Goal: Task Accomplishment & Management: Manage account settings

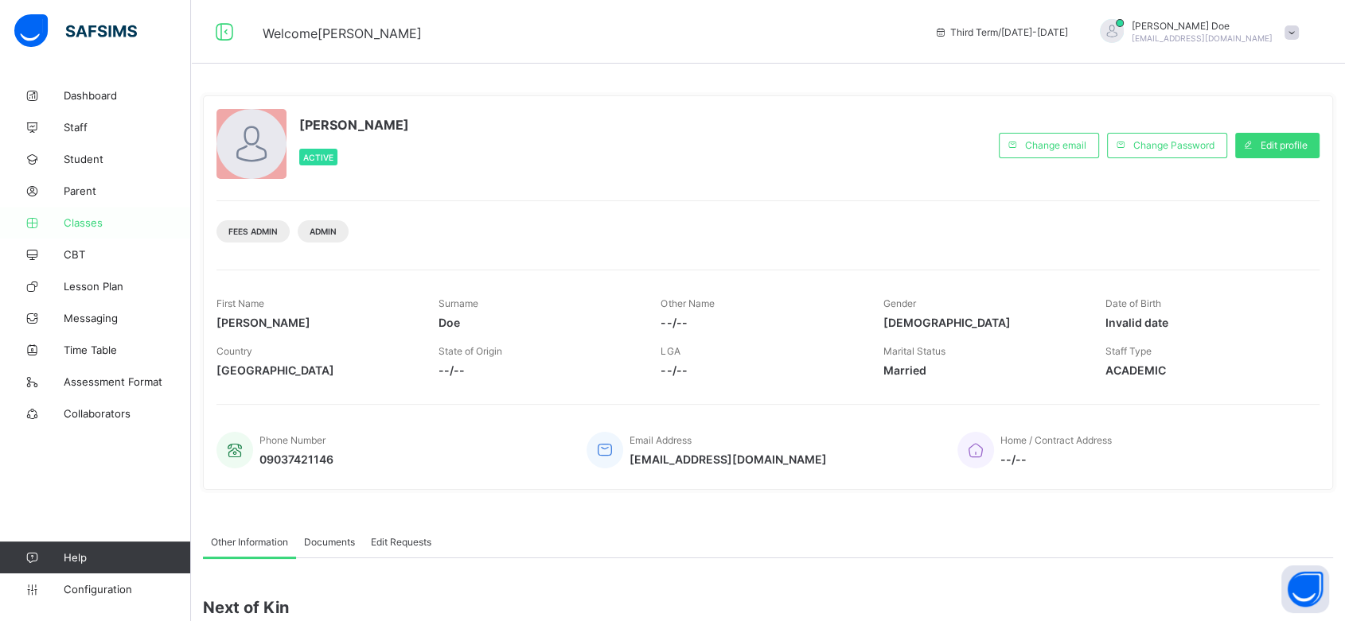
click at [89, 221] on span "Classes" at bounding box center [127, 222] width 127 height 13
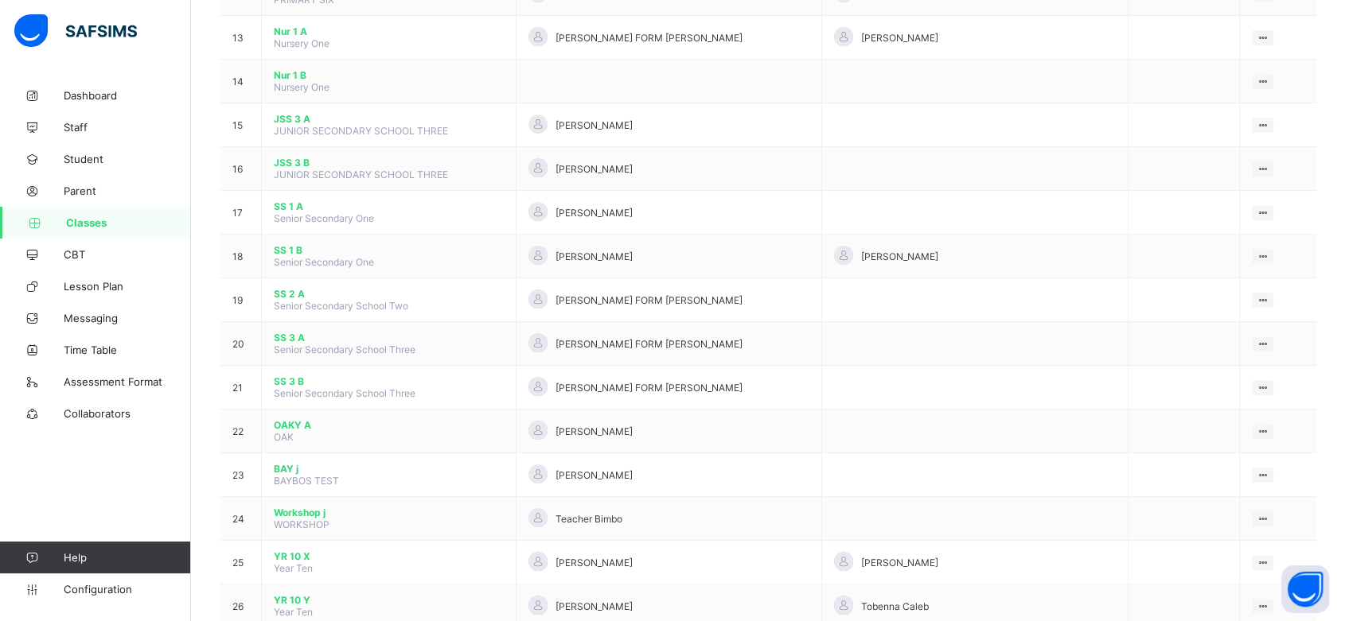
scroll to position [878, 0]
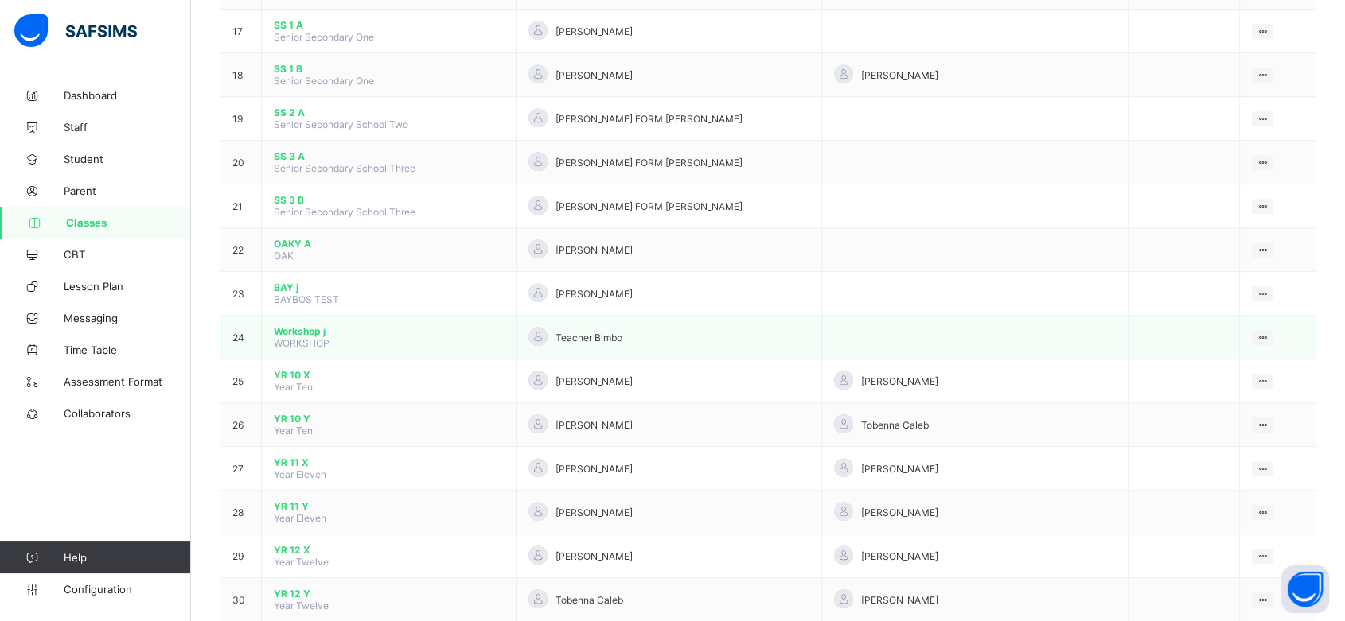
click at [298, 325] on span "Workshop j" at bounding box center [389, 331] width 230 height 12
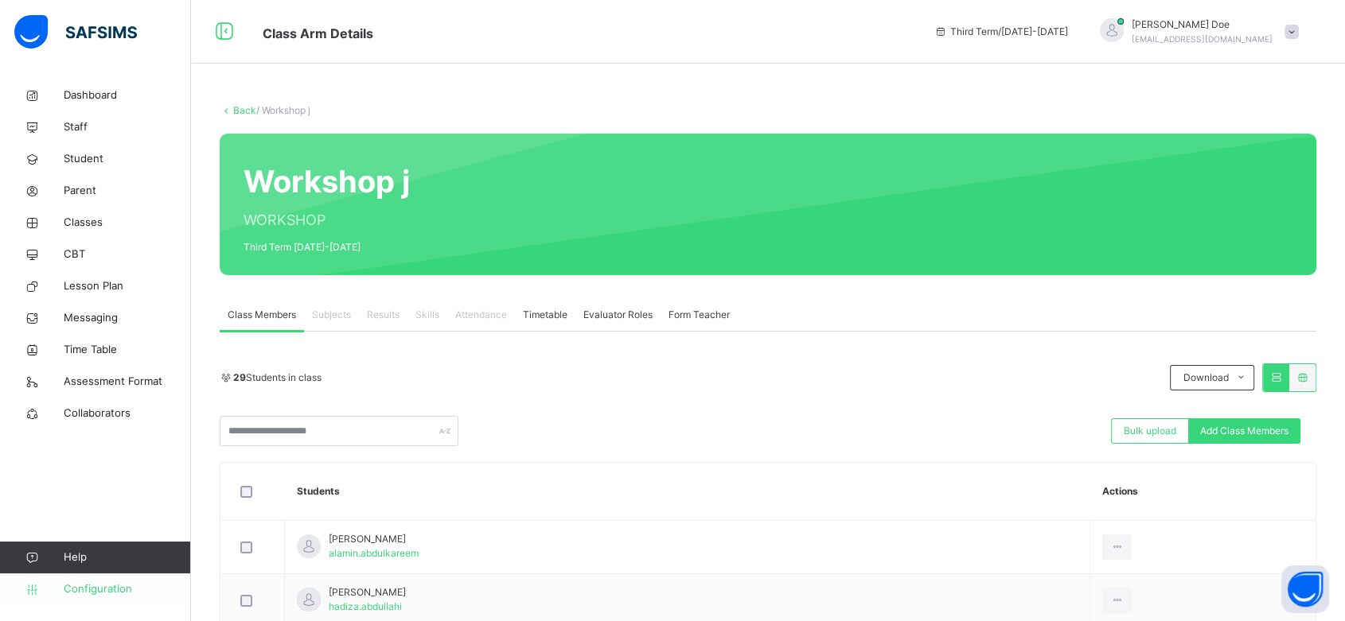
click at [95, 583] on span "Configuration" at bounding box center [127, 590] width 127 height 16
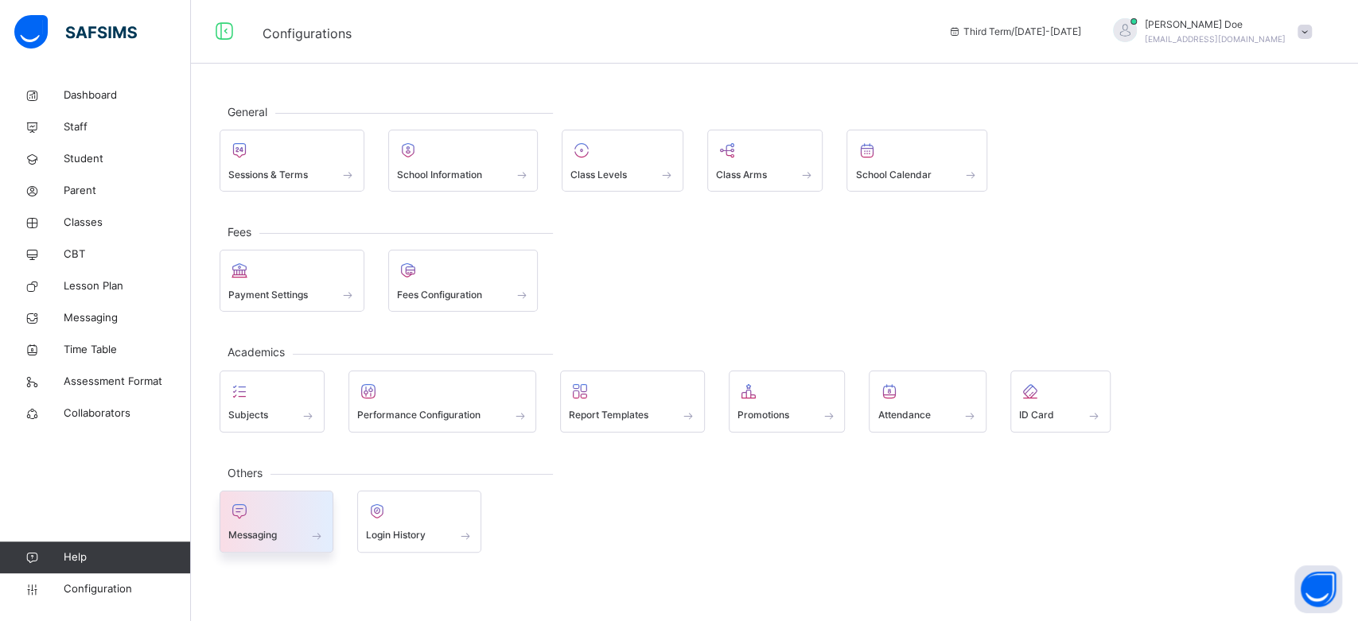
click at [306, 512] on div at bounding box center [276, 512] width 96 height 24
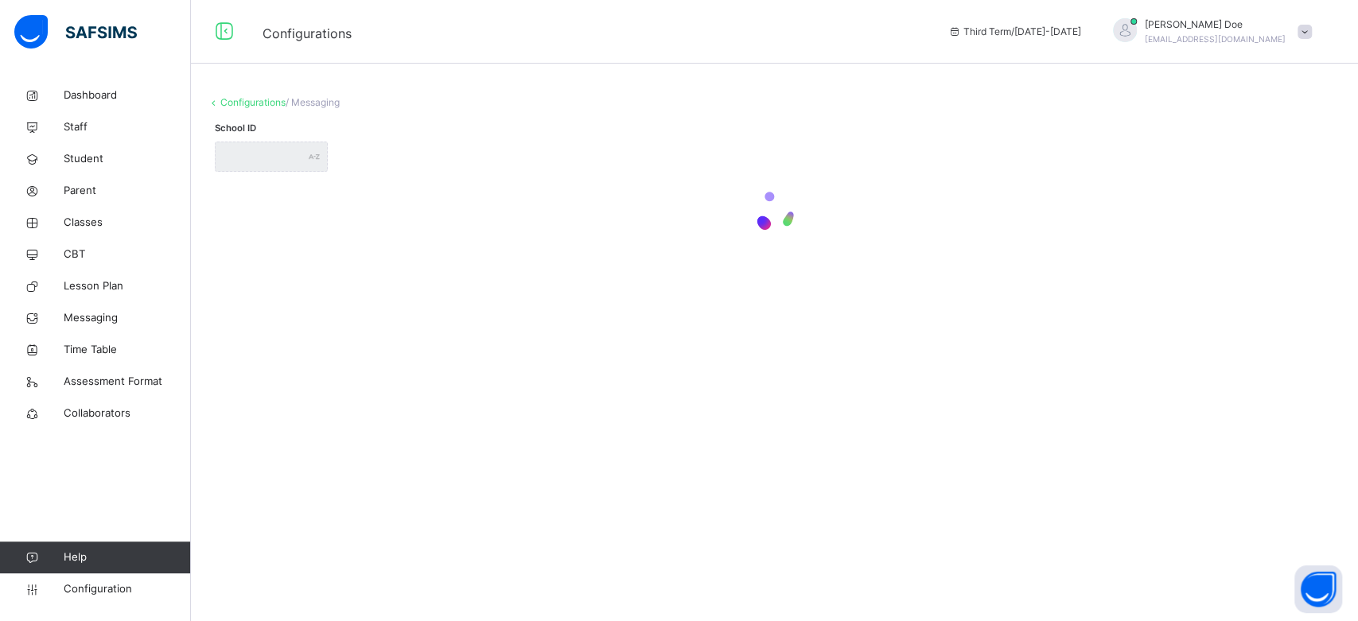
type input "**********"
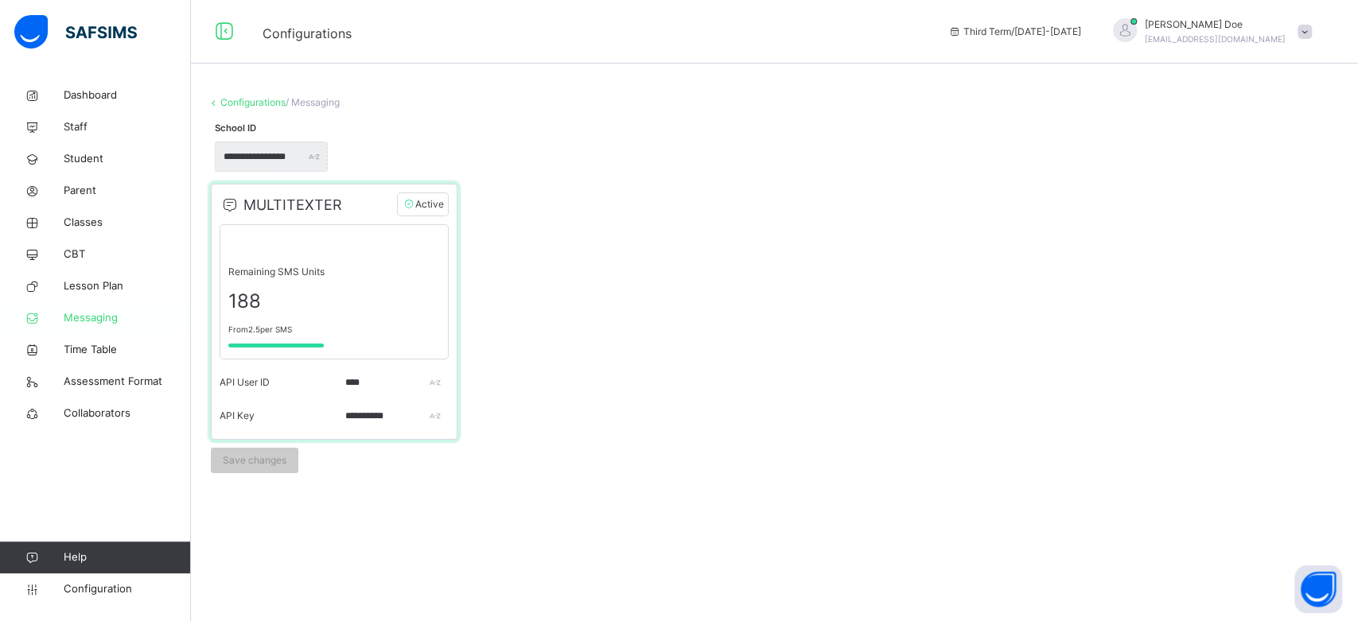
click at [95, 317] on span "Messaging" at bounding box center [127, 318] width 127 height 16
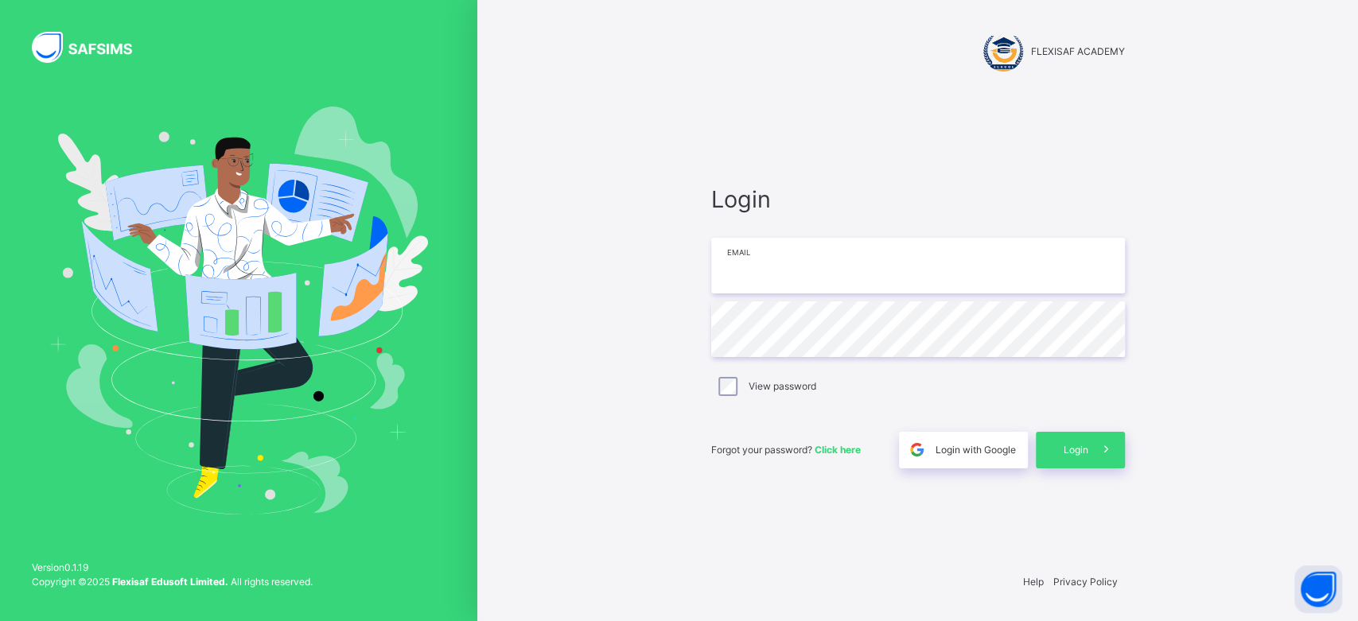
type input "**********"
click at [1065, 465] on div "Login" at bounding box center [1080, 450] width 89 height 37
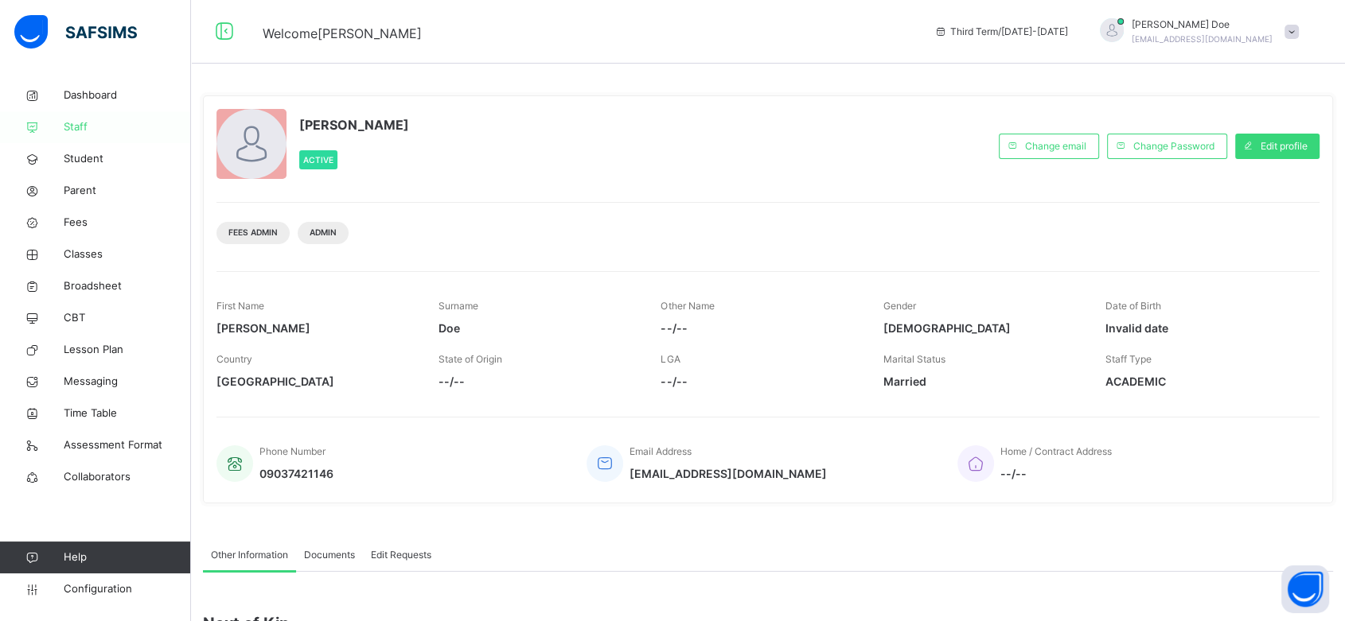
click at [66, 129] on span "Staff" at bounding box center [127, 127] width 127 height 16
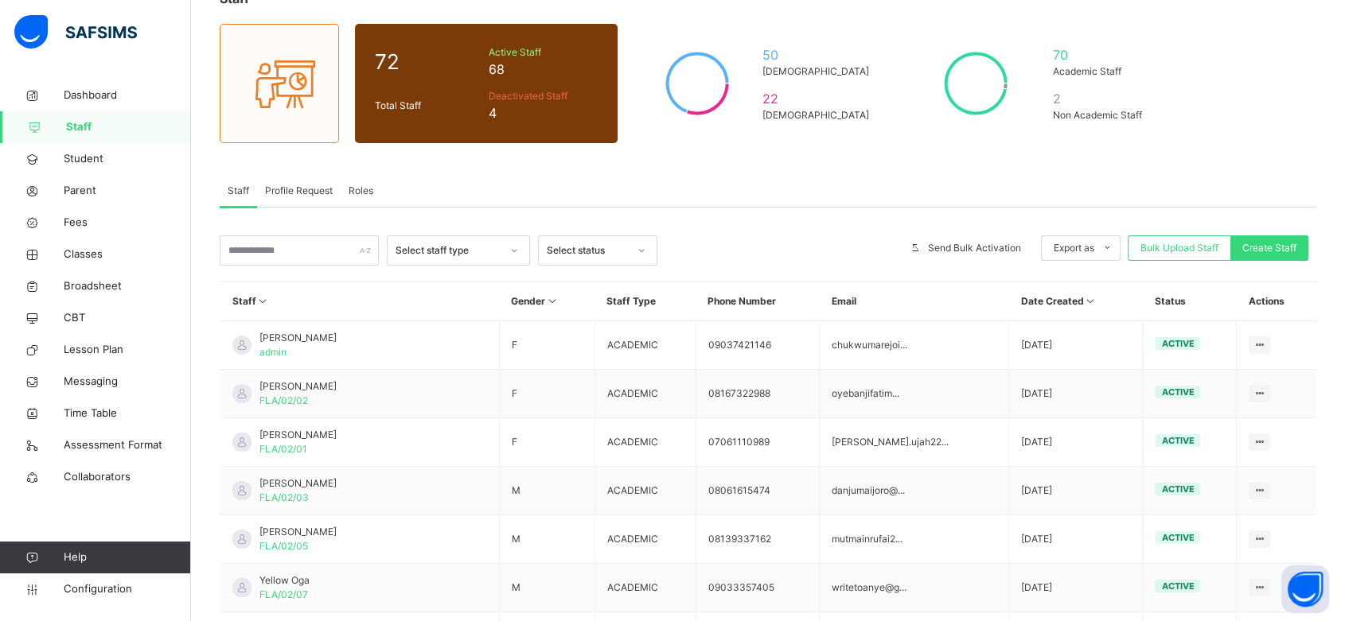
scroll to position [116, 0]
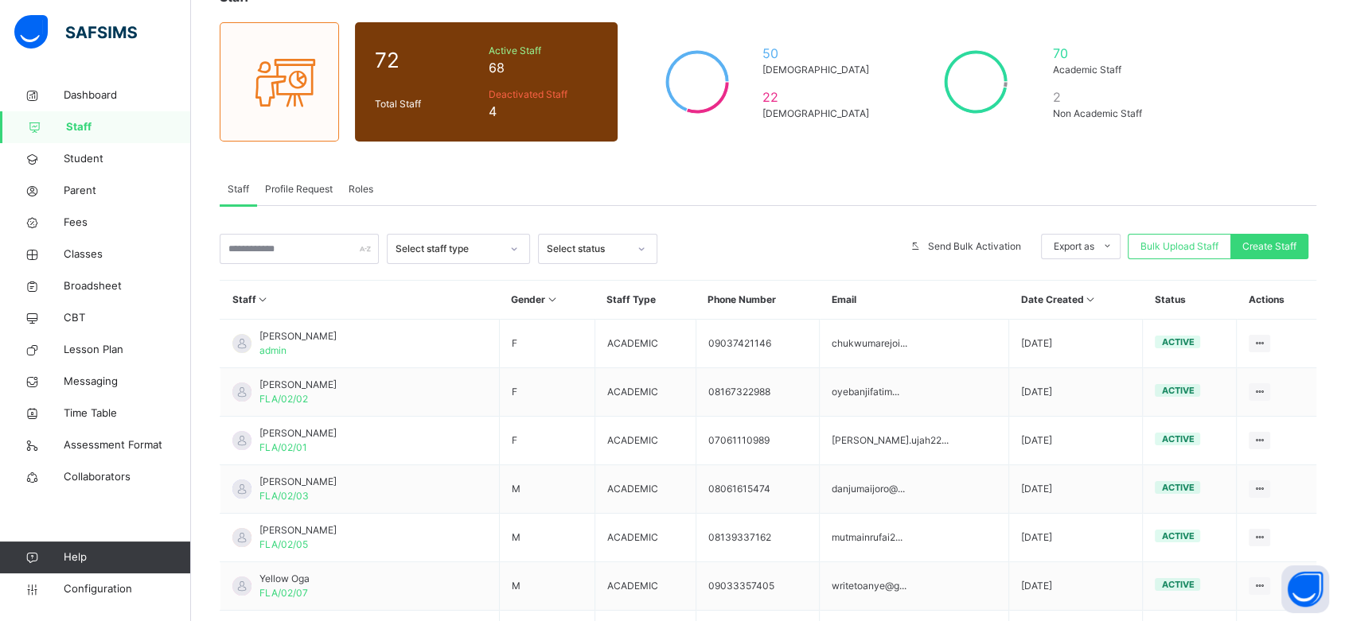
click at [355, 189] on span "Roles" at bounding box center [361, 189] width 25 height 14
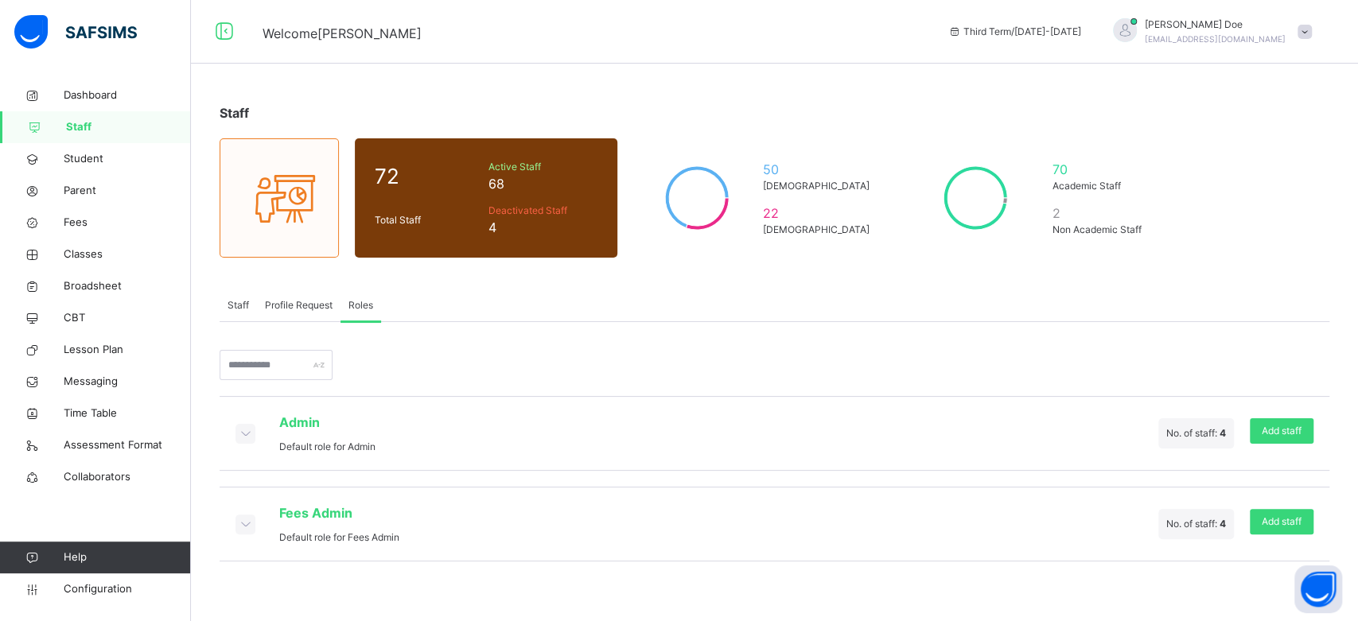
click at [246, 444] on div "Admin Default role for Admin" at bounding box center [306, 433] width 140 height 41
click at [243, 431] on icon at bounding box center [245, 433] width 18 height 16
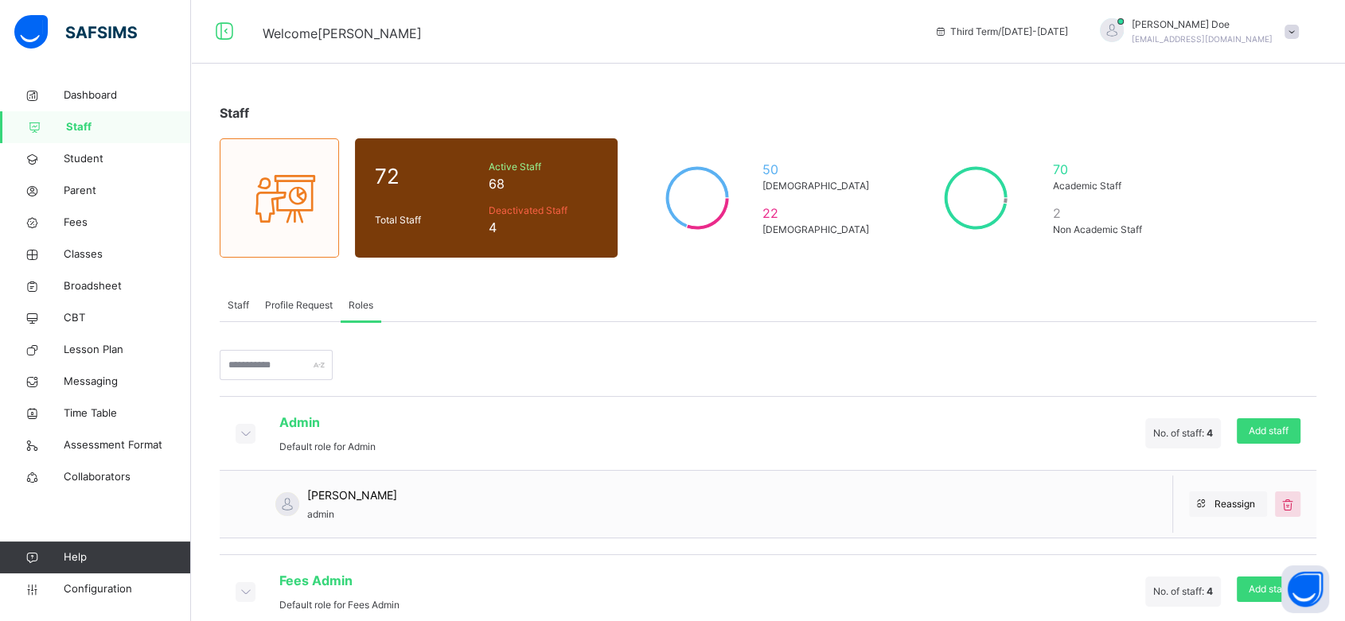
scroll to position [31, 0]
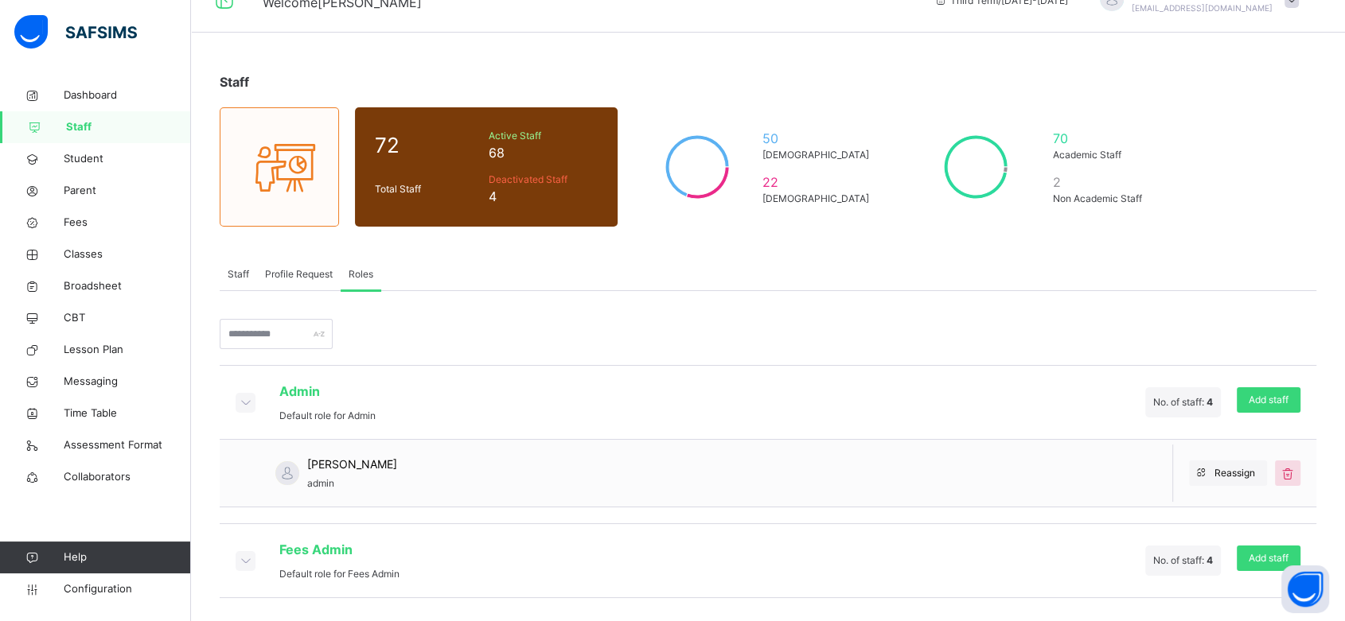
click at [244, 559] on icon at bounding box center [245, 560] width 18 height 16
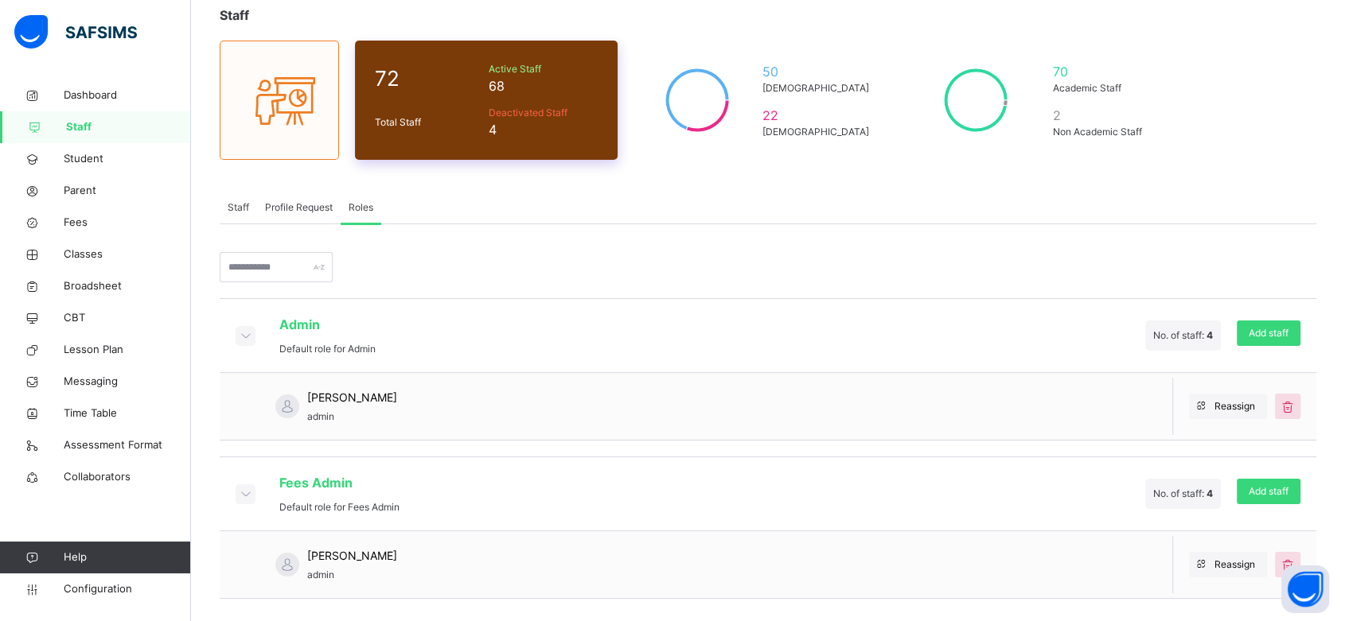
scroll to position [0, 0]
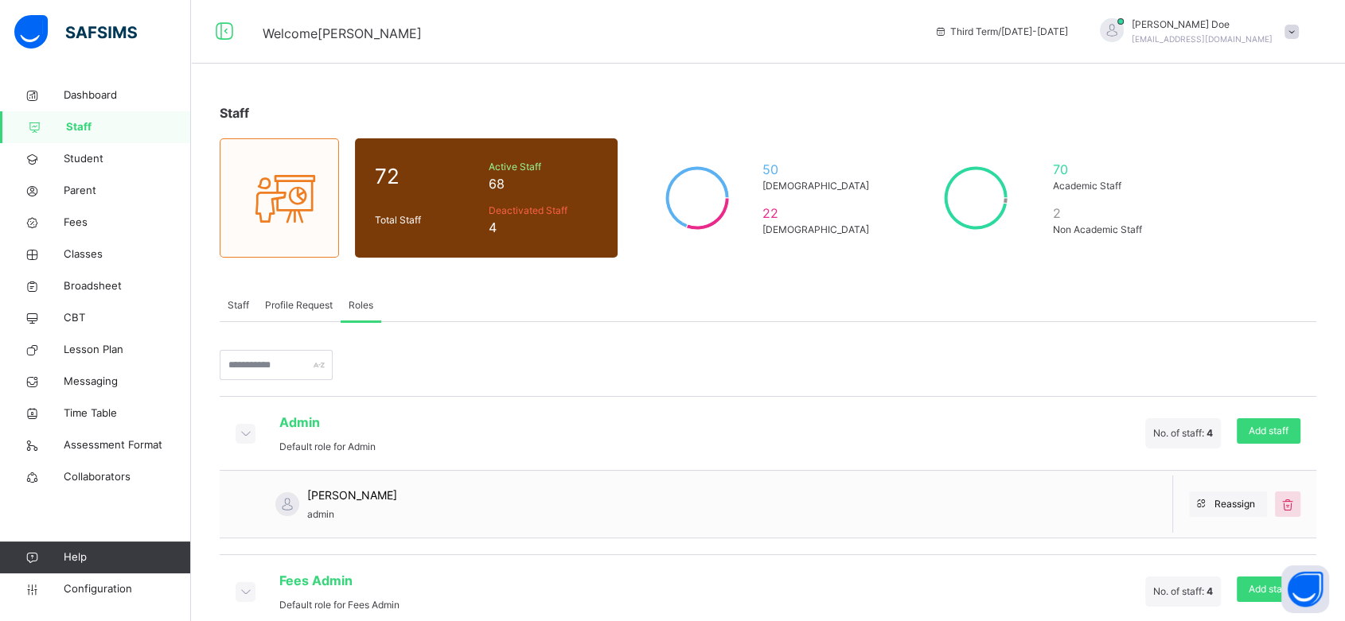
click at [231, 304] on span "Staff" at bounding box center [238, 305] width 21 height 14
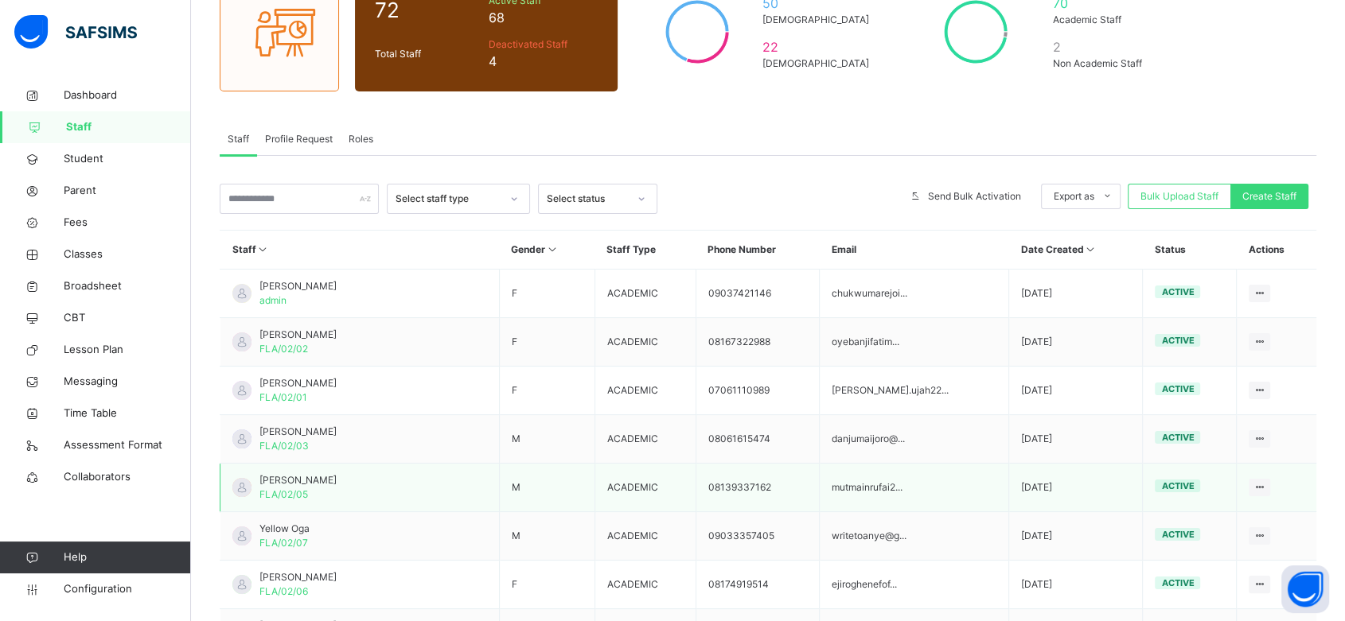
scroll to position [394, 0]
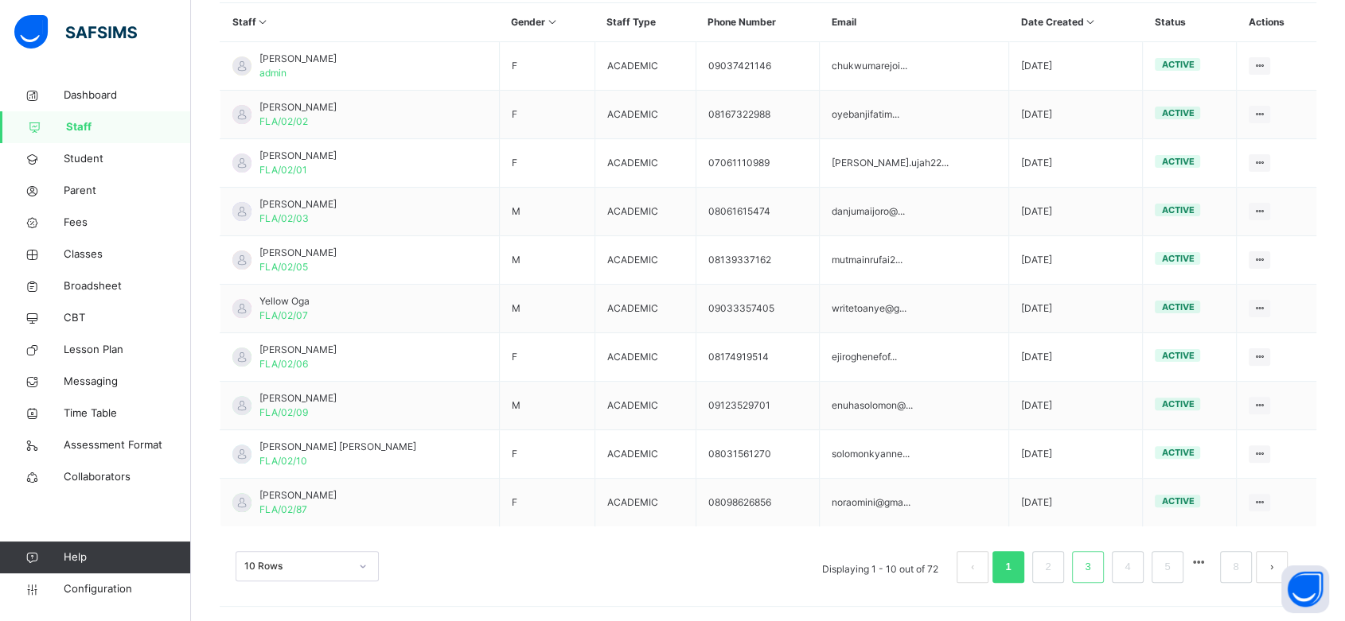
click at [1085, 568] on li "3" at bounding box center [1088, 567] width 32 height 32
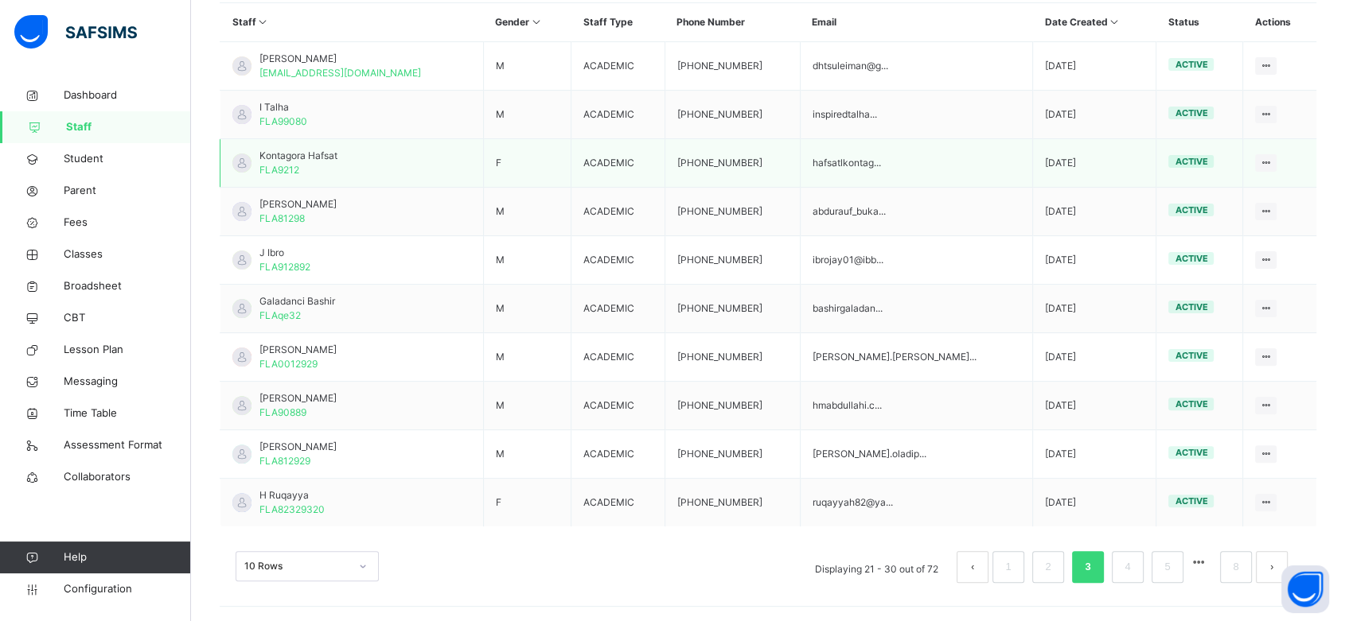
scroll to position [0, 0]
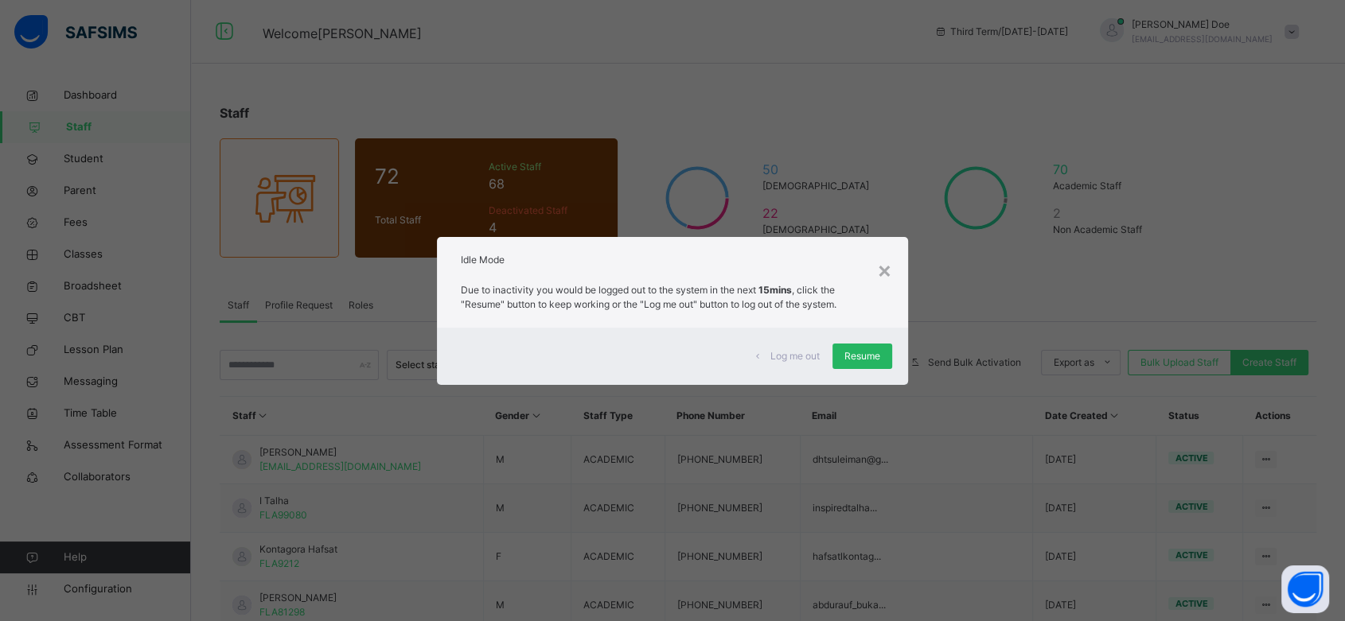
click at [861, 362] on span "Resume" at bounding box center [862, 356] width 36 height 14
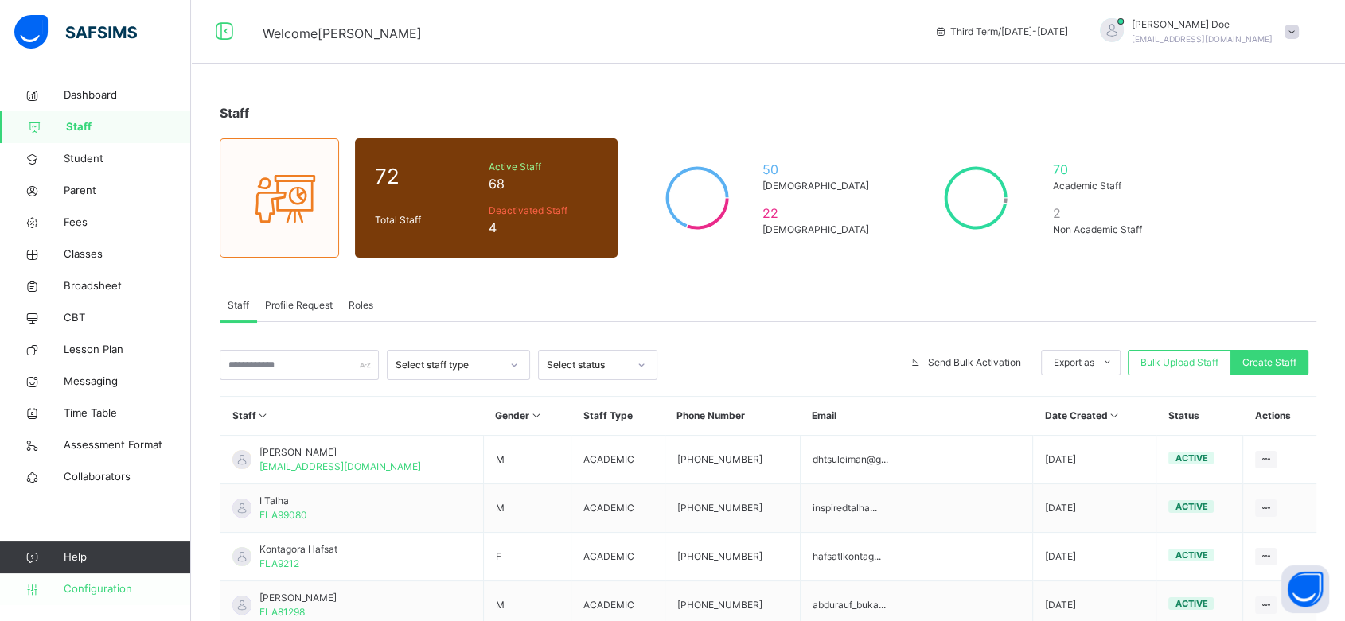
click at [96, 585] on span "Configuration" at bounding box center [127, 590] width 127 height 16
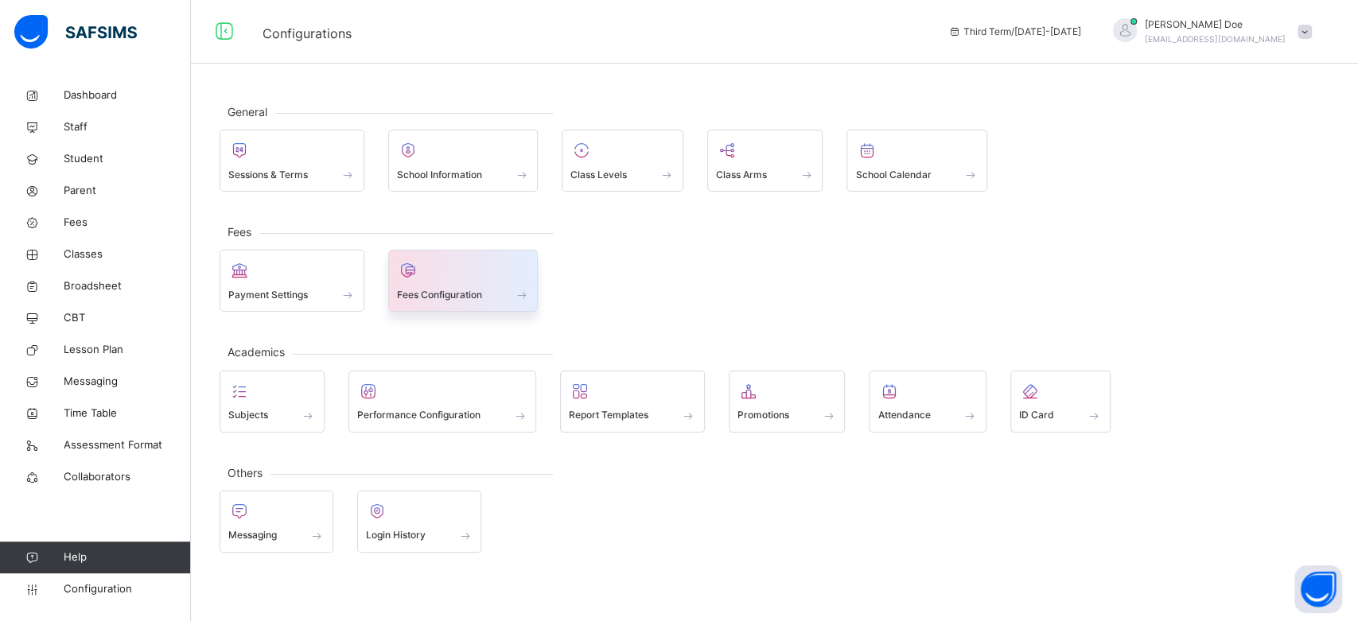
click at [456, 275] on div at bounding box center [463, 271] width 133 height 24
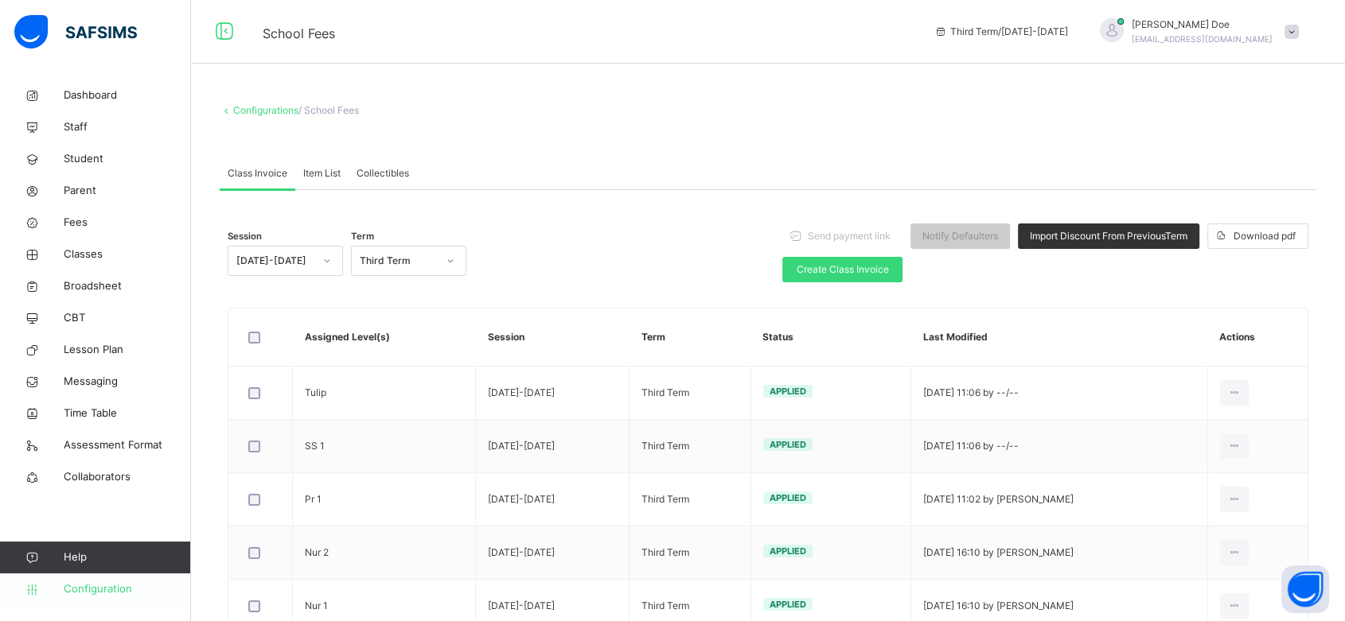
click at [93, 586] on span "Configuration" at bounding box center [127, 590] width 127 height 16
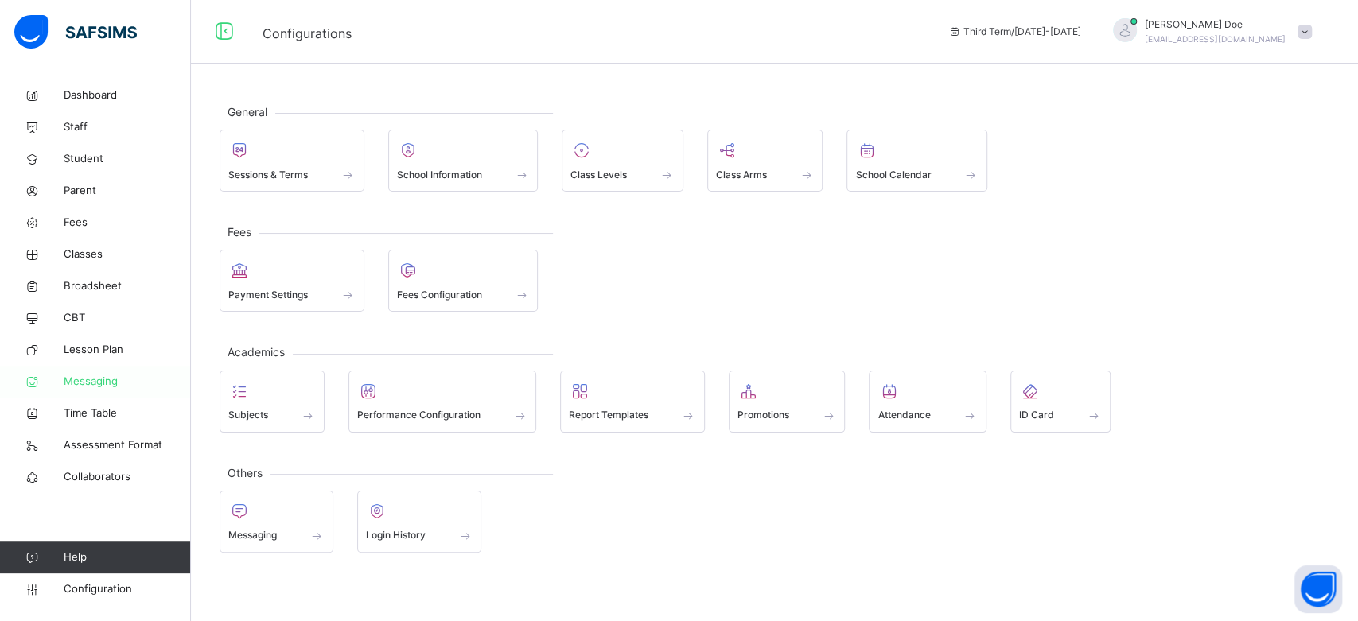
click at [92, 375] on span "Messaging" at bounding box center [127, 382] width 127 height 16
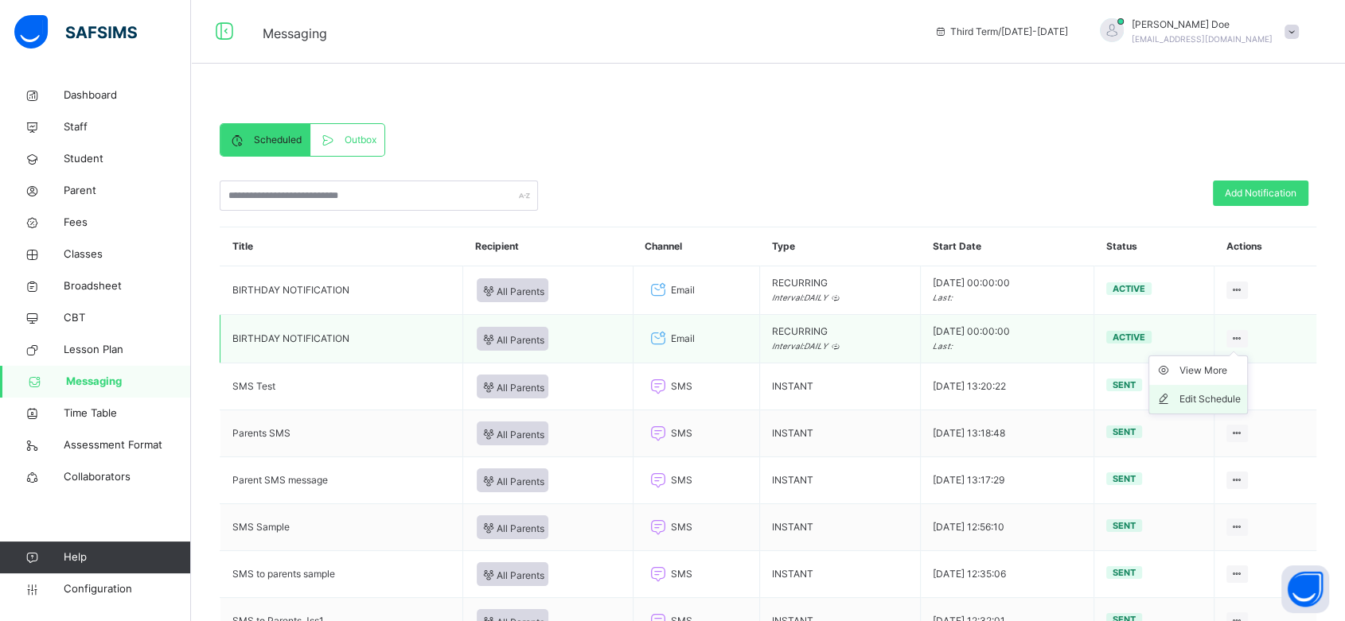
click at [1227, 399] on div "Edit Schedule" at bounding box center [1209, 399] width 61 height 16
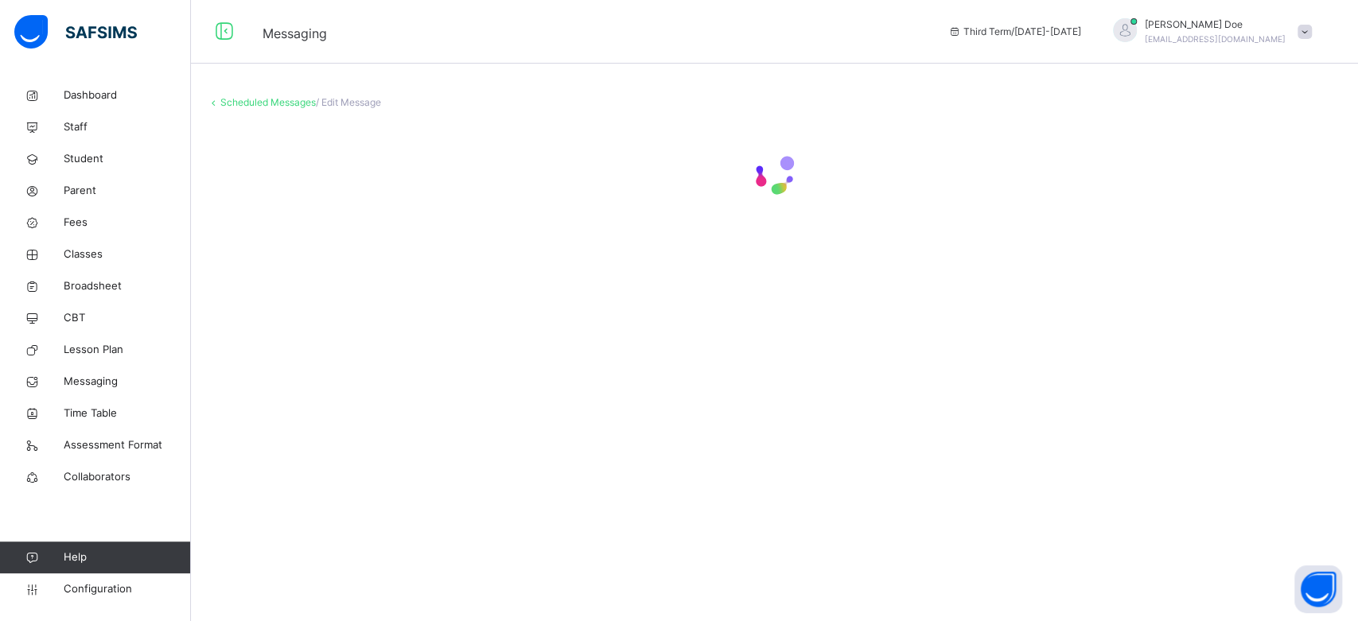
select select "**"
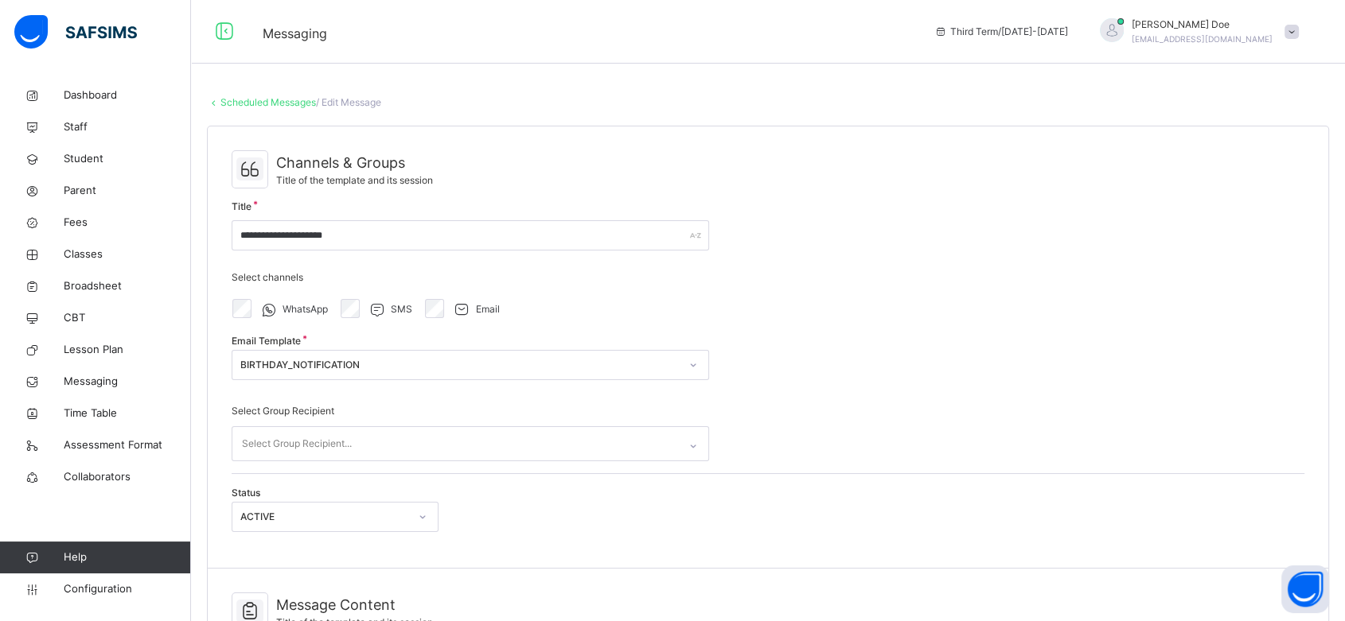
click at [240, 105] on link "Scheduled Messages" at bounding box center [267, 102] width 95 height 12
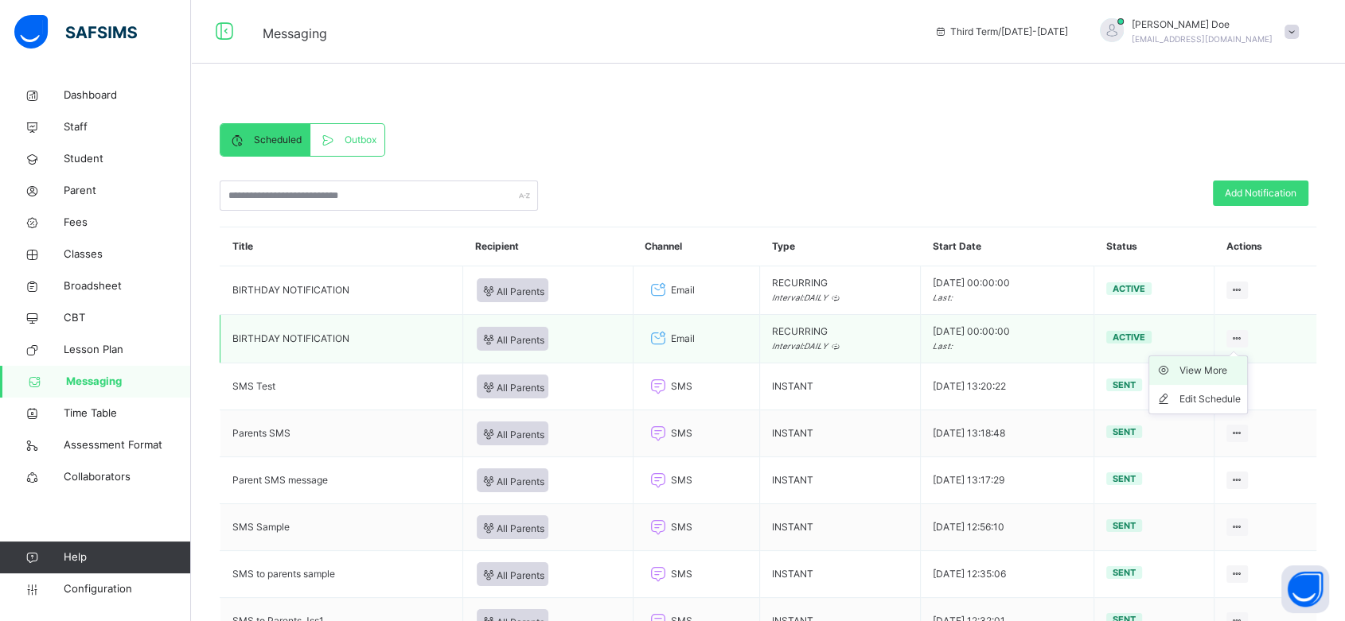
click at [1198, 377] on div "View More" at bounding box center [1209, 371] width 61 height 16
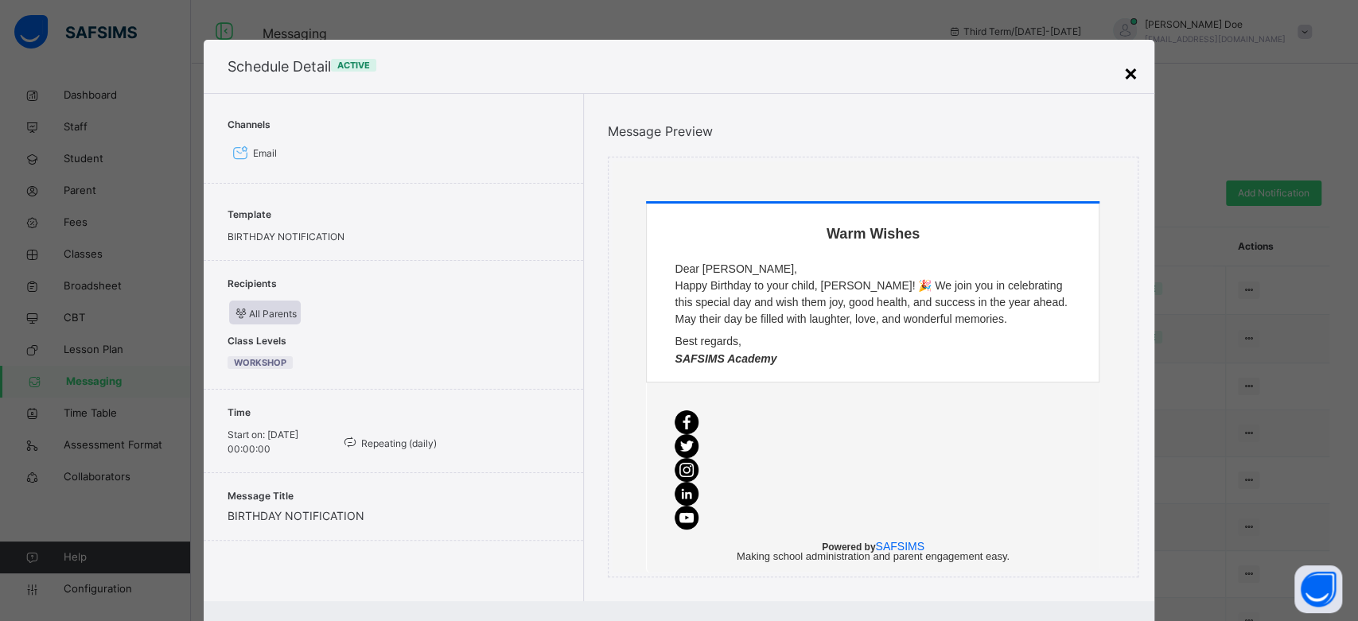
click at [1125, 78] on div "×" at bounding box center [1131, 72] width 15 height 33
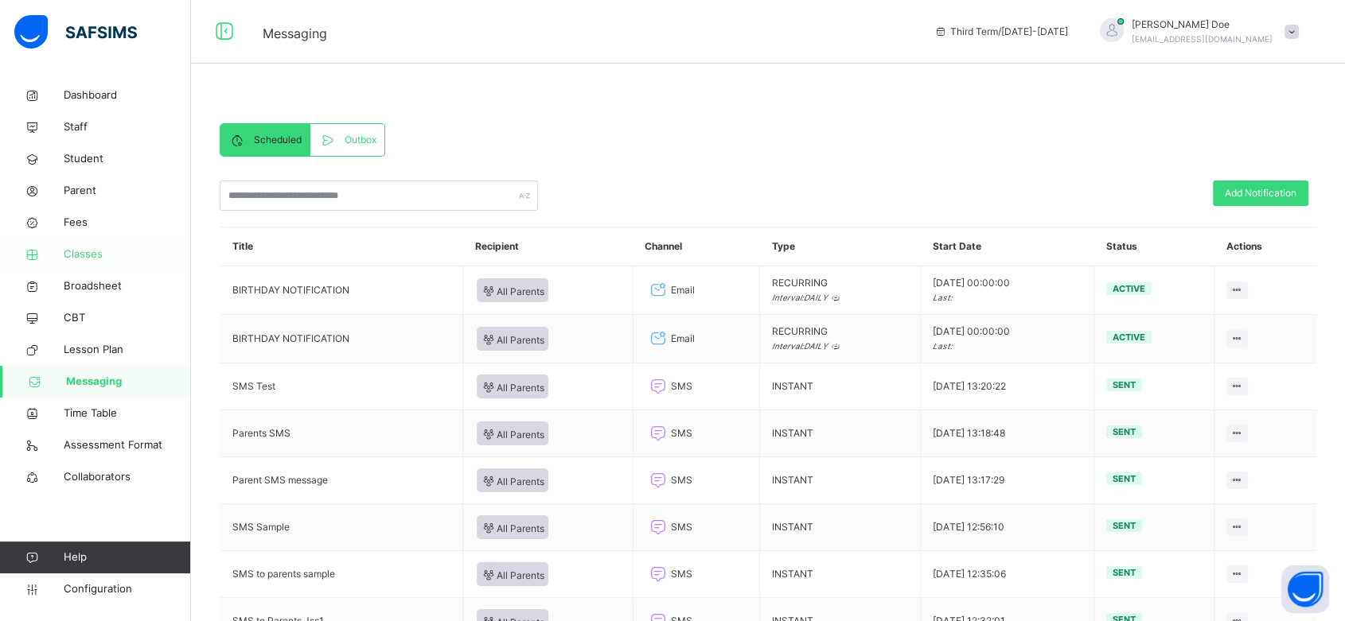
click at [87, 256] on span "Classes" at bounding box center [127, 255] width 127 height 16
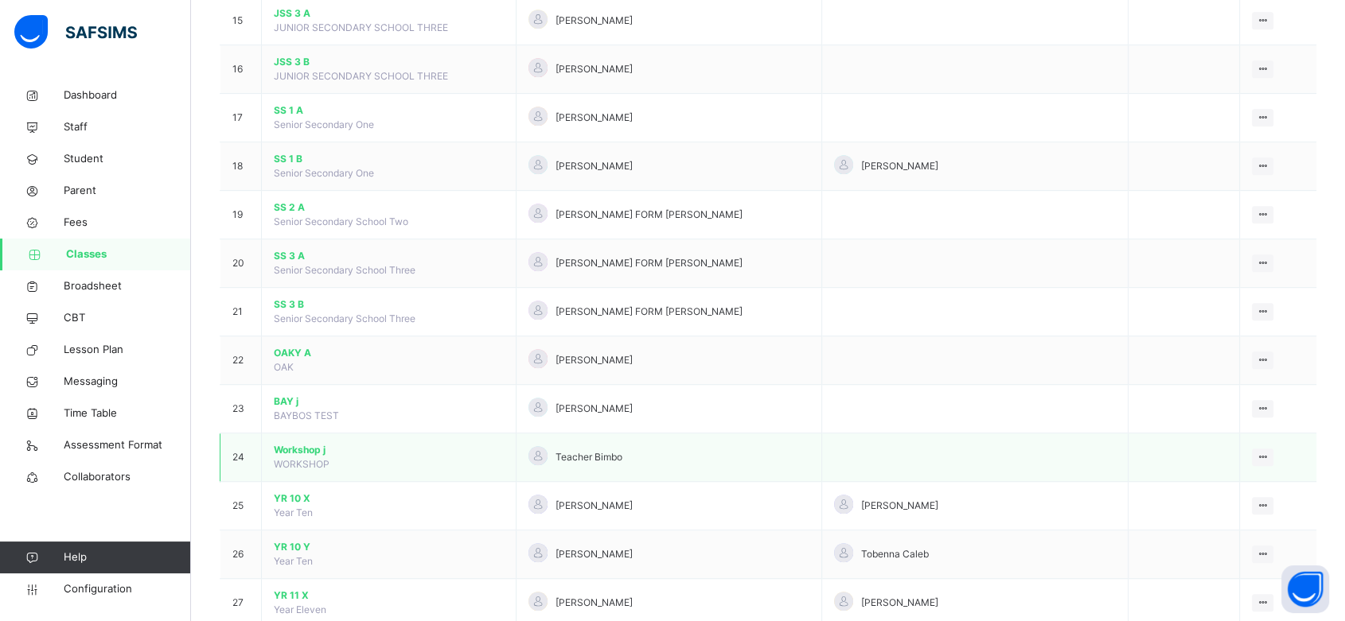
scroll to position [880, 0]
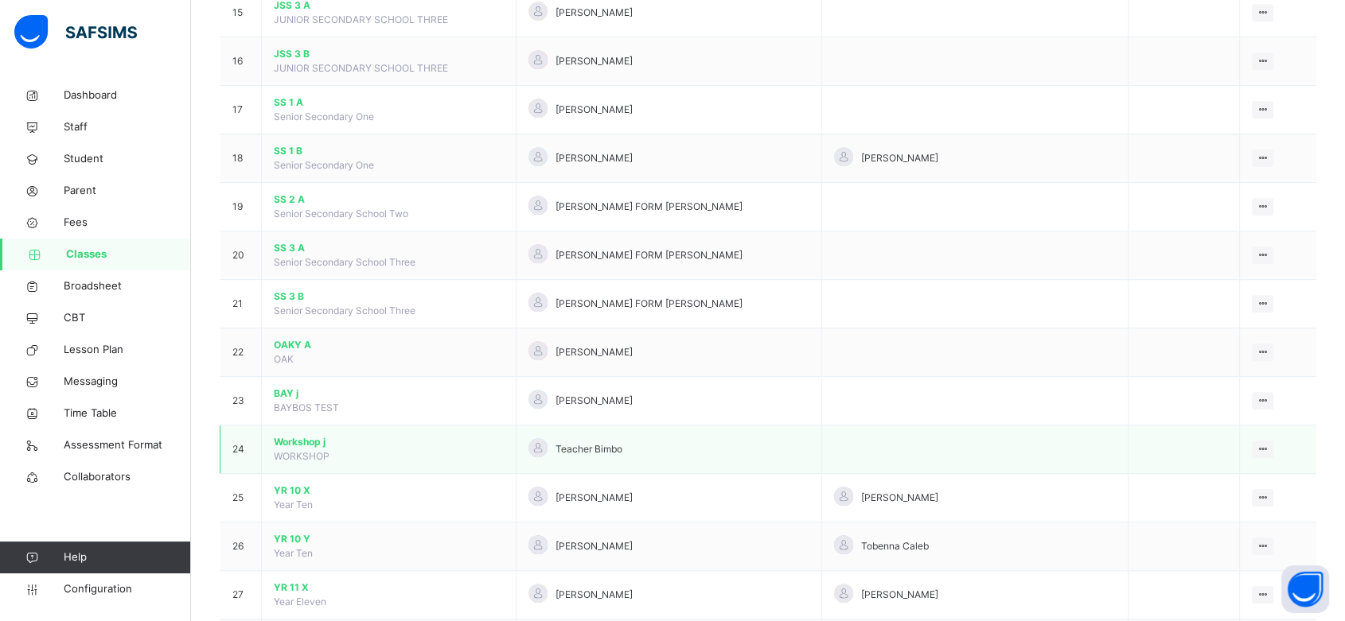
click at [299, 438] on span "Workshop j" at bounding box center [389, 442] width 230 height 14
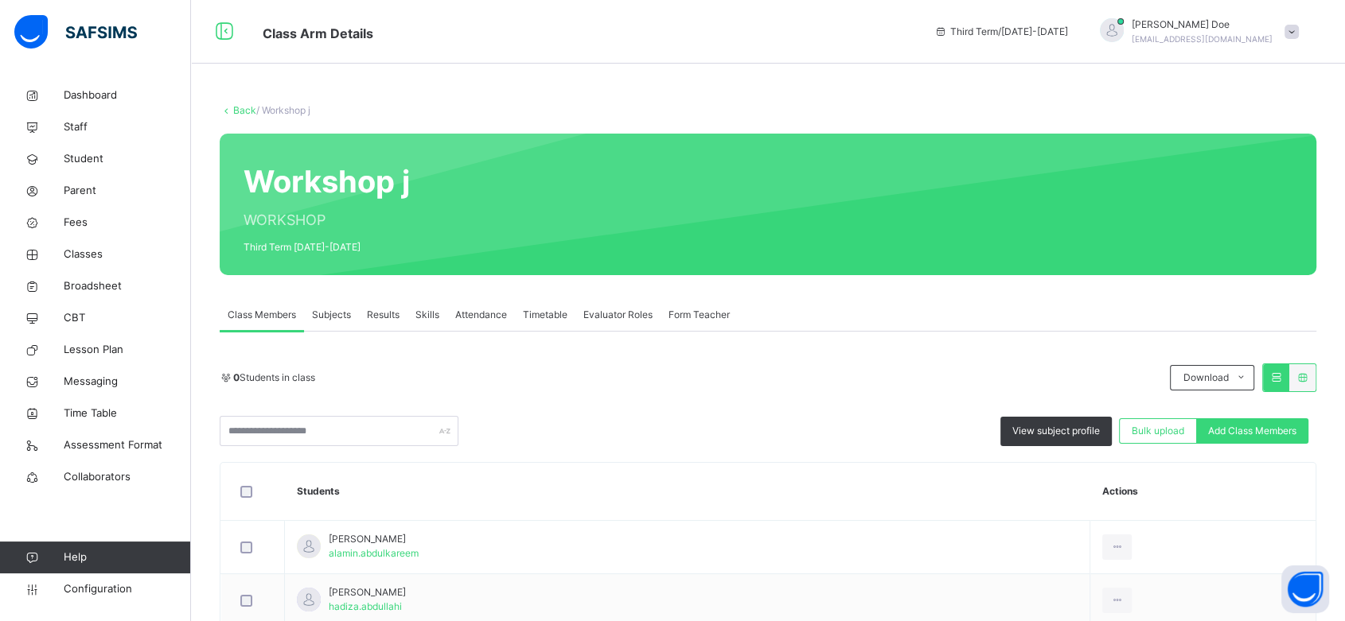
click at [335, 317] on span "Subjects" at bounding box center [331, 315] width 39 height 14
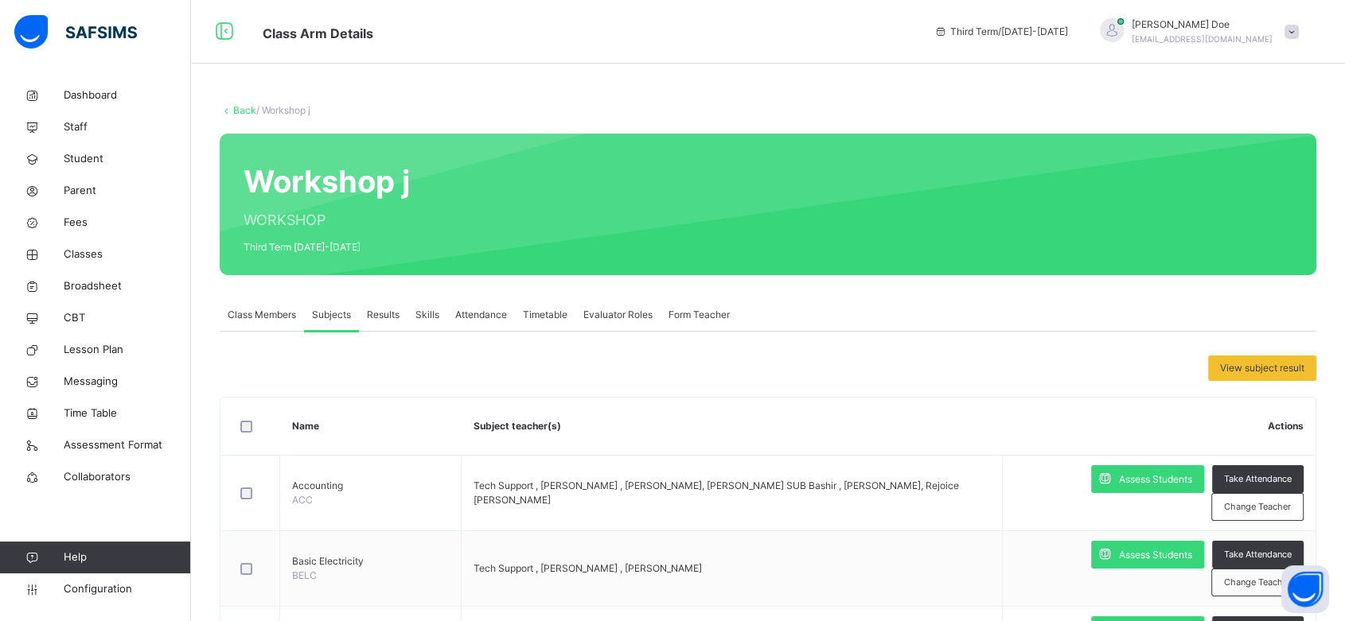
click at [246, 333] on div "View subject result Name Subject teacher(s) Actions Accounting ACC Tech Support…" at bounding box center [768, 507] width 1096 height 351
click at [251, 329] on div "Class Members" at bounding box center [262, 315] width 84 height 32
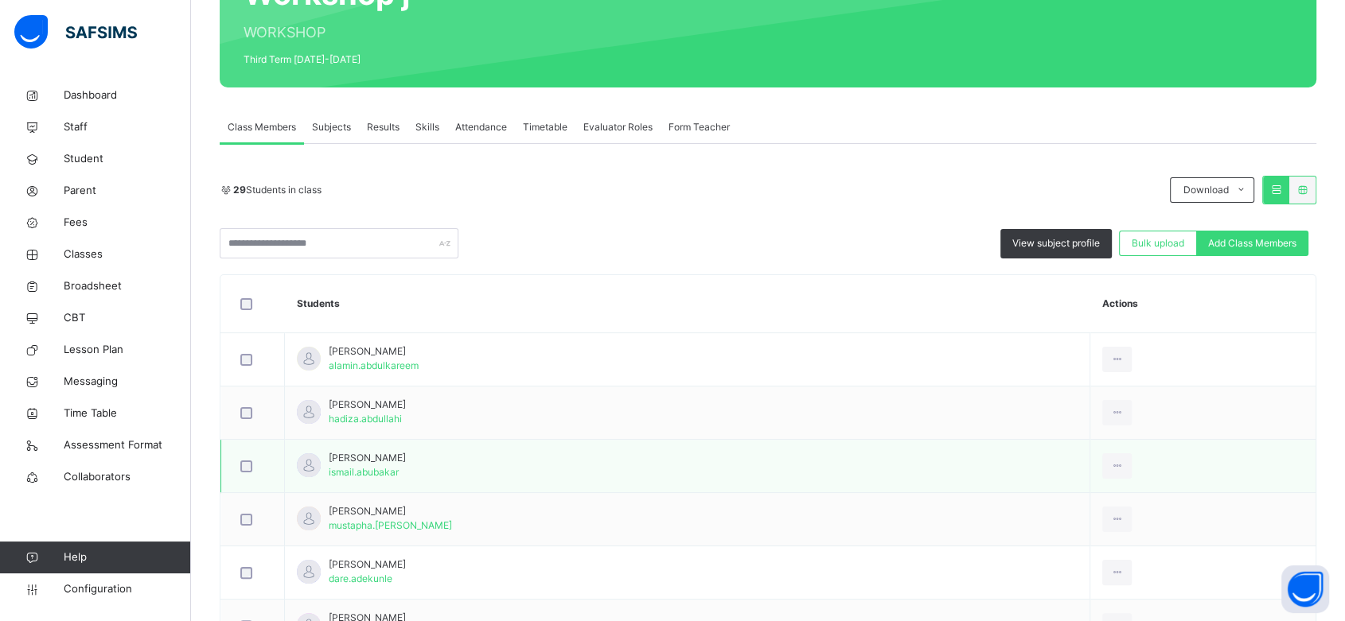
scroll to position [187, 0]
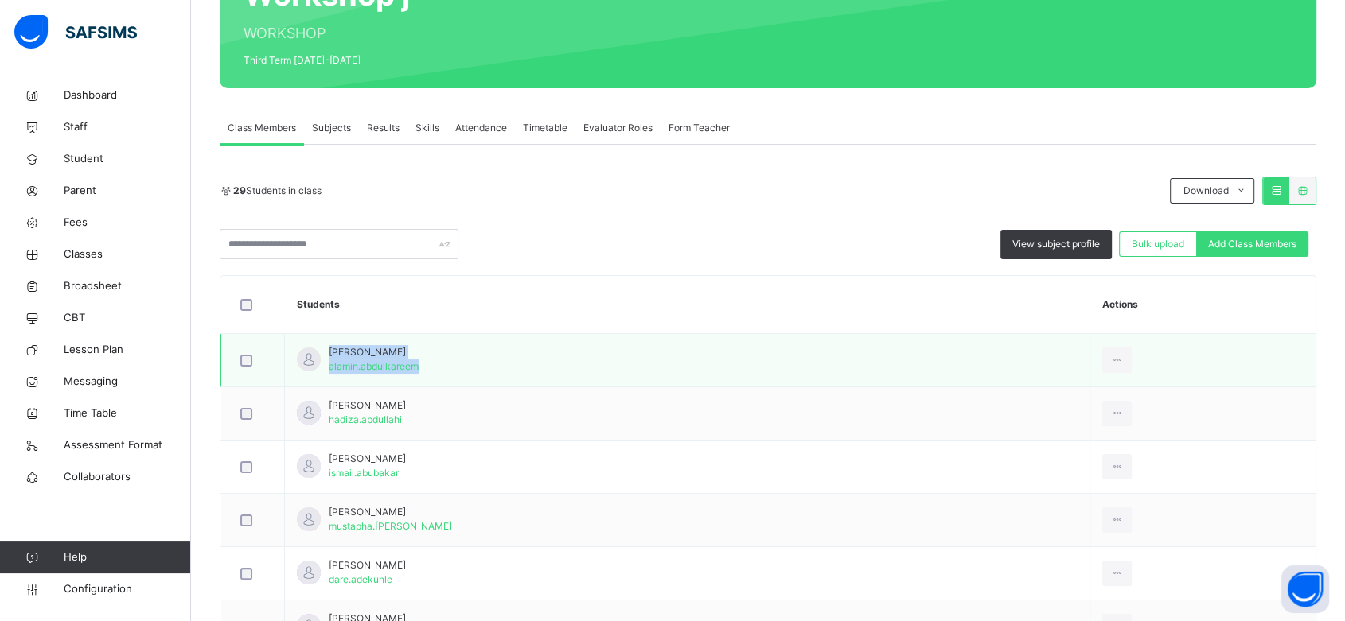
drag, startPoint x: 324, startPoint y: 349, endPoint x: 427, endPoint y: 349, distance: 102.6
click at [427, 349] on td "Abdulkareem Al-amin alamin.abdulkareem" at bounding box center [687, 360] width 805 height 53
copy div "Abdulkareem Al-amin alamin.abdulkareem"
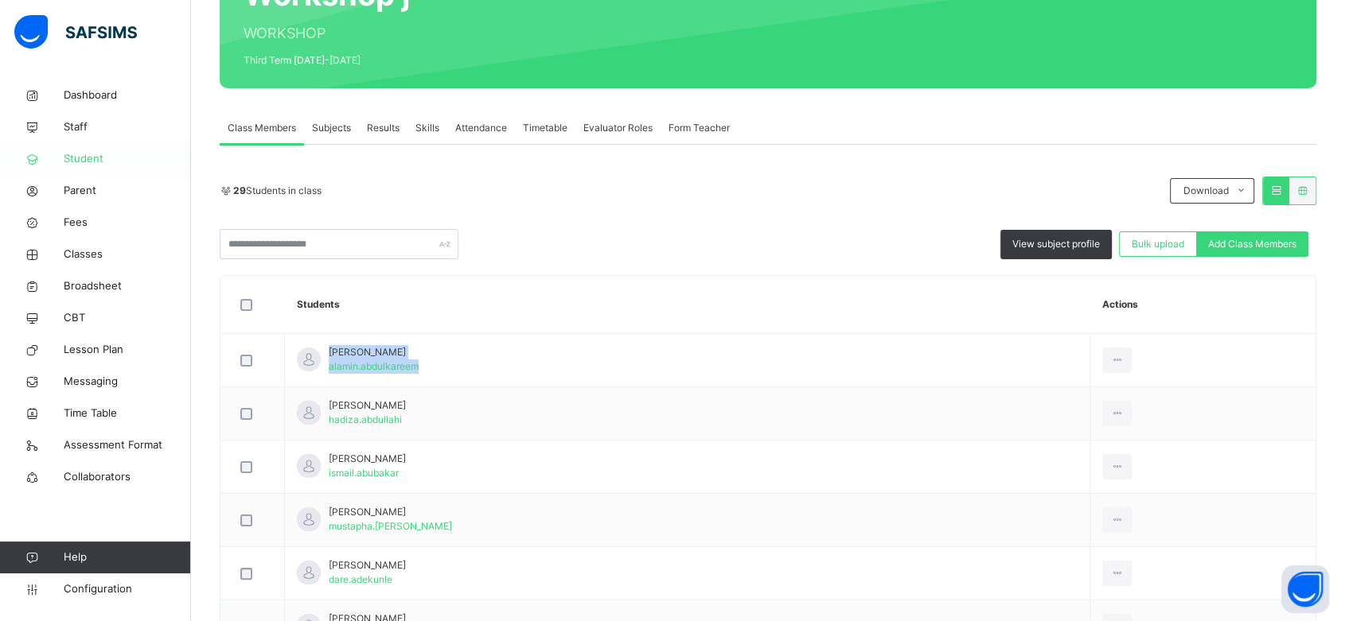
click at [87, 164] on span "Student" at bounding box center [127, 159] width 127 height 16
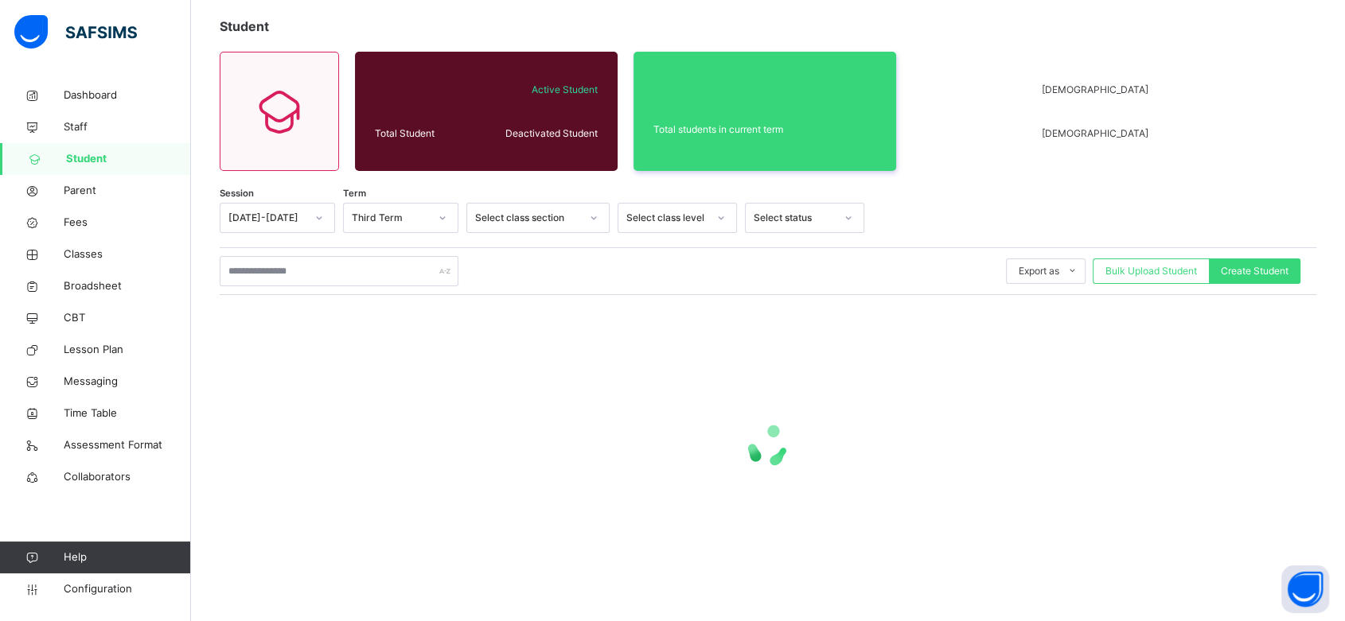
scroll to position [86, 0]
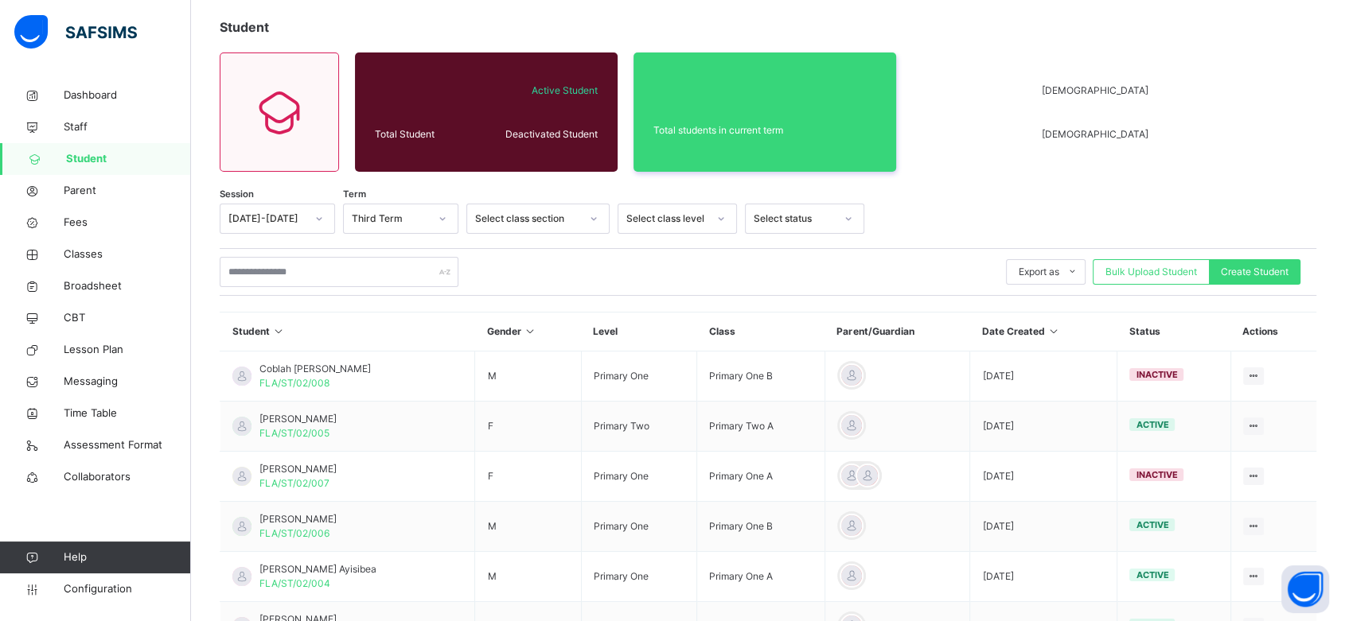
click at [302, 362] on span "Coblah Mensah Addae" at bounding box center [314, 369] width 111 height 14
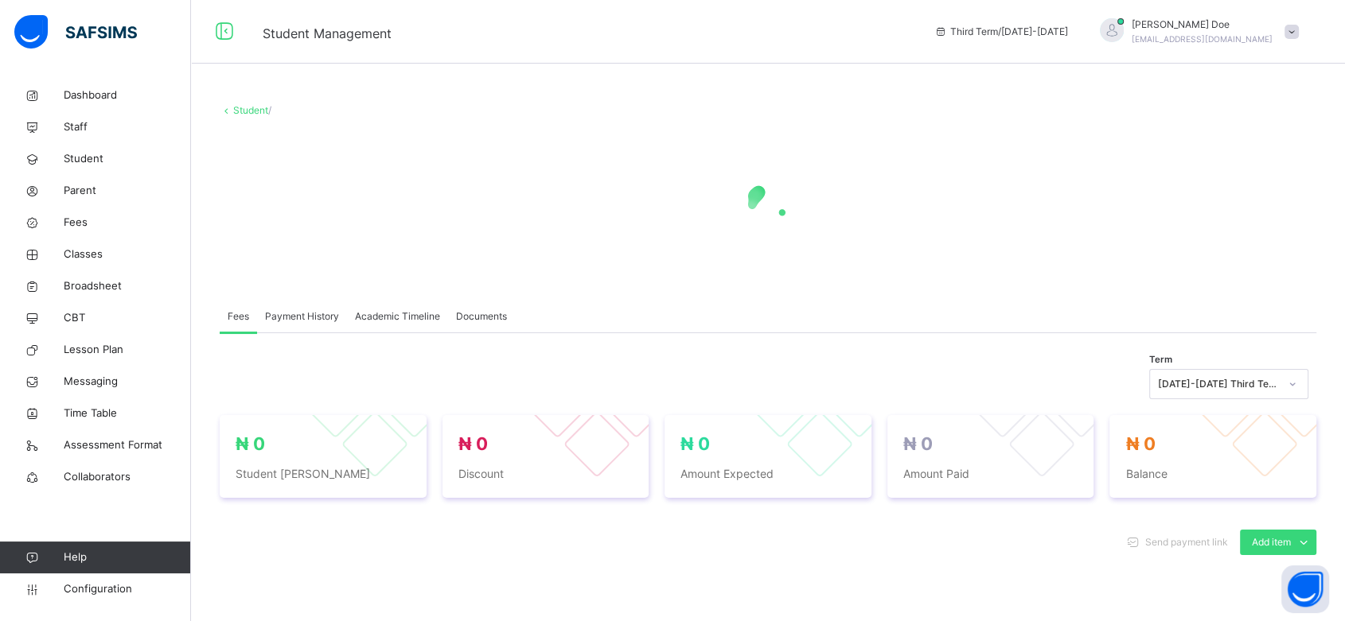
click at [238, 107] on link "Student" at bounding box center [250, 110] width 35 height 12
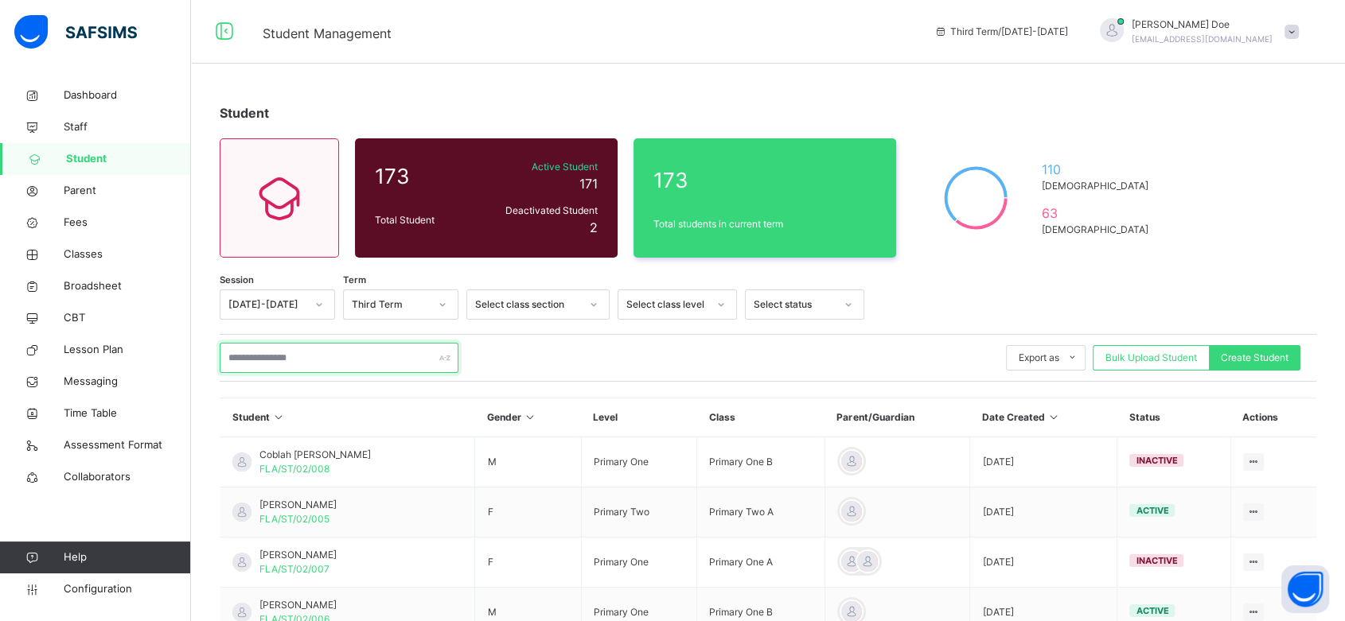
click at [264, 357] on input "text" at bounding box center [339, 358] width 239 height 30
paste input "**********"
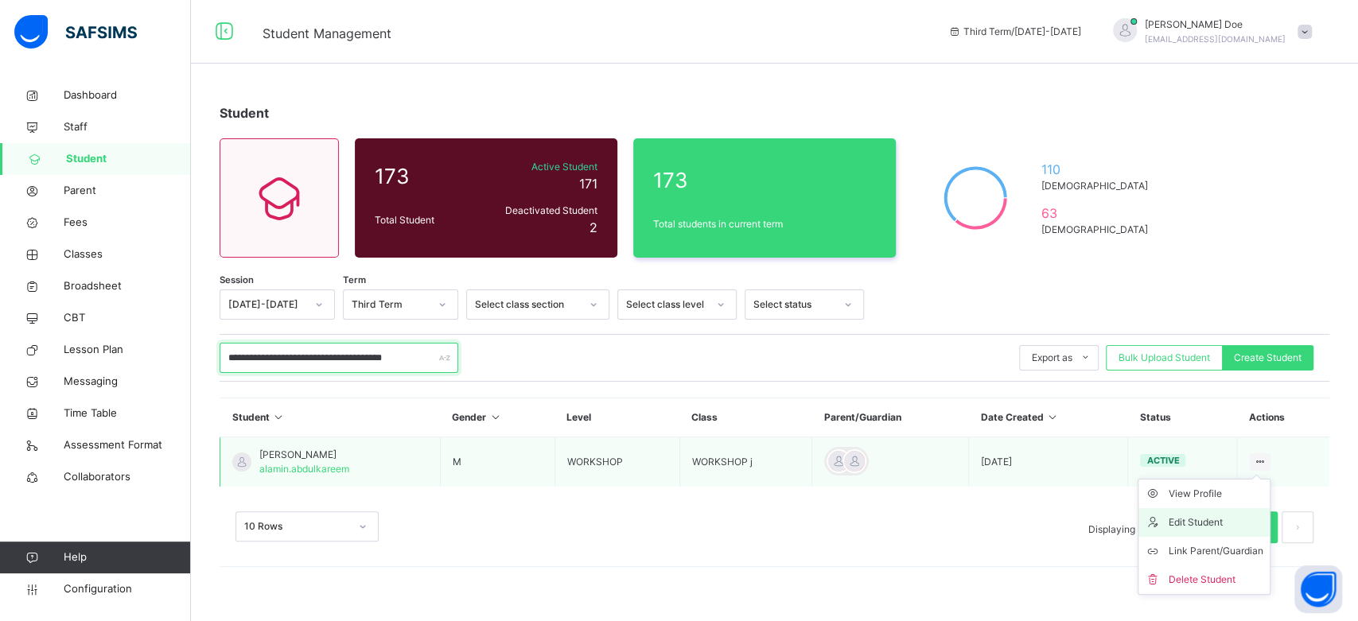
type input "**********"
click at [1185, 516] on div "Edit Student" at bounding box center [1216, 523] width 95 height 16
select select "**"
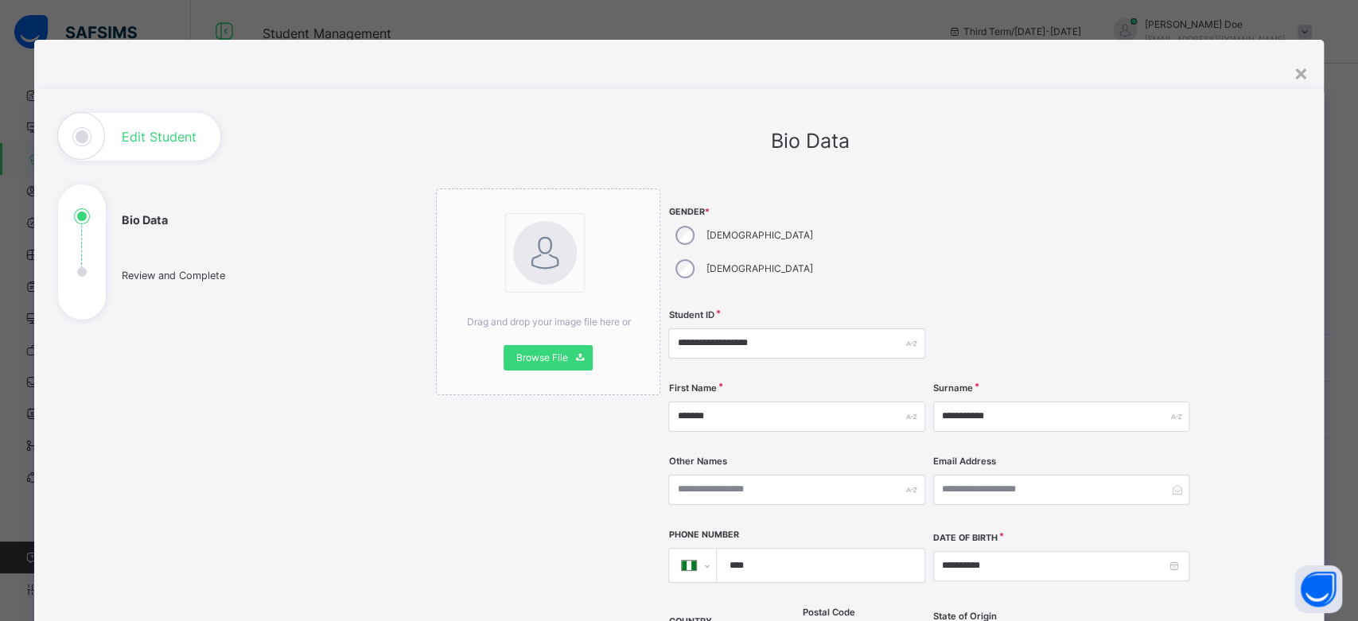
click at [1178, 551] on input "**********" at bounding box center [1061, 566] width 256 height 30
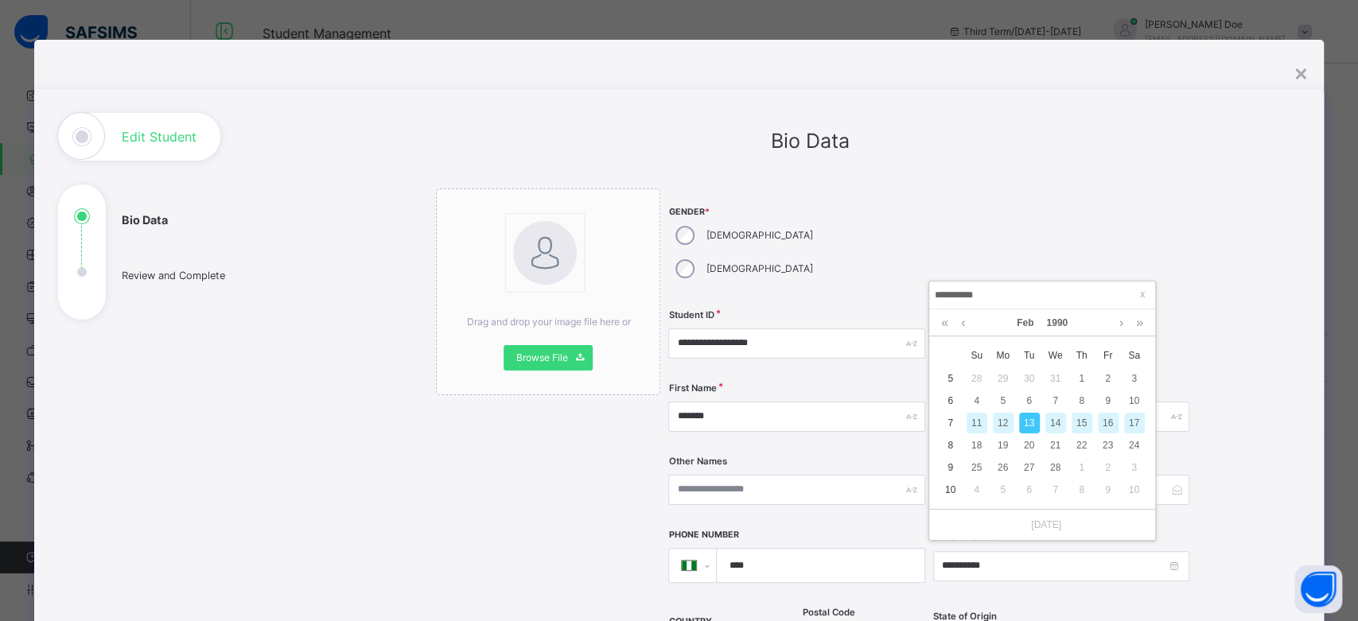
scroll to position [150, 0]
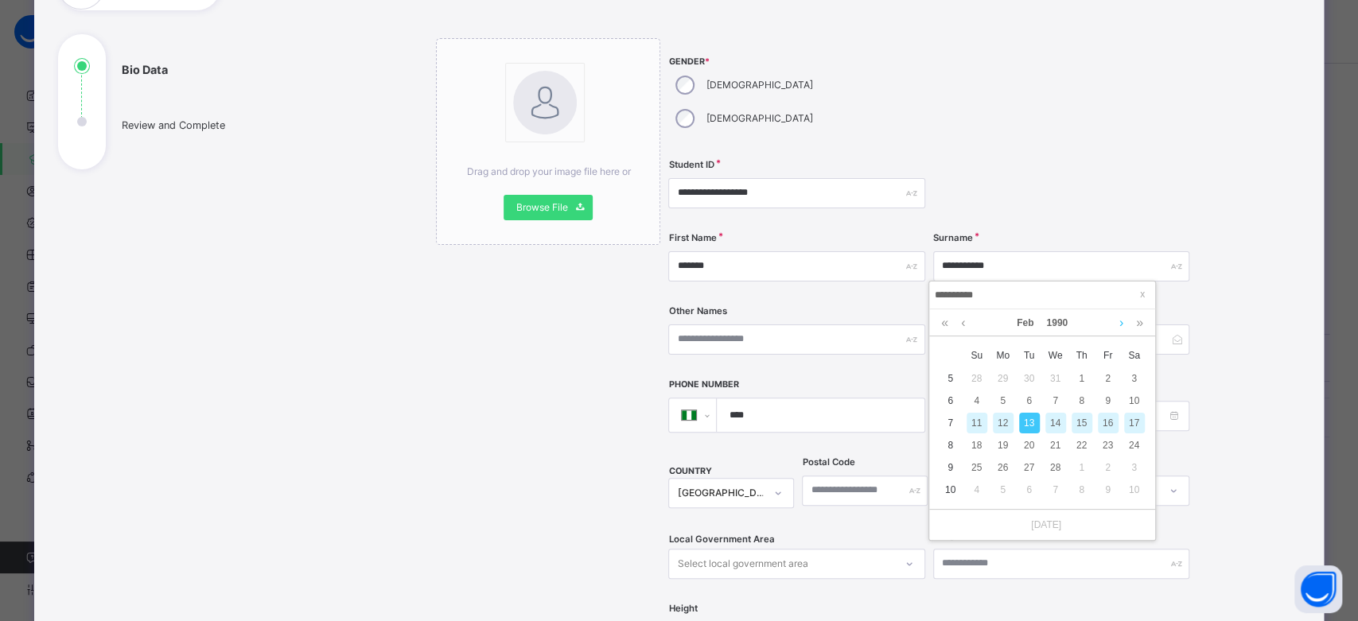
click at [1116, 323] on link at bounding box center [1122, 323] width 12 height 27
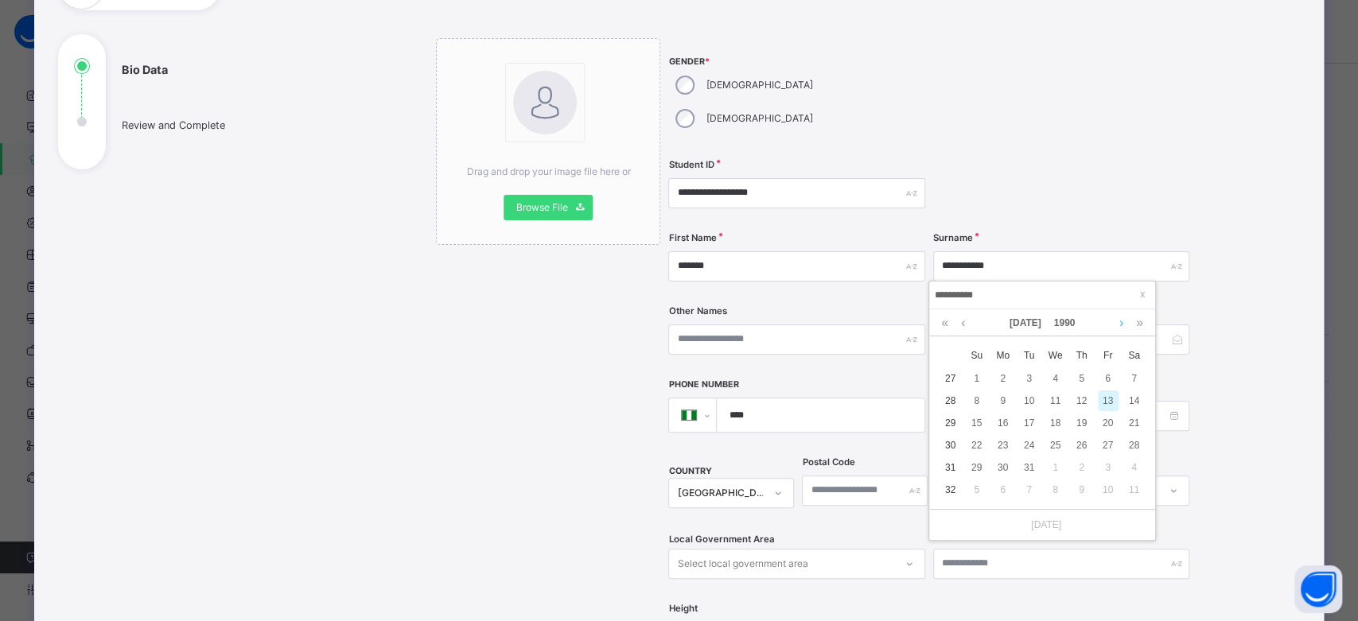
click at [1116, 323] on link at bounding box center [1122, 323] width 12 height 27
click at [1106, 465] on div "31" at bounding box center [1108, 468] width 21 height 21
type input "**********"
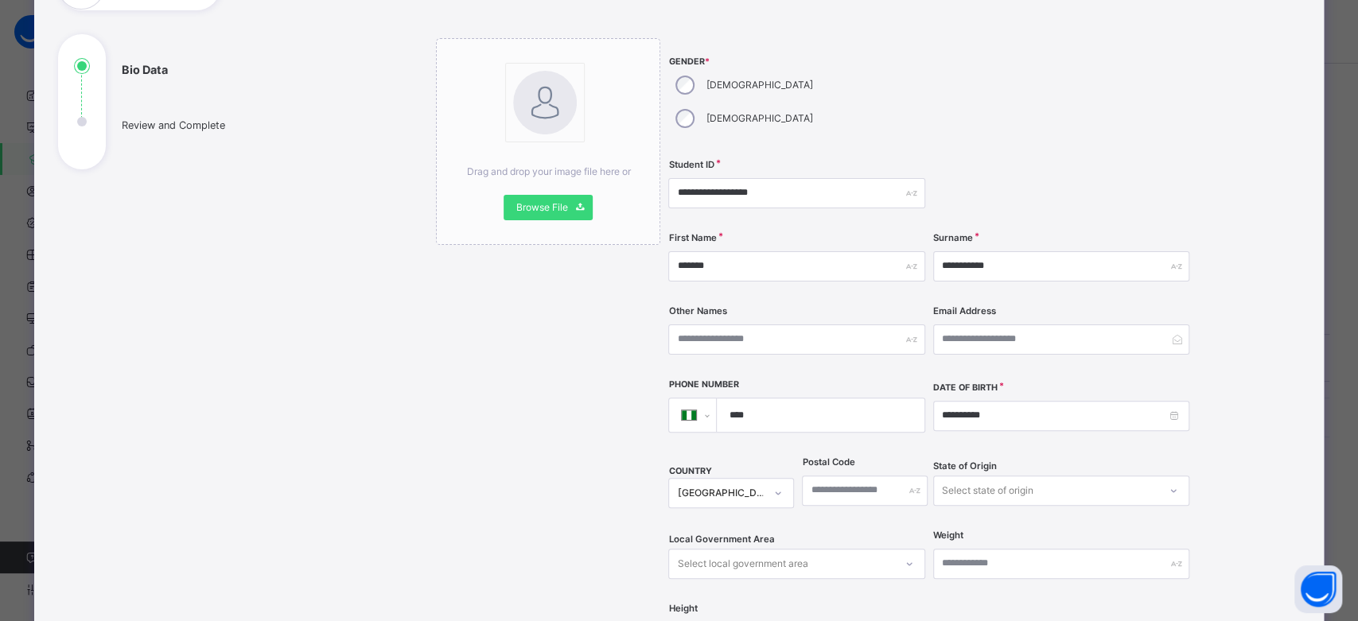
click at [978, 568] on div "**********" at bounding box center [930, 354] width 524 height 632
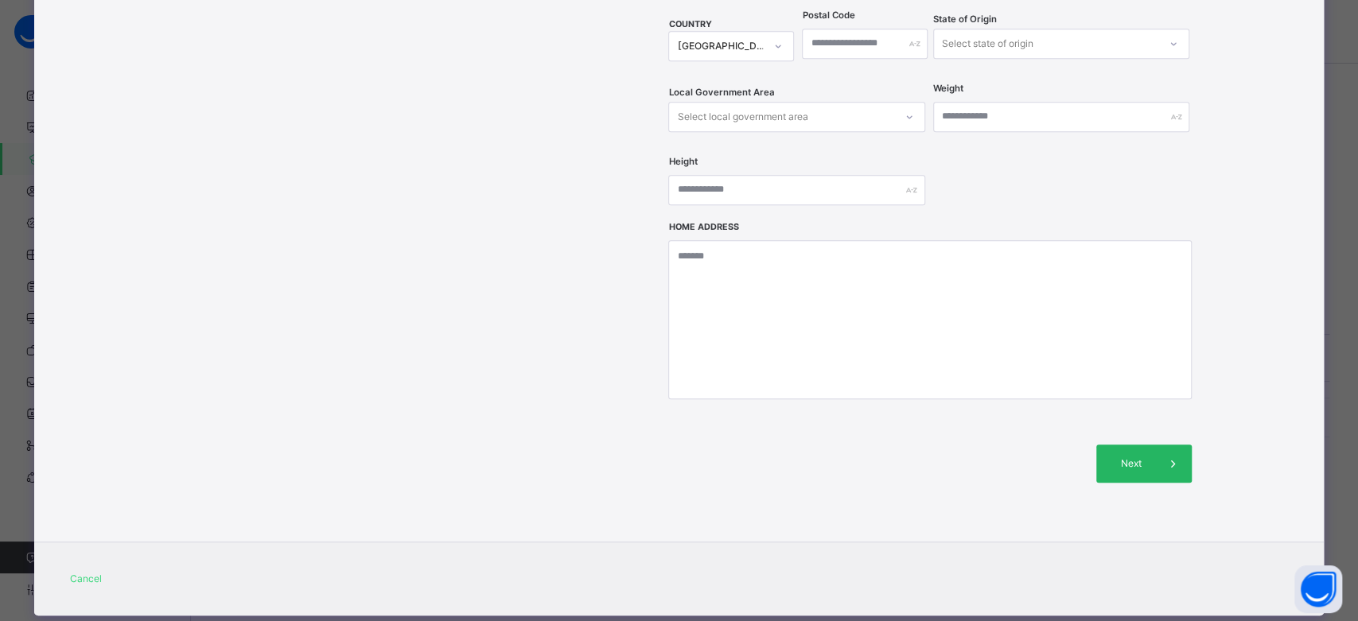
click at [1141, 445] on div "Next" at bounding box center [1143, 464] width 95 height 38
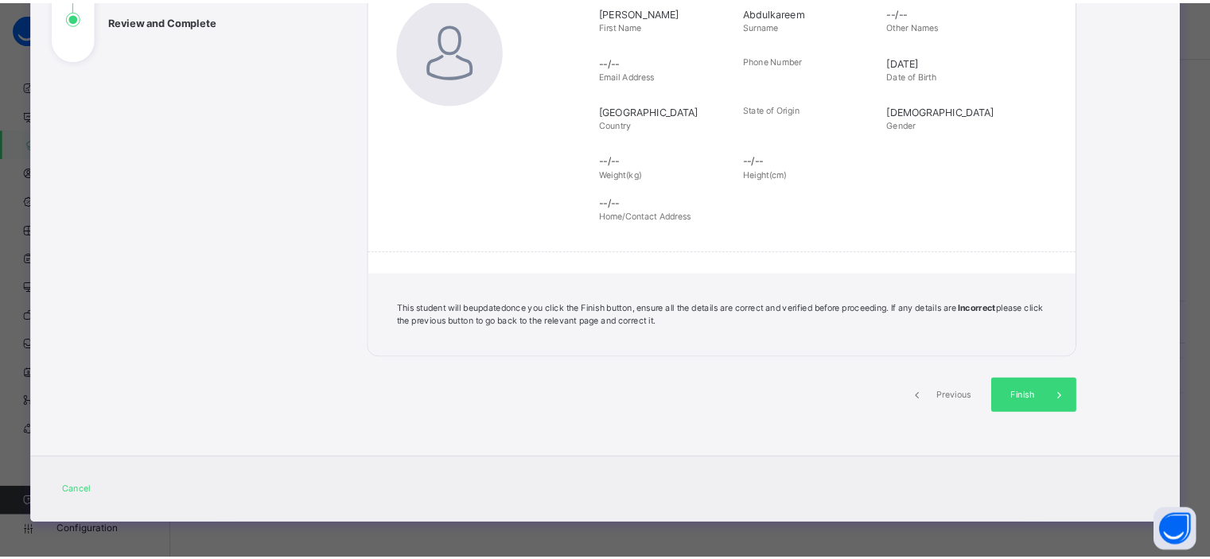
scroll to position [253, 0]
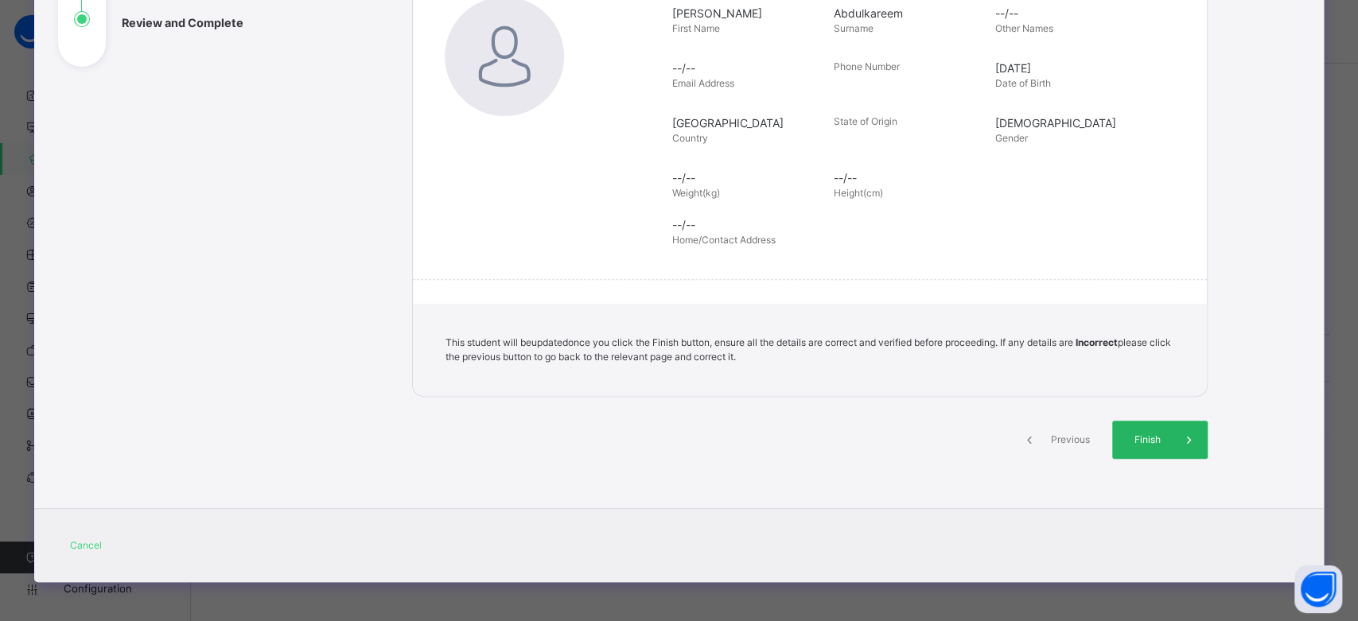
click at [1159, 424] on div "Finish" at bounding box center [1159, 440] width 95 height 38
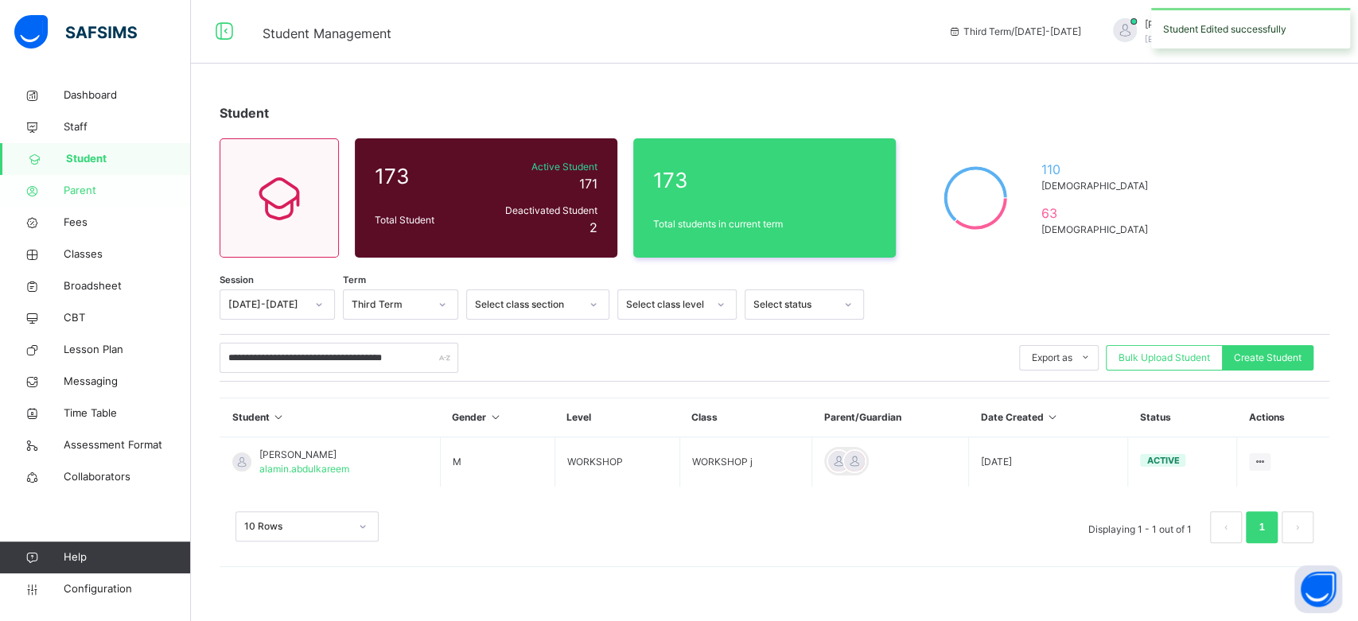
click at [88, 190] on span "Parent" at bounding box center [127, 191] width 127 height 16
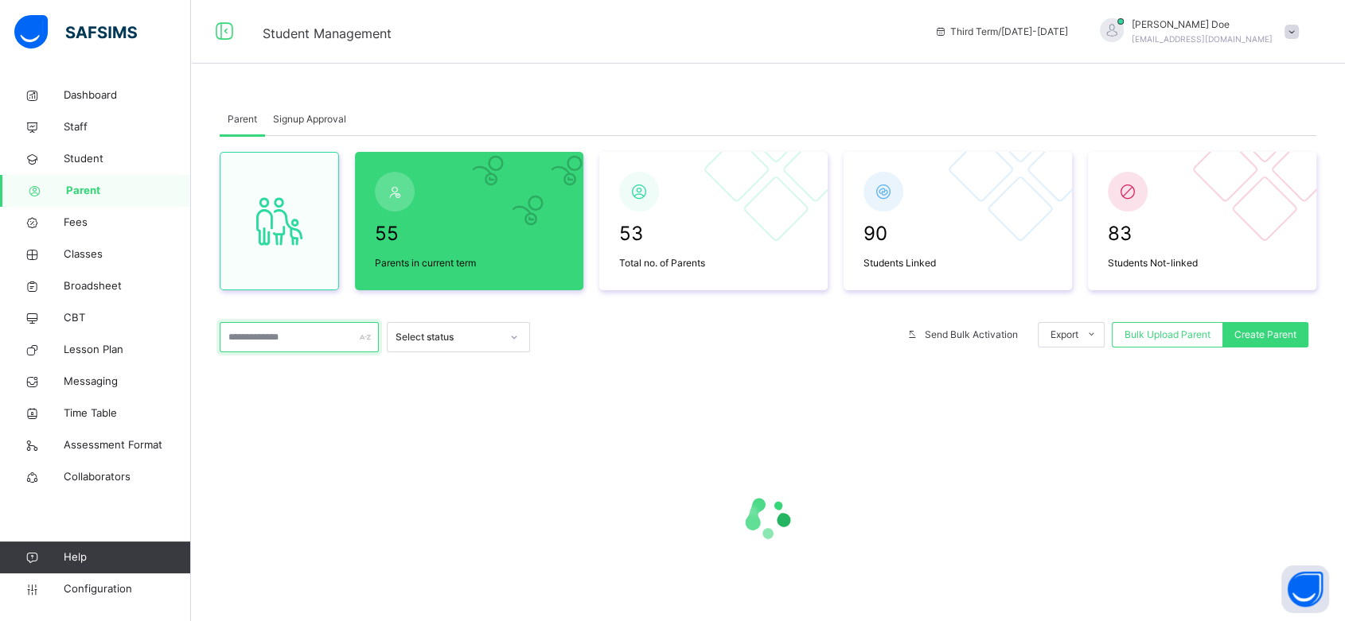
click at [276, 336] on input "text" at bounding box center [299, 337] width 159 height 30
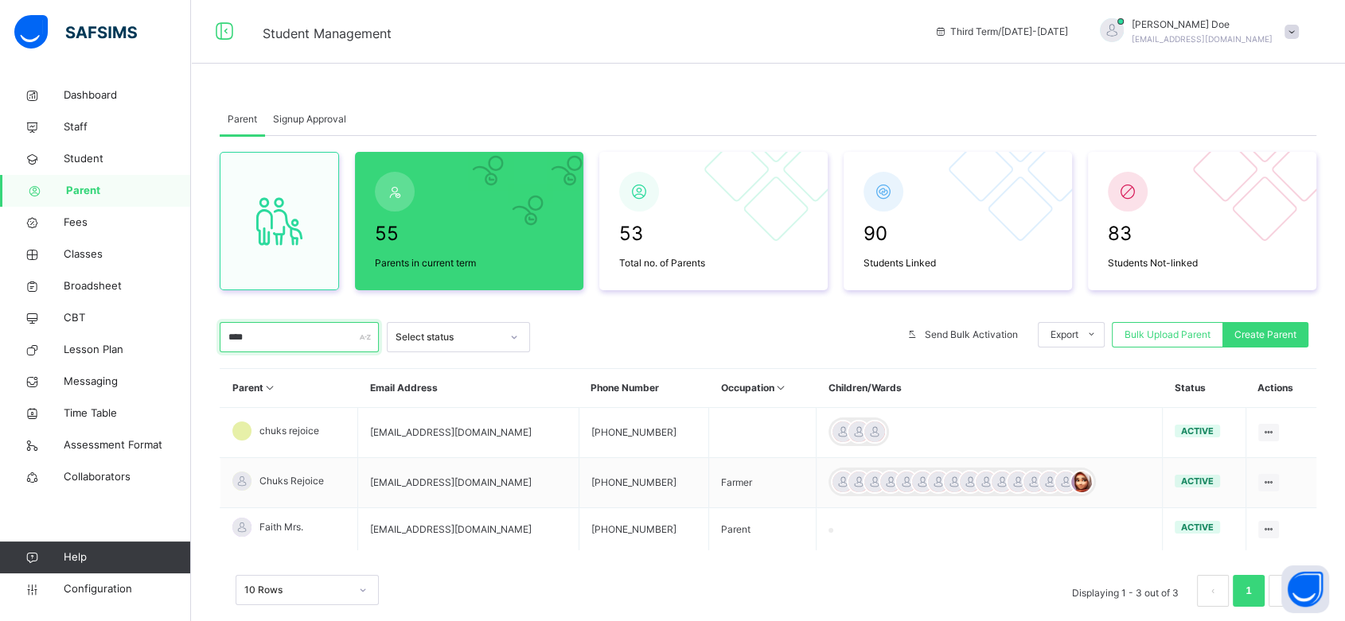
type input "****"
click at [717, 331] on div at bounding box center [714, 337] width 353 height 30
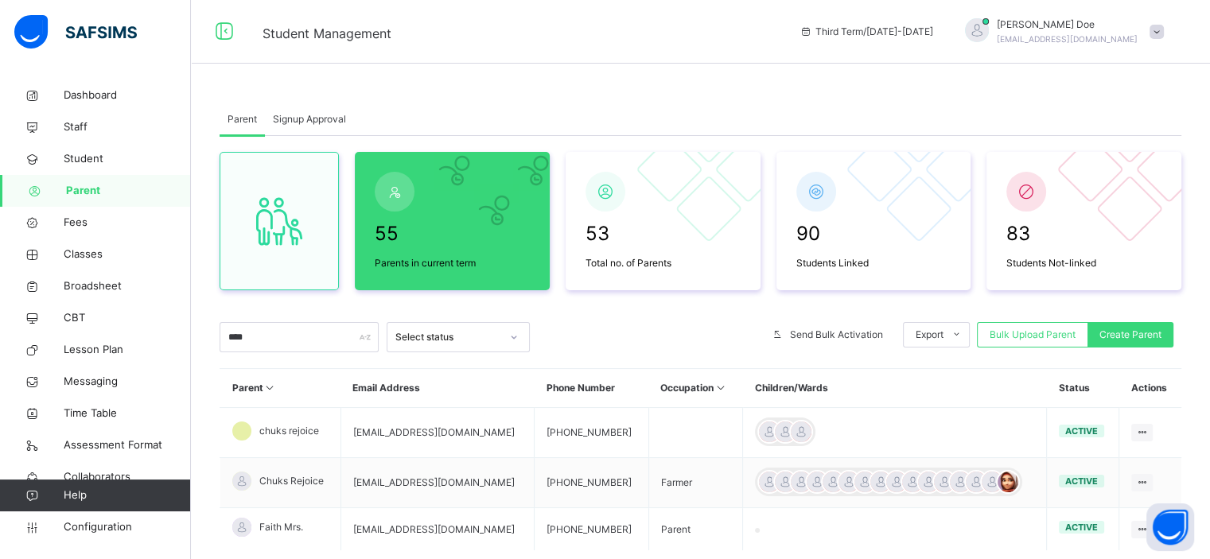
drag, startPoint x: 1323, startPoint y: 2, endPoint x: 781, endPoint y: 78, distance: 547.2
click at [781, 78] on div "Parent Signup Approval Parent Signup Approval 55 Parents in current term 53 Tot…" at bounding box center [700, 331] width 1019 height 663
click at [102, 260] on span "Classes" at bounding box center [127, 255] width 127 height 16
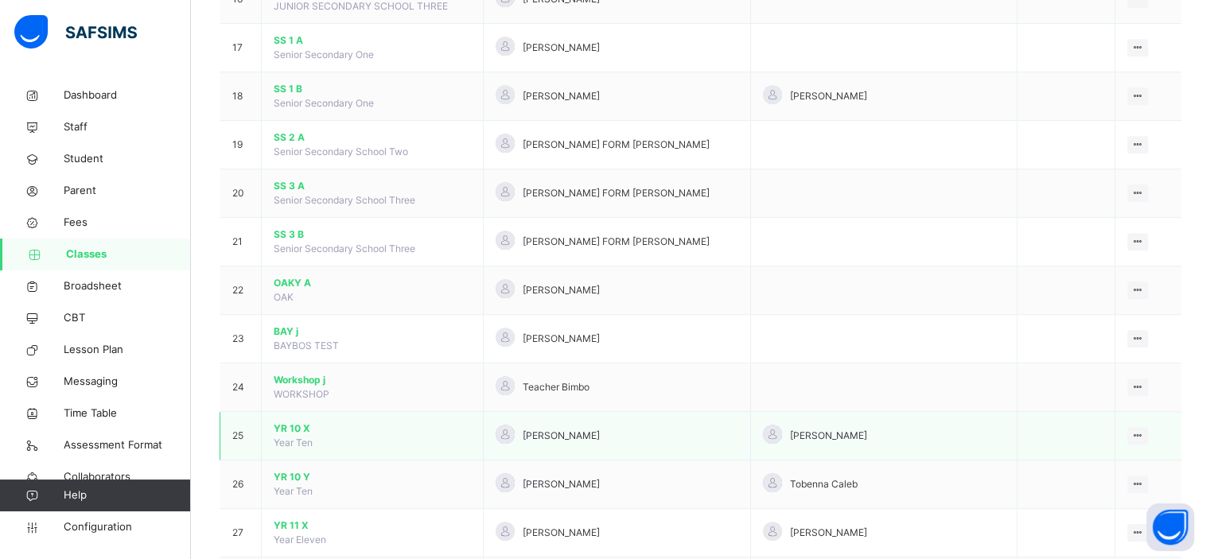
scroll to position [941, 0]
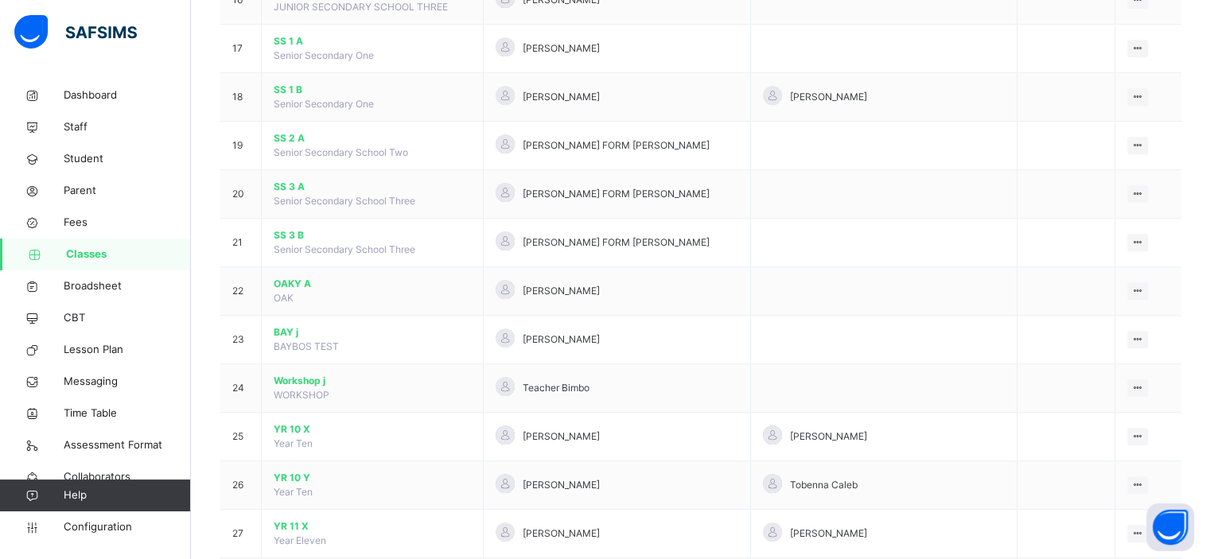
click at [290, 375] on span "Workshop j" at bounding box center [372, 381] width 197 height 14
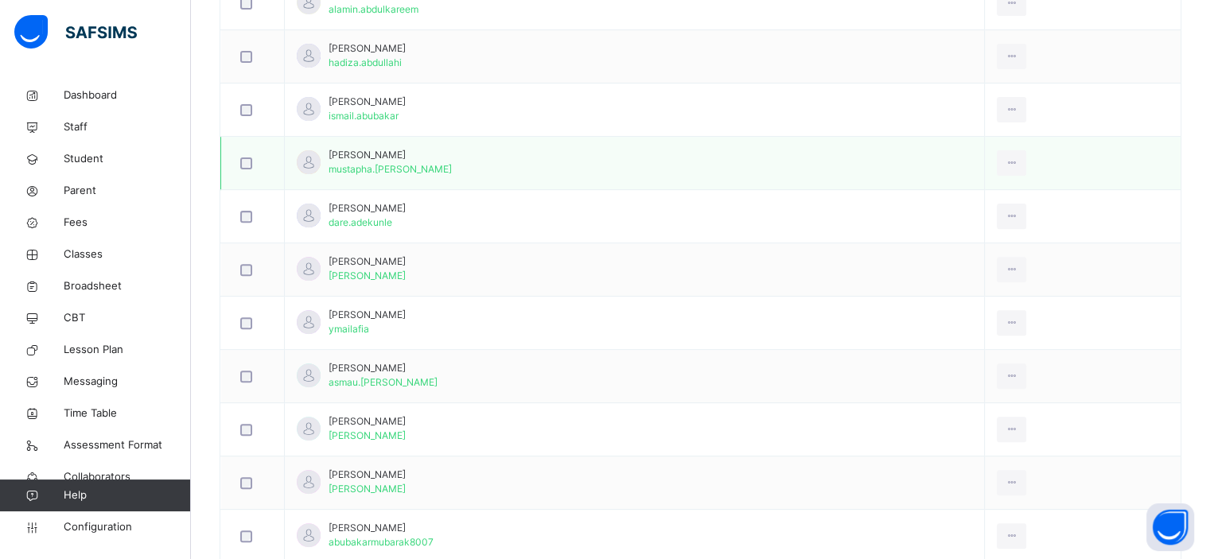
scroll to position [550, 0]
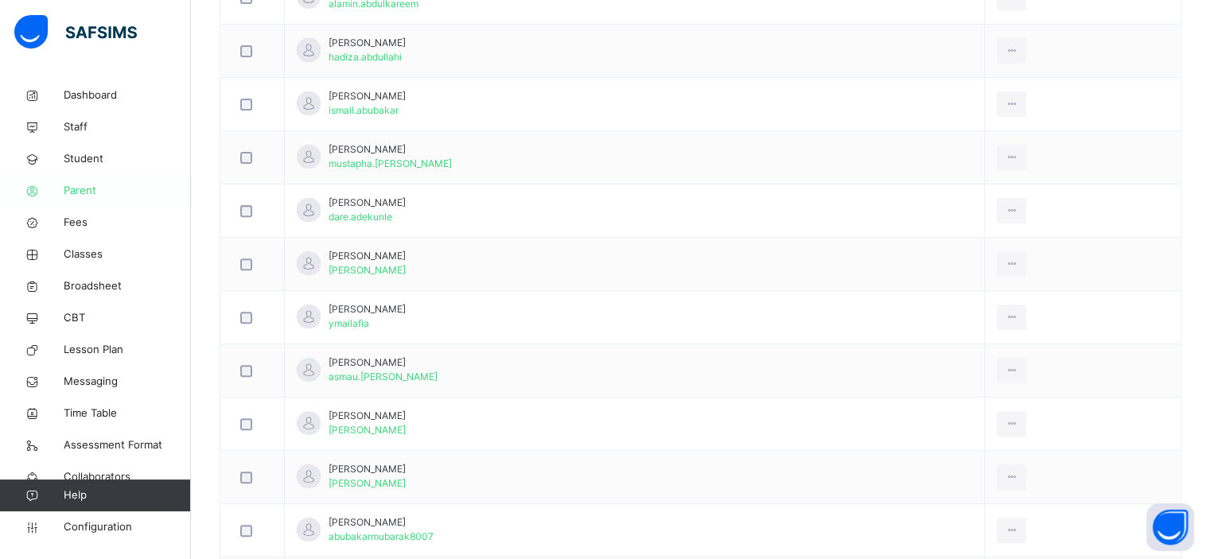
click at [85, 189] on span "Parent" at bounding box center [127, 191] width 127 height 16
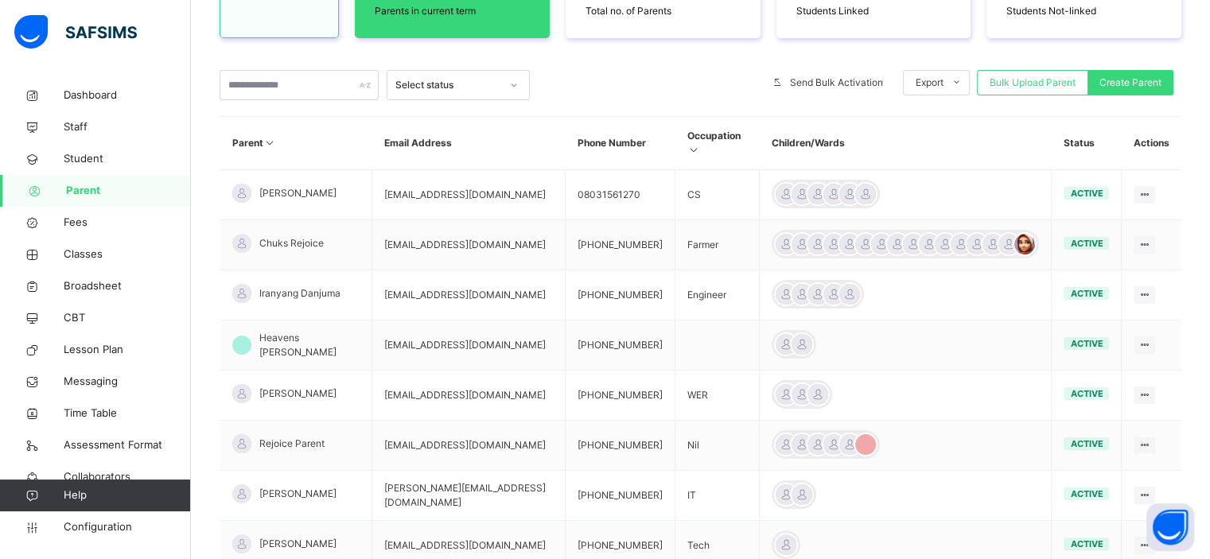
scroll to position [249, 0]
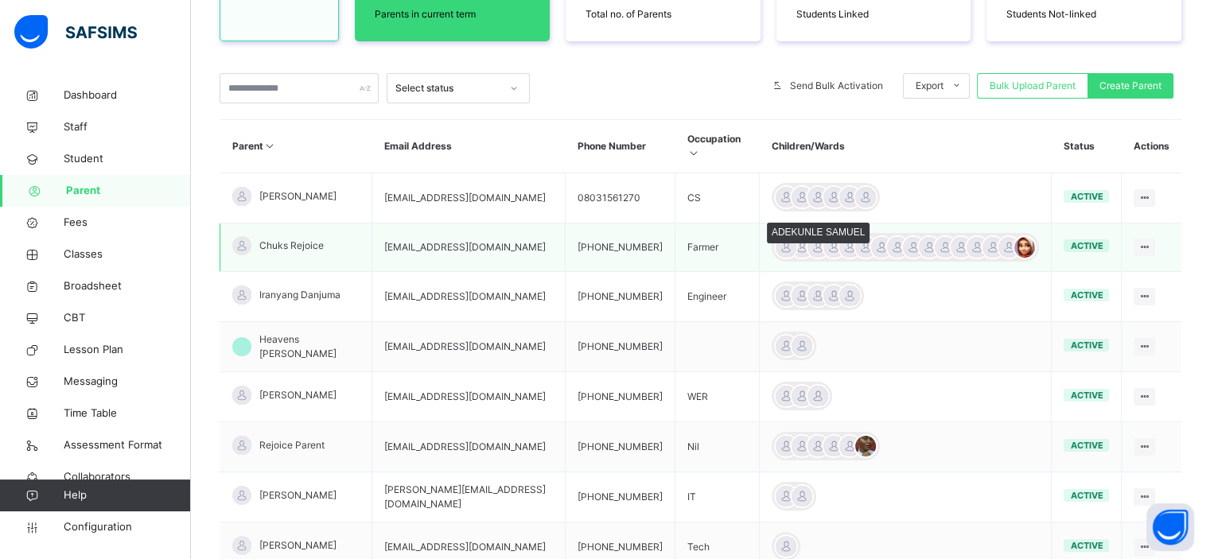
click at [779, 236] on div at bounding box center [786, 248] width 24 height 24
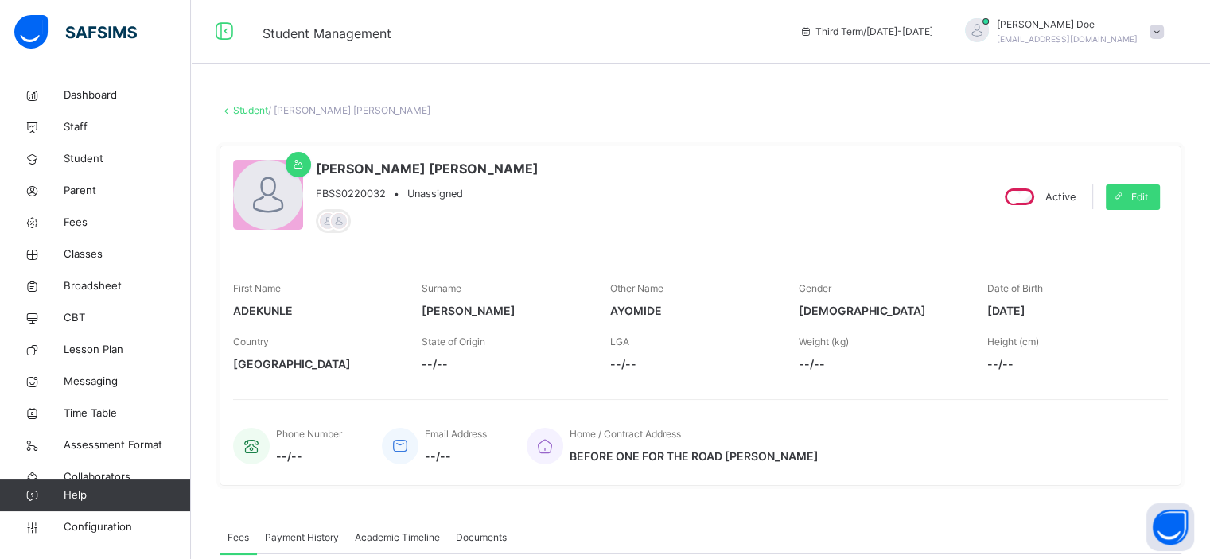
click at [248, 111] on link "Student" at bounding box center [250, 110] width 35 height 12
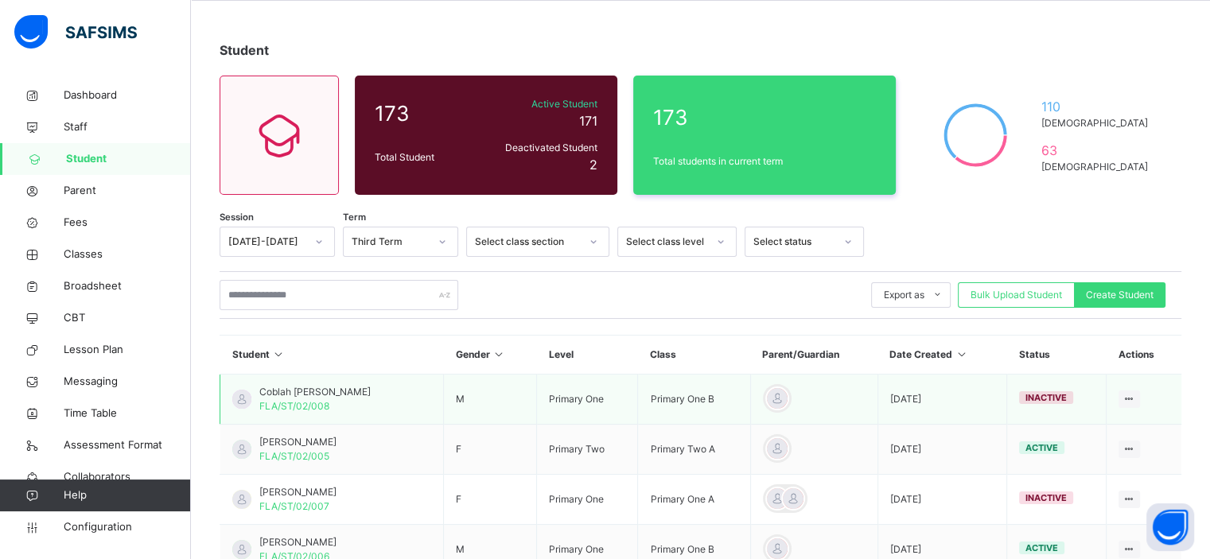
scroll to position [62, 0]
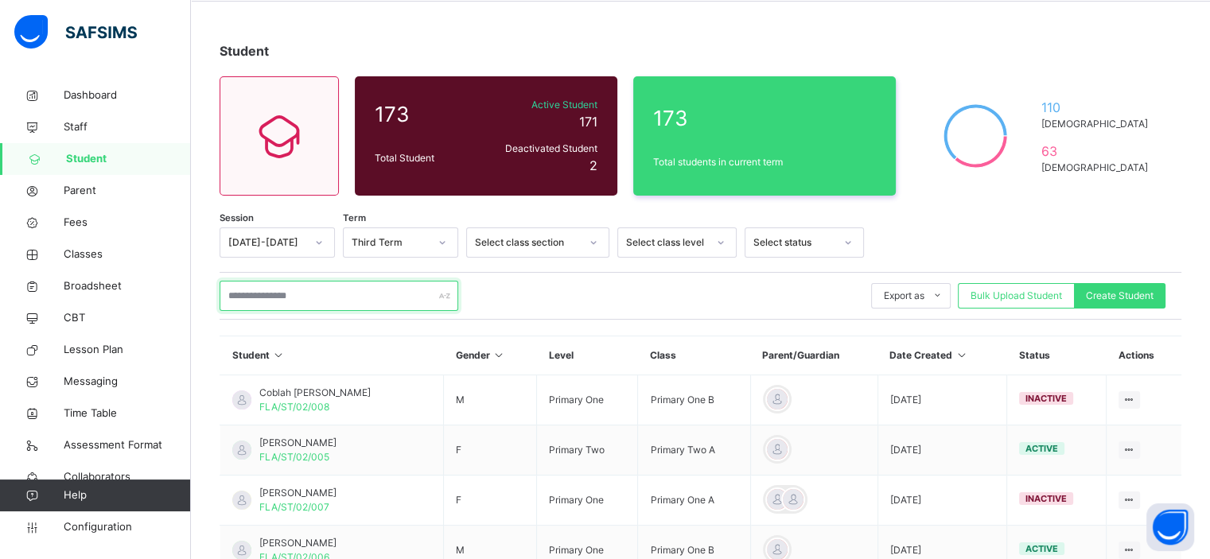
click at [331, 290] on input "text" at bounding box center [339, 296] width 239 height 30
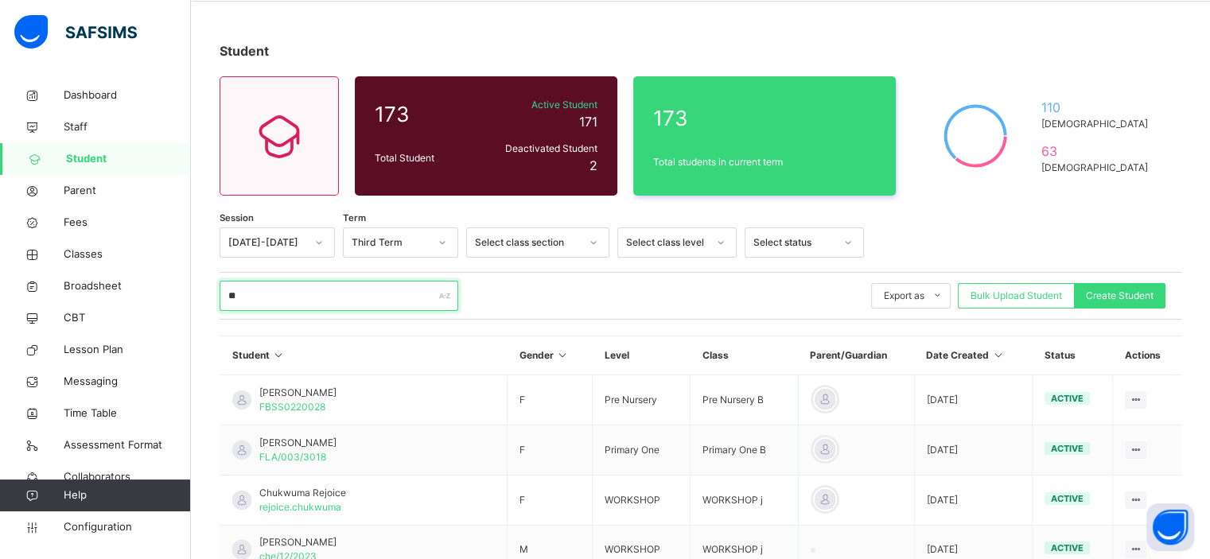
type input "**"
click at [586, 279] on div "** Export as Pdf Report Excel Report Excel Report (LMS) Bulk Upload Student Cre…" at bounding box center [701, 296] width 962 height 48
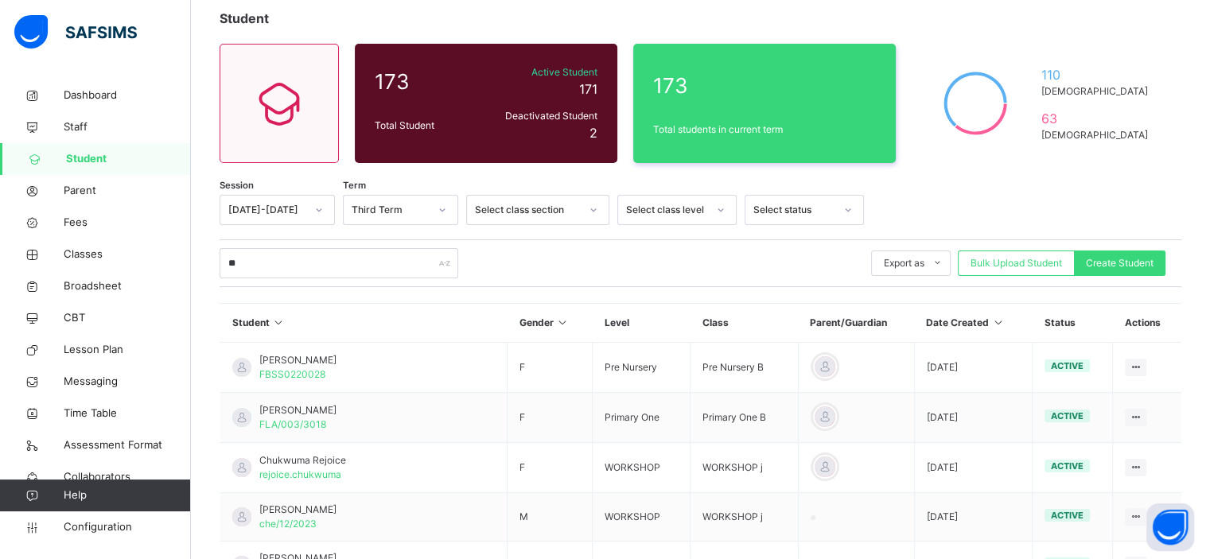
scroll to position [91, 0]
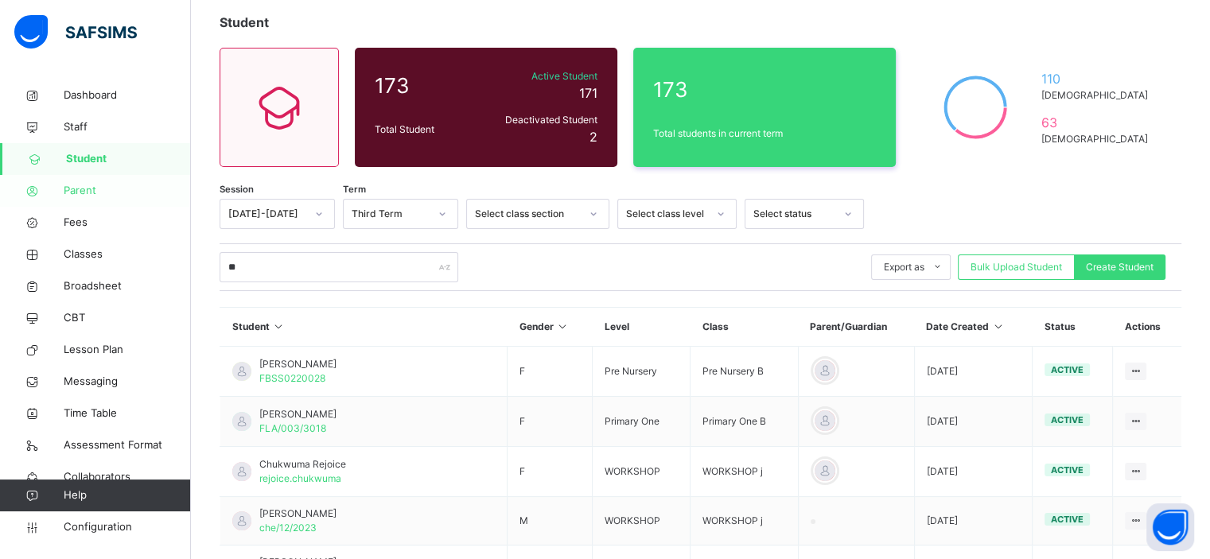
click at [82, 191] on span "Parent" at bounding box center [127, 191] width 127 height 16
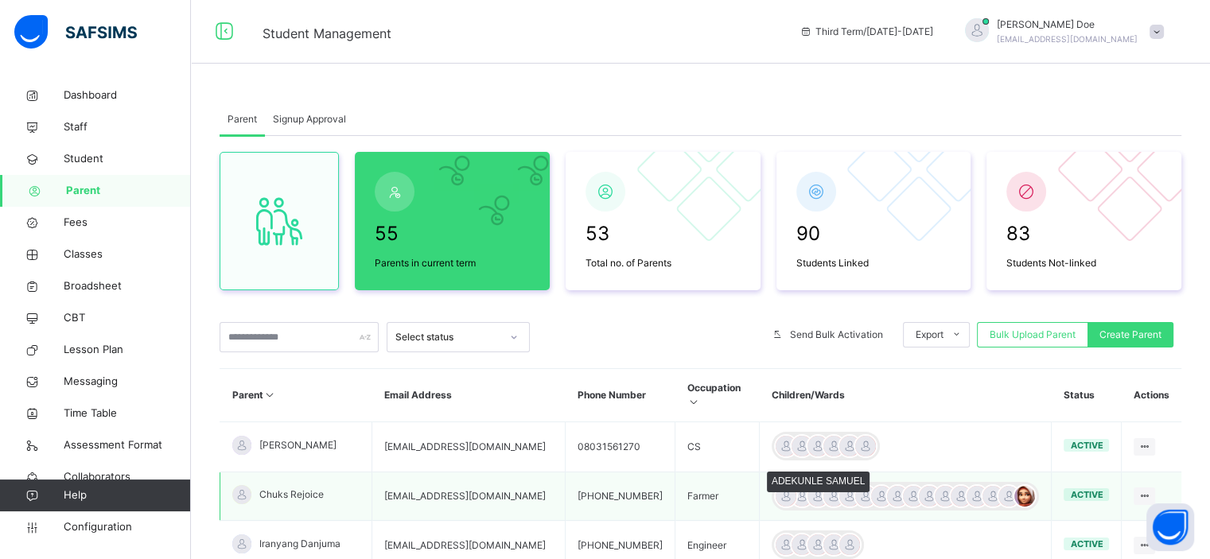
click at [779, 485] on div at bounding box center [786, 497] width 24 height 24
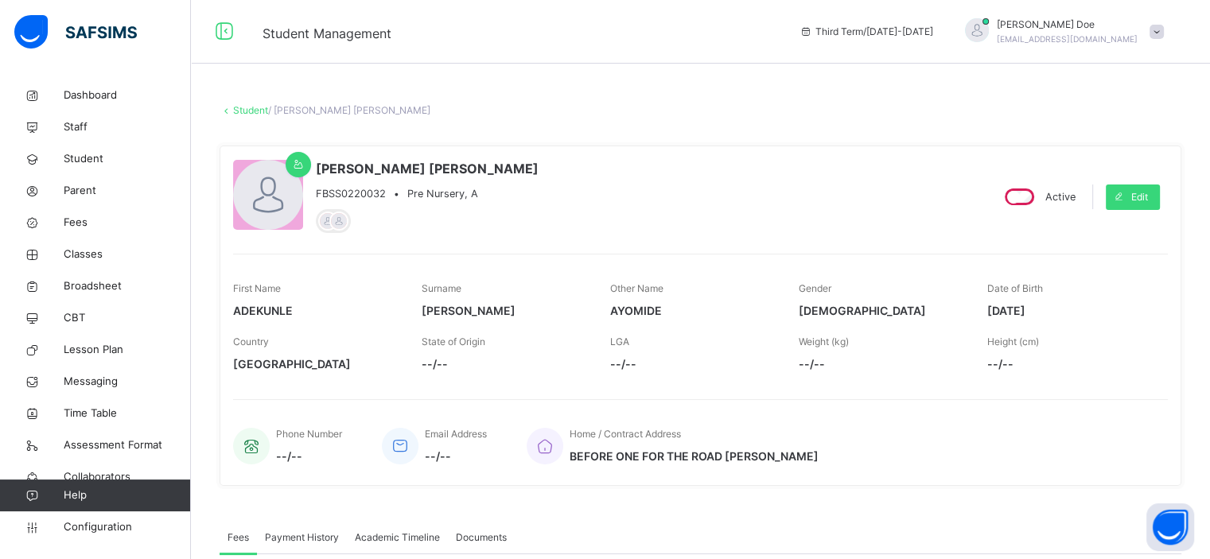
click at [254, 114] on link "Student" at bounding box center [250, 110] width 35 height 12
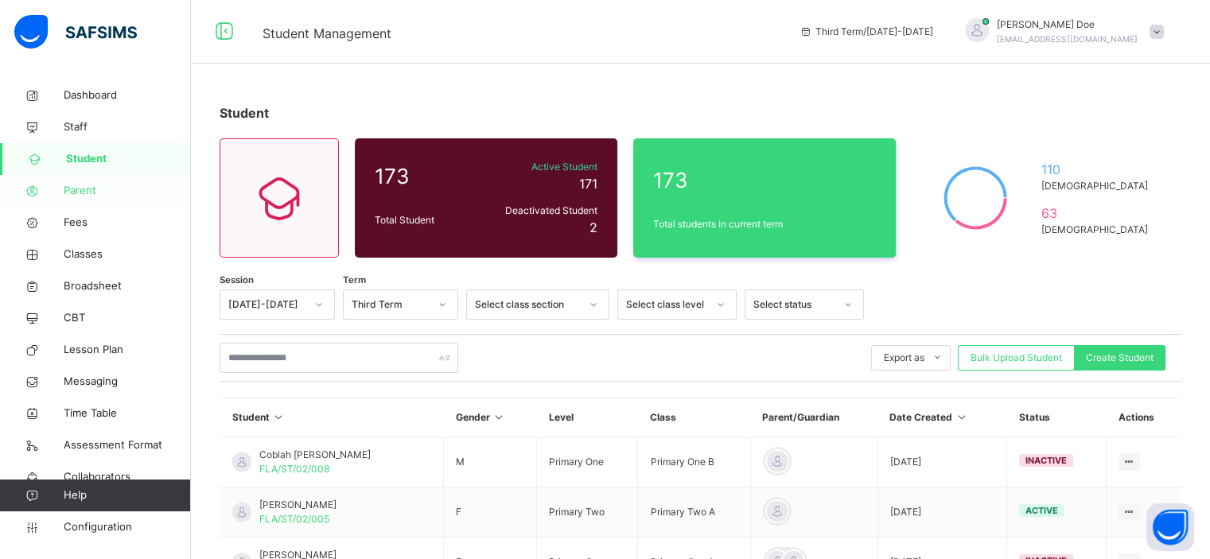
click at [96, 183] on span "Parent" at bounding box center [127, 191] width 127 height 16
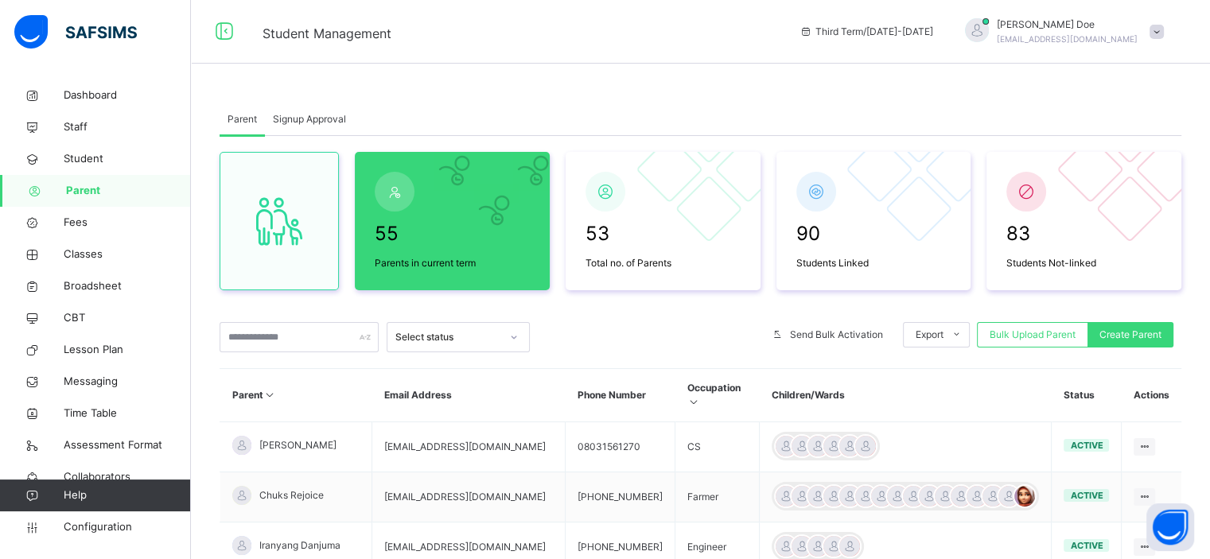
scroll to position [117, 0]
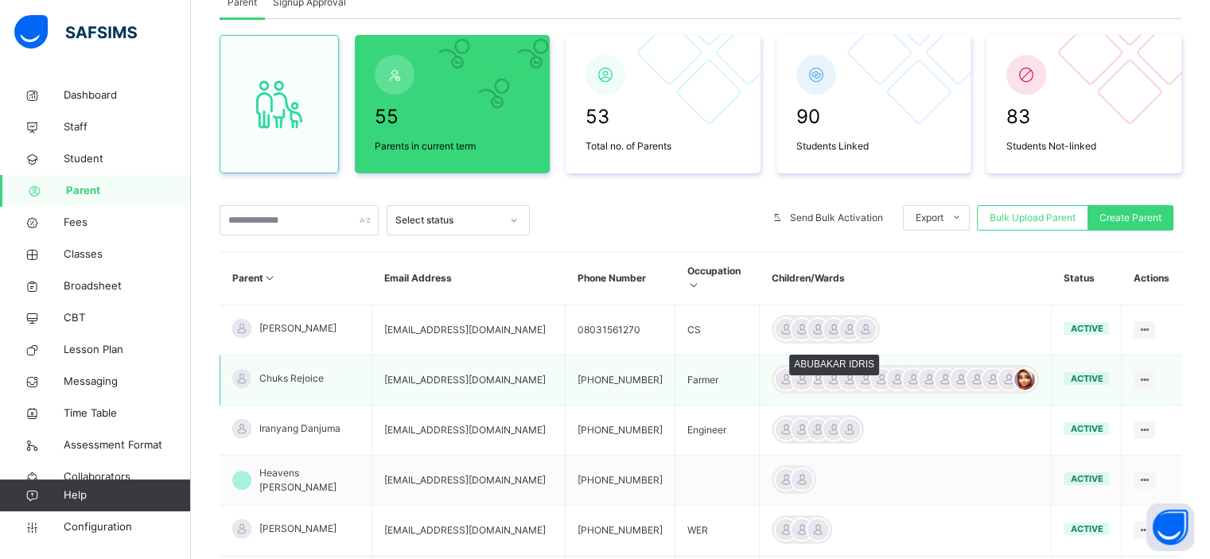
click at [801, 368] on div at bounding box center [802, 380] width 24 height 24
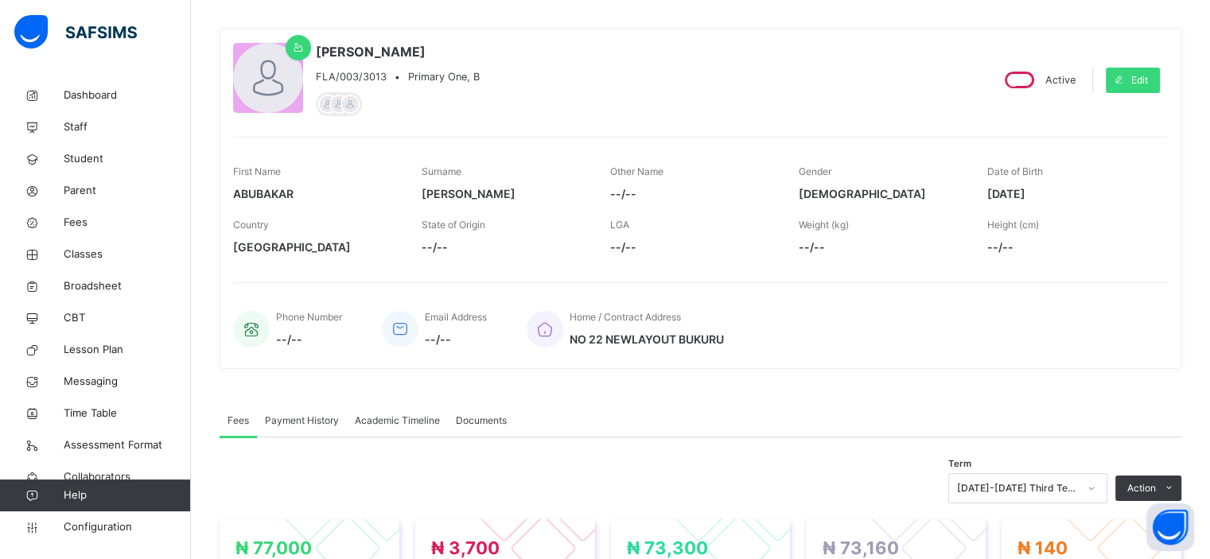
scroll to position [15, 0]
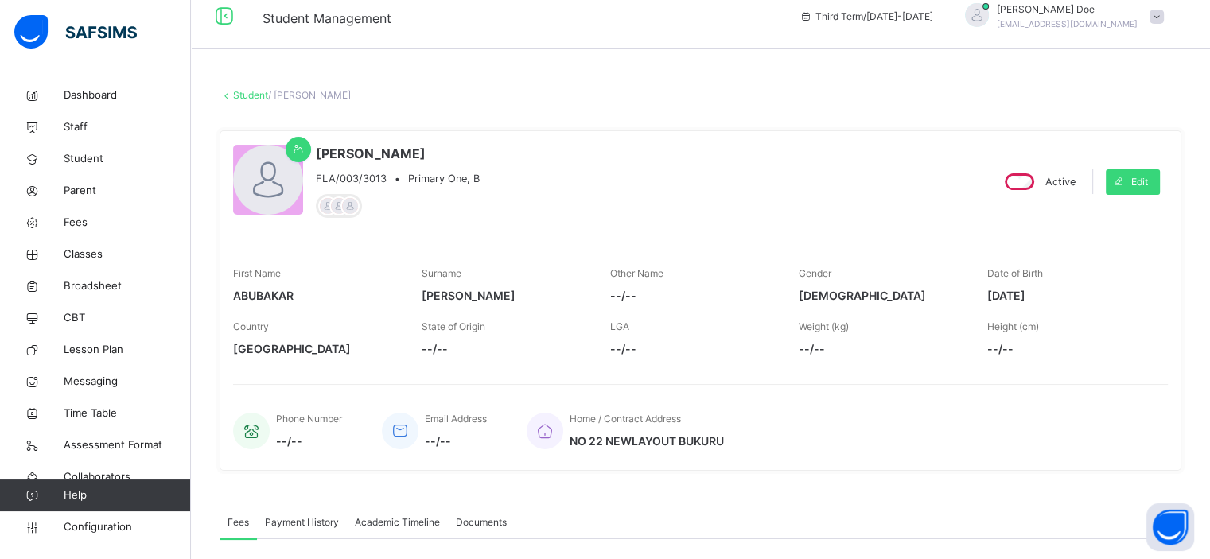
click at [248, 91] on link "Student" at bounding box center [250, 95] width 35 height 12
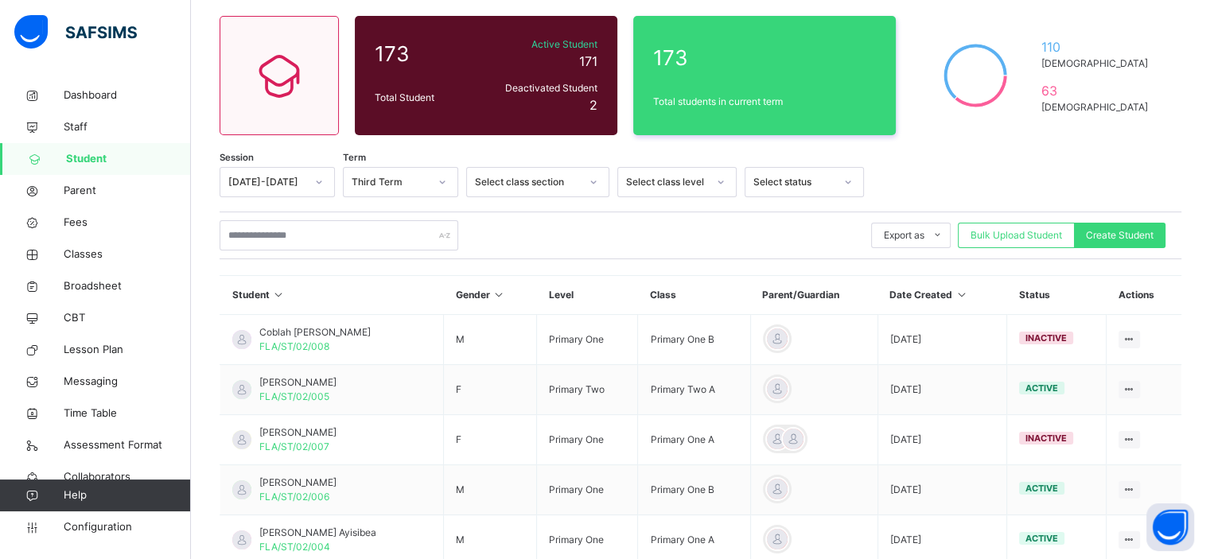
scroll to position [127, 0]
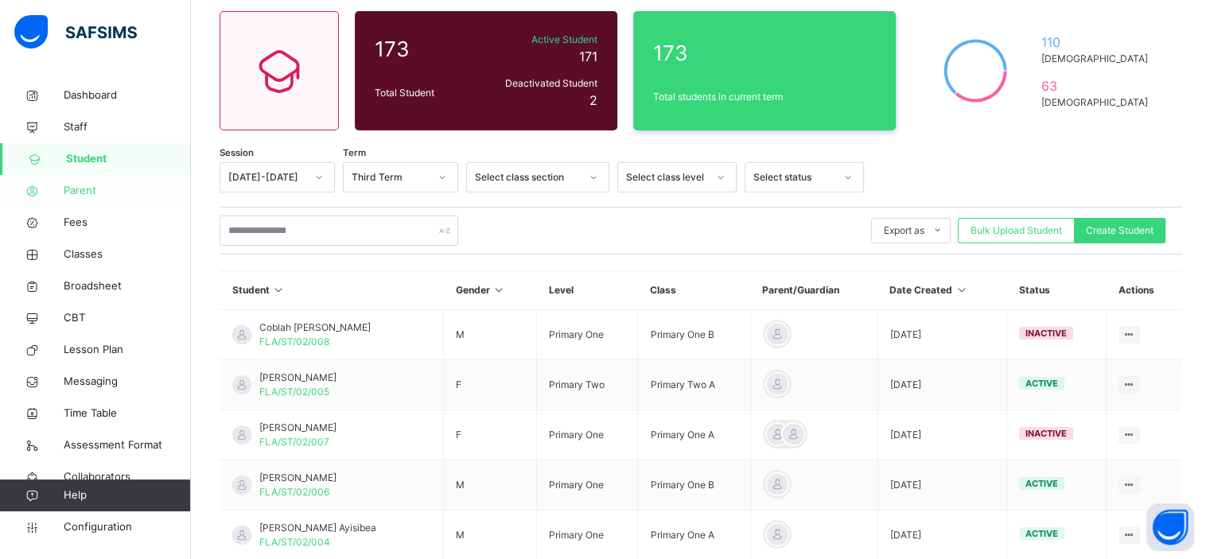
click at [111, 201] on link "Parent" at bounding box center [95, 191] width 191 height 32
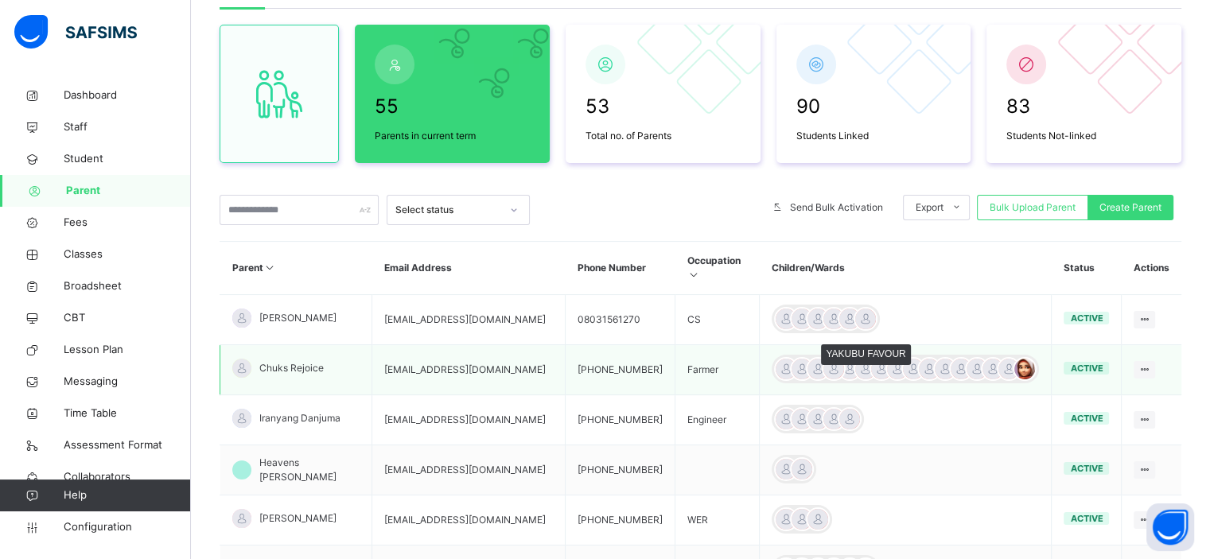
click at [830, 357] on div at bounding box center [834, 369] width 24 height 24
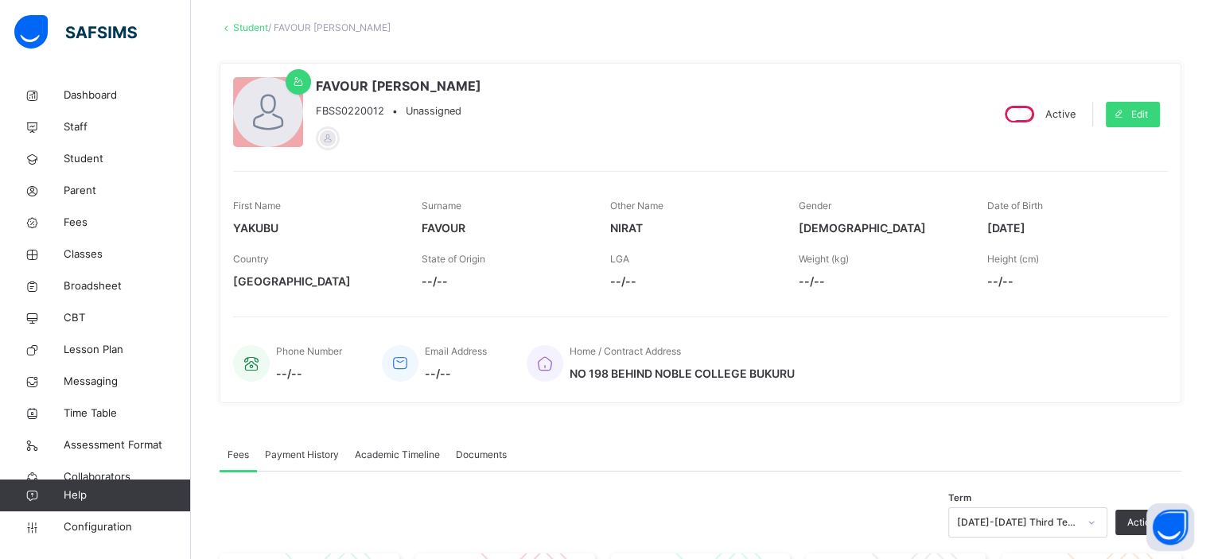
scroll to position [80, 0]
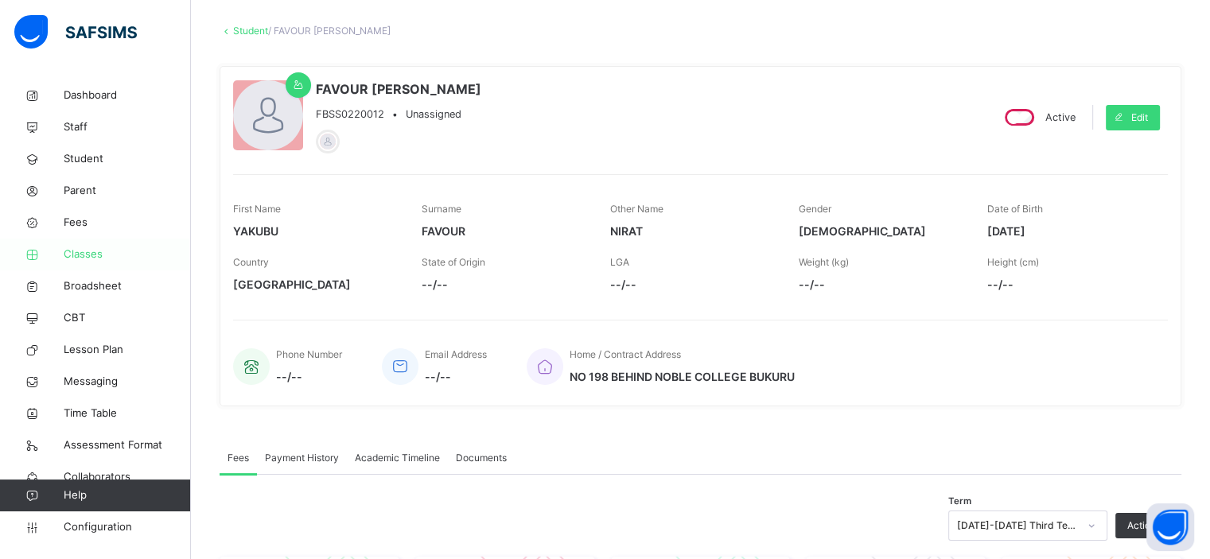
click at [95, 263] on link "Classes" at bounding box center [95, 255] width 191 height 32
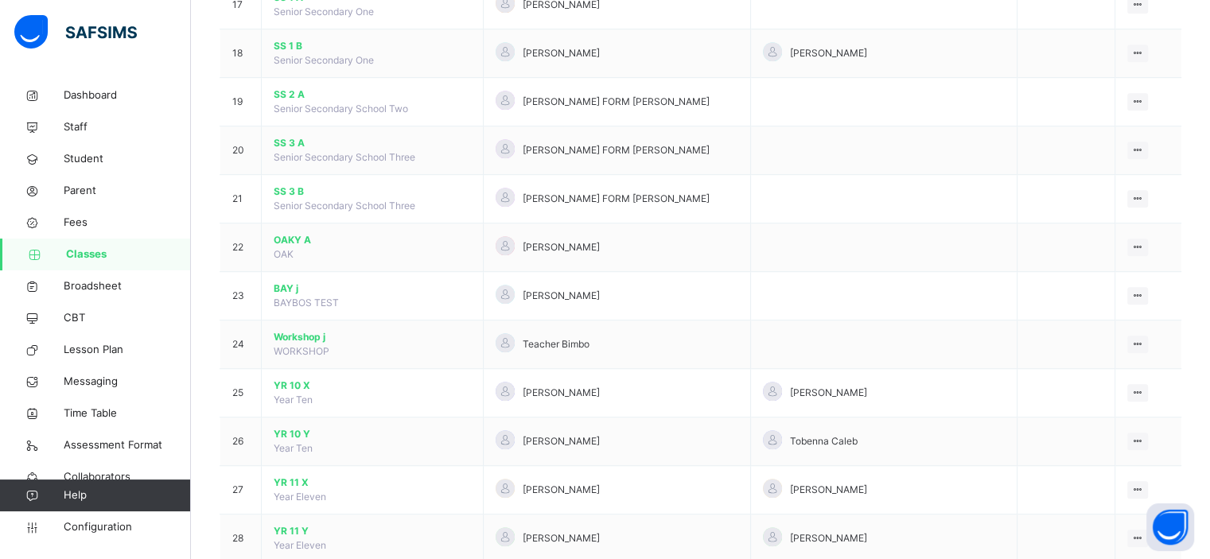
scroll to position [988, 0]
click at [290, 327] on span "Workshop j" at bounding box center [372, 334] width 197 height 14
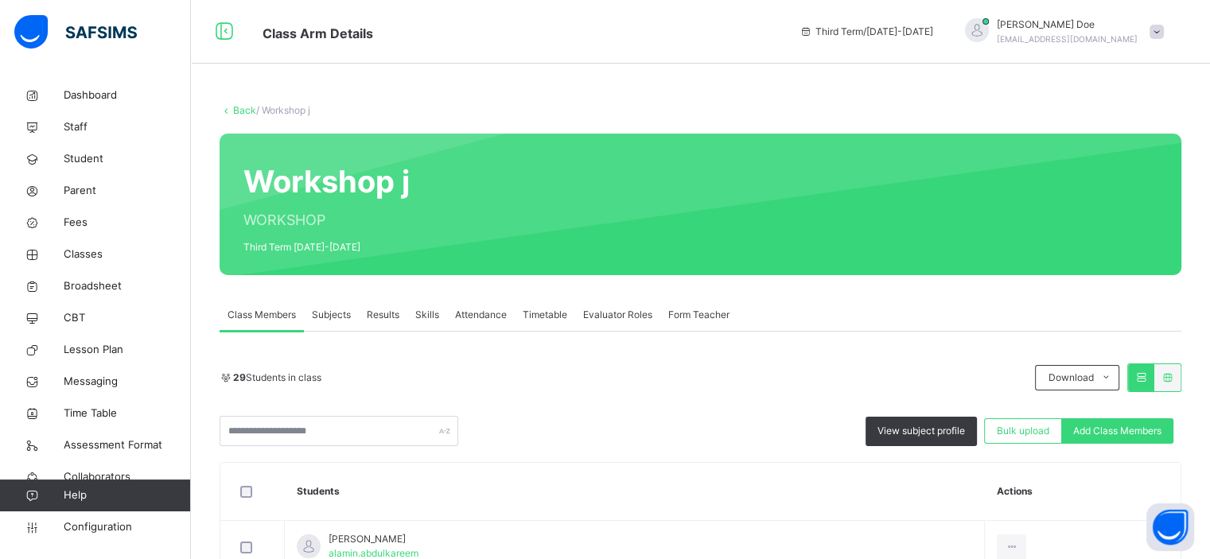
scroll to position [127, 0]
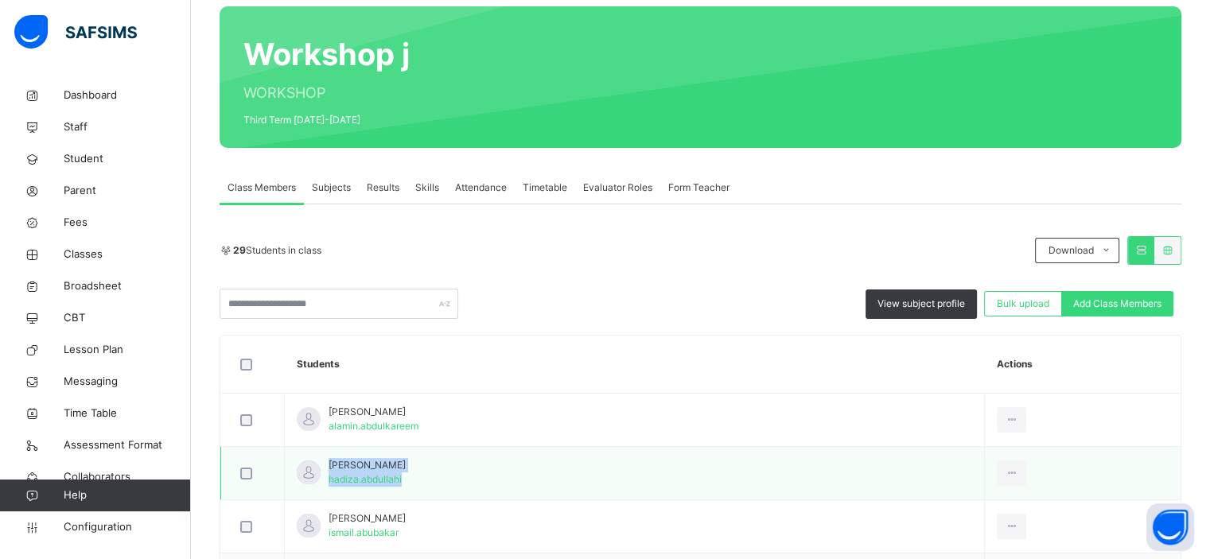
drag, startPoint x: 407, startPoint y: 464, endPoint x: 331, endPoint y: 464, distance: 76.4
click at [331, 464] on td "Abdullahi Hadiza hadiza.abdullahi" at bounding box center [635, 473] width 700 height 53
copy div "Abdullahi Hadiza hadiza.abdullahi"
click at [85, 131] on span "Staff" at bounding box center [127, 127] width 127 height 16
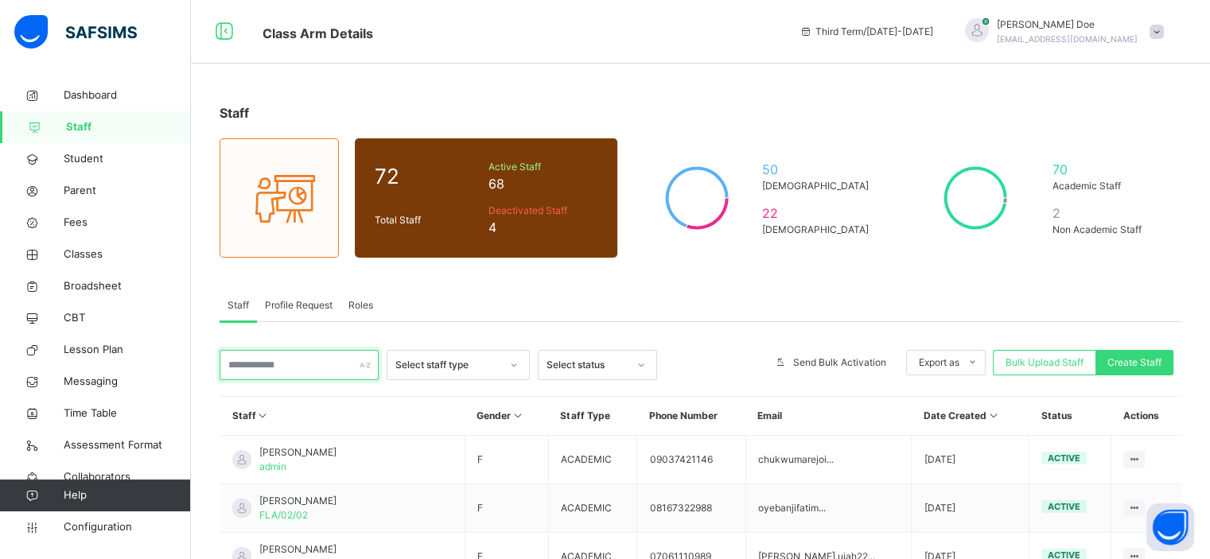
click at [255, 361] on input "text" at bounding box center [299, 365] width 159 height 30
paste input "**********"
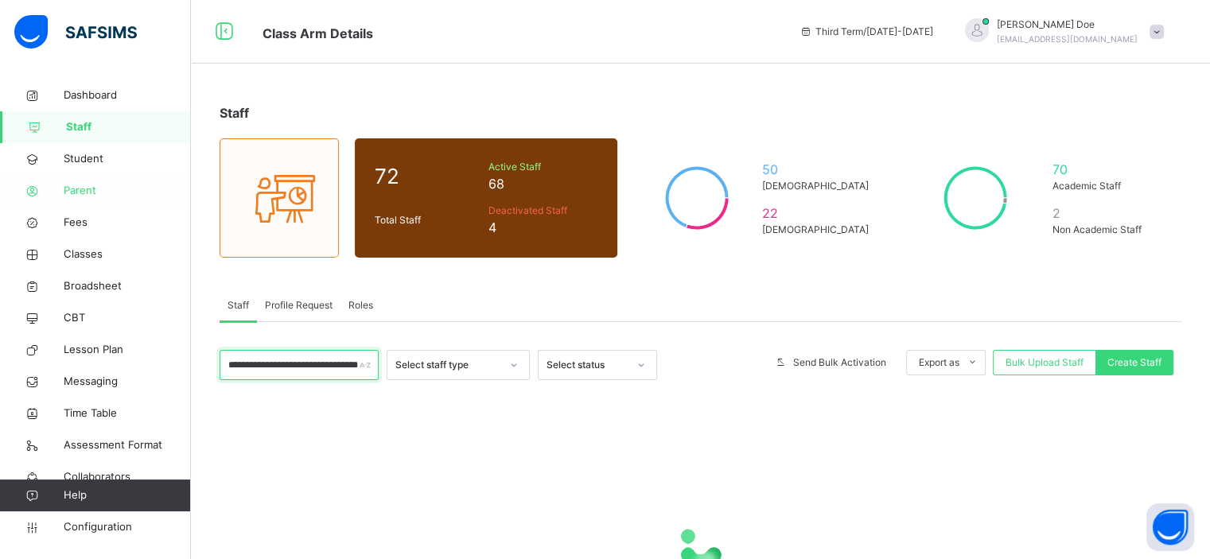
type input "**********"
click at [80, 185] on span "Parent" at bounding box center [127, 191] width 127 height 16
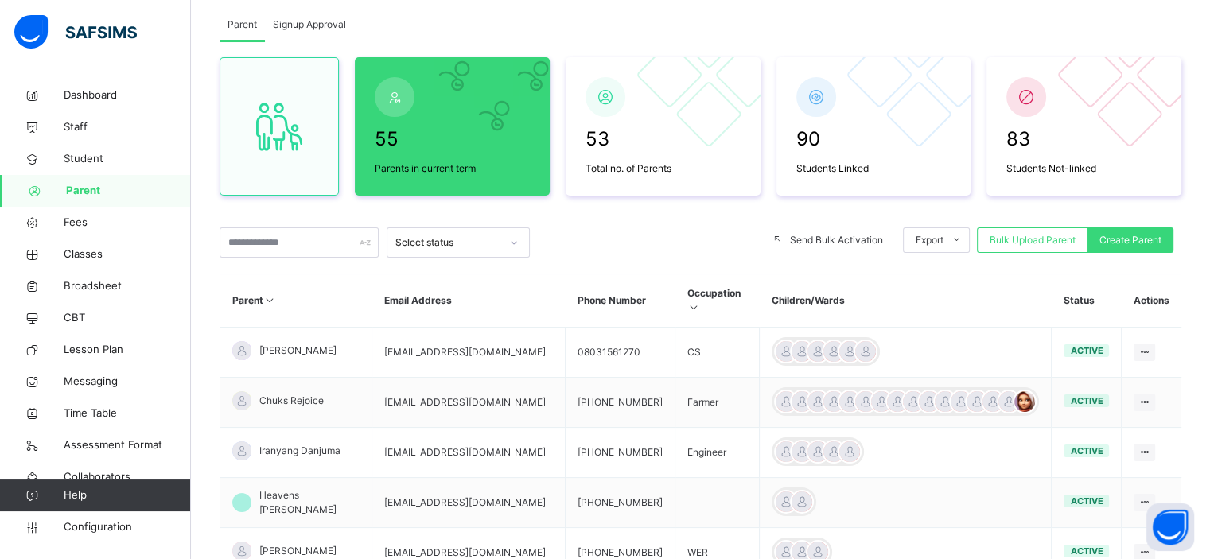
scroll to position [121, 0]
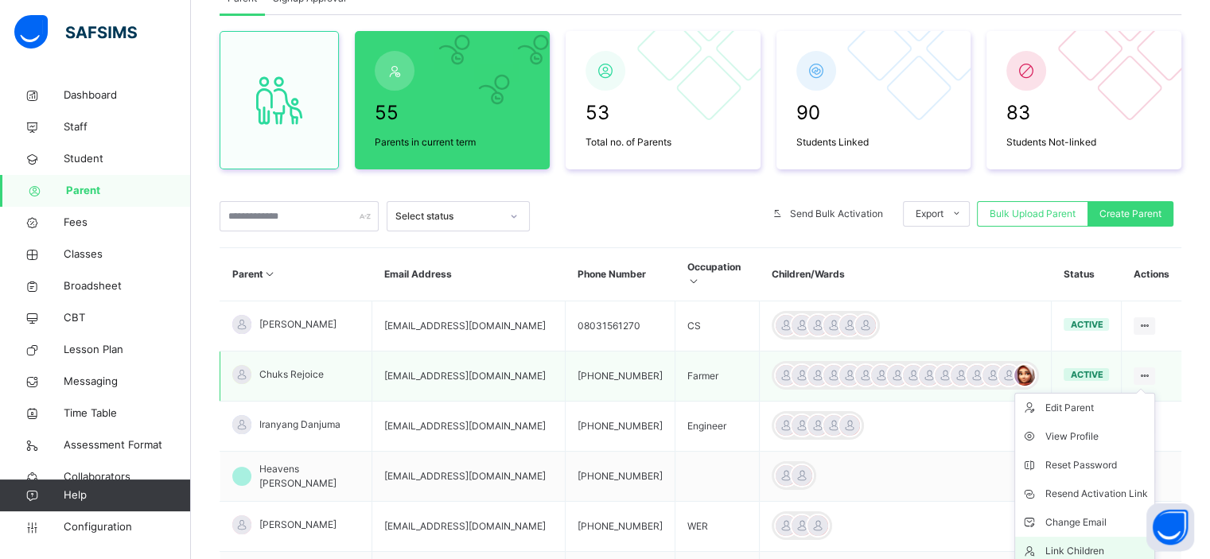
click at [1073, 543] on div "Link Children" at bounding box center [1097, 551] width 103 height 16
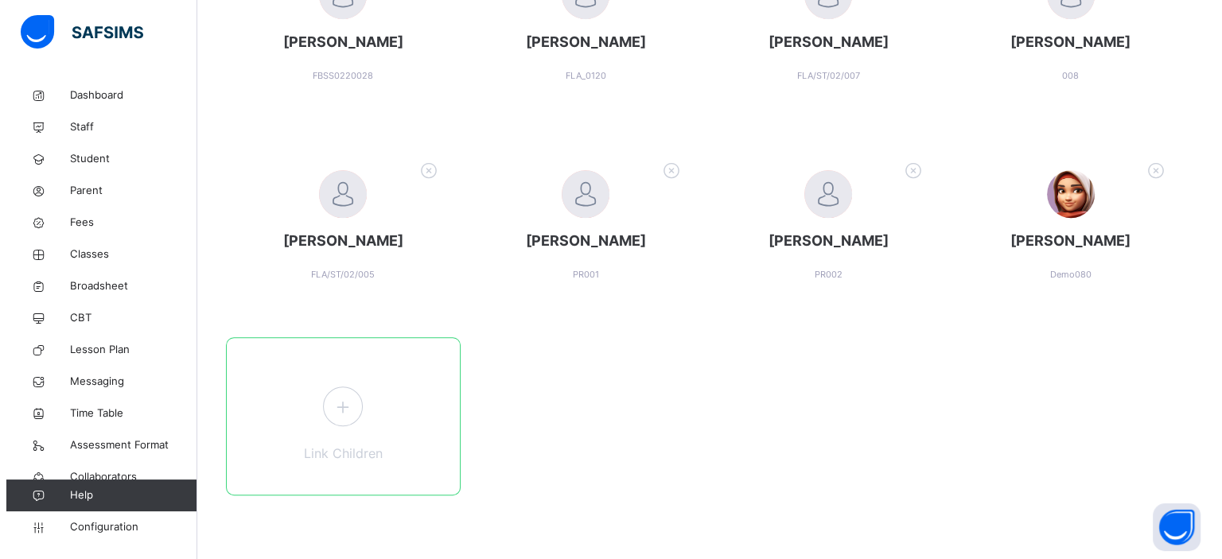
scroll to position [872, 0]
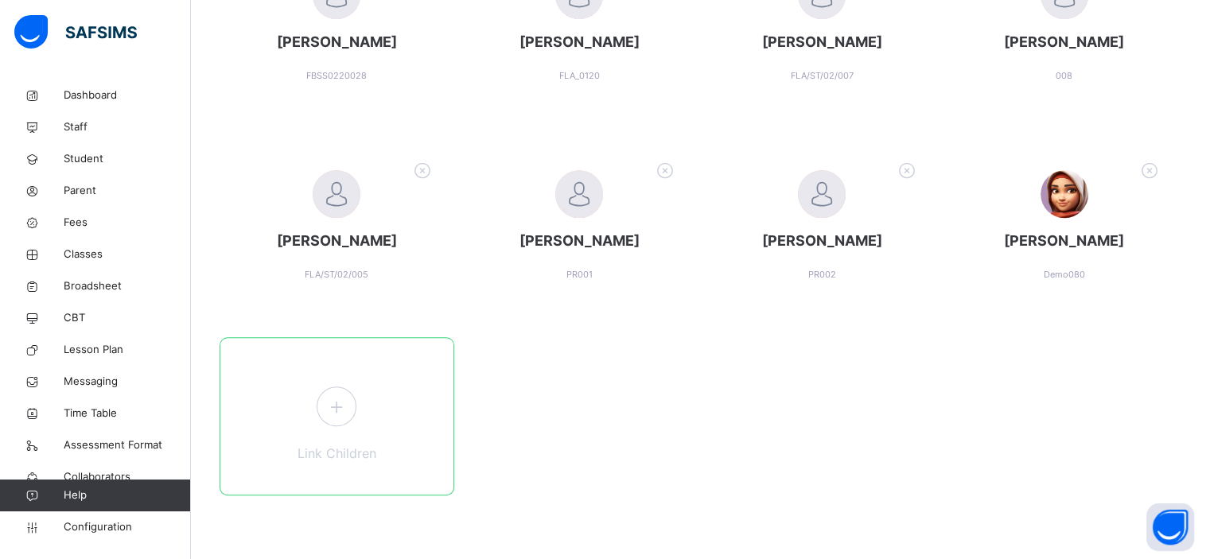
click at [332, 410] on icon at bounding box center [336, 406] width 29 height 31
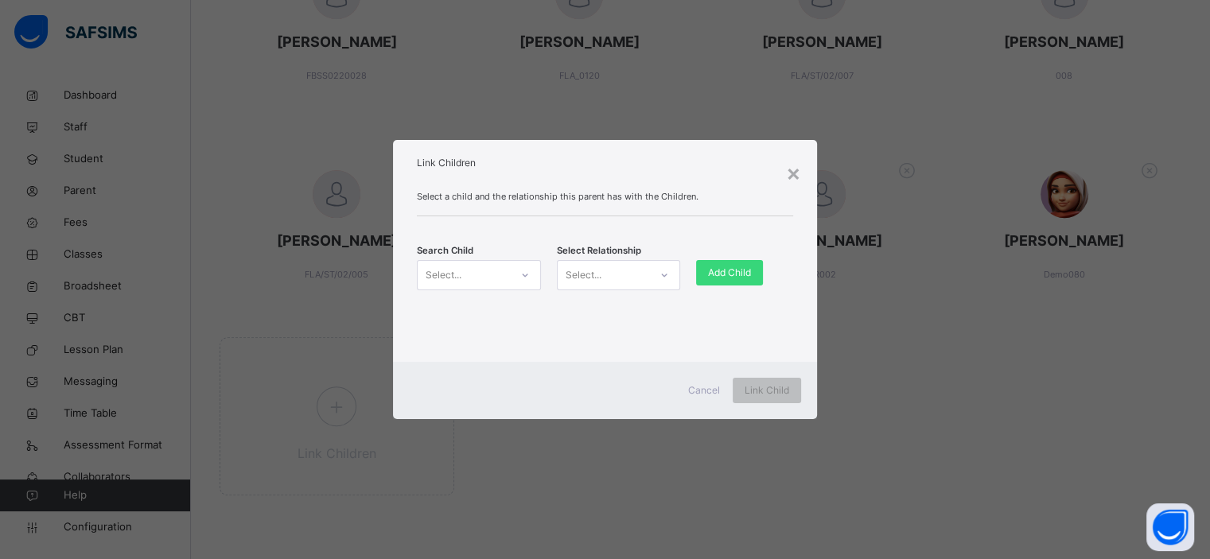
click at [470, 276] on div "Select..." at bounding box center [464, 275] width 92 height 25
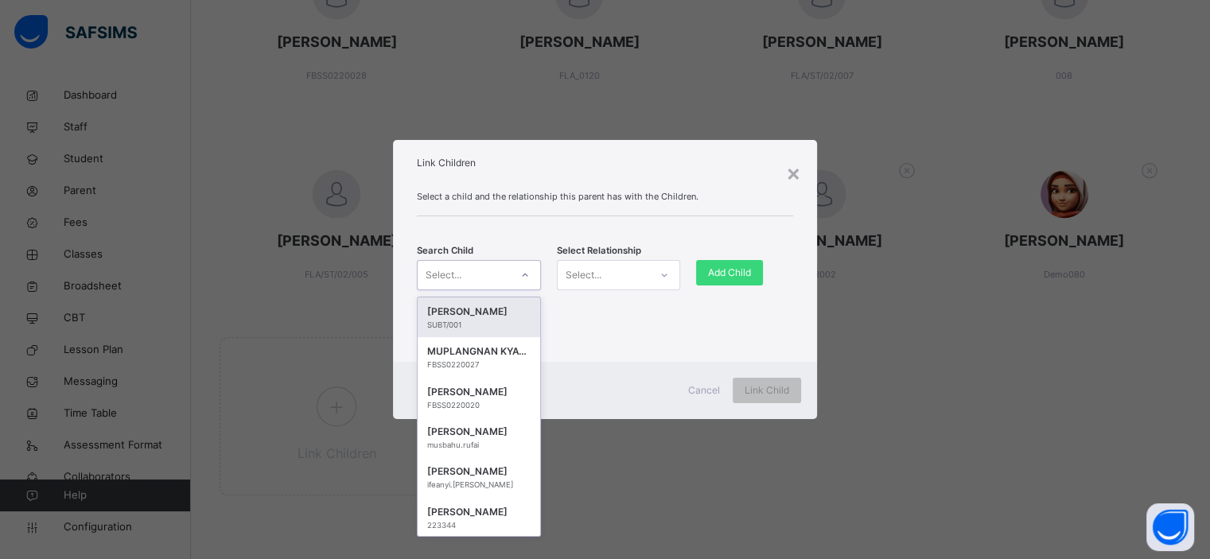
paste input "**********"
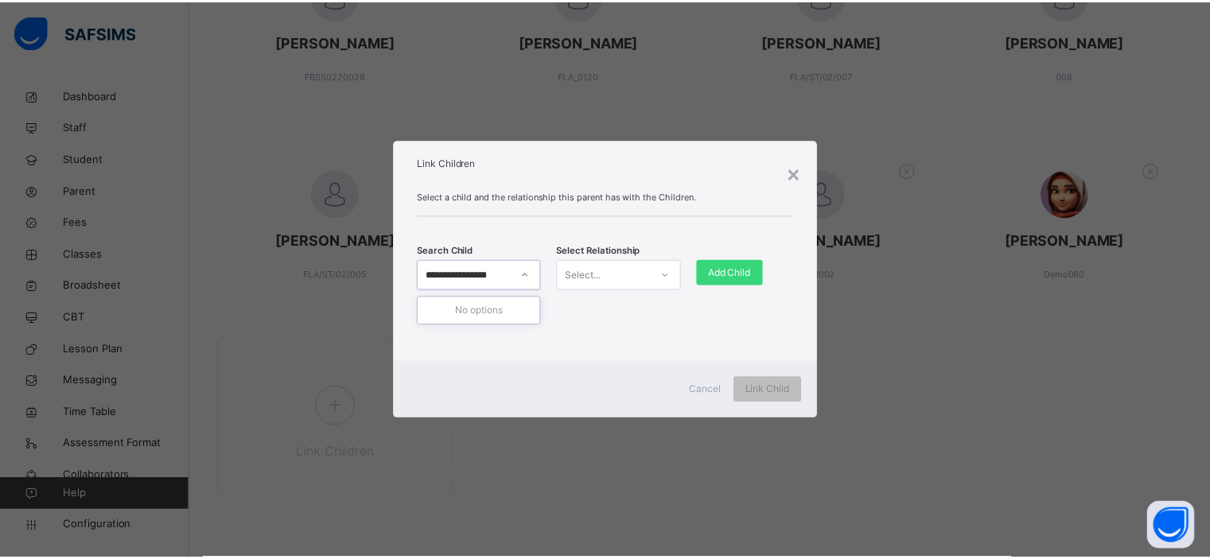
scroll to position [0, 0]
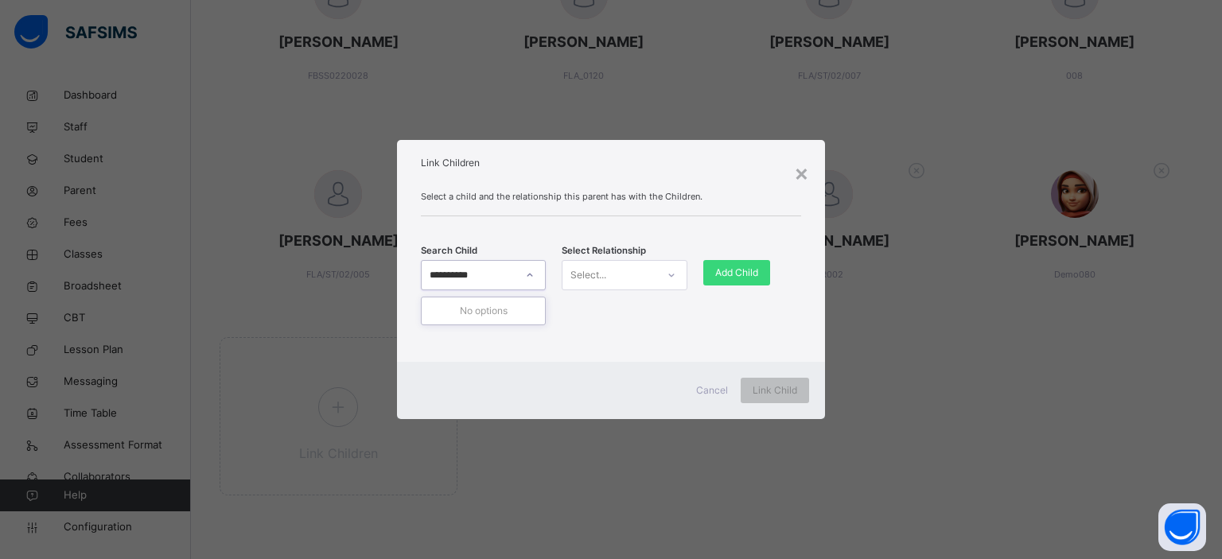
type input "*********"
click at [491, 364] on div "hadiza.abdullahi" at bounding box center [483, 365] width 104 height 11
click at [649, 283] on div "Select..." at bounding box center [609, 275] width 93 height 25
click at [627, 369] on div "Guardian" at bounding box center [624, 365] width 123 height 27
click at [754, 270] on span "Add Child" at bounding box center [736, 273] width 43 height 14
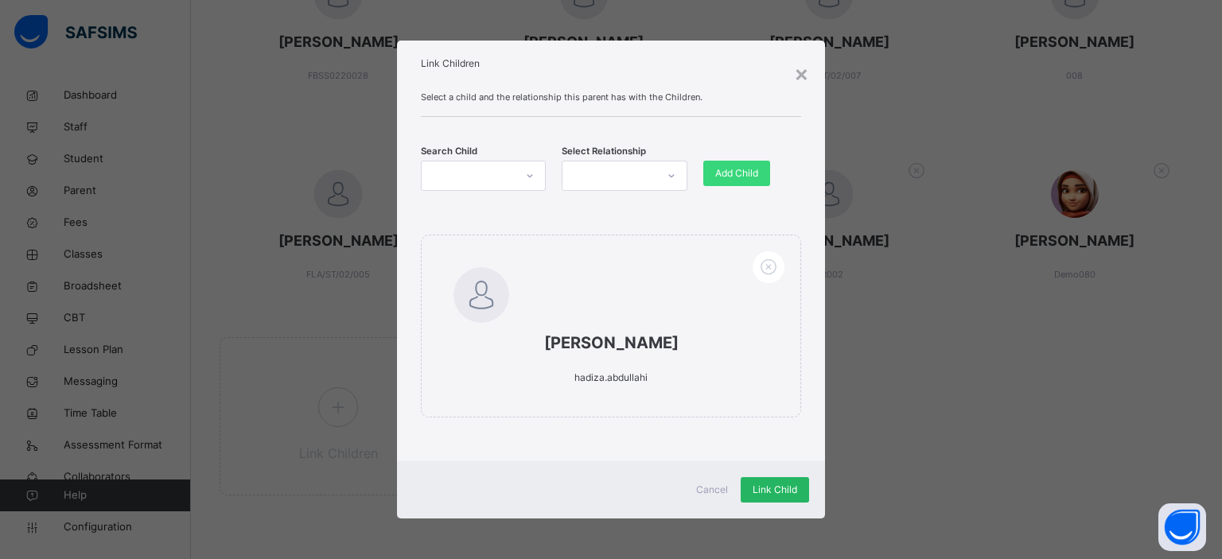
click at [763, 485] on span "Link Child" at bounding box center [775, 490] width 45 height 14
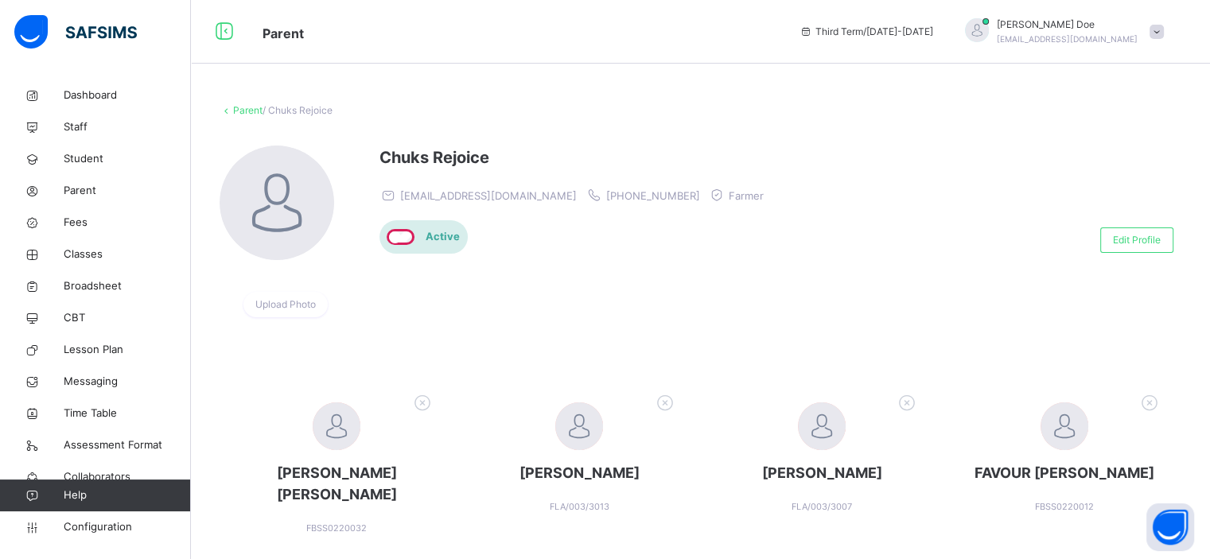
click at [246, 110] on link "Parent" at bounding box center [247, 110] width 29 height 12
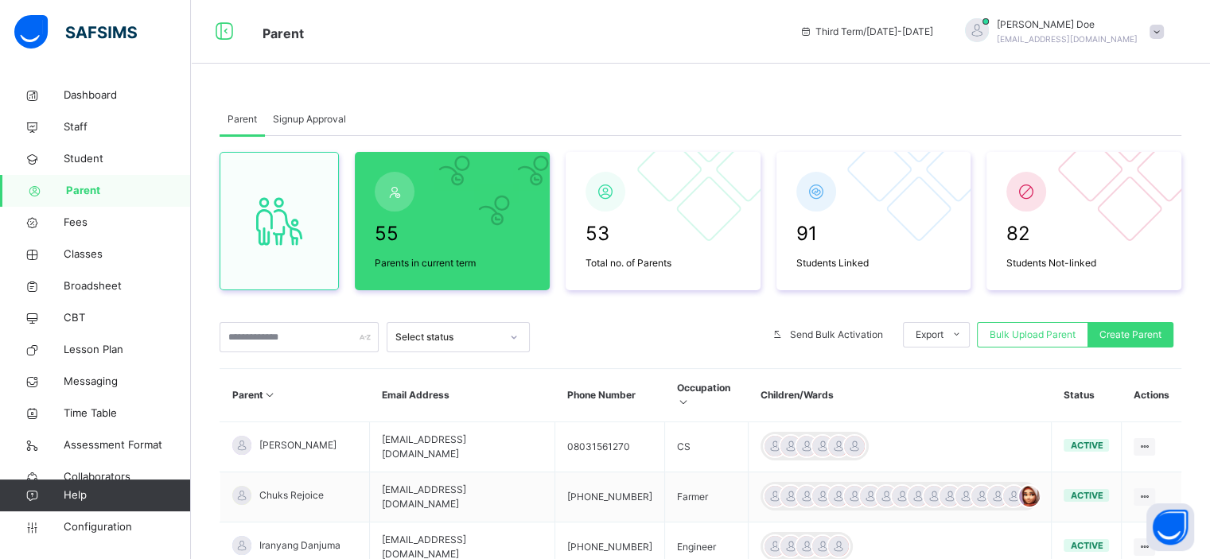
click at [329, 119] on span "Signup Approval" at bounding box center [309, 119] width 73 height 14
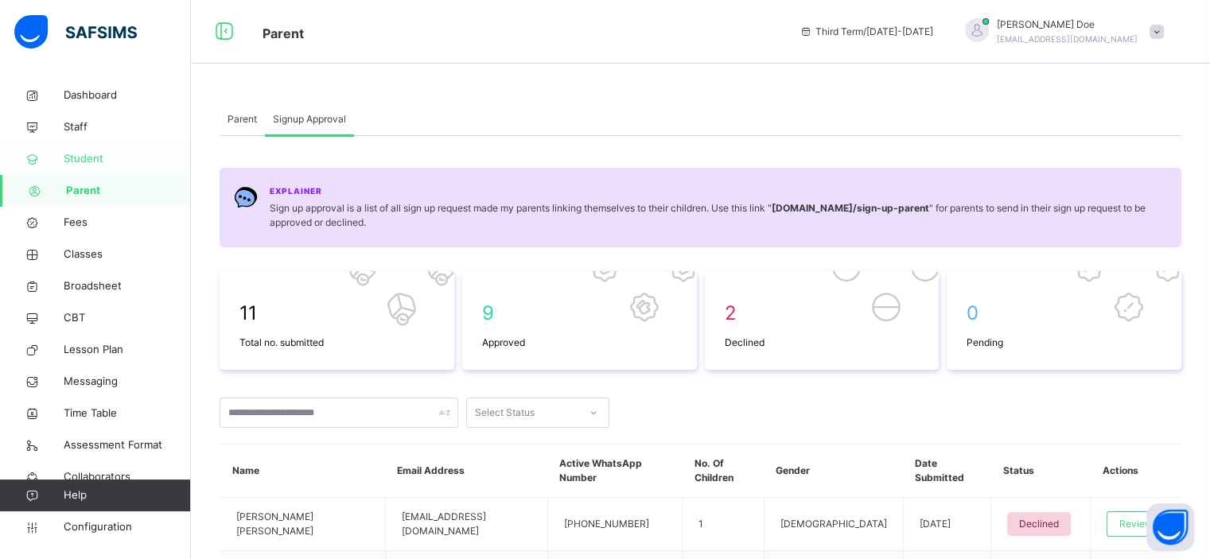
click at [92, 159] on span "Student" at bounding box center [127, 159] width 127 height 16
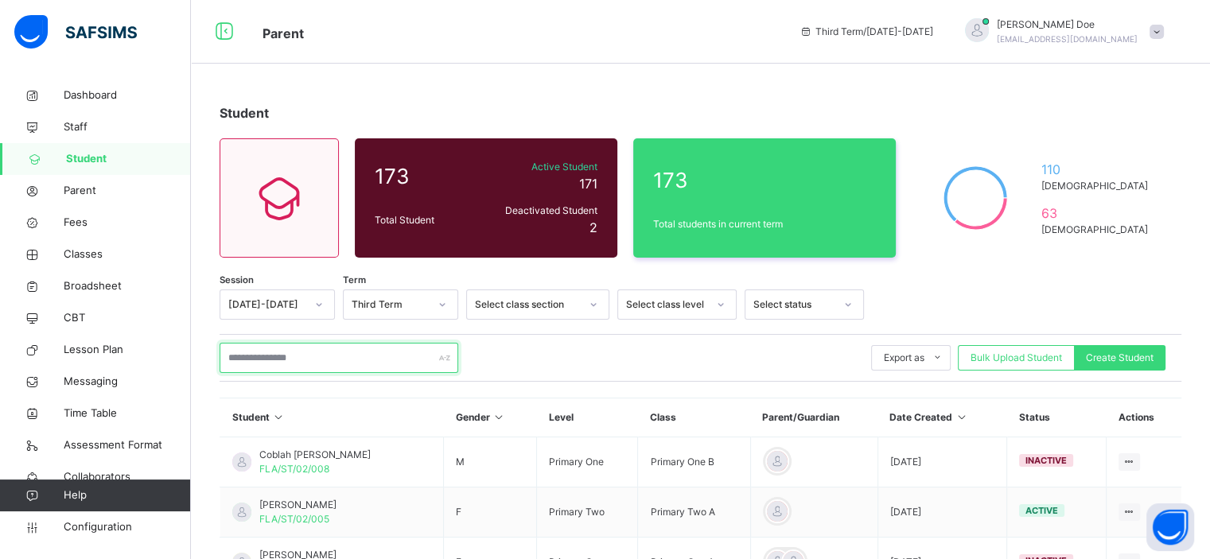
click at [272, 355] on input "text" at bounding box center [339, 358] width 239 height 30
paste input "**********"
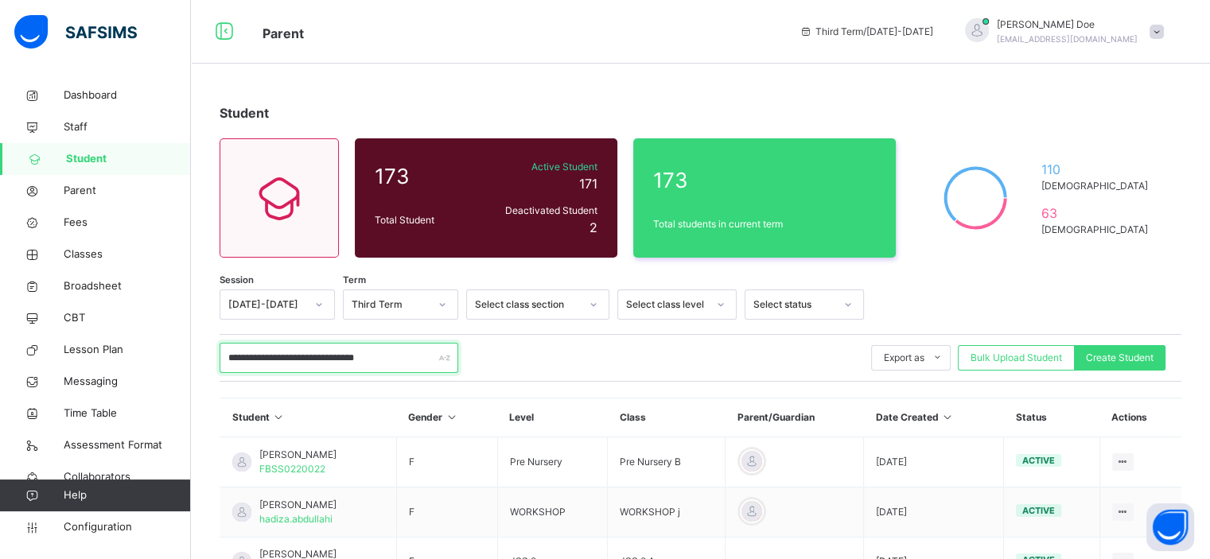
type input "**********"
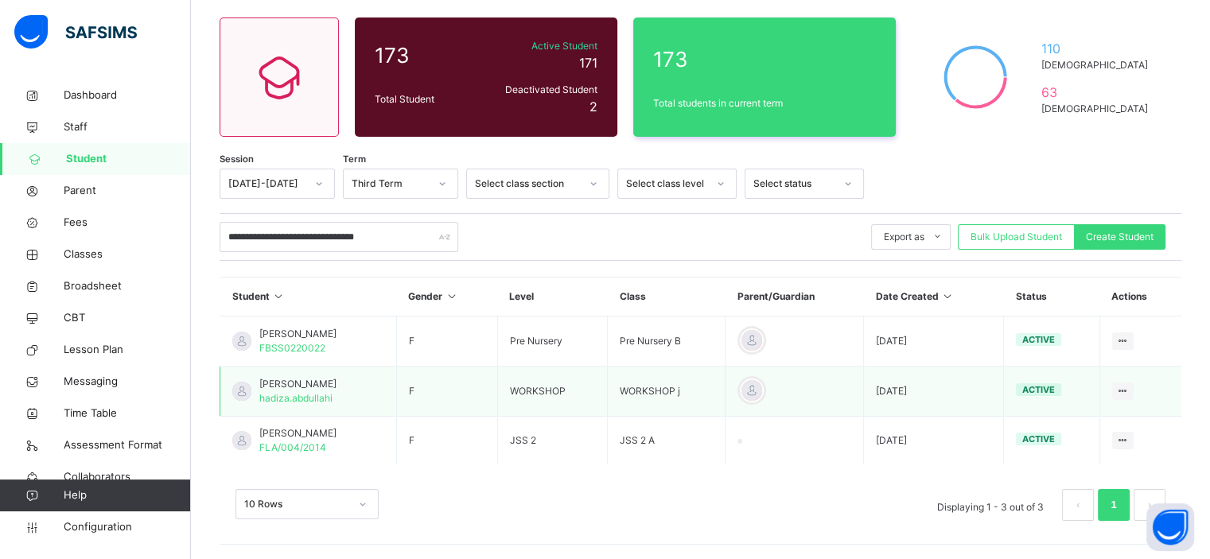
click at [284, 382] on span "Abdullahi Hadiza" at bounding box center [297, 384] width 77 height 14
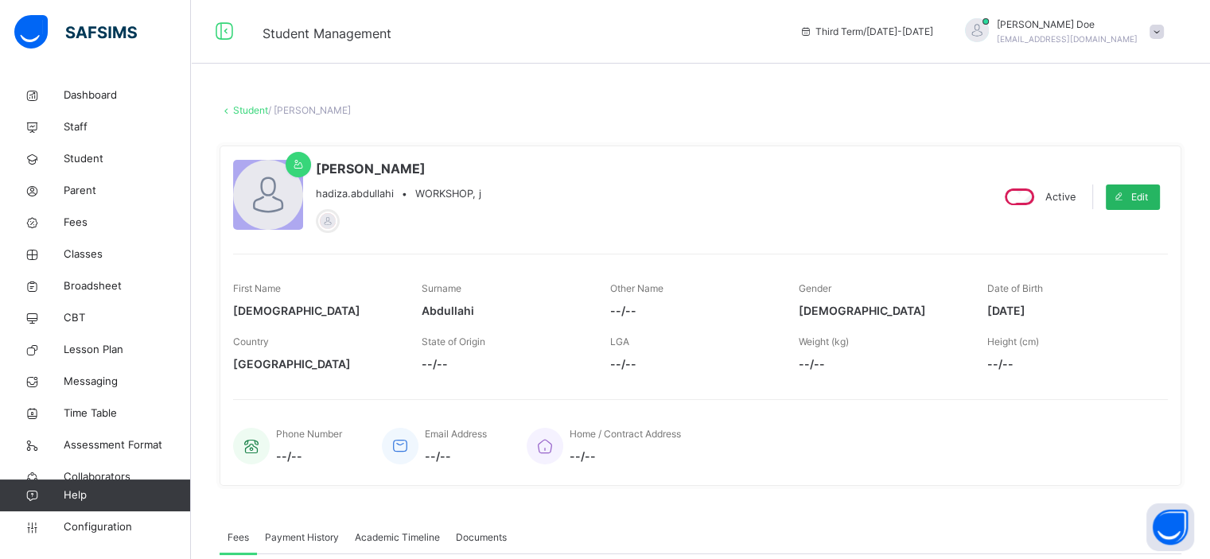
click at [1132, 199] on span at bounding box center [1118, 197] width 25 height 25
select select "**"
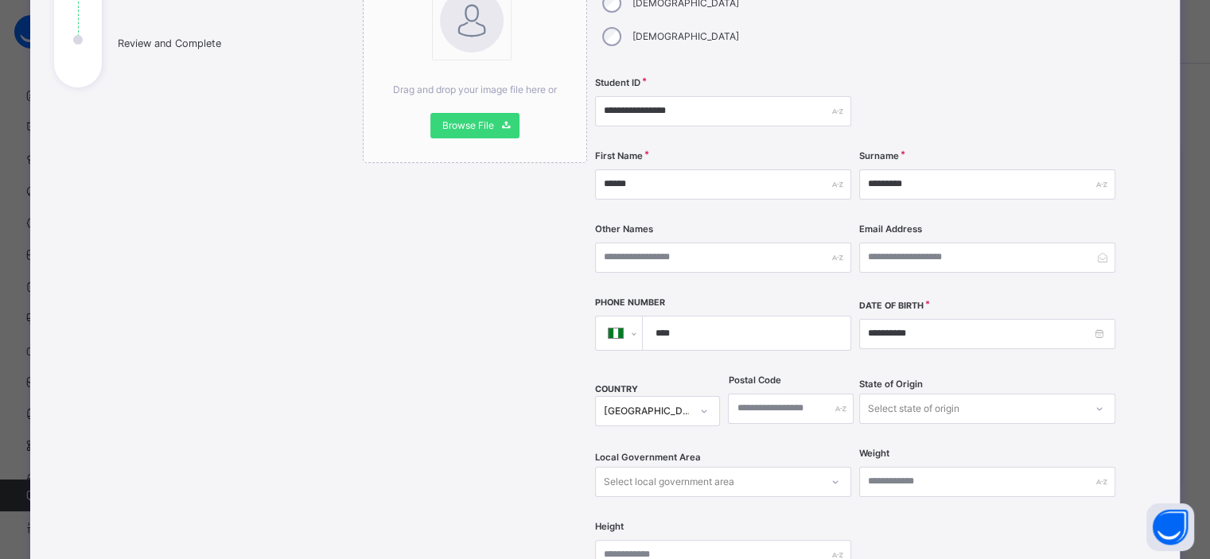
scroll to position [251, 0]
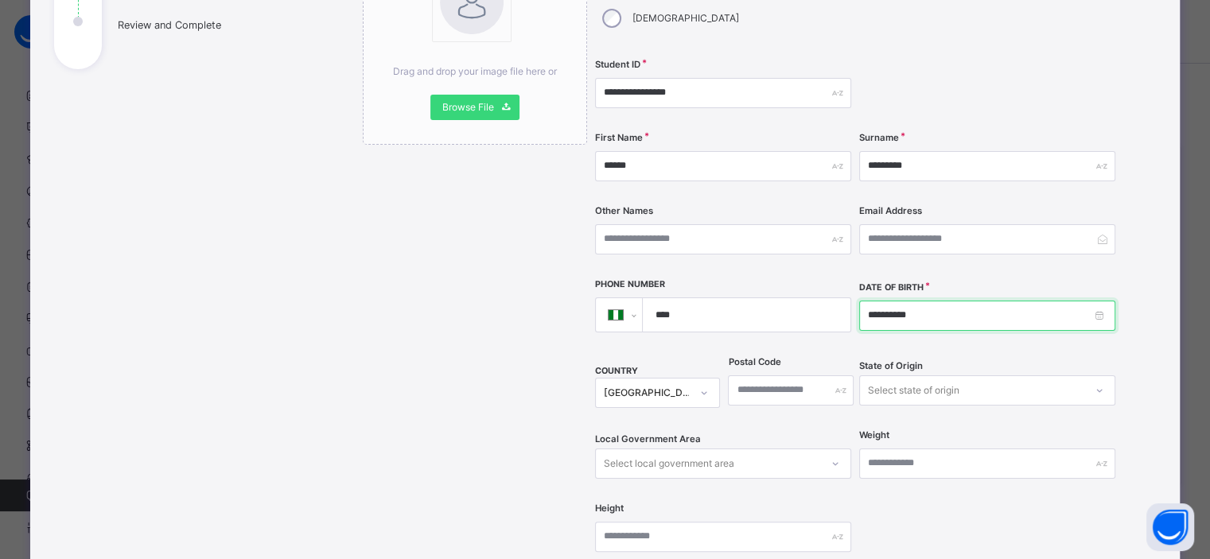
click at [1101, 301] on input "**********" at bounding box center [987, 316] width 256 height 30
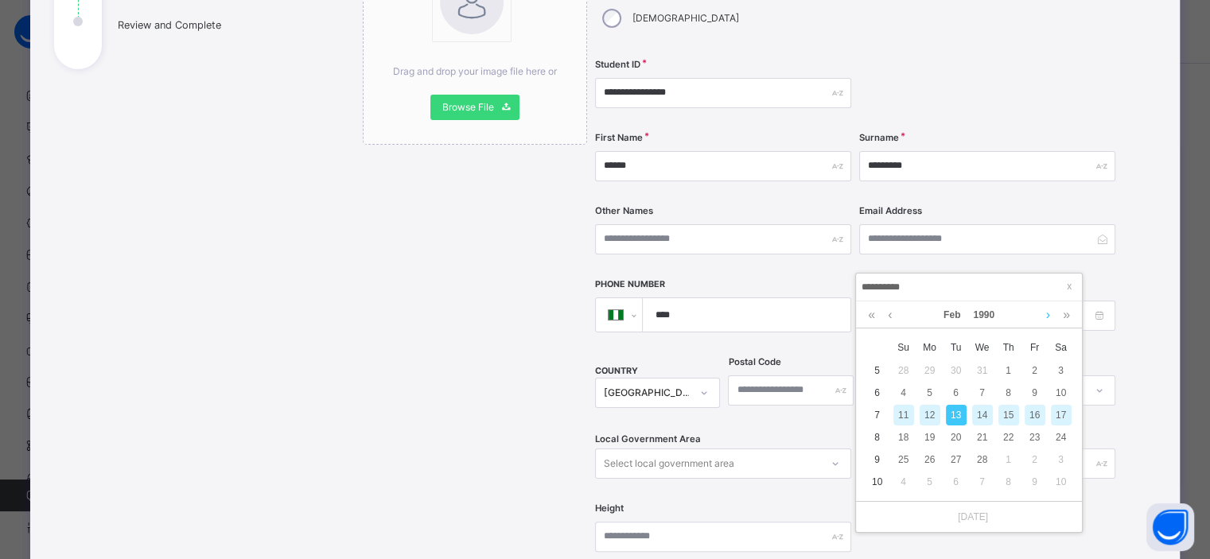
click at [1048, 314] on link at bounding box center [1048, 315] width 12 height 27
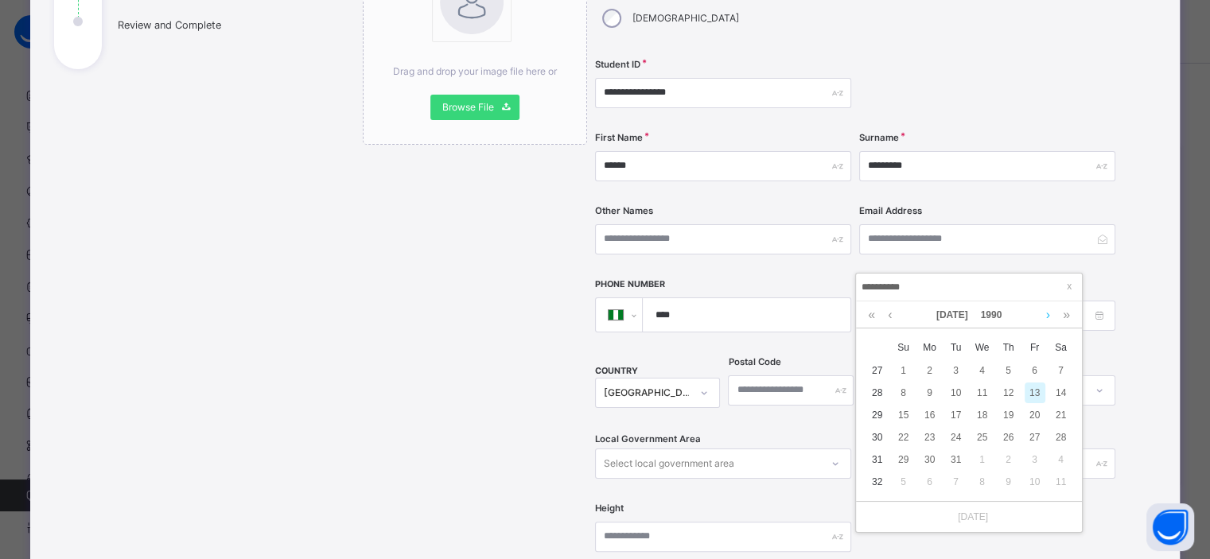
click at [1048, 314] on link at bounding box center [1048, 315] width 12 height 27
click at [1057, 371] on div "1" at bounding box center [1061, 370] width 21 height 21
type input "**********"
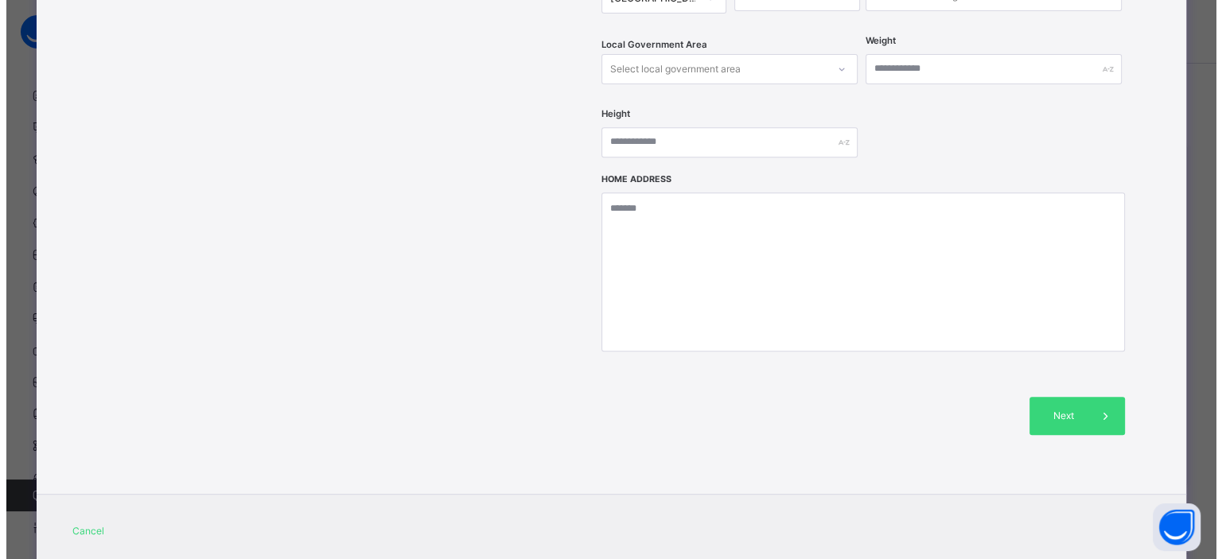
scroll to position [660, 0]
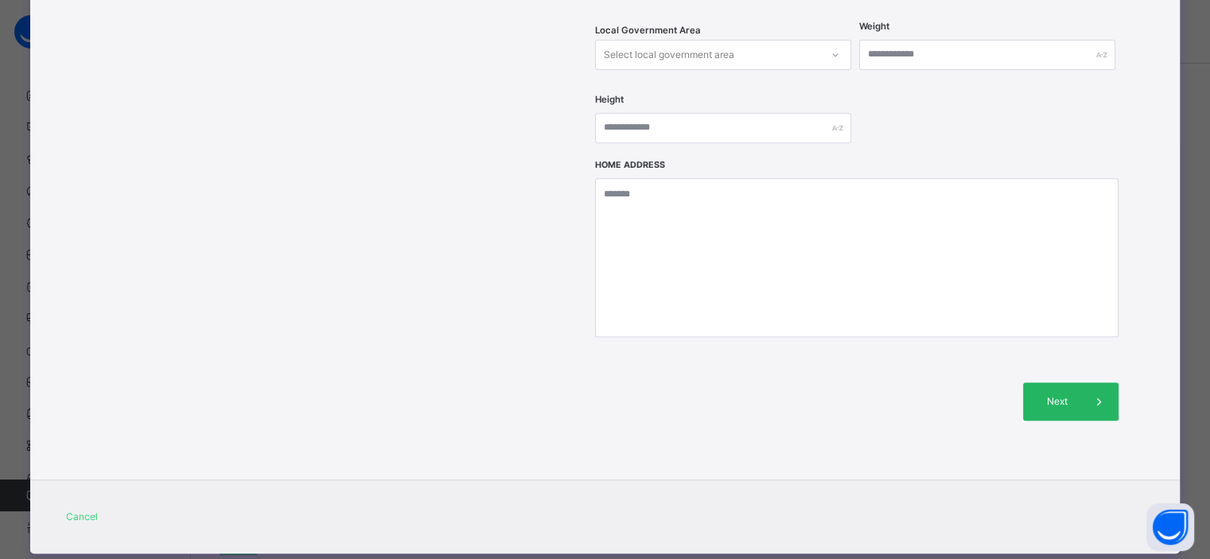
click at [1071, 395] on span "Next" at bounding box center [1057, 402] width 45 height 14
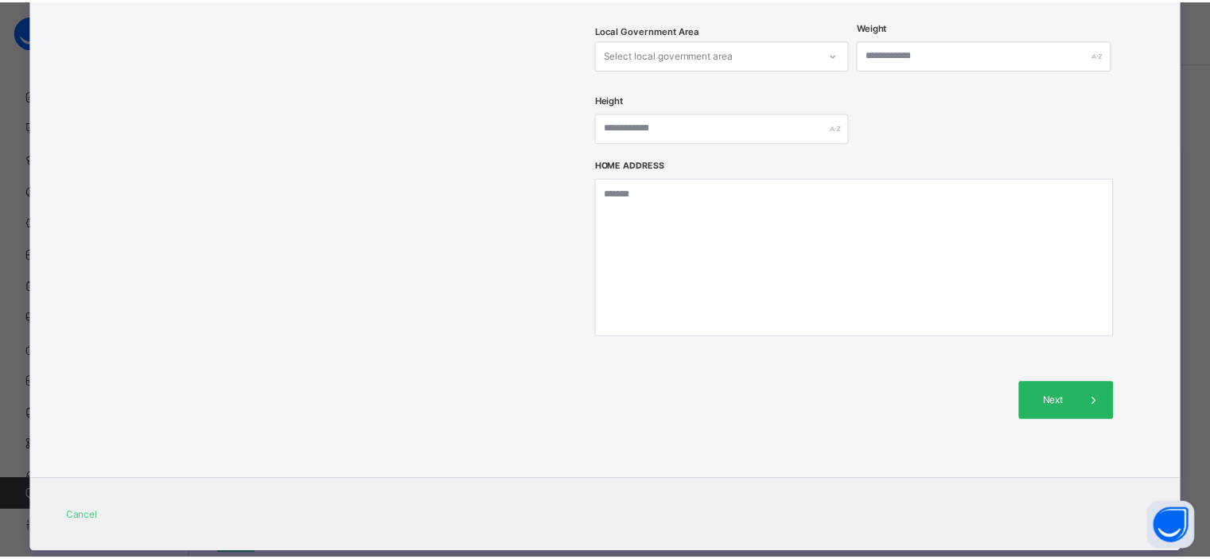
scroll to position [315, 0]
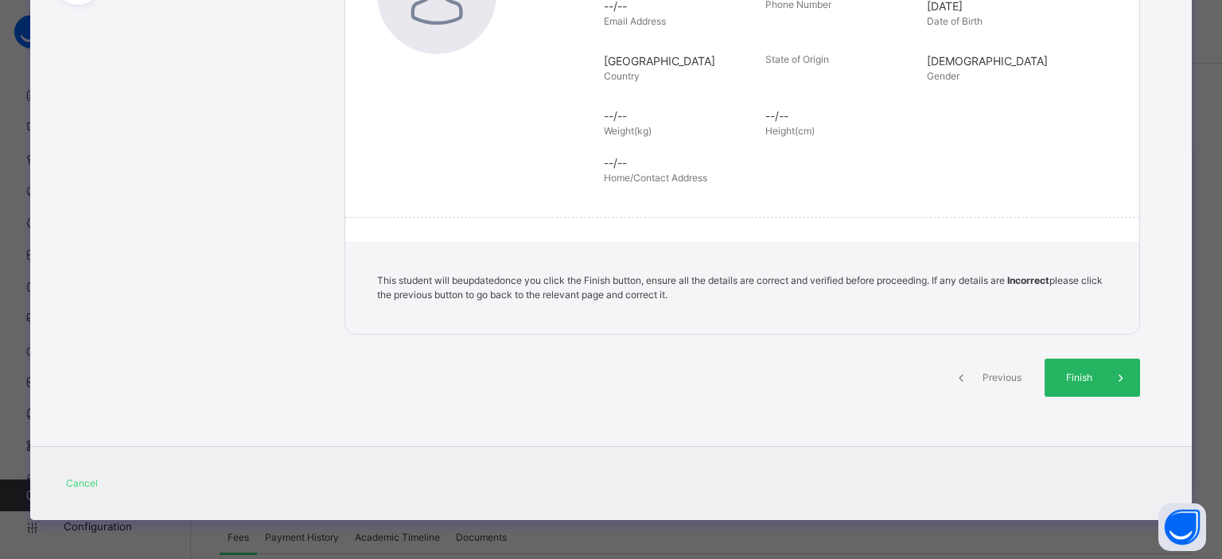
click at [1104, 368] on span at bounding box center [1121, 378] width 38 height 38
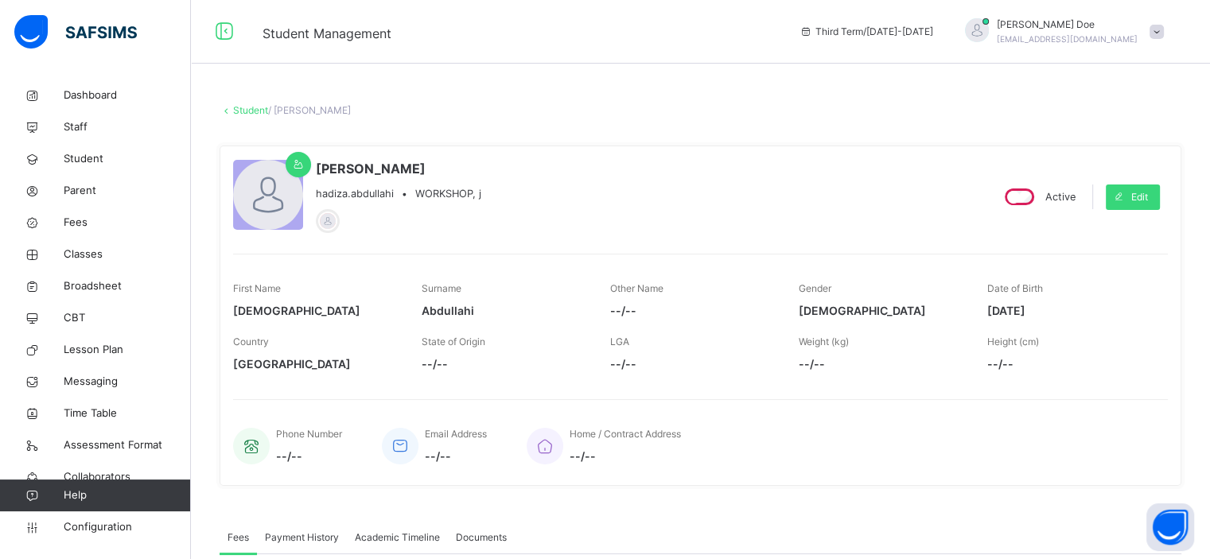
click at [253, 112] on link "Student" at bounding box center [250, 110] width 35 height 12
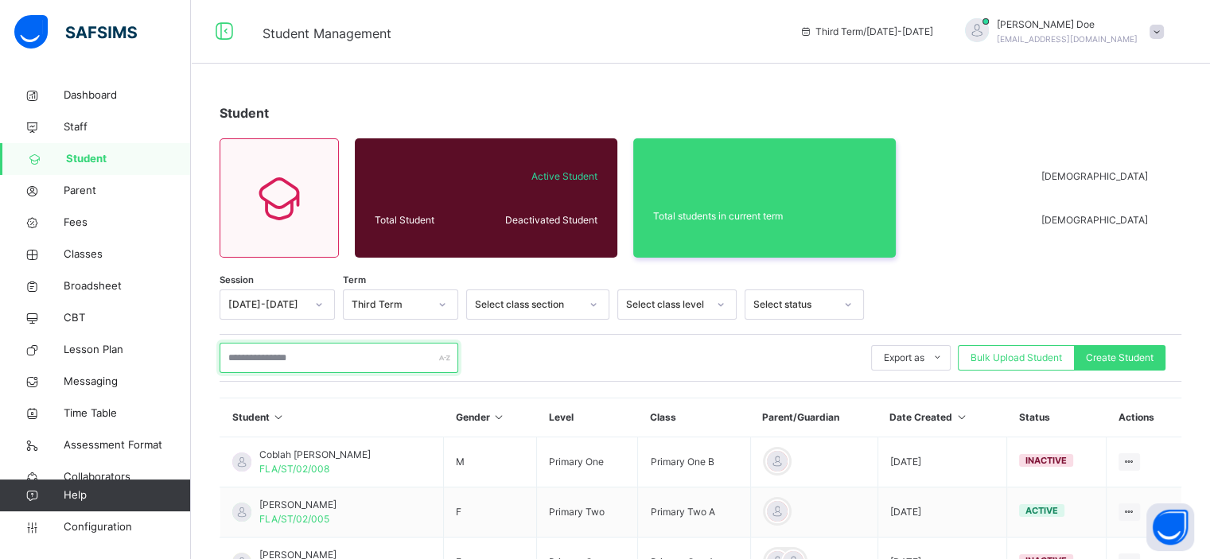
click at [305, 356] on input "text" at bounding box center [339, 358] width 239 height 30
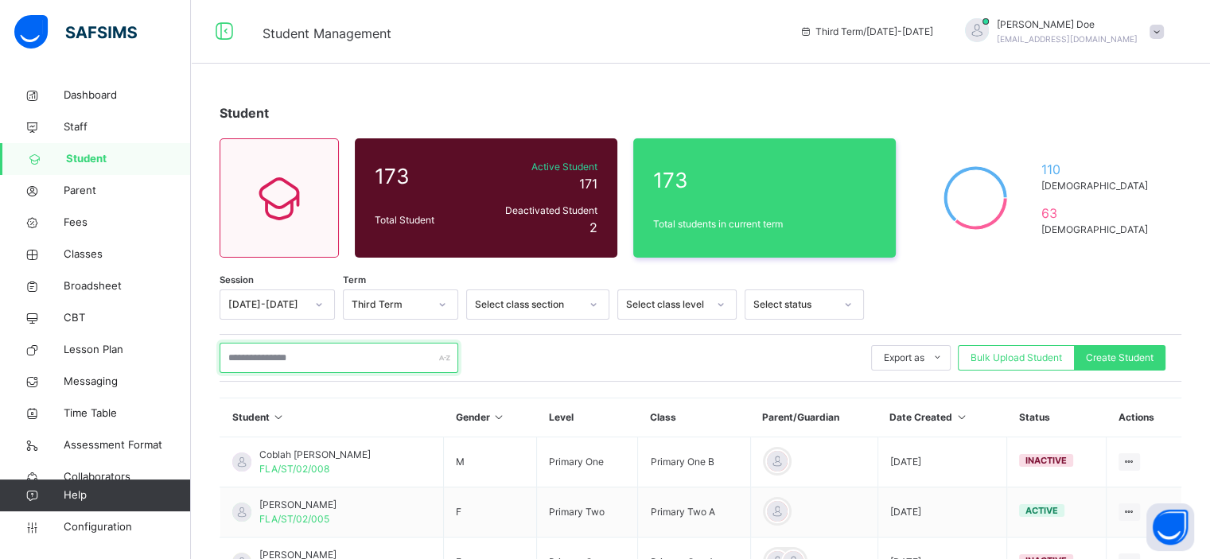
paste input "**********"
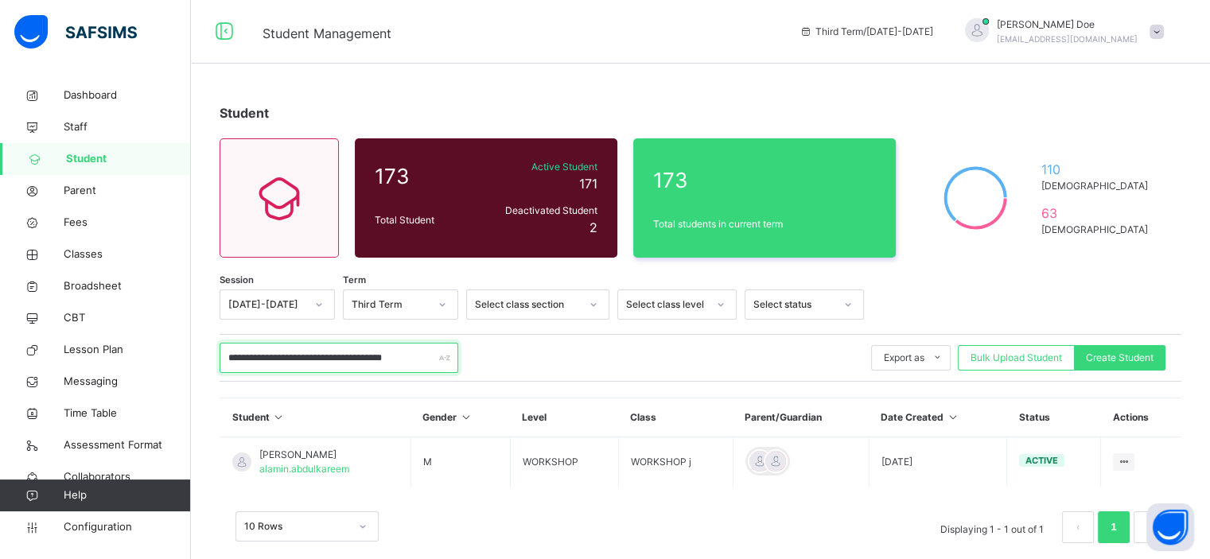
scroll to position [22, 0]
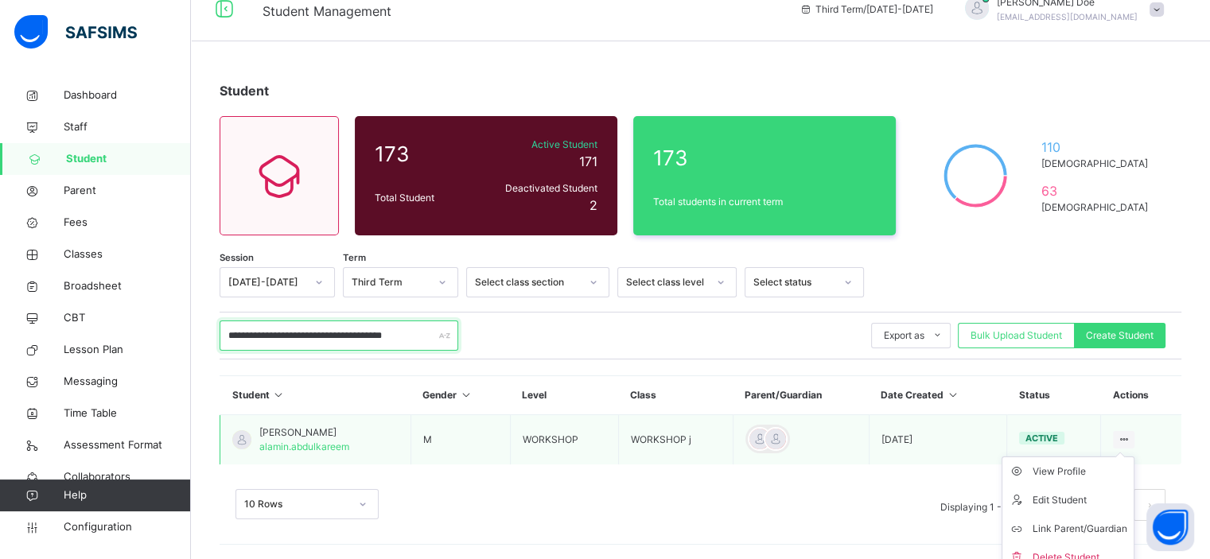
type input "**********"
click at [1134, 457] on ul "View Profile Edit Student Link Parent/Guardian Delete Student" at bounding box center [1068, 515] width 133 height 116
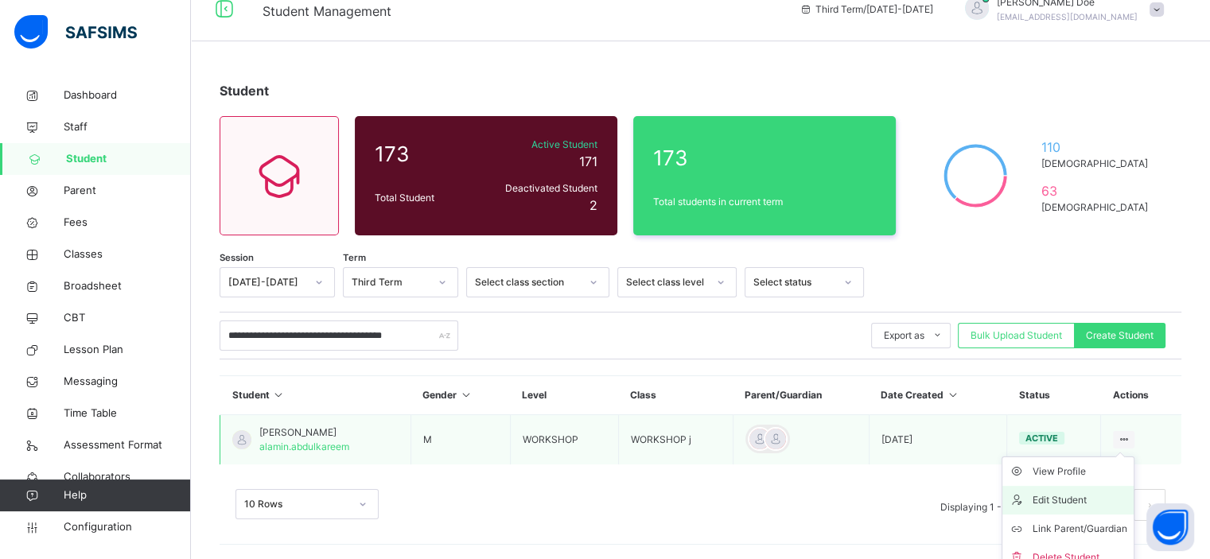
scroll to position [35, 0]
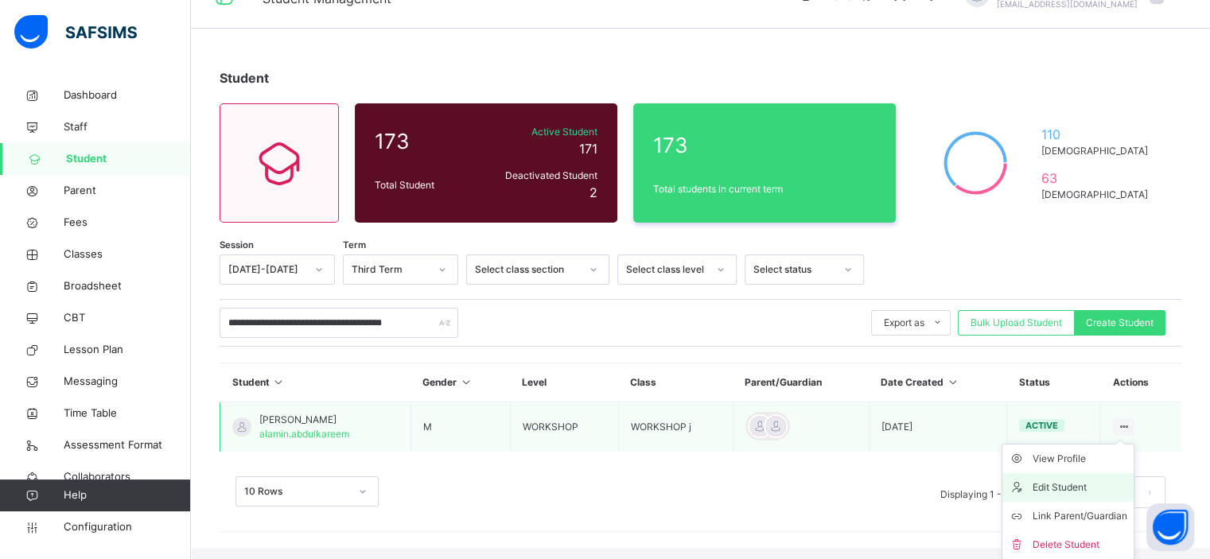
click at [1069, 485] on div "Edit Student" at bounding box center [1080, 488] width 95 height 16
select select "**"
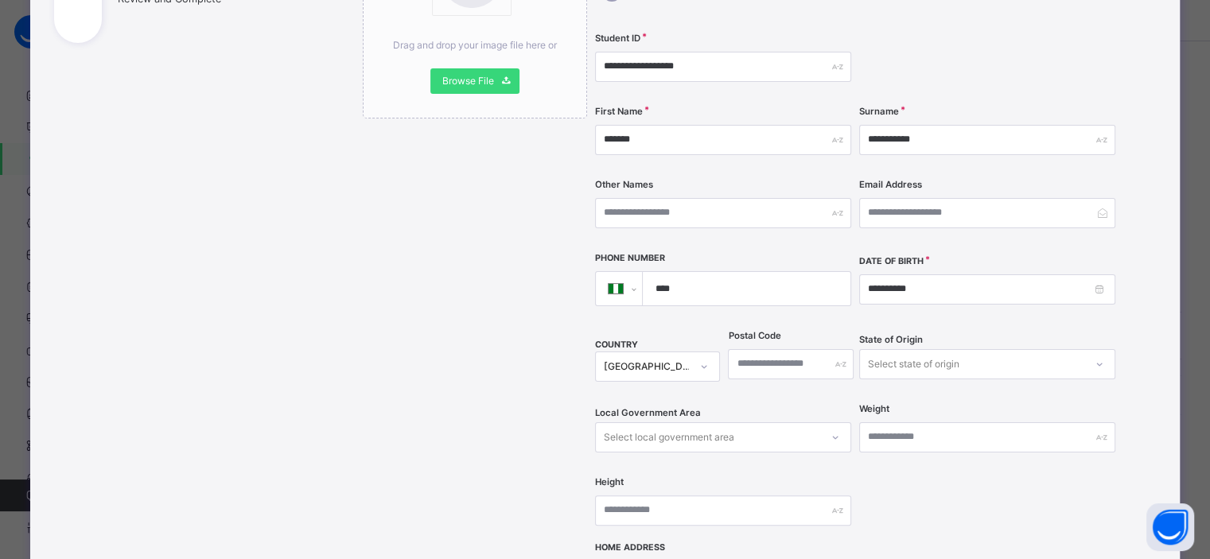
scroll to position [304, 0]
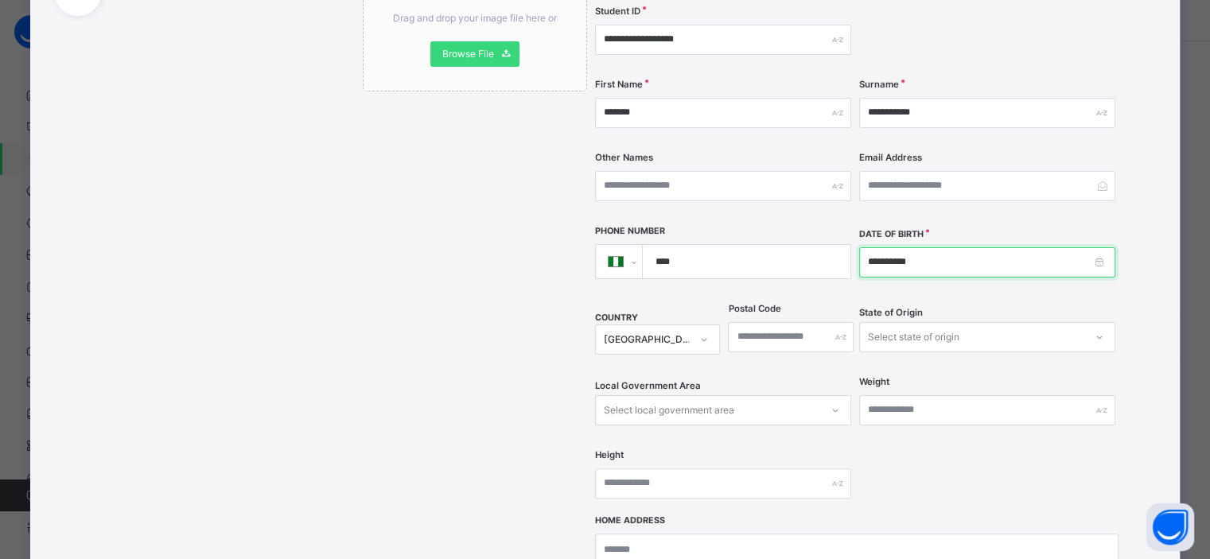
click at [1095, 247] on input "**********" at bounding box center [987, 262] width 256 height 30
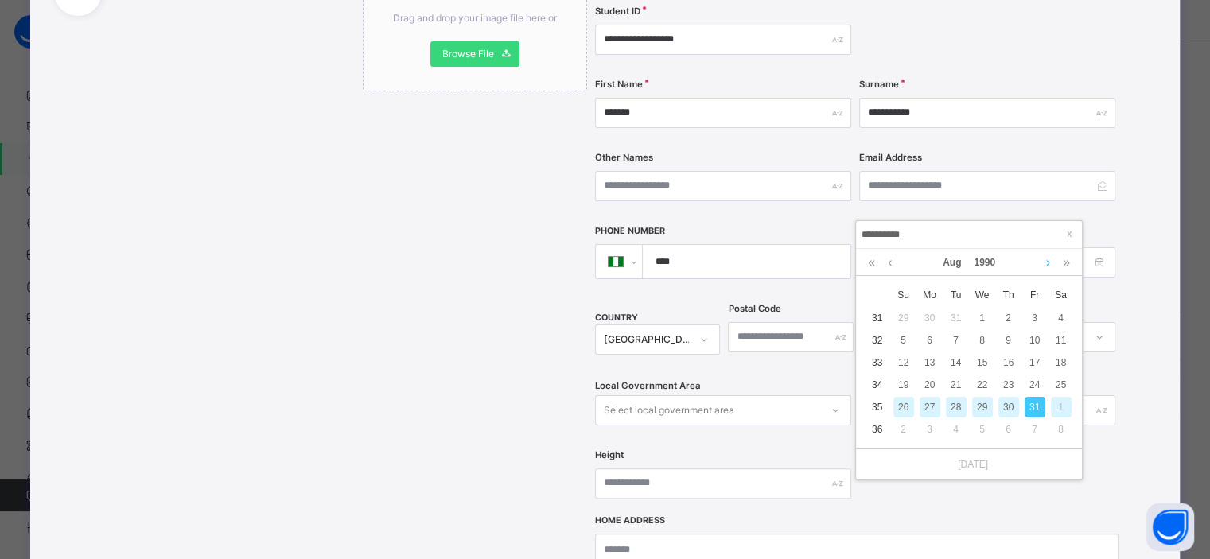
click at [1043, 265] on link at bounding box center [1048, 262] width 12 height 27
click at [1057, 319] on div "1" at bounding box center [1061, 318] width 21 height 21
type input "**********"
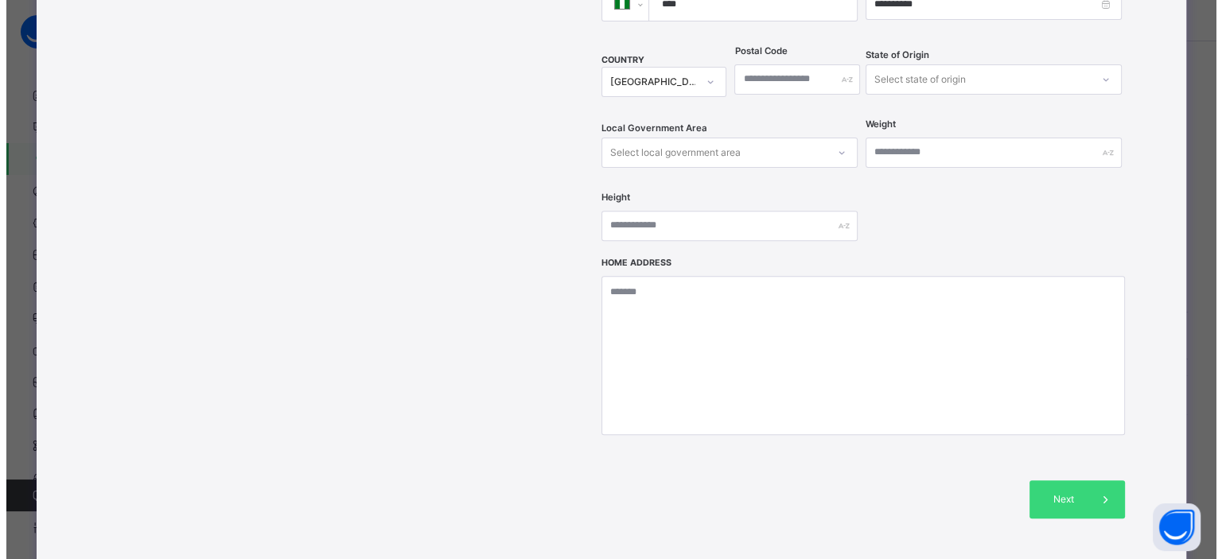
scroll to position [568, 0]
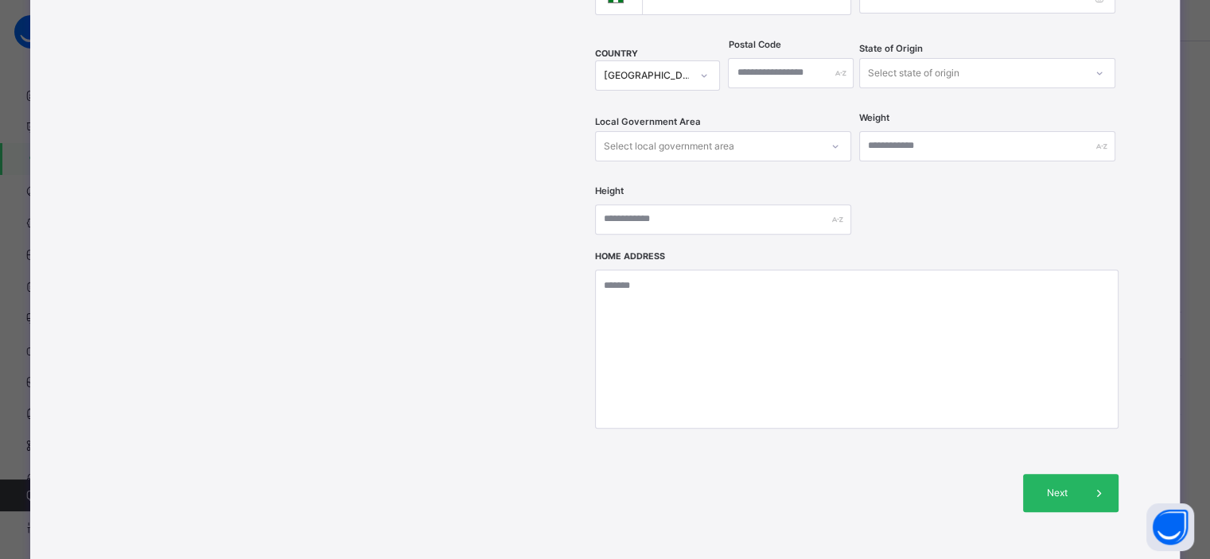
click at [1049, 486] on span "Next" at bounding box center [1057, 493] width 45 height 14
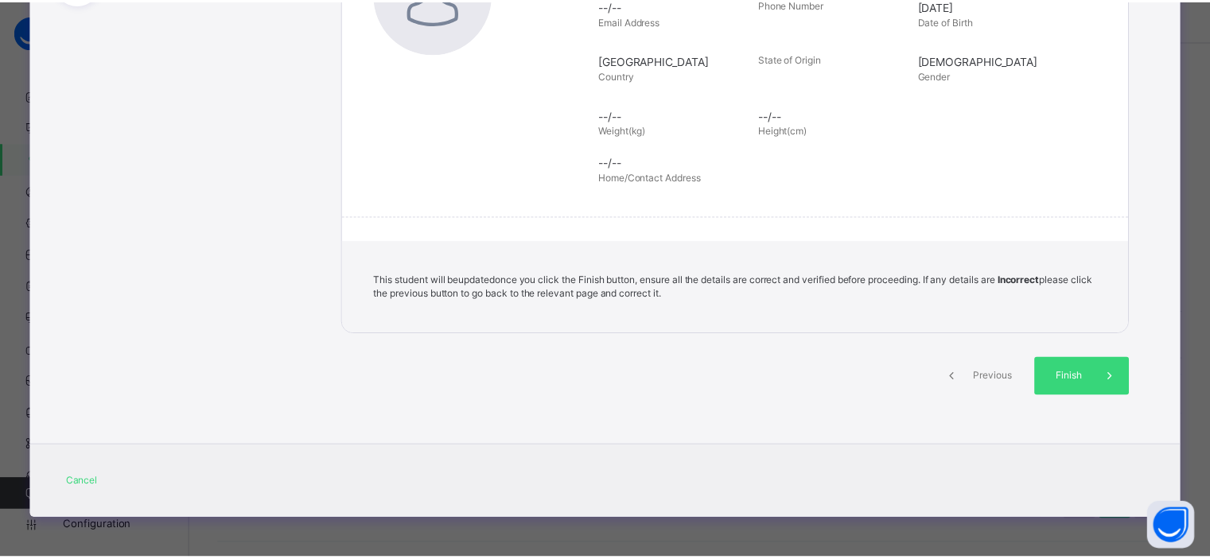
scroll to position [315, 0]
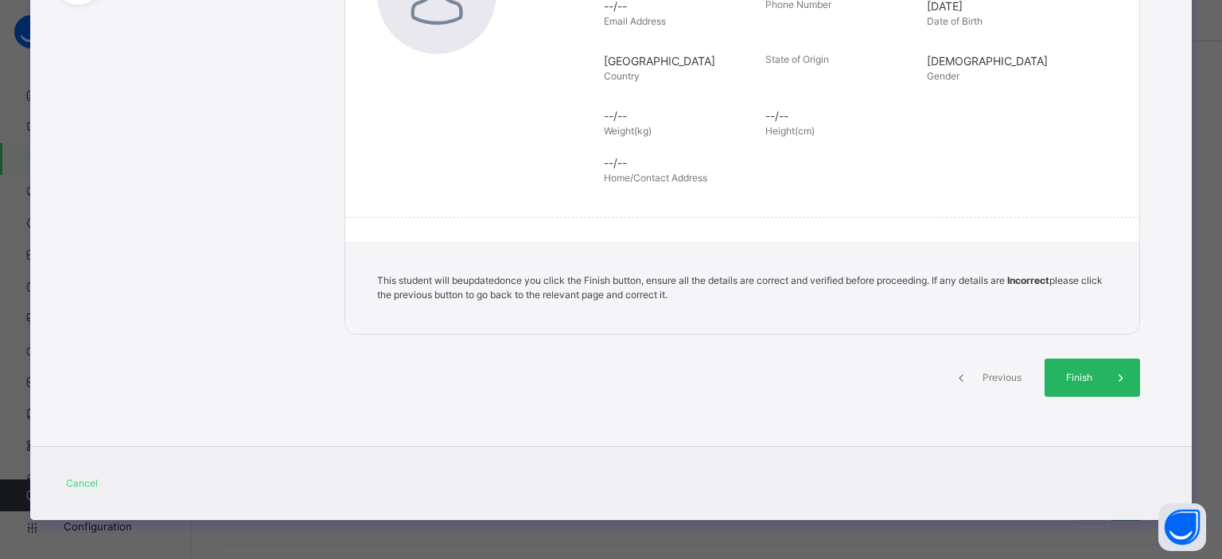
click at [1092, 386] on div "Finish" at bounding box center [1092, 378] width 95 height 38
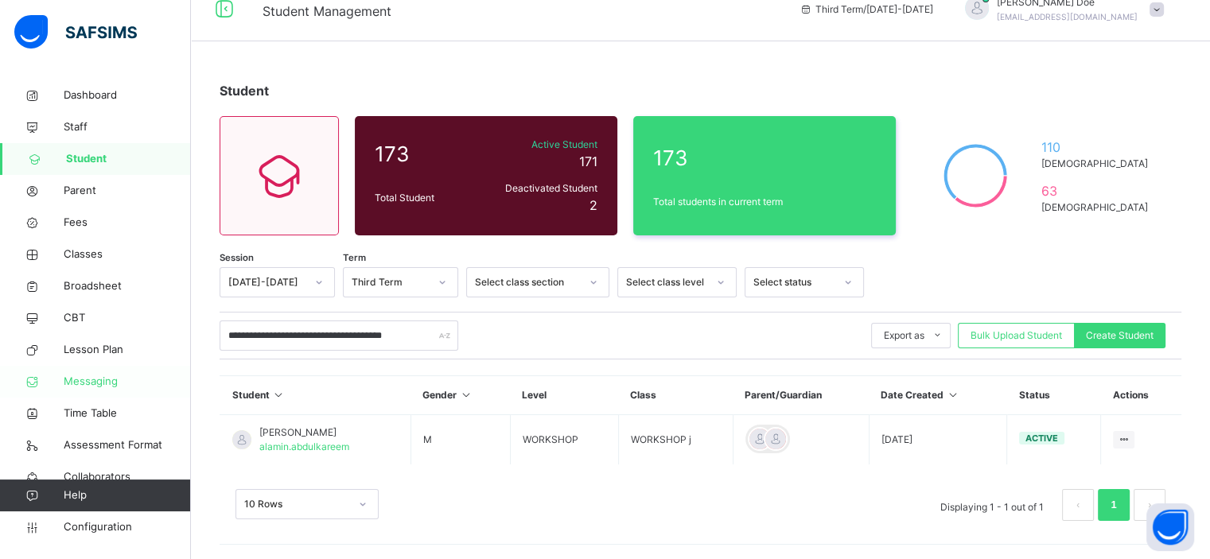
click at [101, 385] on span "Messaging" at bounding box center [127, 382] width 127 height 16
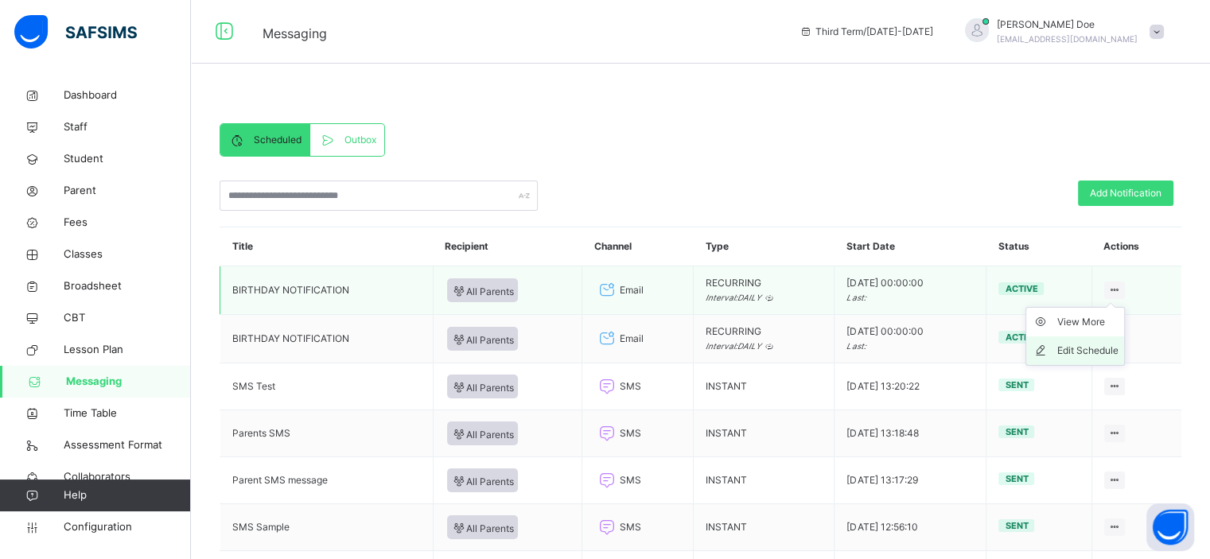
click at [1085, 349] on div "Edit Schedule" at bounding box center [1087, 351] width 61 height 16
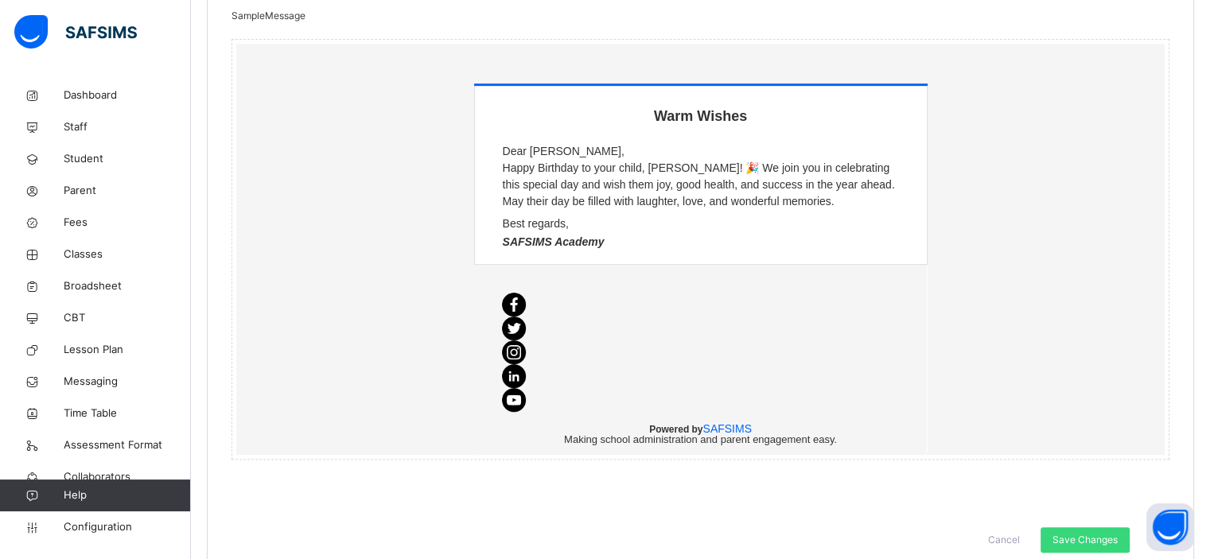
scroll to position [681, 0]
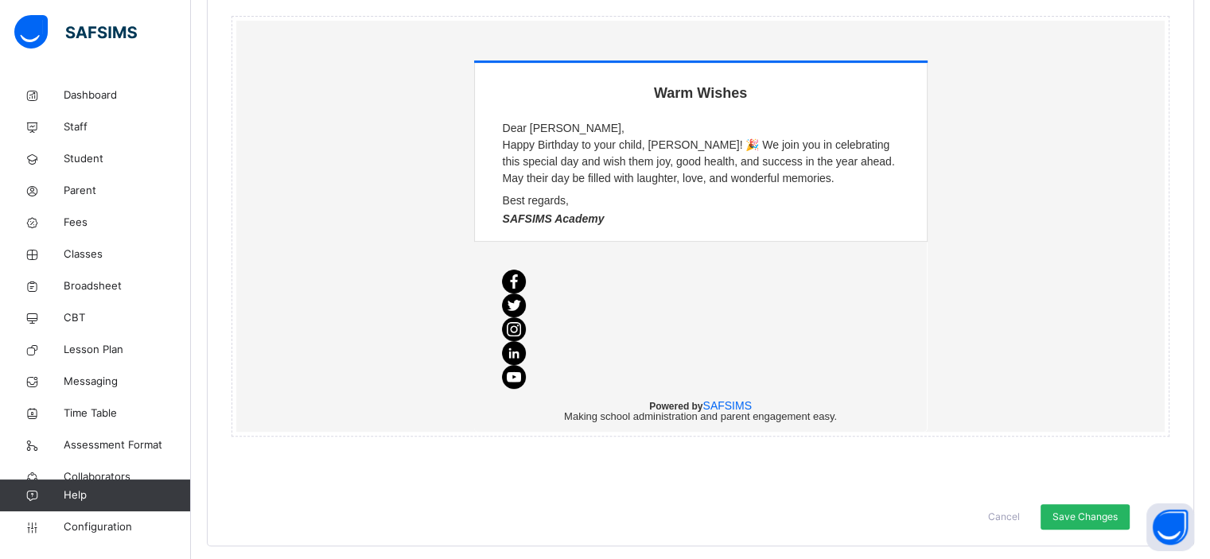
click at [1092, 518] on span "Save Changes" at bounding box center [1085, 517] width 65 height 14
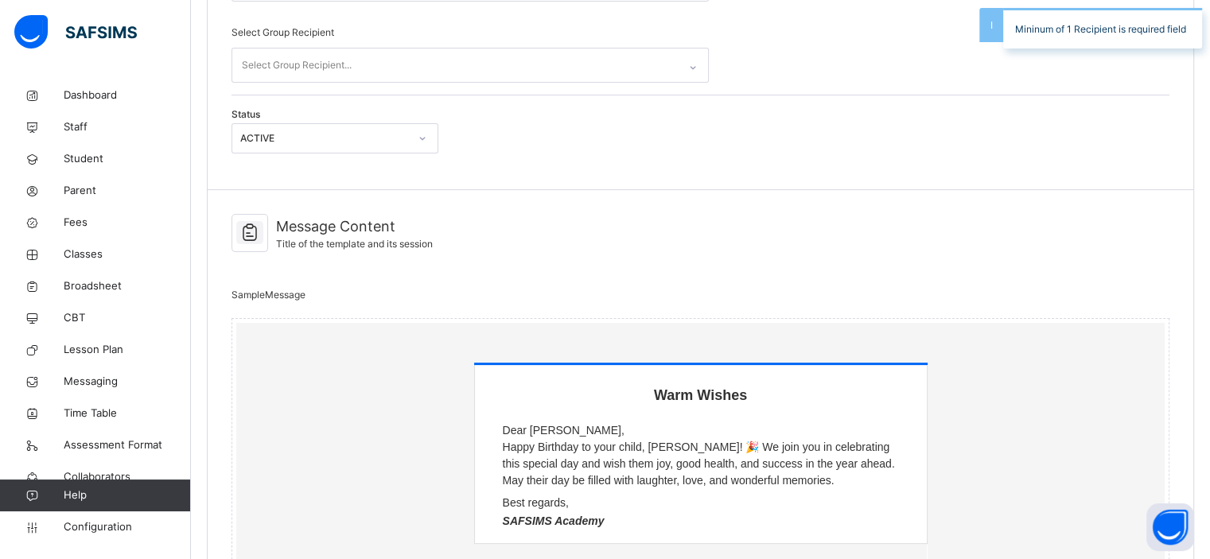
scroll to position [342, 0]
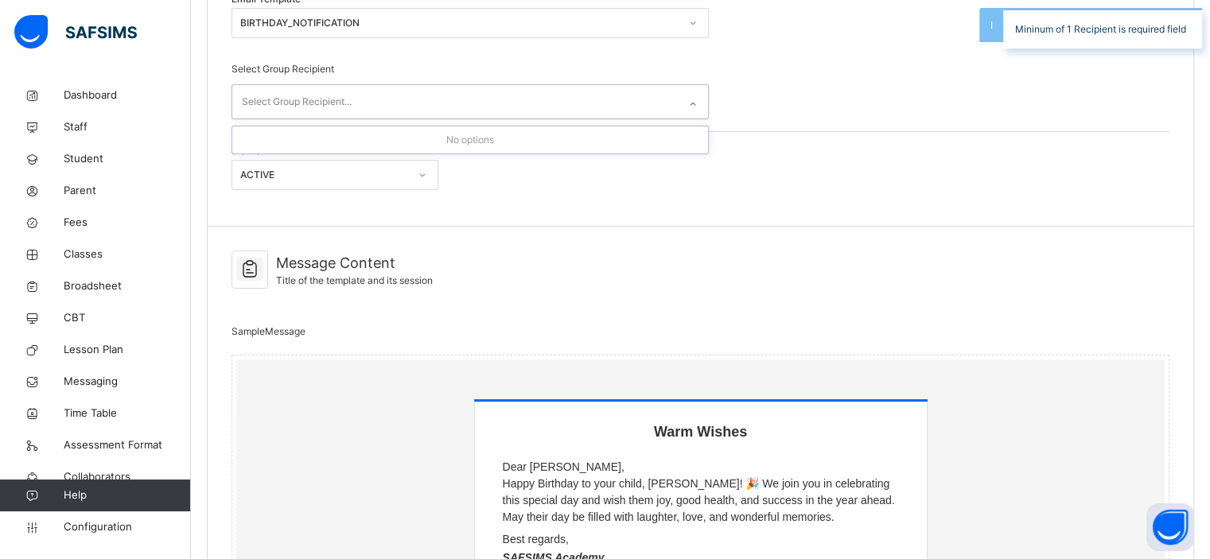
click at [597, 102] on div "Select Group Recipient..." at bounding box center [455, 101] width 446 height 33
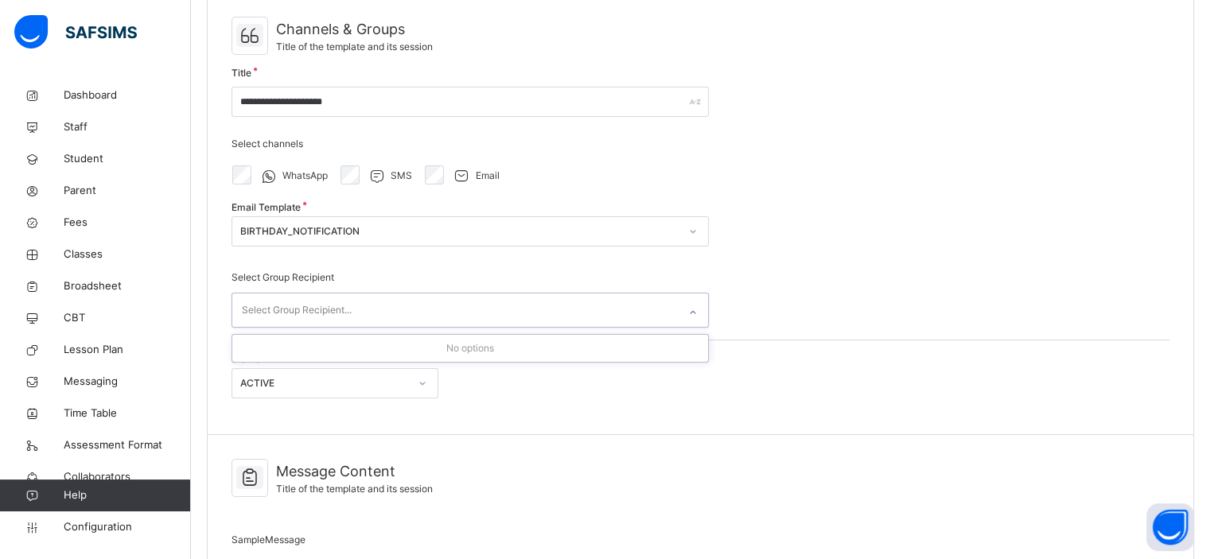
scroll to position [0, 0]
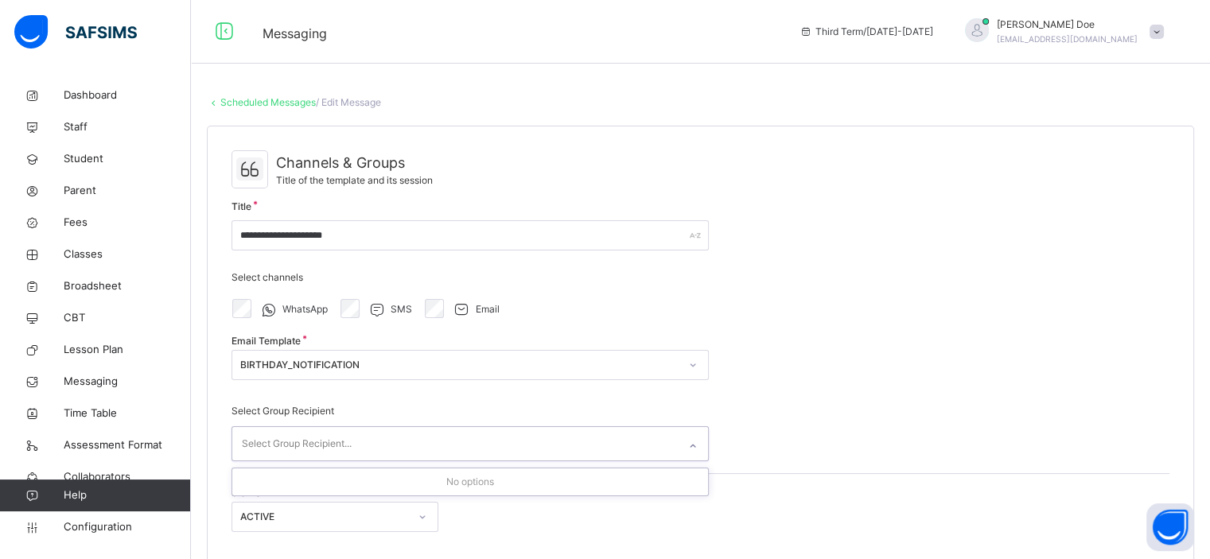
click at [243, 103] on link "Scheduled Messages" at bounding box center [267, 102] width 95 height 12
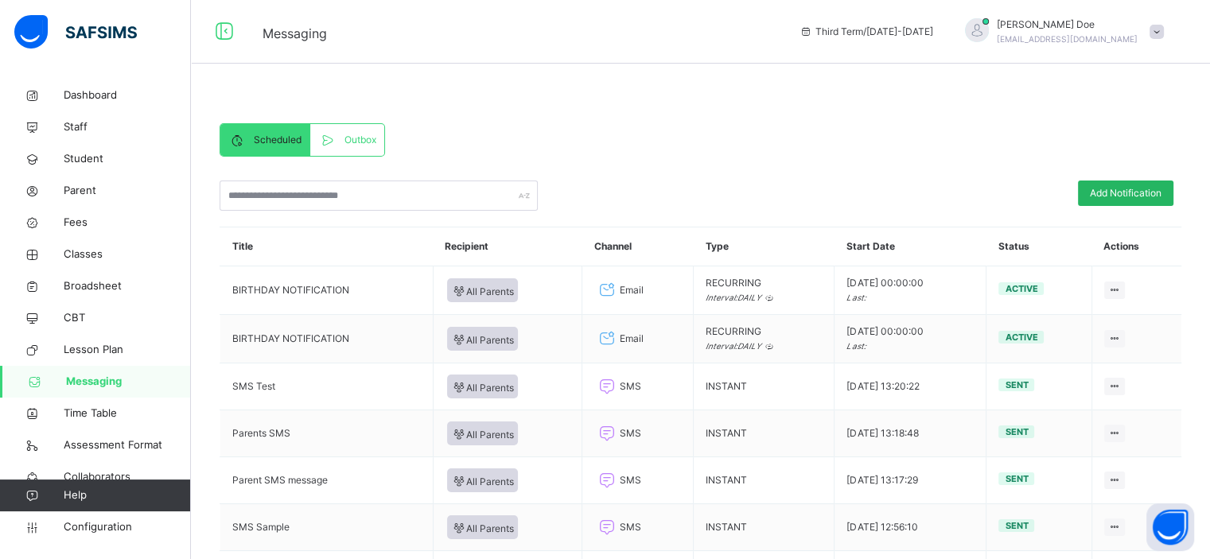
click at [1145, 191] on span "Add Notification" at bounding box center [1126, 193] width 72 height 14
select select "**"
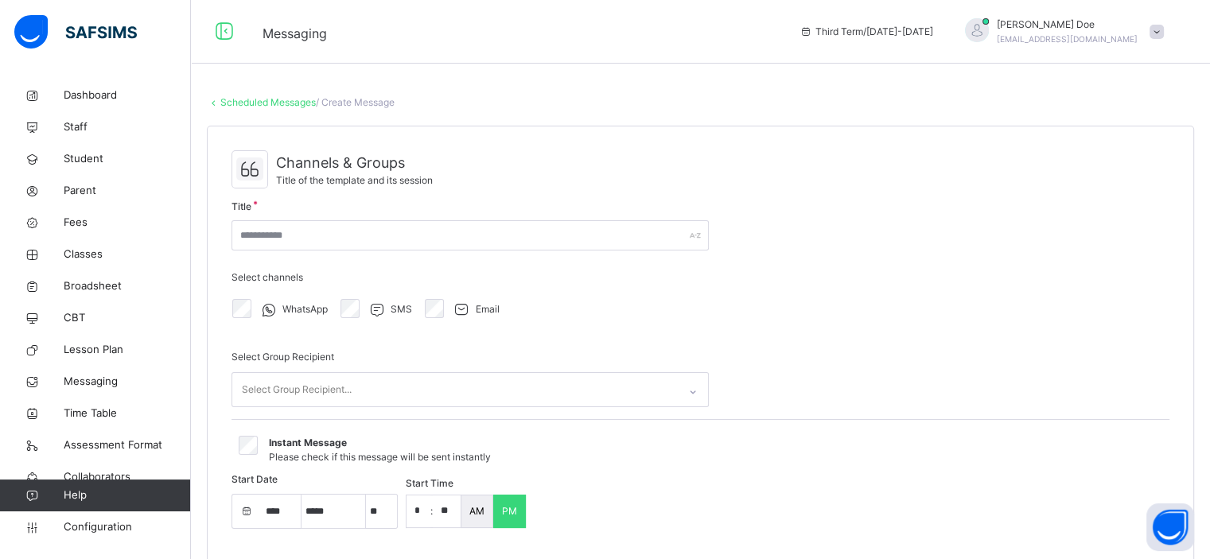
select select "****"
select select "*"
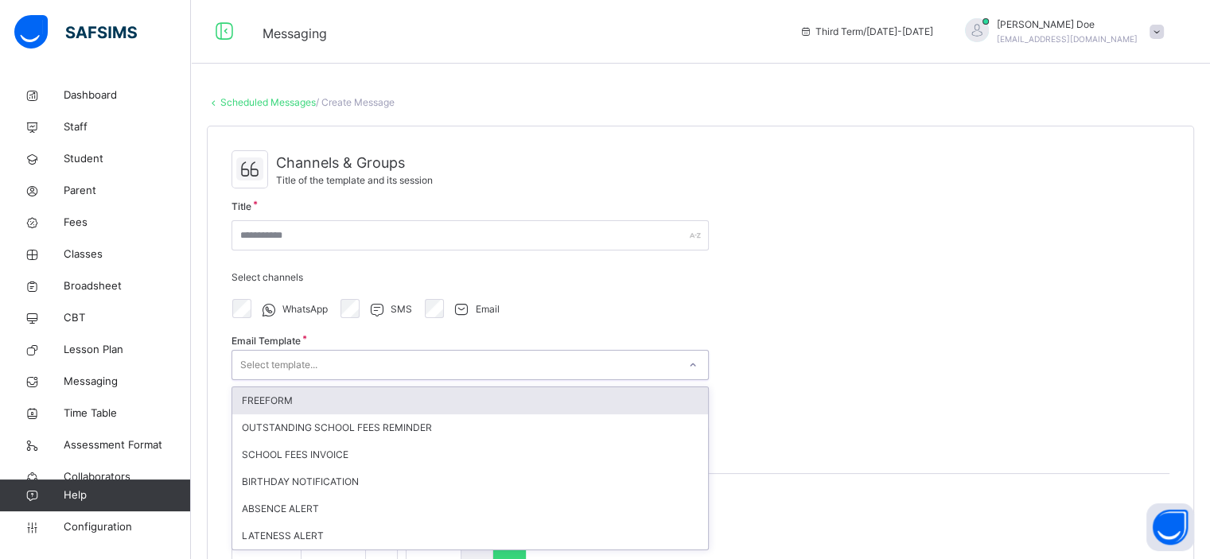
click at [451, 356] on div "Select template..." at bounding box center [455, 365] width 446 height 25
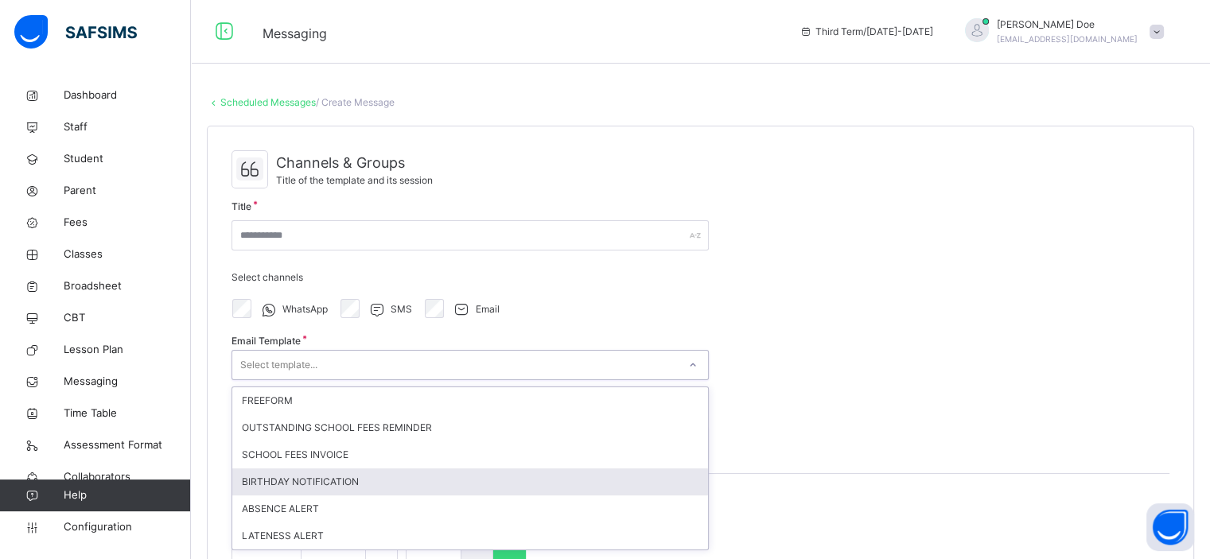
click at [411, 477] on div "BIRTHDAY NOTIFICATION" at bounding box center [470, 482] width 476 height 27
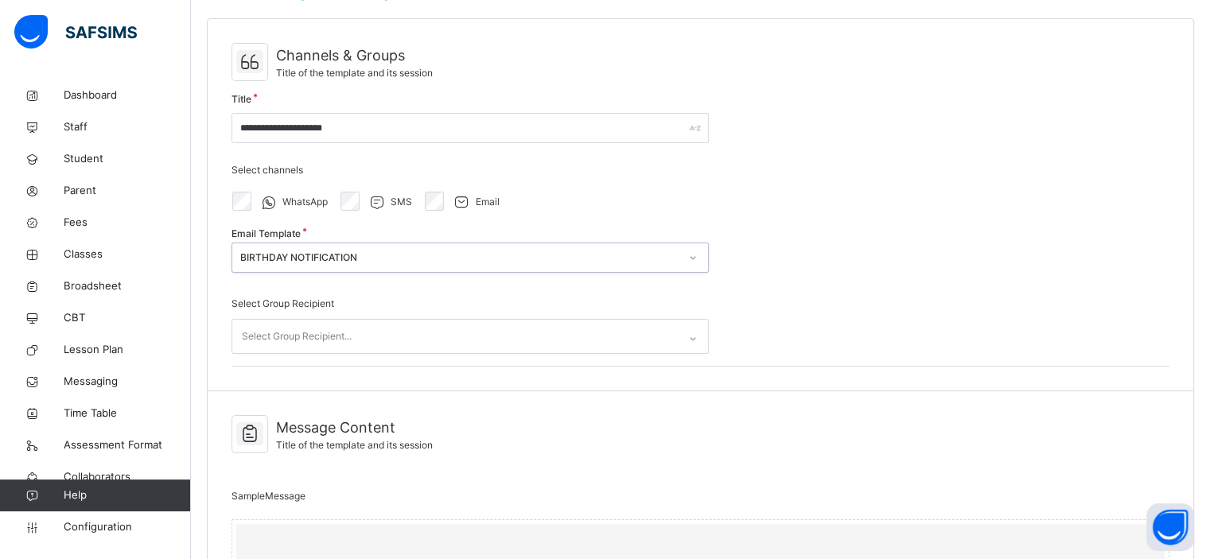
scroll to position [108, 0]
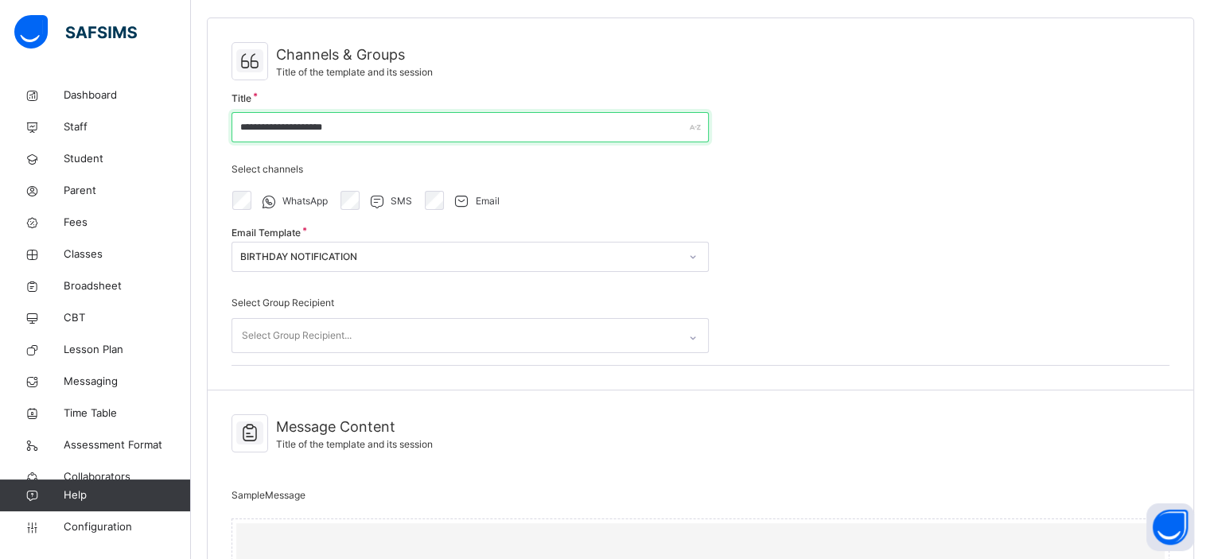
click at [385, 120] on input "**********" at bounding box center [470, 127] width 477 height 30
type input "*"
type input "**********"
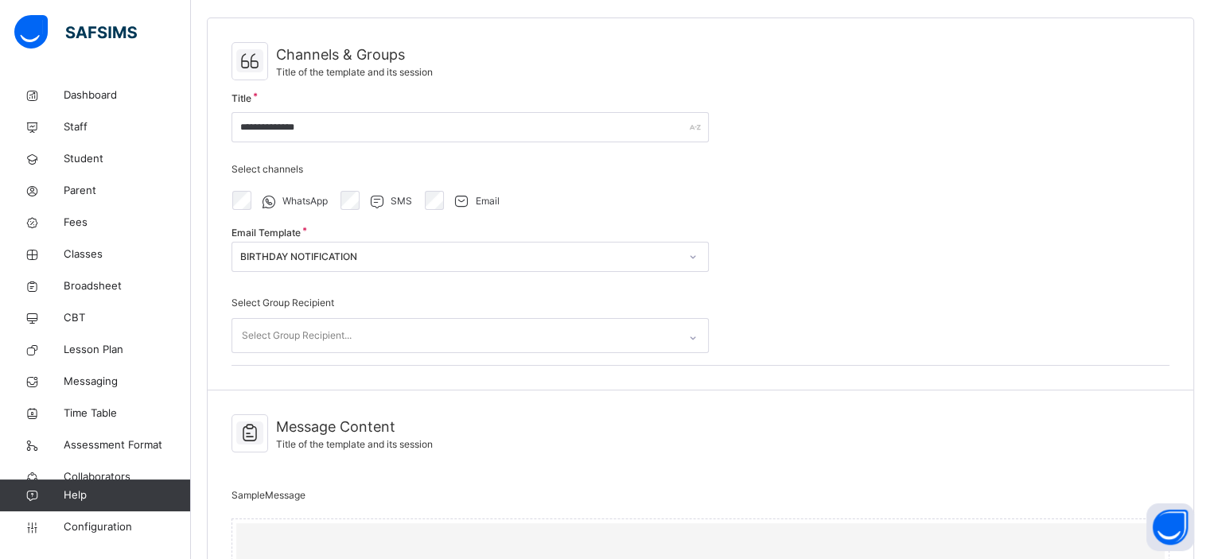
click at [357, 332] on div "Select Group Recipient..." at bounding box center [455, 335] width 446 height 33
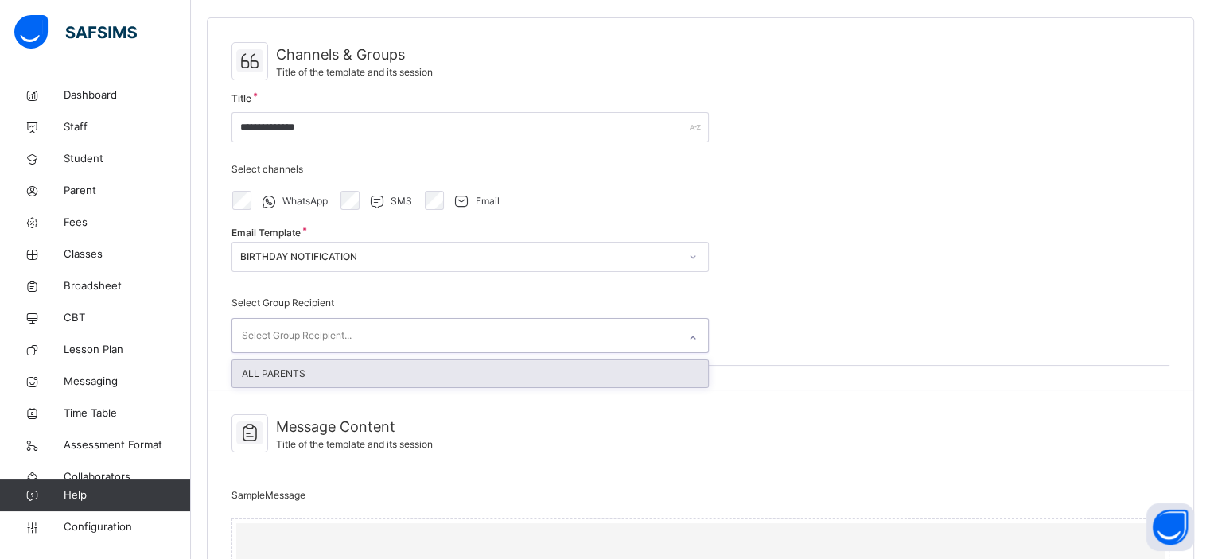
click at [447, 377] on div "ALL PARENTS" at bounding box center [470, 373] width 476 height 27
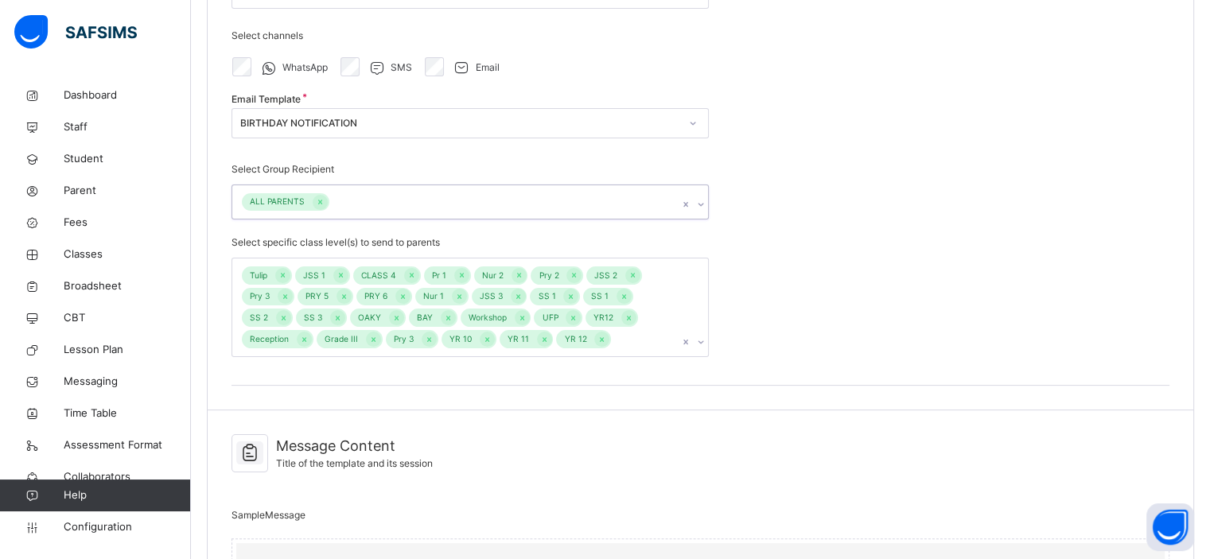
scroll to position [247, 0]
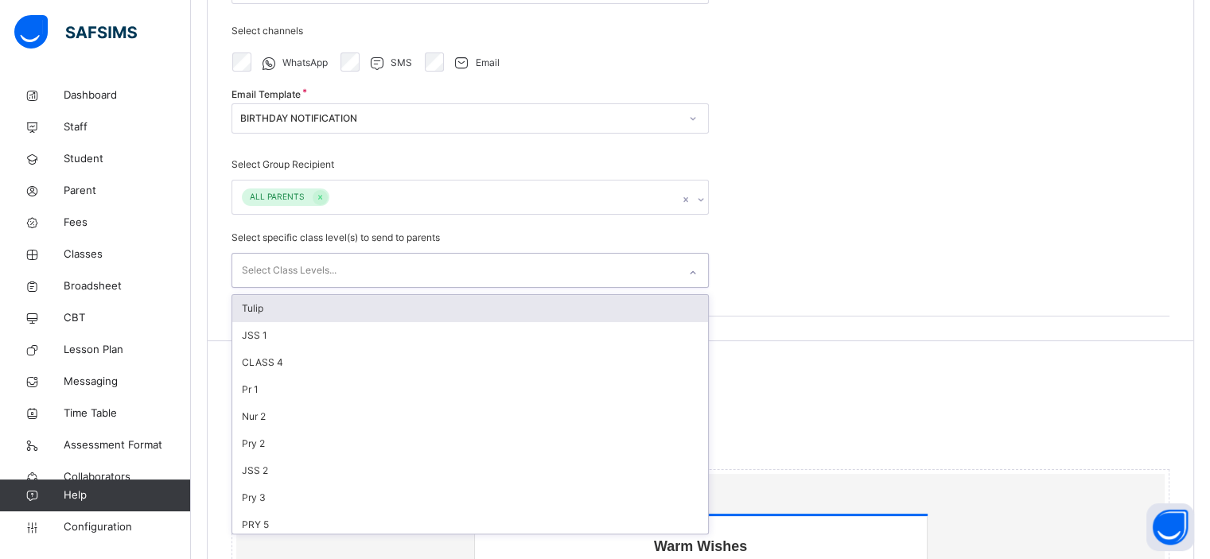
click at [440, 254] on div "Select Class Levels..." at bounding box center [455, 270] width 446 height 33
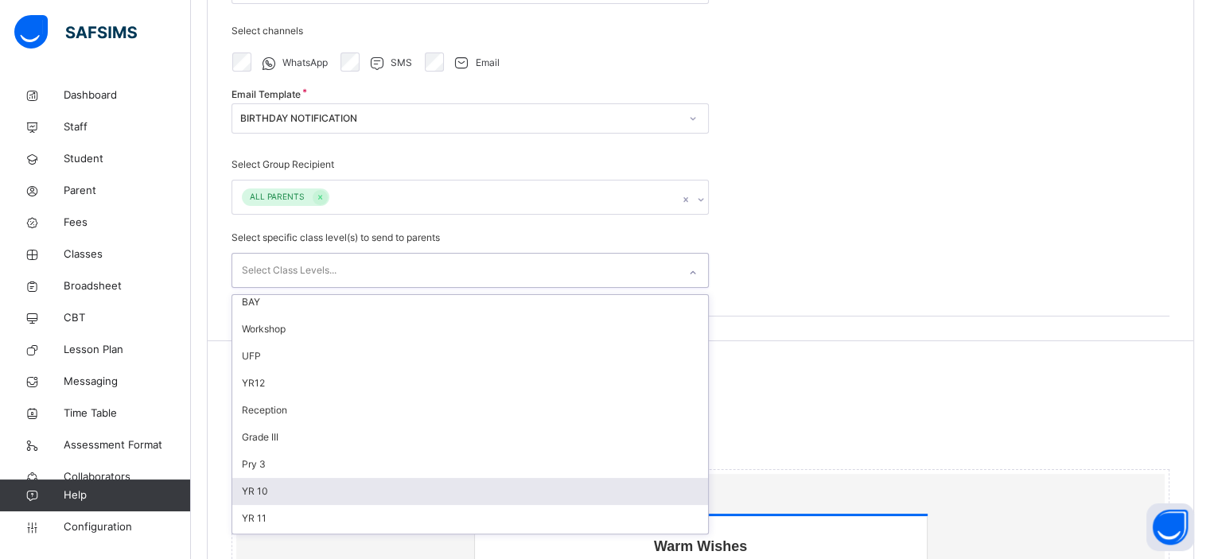
scroll to position [492, 0]
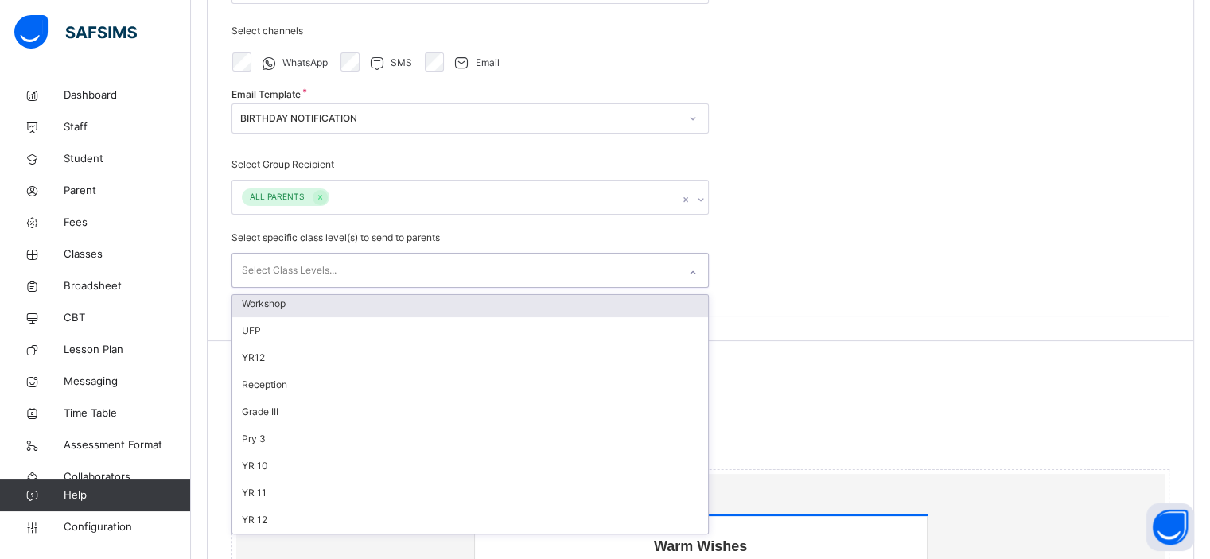
click at [311, 308] on div "Workshop" at bounding box center [470, 303] width 476 height 27
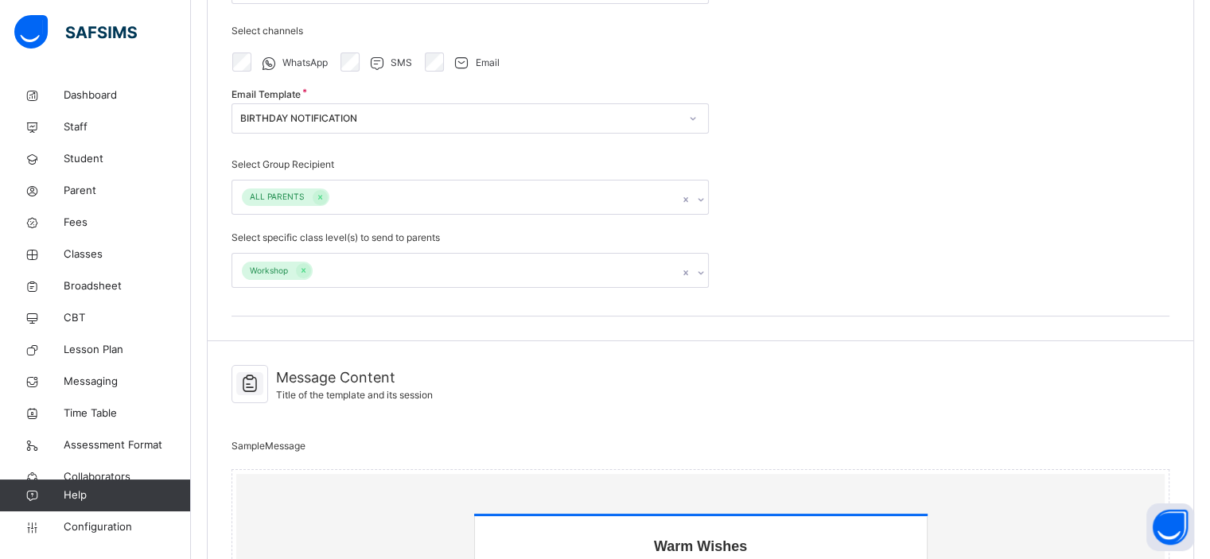
click at [819, 328] on div "**********" at bounding box center [701, 111] width 986 height 462
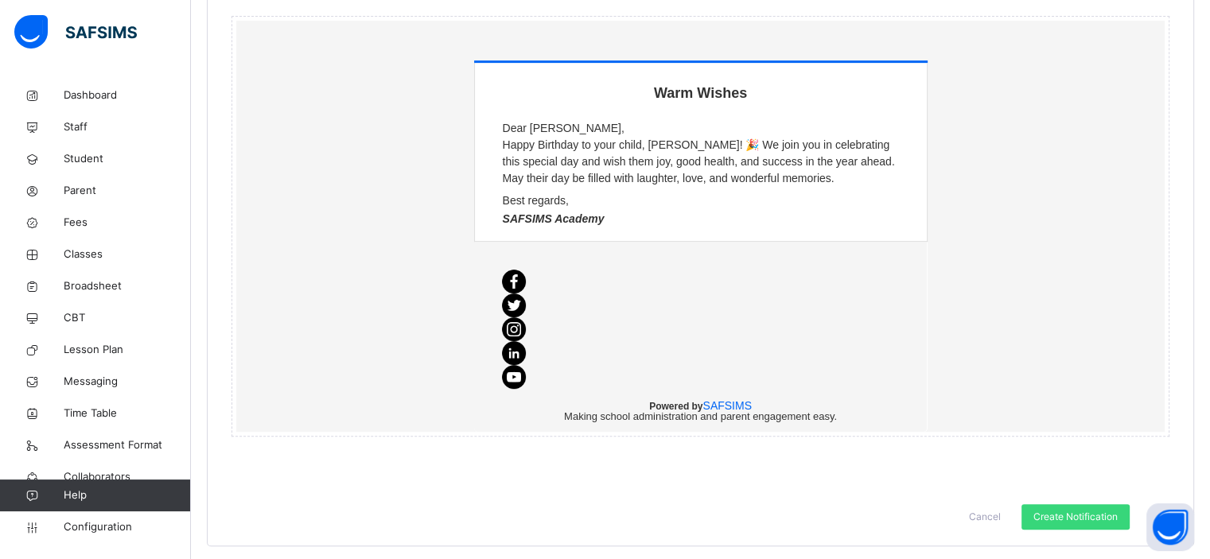
scroll to position [699, 0]
click at [1065, 512] on span "Create Notification" at bounding box center [1076, 518] width 84 height 14
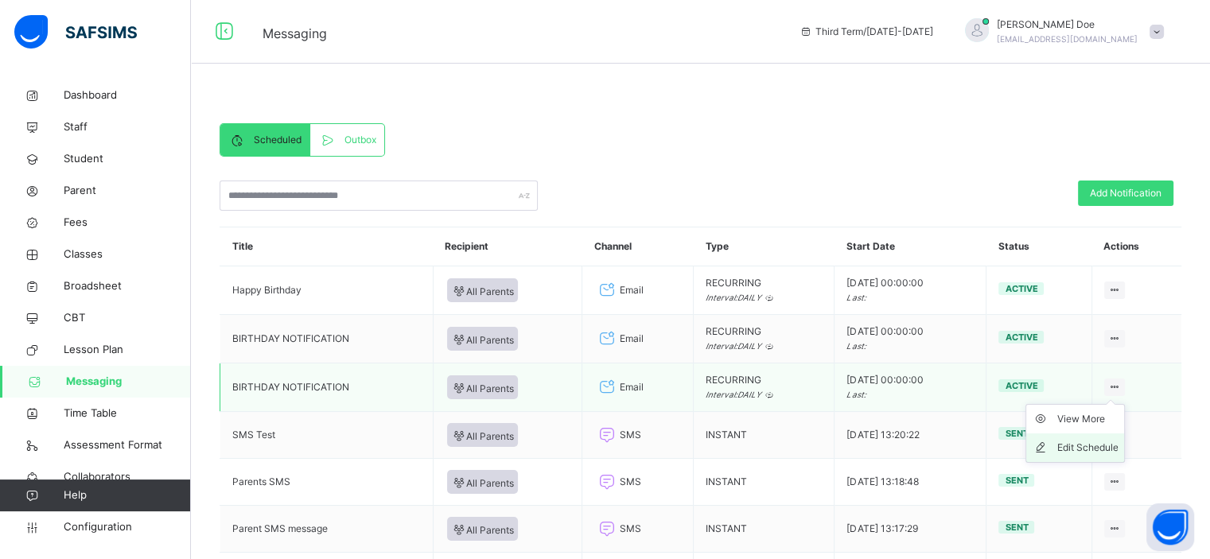
click at [1099, 444] on div "Edit Schedule" at bounding box center [1087, 448] width 61 height 16
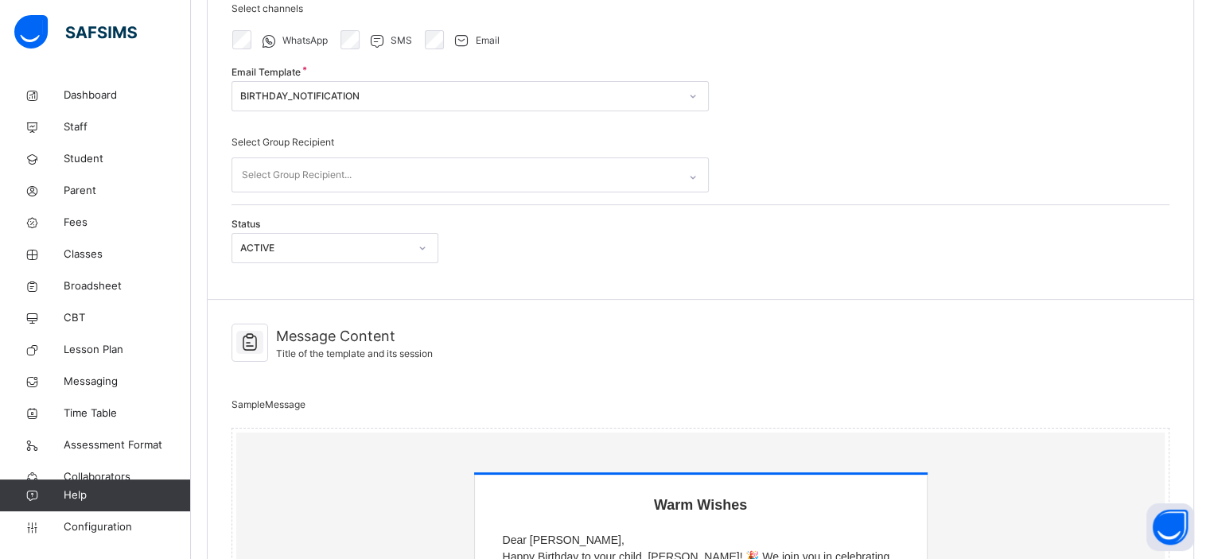
scroll to position [277, 0]
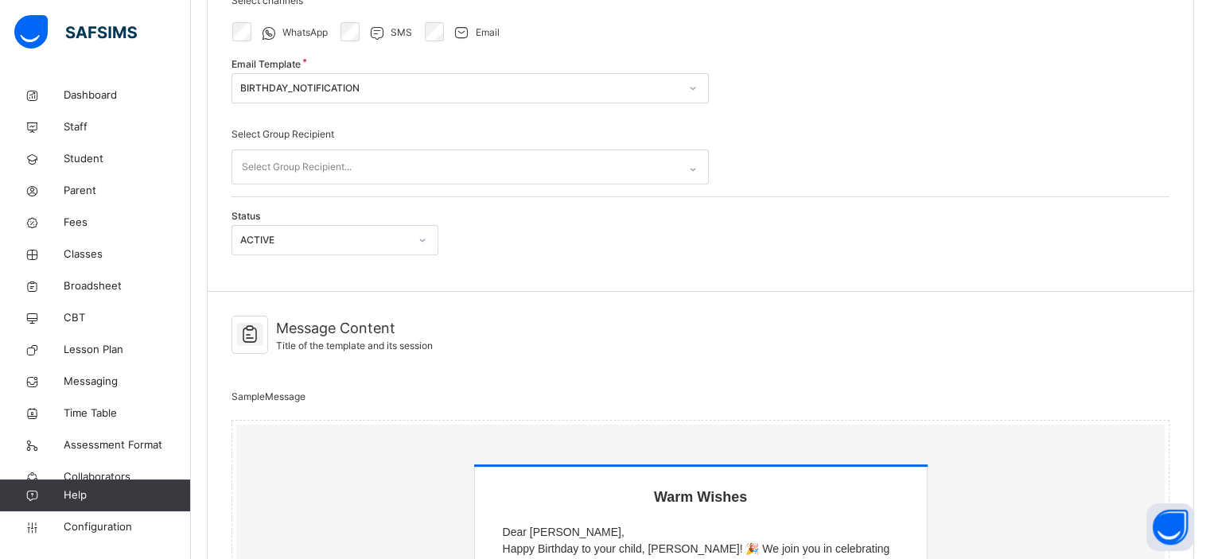
click at [403, 233] on div "ACTIVE" at bounding box center [324, 240] width 169 height 14
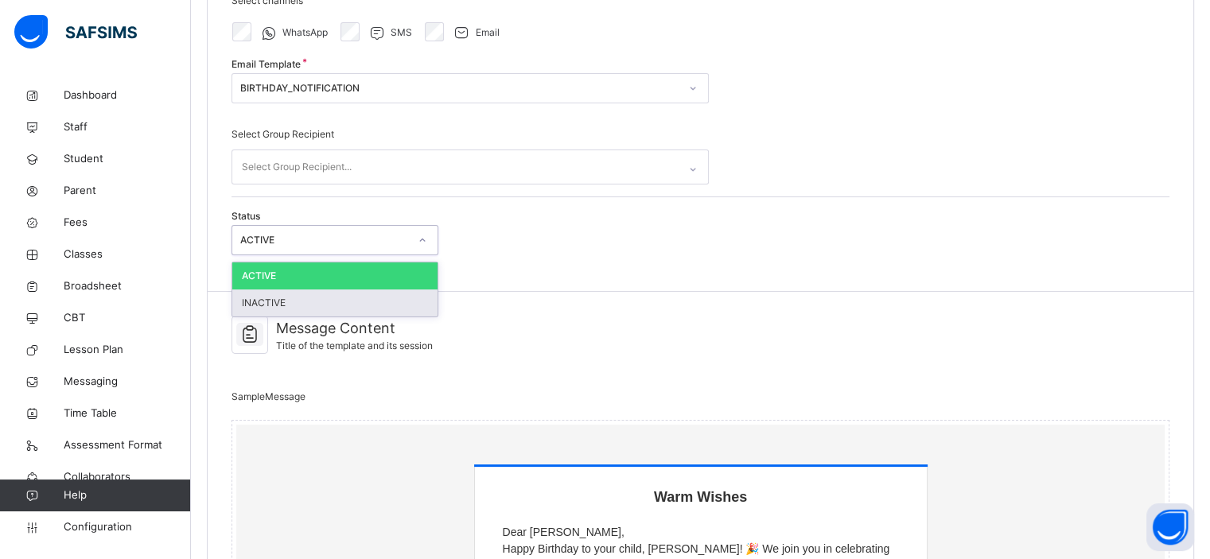
click at [383, 290] on div "INACTIVE" at bounding box center [334, 303] width 205 height 27
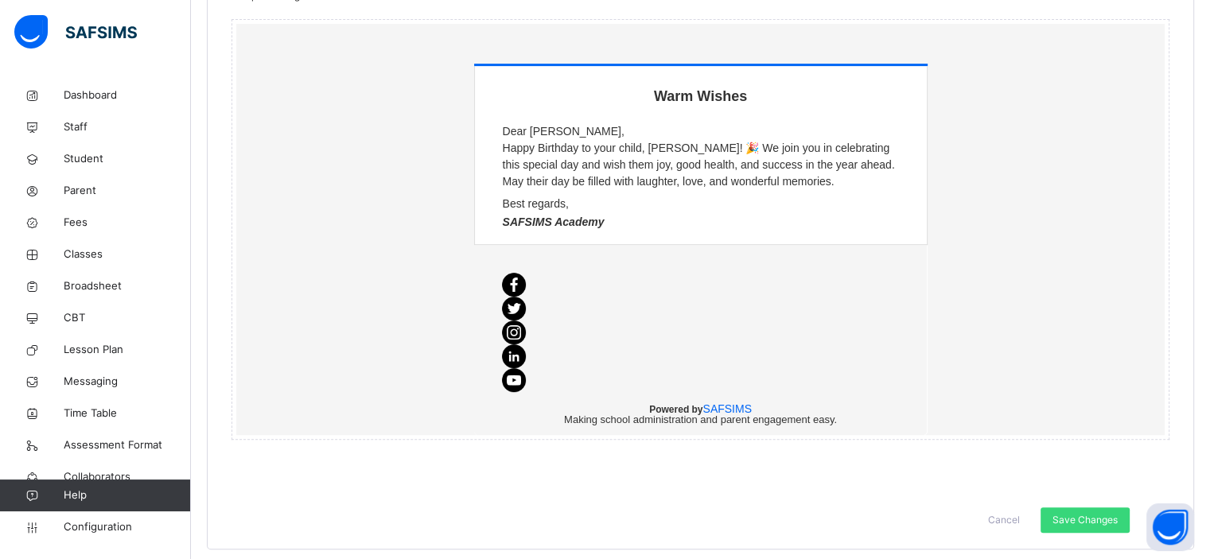
scroll to position [681, 0]
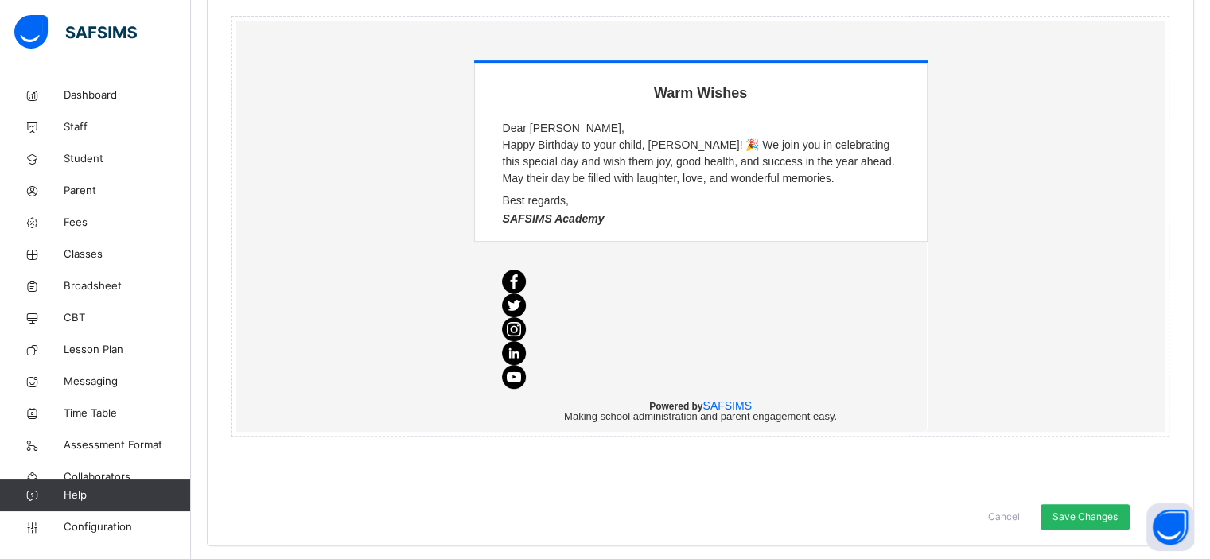
click at [1109, 510] on span "Save Changes" at bounding box center [1085, 517] width 65 height 14
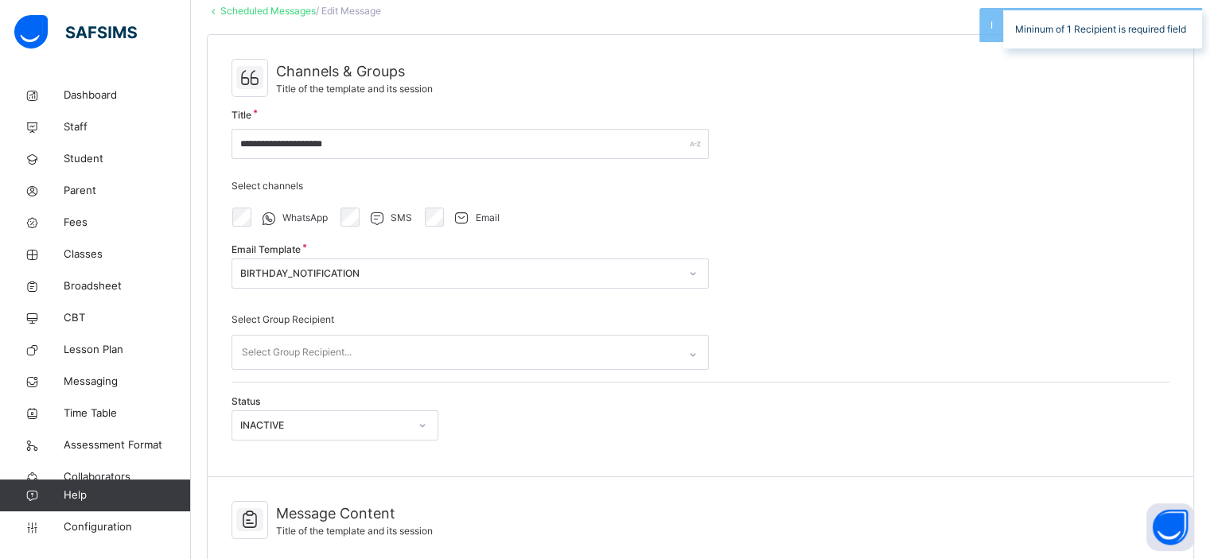
scroll to position [92, 0]
click at [526, 353] on div "Select Group Recipient..." at bounding box center [455, 351] width 446 height 33
click at [520, 387] on div "No options" at bounding box center [470, 389] width 476 height 27
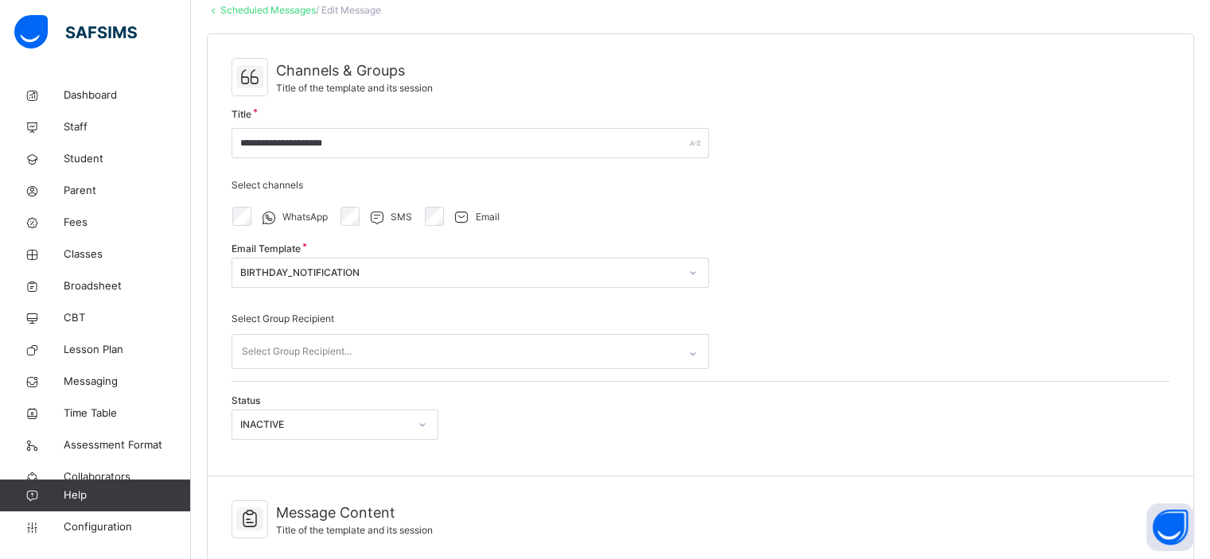
click at [605, 254] on div "Email Template BIRTHDAY_NOTIFICATION" at bounding box center [470, 273] width 477 height 54
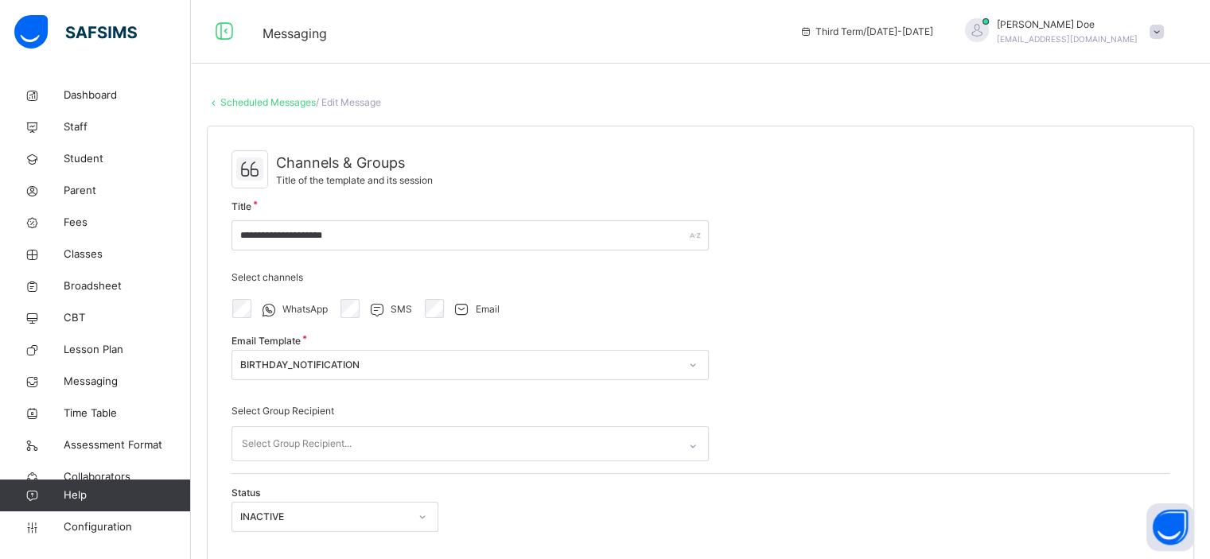
click at [235, 101] on link "Scheduled Messages" at bounding box center [267, 102] width 95 height 12
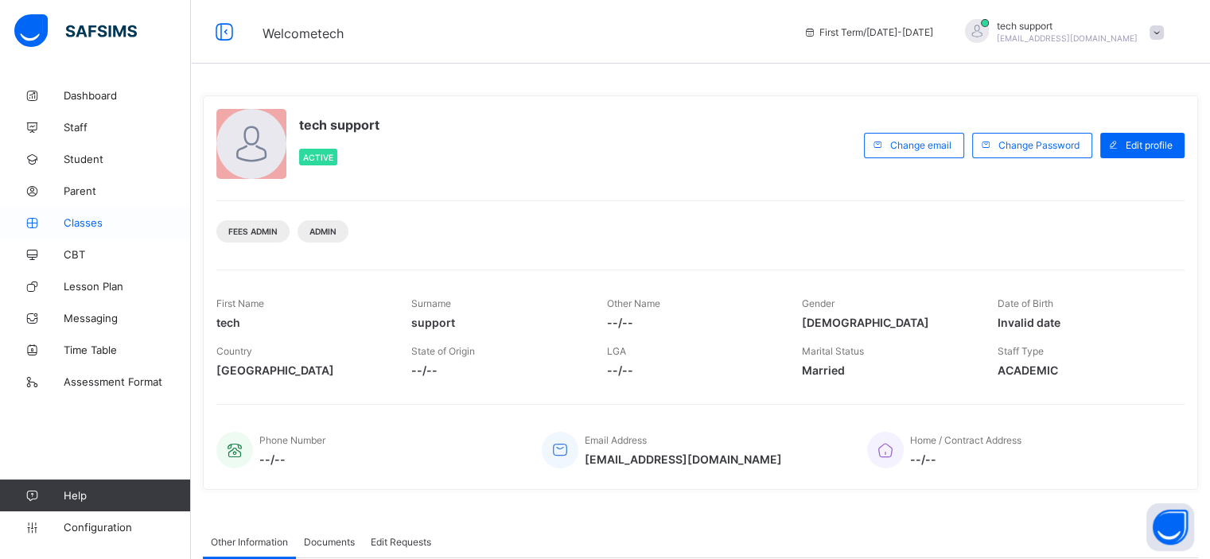
click at [96, 236] on link "Classes" at bounding box center [95, 223] width 191 height 32
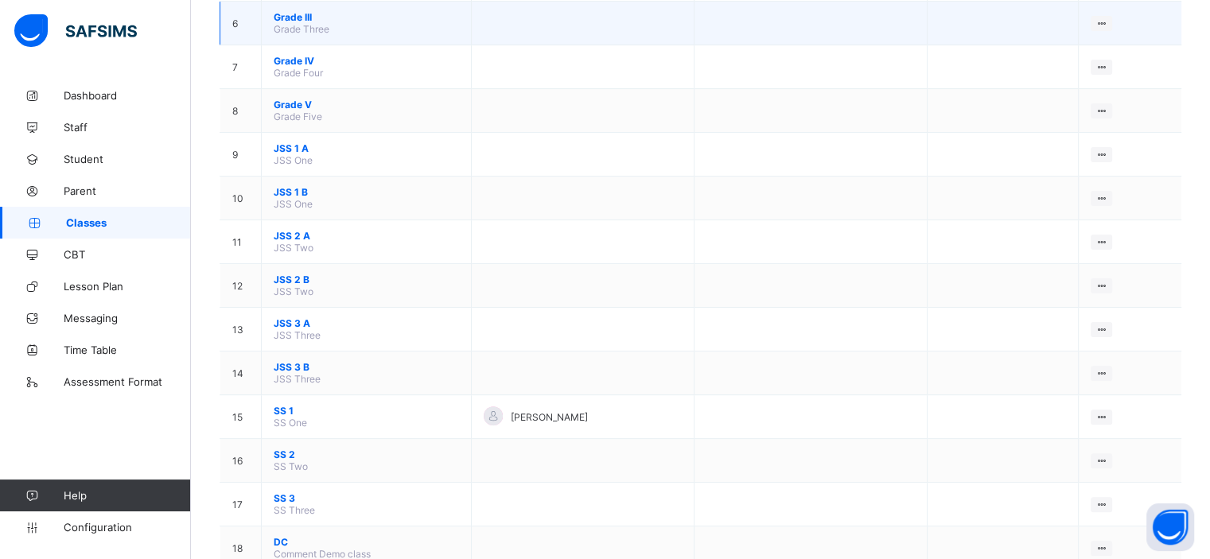
scroll to position [458, 0]
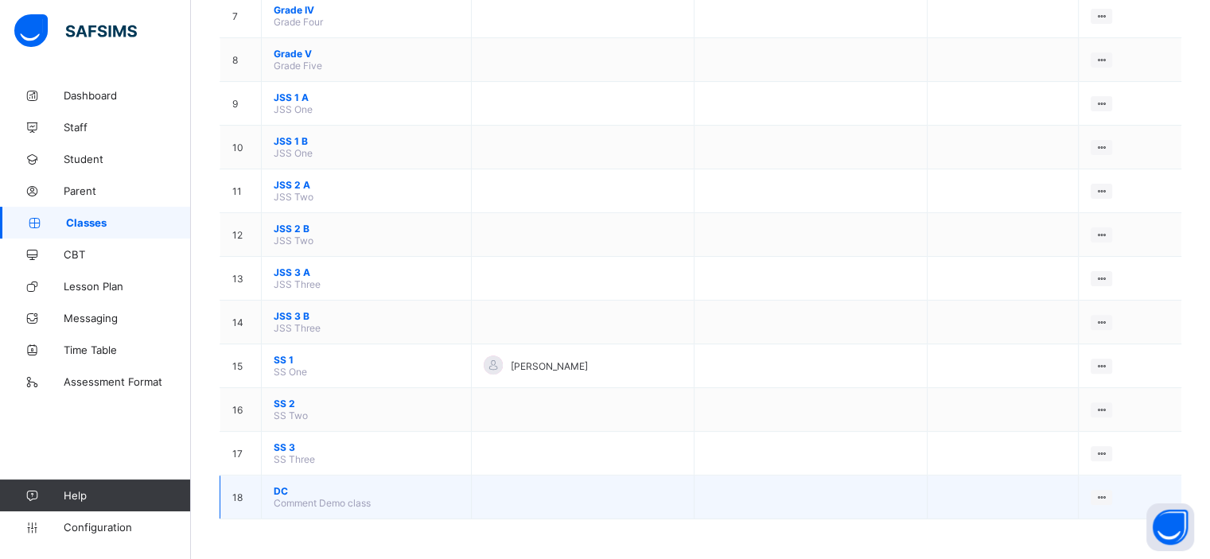
click at [276, 490] on span "DC" at bounding box center [366, 491] width 185 height 12
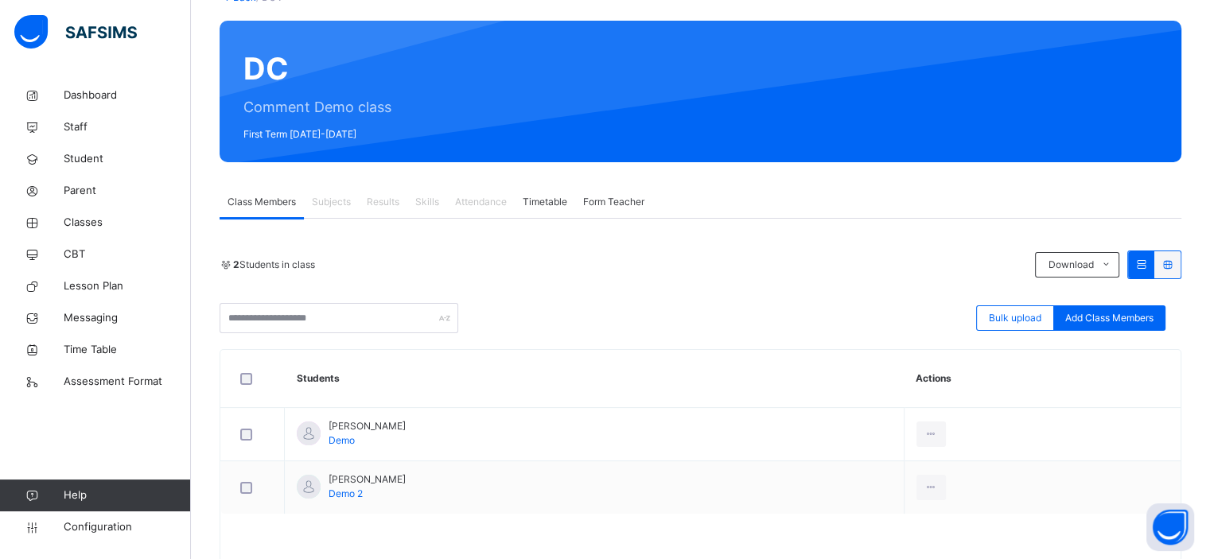
scroll to position [121, 0]
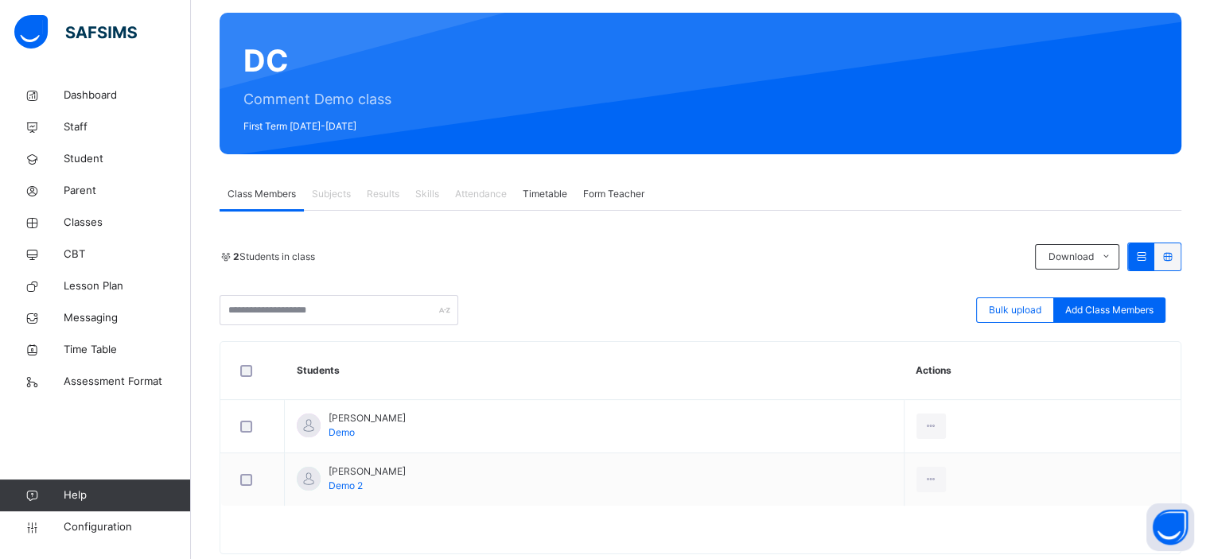
click at [538, 197] on span "Timetable" at bounding box center [545, 194] width 45 height 14
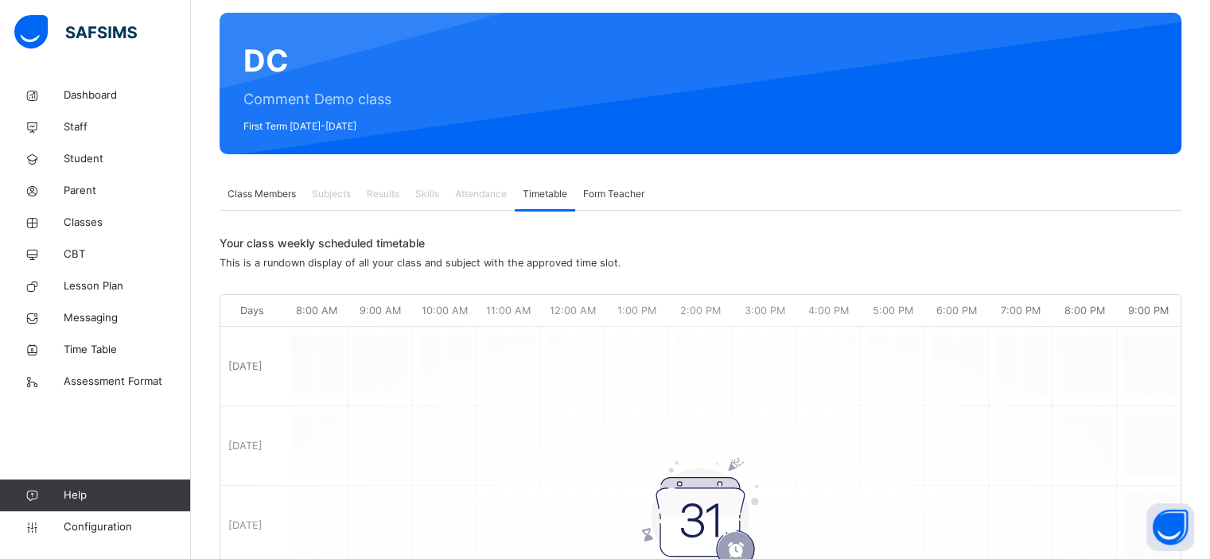
click at [607, 199] on span "Form Teacher" at bounding box center [613, 194] width 61 height 14
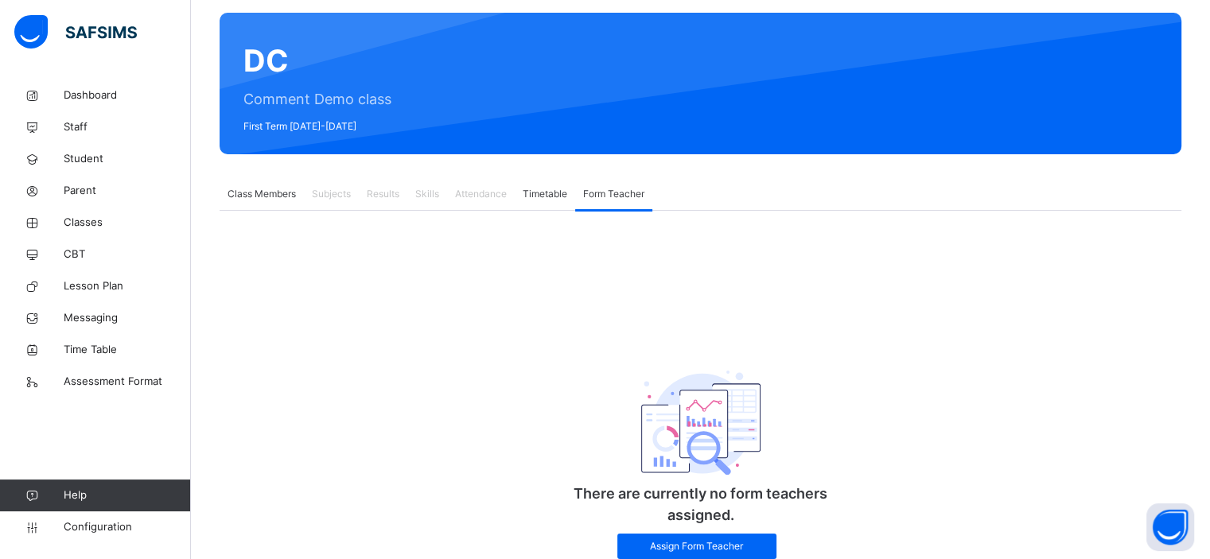
click at [254, 197] on span "Class Members" at bounding box center [262, 194] width 68 height 14
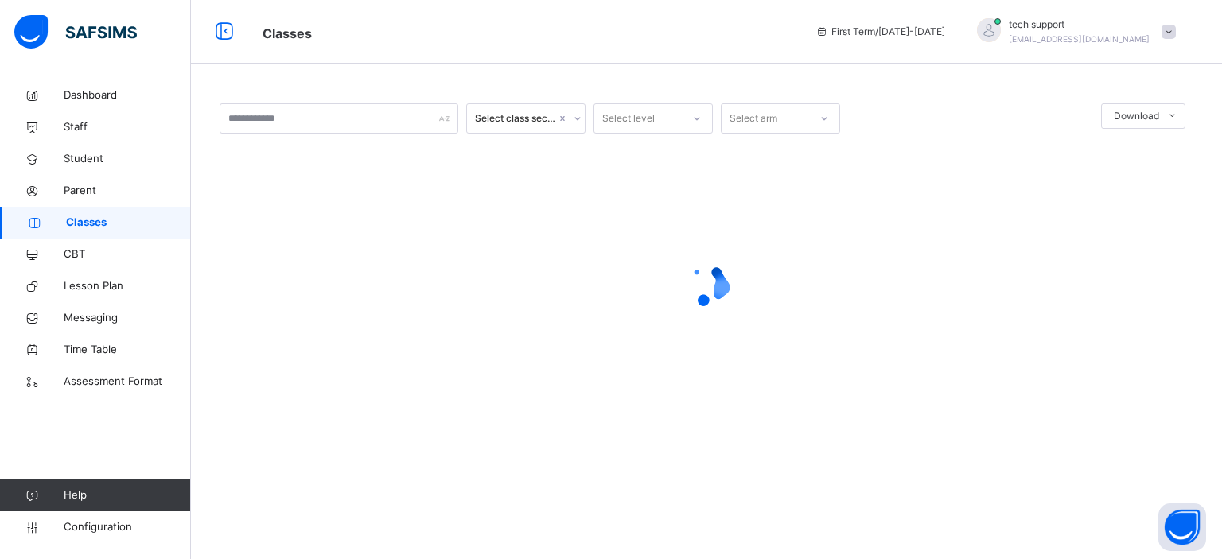
click at [1170, 36] on span at bounding box center [1169, 32] width 14 height 14
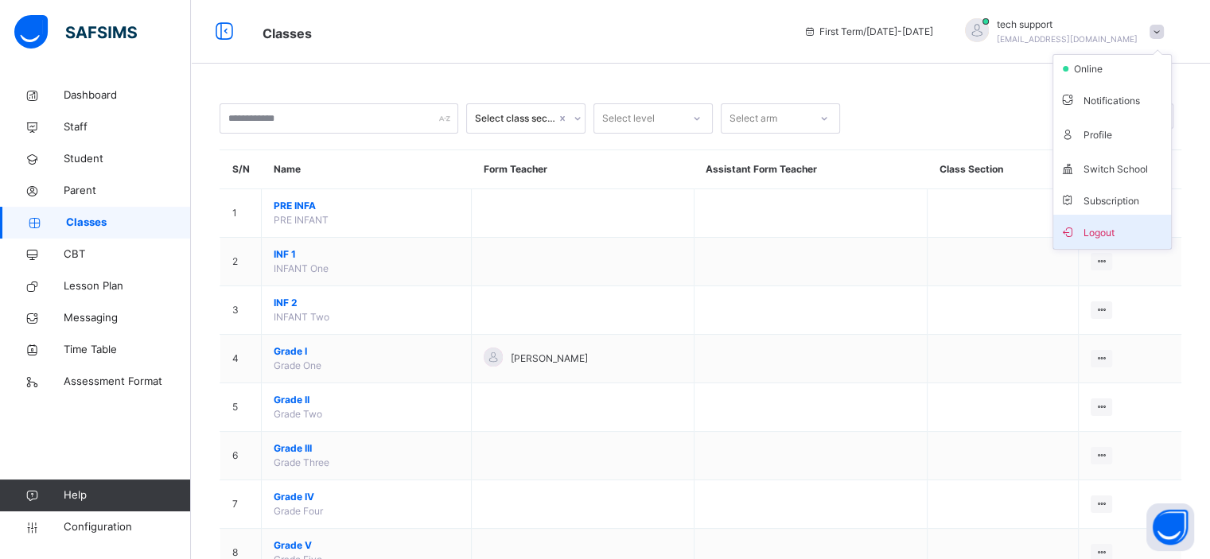
click at [1117, 222] on span "Logout" at bounding box center [1112, 231] width 105 height 21
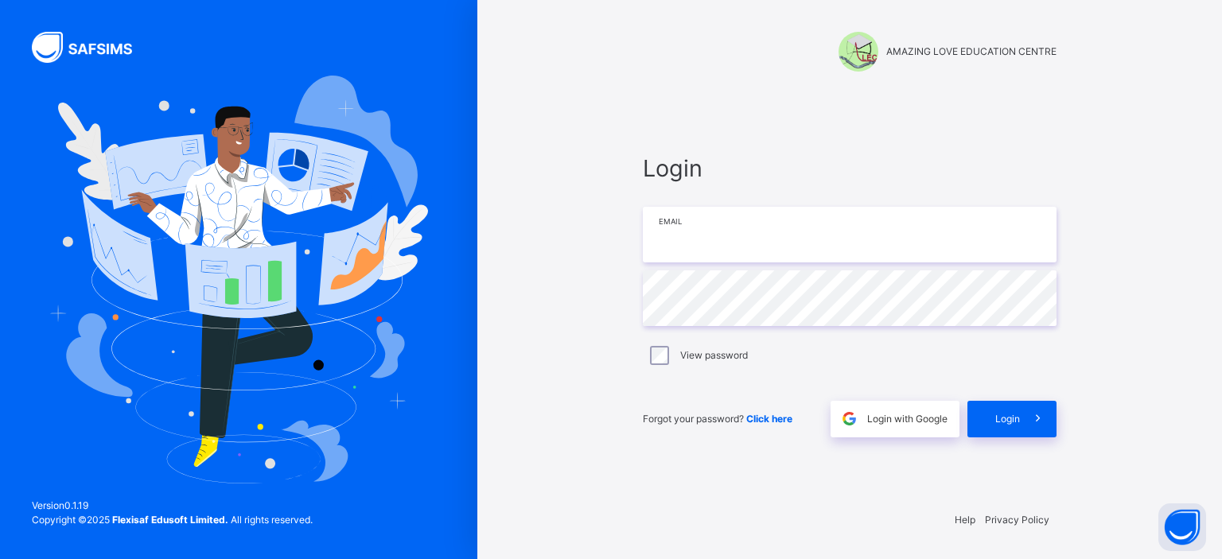
type input "**********"
click at [1003, 414] on span "Login" at bounding box center [1007, 419] width 25 height 14
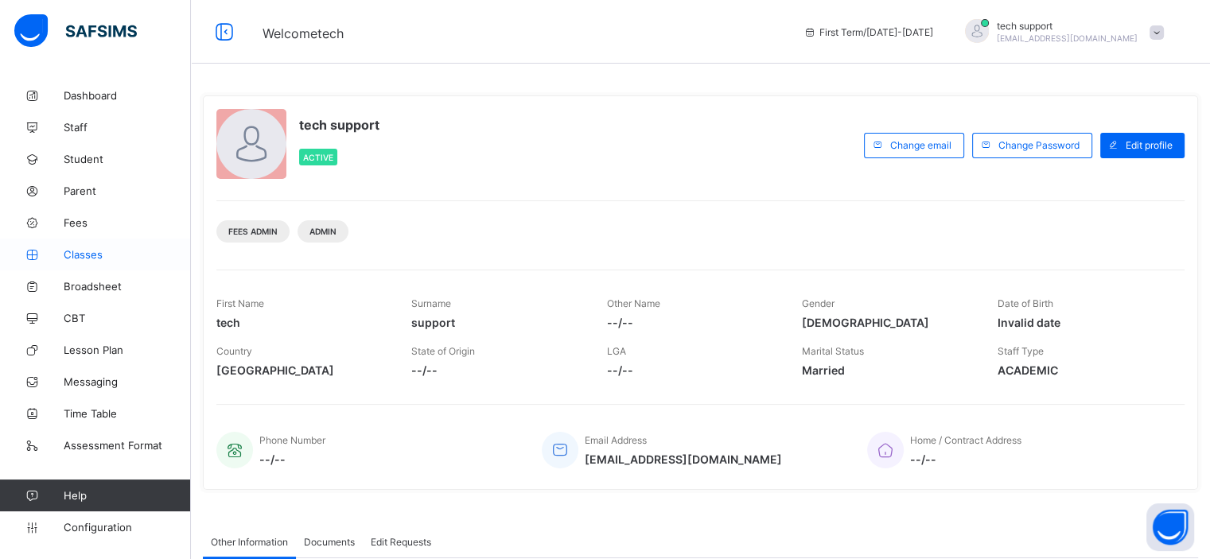
click at [78, 252] on span "Classes" at bounding box center [127, 254] width 127 height 13
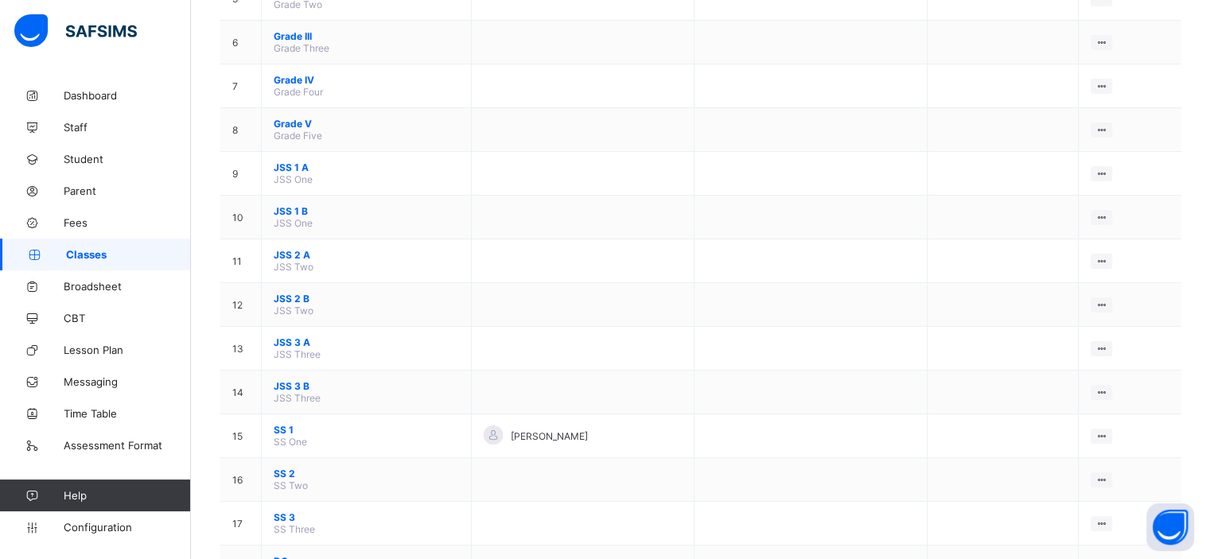
scroll to position [458, 0]
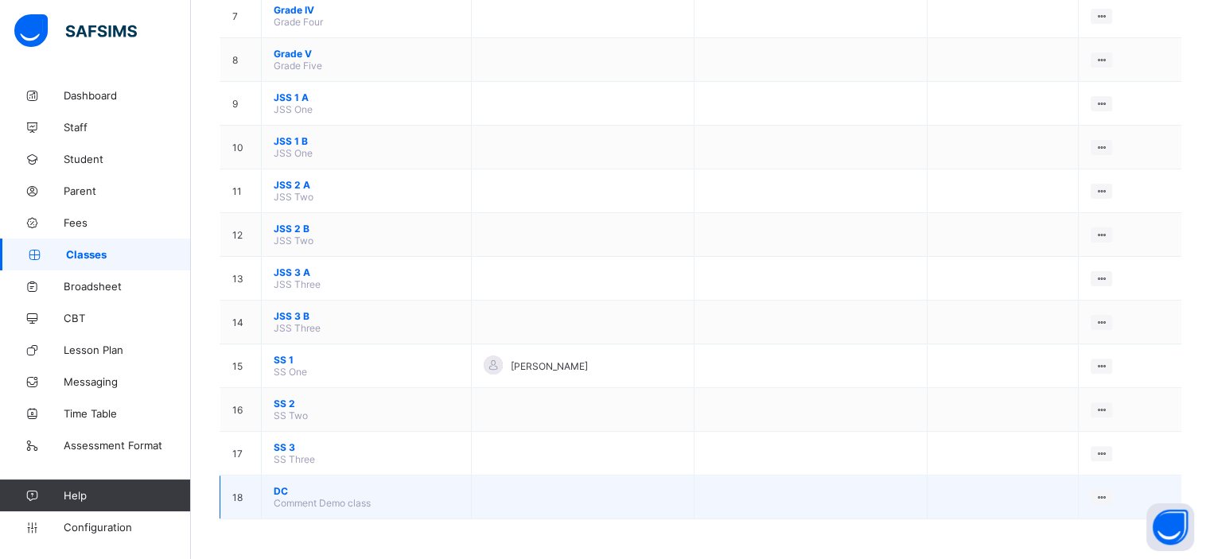
click at [278, 493] on span "DC" at bounding box center [366, 491] width 185 height 12
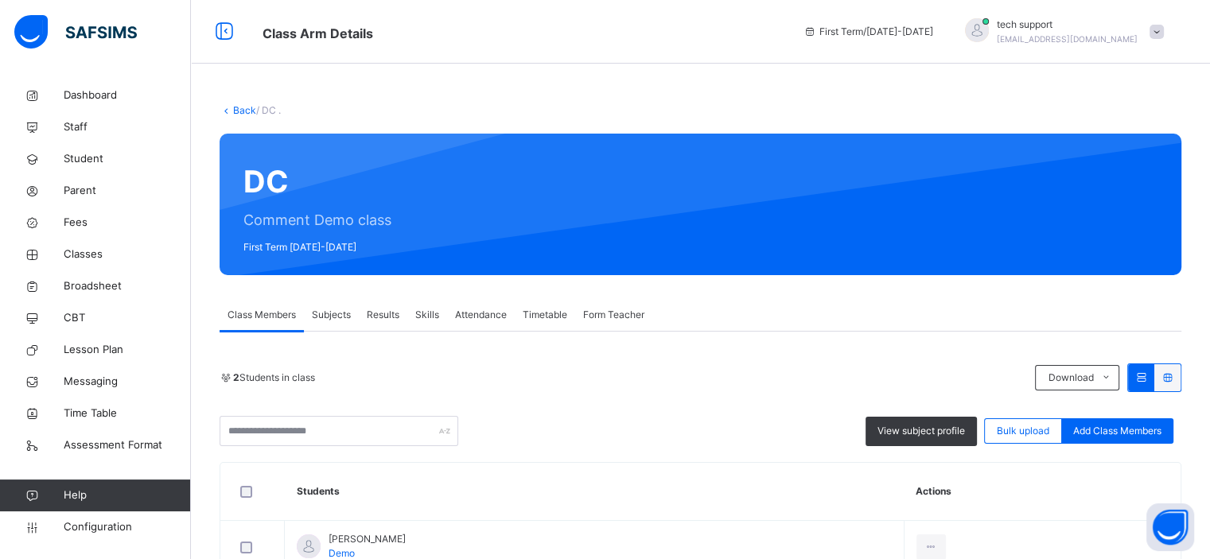
click at [335, 321] on span "Subjects" at bounding box center [331, 315] width 39 height 14
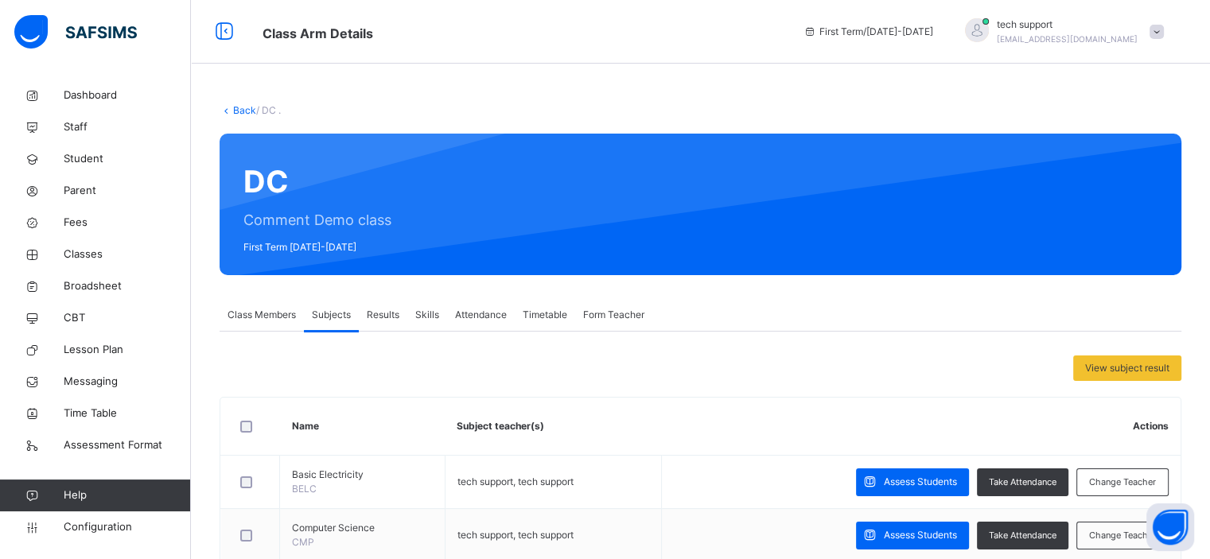
scroll to position [95, 0]
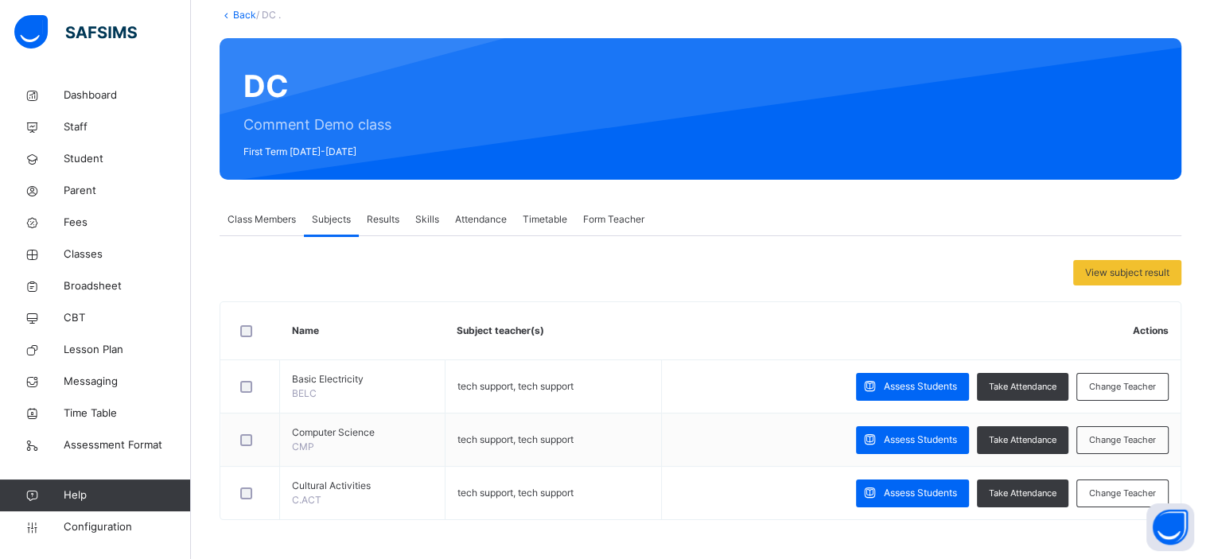
click at [387, 216] on span "Results" at bounding box center [383, 219] width 33 height 14
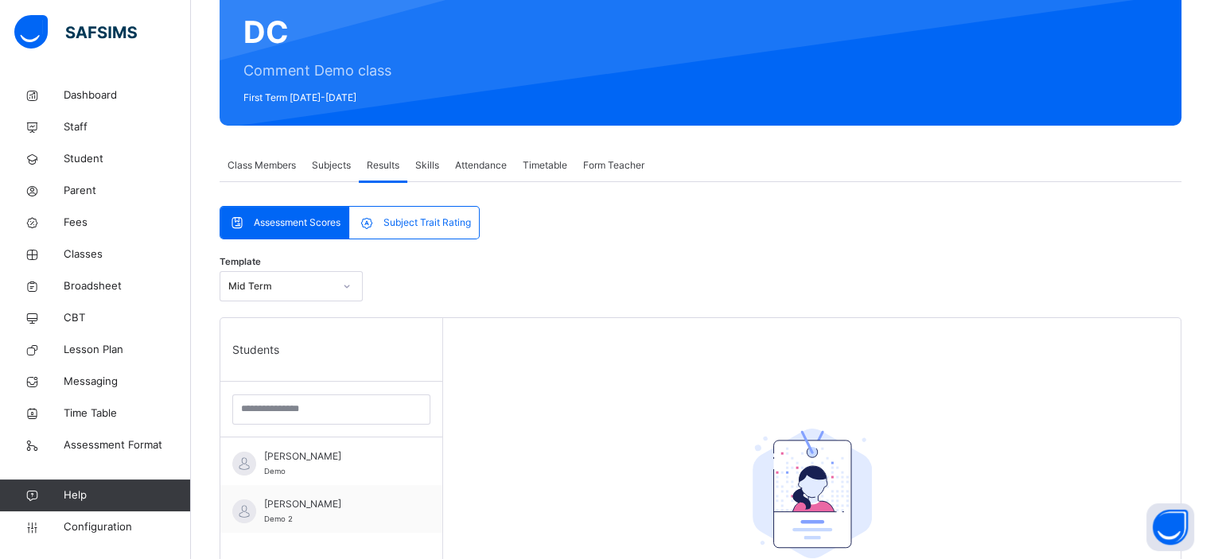
scroll to position [153, 0]
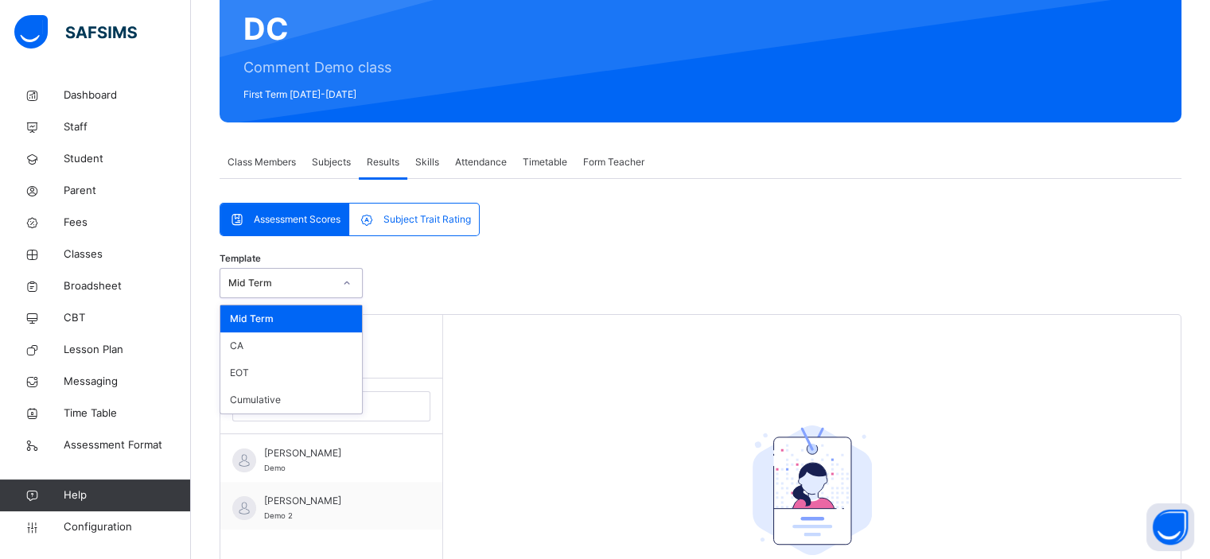
click at [342, 279] on icon at bounding box center [347, 283] width 10 height 16
click at [317, 337] on div "CA" at bounding box center [291, 346] width 142 height 27
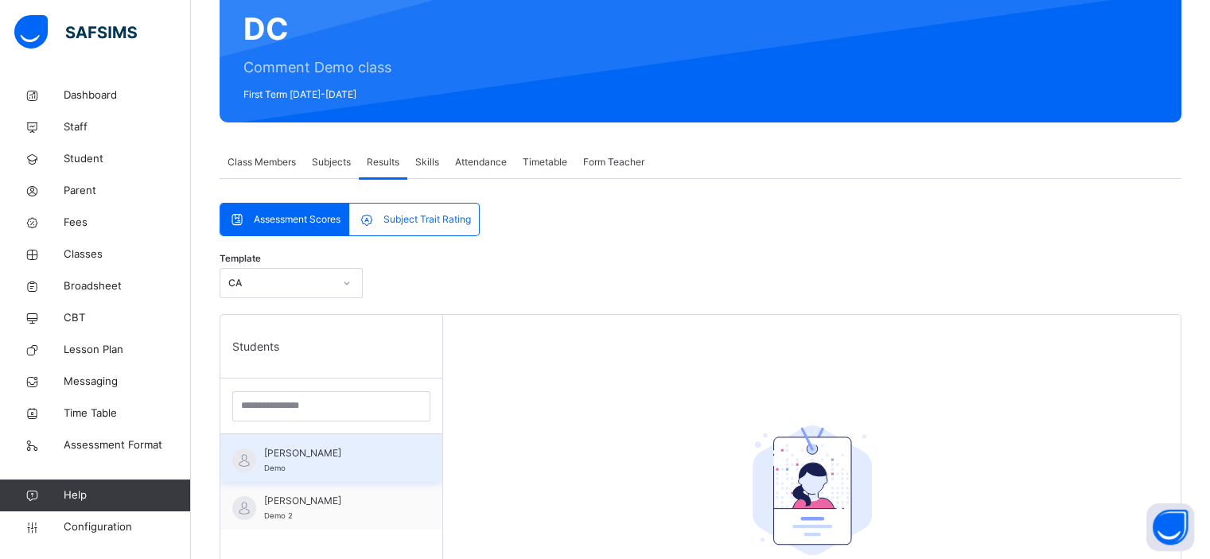
click at [354, 460] on div "Daniel Mbah Demo" at bounding box center [335, 460] width 142 height 29
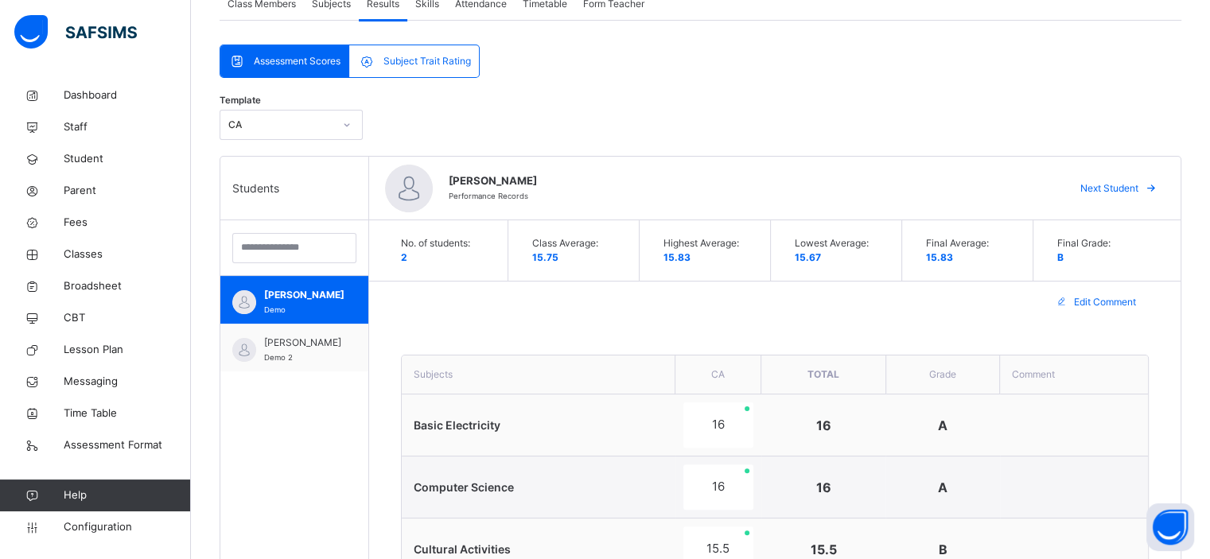
scroll to position [306, 0]
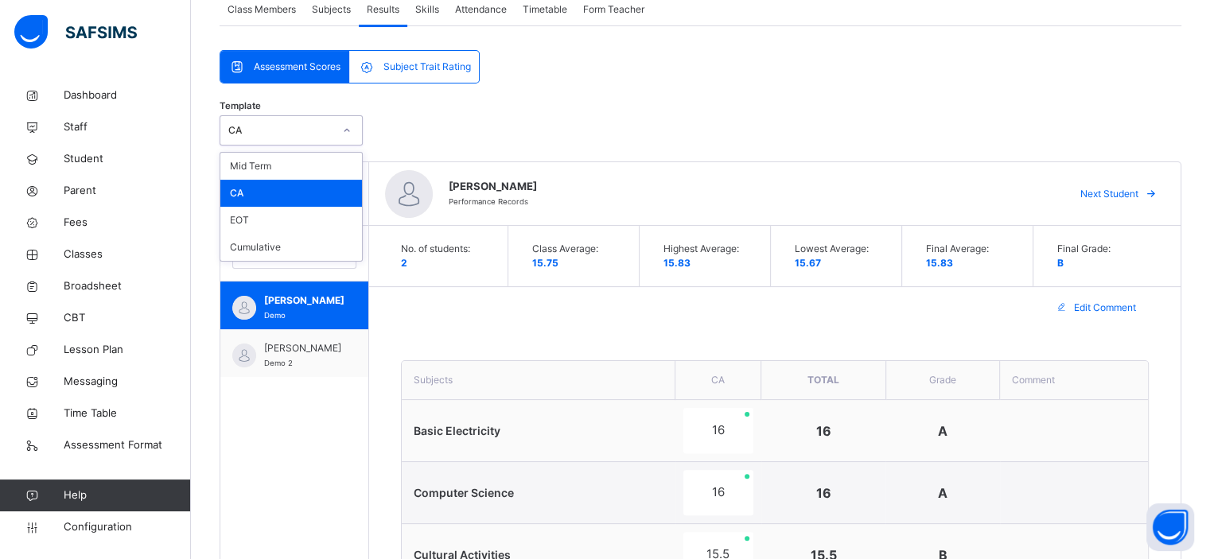
click at [343, 127] on icon at bounding box center [347, 131] width 10 height 16
click at [292, 219] on div "EOT" at bounding box center [291, 220] width 142 height 27
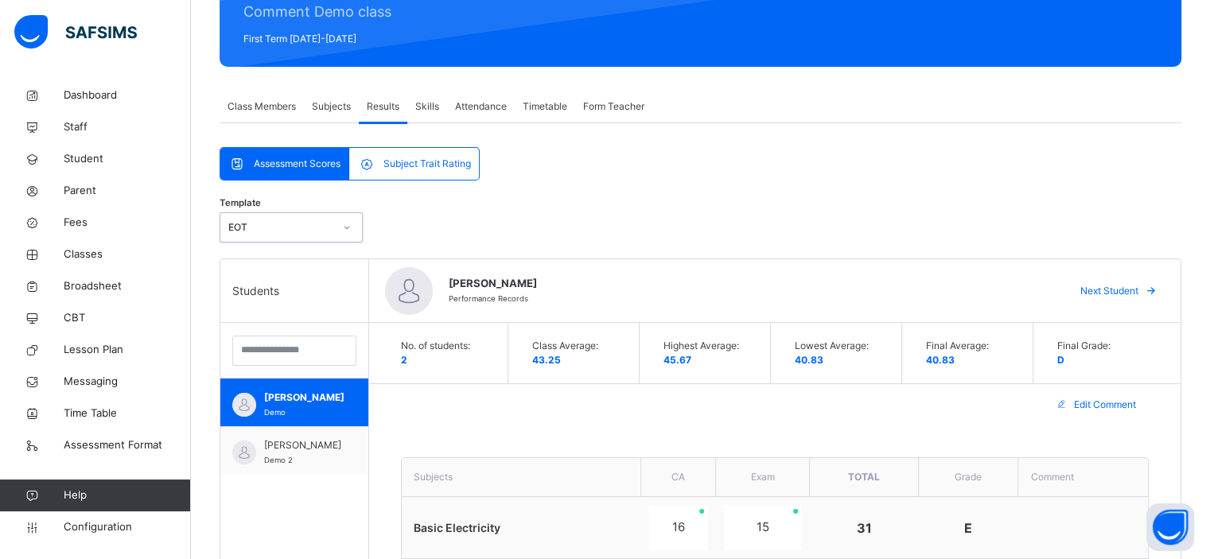
scroll to position [207, 0]
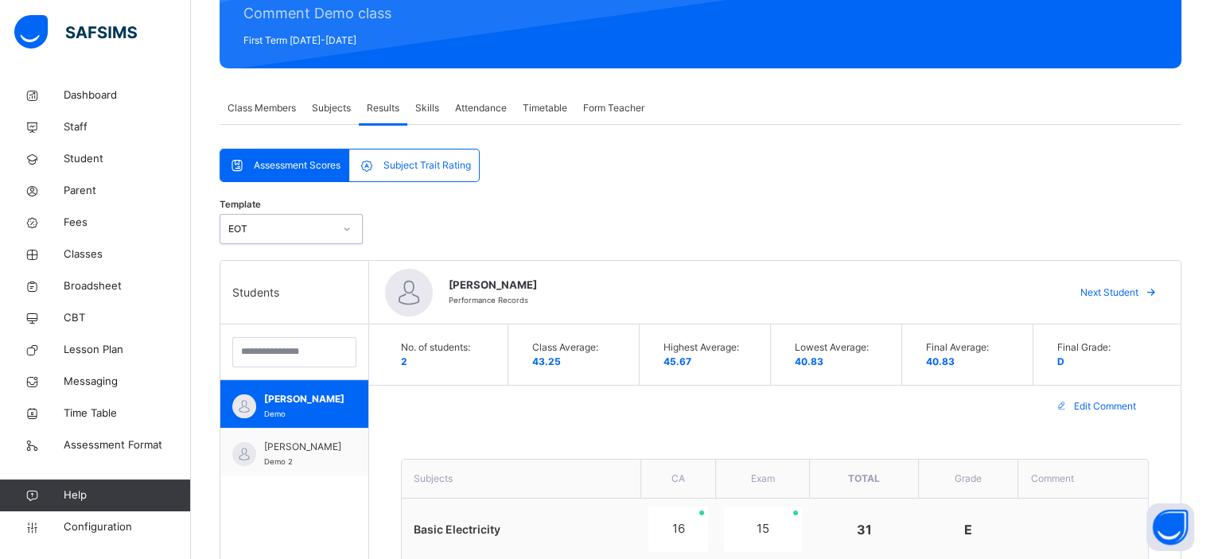
click at [315, 232] on div "EOT" at bounding box center [280, 229] width 105 height 14
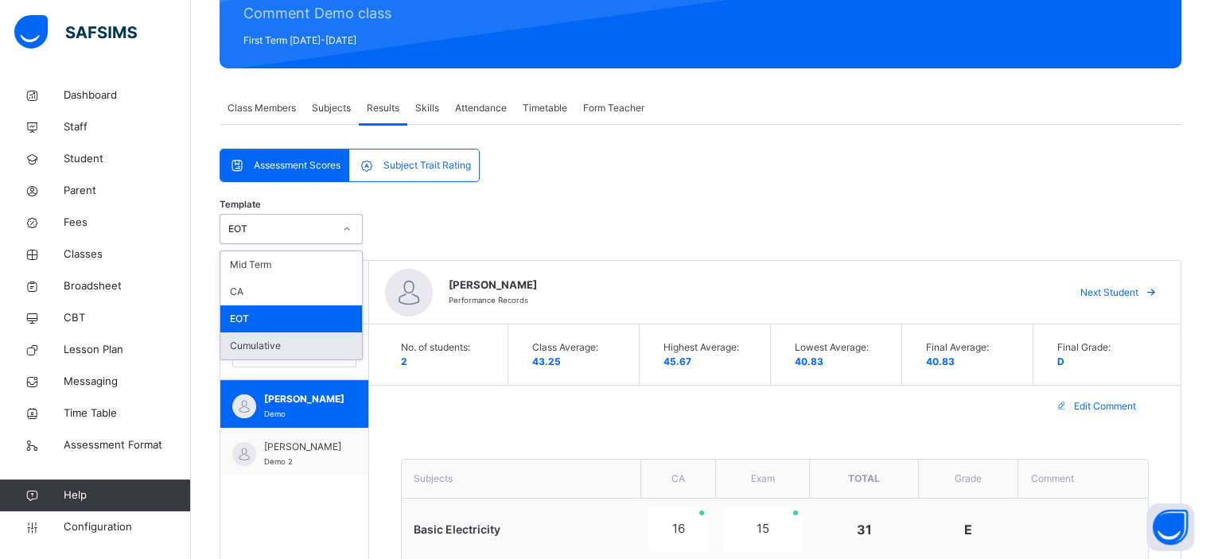
click at [298, 350] on div "Cumulative" at bounding box center [291, 346] width 142 height 27
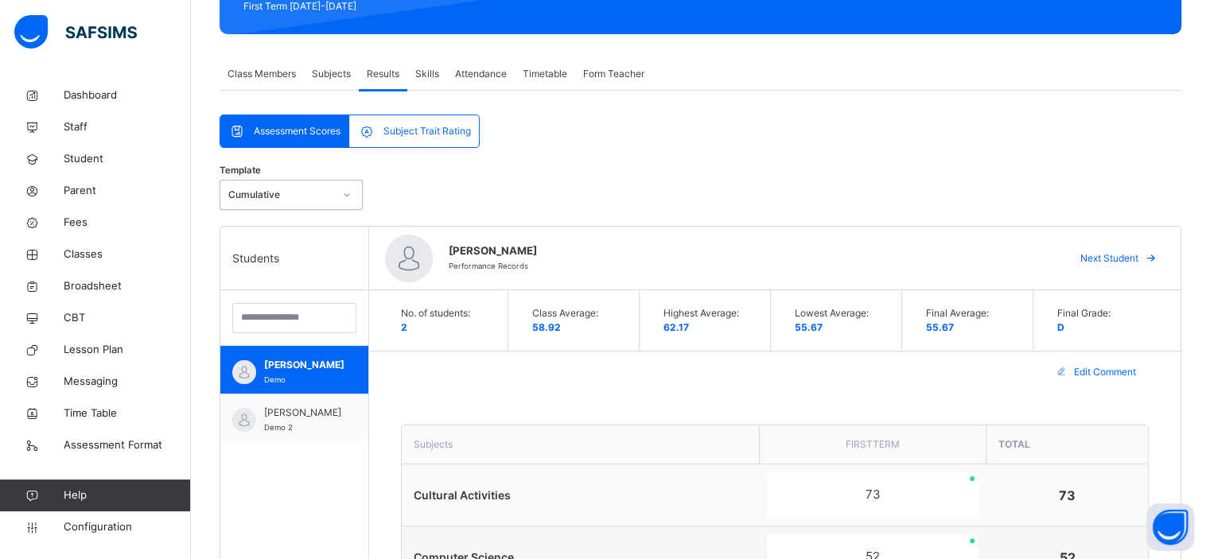
scroll to position [239, 0]
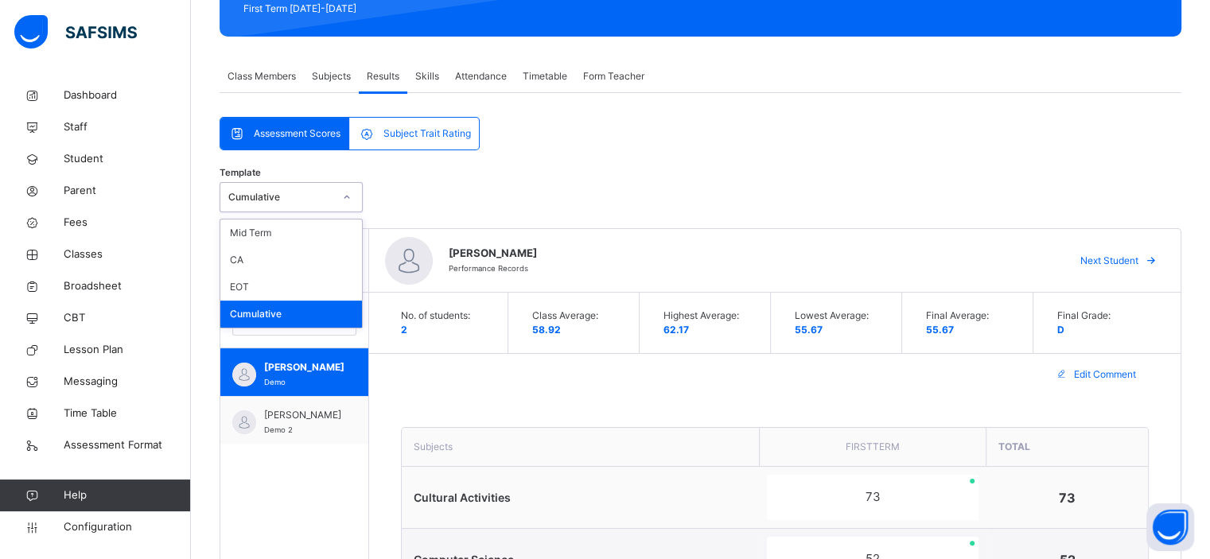
click at [338, 199] on div at bounding box center [346, 197] width 27 height 25
click at [294, 230] on div "Mid Term" at bounding box center [291, 233] width 142 height 27
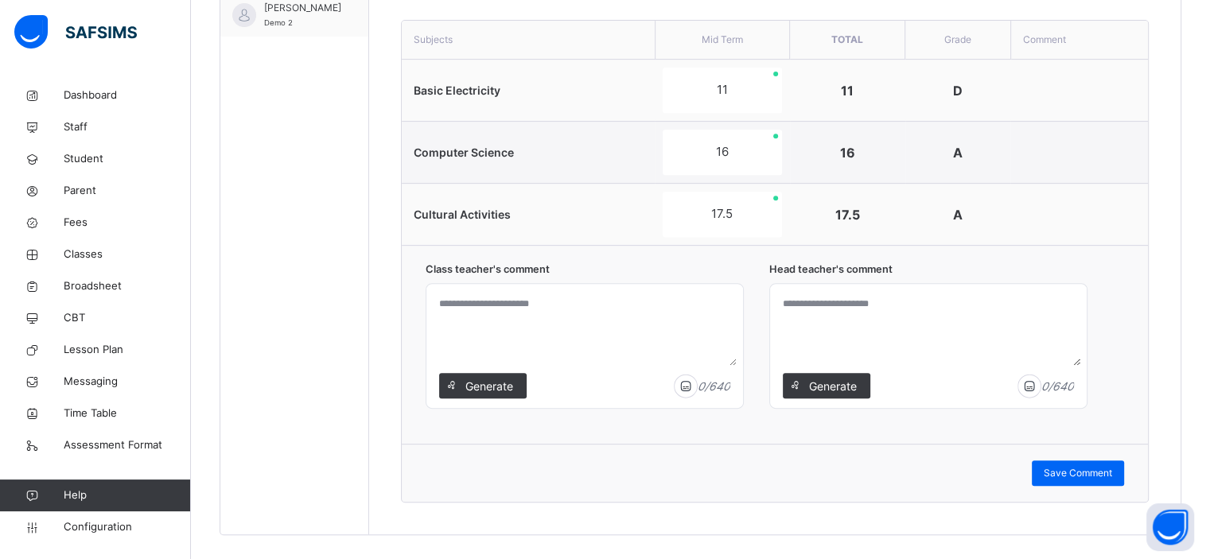
scroll to position [668, 0]
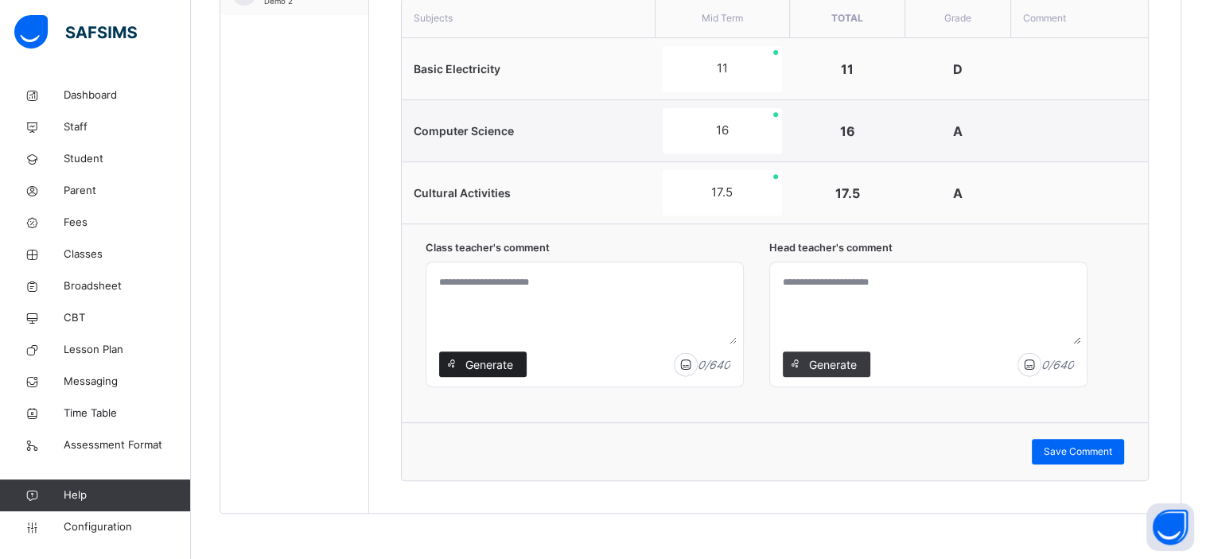
click at [482, 353] on div "Generate" at bounding box center [483, 364] width 88 height 25
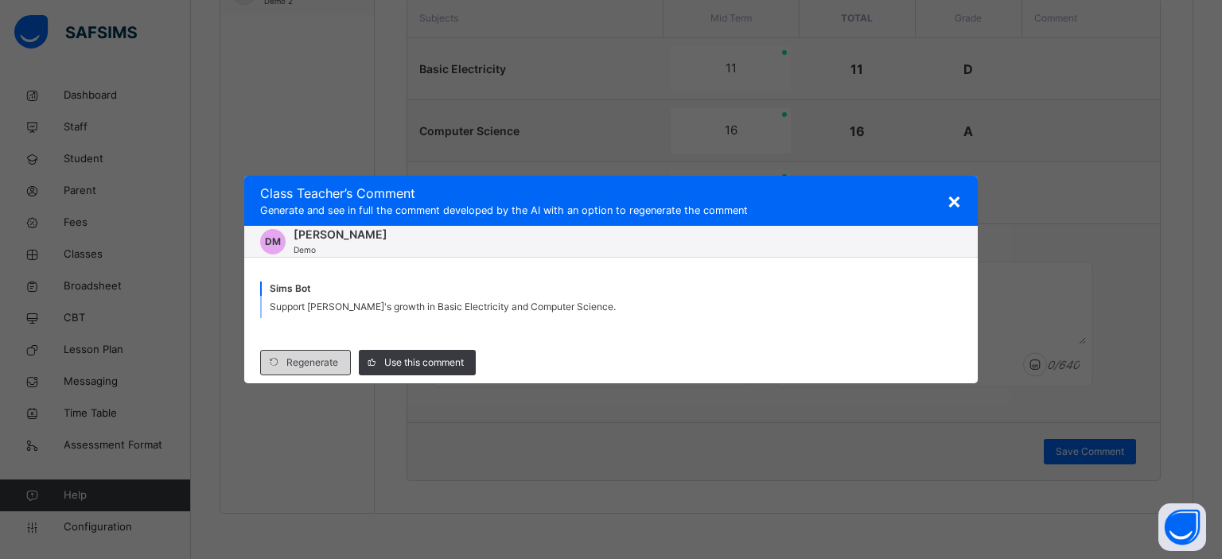
click at [329, 362] on span "Regenerate" at bounding box center [312, 363] width 52 height 14
click at [294, 368] on span "Regenerate" at bounding box center [312, 363] width 52 height 14
click at [696, 283] on div "Sims Bot" at bounding box center [611, 289] width 702 height 14
click at [427, 356] on span "Use this comment" at bounding box center [424, 363] width 80 height 14
click at [421, 362] on span "Use this comment" at bounding box center [424, 363] width 80 height 14
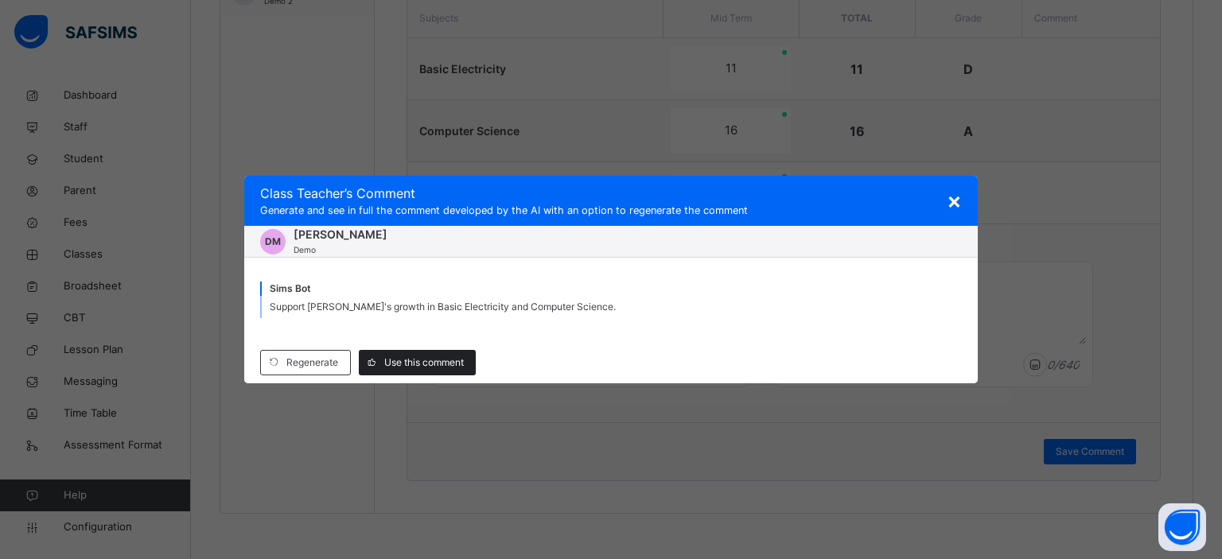
click at [430, 361] on span "Use this comment" at bounding box center [424, 363] width 80 height 14
click at [460, 365] on span "Use this comment" at bounding box center [424, 363] width 80 height 14
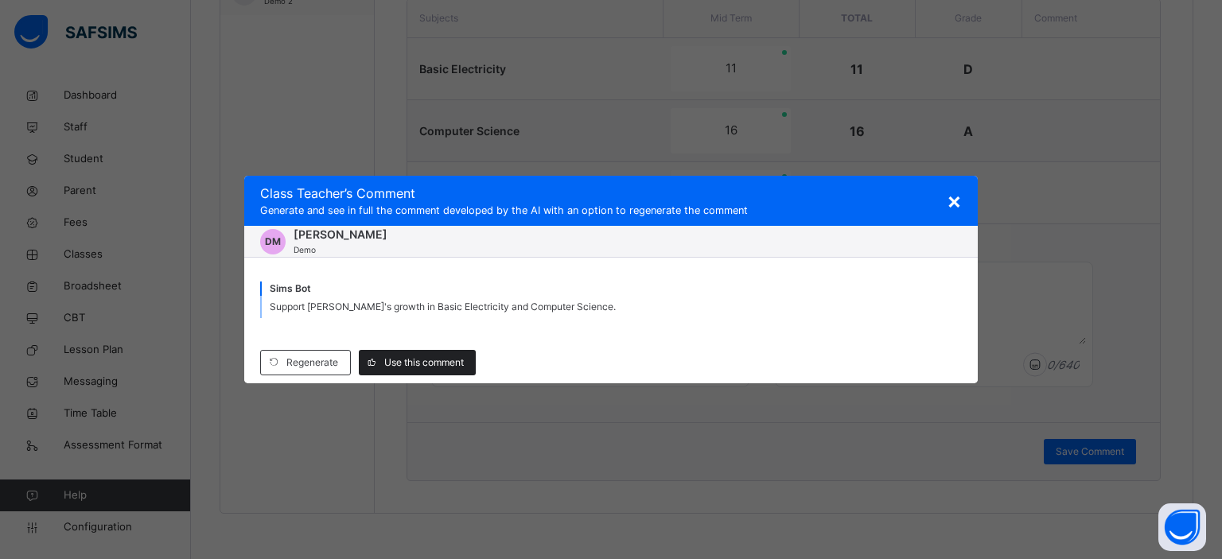
click at [460, 365] on span "Use this comment" at bounding box center [424, 363] width 80 height 14
click at [413, 365] on span "Use this comment" at bounding box center [424, 363] width 80 height 14
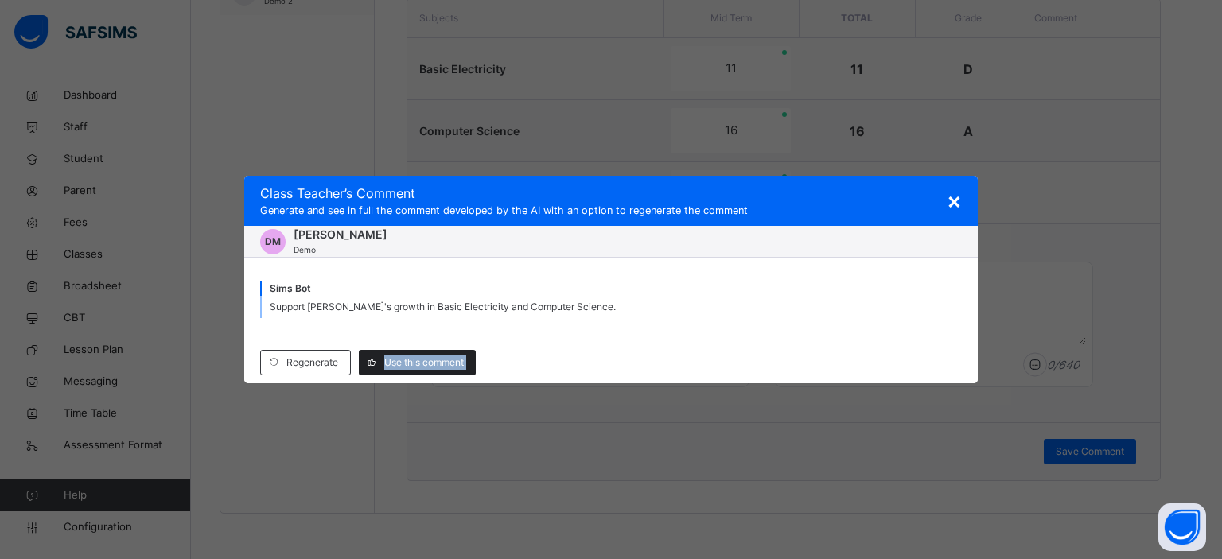
click at [413, 365] on span "Use this comment" at bounding box center [424, 363] width 80 height 14
click at [732, 340] on div "Sims Bot Support Daniel's growth in Basic Electricity and Computer Science." at bounding box center [611, 300] width 734 height 84
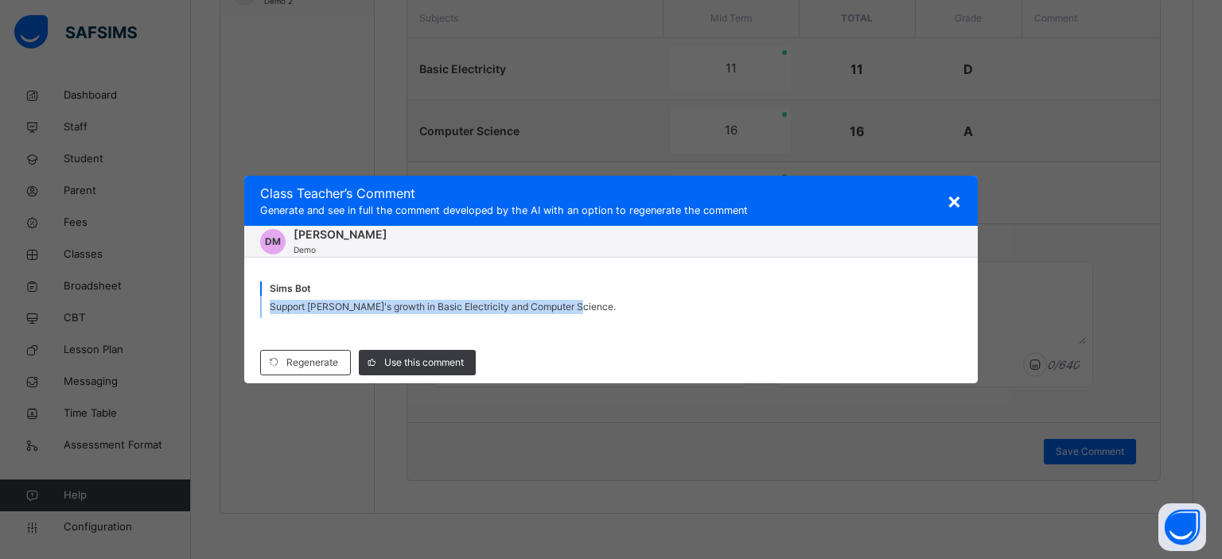
drag, startPoint x: 575, startPoint y: 298, endPoint x: 271, endPoint y: 324, distance: 305.0
click at [271, 324] on div "Sims Bot Support Daniel's growth in Basic Electricity and Computer Science." at bounding box center [611, 300] width 734 height 84
copy span "Support Daniel's growth in Basic Electricity and Computer Science."
click at [957, 190] on span "×" at bounding box center [954, 200] width 15 height 27
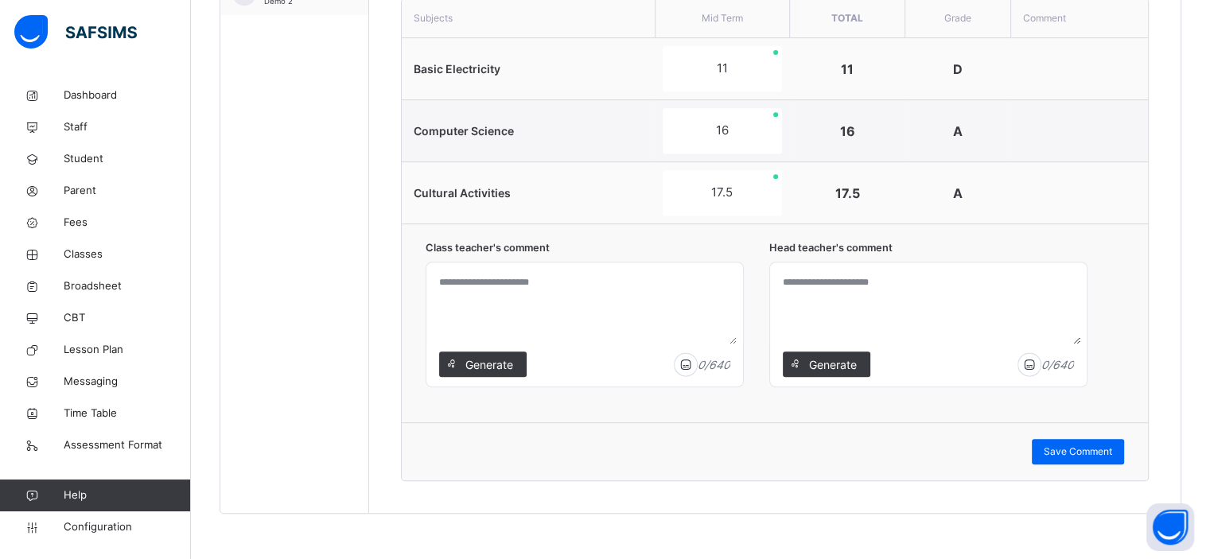
click at [446, 284] on textarea at bounding box center [585, 307] width 304 height 76
paste textarea "**********"
type textarea "**********"
click at [835, 291] on textarea at bounding box center [929, 307] width 304 height 76
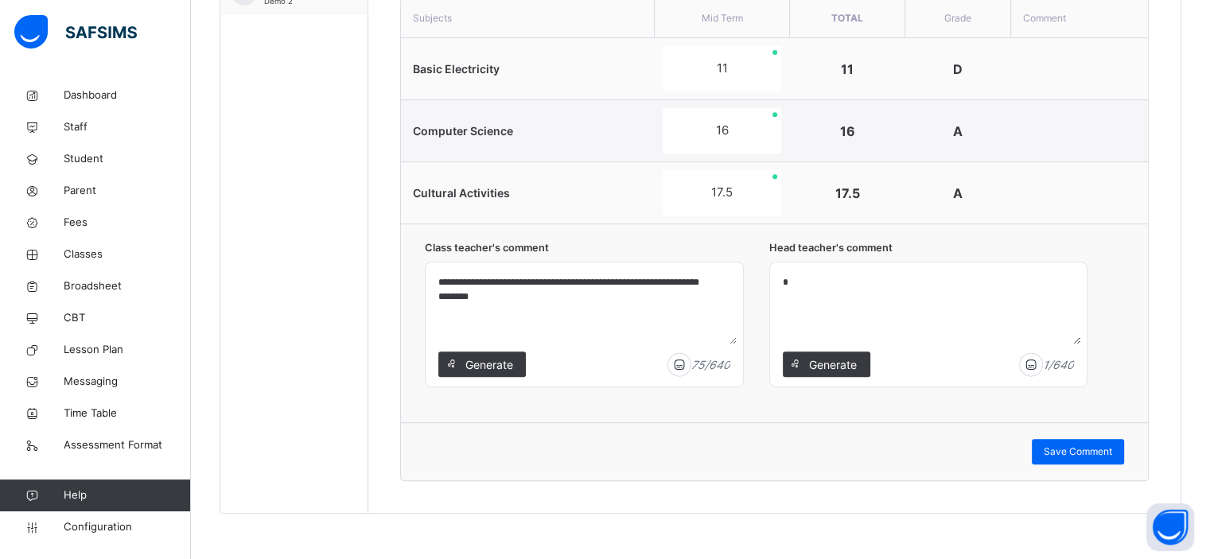
paste textarea "**********"
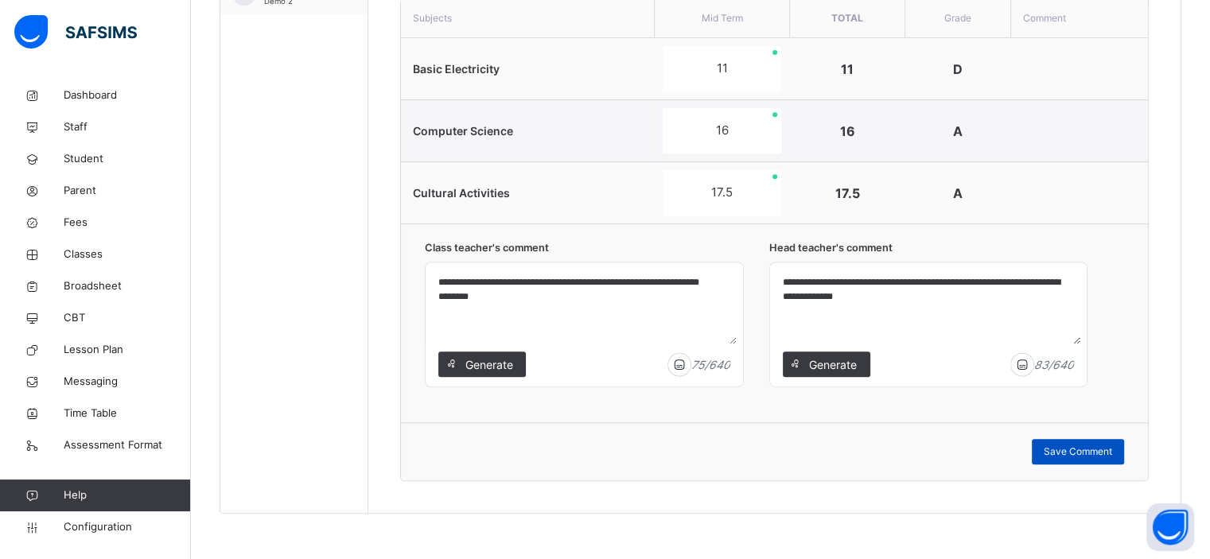
type textarea "**********"
click at [1076, 450] on span "Save Comment" at bounding box center [1078, 452] width 68 height 14
click at [1080, 454] on span "Save Comment" at bounding box center [1078, 452] width 68 height 14
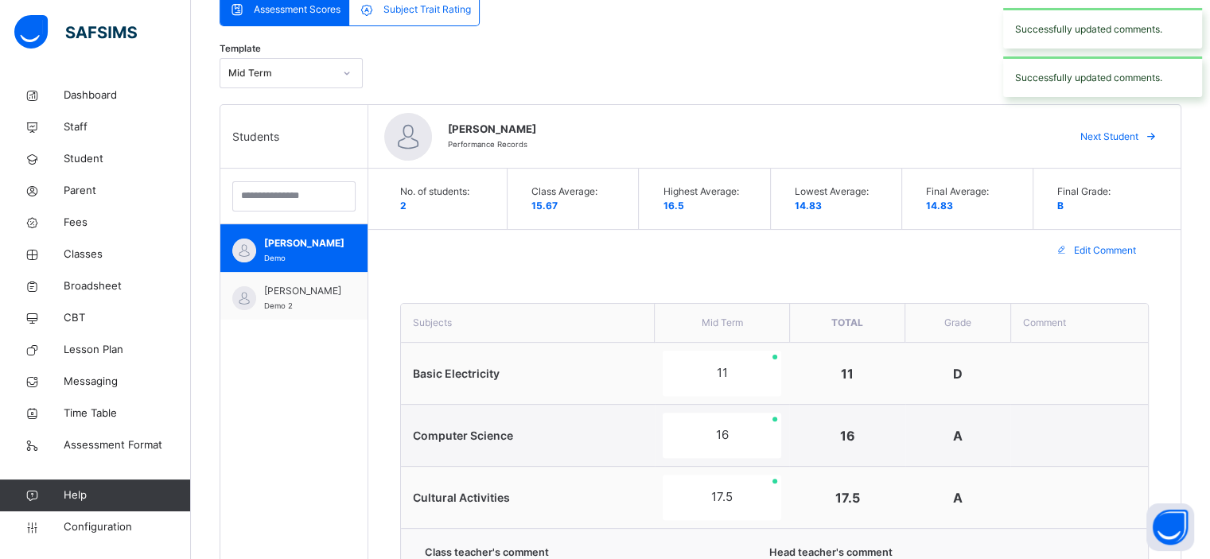
scroll to position [362, 0]
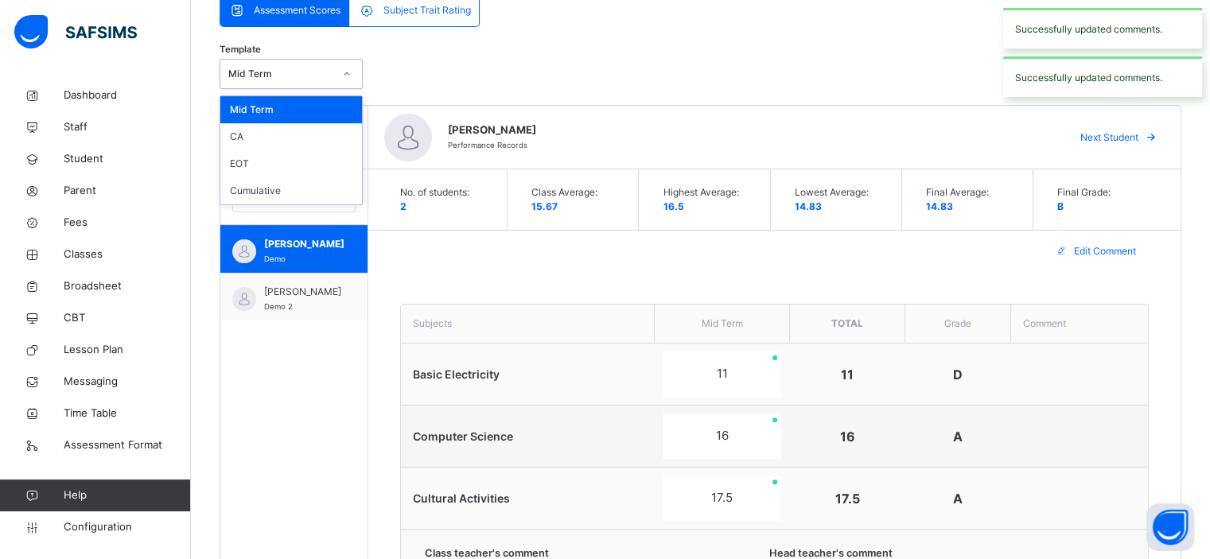
click at [321, 80] on div "Mid Term" at bounding box center [280, 74] width 105 height 14
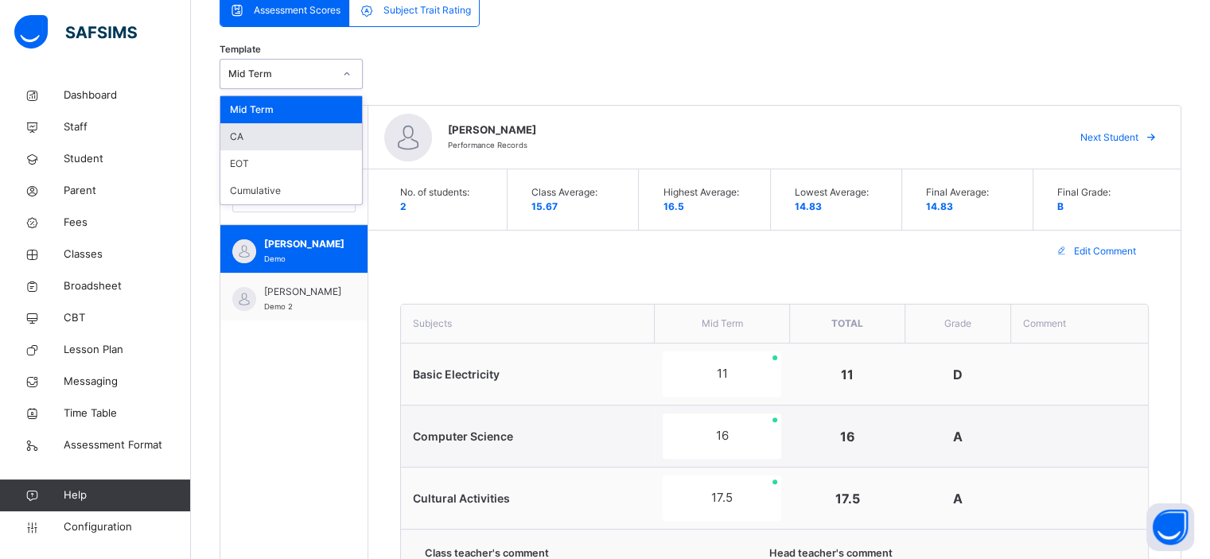
click at [290, 133] on div "CA" at bounding box center [291, 136] width 142 height 27
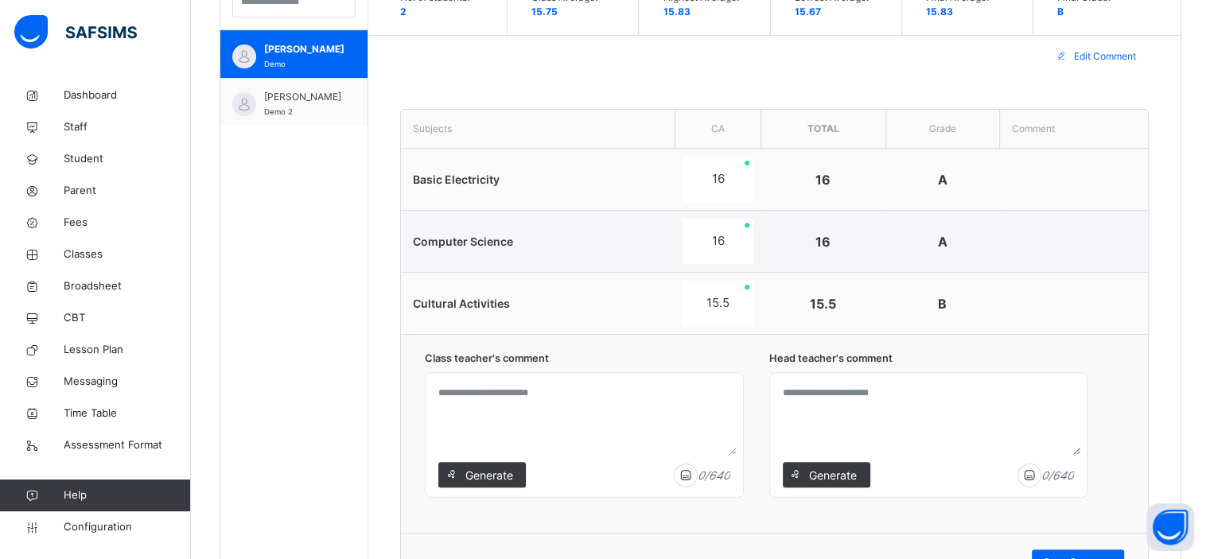
scroll to position [668, 0]
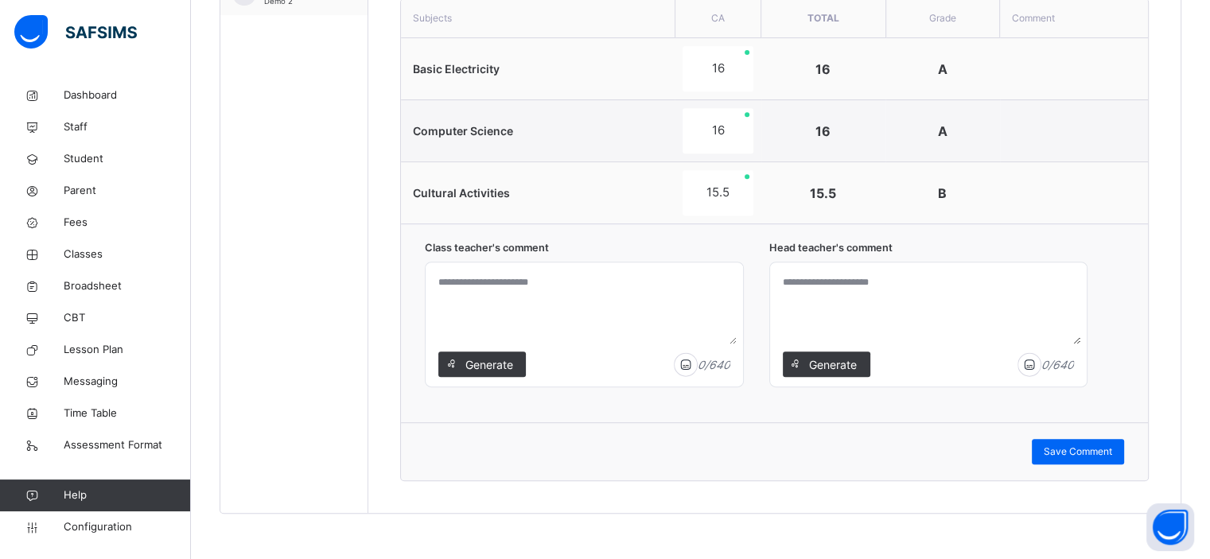
click at [551, 309] on textarea at bounding box center [584, 307] width 304 height 76
type textarea "**********"
click at [1077, 458] on div "Save Comment" at bounding box center [1078, 451] width 92 height 25
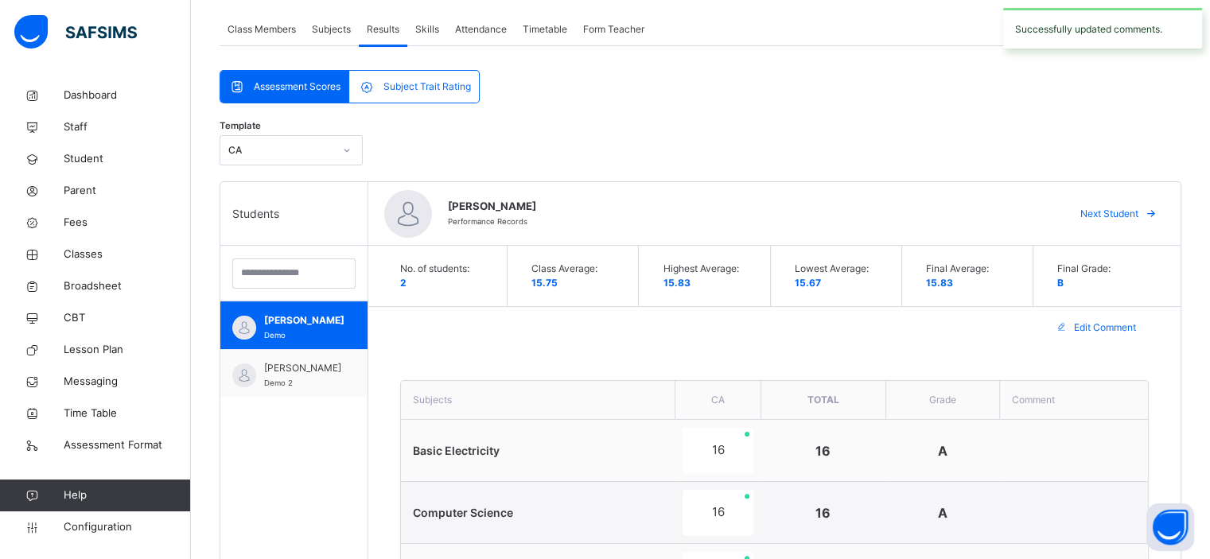
scroll to position [284, 0]
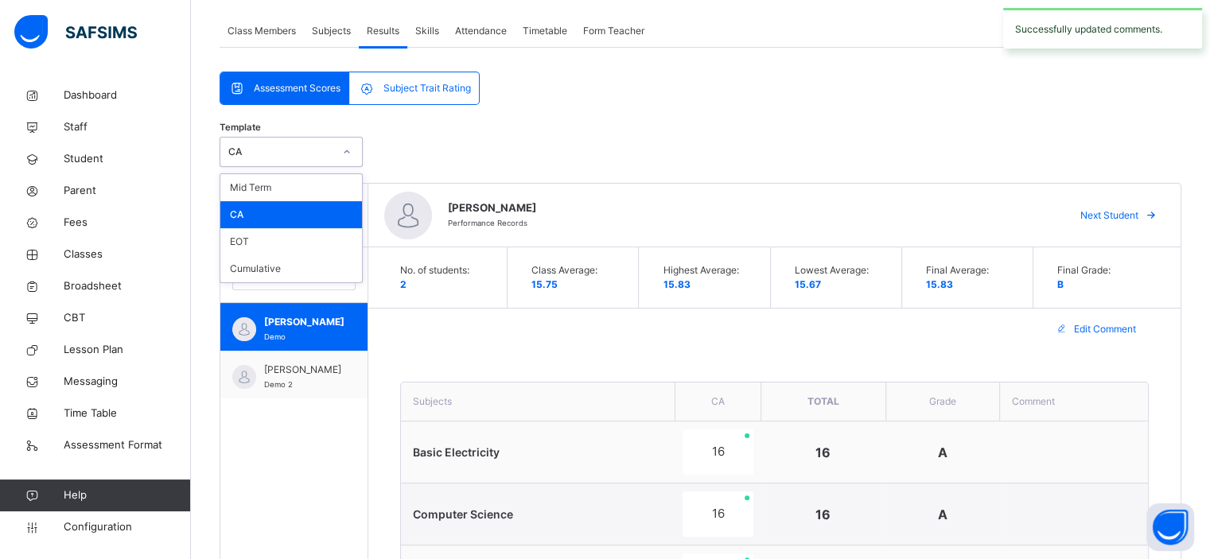
click at [342, 149] on icon at bounding box center [347, 152] width 10 height 16
click at [303, 238] on div "EOT" at bounding box center [291, 241] width 142 height 27
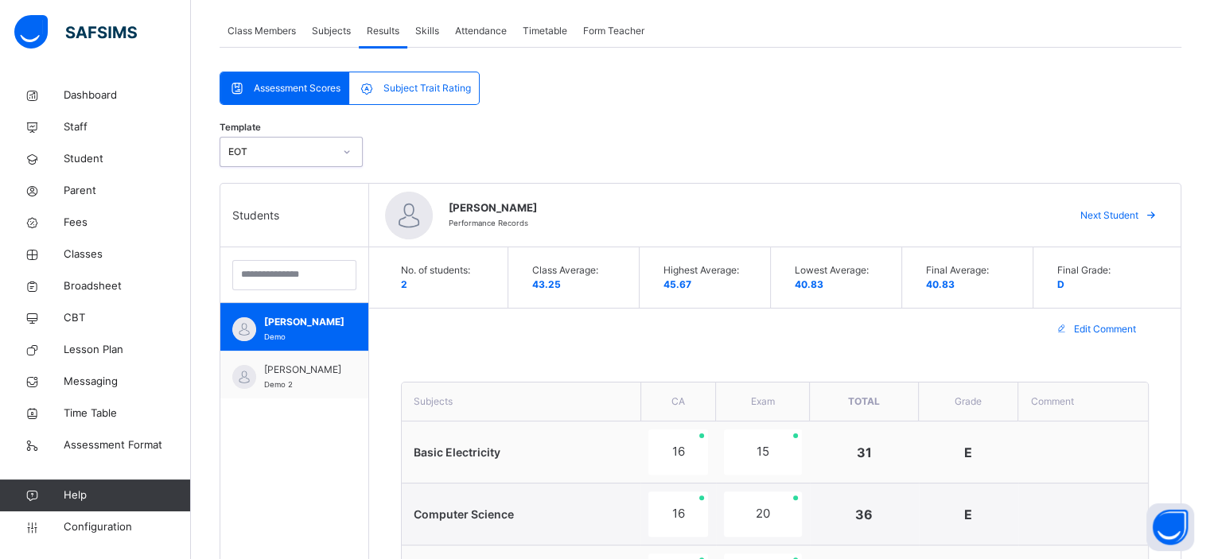
scroll to position [668, 0]
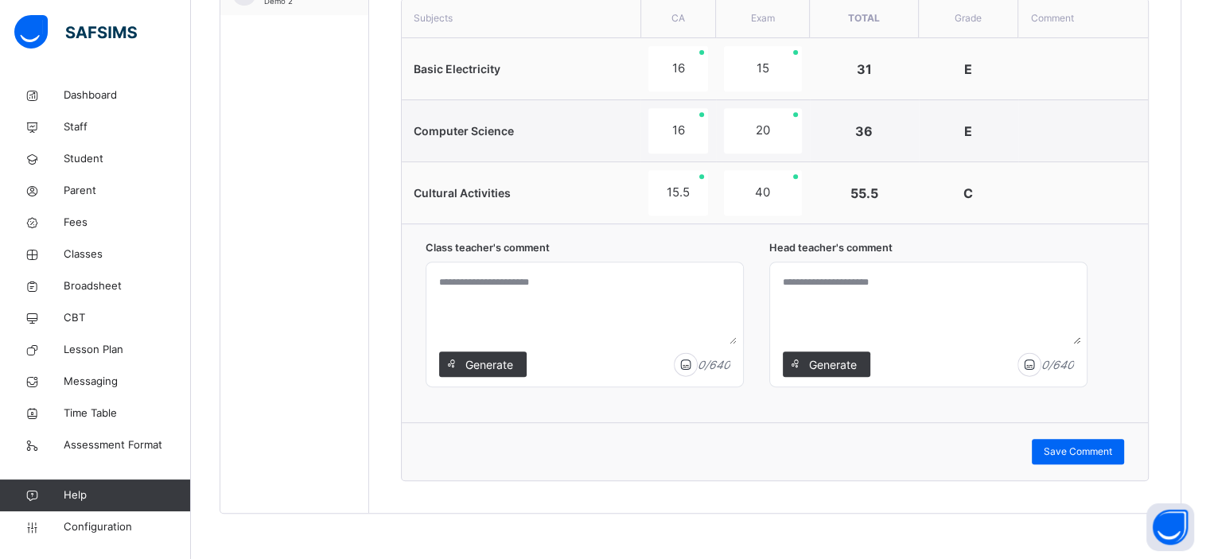
click at [519, 286] on textarea at bounding box center [585, 307] width 304 height 76
type textarea "**********"
click at [805, 286] on textarea at bounding box center [929, 307] width 304 height 76
click at [1065, 450] on span "Save Comment" at bounding box center [1078, 452] width 68 height 14
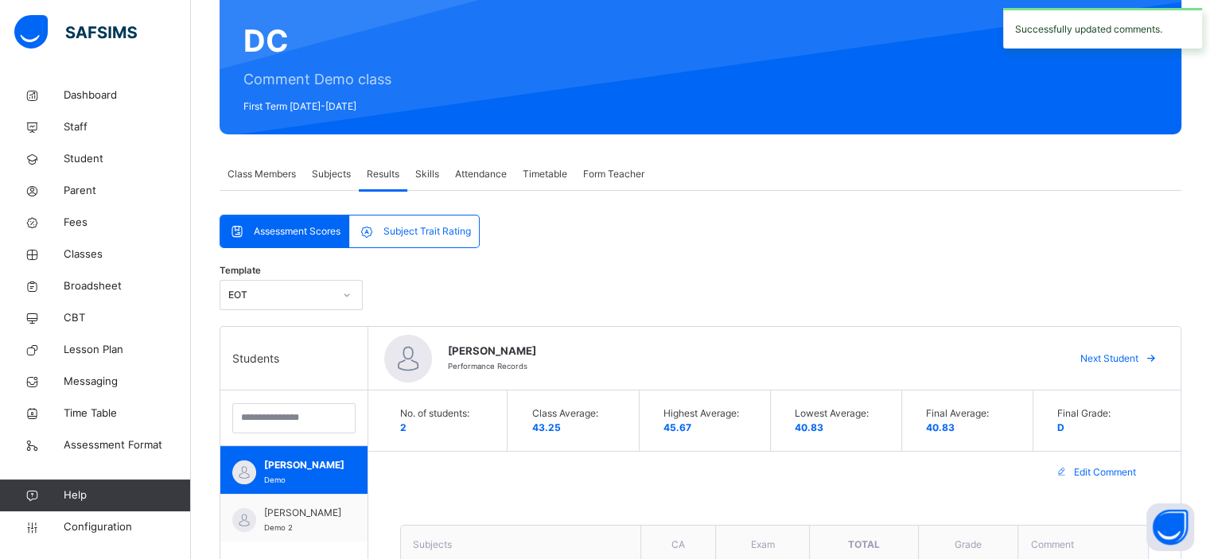
scroll to position [105, 0]
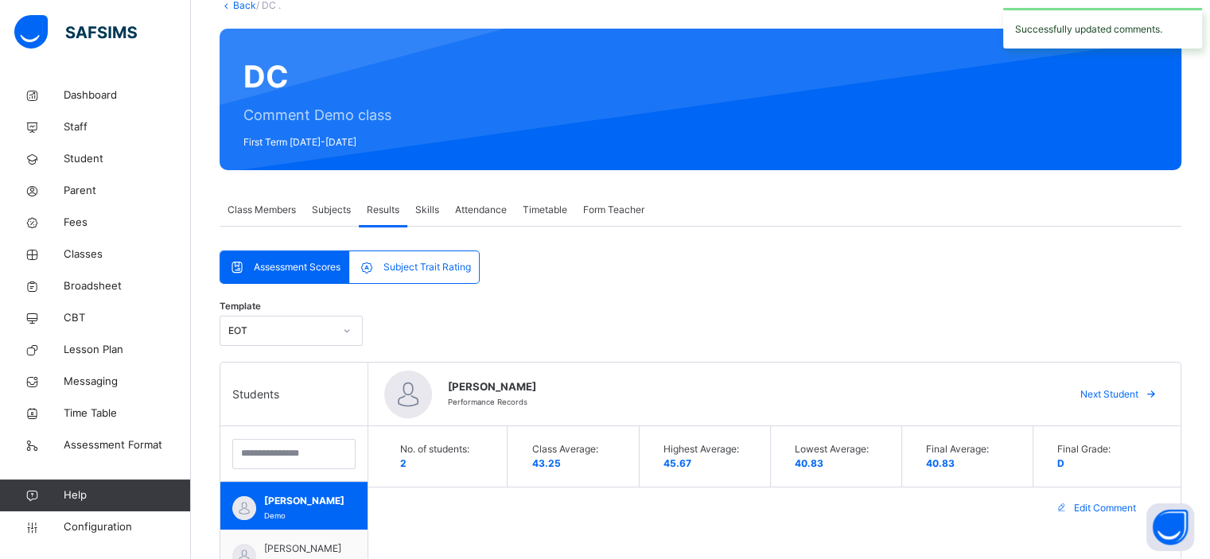
click at [388, 263] on span "Subject Trait Rating" at bounding box center [428, 267] width 88 height 14
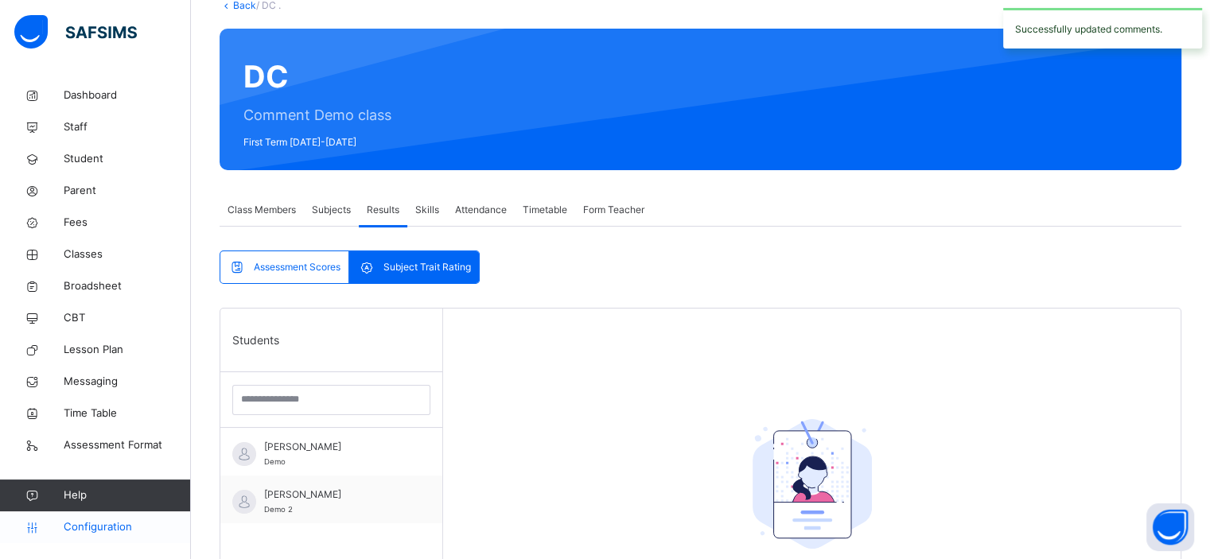
scroll to position [248, 0]
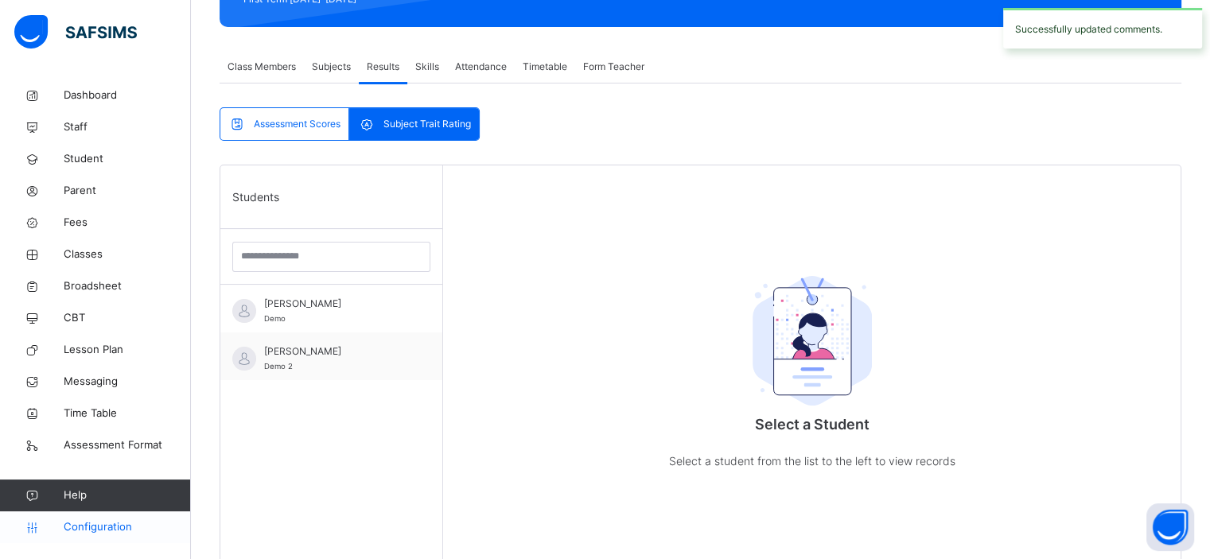
click at [95, 521] on span "Configuration" at bounding box center [127, 528] width 127 height 16
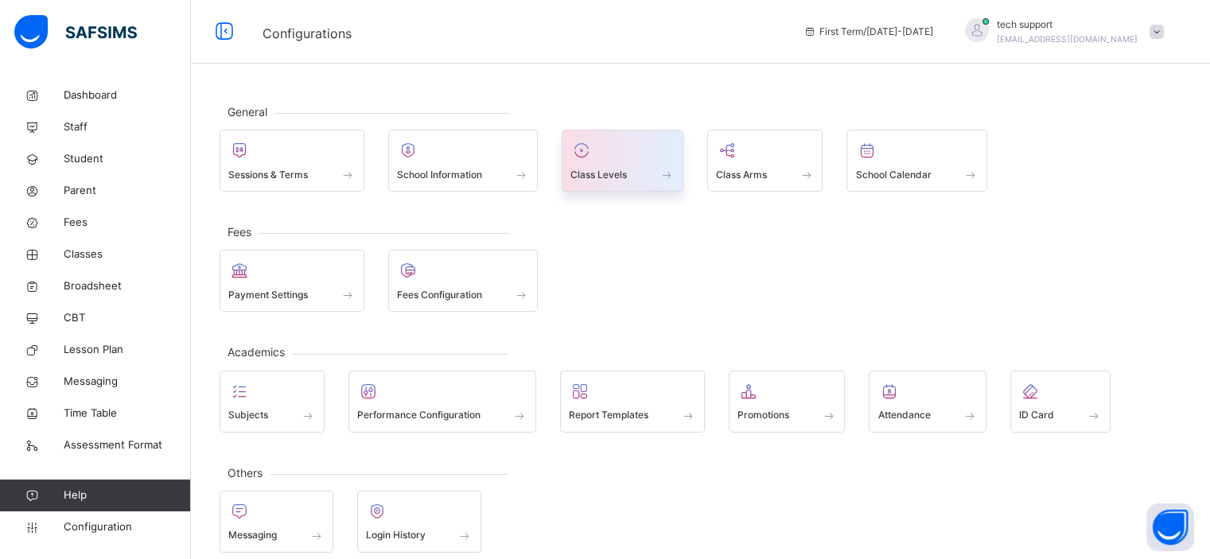
click at [591, 170] on span "Class Levels" at bounding box center [599, 175] width 56 height 14
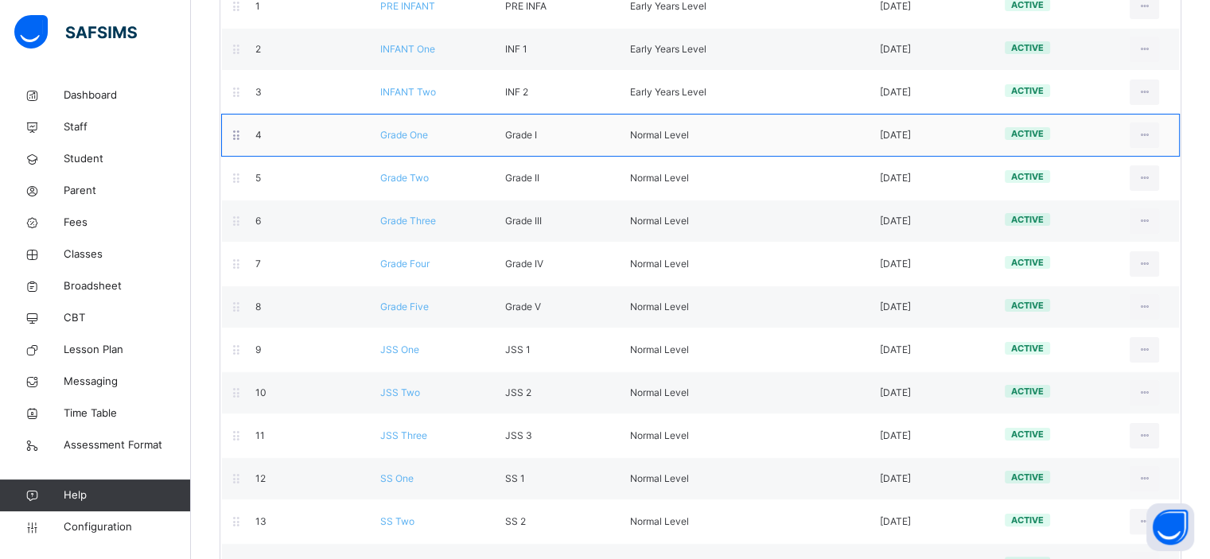
scroll to position [363, 0]
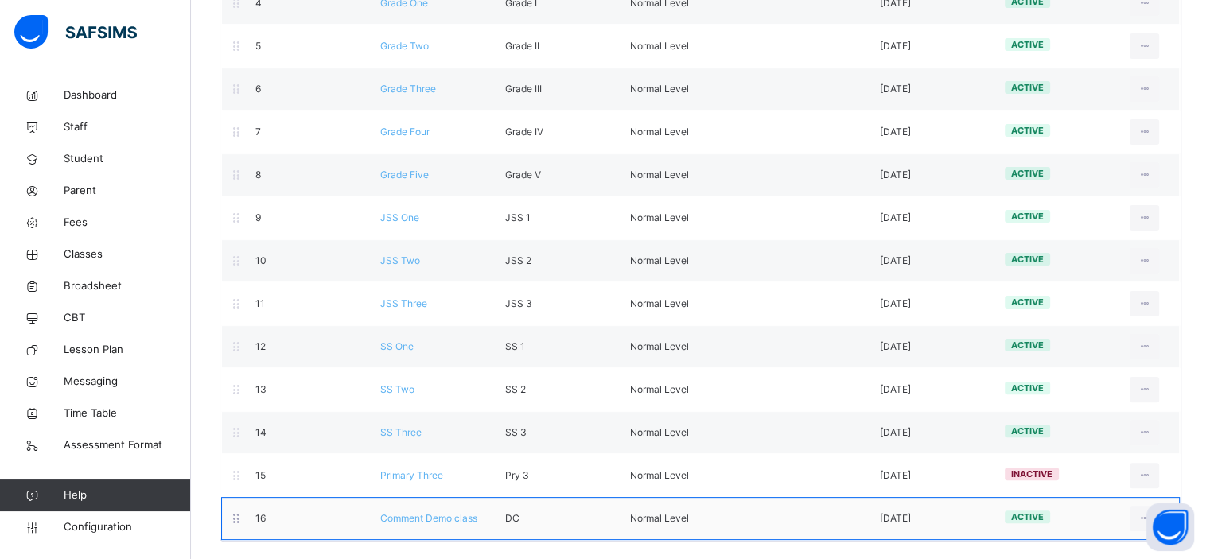
click at [400, 518] on span "Comment Demo class" at bounding box center [428, 518] width 97 height 12
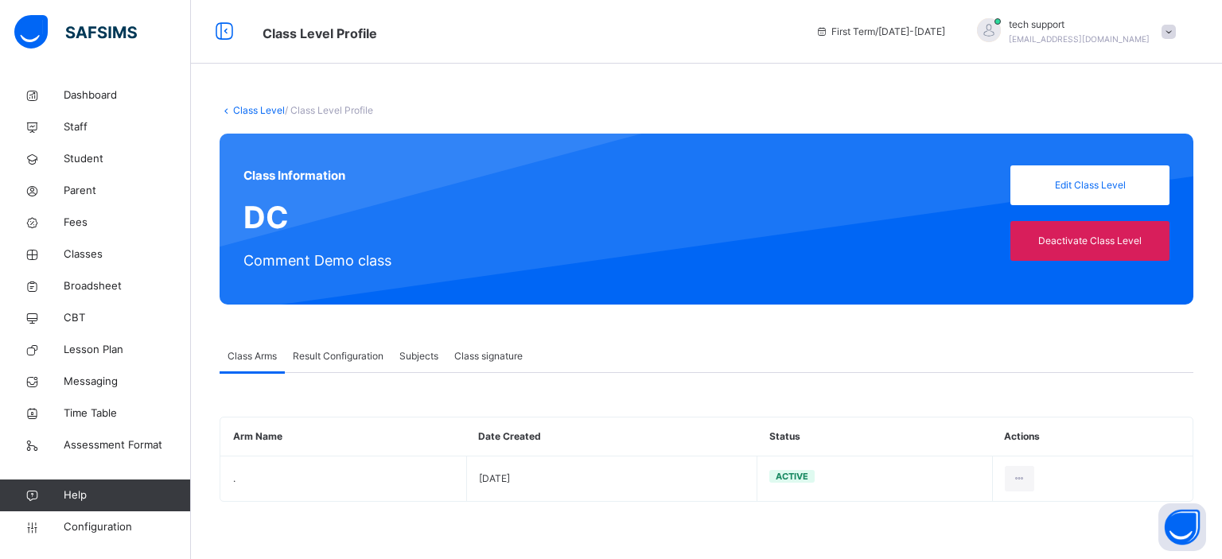
click at [333, 351] on span "Result Configuration" at bounding box center [338, 356] width 91 height 14
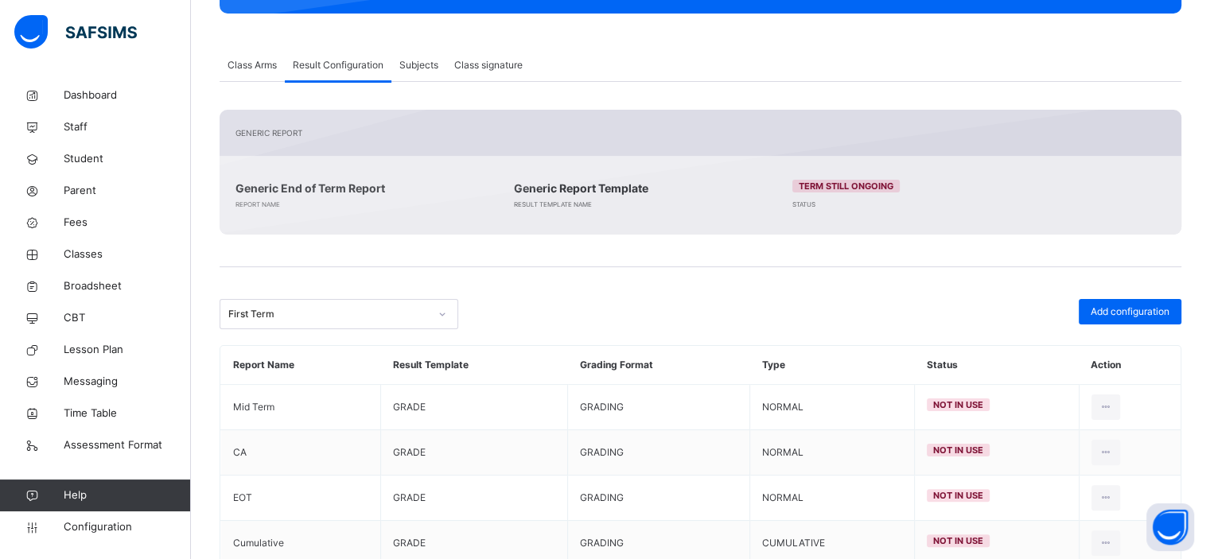
scroll to position [337, 0]
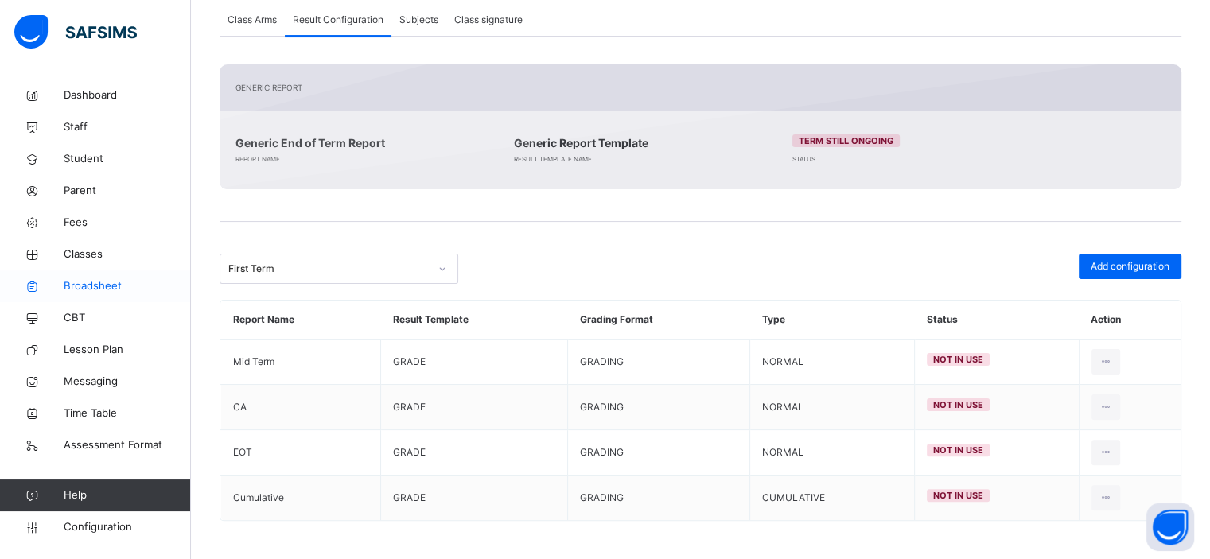
click at [89, 285] on span "Broadsheet" at bounding box center [127, 286] width 127 height 16
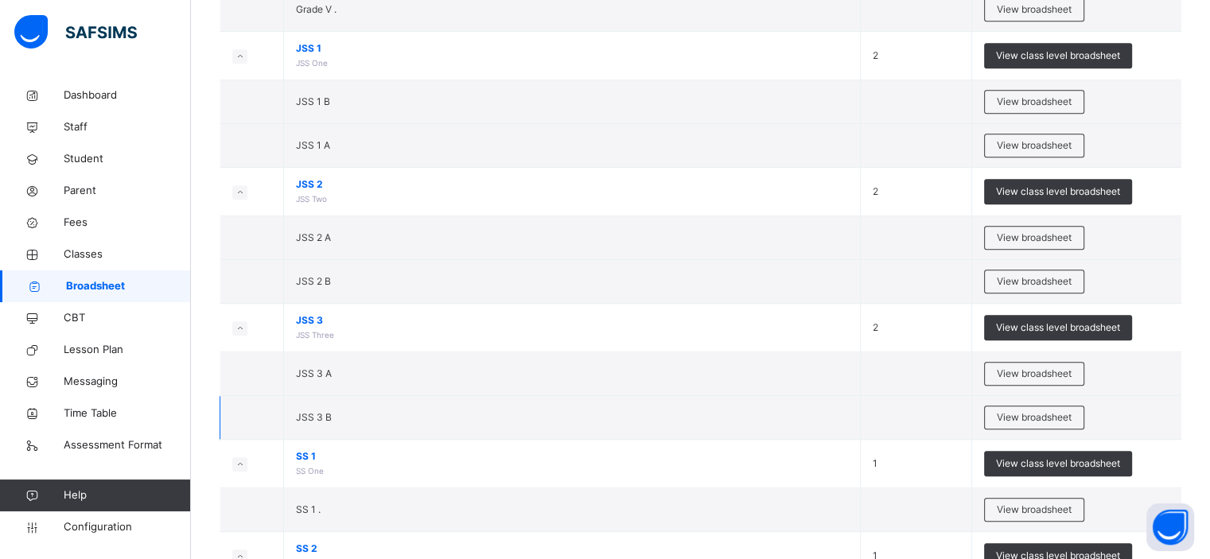
scroll to position [1180, 0]
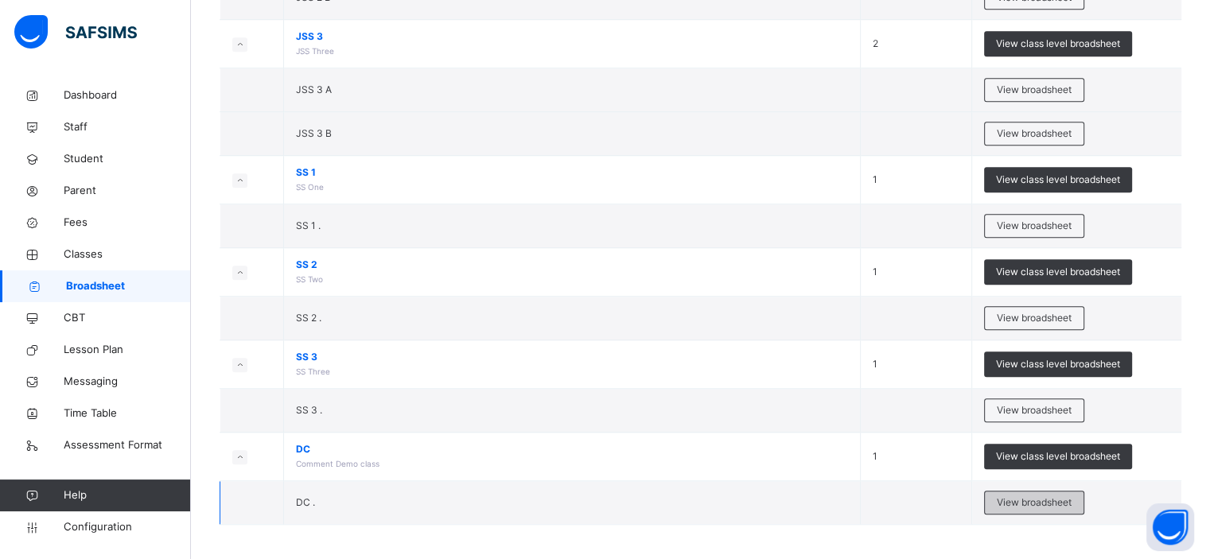
click at [1041, 496] on span "View broadsheet" at bounding box center [1034, 503] width 75 height 14
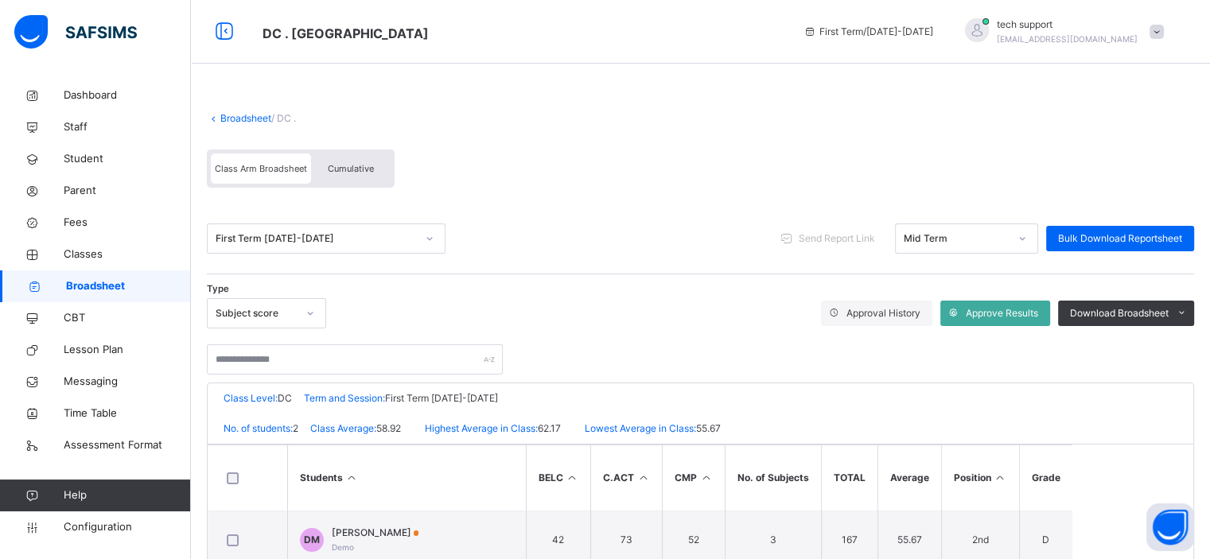
scroll to position [99, 0]
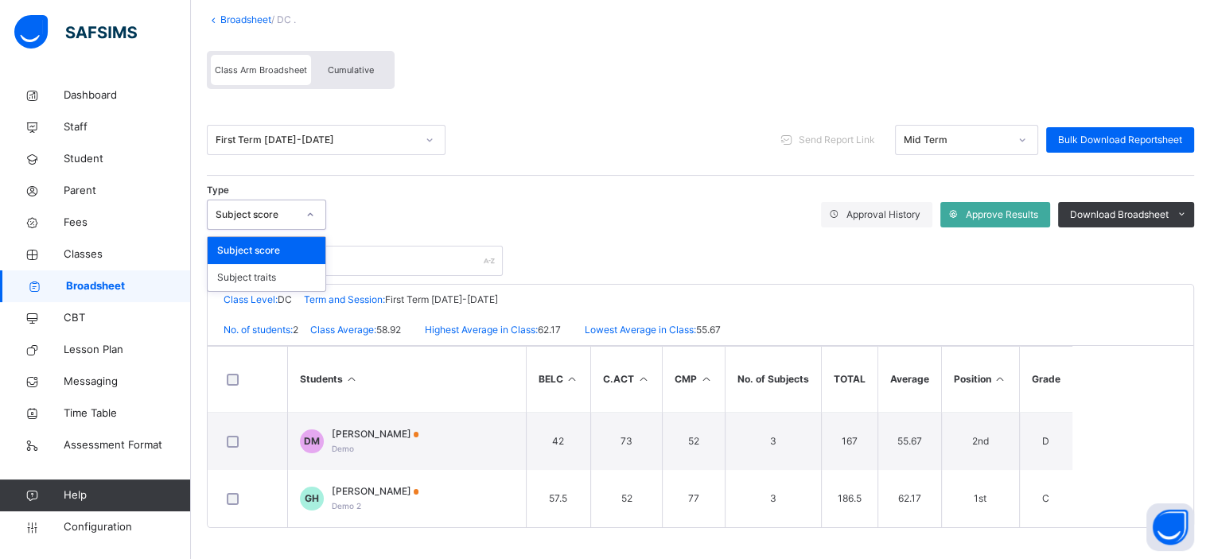
click at [286, 209] on div "Subject score" at bounding box center [256, 215] width 81 height 14
click at [406, 216] on div "Type option Subject score focused, 1 of 2. 2 results available. Use Up and Down…" at bounding box center [700, 215] width 987 height 30
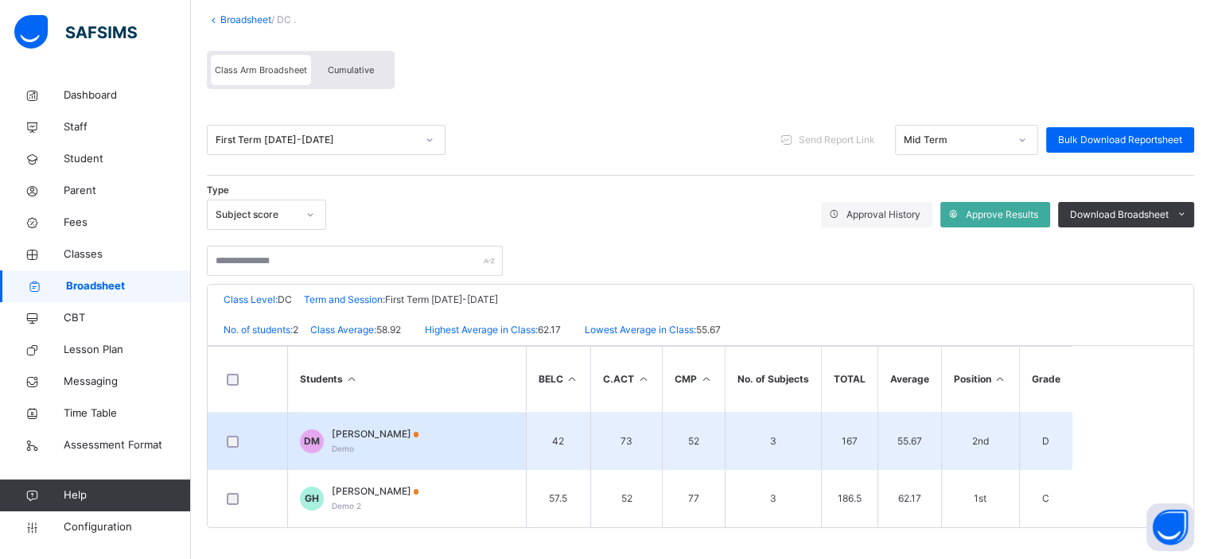
click at [389, 437] on span "[PERSON_NAME]" at bounding box center [376, 434] width 88 height 14
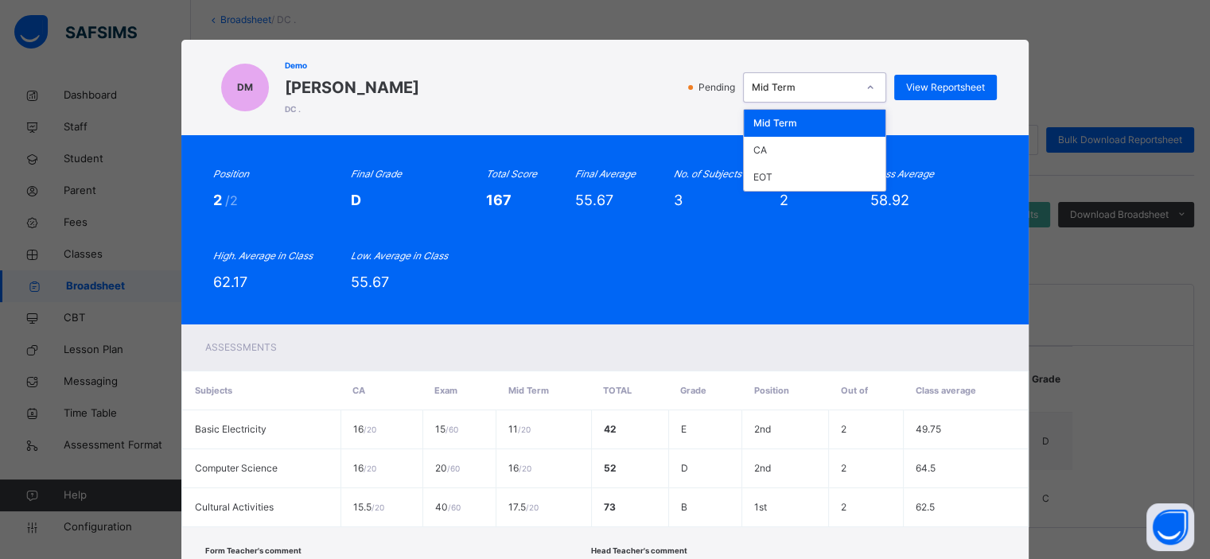
click at [840, 97] on div "Mid Term" at bounding box center [799, 88] width 111 height 25
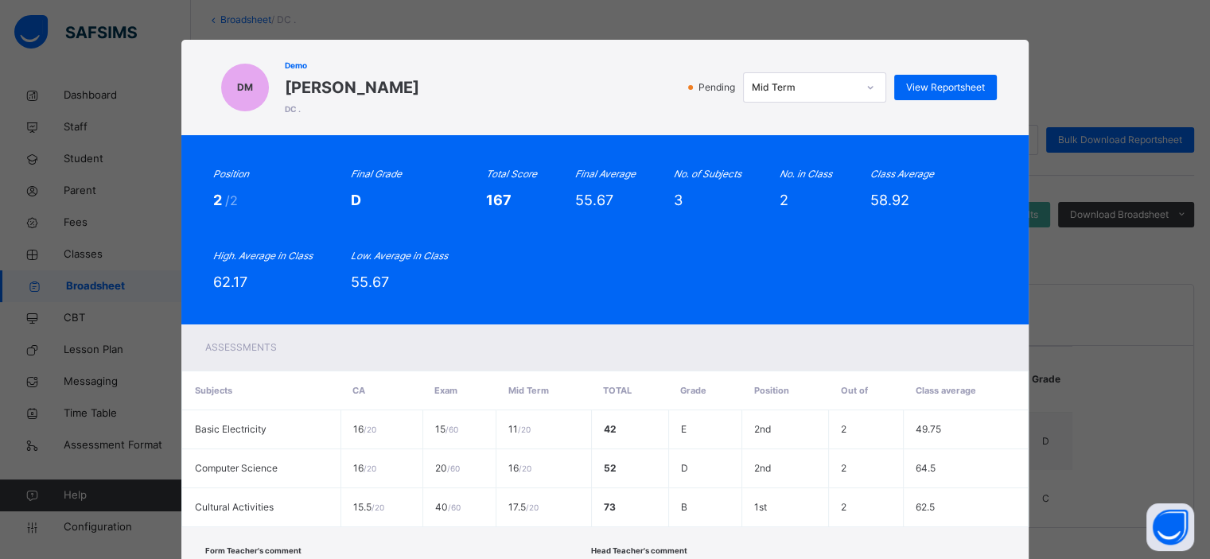
click at [607, 84] on div "Pending Mid Term View Reportsheet" at bounding box center [712, 87] width 570 height 30
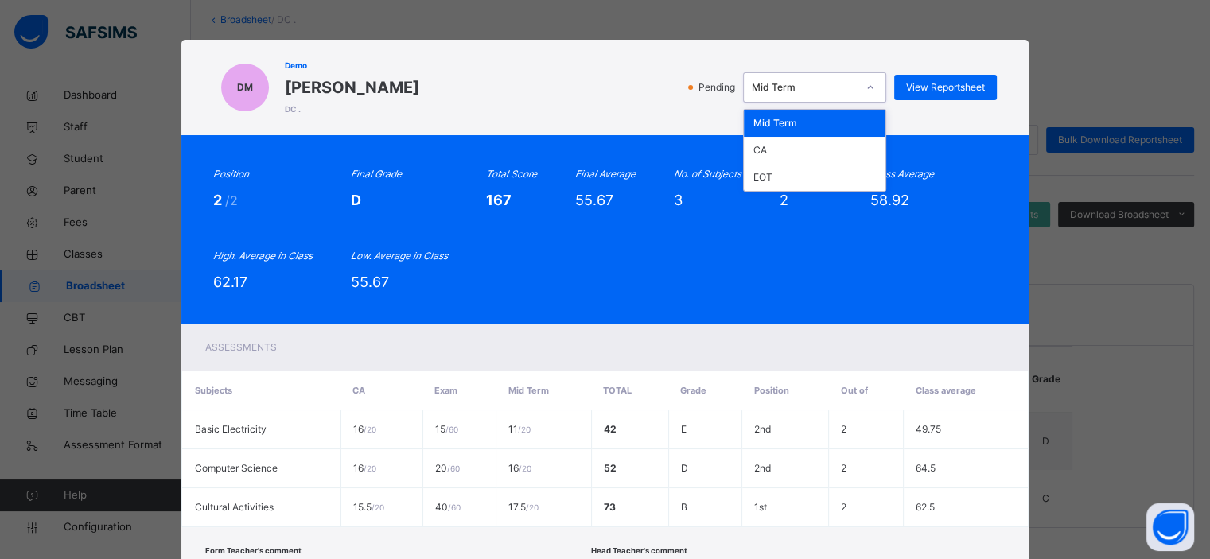
click at [821, 83] on div "Mid Term" at bounding box center [804, 87] width 105 height 14
click at [781, 143] on div "CA" at bounding box center [815, 150] width 142 height 27
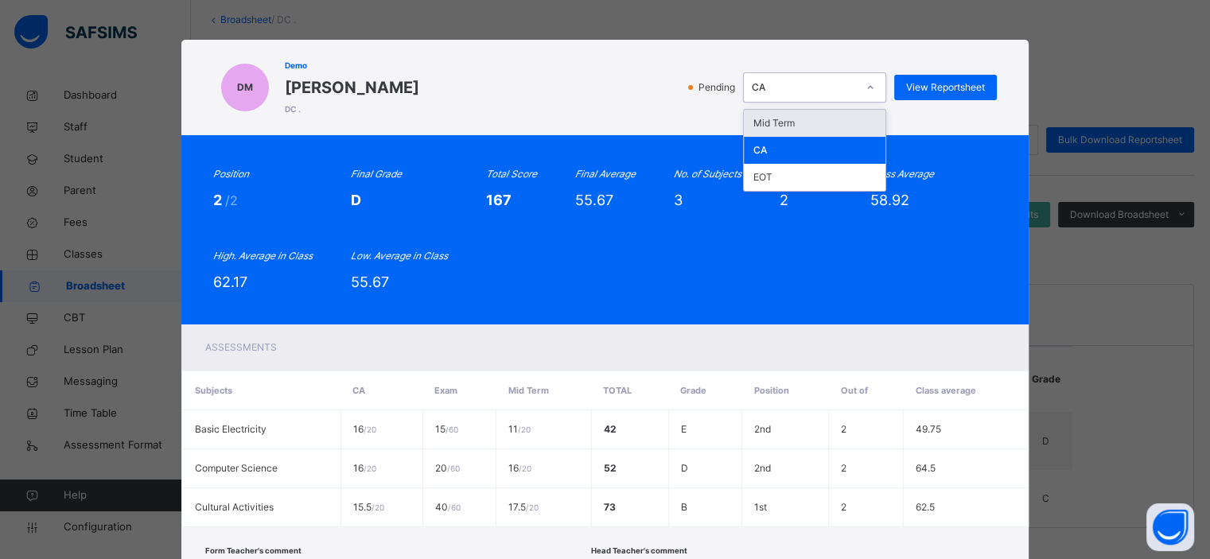
click at [857, 80] on div at bounding box center [870, 87] width 27 height 25
click at [808, 185] on div "EOT" at bounding box center [815, 177] width 142 height 27
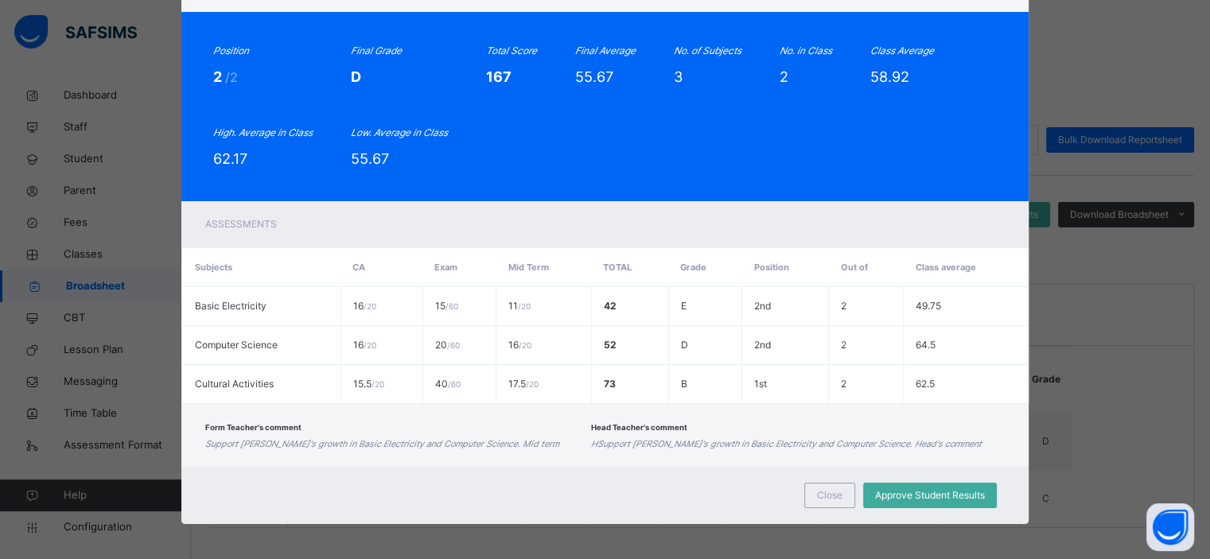
scroll to position [127, 0]
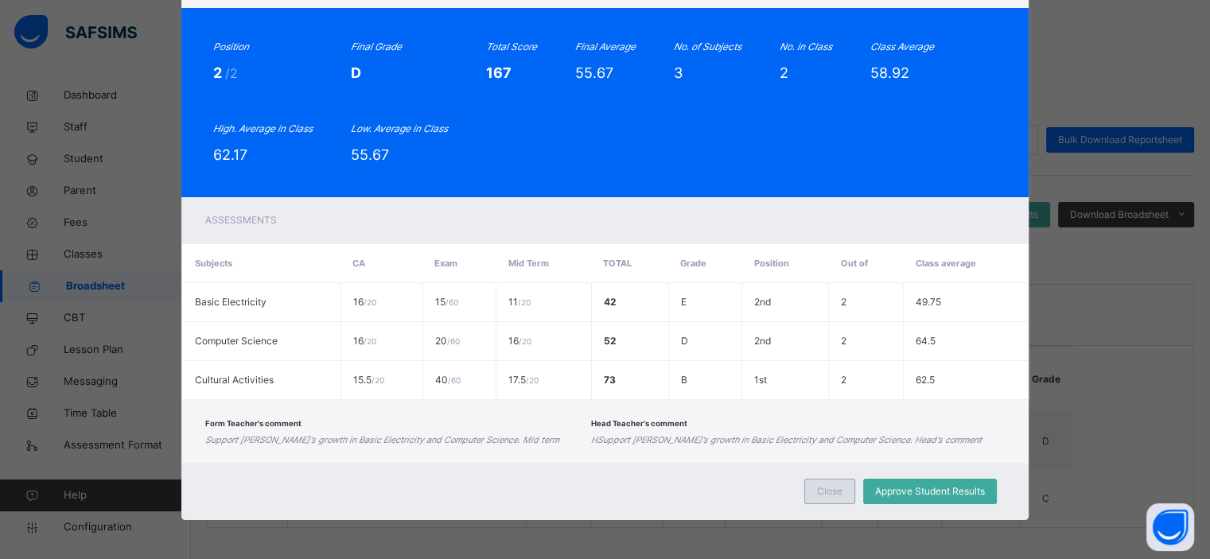
click at [823, 485] on span "Close" at bounding box center [829, 492] width 25 height 14
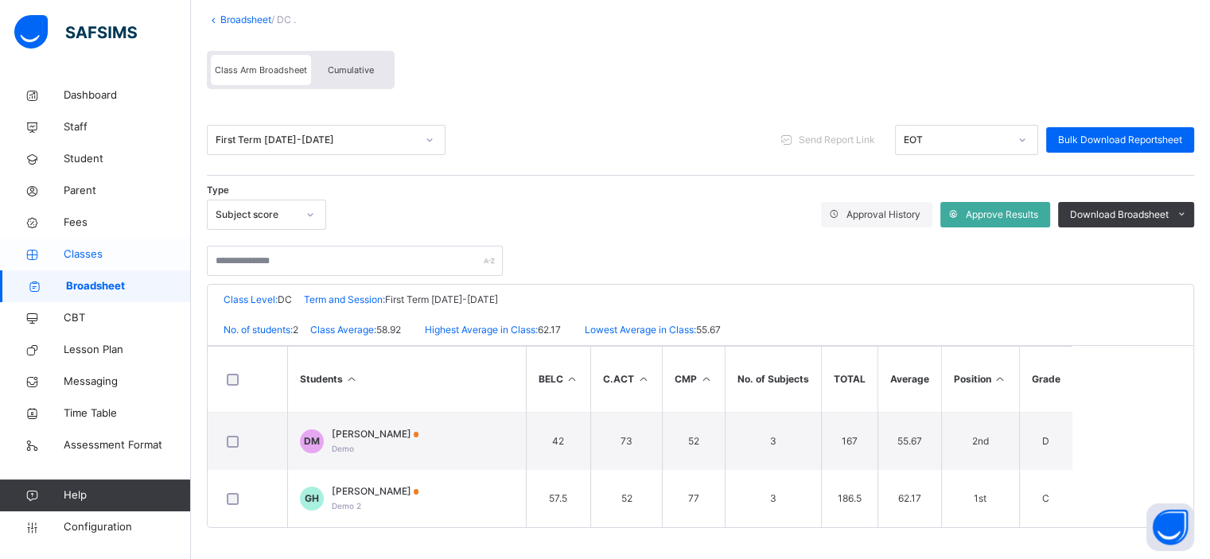
click at [89, 252] on span "Classes" at bounding box center [127, 255] width 127 height 16
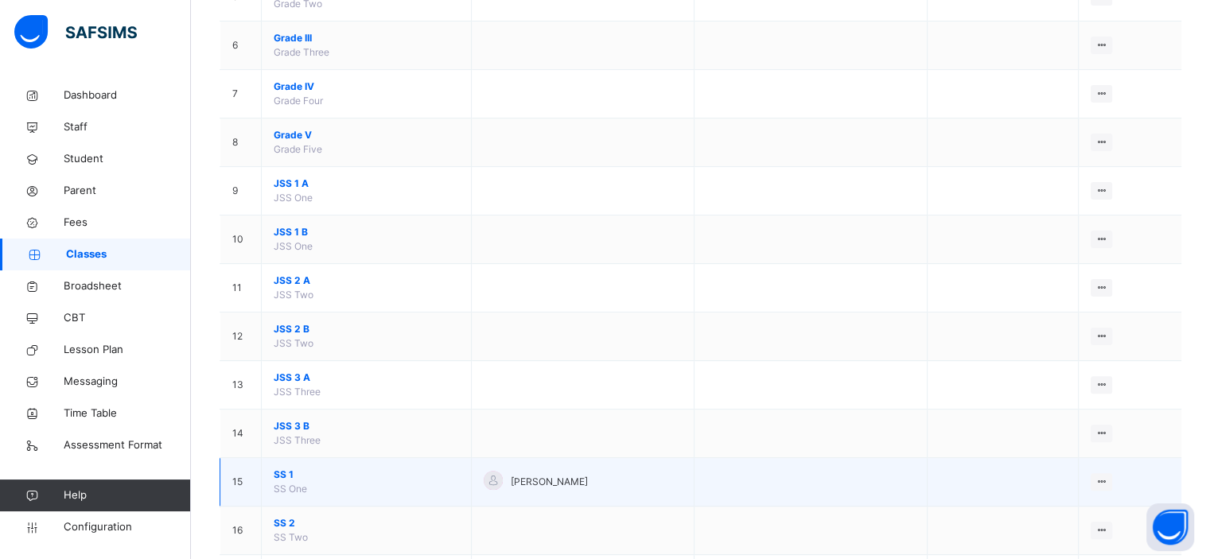
scroll to position [540, 0]
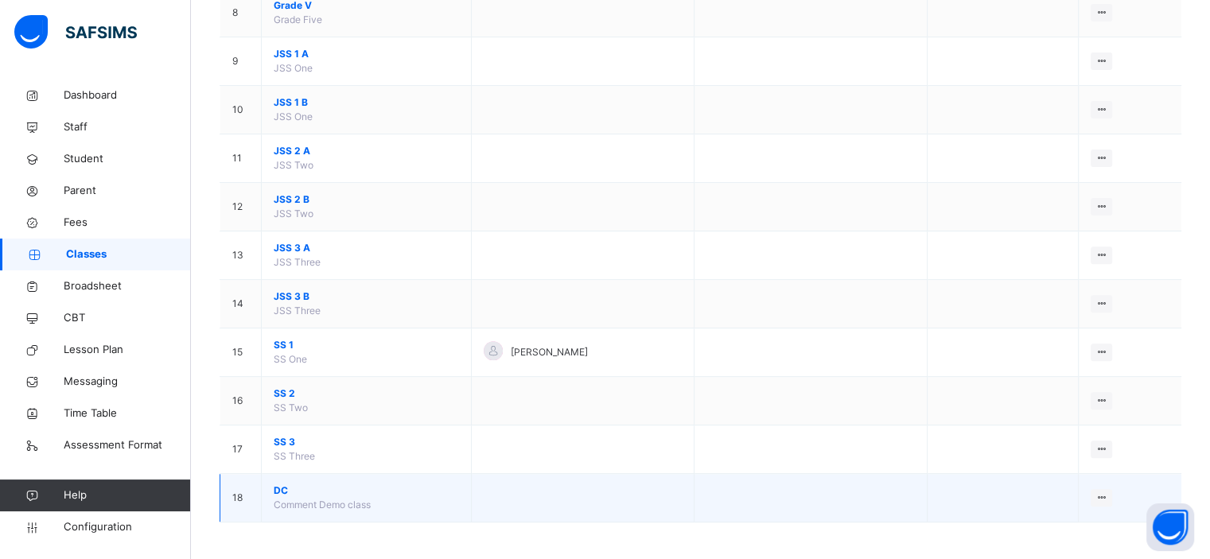
click at [275, 489] on span "DC" at bounding box center [366, 491] width 185 height 14
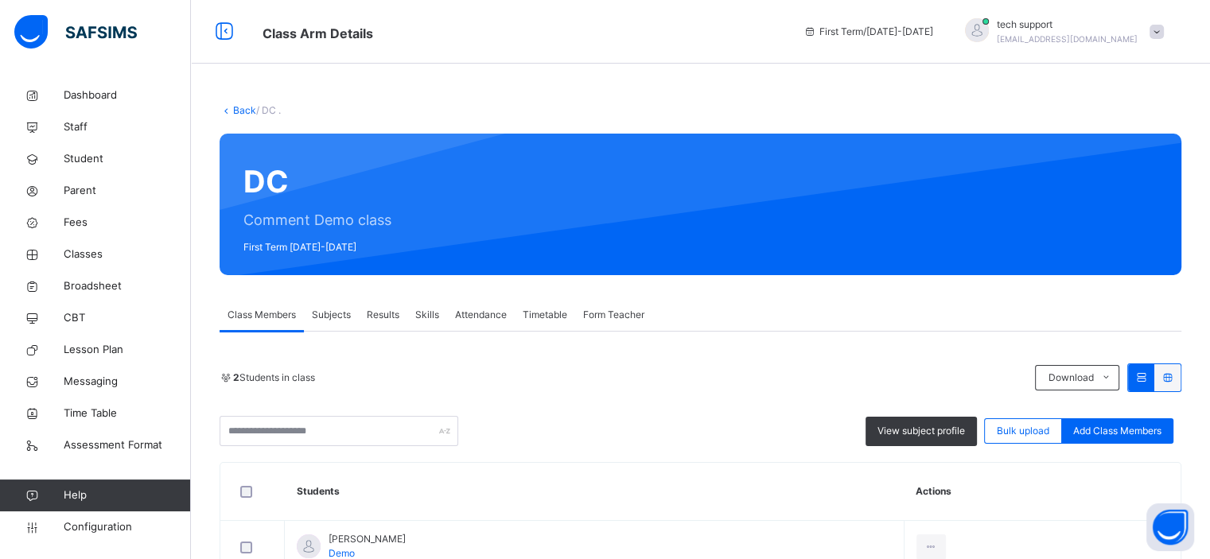
click at [328, 312] on span "Subjects" at bounding box center [331, 315] width 39 height 14
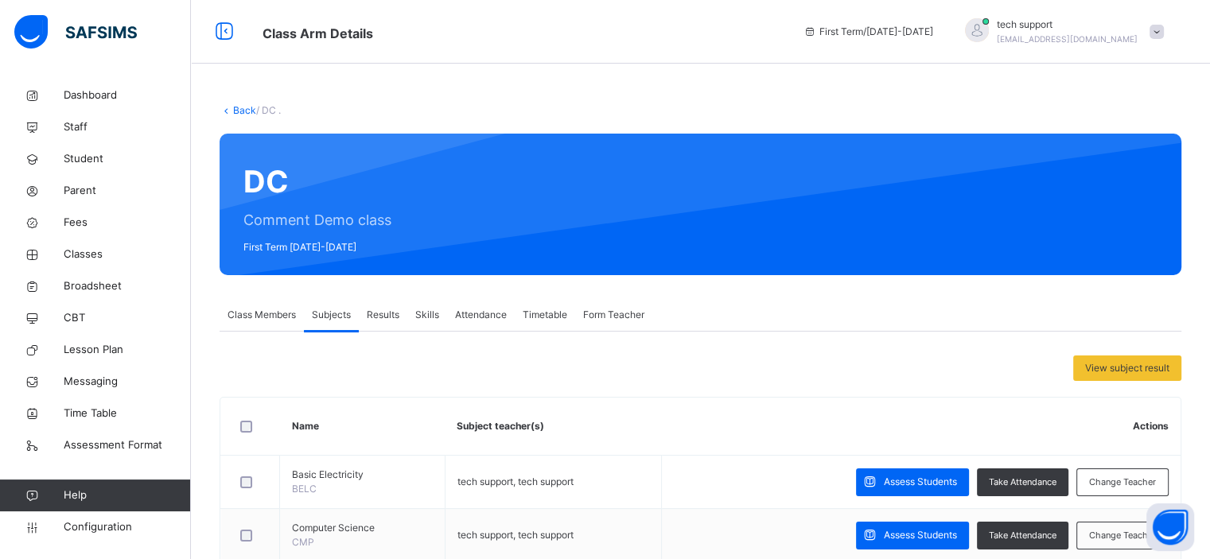
click at [370, 325] on div "Results" at bounding box center [383, 315] width 49 height 32
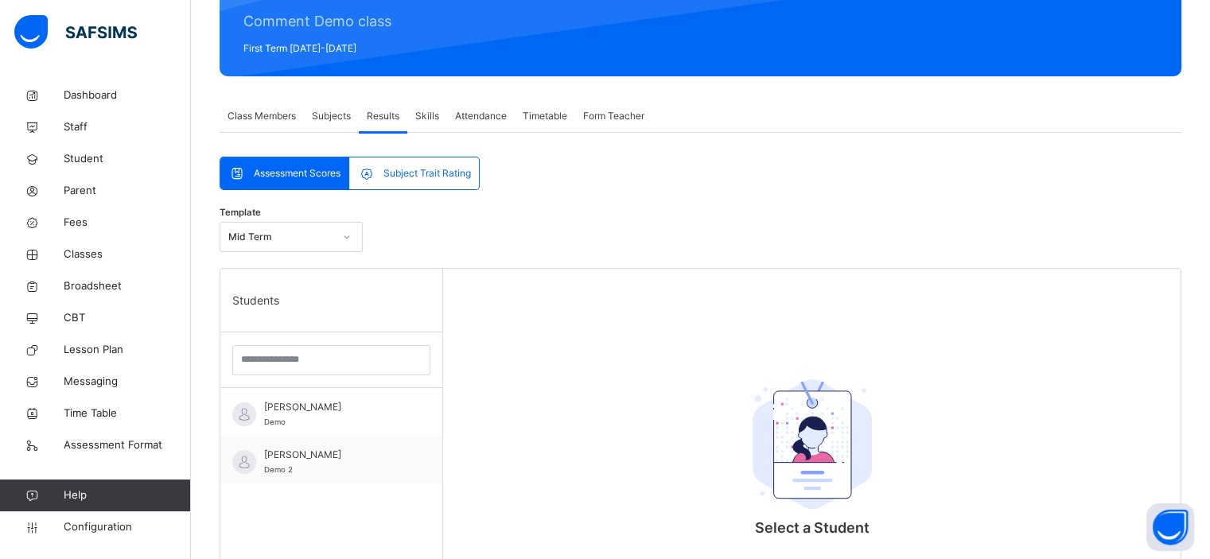
scroll to position [201, 0]
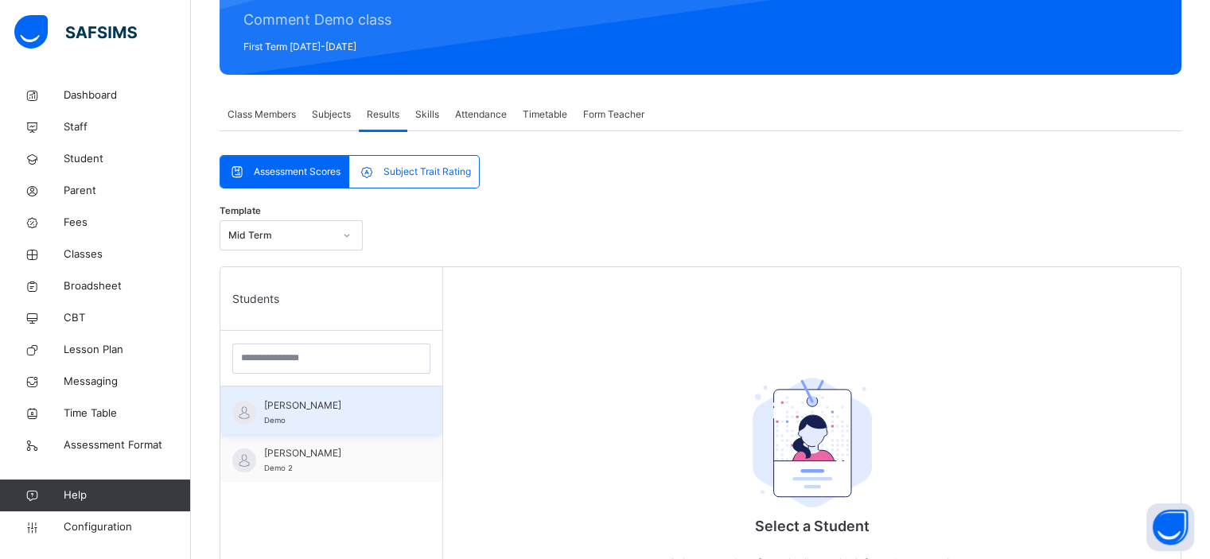
click at [350, 411] on span "[PERSON_NAME]" at bounding box center [335, 406] width 142 height 14
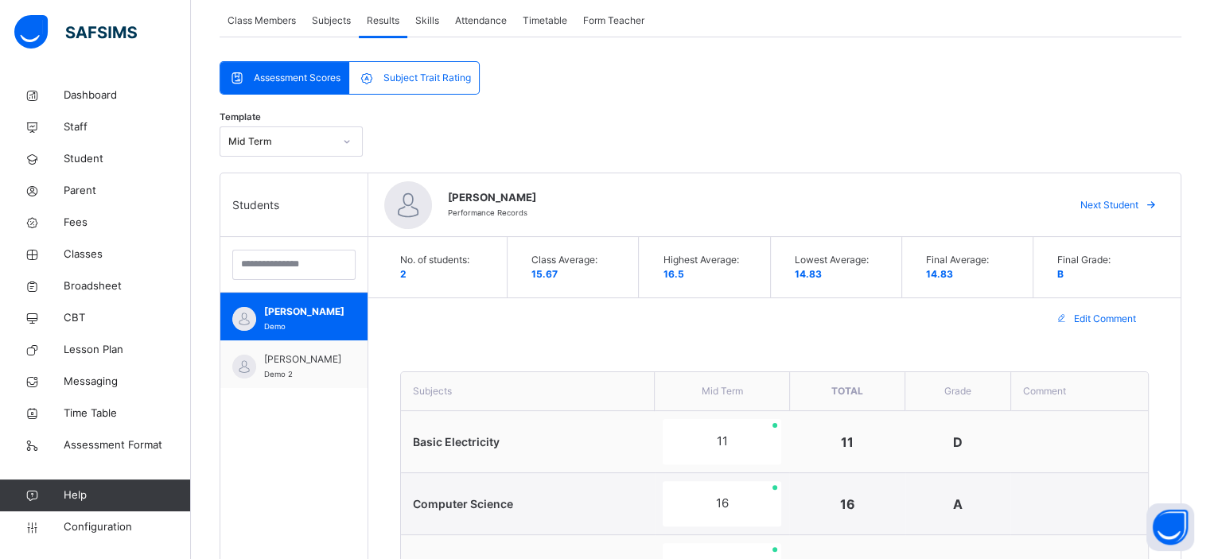
scroll to position [286, 0]
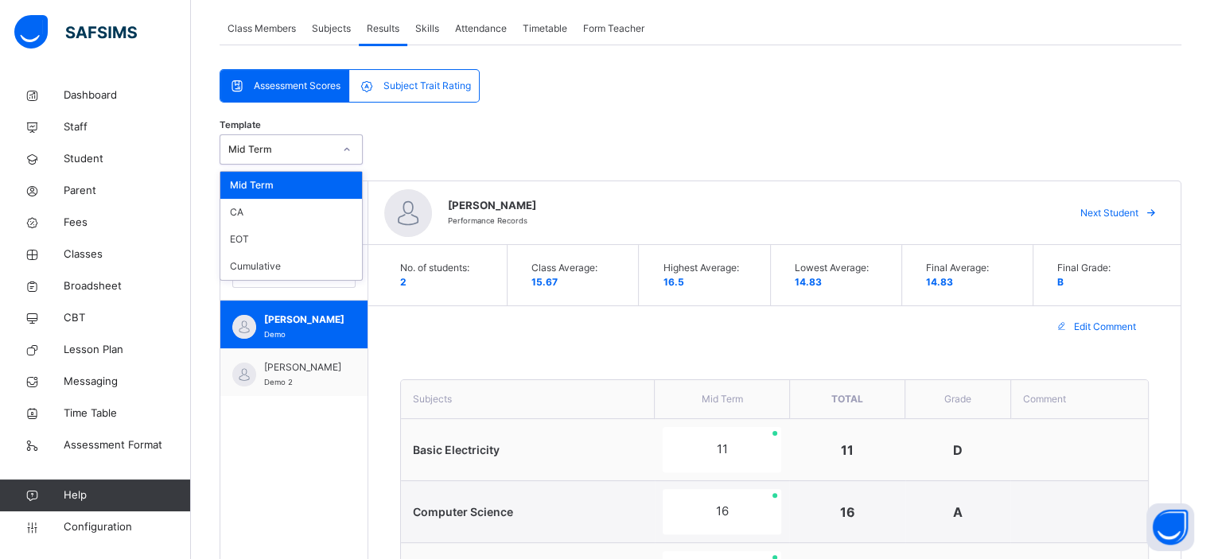
click at [333, 149] on div at bounding box center [346, 149] width 27 height 25
click at [298, 209] on div "CA" at bounding box center [291, 212] width 142 height 27
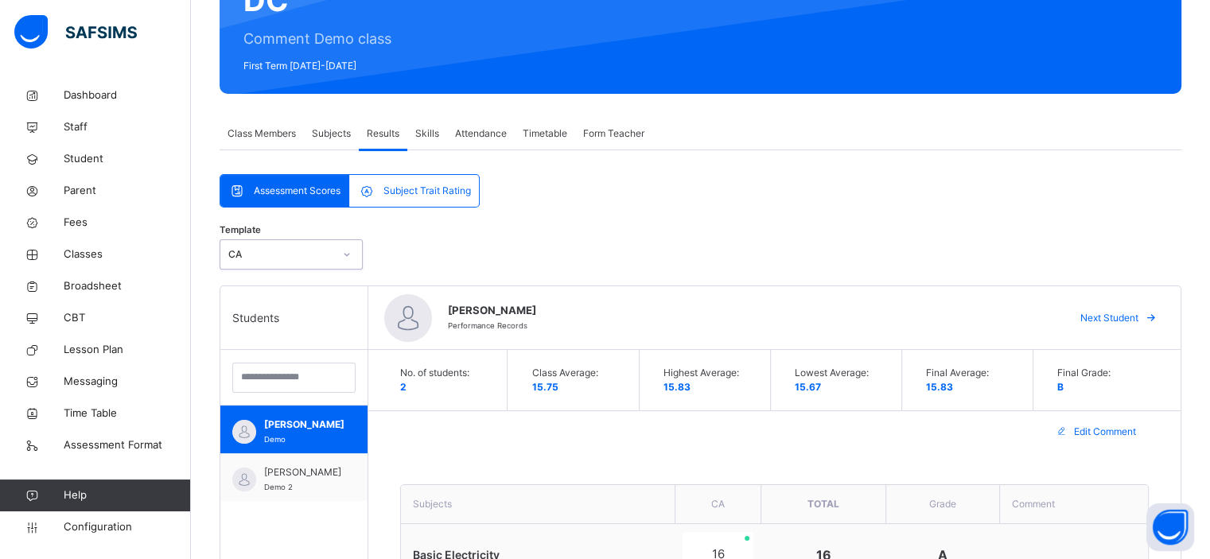
scroll to position [181, 0]
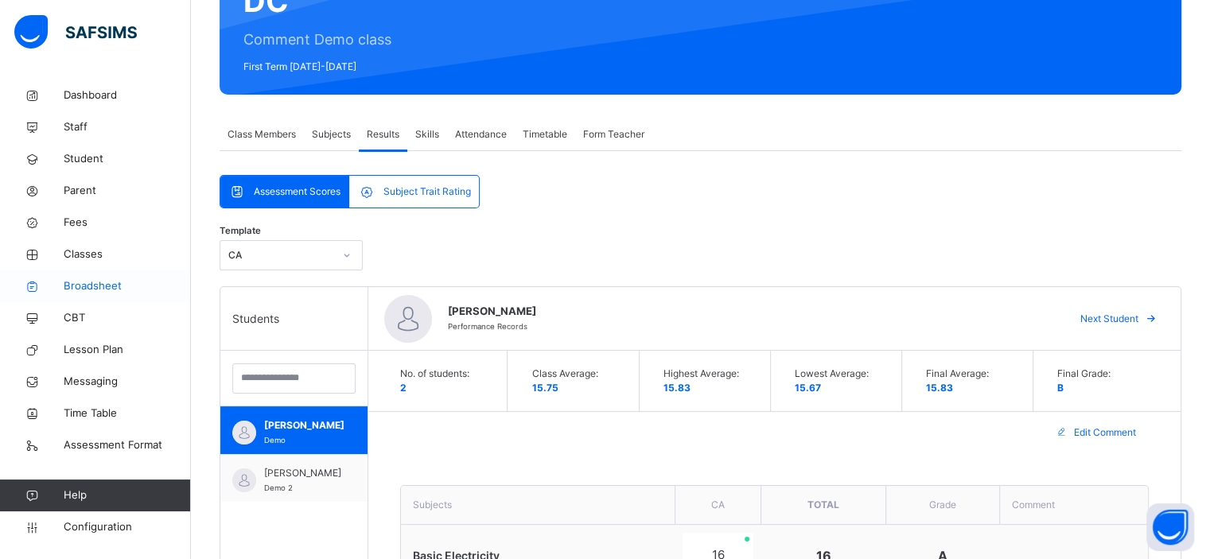
click at [102, 282] on span "Broadsheet" at bounding box center [127, 286] width 127 height 16
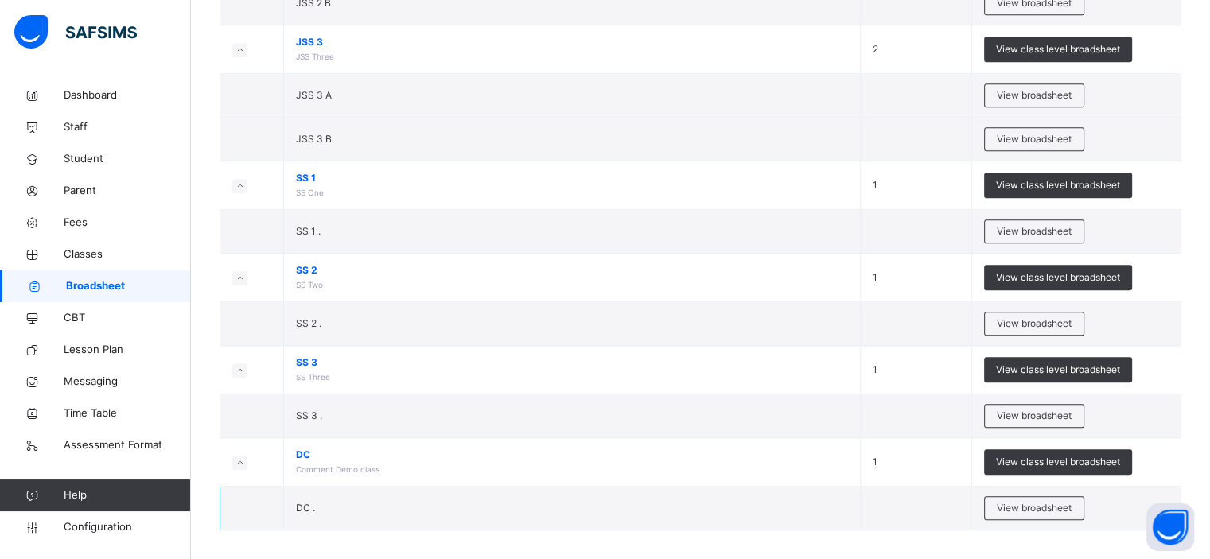
scroll to position [1180, 0]
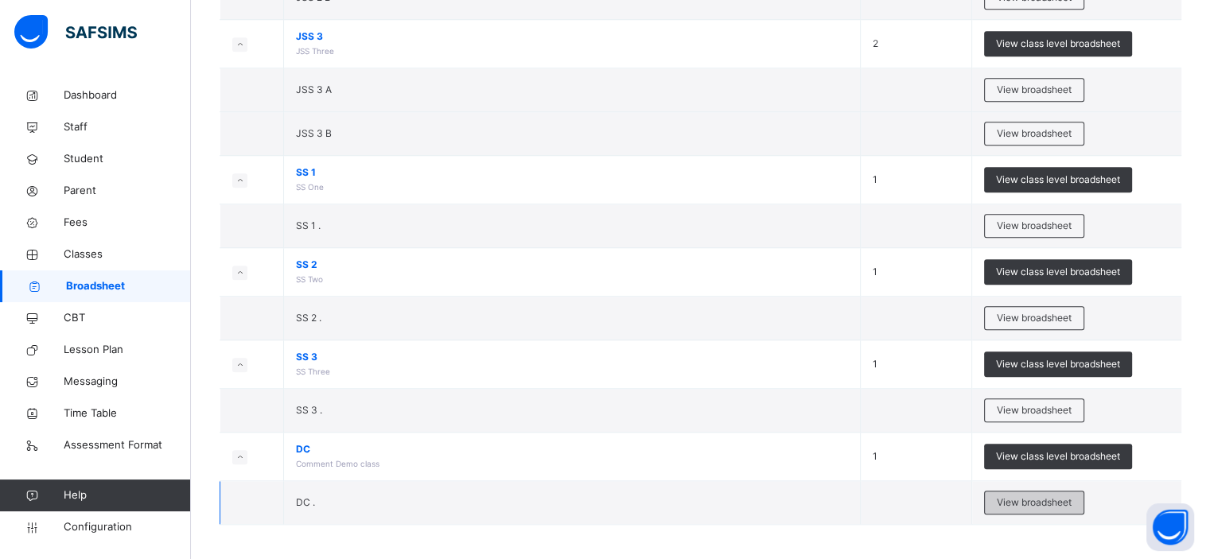
click at [1007, 496] on span "View broadsheet" at bounding box center [1034, 503] width 75 height 14
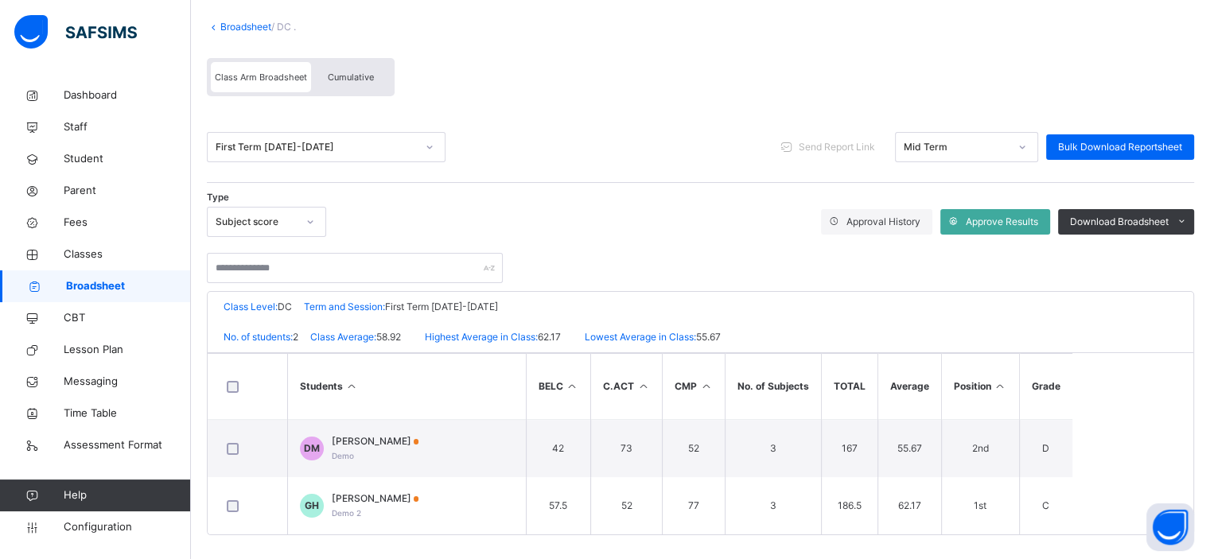
scroll to position [95, 0]
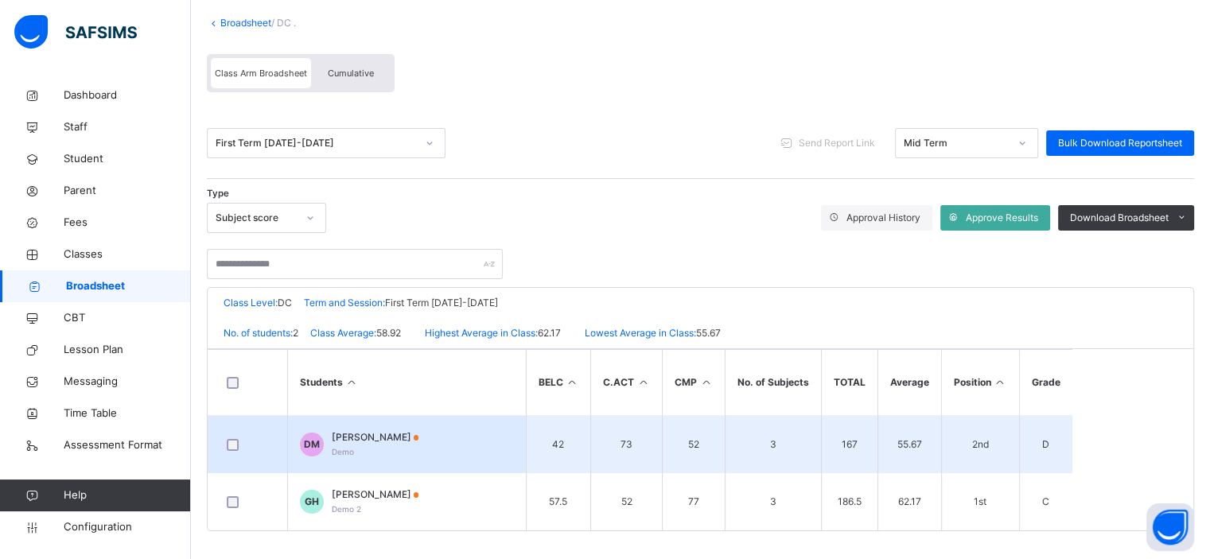
click at [390, 432] on span "[PERSON_NAME]" at bounding box center [376, 437] width 88 height 14
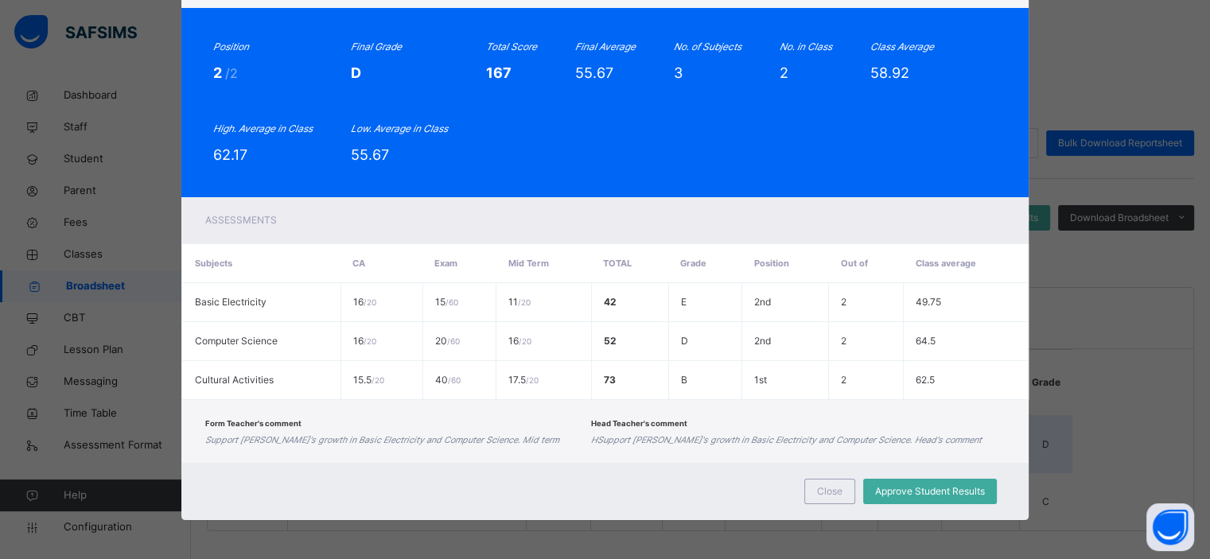
scroll to position [0, 0]
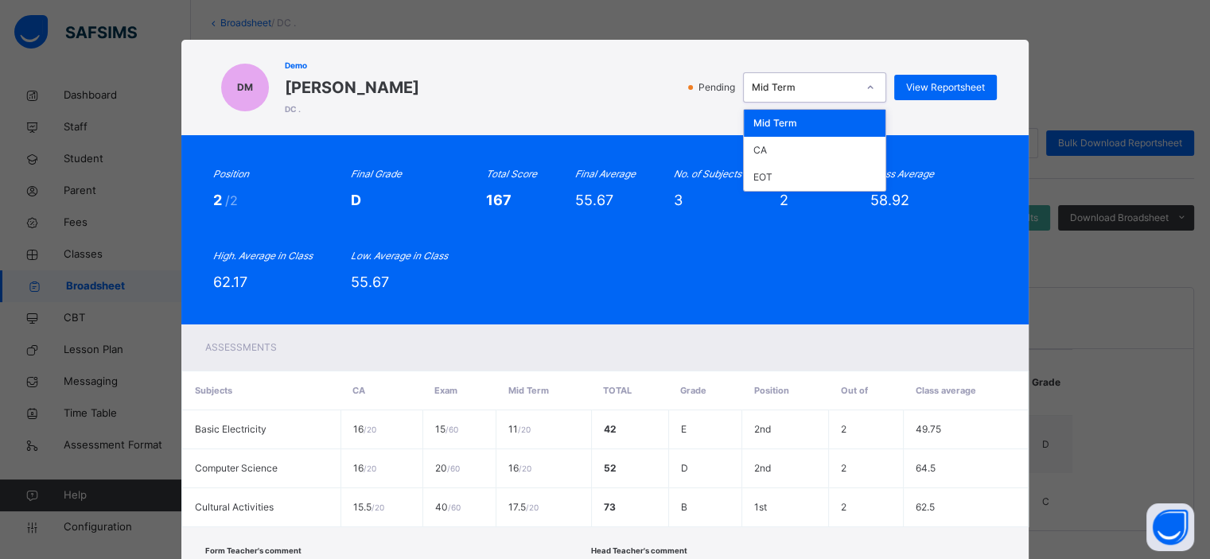
click at [825, 93] on div "Mid Term" at bounding box center [804, 87] width 105 height 14
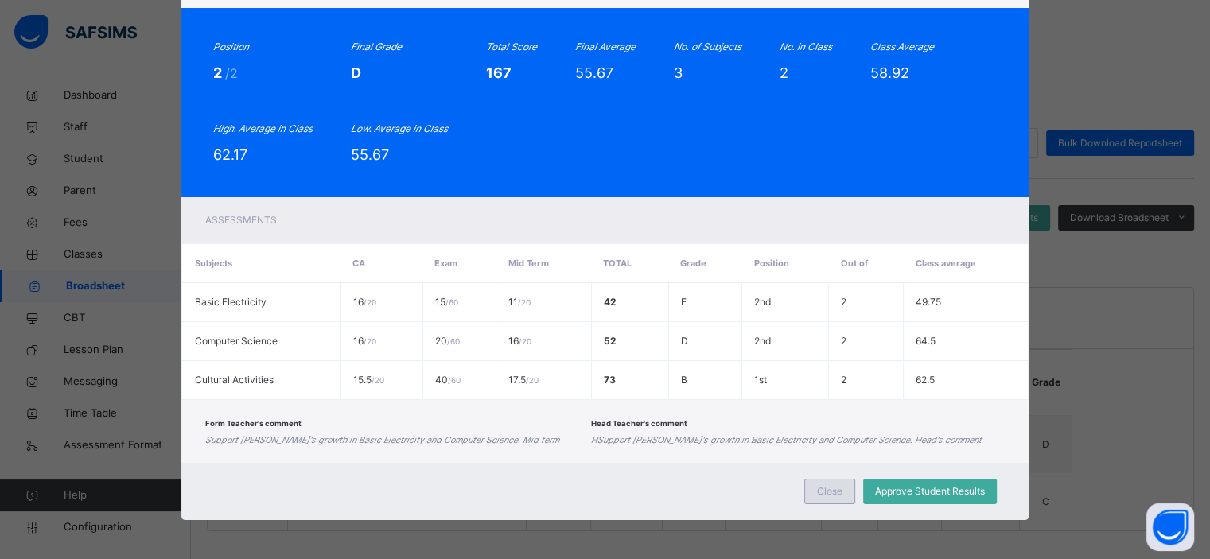
click at [828, 497] on span "Close" at bounding box center [829, 492] width 25 height 14
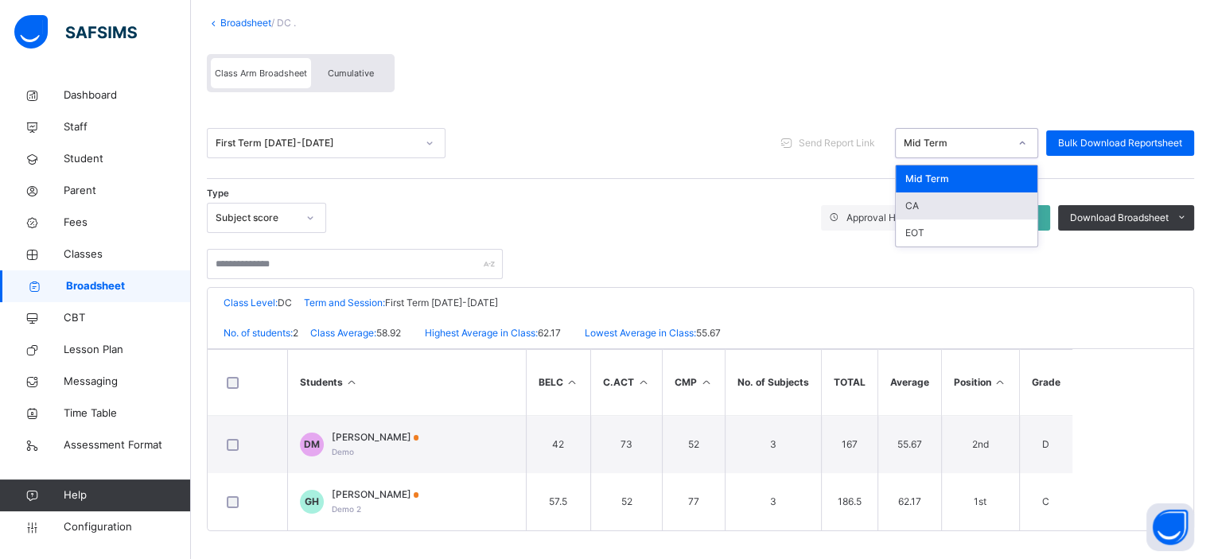
drag, startPoint x: 1019, startPoint y: 146, endPoint x: 948, endPoint y: 205, distance: 92.6
click at [948, 158] on div "option CA focused, 2 of 3. 3 results available. Use Up and Down to choose optio…" at bounding box center [966, 143] width 143 height 30
click at [948, 205] on div "CA" at bounding box center [967, 206] width 142 height 27
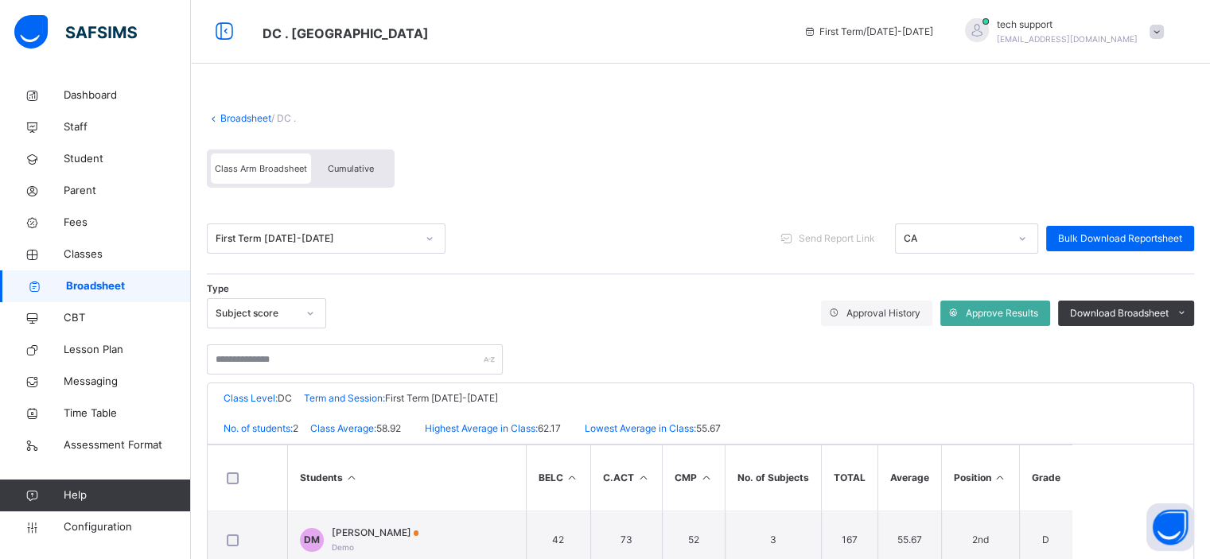
scroll to position [99, 0]
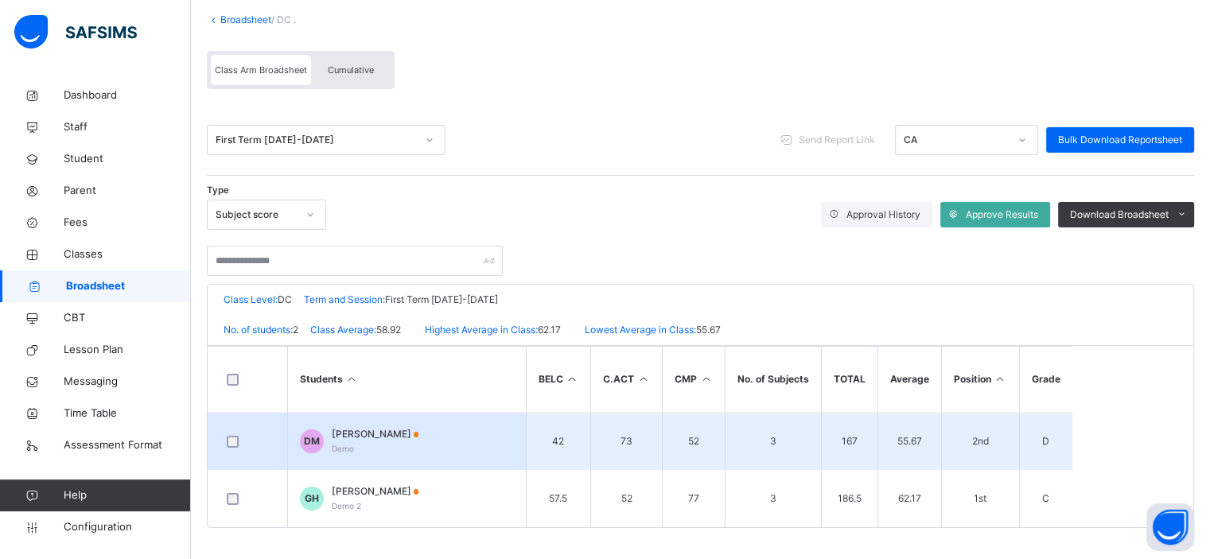
click at [388, 435] on span "[PERSON_NAME]" at bounding box center [376, 434] width 88 height 14
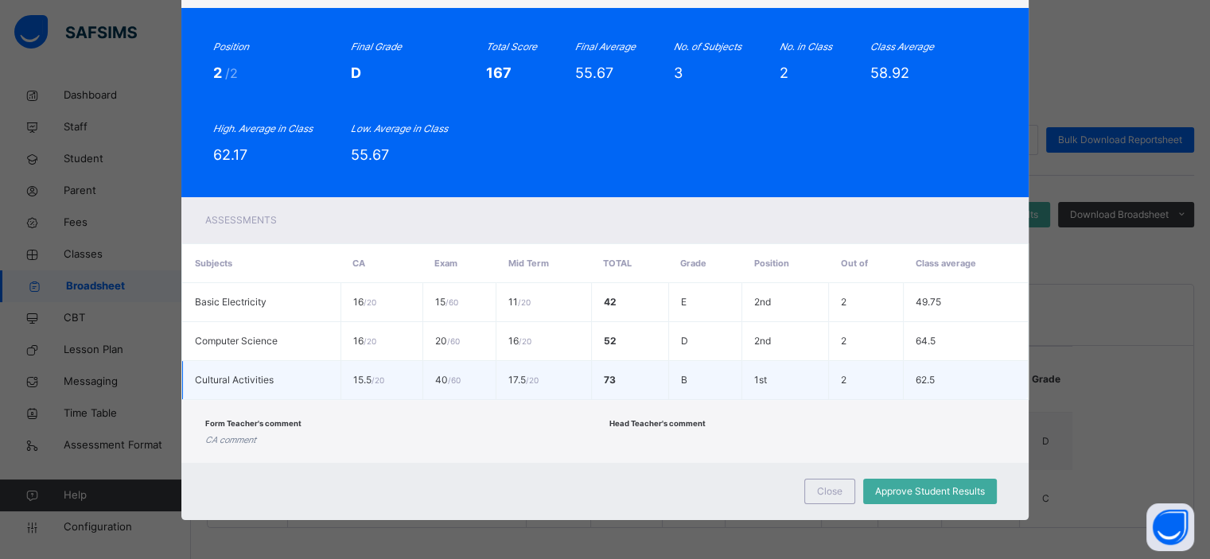
scroll to position [0, 0]
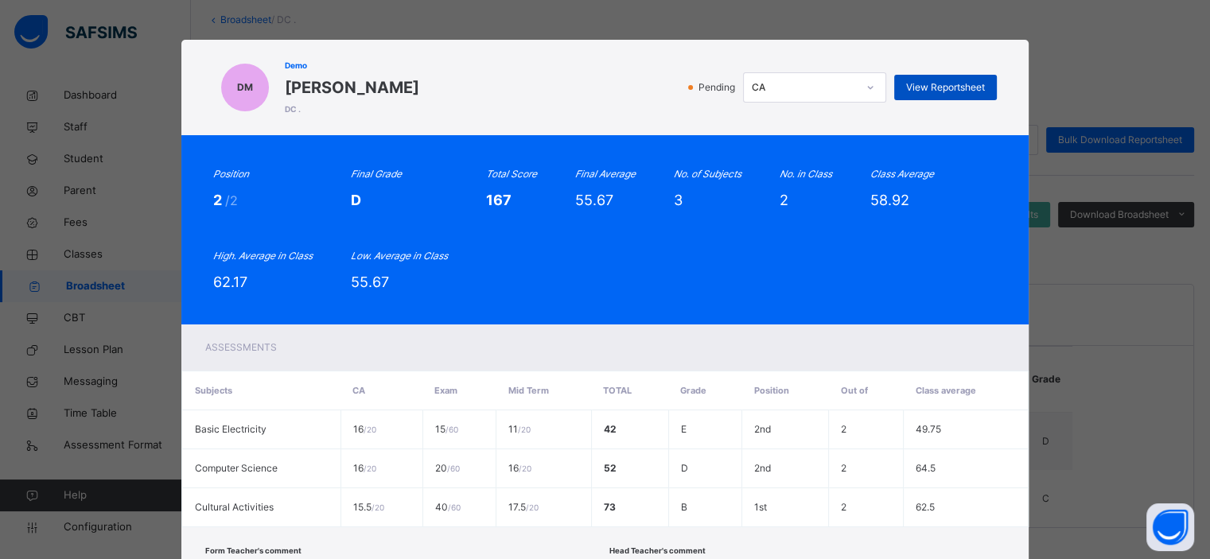
click at [941, 96] on div "View Reportsheet" at bounding box center [945, 87] width 103 height 25
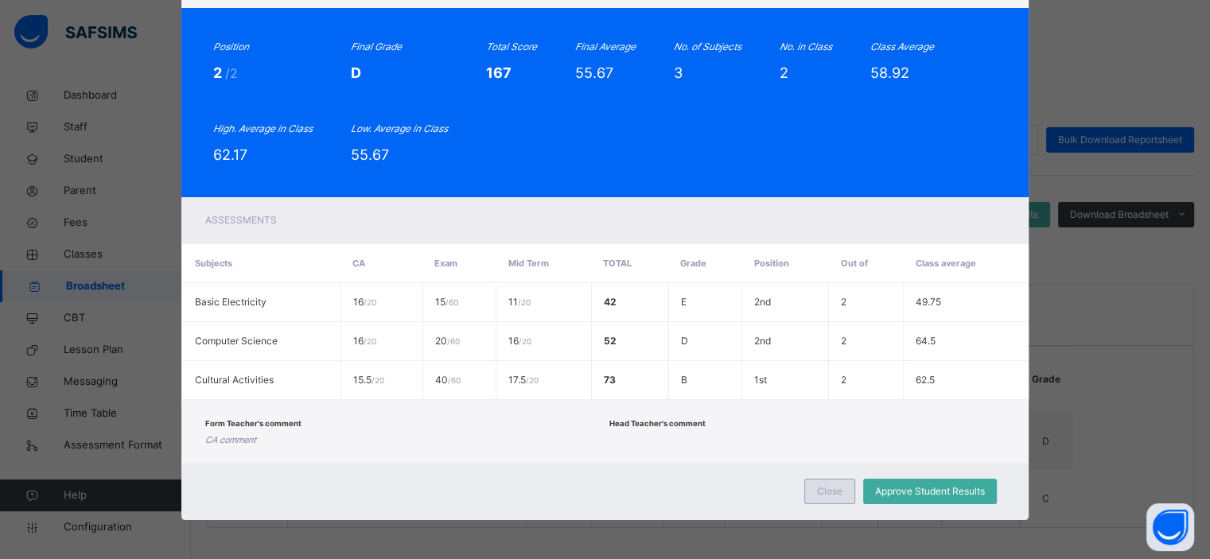
click at [817, 489] on span "Close" at bounding box center [829, 492] width 25 height 14
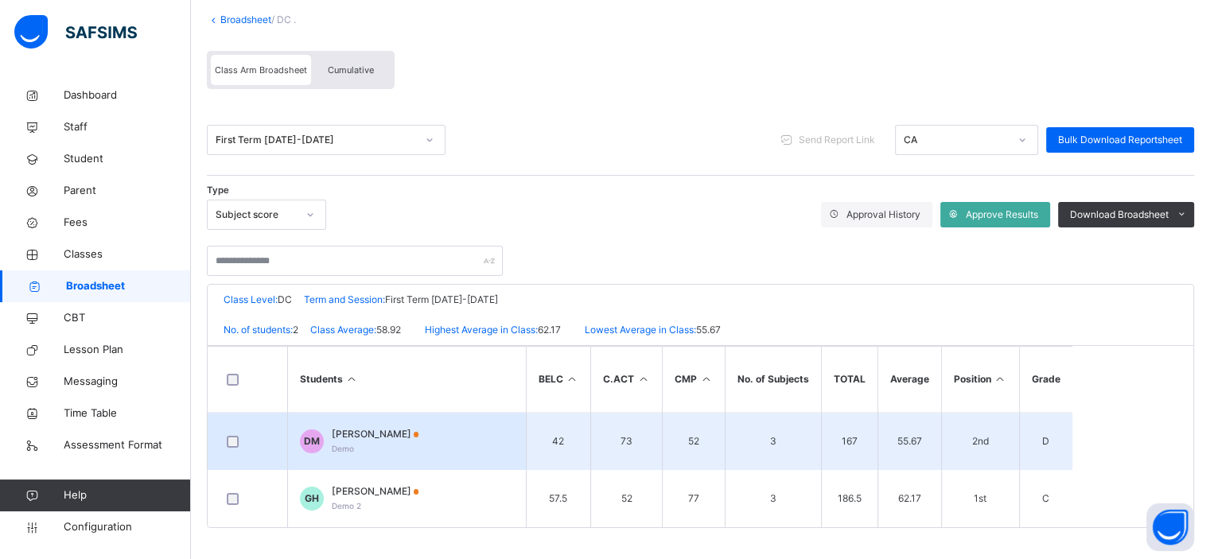
click at [352, 435] on span "[PERSON_NAME]" at bounding box center [376, 434] width 88 height 14
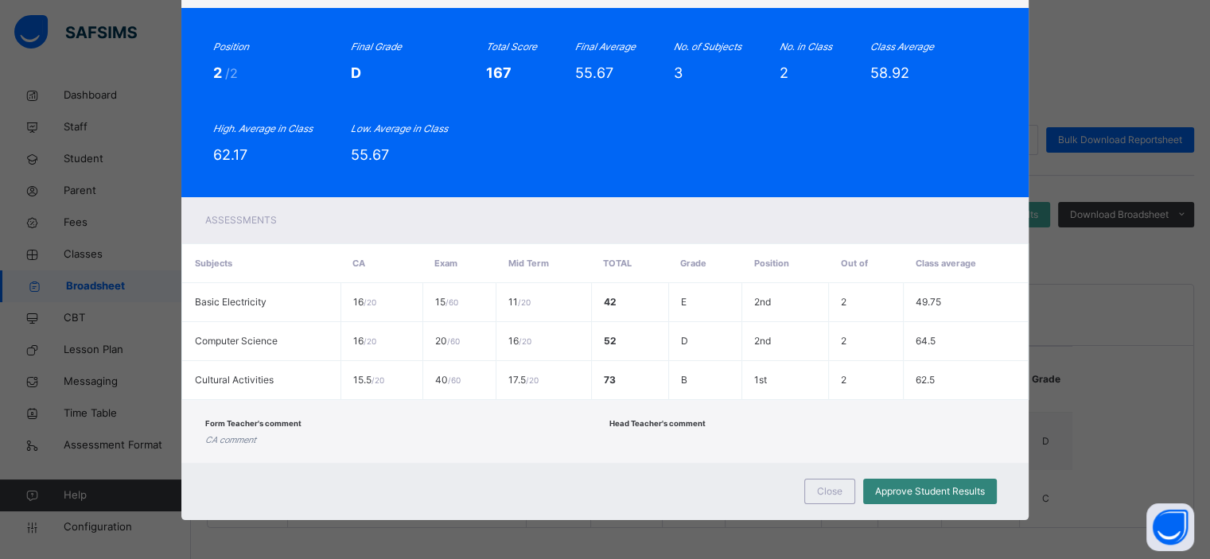
click at [903, 485] on span "Approve Student Results" at bounding box center [930, 492] width 110 height 14
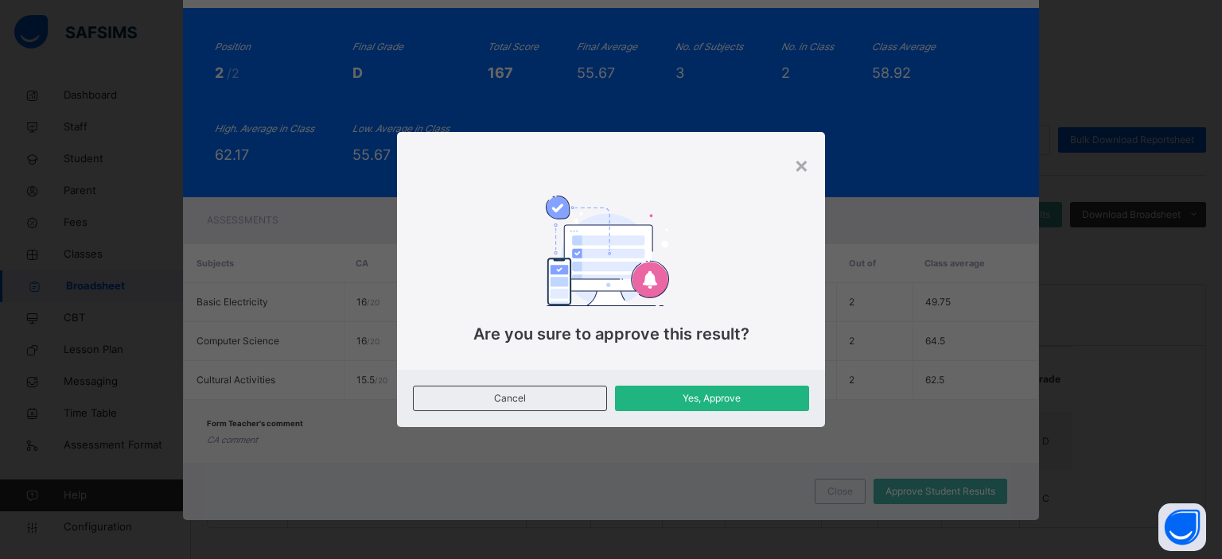
click at [719, 394] on span "Yes, Approve" at bounding box center [712, 398] width 170 height 14
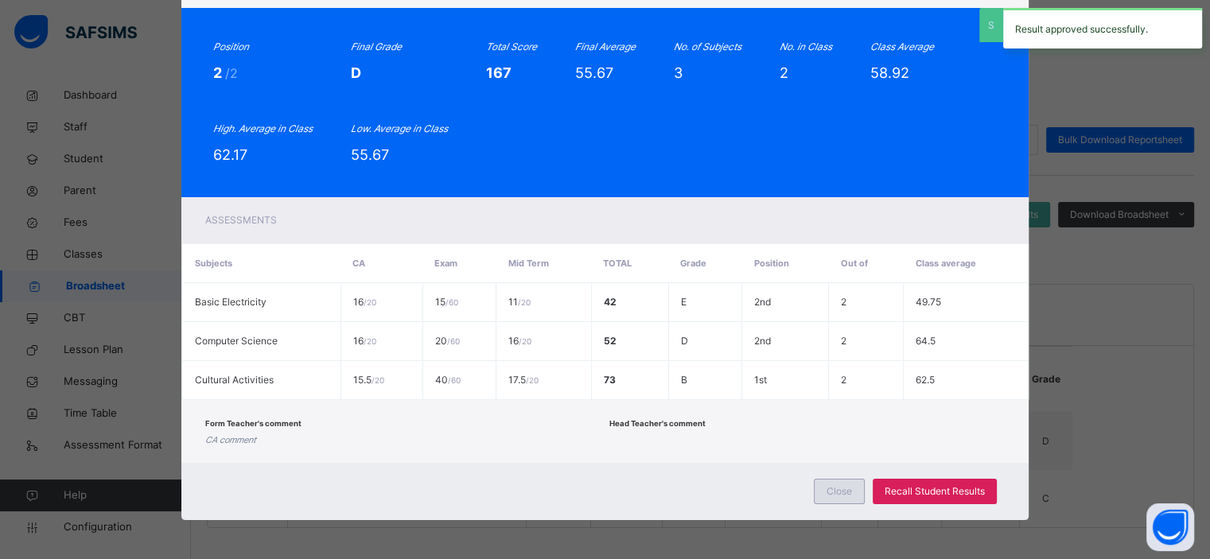
click at [840, 492] on span "Close" at bounding box center [839, 492] width 25 height 14
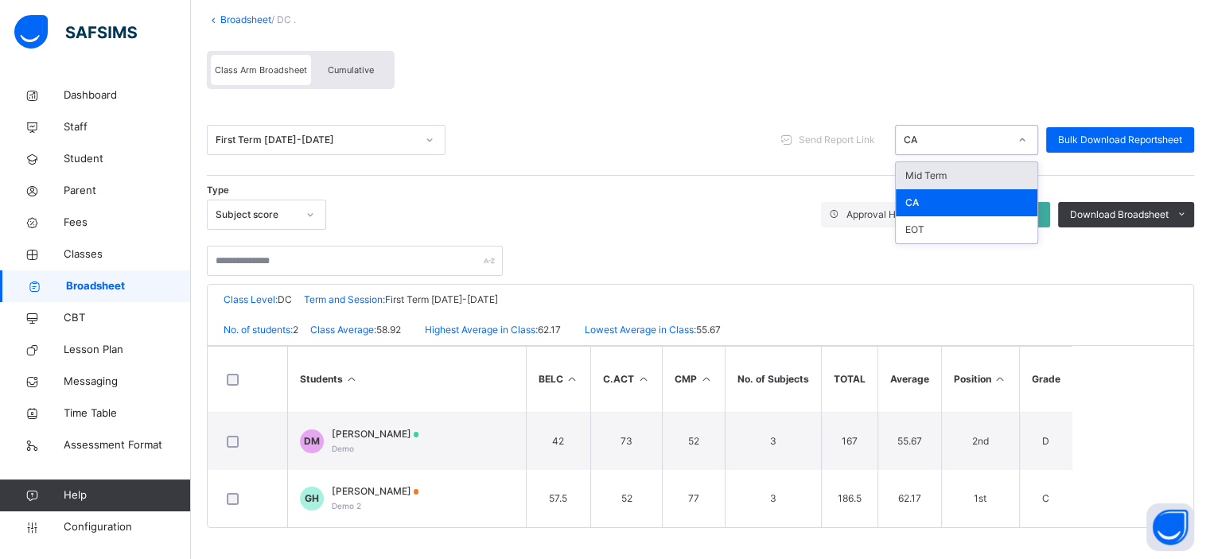
drag, startPoint x: 1031, startPoint y: 142, endPoint x: 988, endPoint y: 174, distance: 53.5
click at [988, 155] on div "option Mid Term focused, 1 of 3. 3 results available. Use Up and Down to choose…" at bounding box center [966, 140] width 143 height 30
click at [988, 174] on div "Mid Term" at bounding box center [967, 175] width 142 height 27
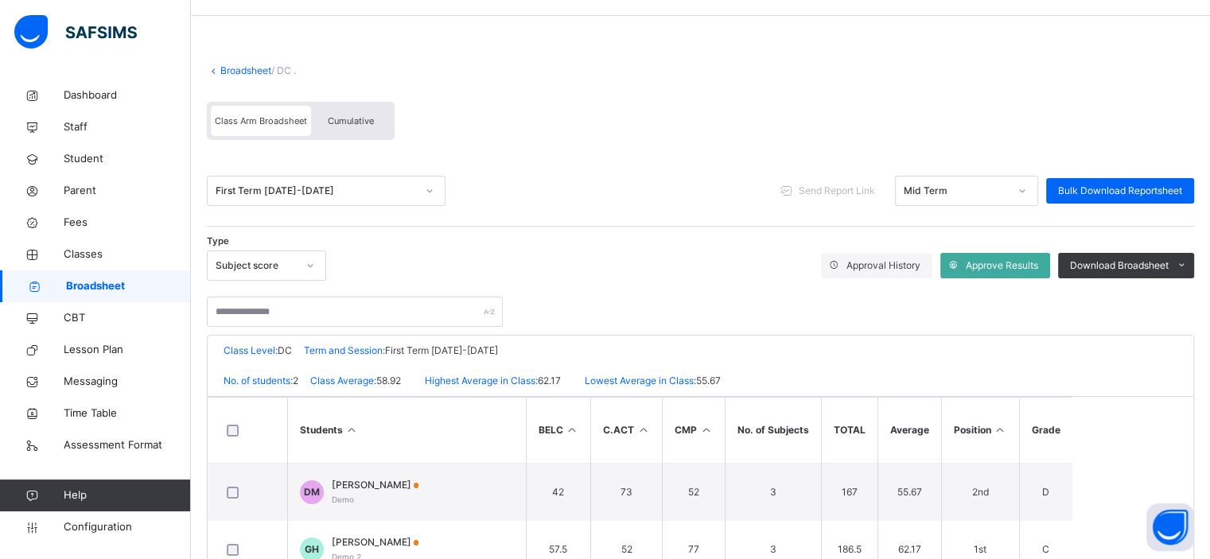
scroll to position [48, 0]
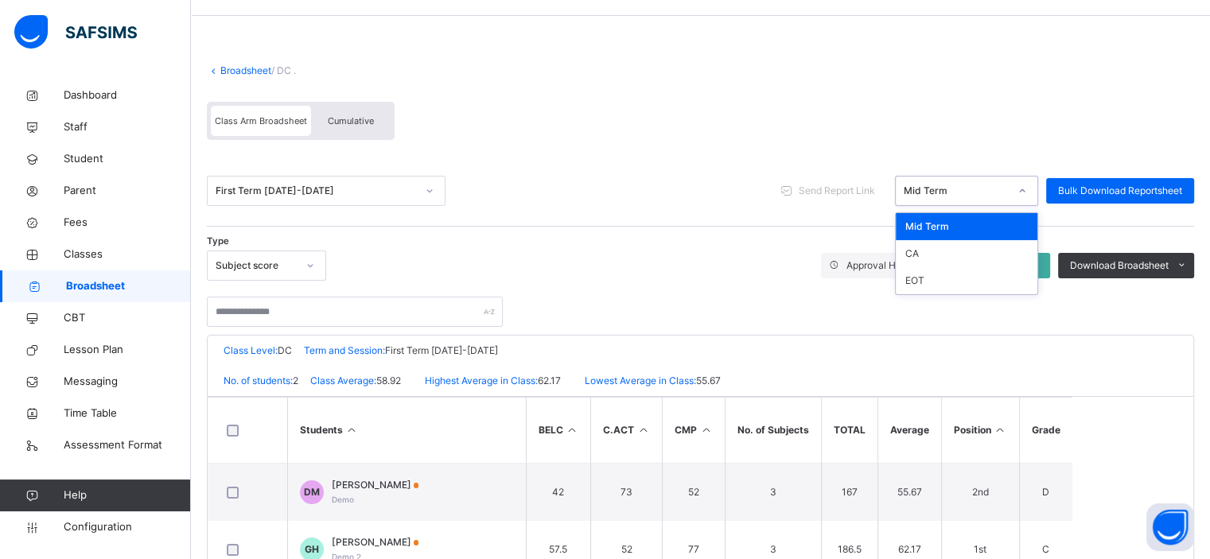
click at [1006, 186] on div "Mid Term" at bounding box center [956, 191] width 105 height 14
click at [954, 251] on div "CA" at bounding box center [967, 253] width 142 height 27
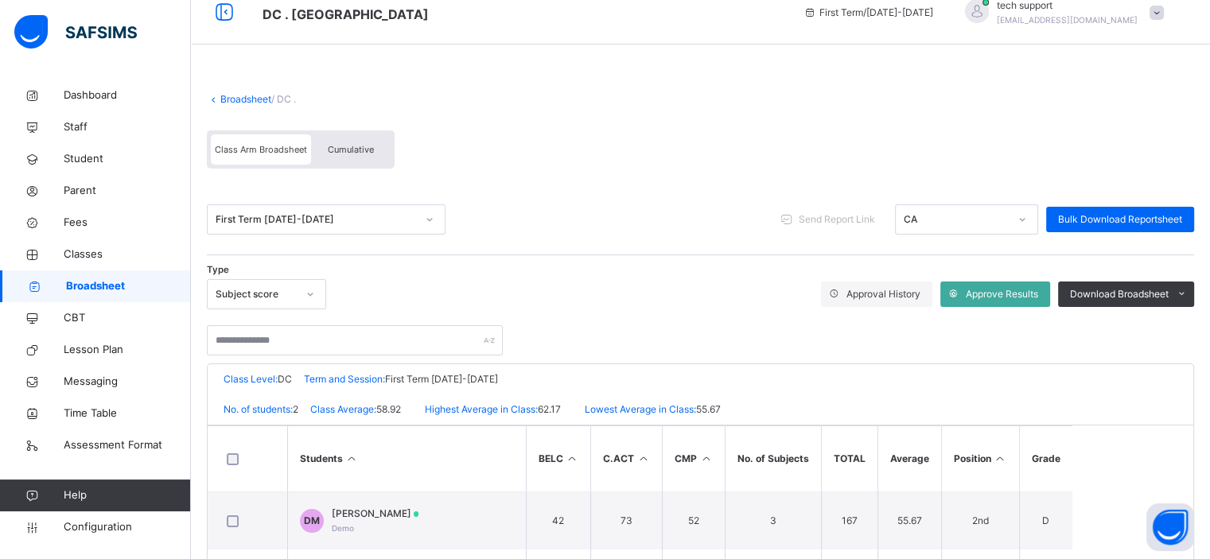
scroll to position [18, 0]
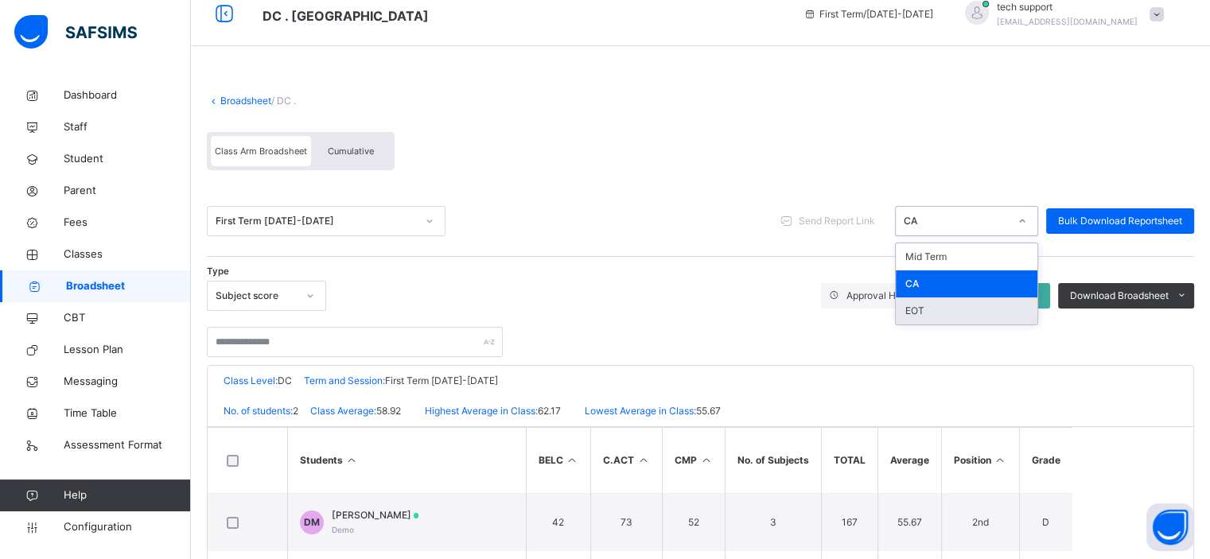
drag, startPoint x: 983, startPoint y: 216, endPoint x: 960, endPoint y: 307, distance: 94.4
click at [960, 236] on div "option EOT focused, 3 of 3. 3 results available. Use Up and Down to choose opti…" at bounding box center [966, 221] width 143 height 30
click at [960, 307] on div "EOT" at bounding box center [967, 311] width 142 height 27
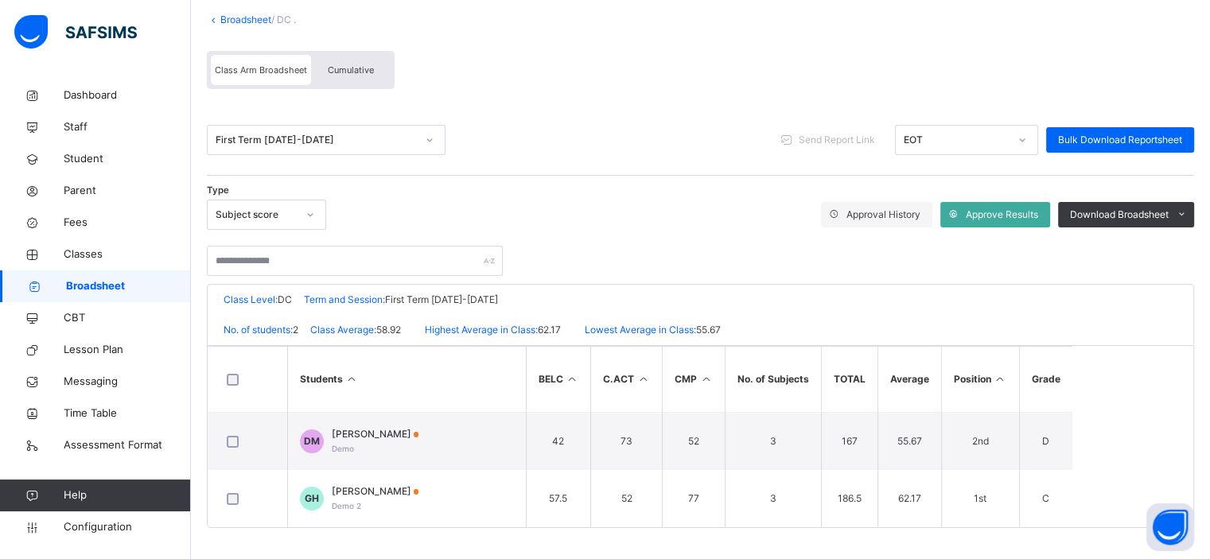
scroll to position [67, 0]
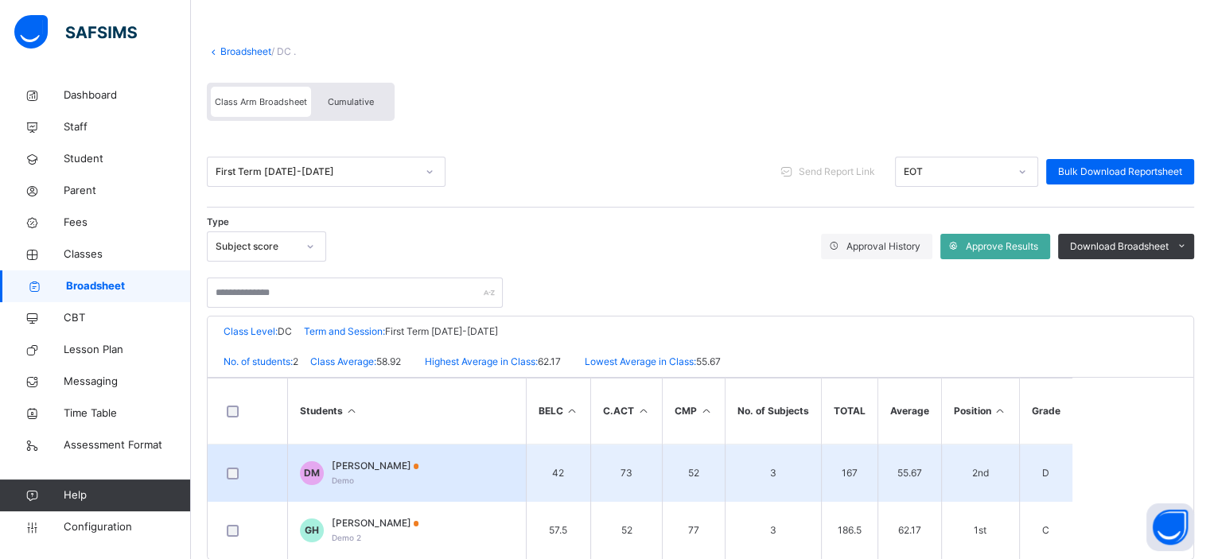
click at [378, 460] on span "[PERSON_NAME]" at bounding box center [376, 466] width 88 height 14
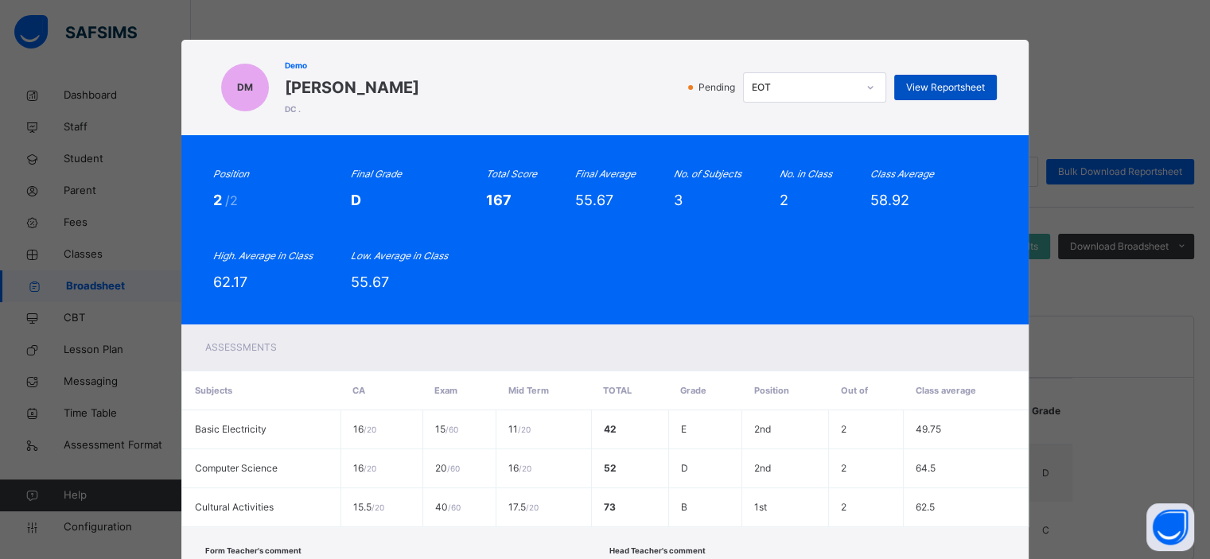
click at [952, 79] on div "View Reportsheet" at bounding box center [945, 87] width 103 height 25
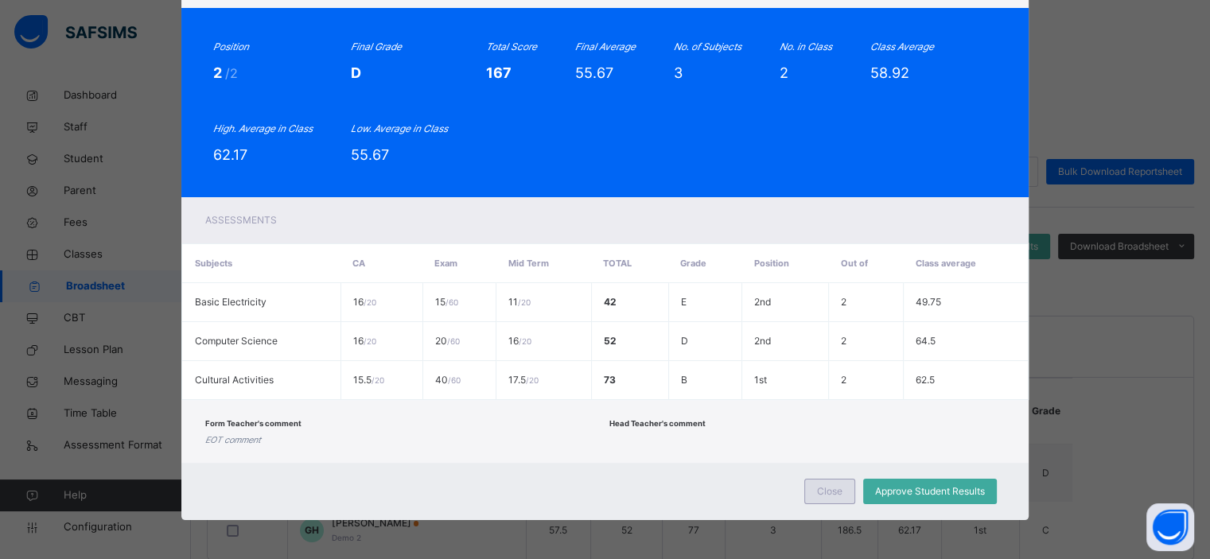
click at [828, 493] on span "Close" at bounding box center [829, 492] width 25 height 14
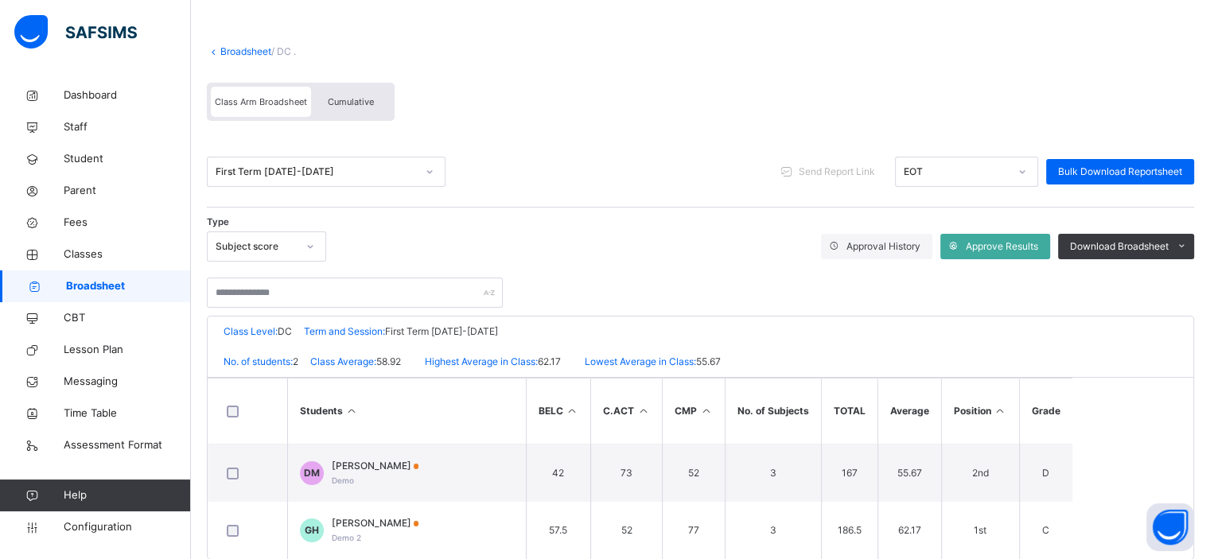
scroll to position [99, 0]
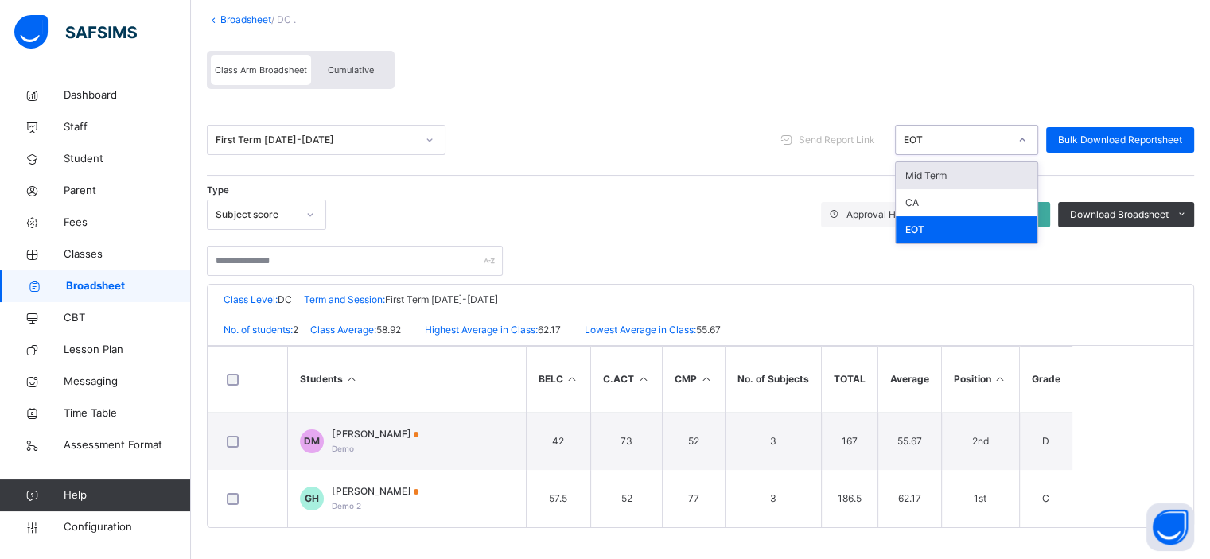
click at [964, 147] on div "EOT" at bounding box center [951, 140] width 111 height 25
click at [952, 181] on div "Mid Term" at bounding box center [967, 175] width 142 height 27
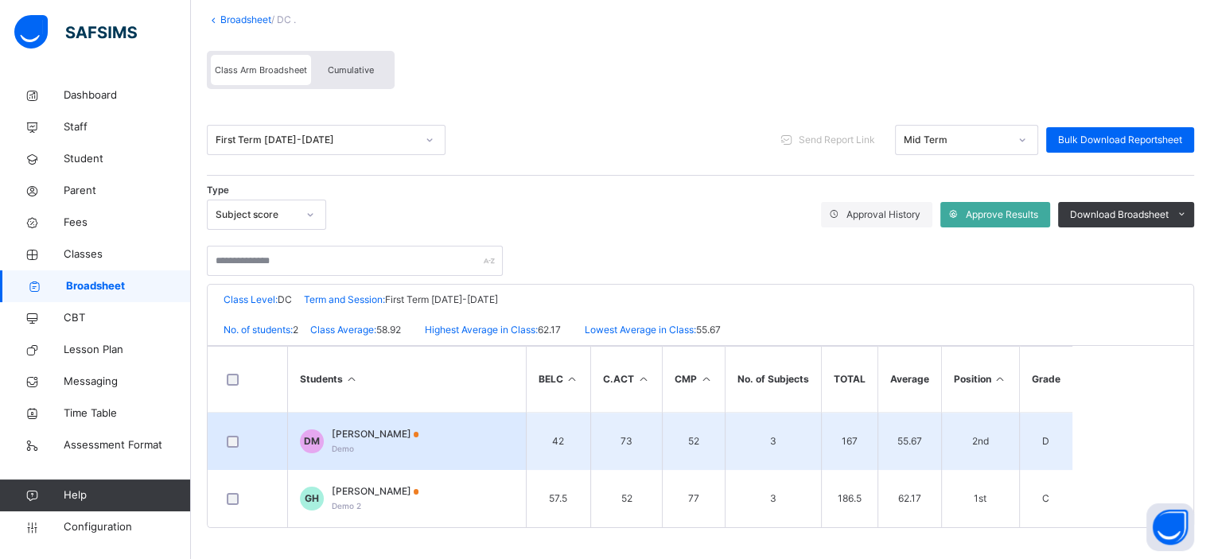
click at [352, 442] on div "Daniel Mbah Demo" at bounding box center [376, 441] width 88 height 29
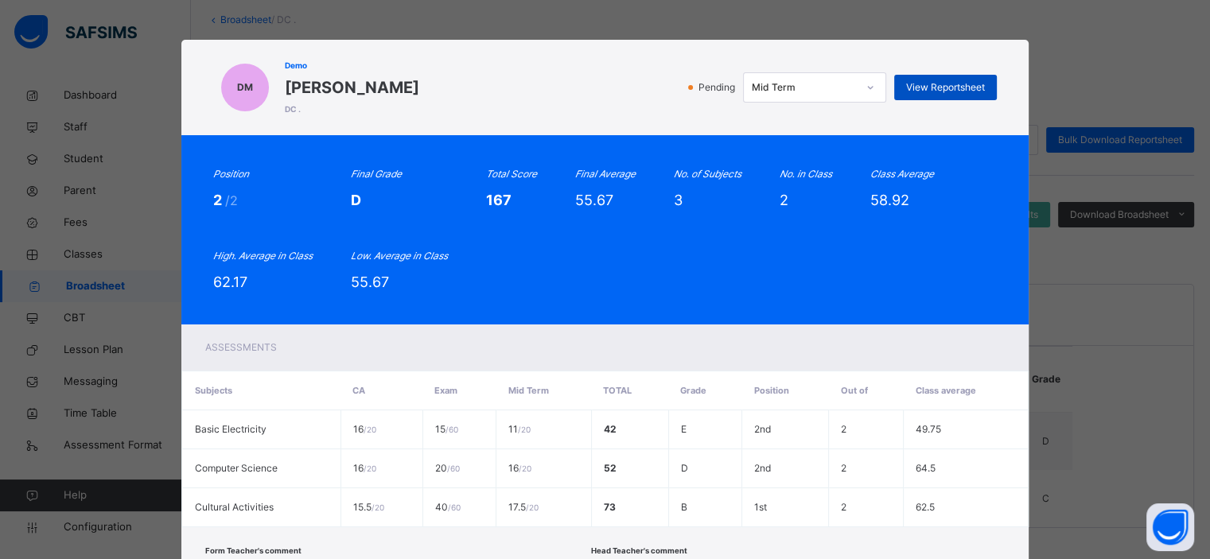
click at [921, 80] on span "View Reportsheet" at bounding box center [945, 87] width 79 height 14
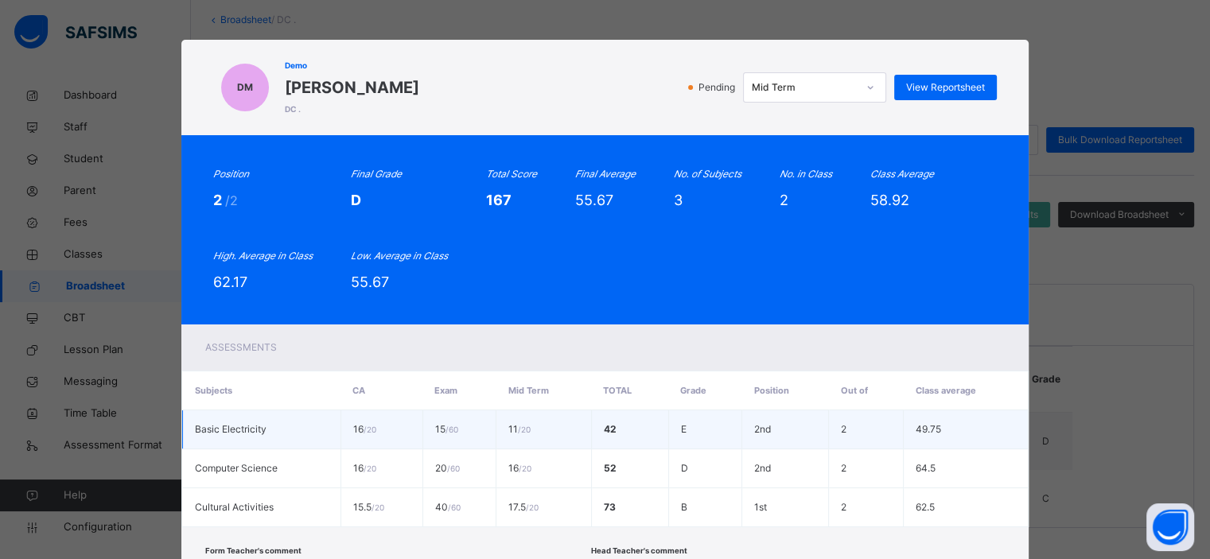
scroll to position [127, 0]
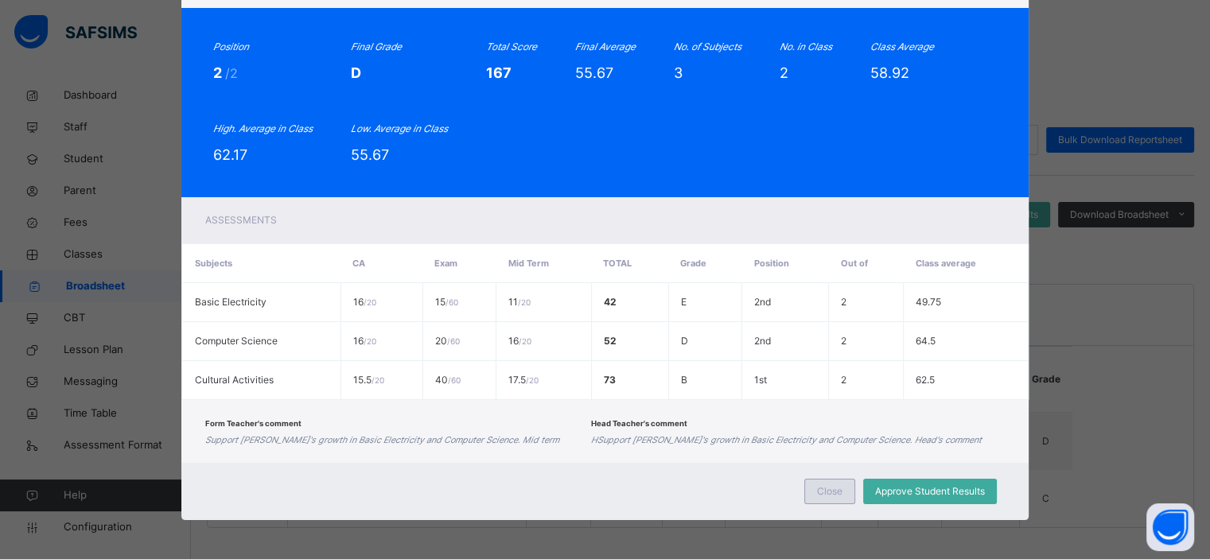
click at [821, 489] on span "Close" at bounding box center [829, 492] width 25 height 14
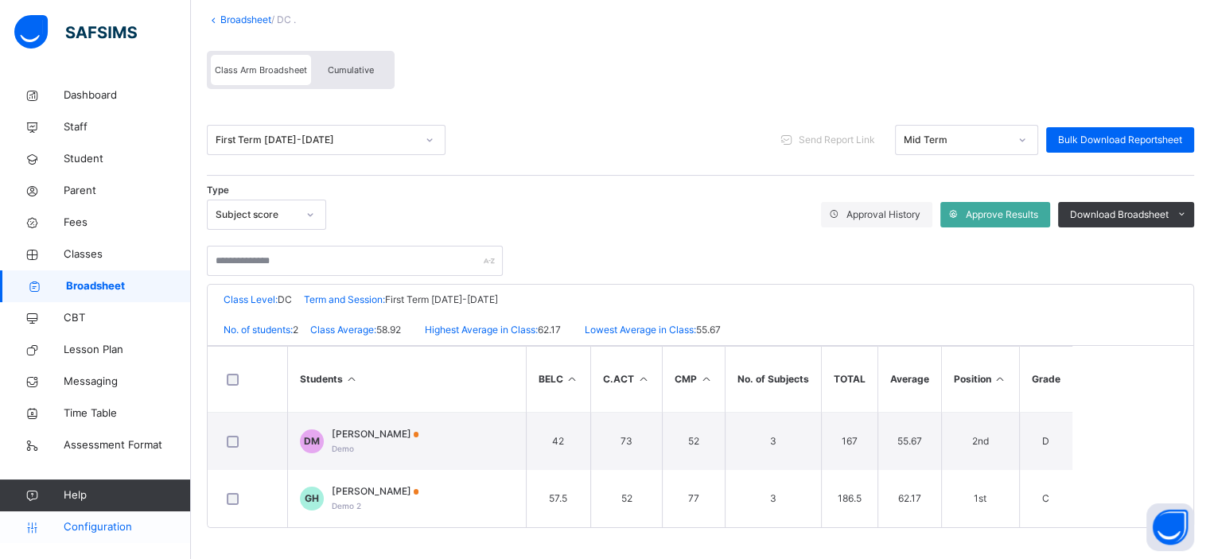
click at [116, 534] on span "Configuration" at bounding box center [127, 528] width 127 height 16
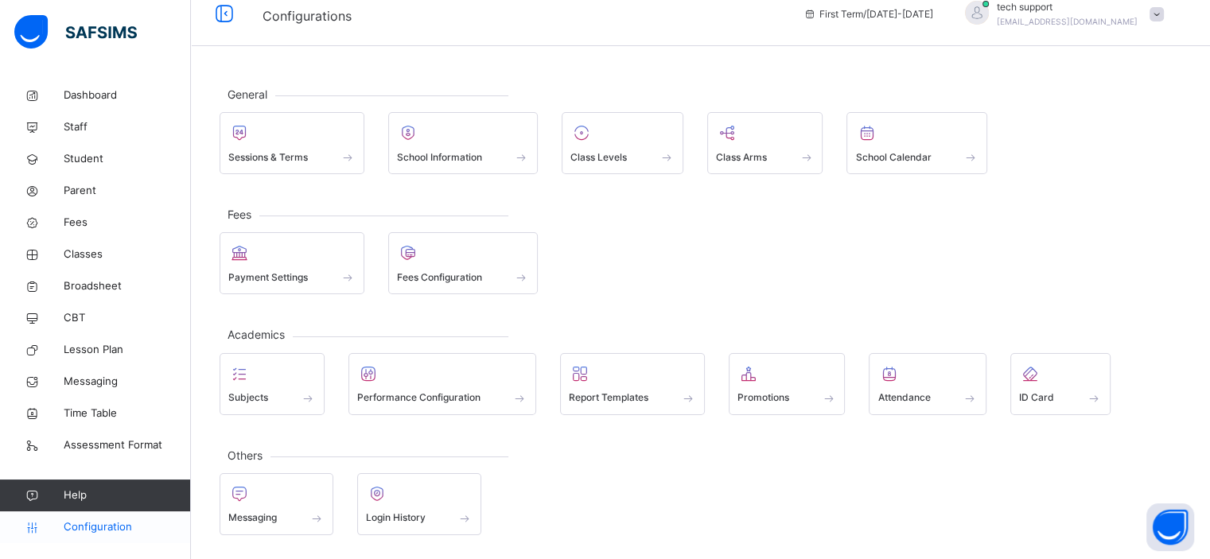
scroll to position [14, 0]
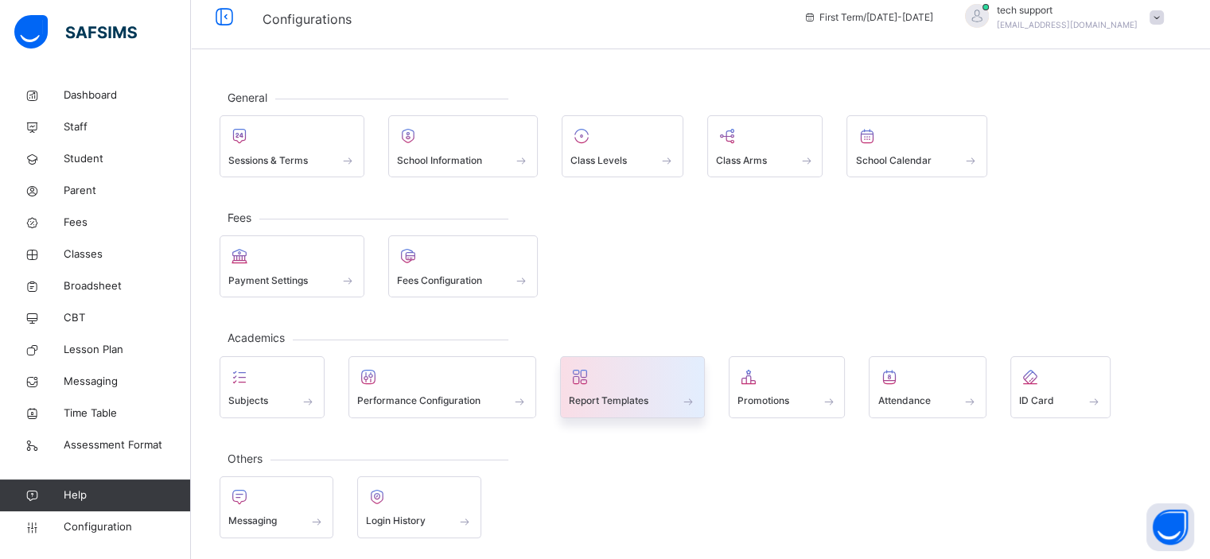
click at [649, 378] on div at bounding box center [632, 377] width 127 height 24
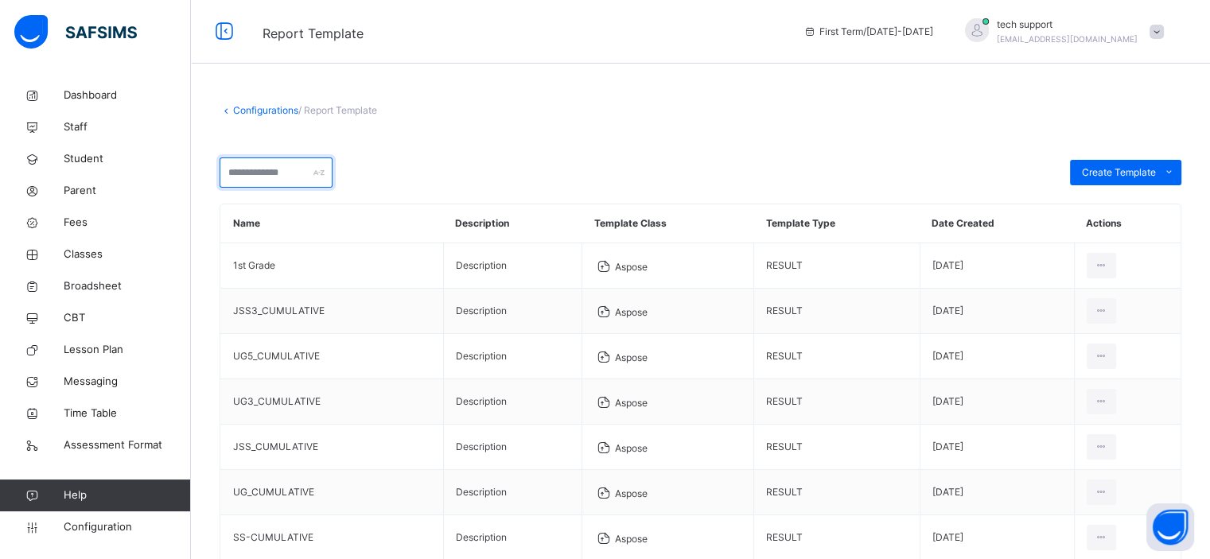
click at [245, 173] on input "text" at bounding box center [276, 173] width 113 height 30
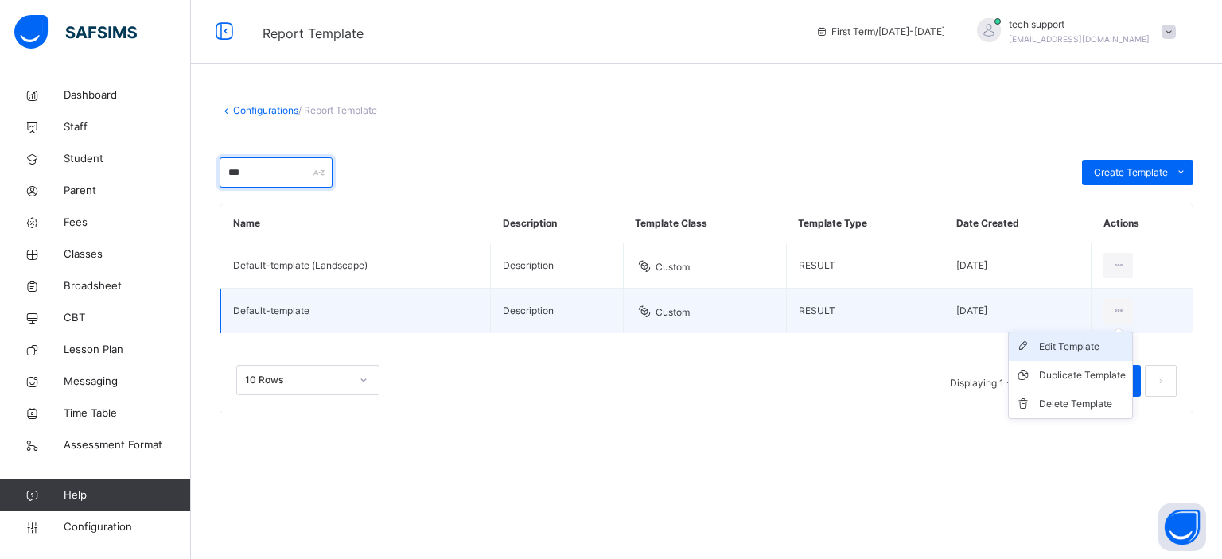
type input "***"
click at [1079, 345] on div "Edit Template" at bounding box center [1082, 347] width 87 height 16
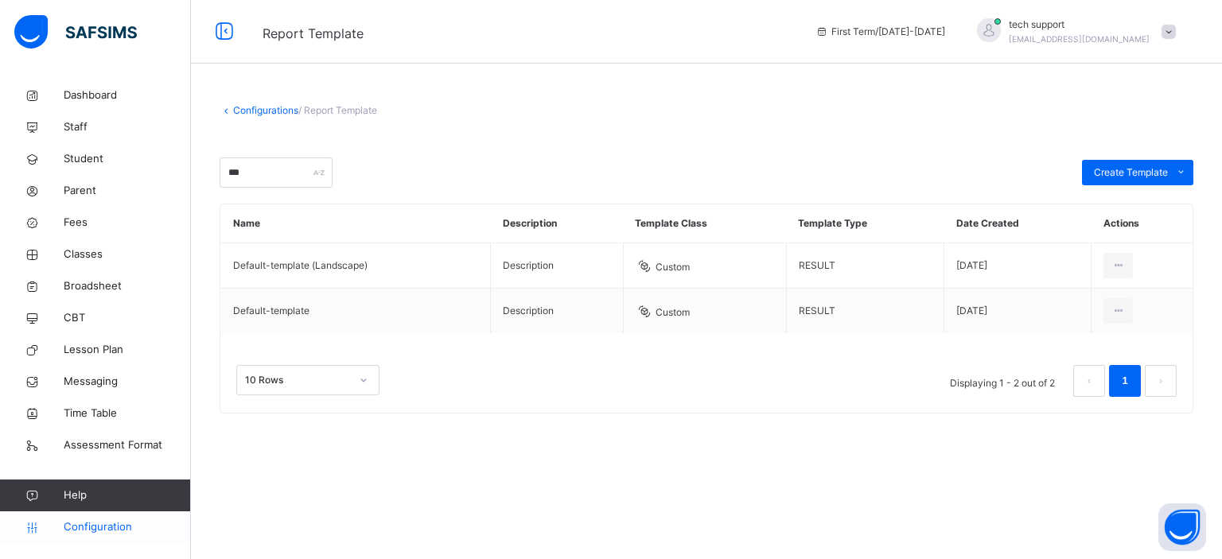
click at [108, 520] on span "Configuration" at bounding box center [127, 528] width 127 height 16
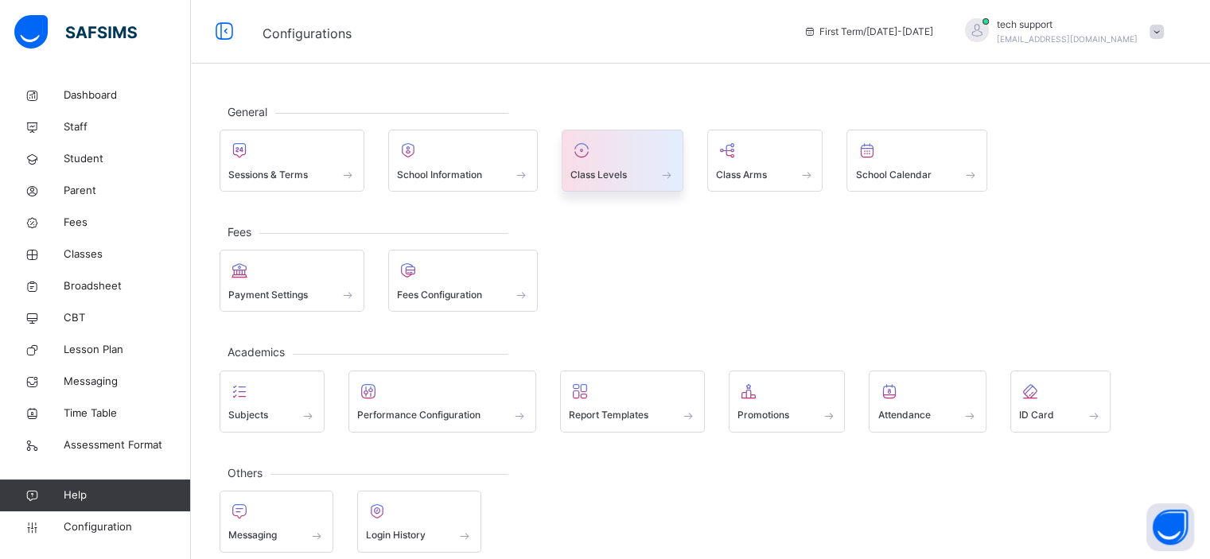
click at [624, 162] on span at bounding box center [623, 164] width 104 height 4
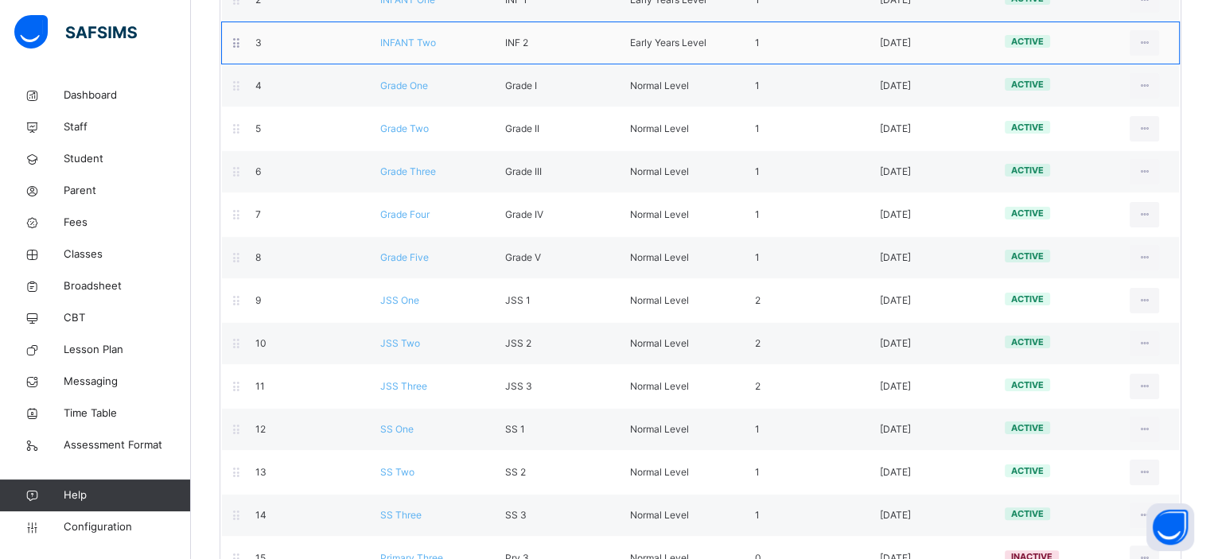
scroll to position [363, 0]
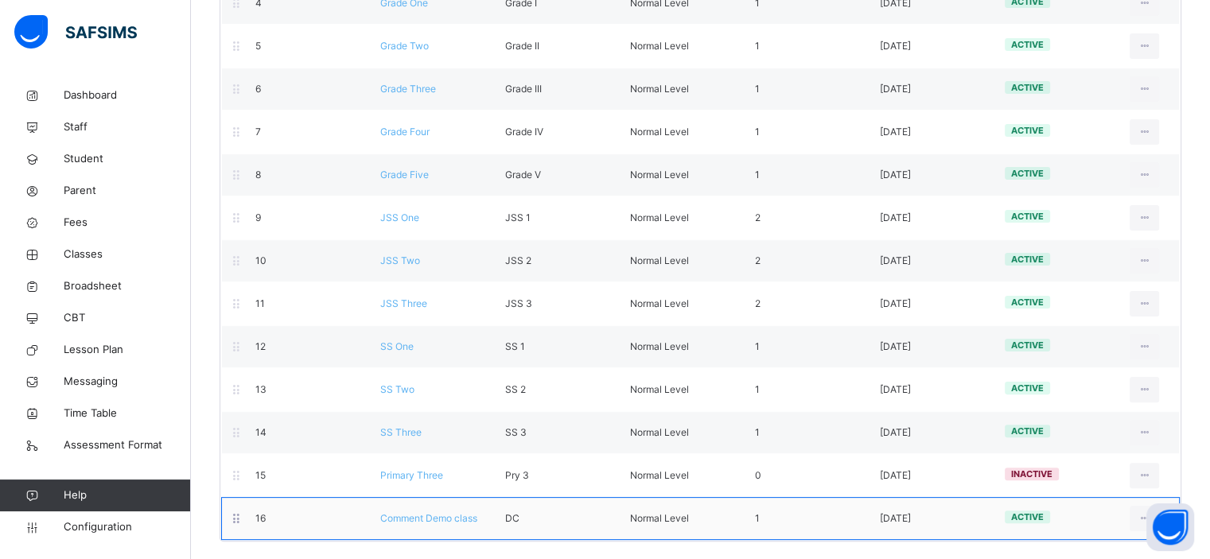
click at [403, 516] on span "Comment Demo class" at bounding box center [428, 518] width 97 height 12
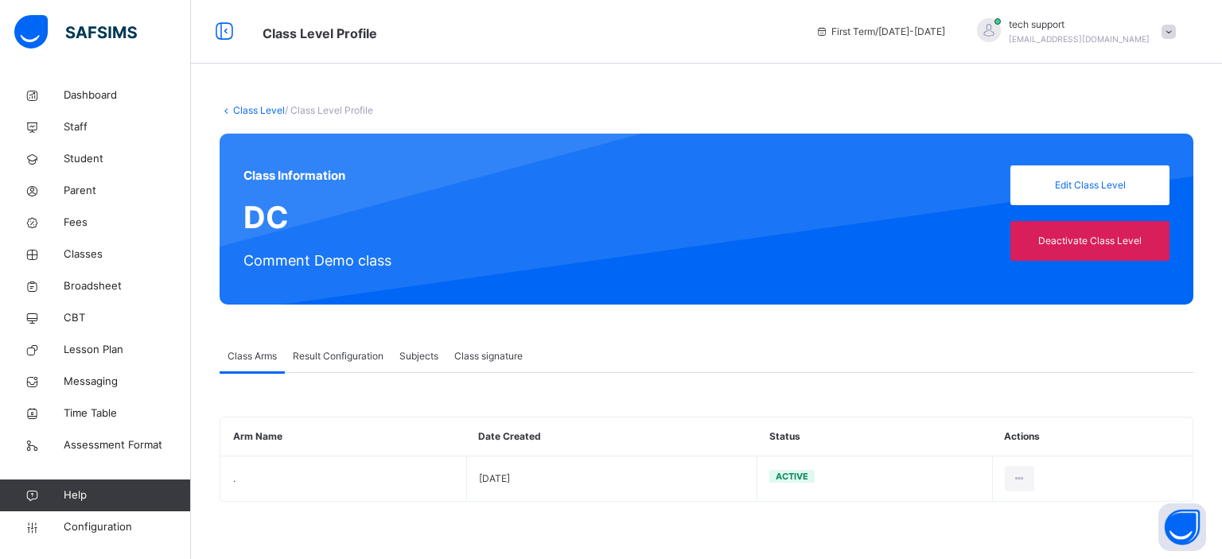
click at [351, 360] on span "Result Configuration" at bounding box center [338, 356] width 91 height 14
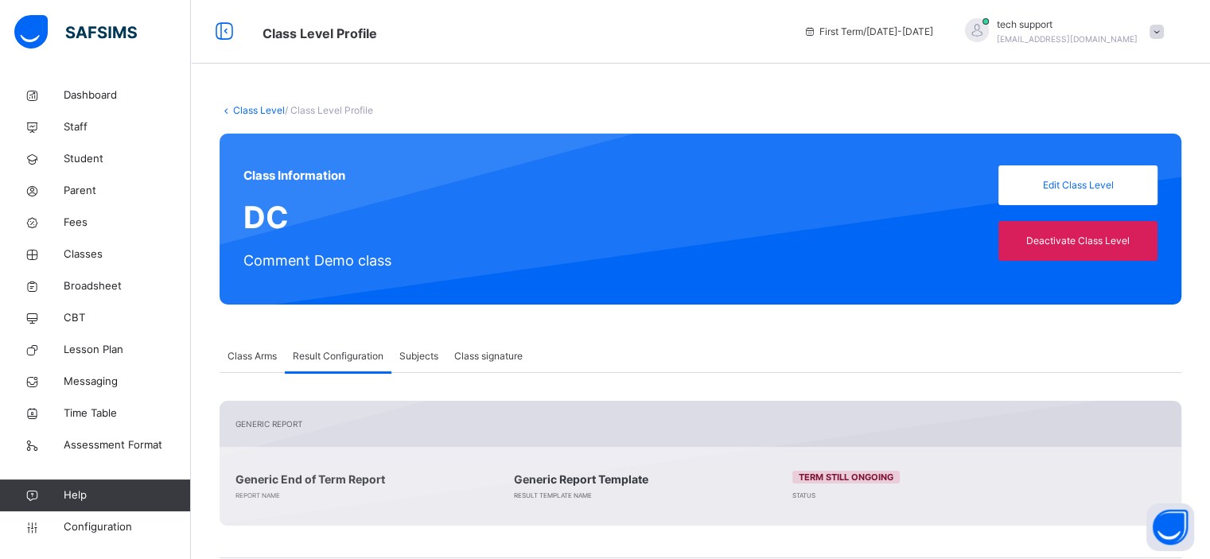
scroll to position [337, 0]
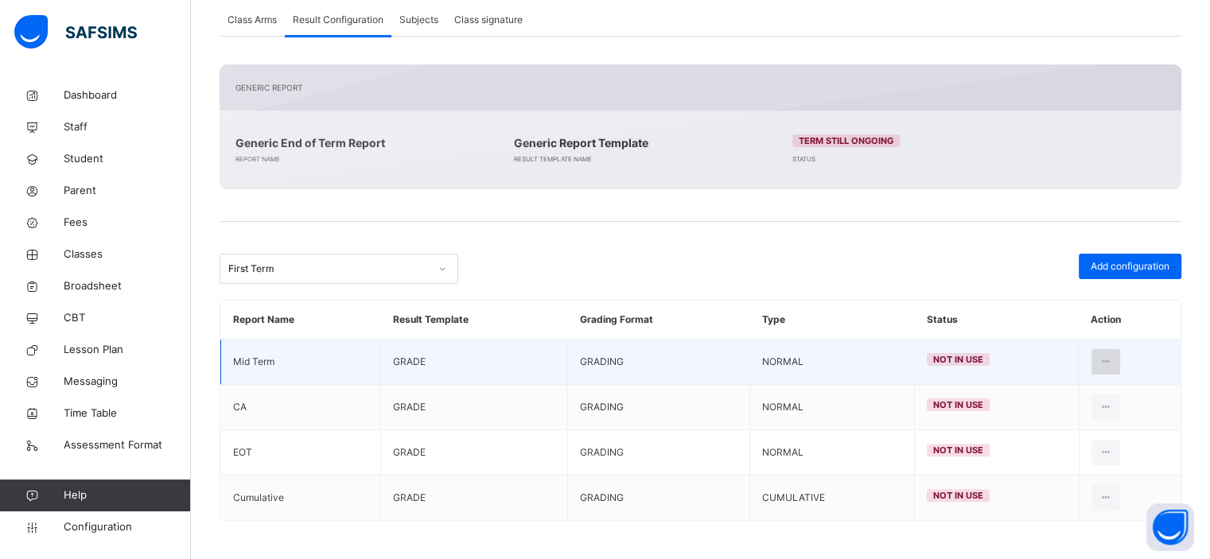
click at [1111, 363] on icon at bounding box center [1107, 362] width 14 height 14
click at [1058, 394] on div "Edit Configuration" at bounding box center [1067, 398] width 92 height 16
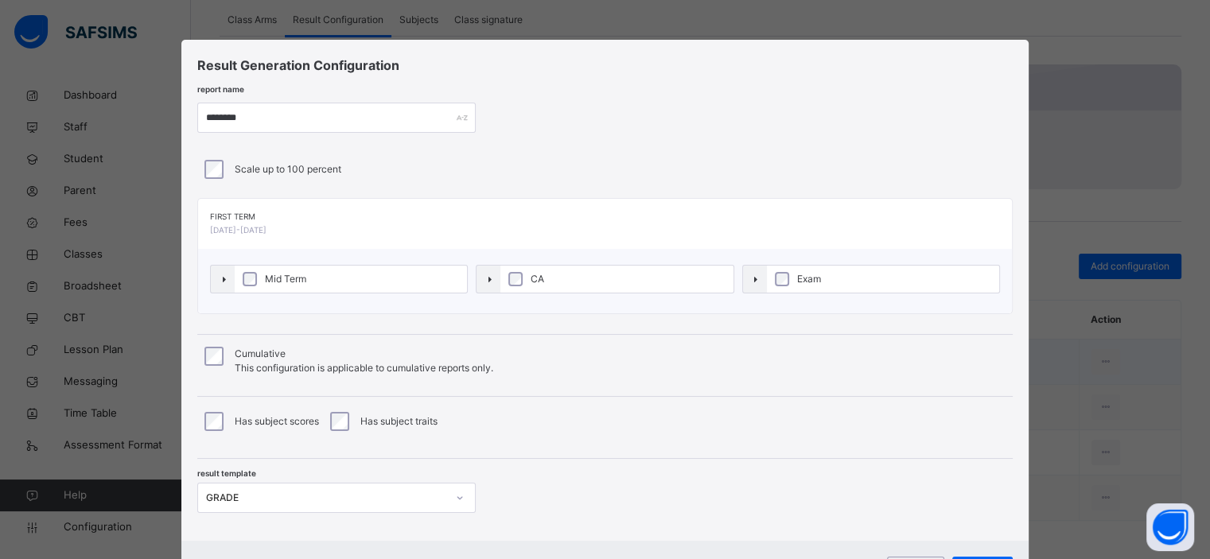
type input "********"
click at [445, 489] on div "GRADE" at bounding box center [336, 498] width 278 height 30
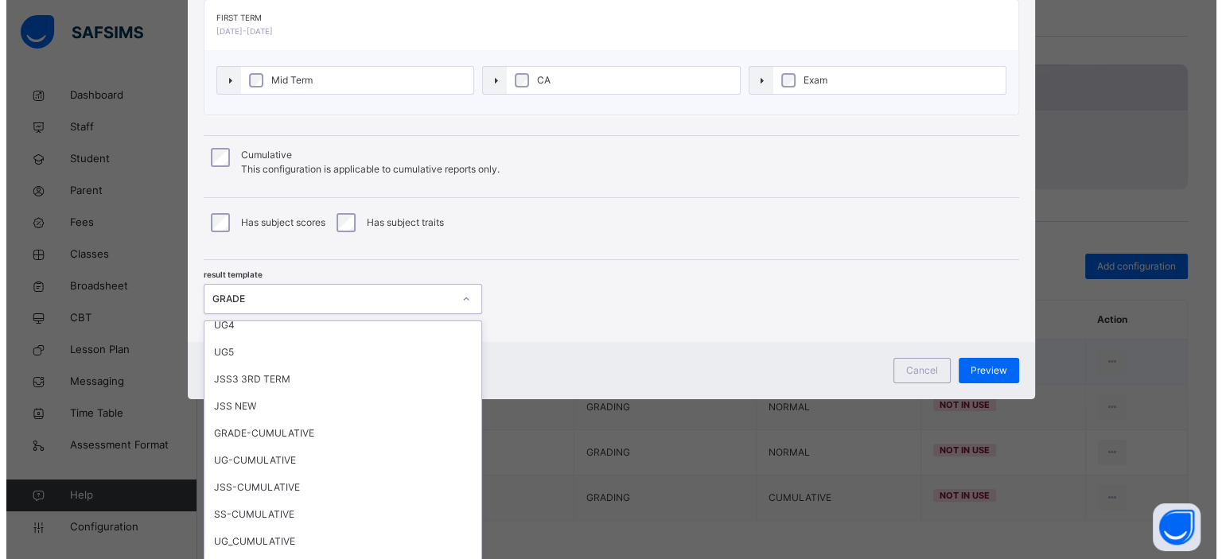
scroll to position [356, 0]
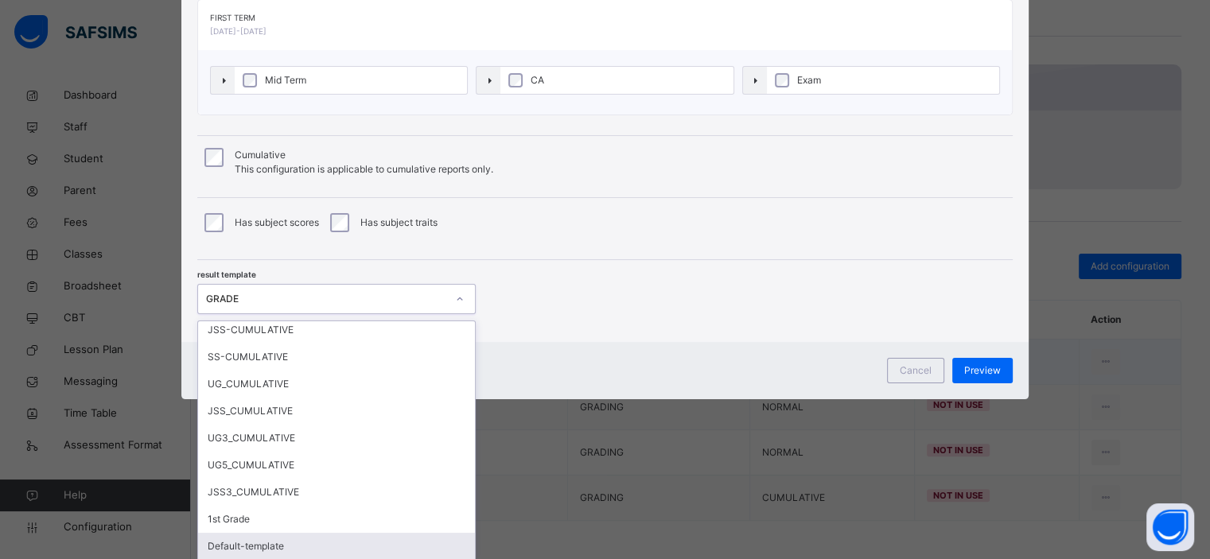
click at [324, 536] on div "Default-template" at bounding box center [336, 546] width 277 height 27
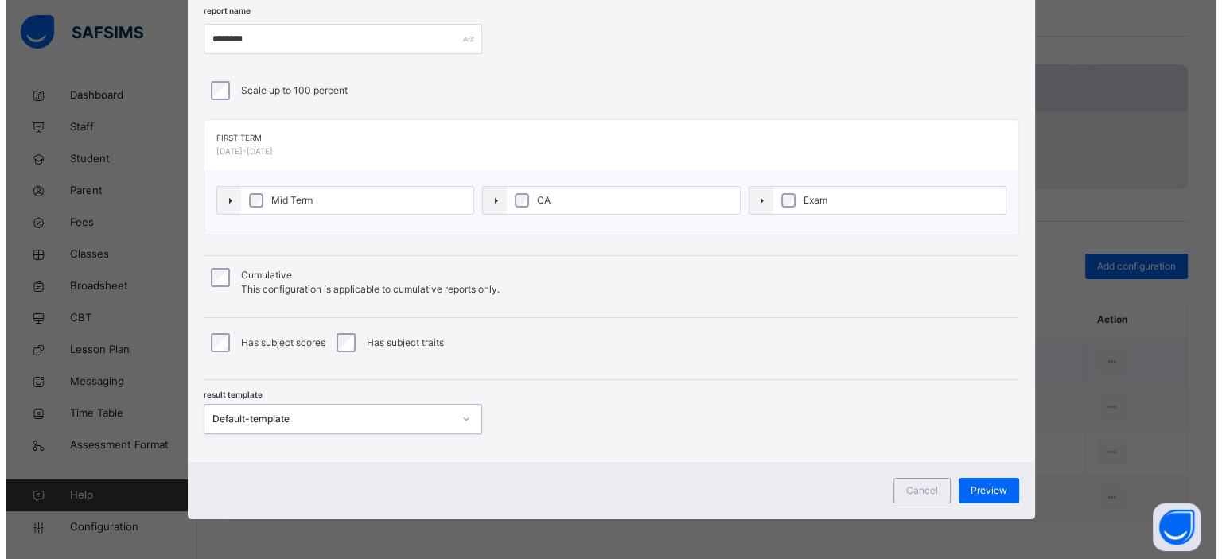
scroll to position [77, 0]
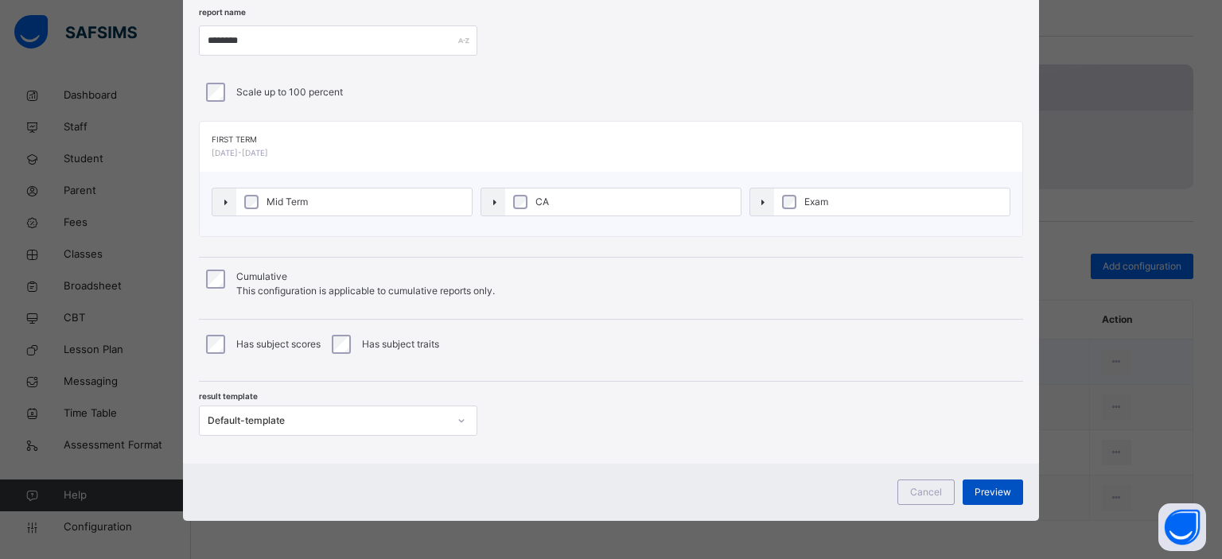
click at [998, 485] on span "Preview" at bounding box center [993, 492] width 37 height 14
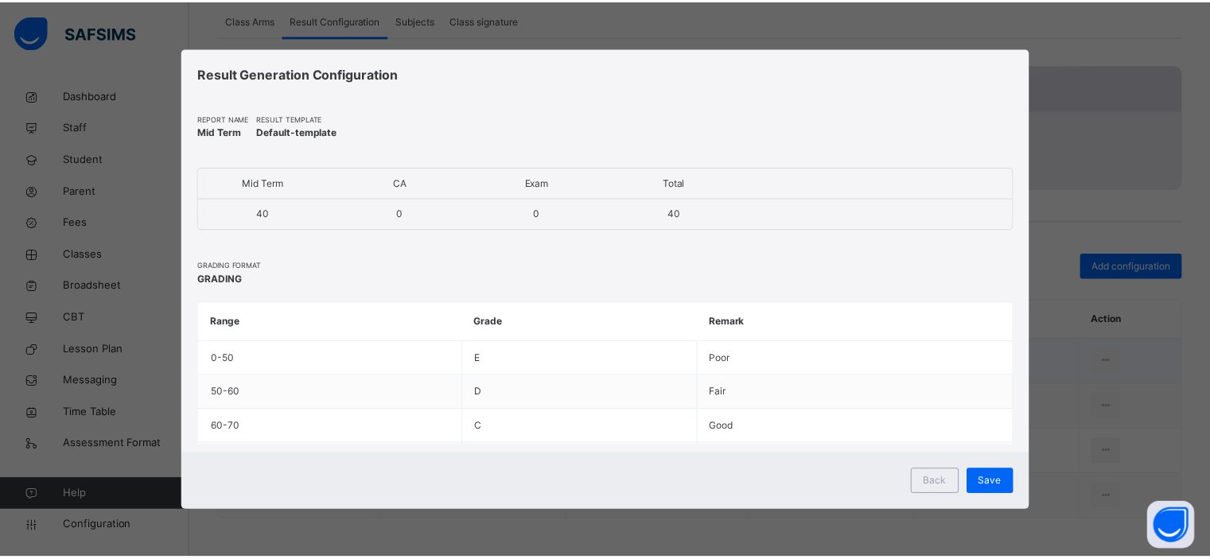
scroll to position [0, 0]
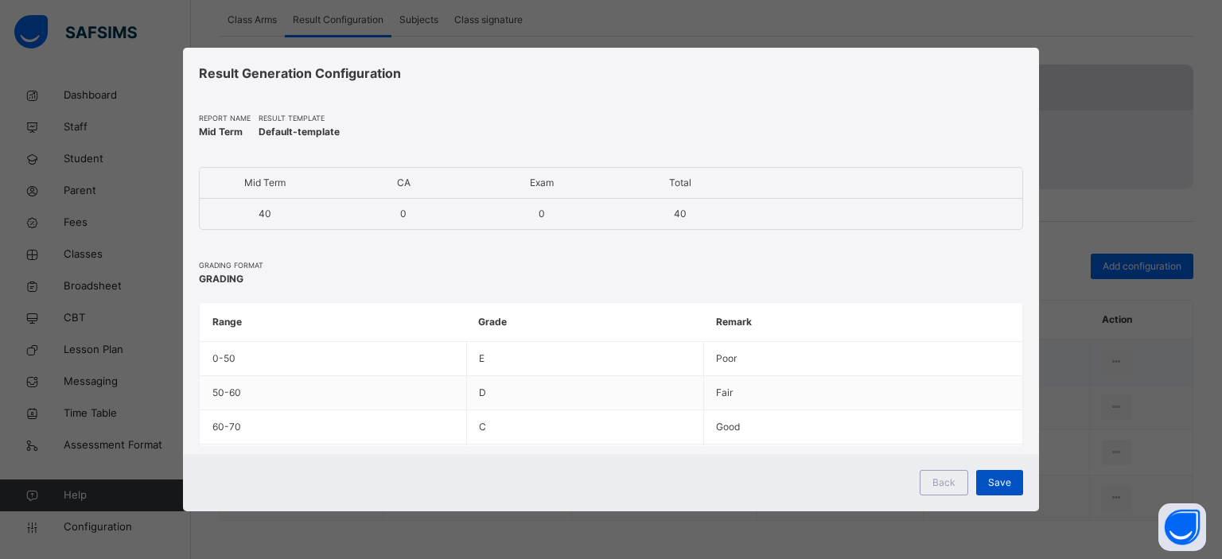
click at [999, 485] on span "Save" at bounding box center [999, 483] width 23 height 14
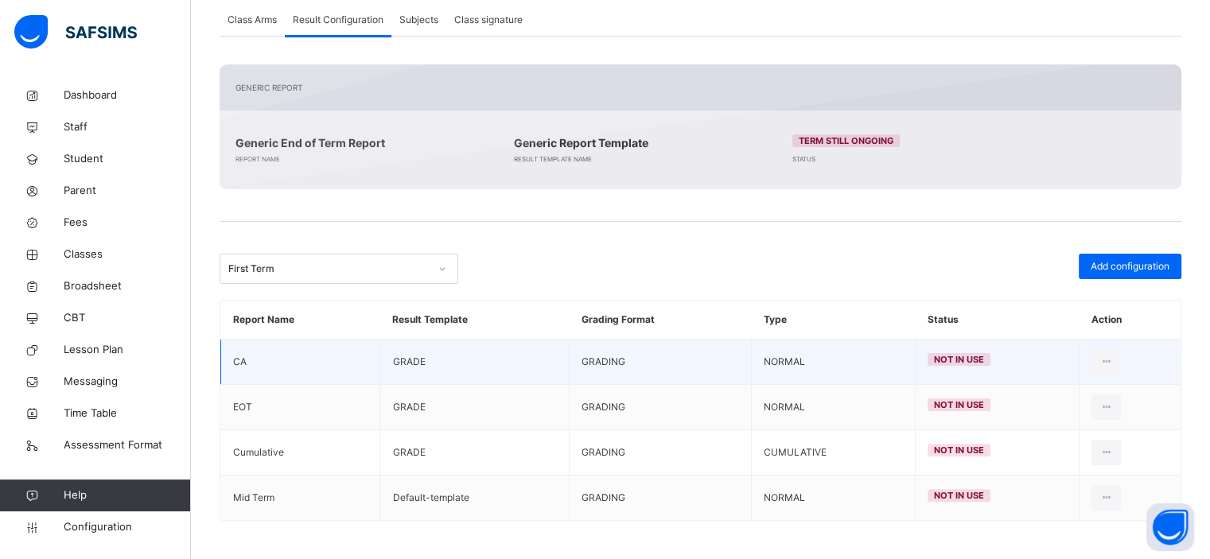
click at [1125, 347] on td at bounding box center [1130, 361] width 101 height 45
click at [1111, 365] on icon at bounding box center [1107, 362] width 14 height 14
click at [1057, 397] on div "Edit Configuration" at bounding box center [1068, 398] width 92 height 16
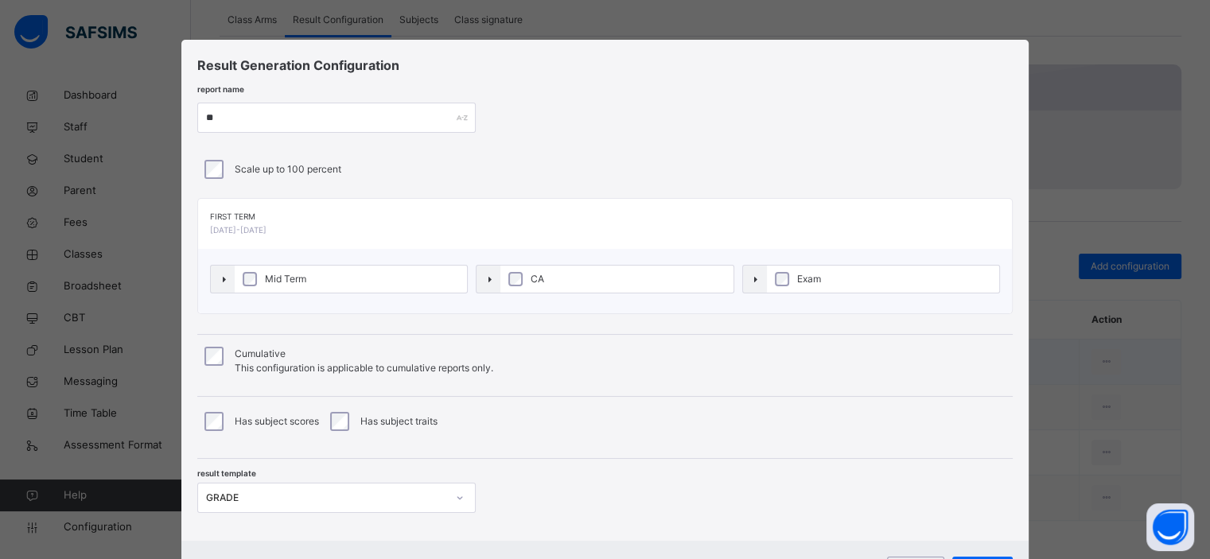
type input "**"
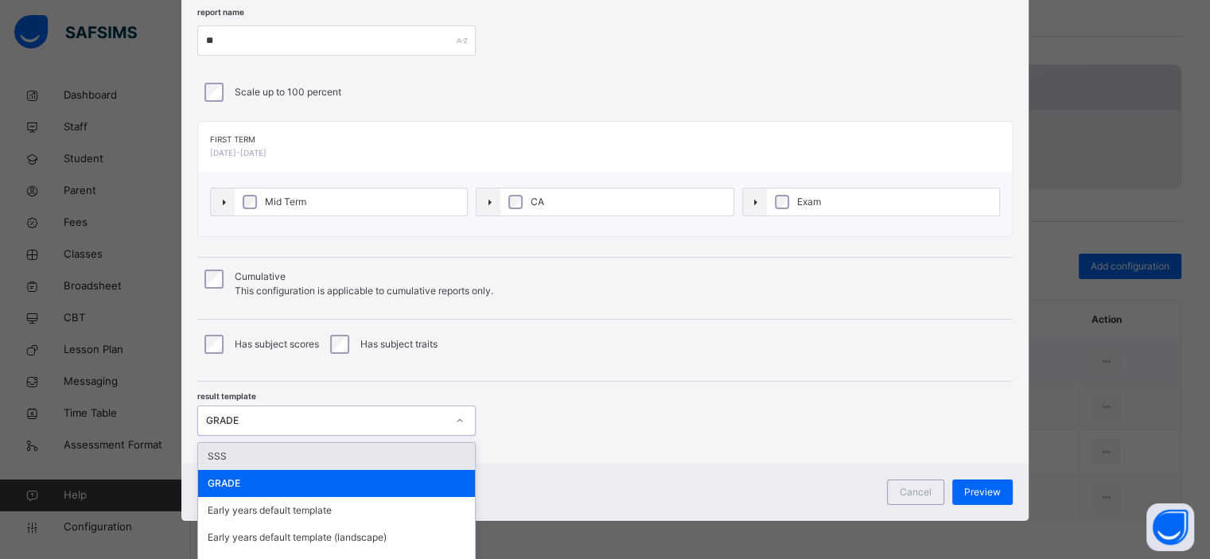
click at [455, 422] on div "option SSS focused, 1 of 22. 22 results available. Use Up and Down to choose op…" at bounding box center [336, 421] width 278 height 30
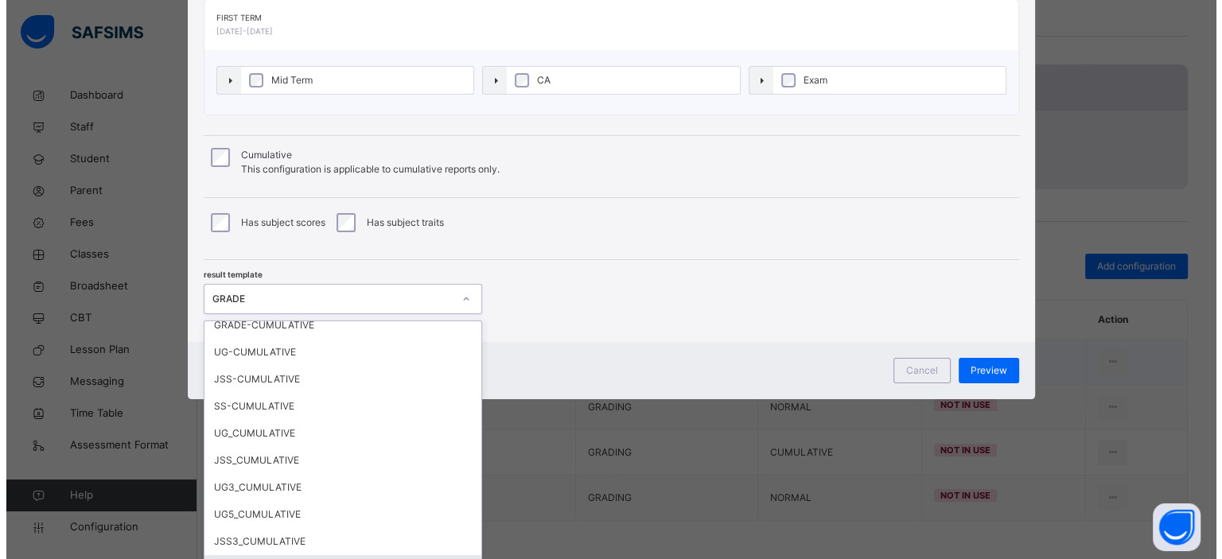
scroll to position [356, 0]
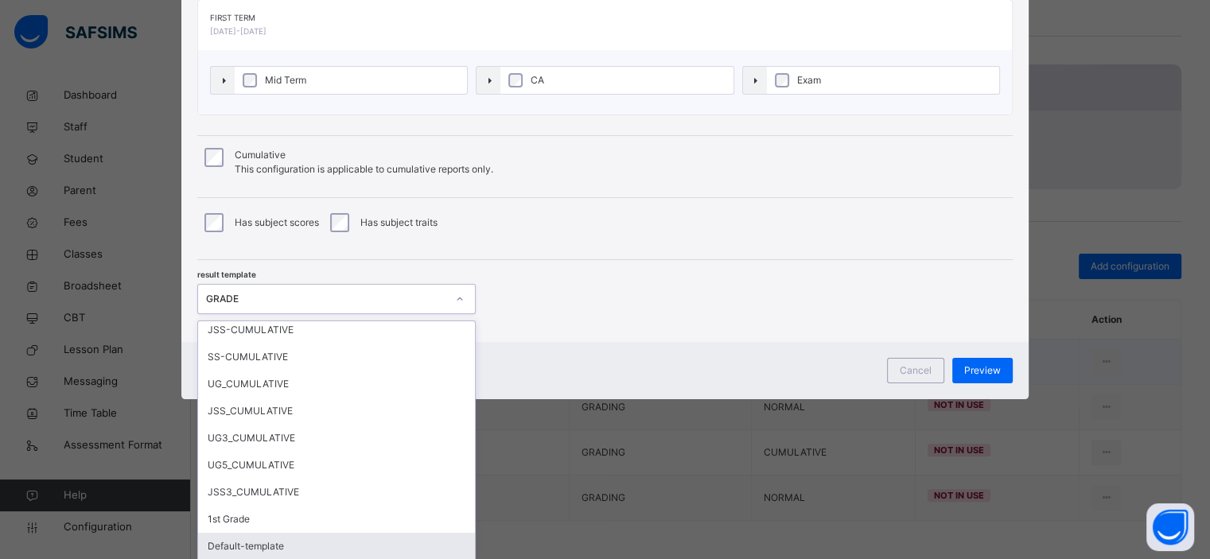
click at [362, 537] on div "Default-template" at bounding box center [336, 546] width 277 height 27
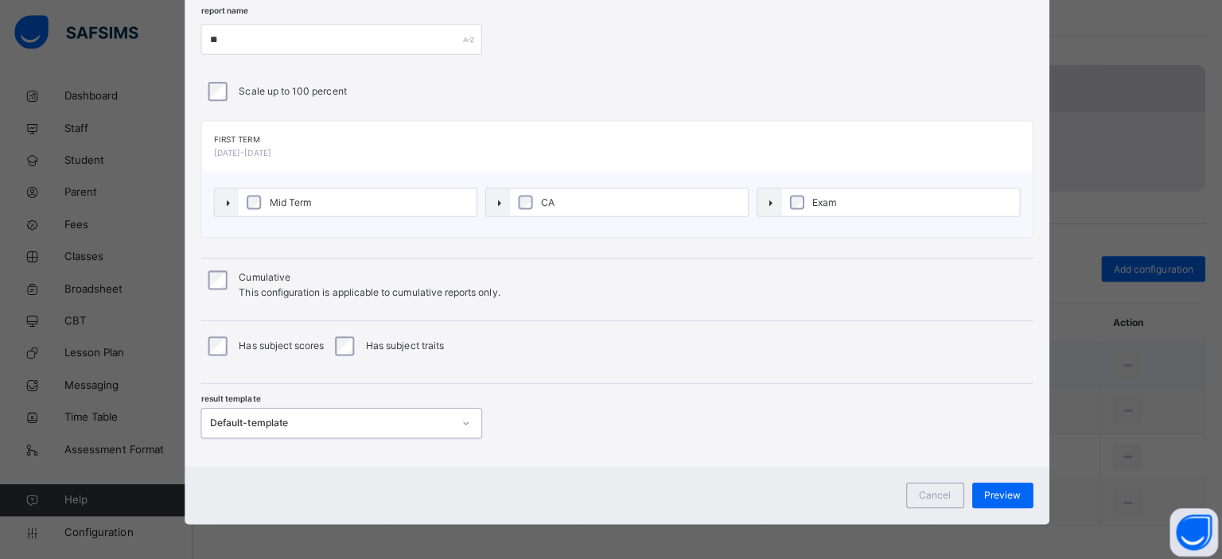
scroll to position [77, 0]
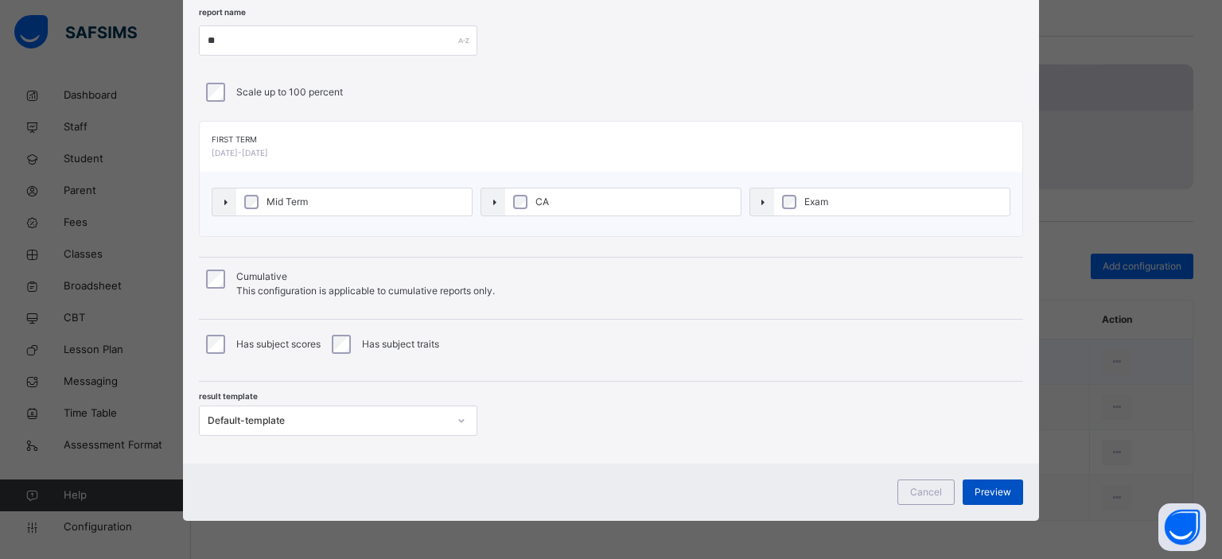
click at [983, 493] on span "Preview" at bounding box center [993, 492] width 37 height 14
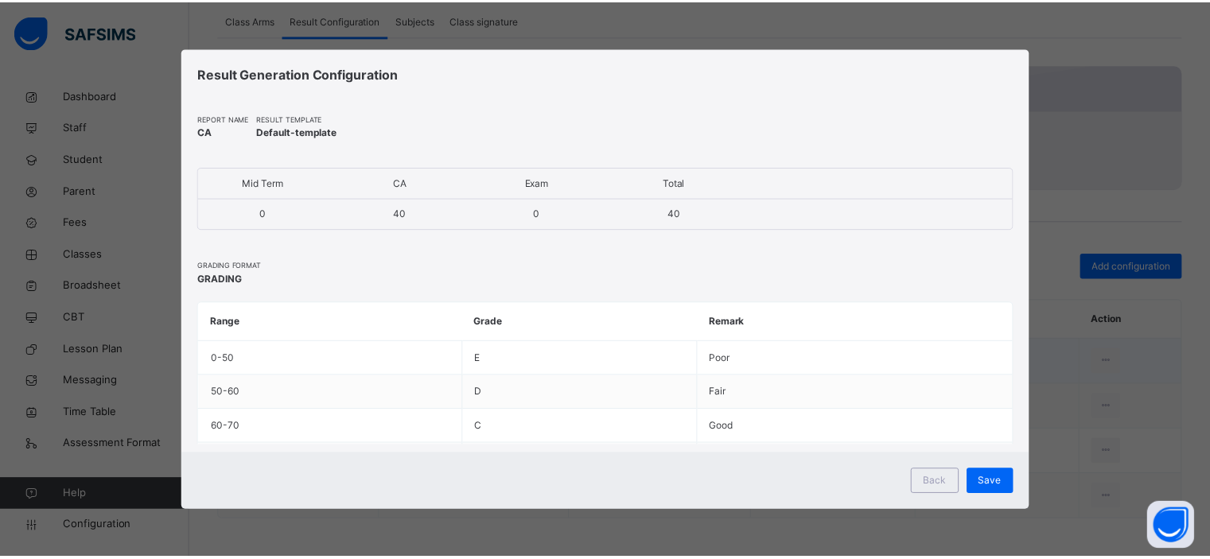
scroll to position [0, 0]
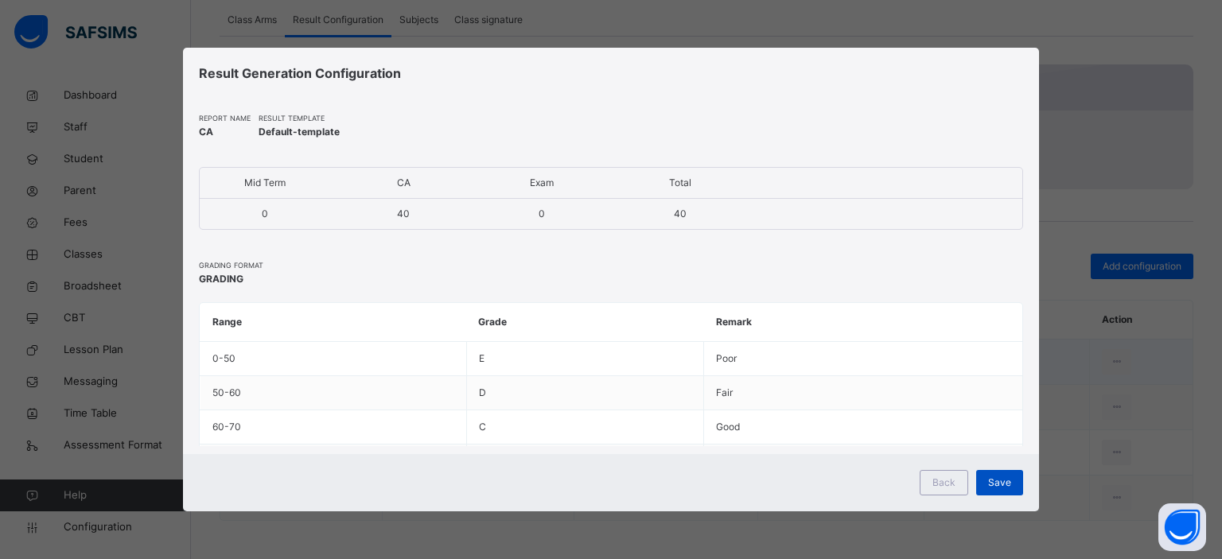
click at [989, 477] on span "Save" at bounding box center [999, 483] width 23 height 14
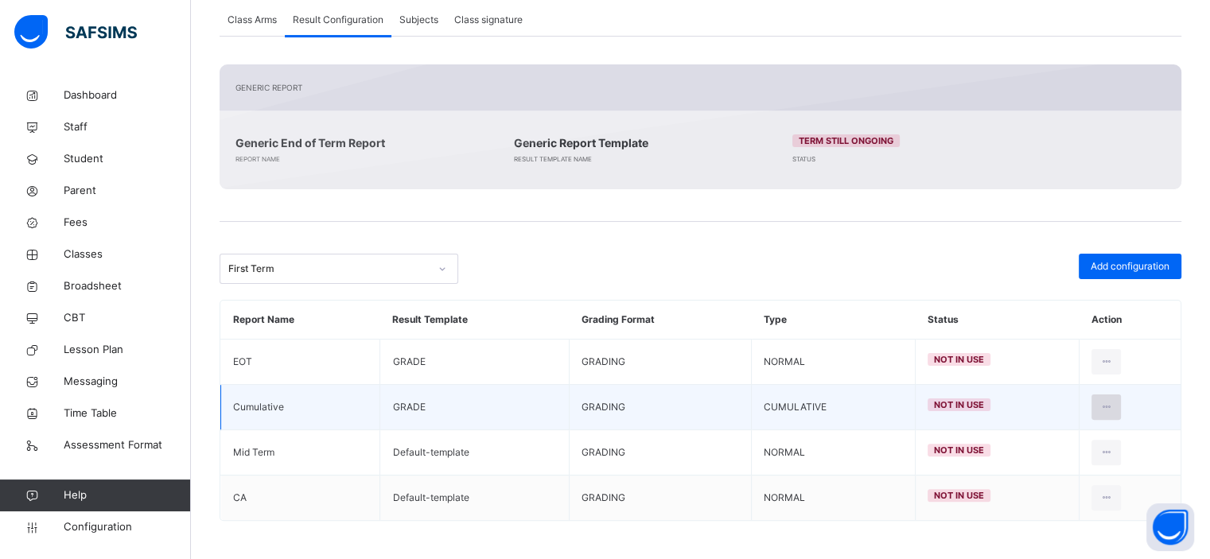
click at [1113, 407] on icon at bounding box center [1107, 407] width 14 height 14
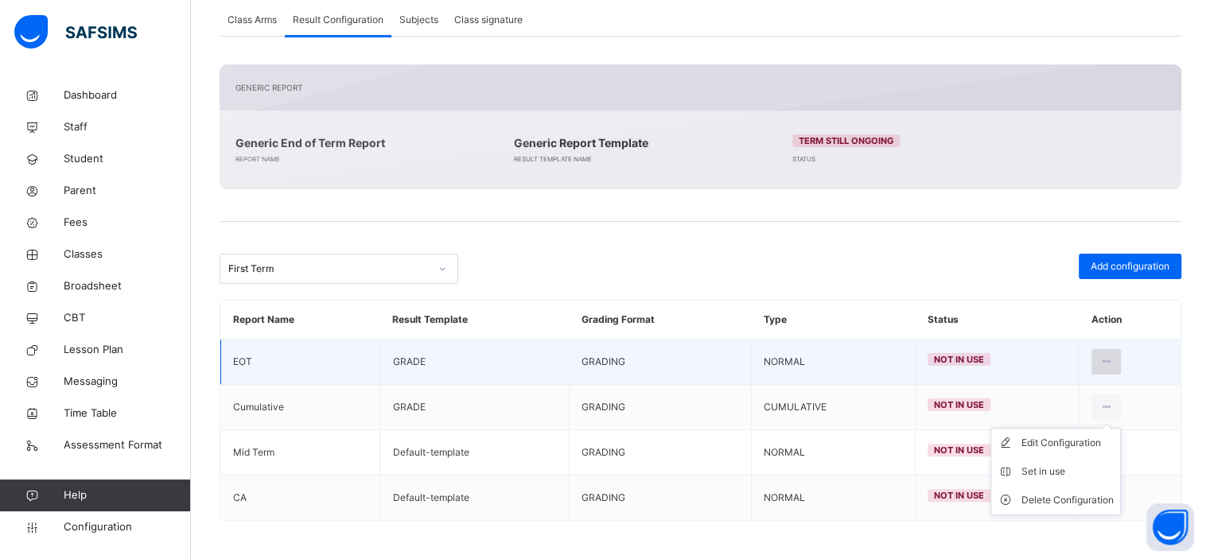
click at [1120, 374] on div at bounding box center [1106, 361] width 29 height 25
click at [1046, 391] on div "Edit Configuration" at bounding box center [1068, 398] width 92 height 16
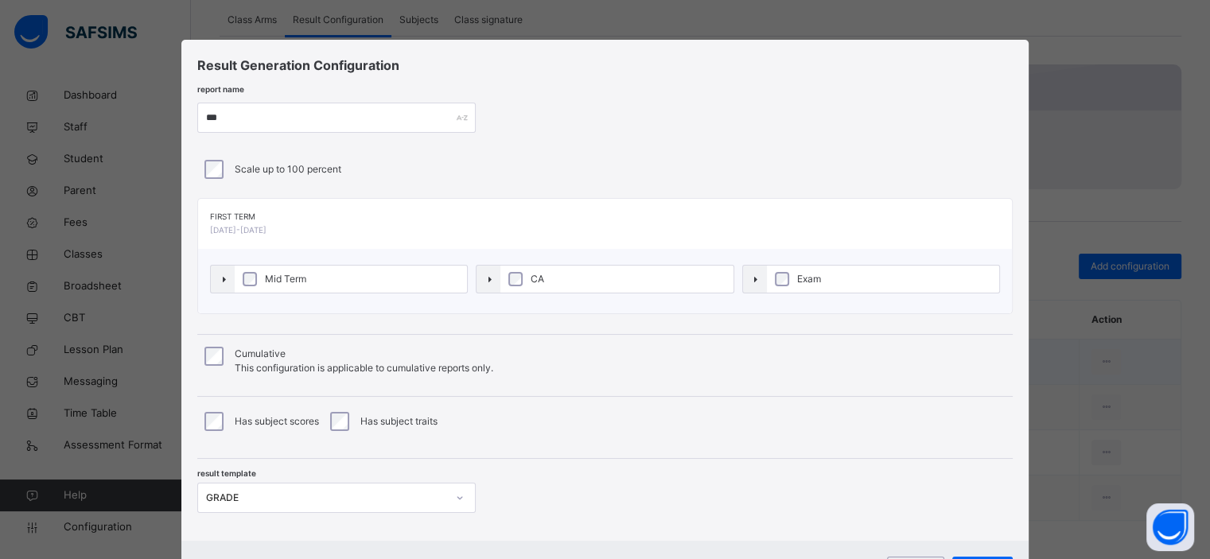
type input "***"
click at [317, 496] on div "GRADE" at bounding box center [336, 498] width 278 height 30
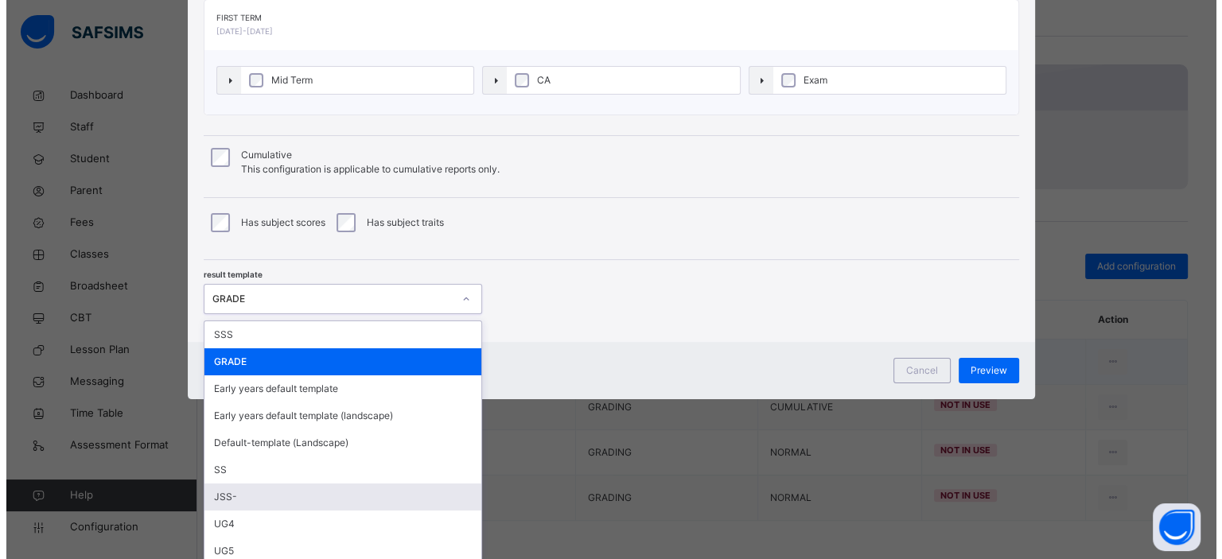
scroll to position [356, 0]
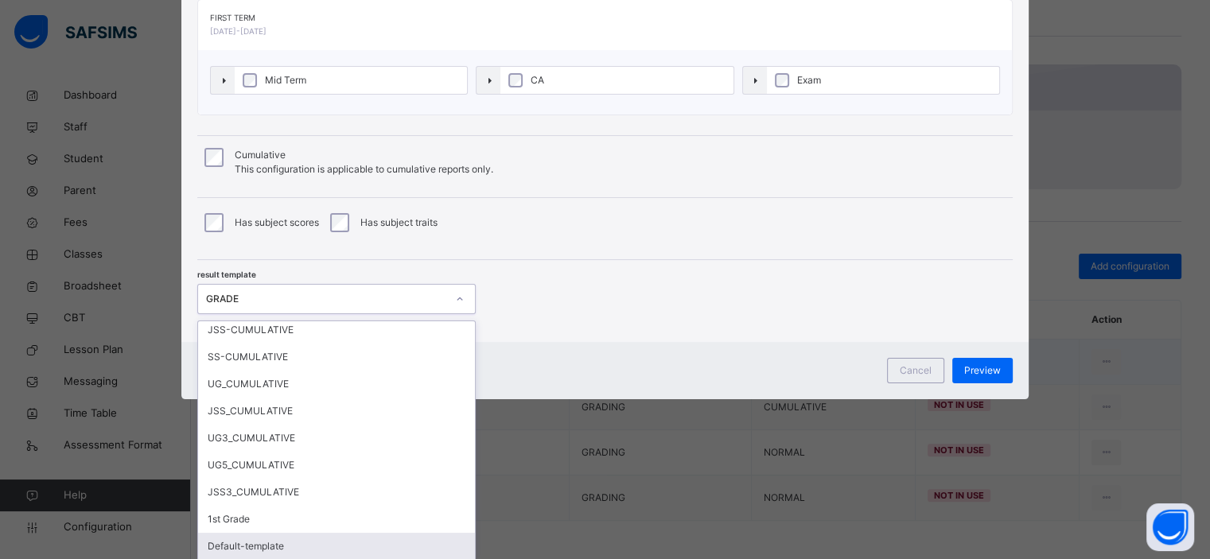
click at [286, 550] on div "Default-template" at bounding box center [336, 546] width 277 height 27
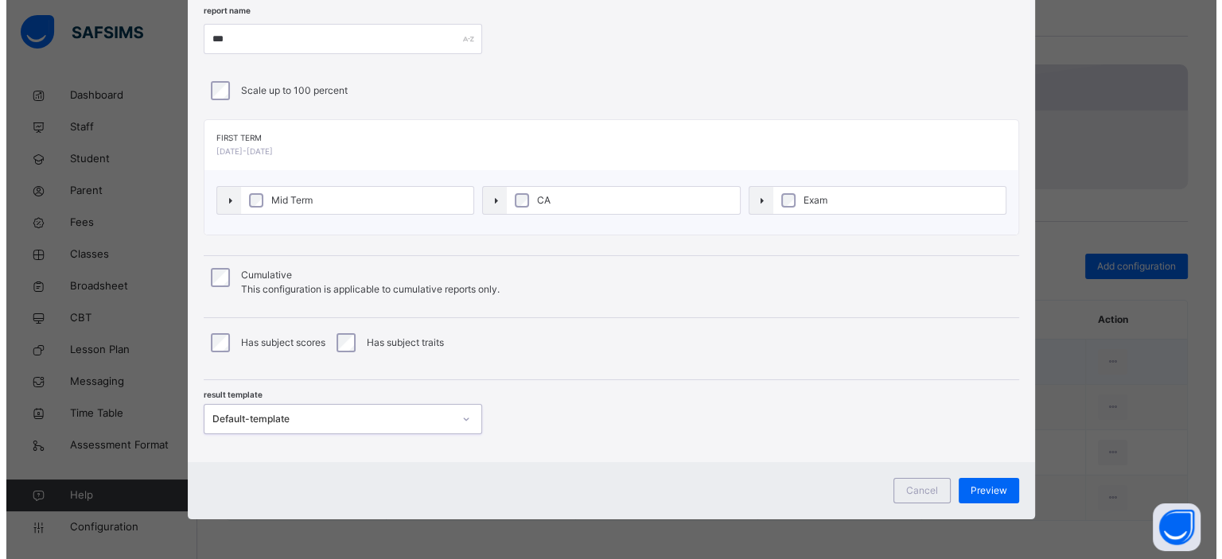
scroll to position [77, 0]
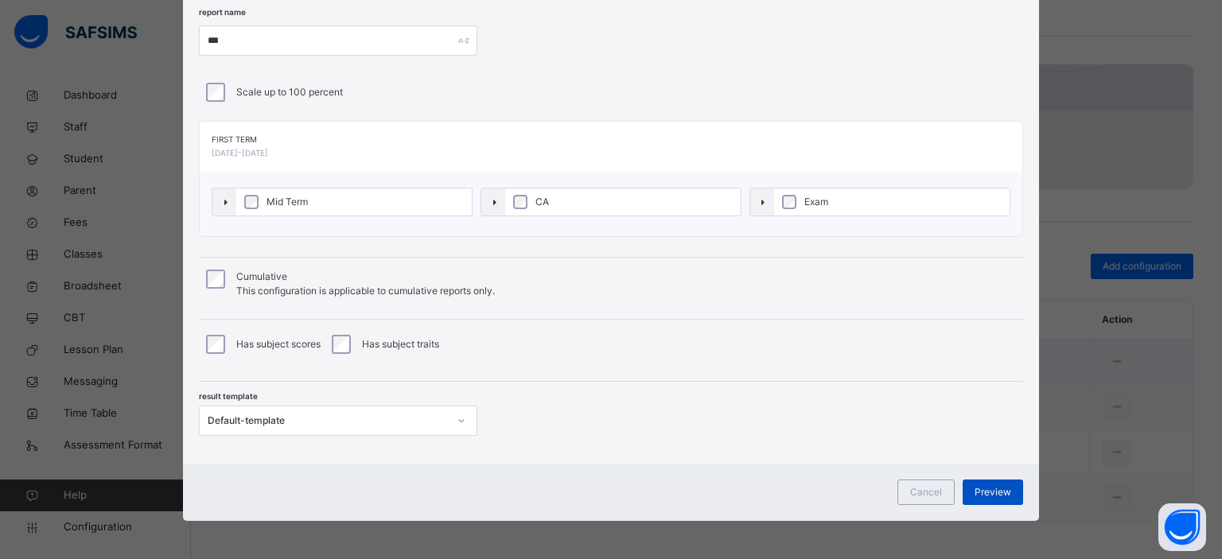
click at [983, 485] on span "Preview" at bounding box center [993, 492] width 37 height 14
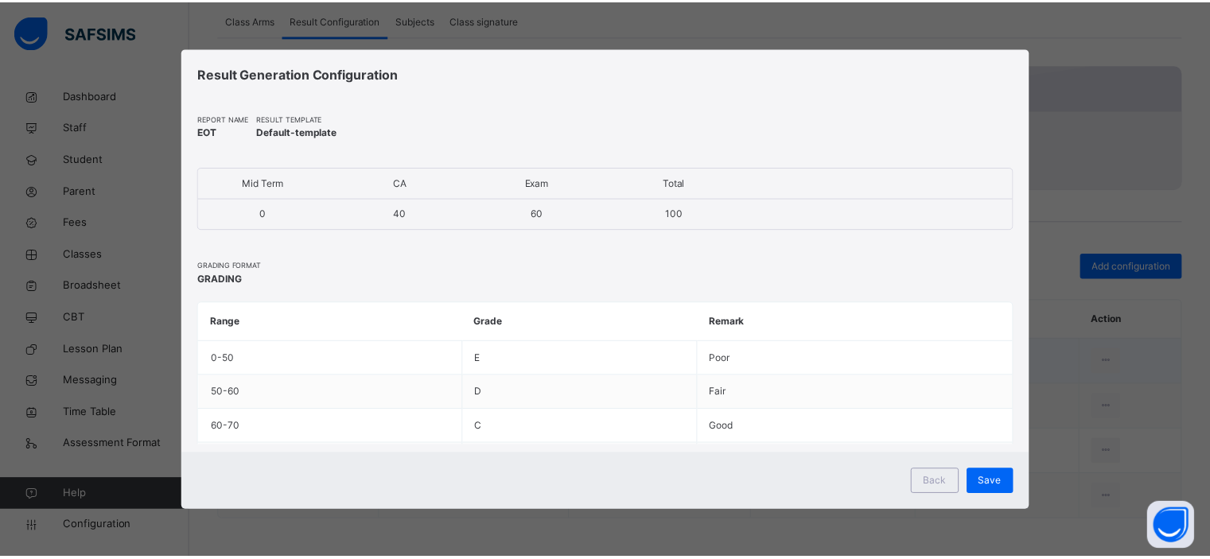
scroll to position [0, 0]
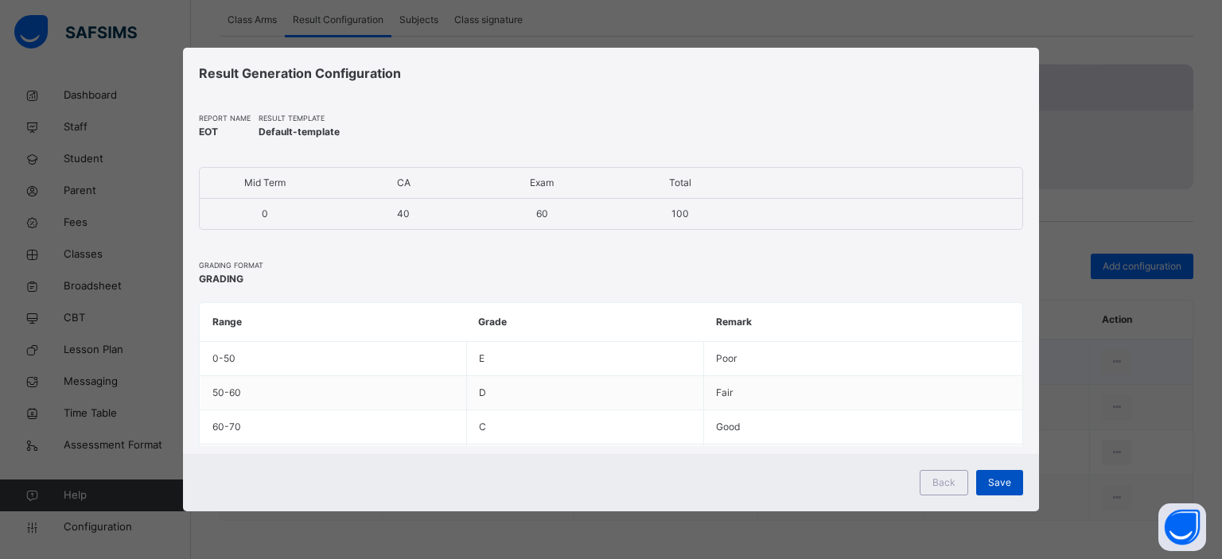
click at [1001, 481] on span "Save" at bounding box center [999, 483] width 23 height 14
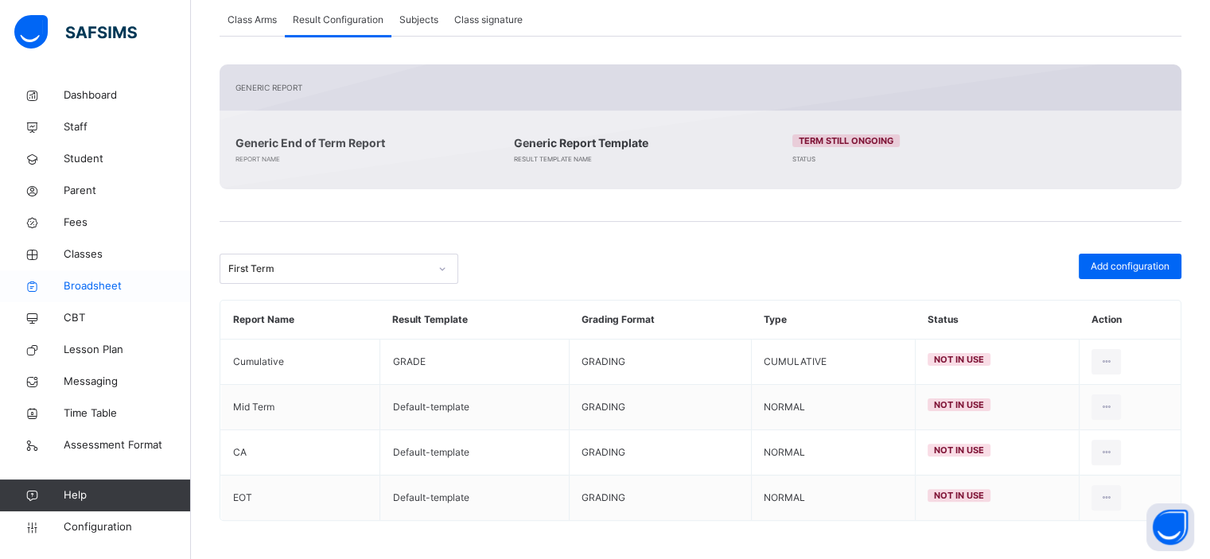
click at [84, 286] on span "Broadsheet" at bounding box center [127, 286] width 127 height 16
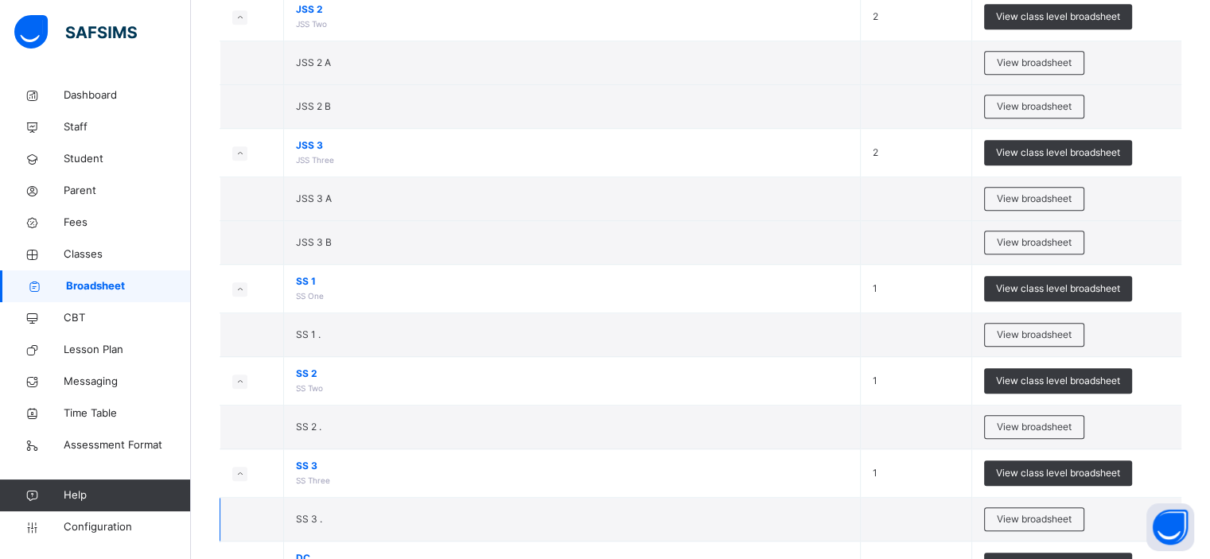
scroll to position [1180, 0]
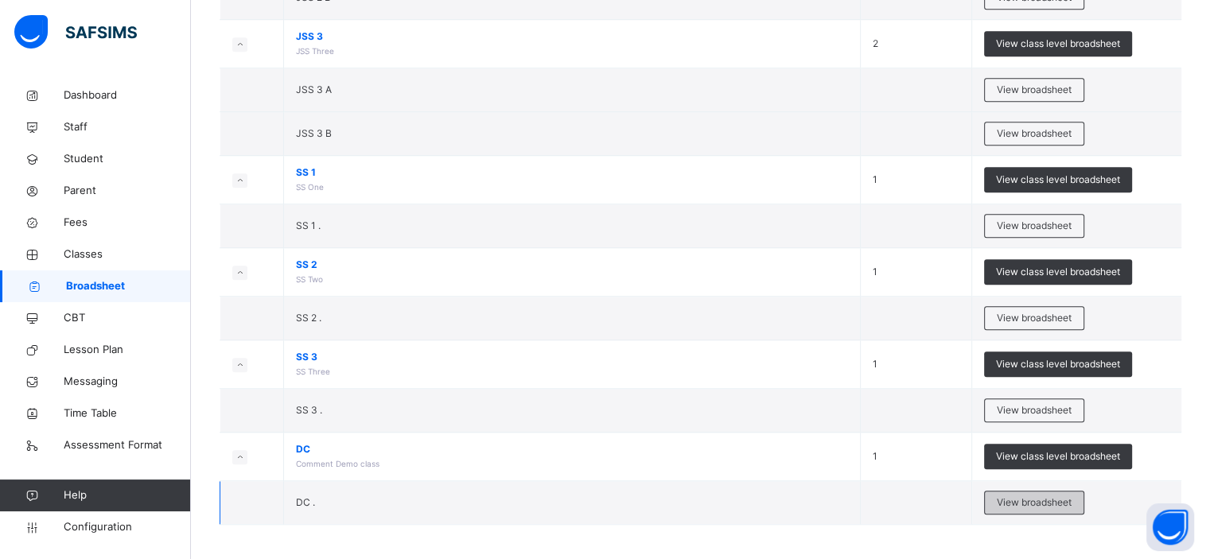
click at [1036, 502] on span "View broadsheet" at bounding box center [1034, 503] width 75 height 14
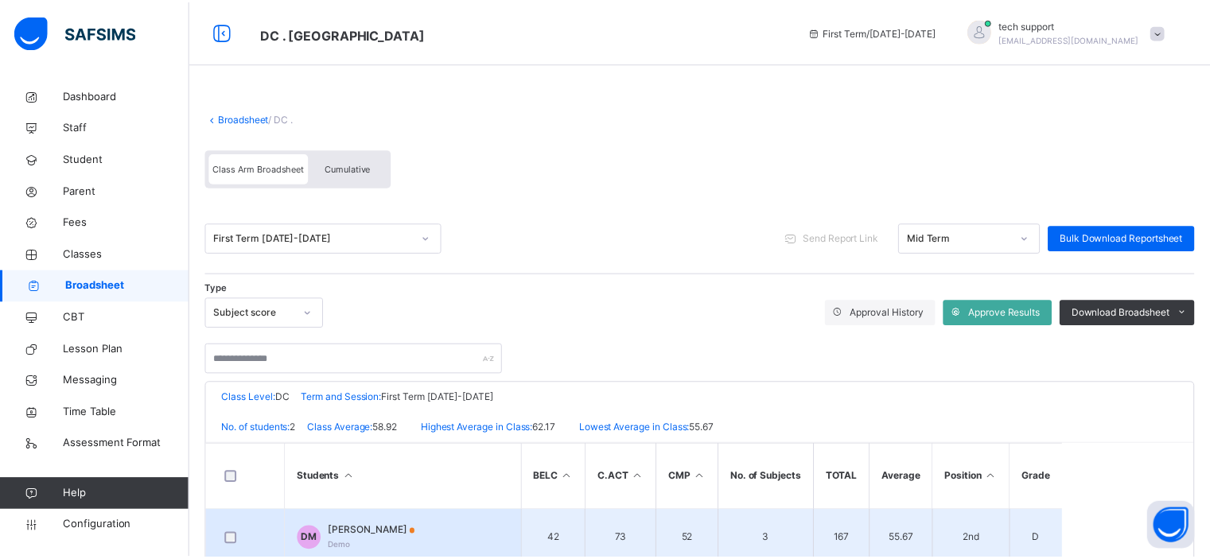
scroll to position [99, 0]
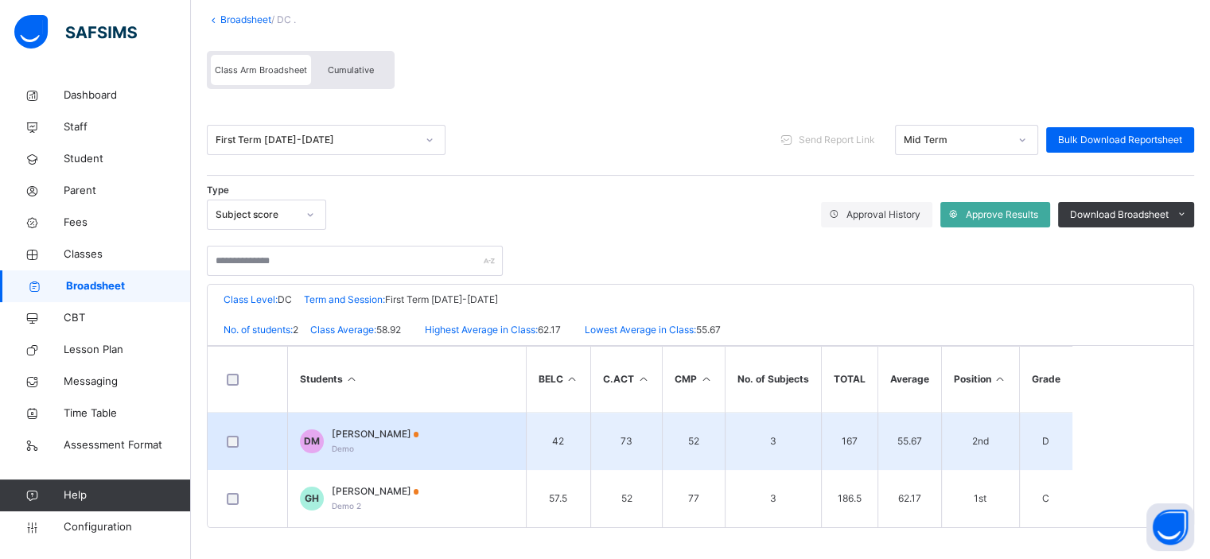
click at [362, 454] on div "Daniel Mbah Demo" at bounding box center [376, 441] width 88 height 29
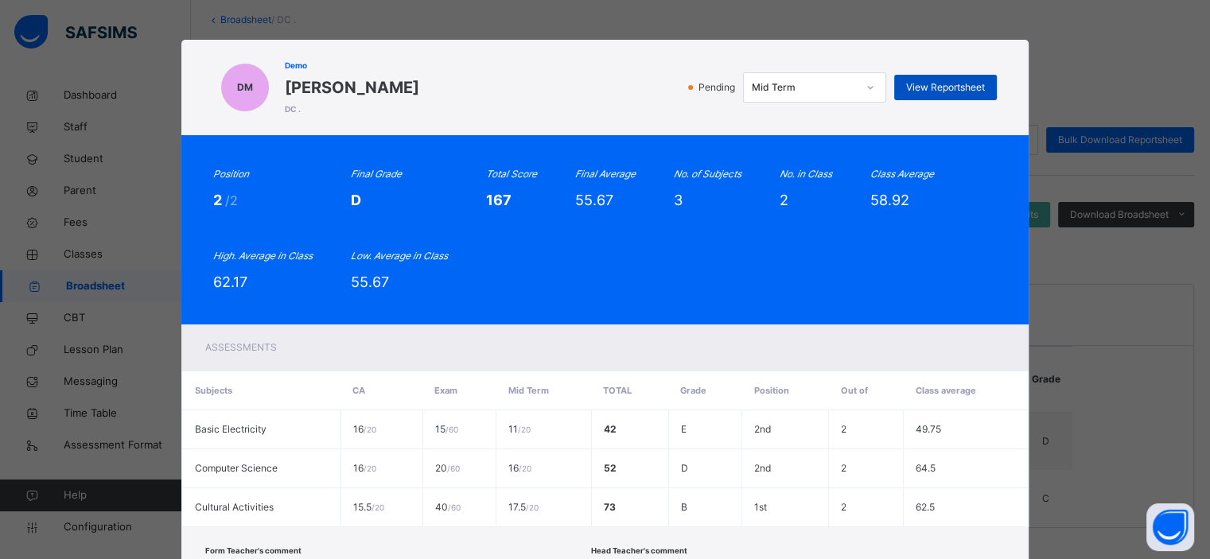
click at [926, 85] on span "View Reportsheet" at bounding box center [945, 87] width 79 height 14
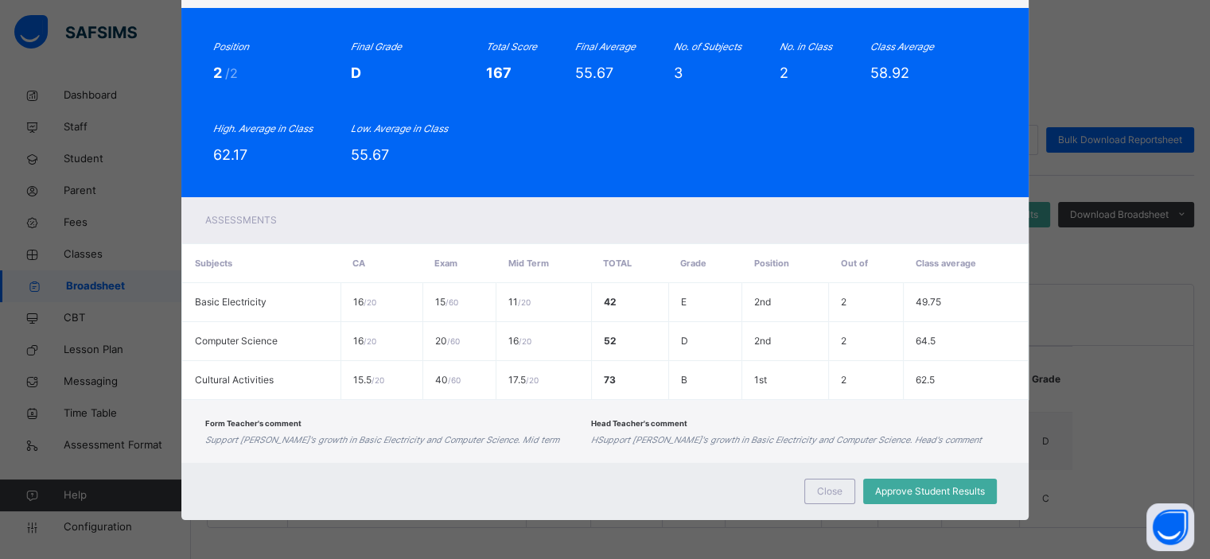
scroll to position [0, 0]
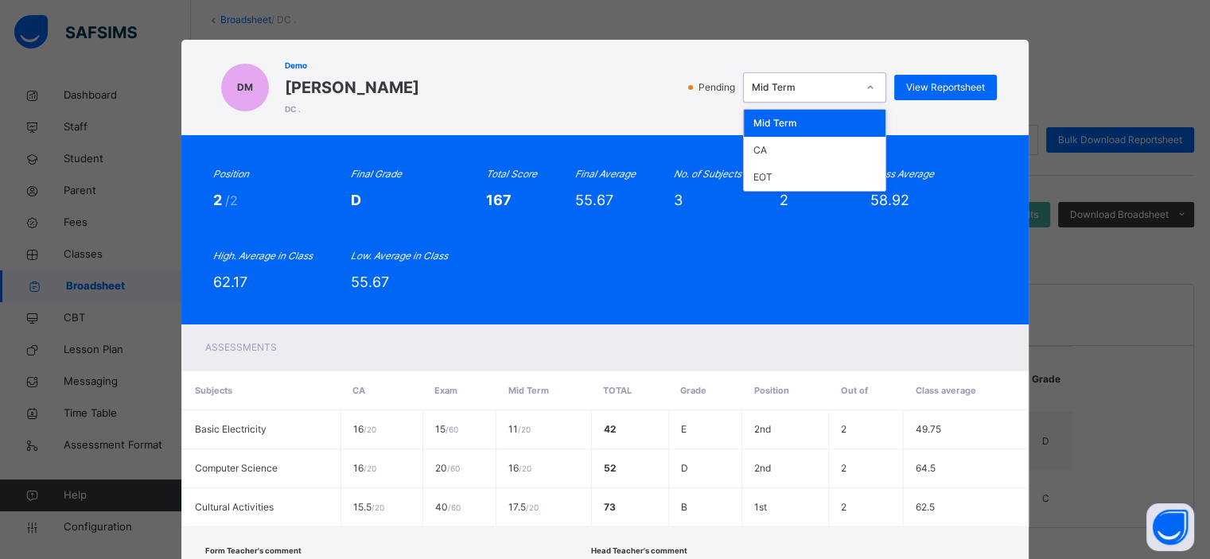
click at [832, 91] on div "Mid Term" at bounding box center [804, 87] width 105 height 14
click at [820, 145] on div "CA" at bounding box center [815, 150] width 142 height 27
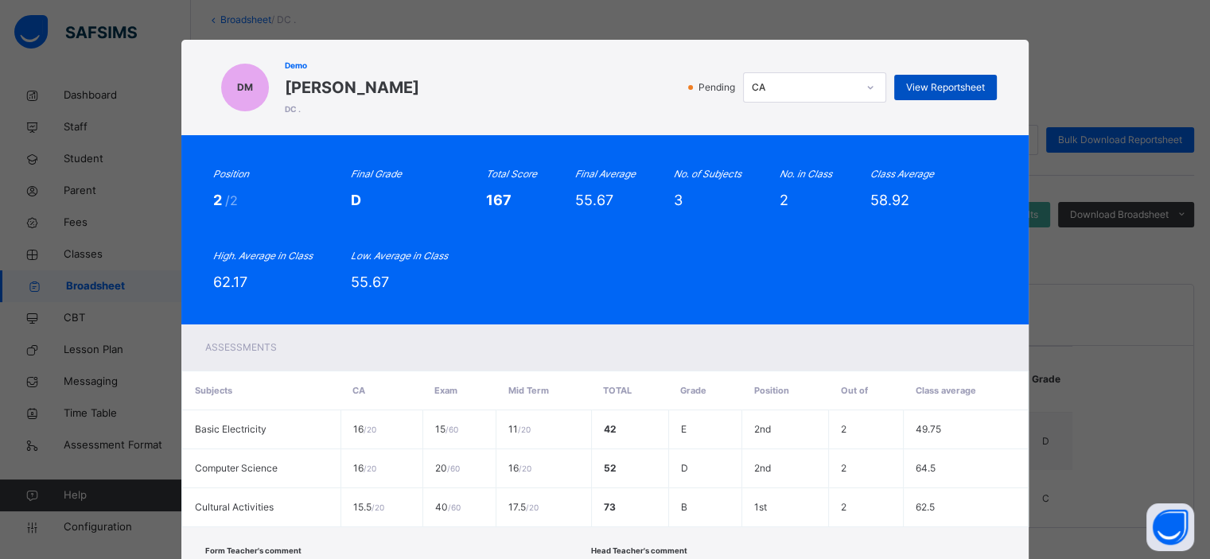
click at [939, 89] on span "View Reportsheet" at bounding box center [945, 87] width 79 height 14
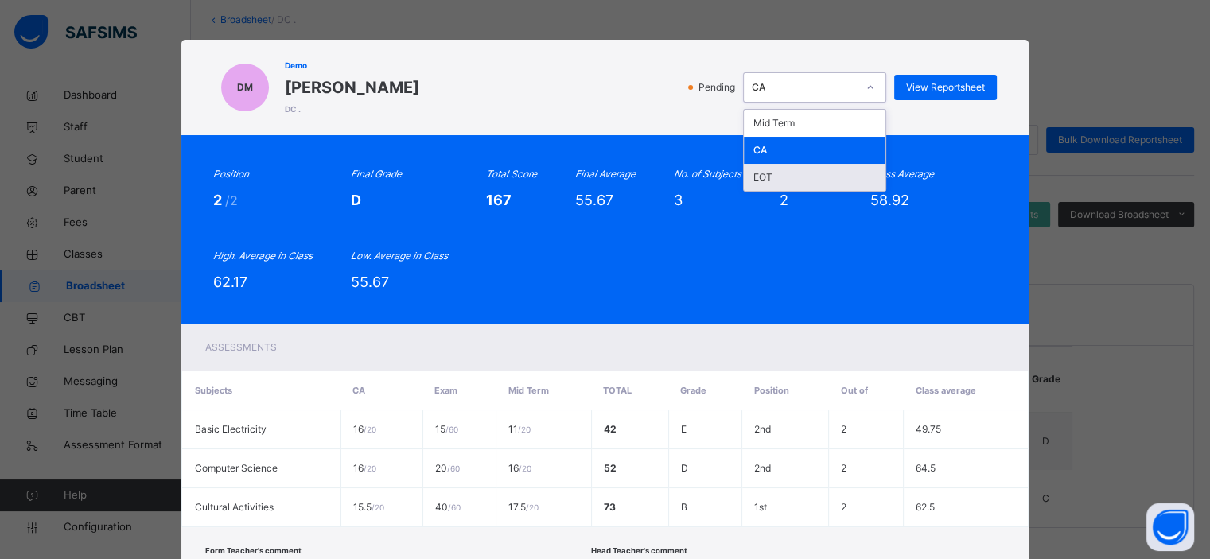
drag, startPoint x: 836, startPoint y: 92, endPoint x: 816, endPoint y: 175, distance: 85.3
click at [816, 103] on div "option CA, selected. option EOT focused, 3 of 3. 3 results available. Use Up an…" at bounding box center [814, 87] width 143 height 30
click at [816, 175] on div "EOT" at bounding box center [815, 177] width 142 height 27
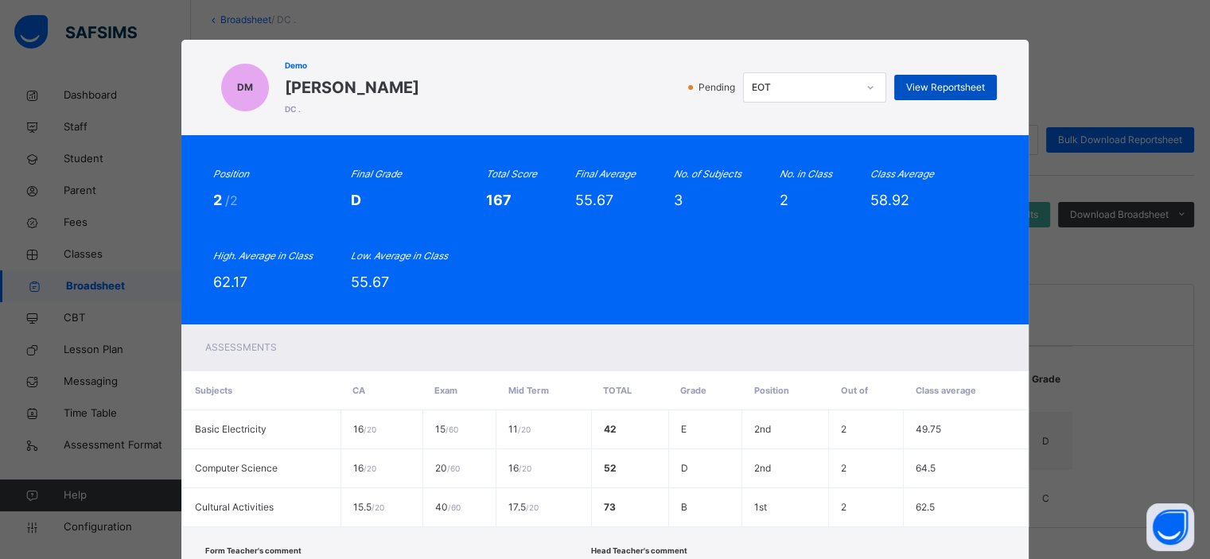
click at [941, 95] on div "Pending EOT View Reportsheet" at bounding box center [712, 87] width 570 height 30
click at [941, 95] on div "View Reportsheet" at bounding box center [945, 87] width 103 height 25
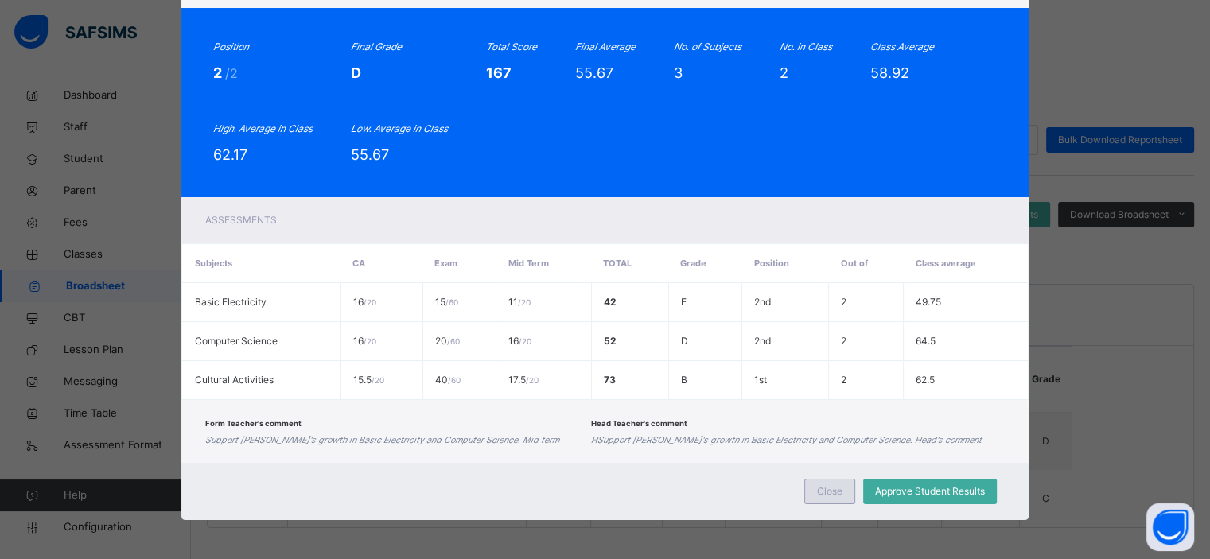
click at [820, 480] on div "Close" at bounding box center [829, 491] width 51 height 25
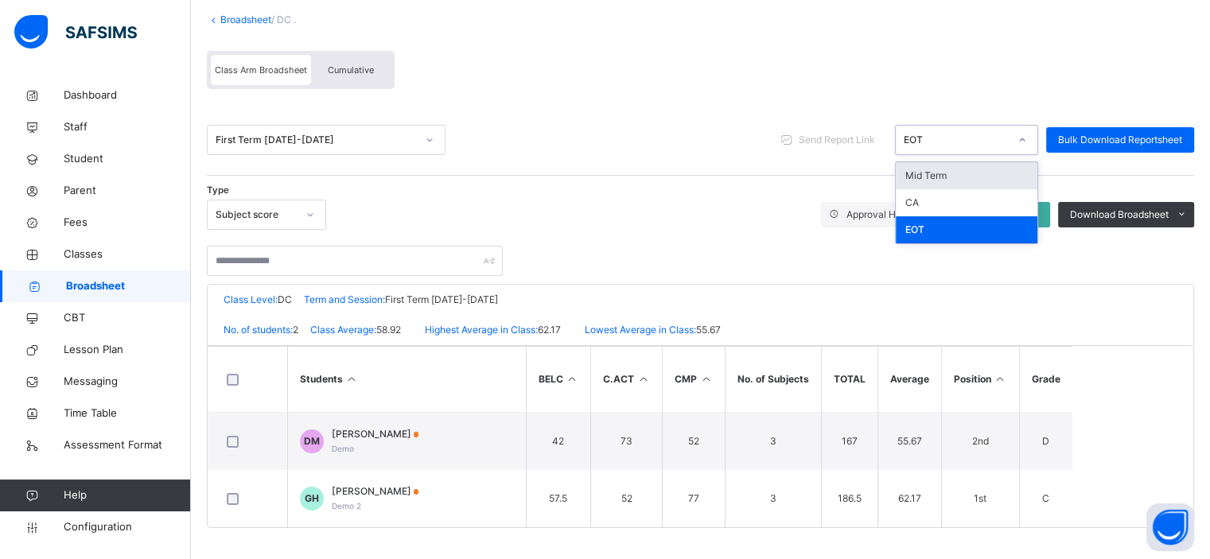
click at [1009, 133] on div "EOT" at bounding box center [956, 140] width 105 height 14
click at [969, 192] on div "CA" at bounding box center [967, 202] width 142 height 27
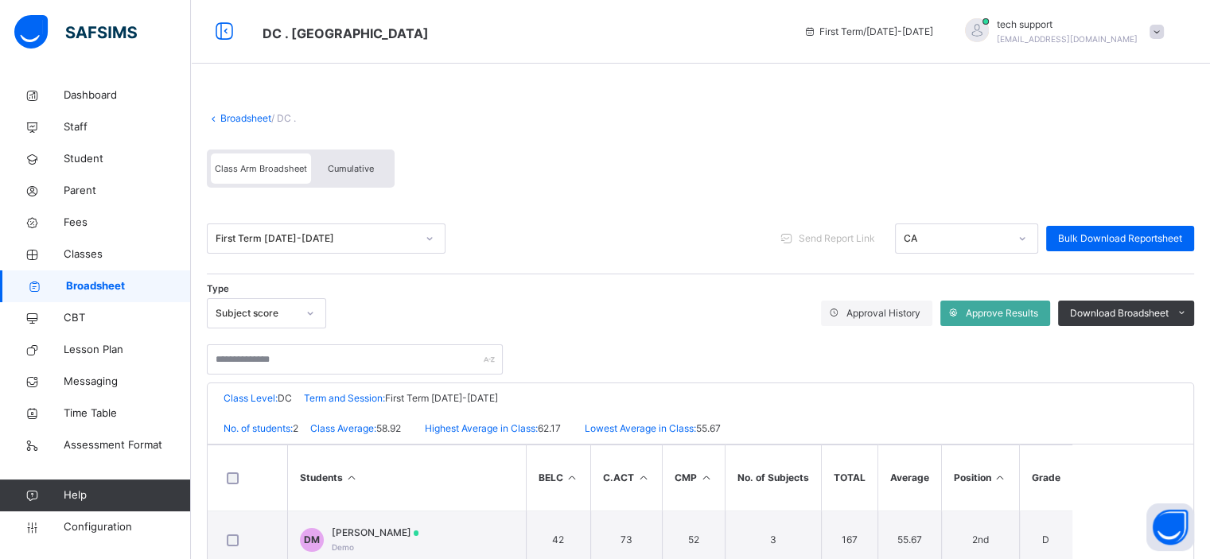
scroll to position [99, 0]
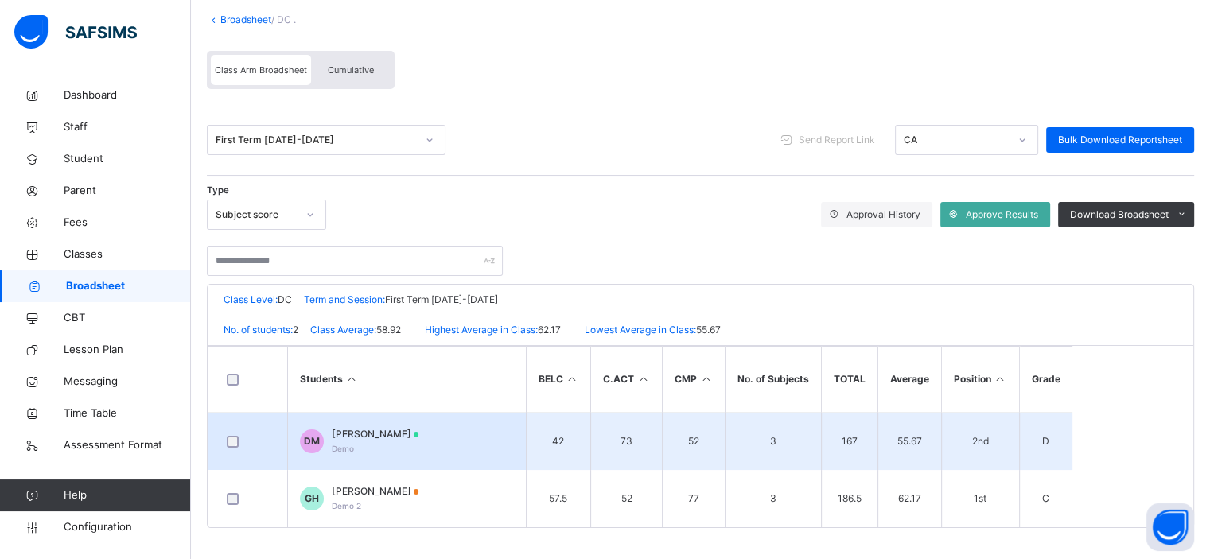
click at [372, 446] on div "Daniel Mbah Demo" at bounding box center [376, 441] width 88 height 29
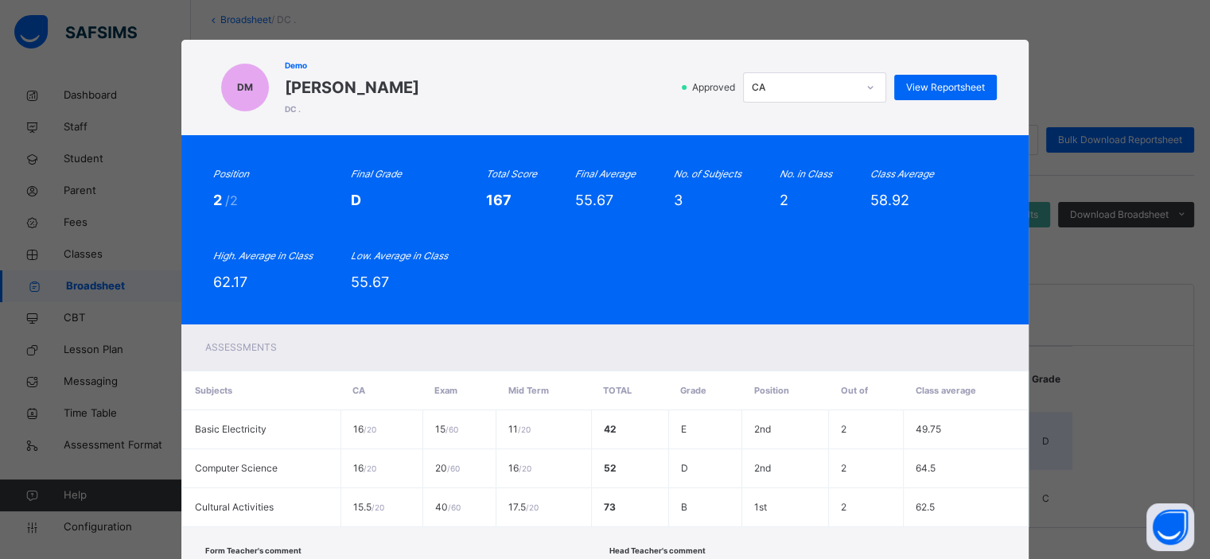
scroll to position [127, 0]
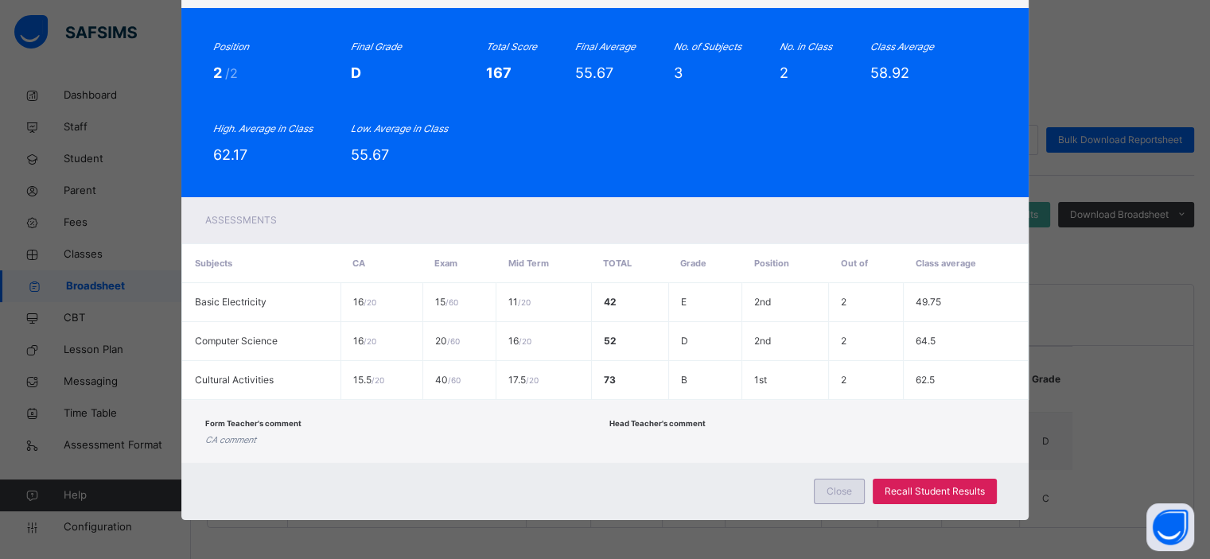
click at [836, 489] on span "Close" at bounding box center [839, 492] width 25 height 14
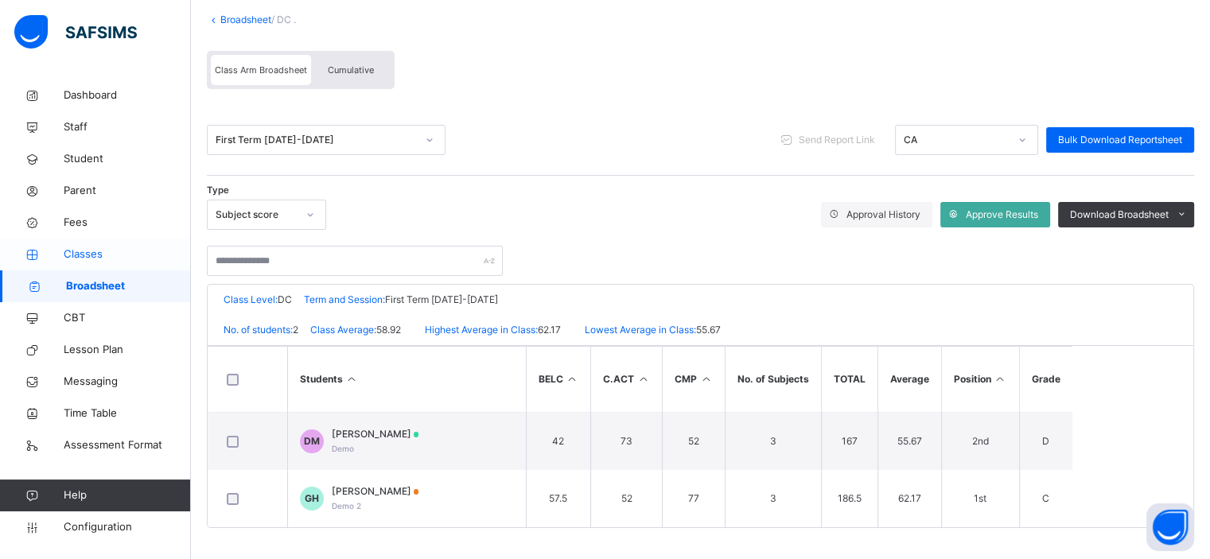
click at [81, 254] on span "Classes" at bounding box center [127, 255] width 127 height 16
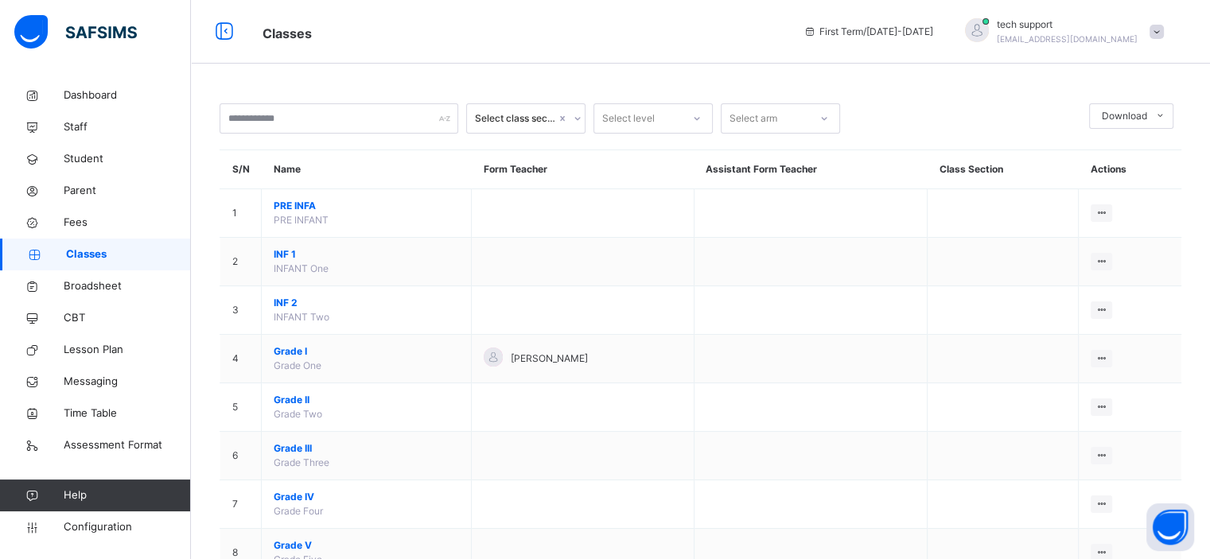
scroll to position [540, 0]
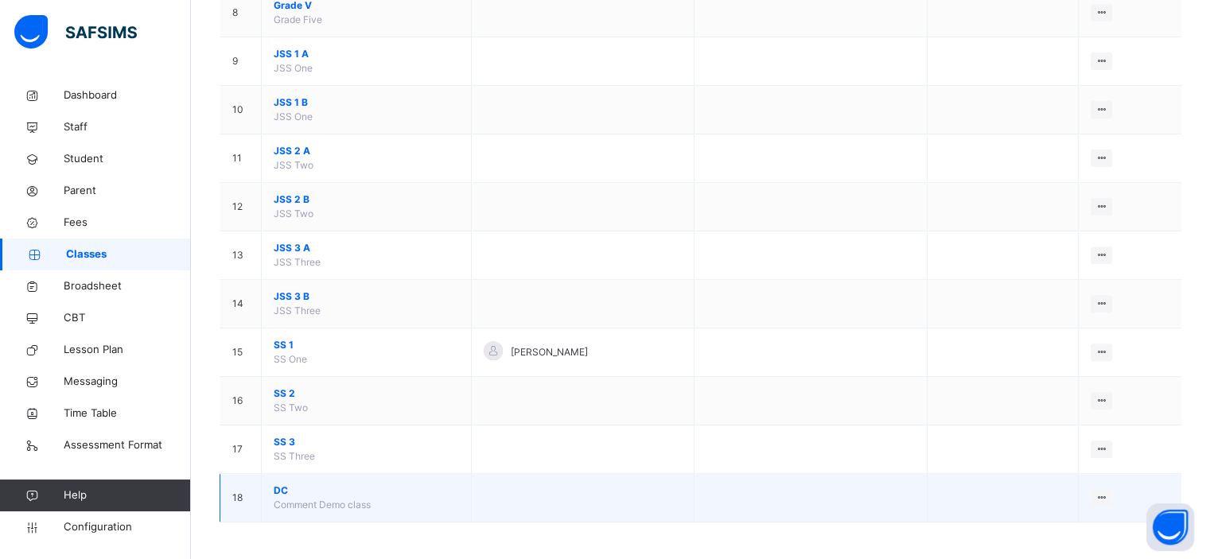
click at [274, 485] on span "DC" at bounding box center [366, 491] width 185 height 14
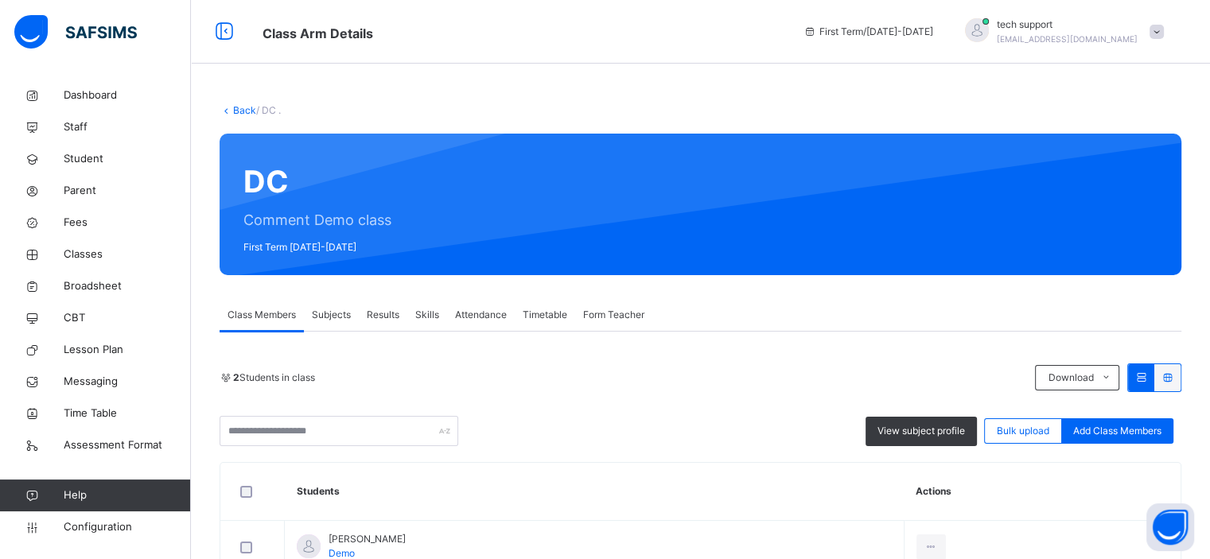
click at [341, 327] on div "Subjects" at bounding box center [331, 315] width 55 height 32
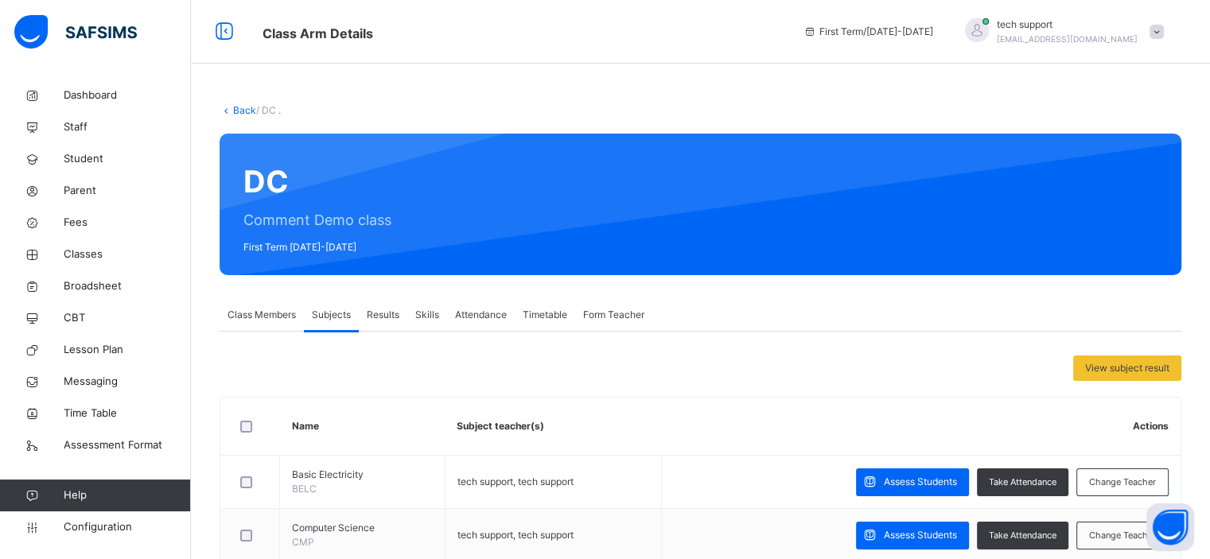
click at [388, 317] on span "Results" at bounding box center [383, 315] width 33 height 14
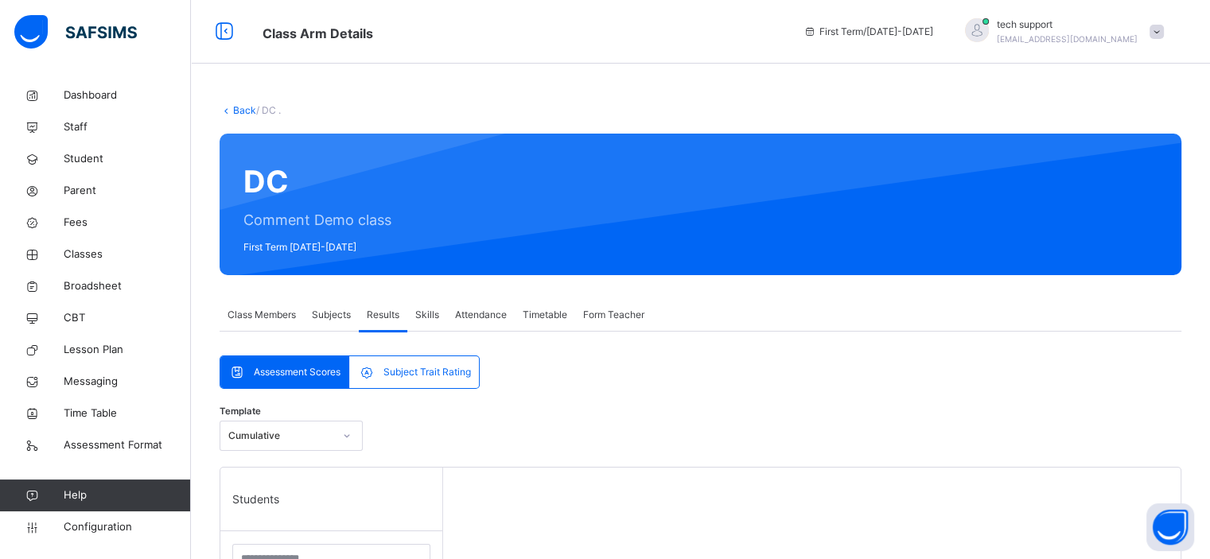
click at [337, 439] on div "Template Cumulative" at bounding box center [701, 440] width 962 height 54
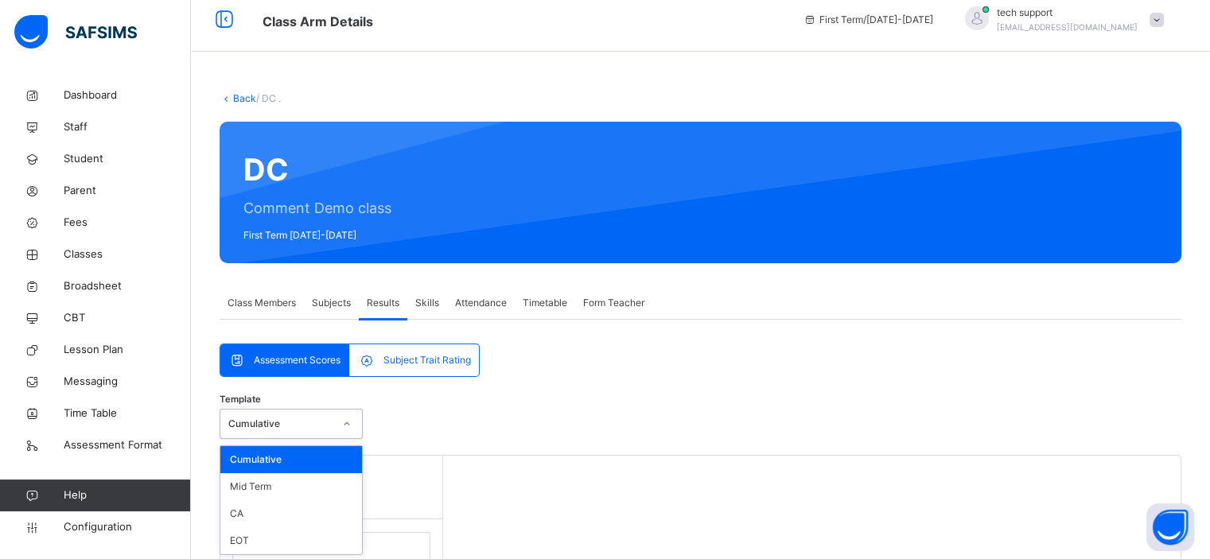
scroll to position [13, 0]
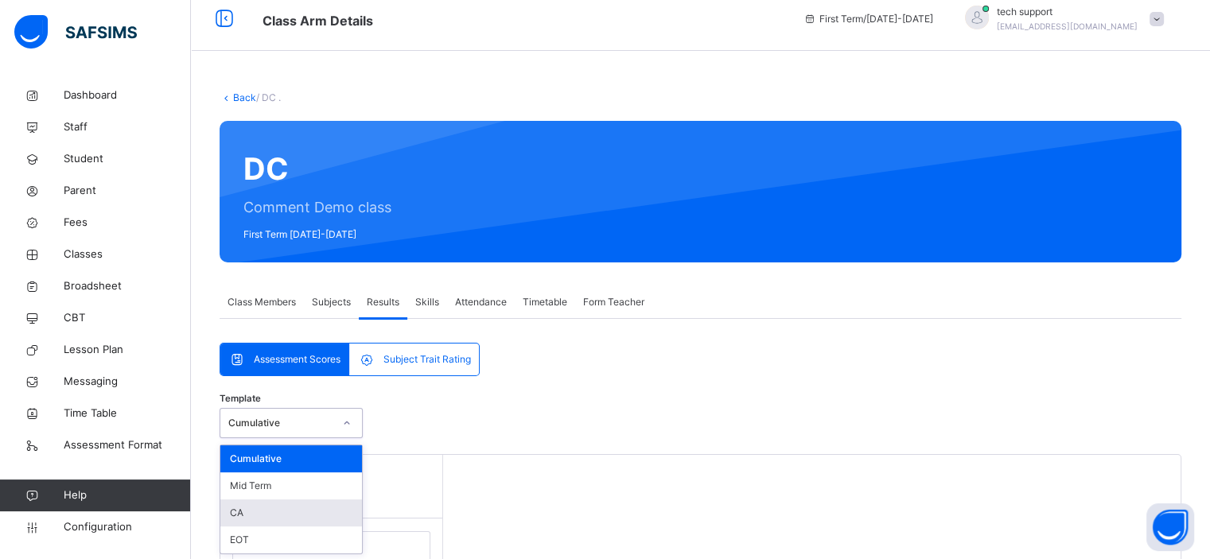
click at [312, 503] on div "CA" at bounding box center [291, 513] width 142 height 27
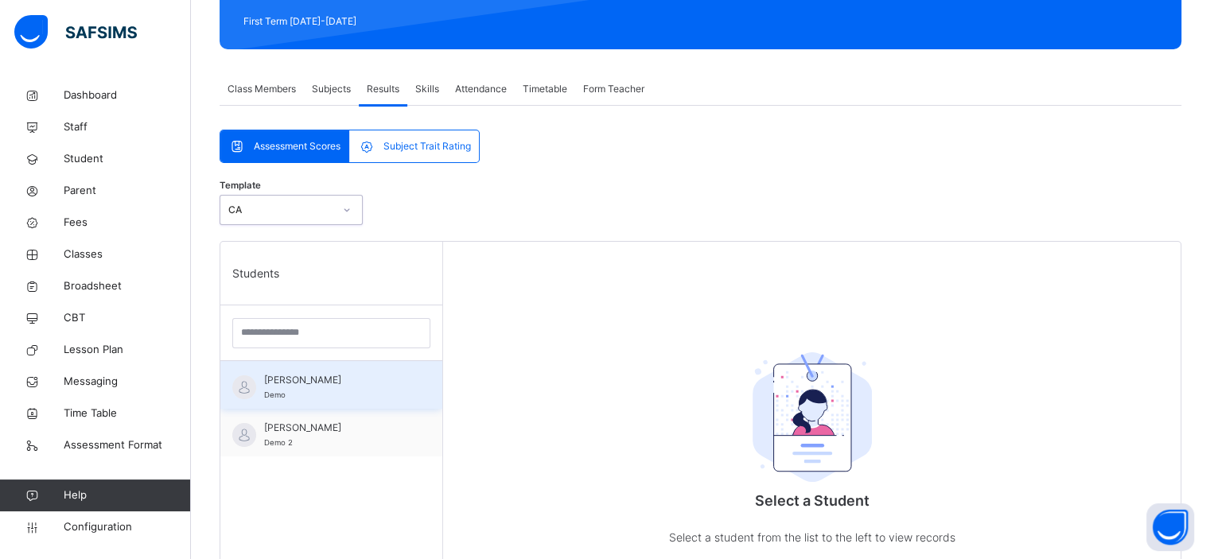
scroll to position [247, 0]
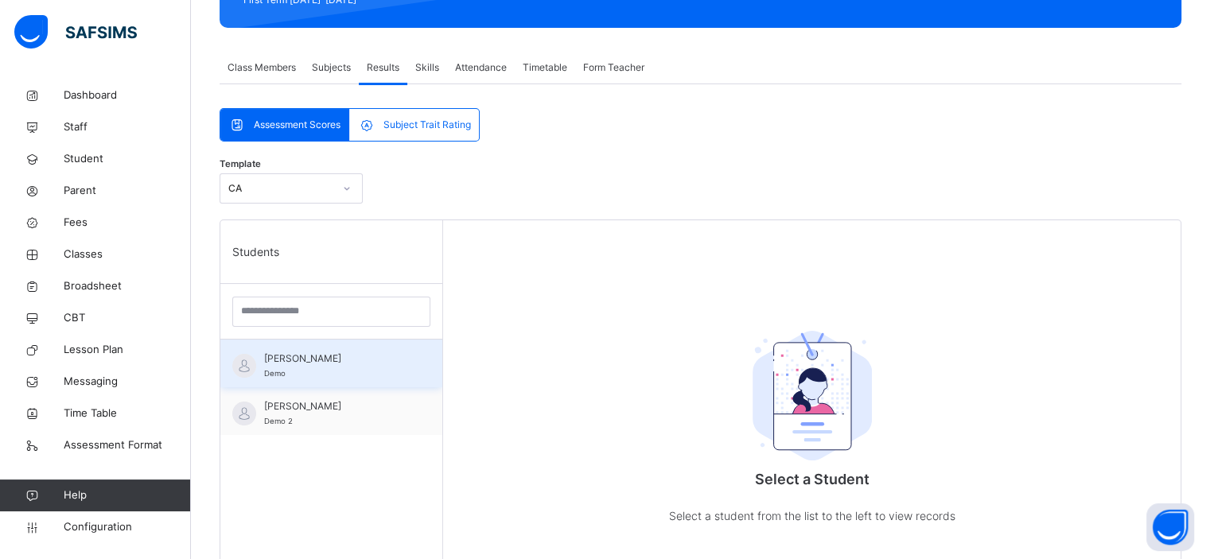
click at [348, 364] on span "Daniel Mbah" at bounding box center [335, 359] width 142 height 14
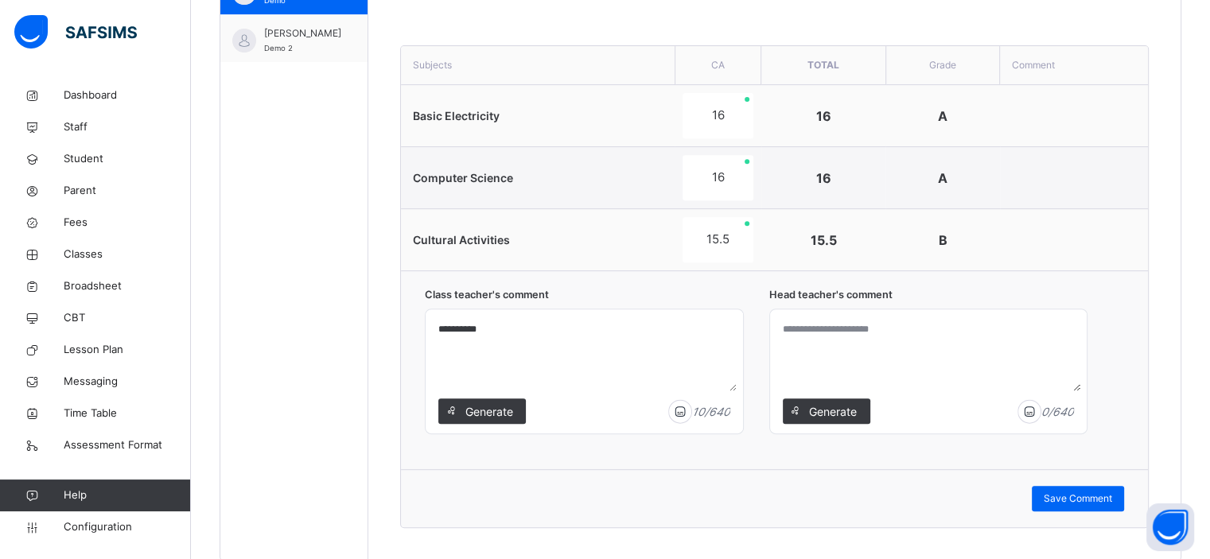
scroll to position [621, 0]
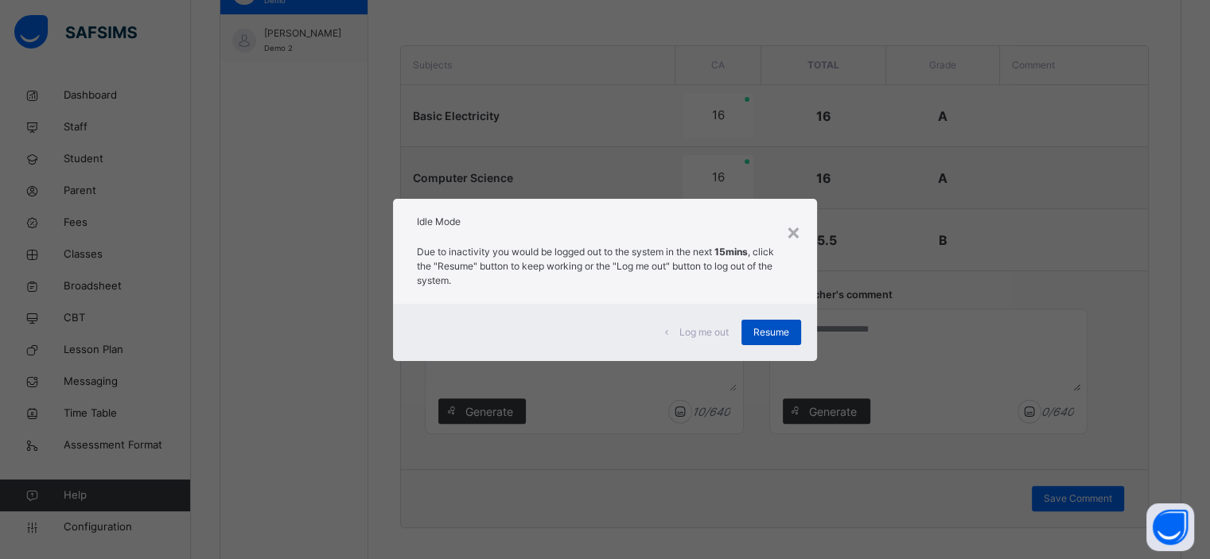
click at [780, 336] on span "Resume" at bounding box center [772, 332] width 36 height 14
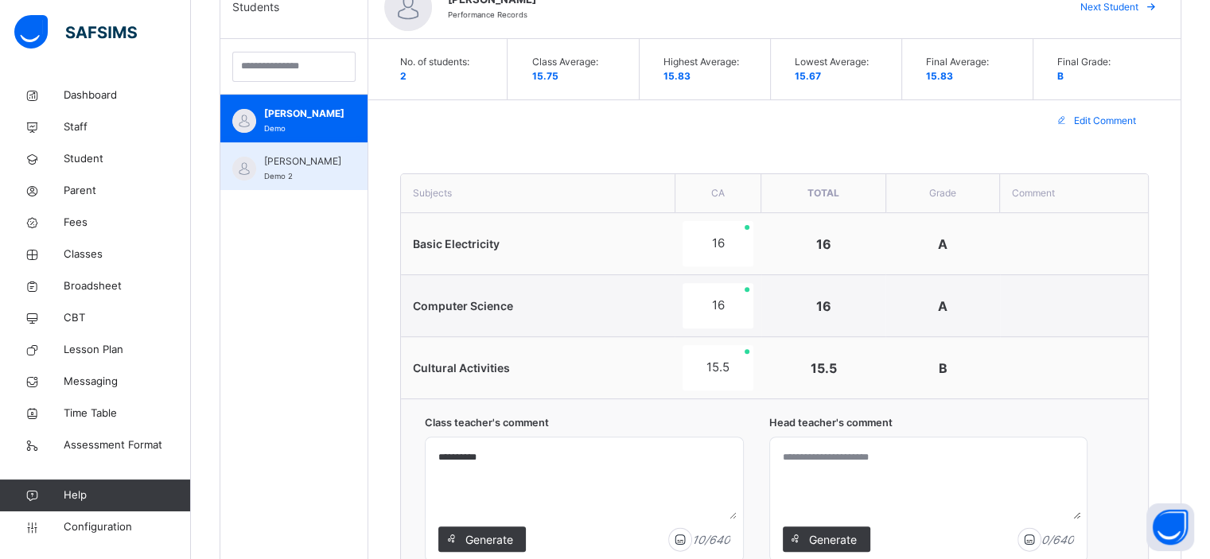
scroll to position [6, 0]
click at [295, 155] on span "Glad HASSAN" at bounding box center [302, 161] width 77 height 14
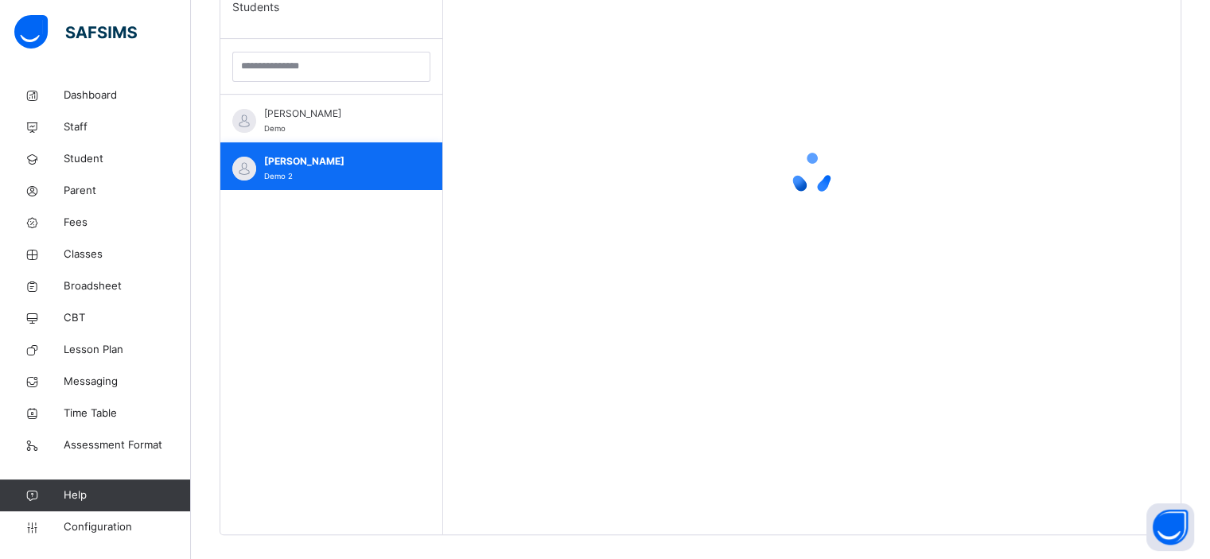
scroll to position [0, 0]
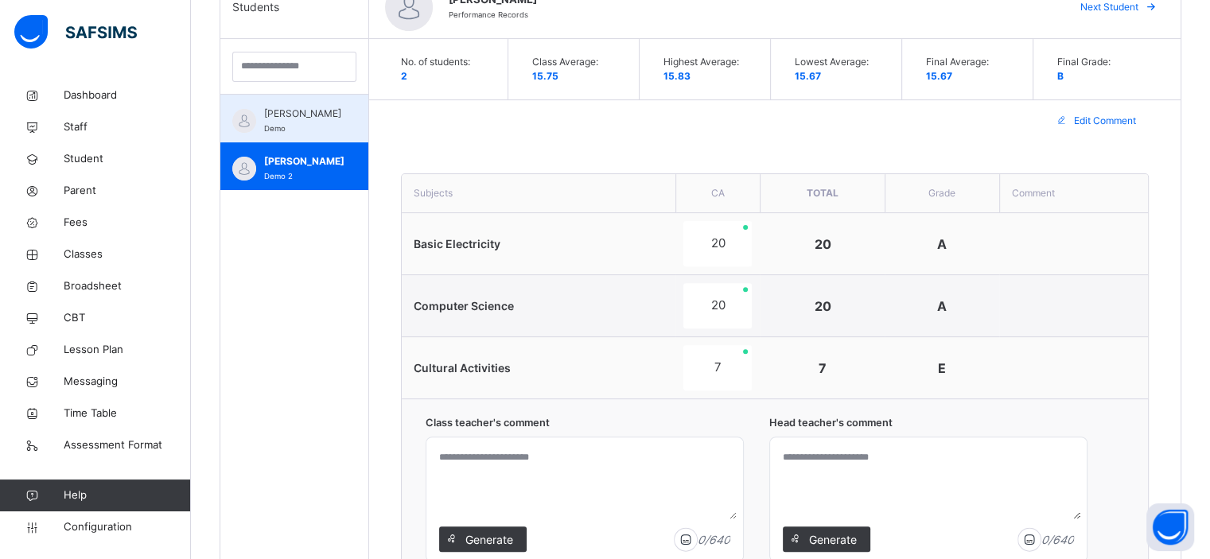
click at [302, 119] on span "Daniel Mbah" at bounding box center [302, 114] width 77 height 14
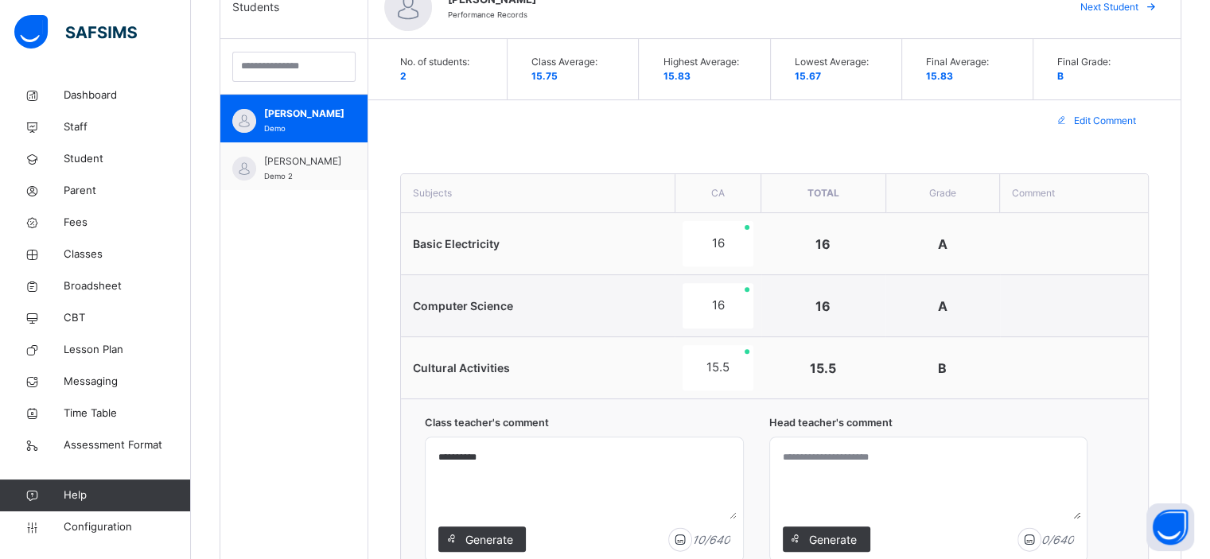
scroll to position [401, 0]
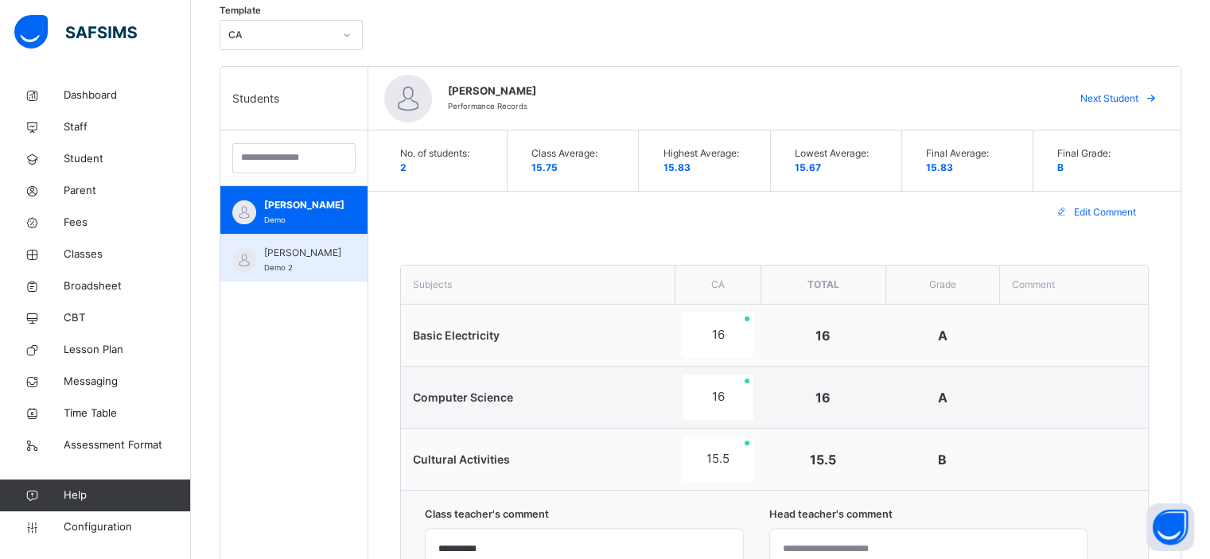
click at [284, 255] on span "Glad HASSAN" at bounding box center [302, 253] width 77 height 14
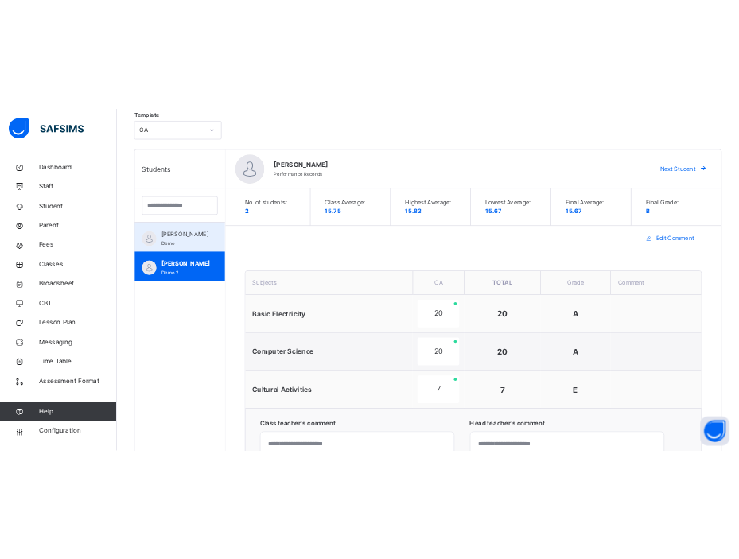
scroll to position [0, 0]
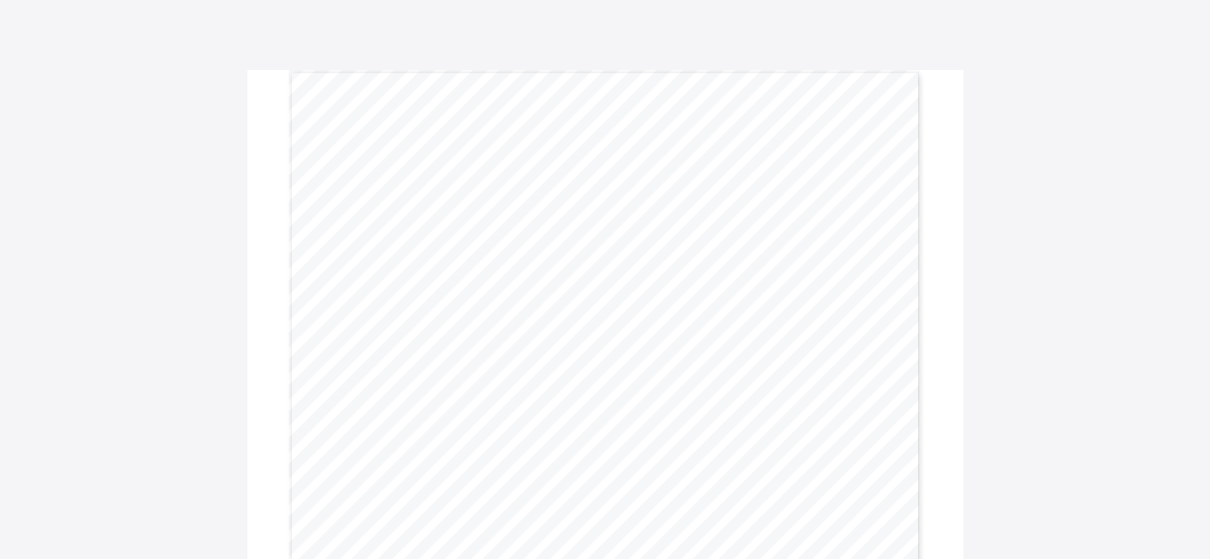
scroll to position [22, 0]
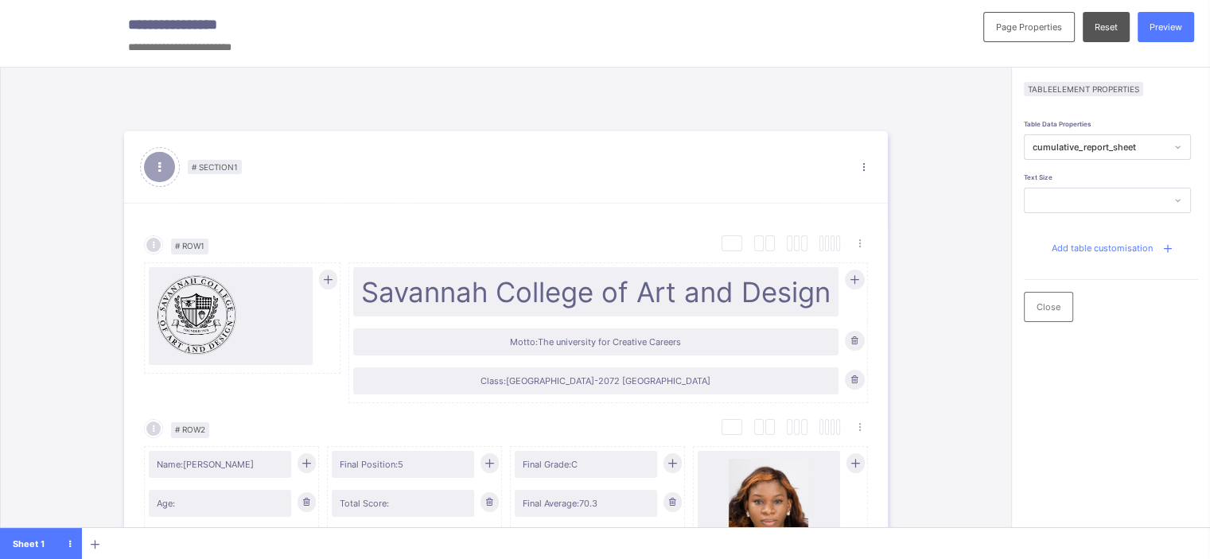
scroll to position [716, 0]
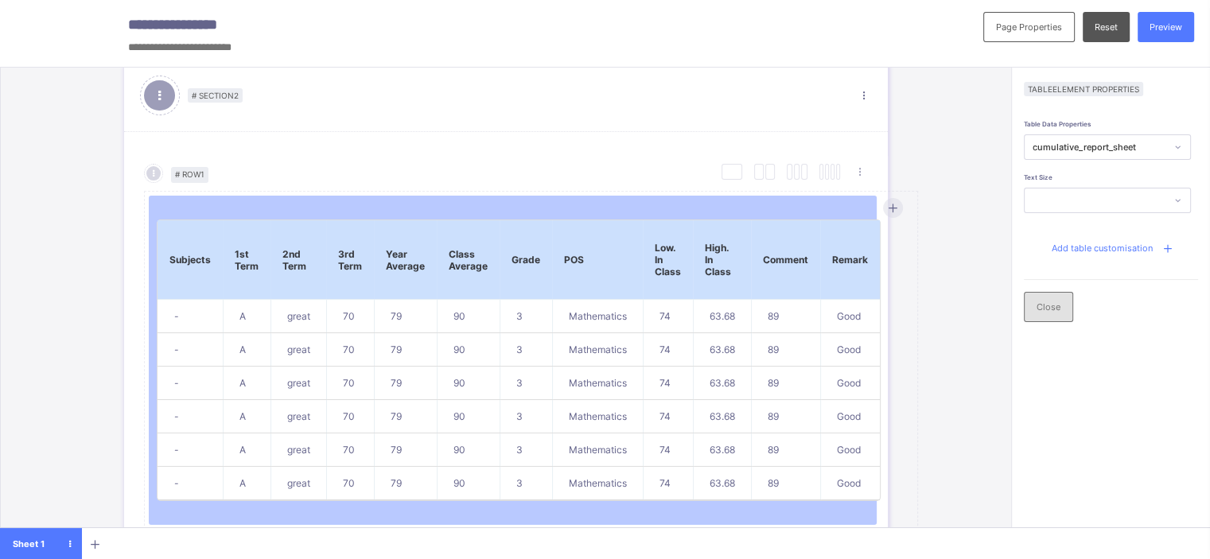
click at [1057, 302] on span "Close" at bounding box center [1049, 307] width 24 height 11
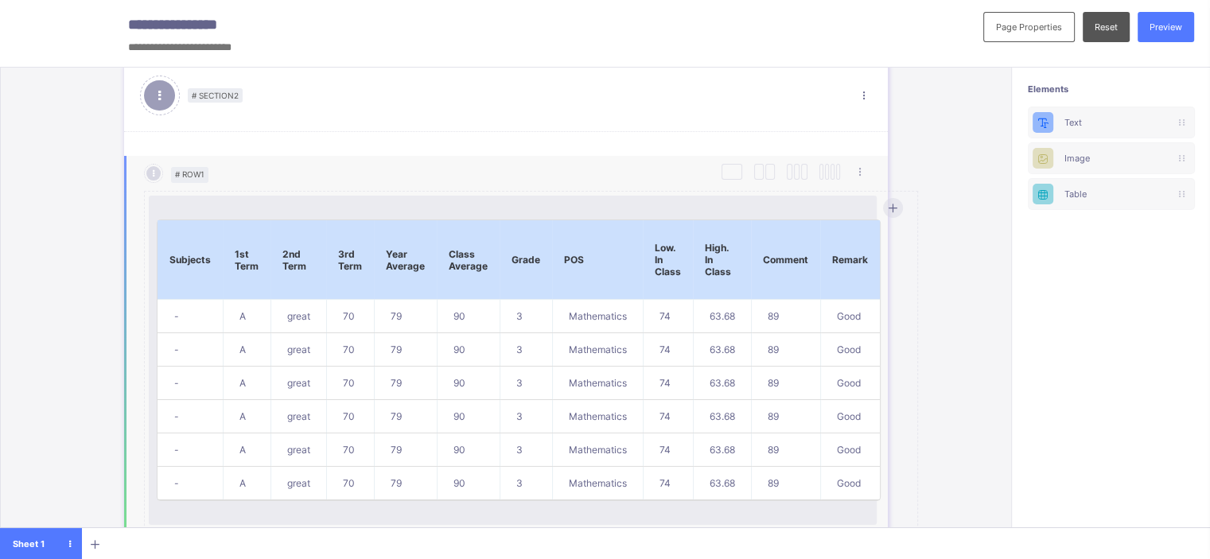
click at [768, 223] on th "Comment" at bounding box center [785, 260] width 69 height 80
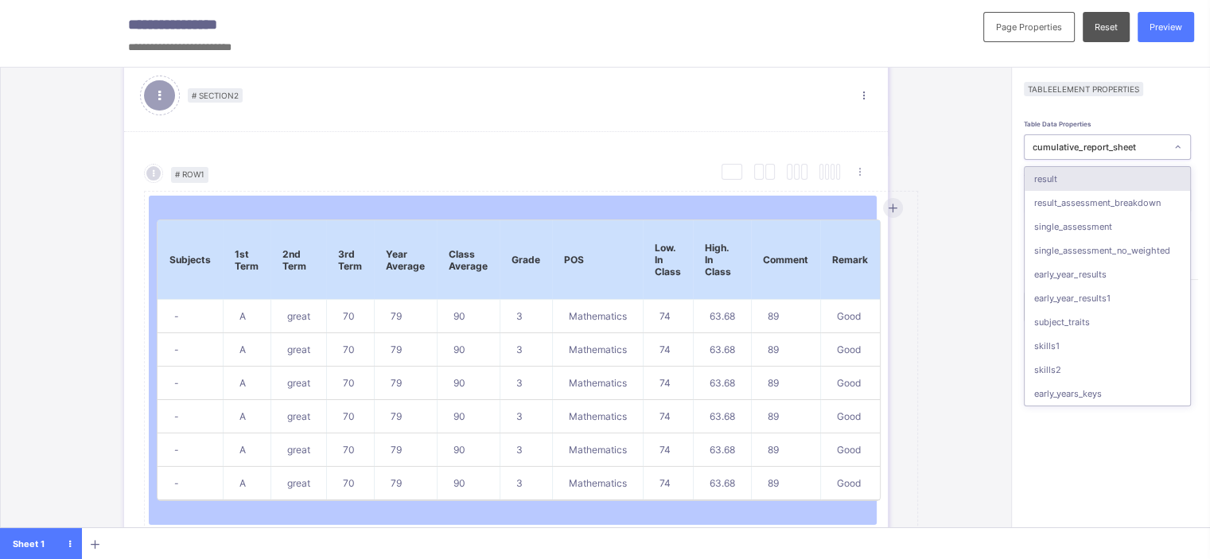
click at [1092, 139] on div "cumulative_report_sheet" at bounding box center [1095, 147] width 140 height 21
click at [1092, 177] on div "result" at bounding box center [1108, 179] width 166 height 24
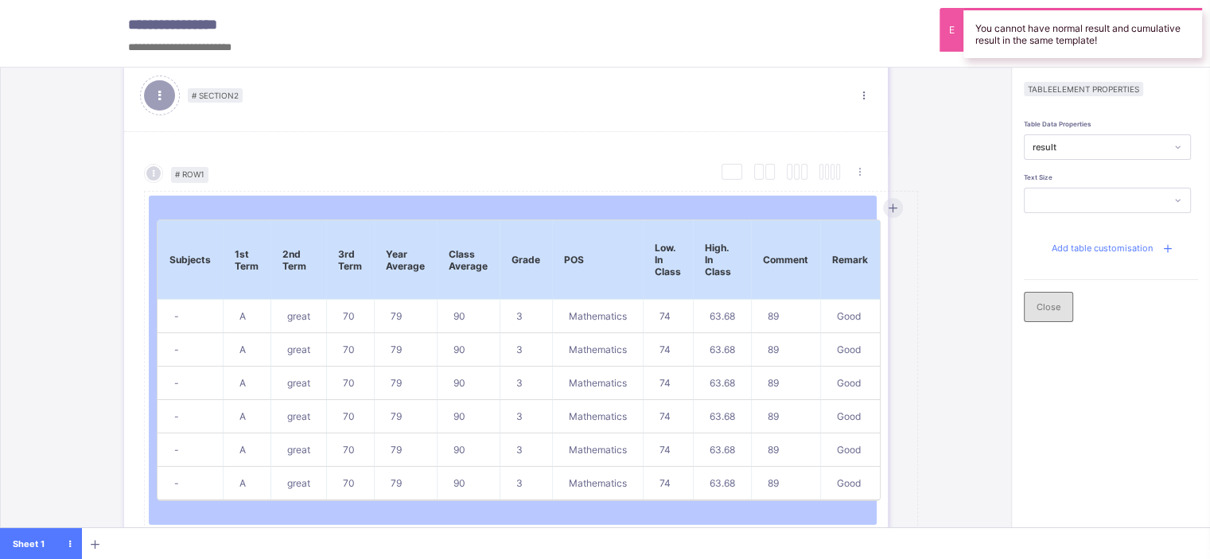
click at [1054, 299] on div "Close" at bounding box center [1048, 307] width 49 height 30
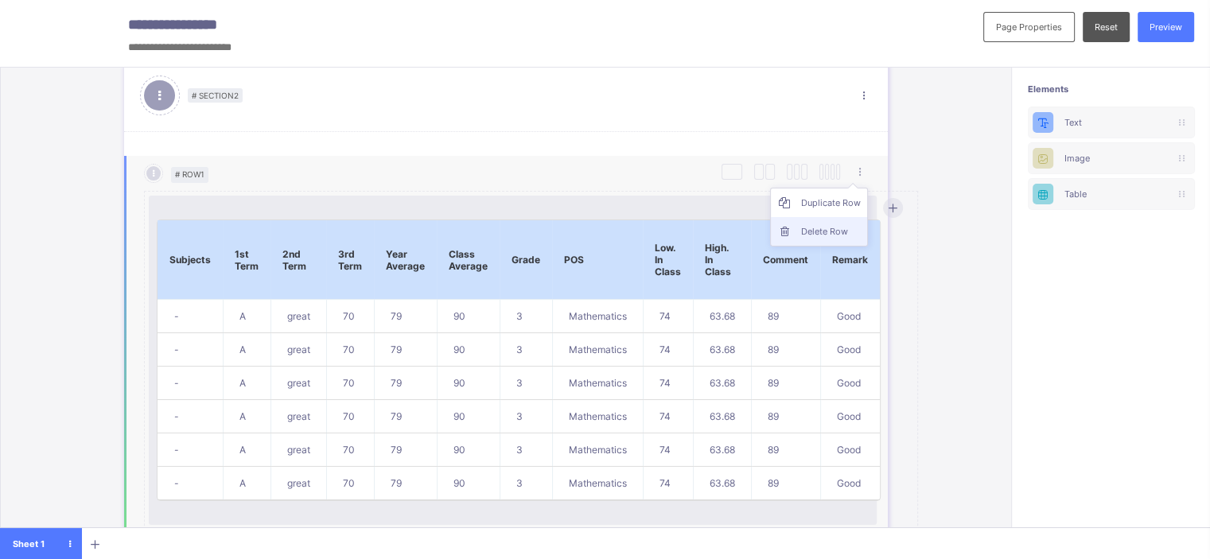
click at [830, 224] on div "Delete Row" at bounding box center [831, 232] width 60 height 16
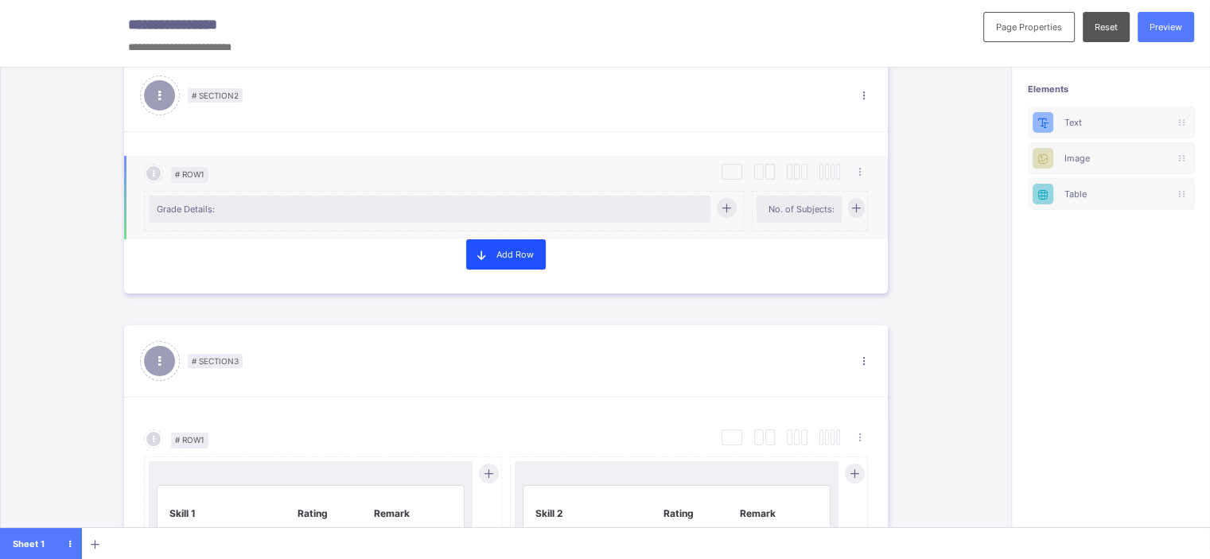
click at [508, 249] on span "Add Row" at bounding box center [515, 254] width 37 height 11
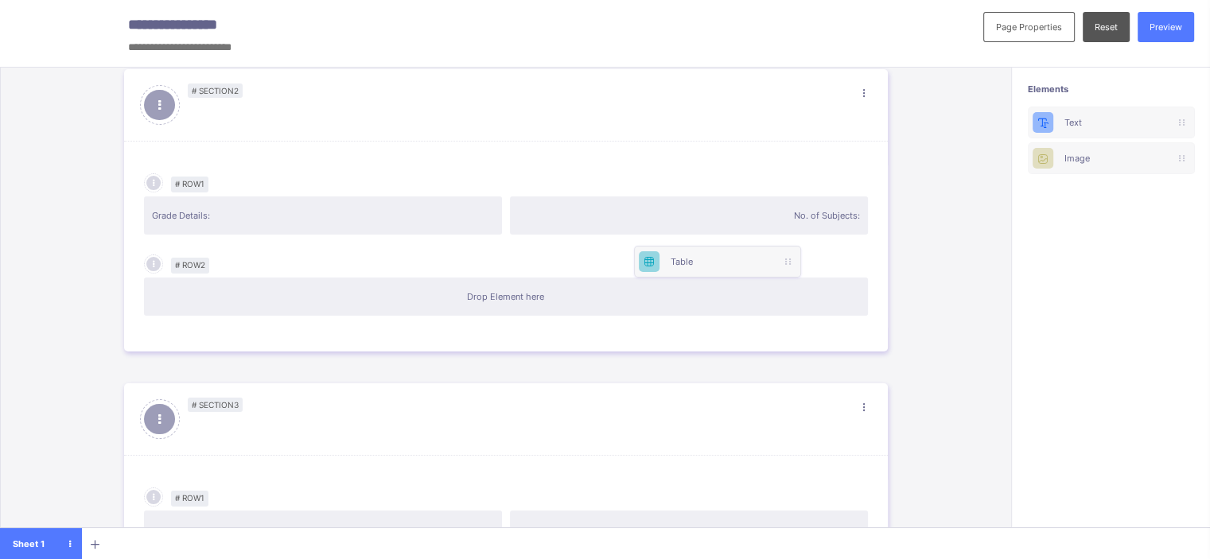
scroll to position [0, 0]
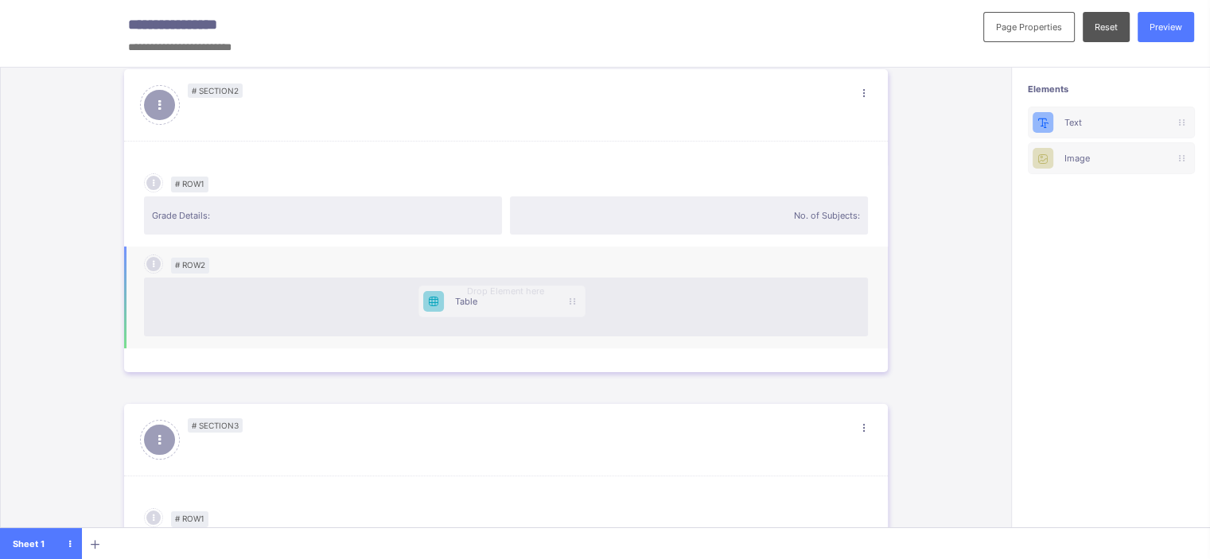
drag, startPoint x: 1100, startPoint y: 187, endPoint x: 470, endPoint y: 298, distance: 639.1
click at [470, 298] on div "**********" at bounding box center [605, 285] width 1210 height 571
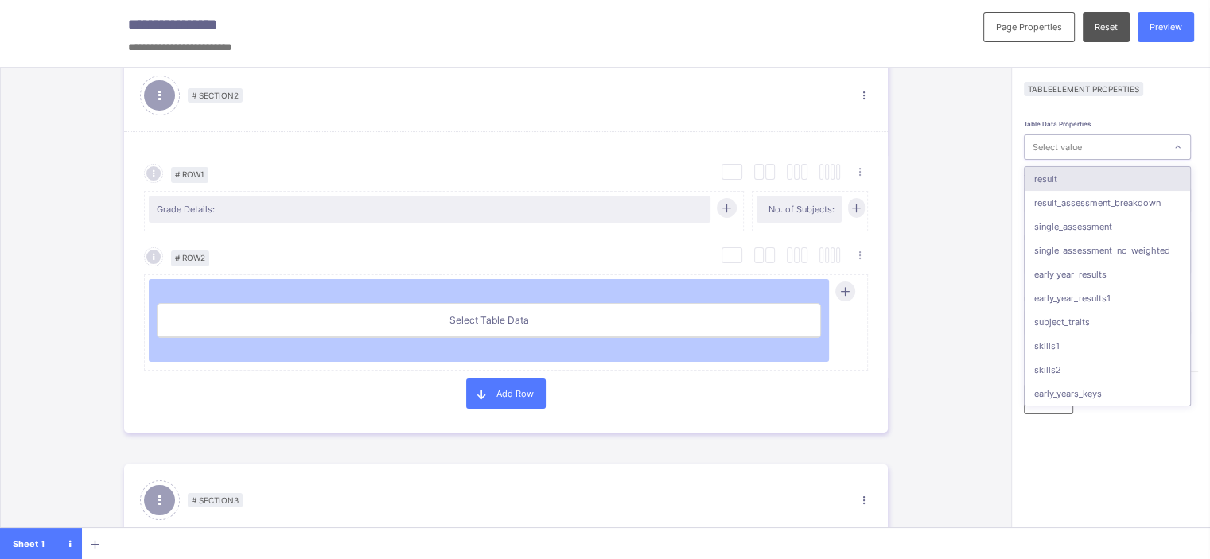
click at [1116, 141] on div "Select value" at bounding box center [1095, 147] width 140 height 21
click at [1082, 171] on div "result" at bounding box center [1108, 179] width 166 height 24
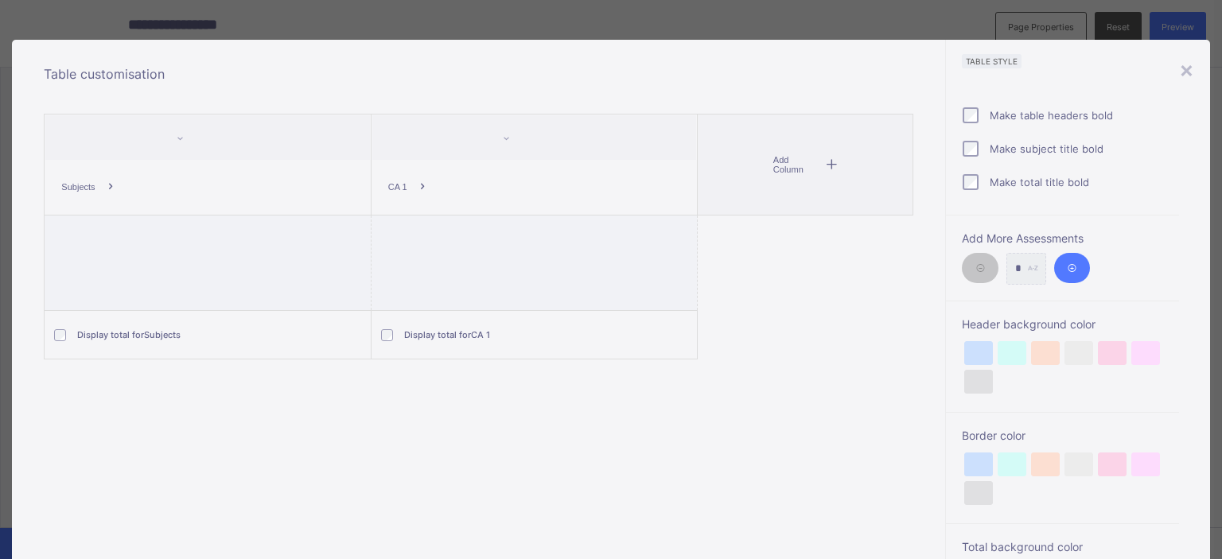
click at [828, 166] on icon at bounding box center [831, 164] width 14 height 11
click at [778, 201] on li "CA 2" at bounding box center [800, 201] width 69 height 24
click at [858, 165] on icon at bounding box center [865, 164] width 14 height 11
click at [830, 203] on li "CA 3" at bounding box center [843, 201] width 69 height 24
click at [886, 162] on icon at bounding box center [889, 164] width 14 height 11
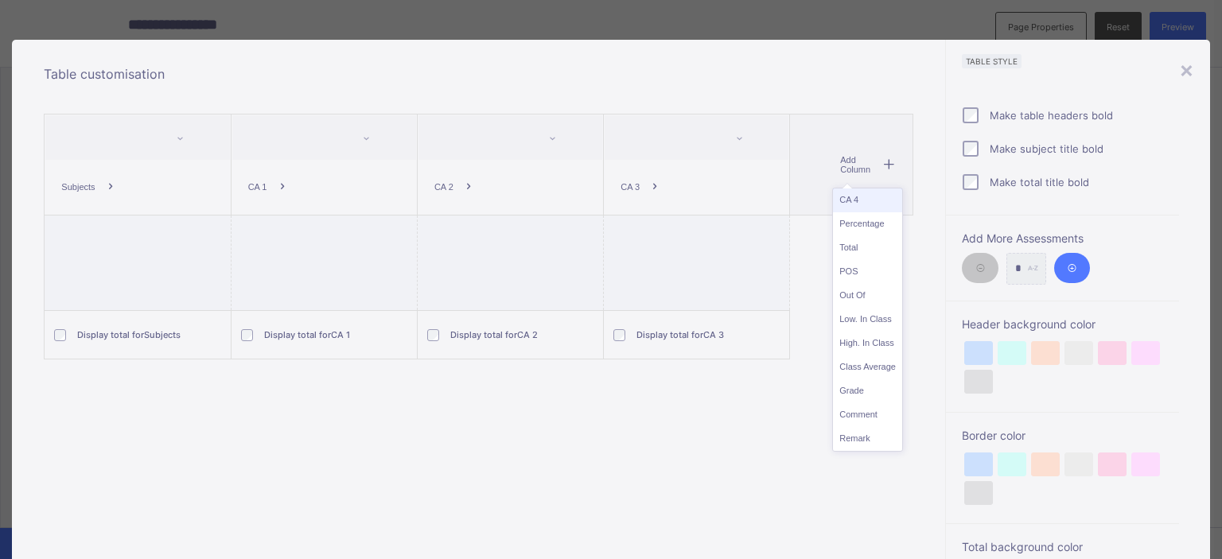
click at [856, 197] on li "CA 4" at bounding box center [867, 201] width 69 height 24
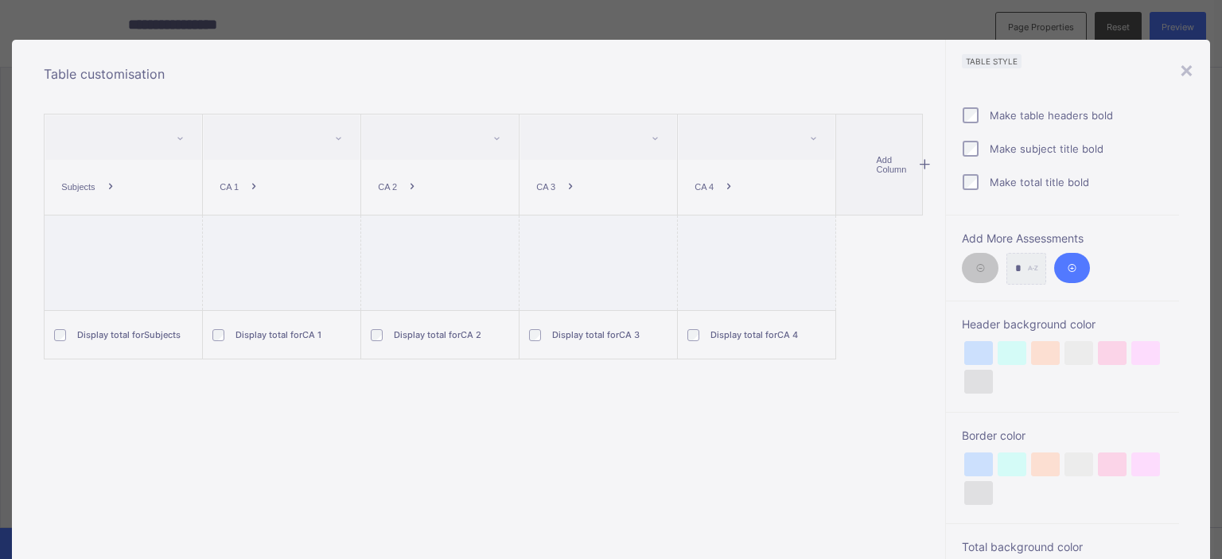
click at [918, 162] on icon at bounding box center [925, 164] width 14 height 11
click at [885, 226] on li "Total" at bounding box center [903, 224] width 69 height 24
click at [931, 165] on icon at bounding box center [936, 164] width 14 height 11
click at [899, 224] on li "POS" at bounding box center [913, 224] width 69 height 24
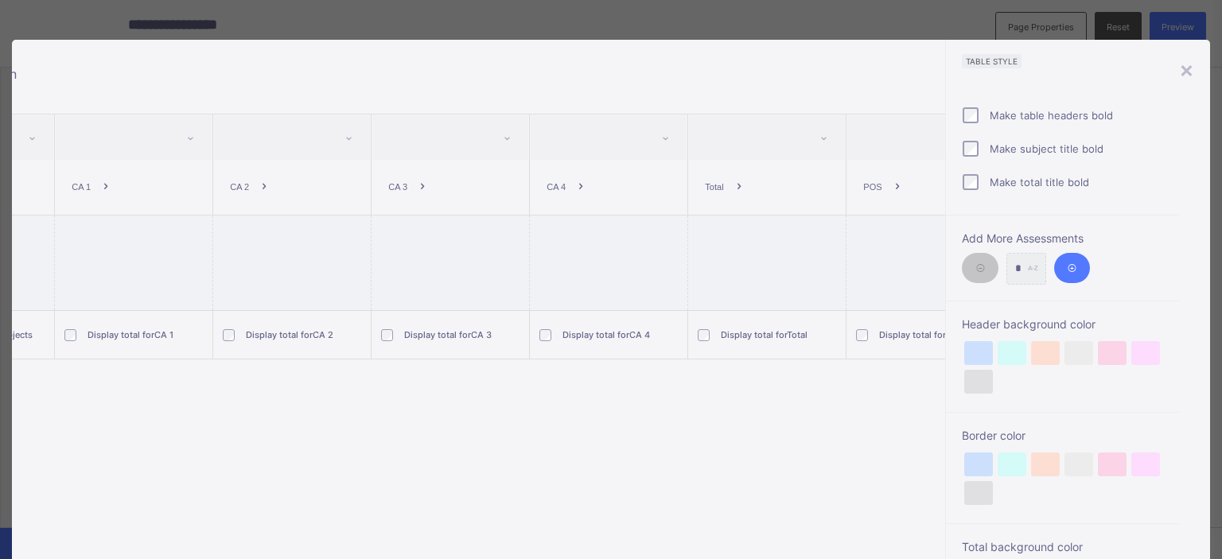
scroll to position [0, 306]
click at [930, 169] on span at bounding box center [936, 165] width 23 height 30
click at [906, 360] on li "Remark" at bounding box center [914, 368] width 69 height 24
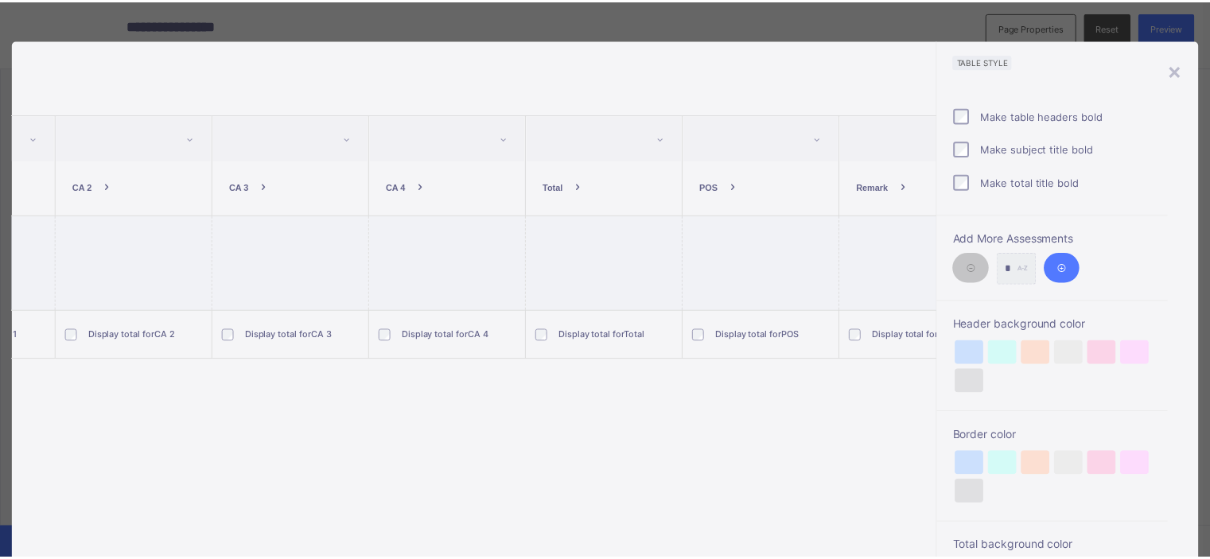
scroll to position [242, 0]
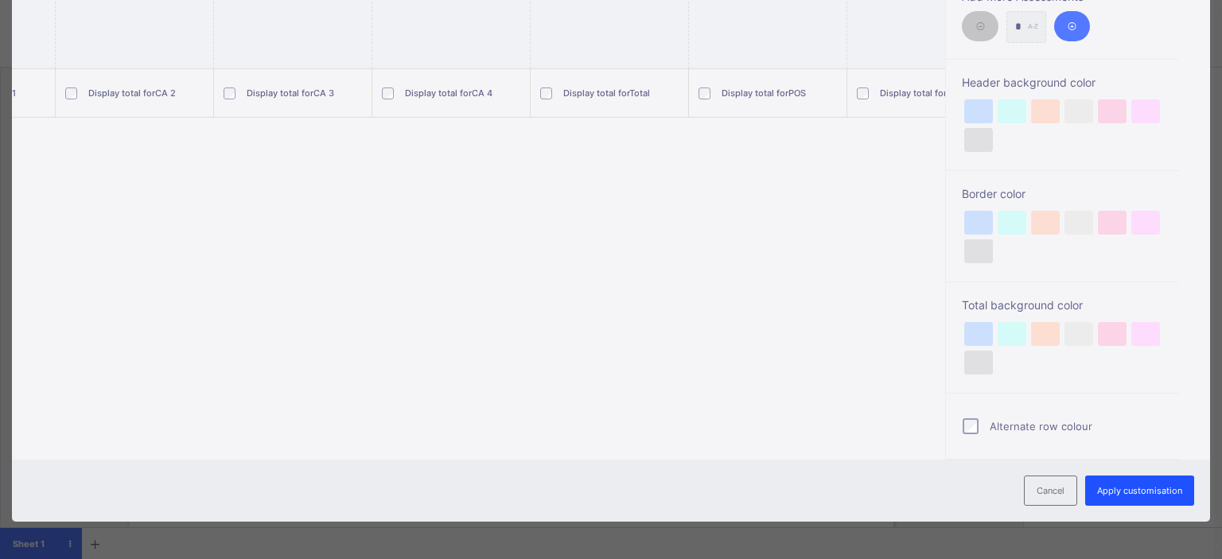
click at [1133, 494] on div "Apply customisation" at bounding box center [1139, 491] width 109 height 30
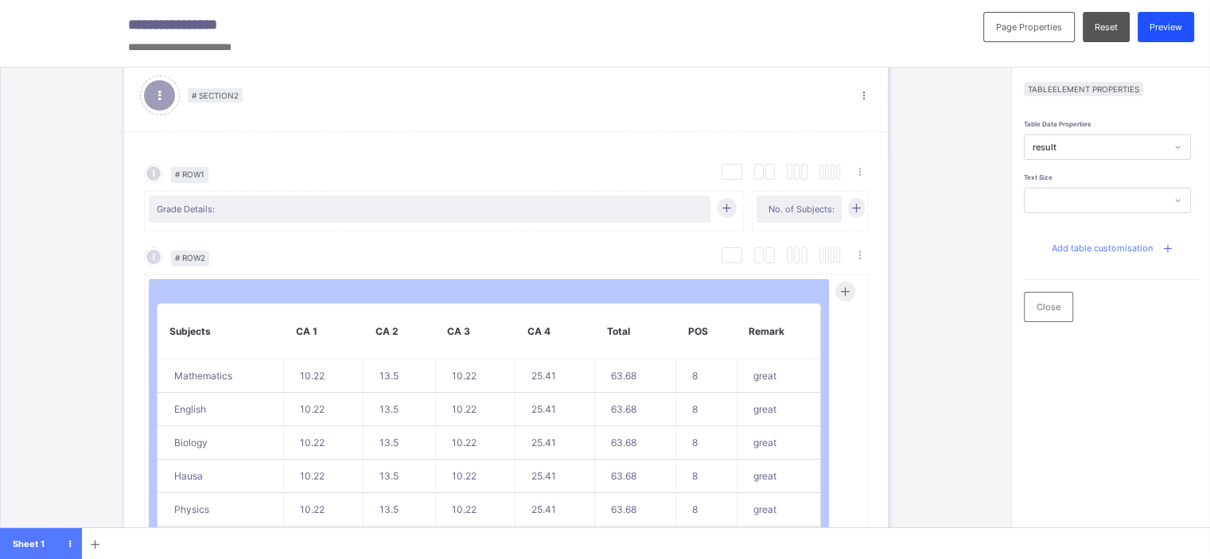
click at [1176, 28] on span "Preview" at bounding box center [1166, 26] width 33 height 11
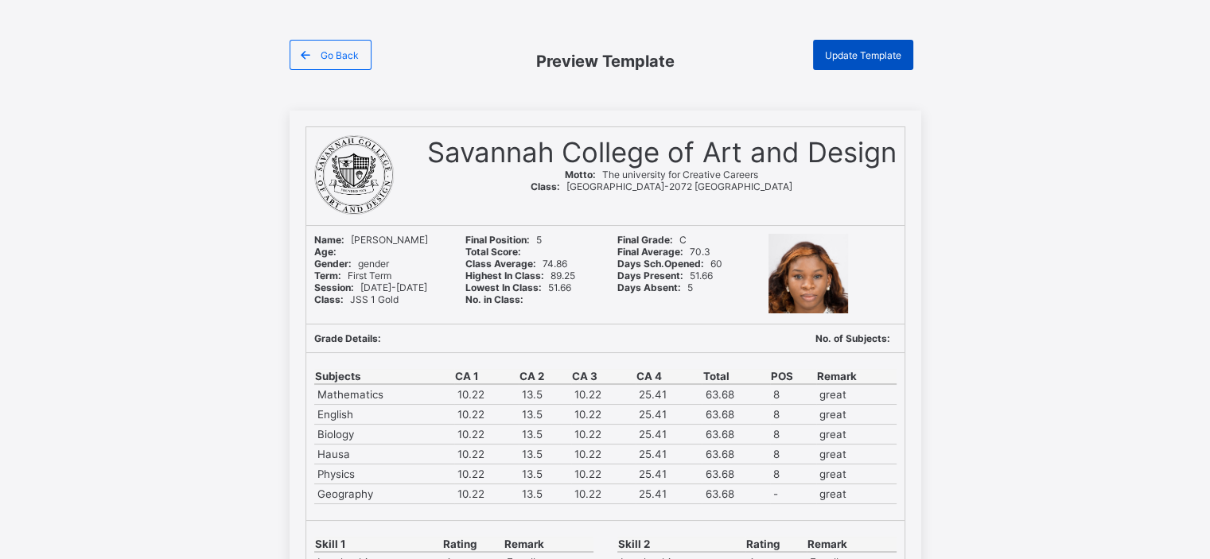
click at [878, 53] on span "Update Template" at bounding box center [863, 55] width 76 height 12
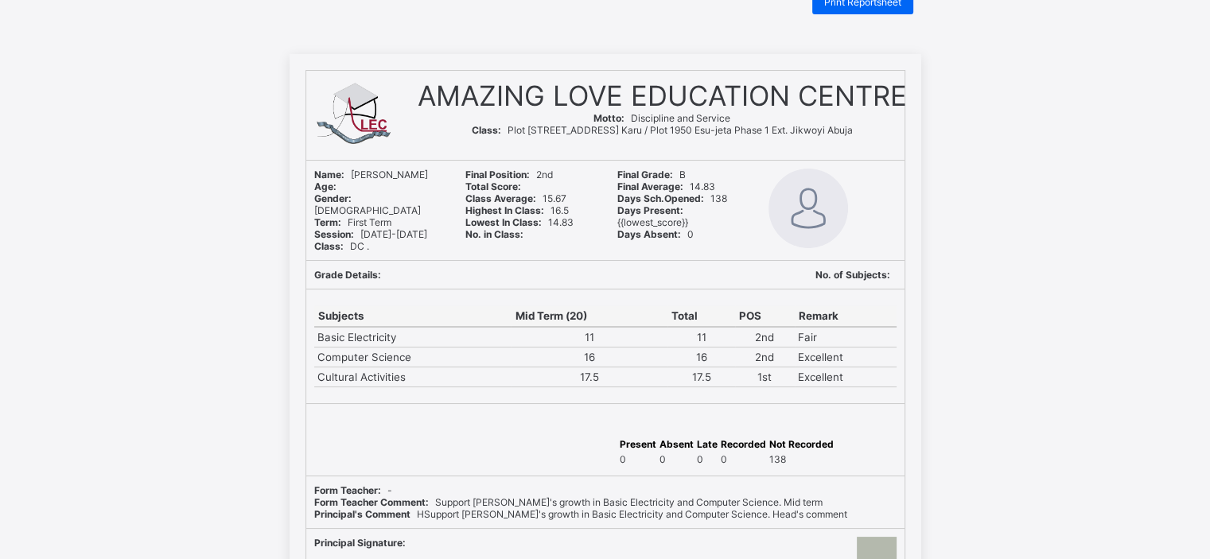
scroll to position [51, 0]
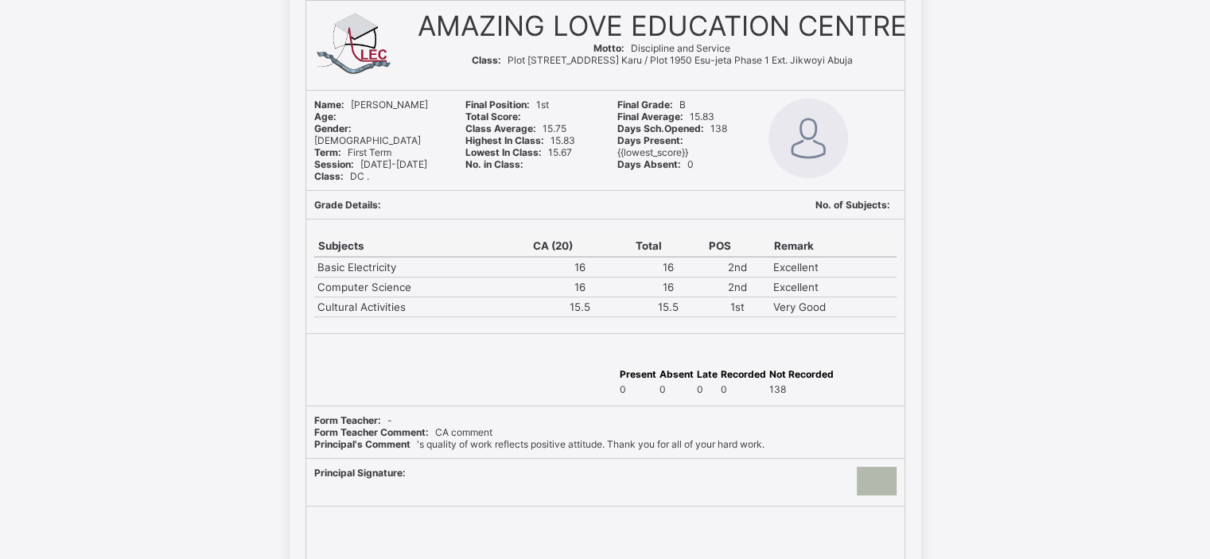
scroll to position [120, 0]
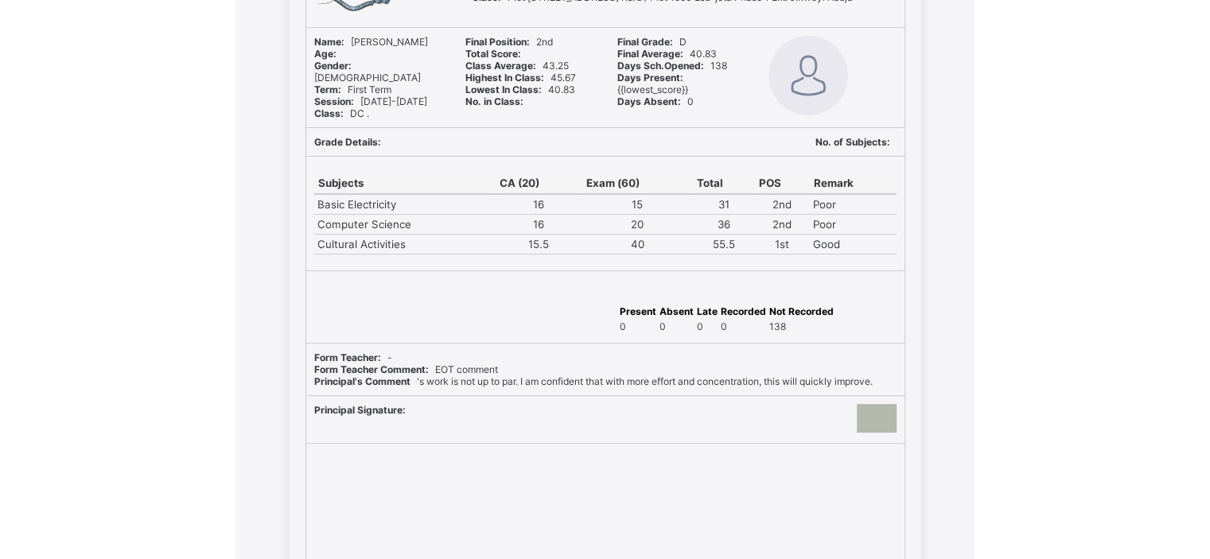
scroll to position [212, 0]
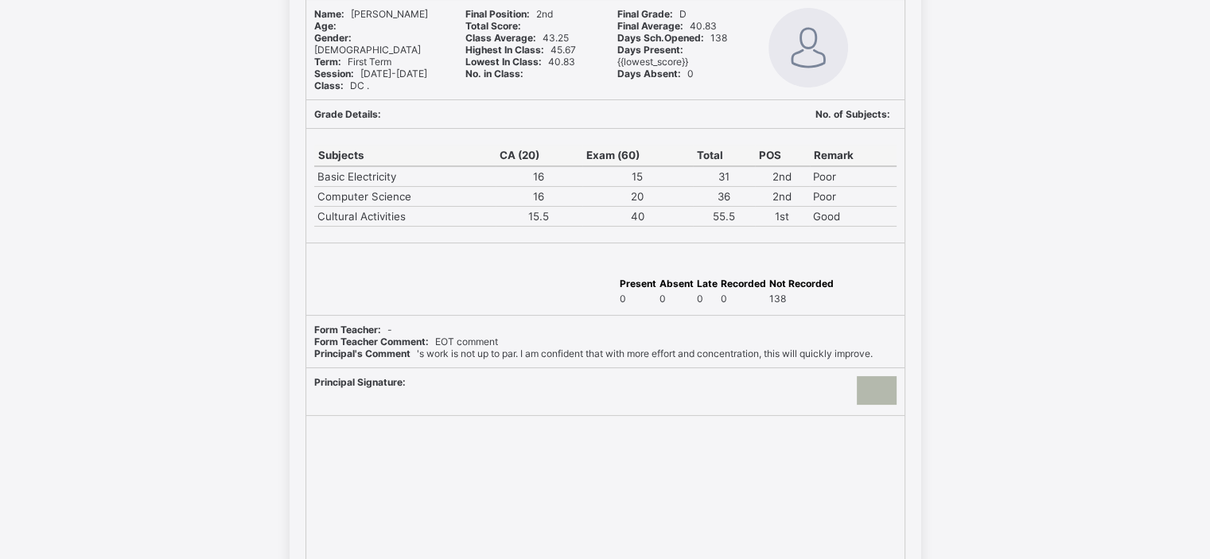
click at [685, 420] on div "AMAZING LOVE EDUCATION CENTRE Motto: Discipline and Service Class: Plot 106A [G…" at bounding box center [606, 334] width 600 height 851
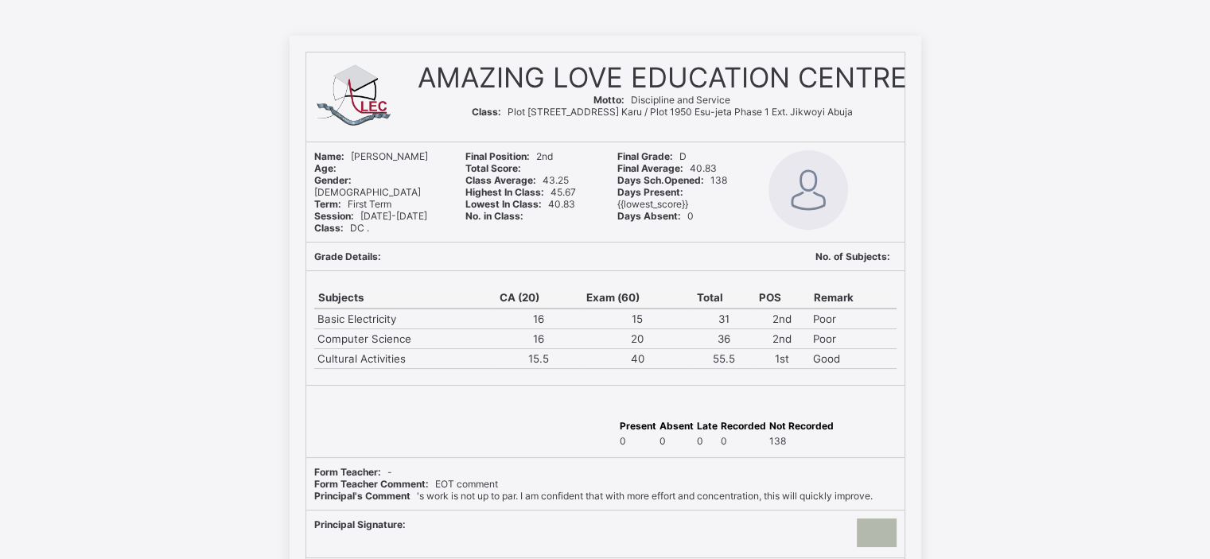
scroll to position [57, 0]
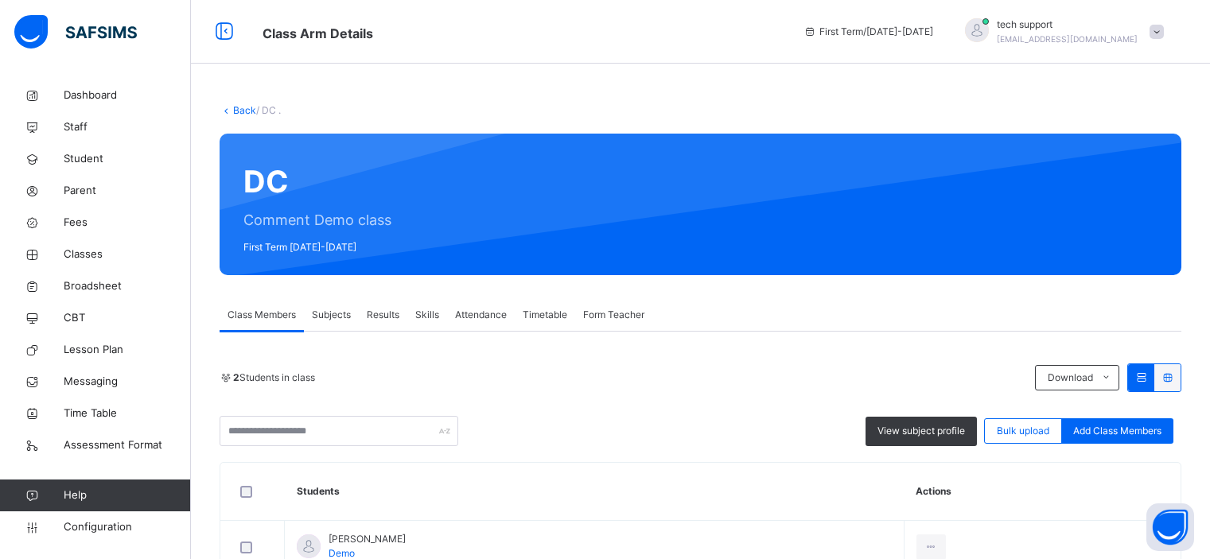
scroll to position [154, 0]
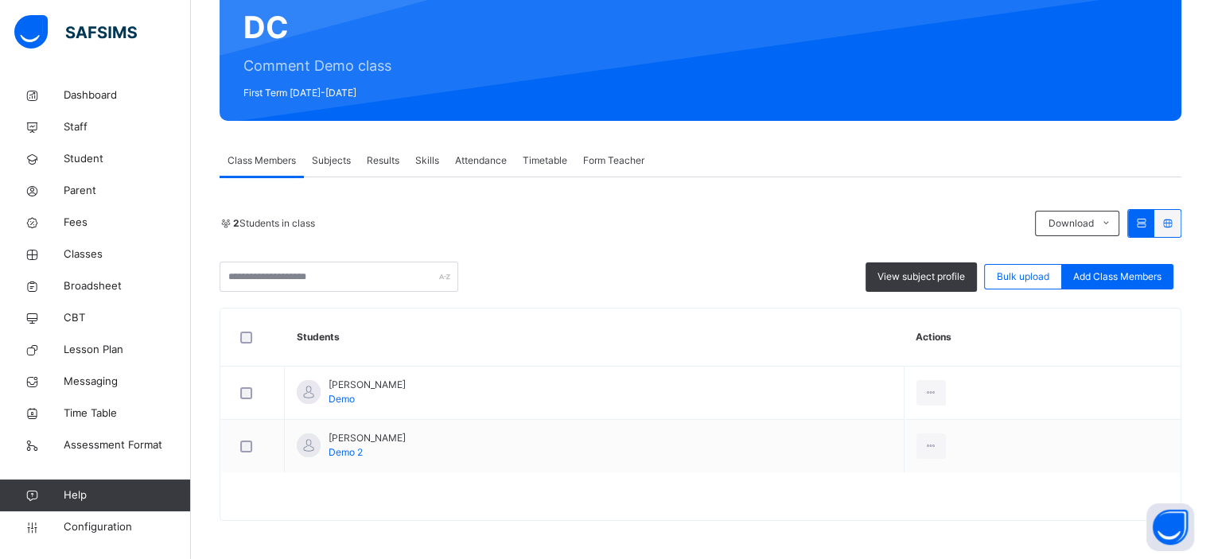
click at [330, 168] on div "Subjects" at bounding box center [331, 161] width 55 height 32
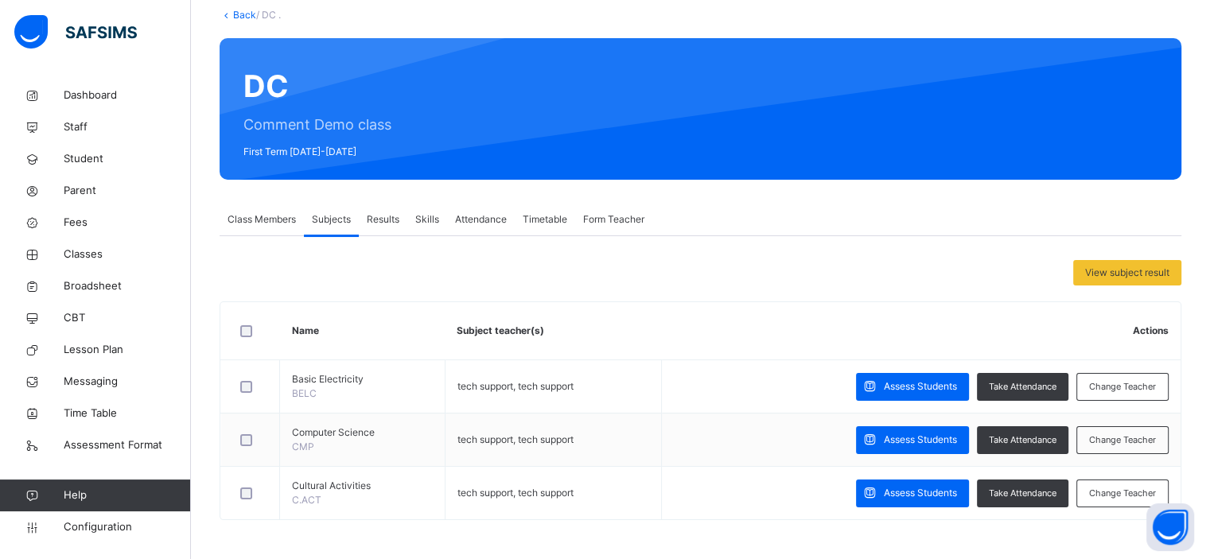
scroll to position [0, 0]
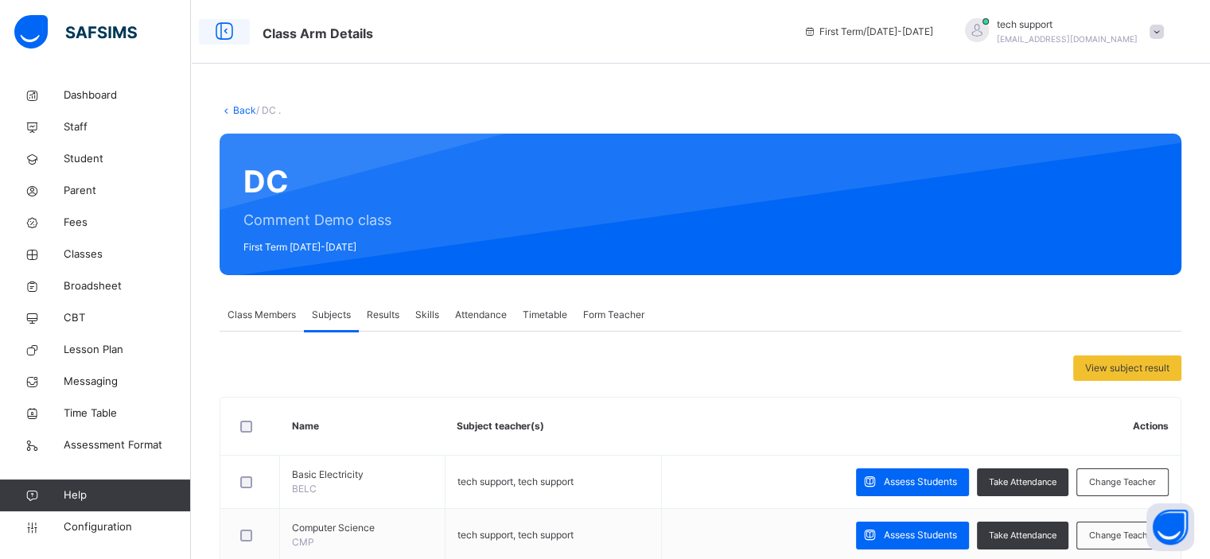
click at [224, 32] on icon at bounding box center [224, 32] width 27 height 29
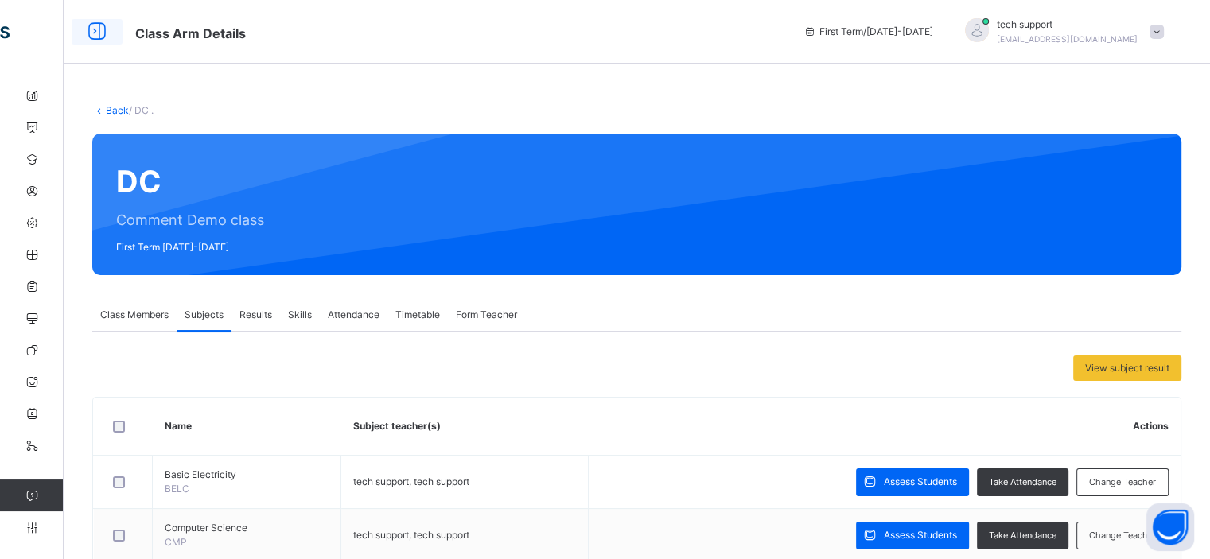
click at [97, 37] on icon at bounding box center [97, 32] width 27 height 29
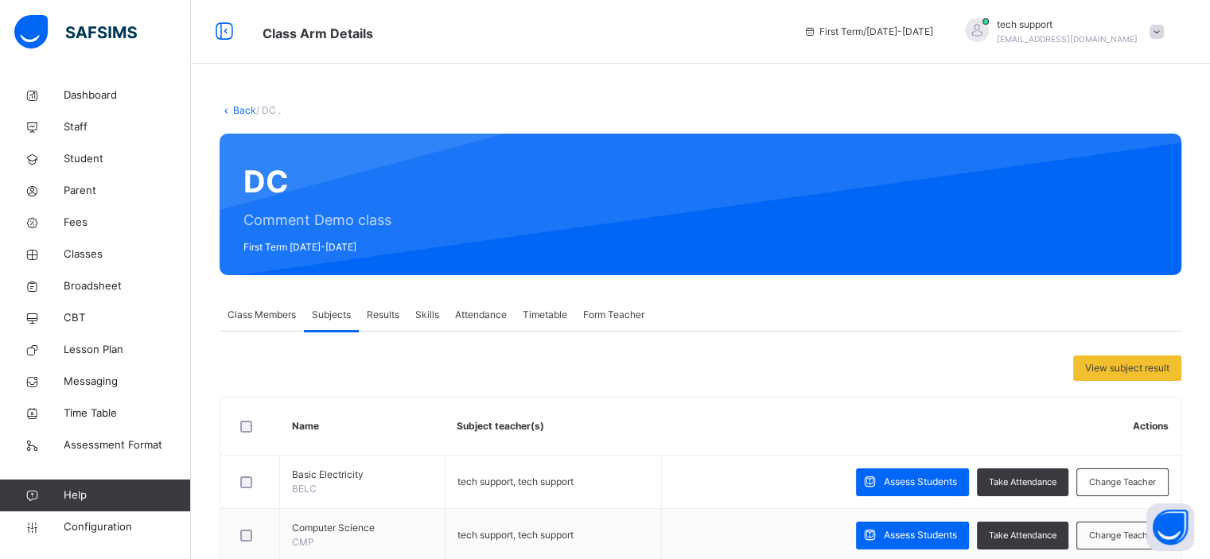
scroll to position [95, 0]
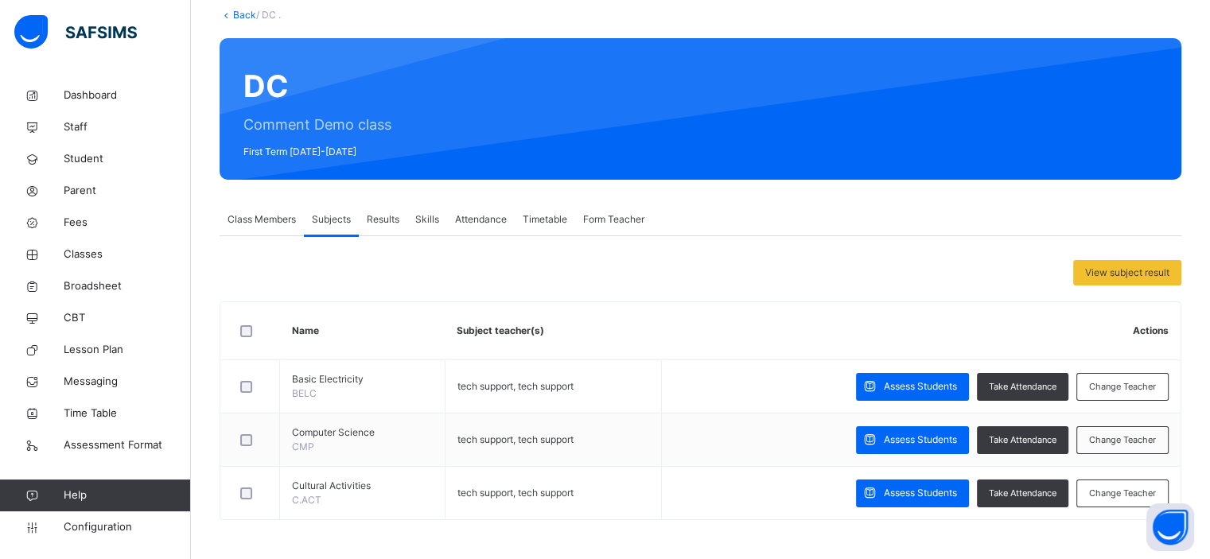
click at [381, 228] on div "Results" at bounding box center [383, 220] width 49 height 32
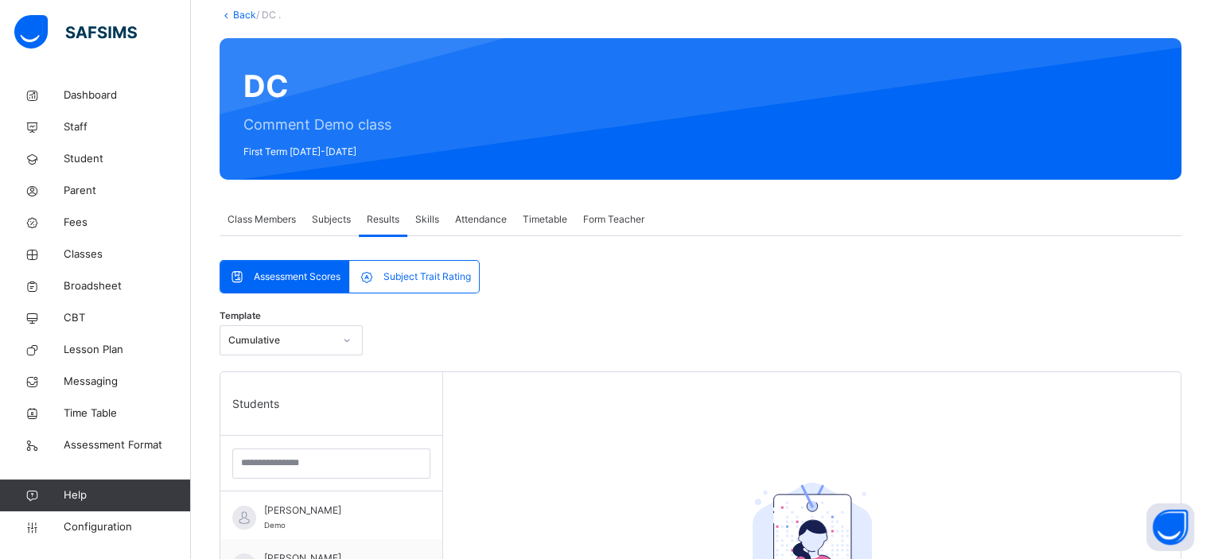
scroll to position [0, 0]
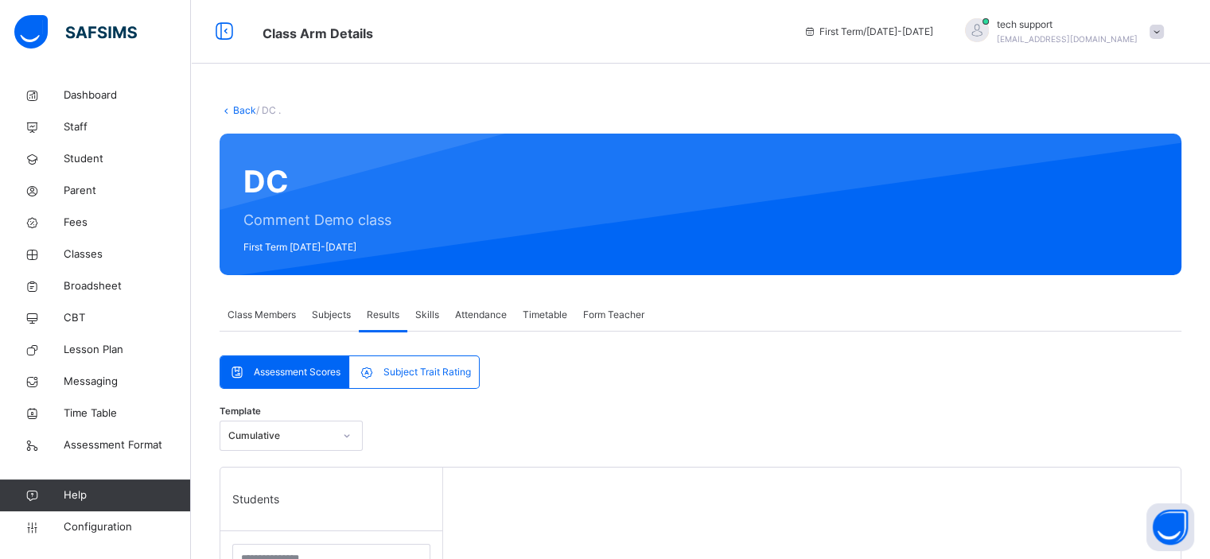
click at [1163, 32] on span at bounding box center [1157, 32] width 14 height 14
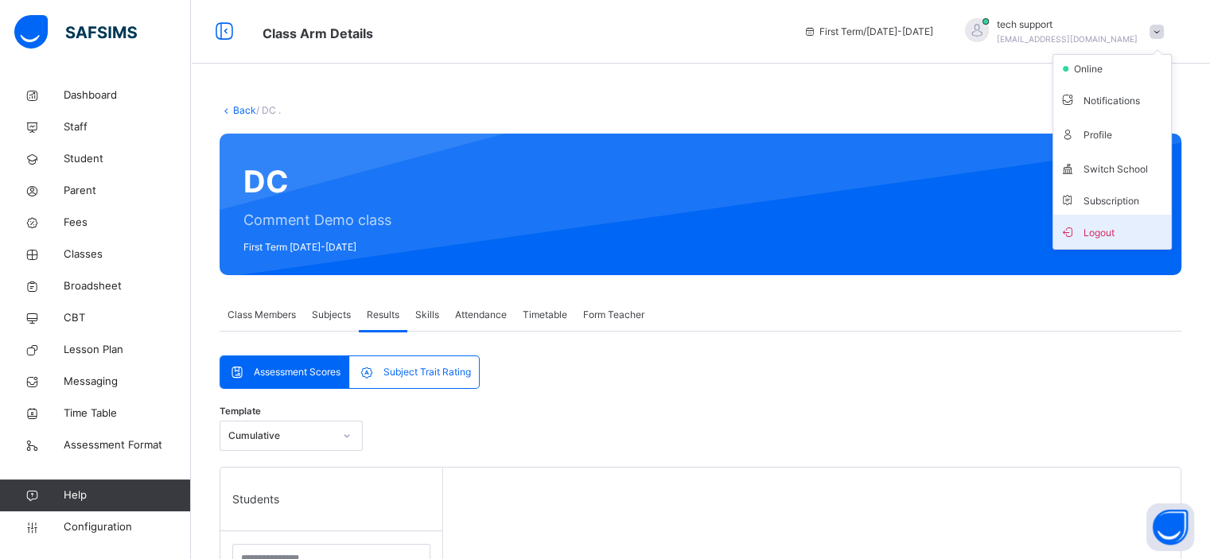
click at [1120, 231] on span "Logout" at bounding box center [1112, 231] width 105 height 21
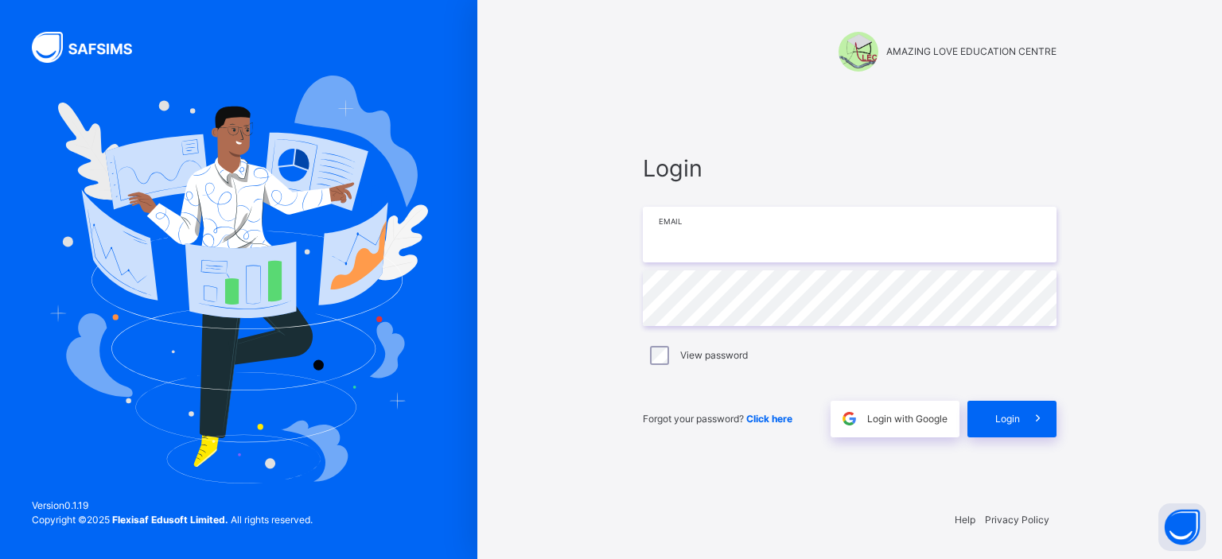
type input "**********"
drag, startPoint x: 867, startPoint y: 232, endPoint x: 656, endPoint y: 239, distance: 211.0
click at [656, 239] on input "**********" at bounding box center [850, 235] width 414 height 56
click at [995, 427] on div "Login" at bounding box center [1012, 419] width 89 height 37
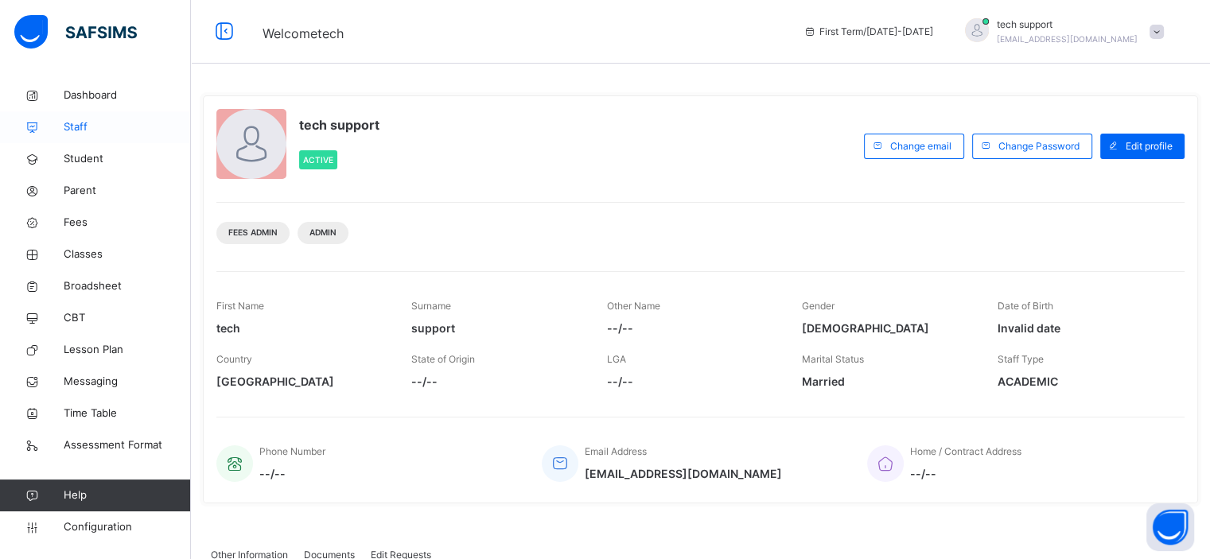
click at [69, 123] on span "Staff" at bounding box center [127, 127] width 127 height 16
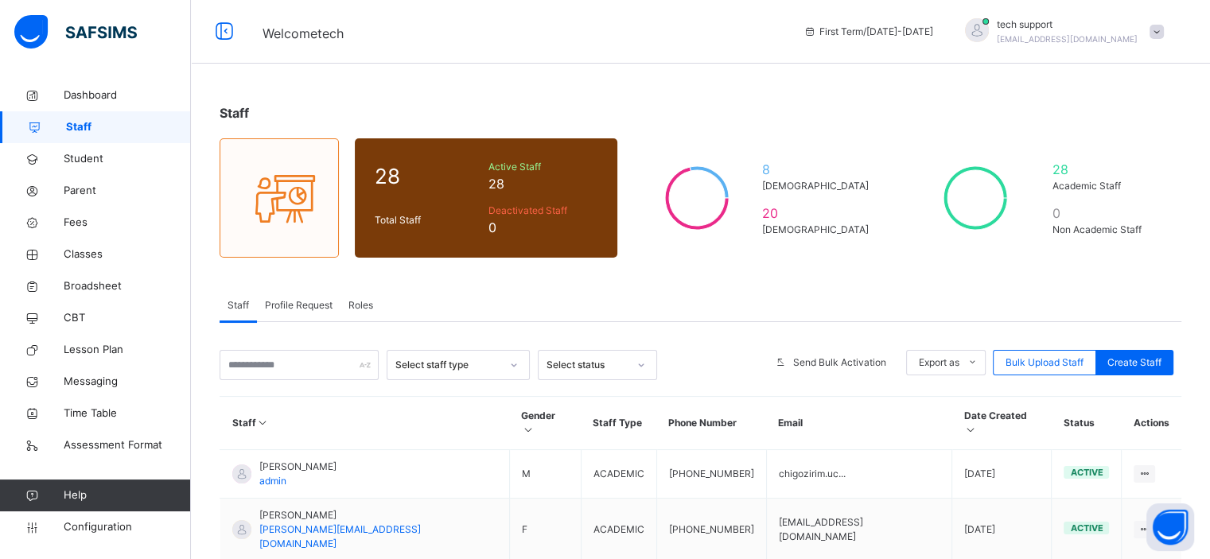
click at [361, 310] on span "Roles" at bounding box center [361, 305] width 25 height 14
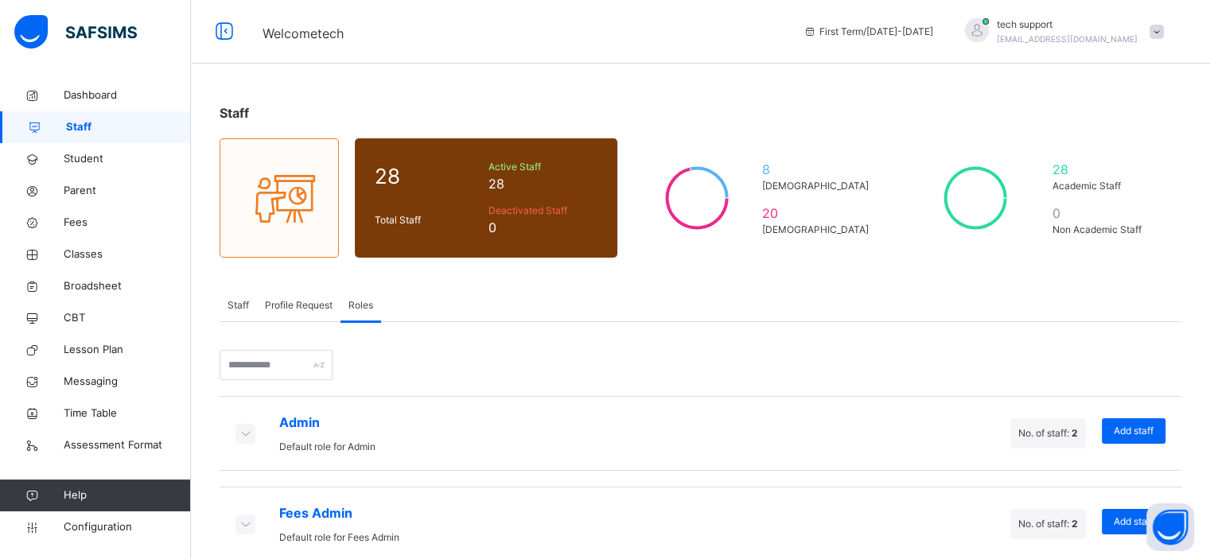
scroll to position [25, 0]
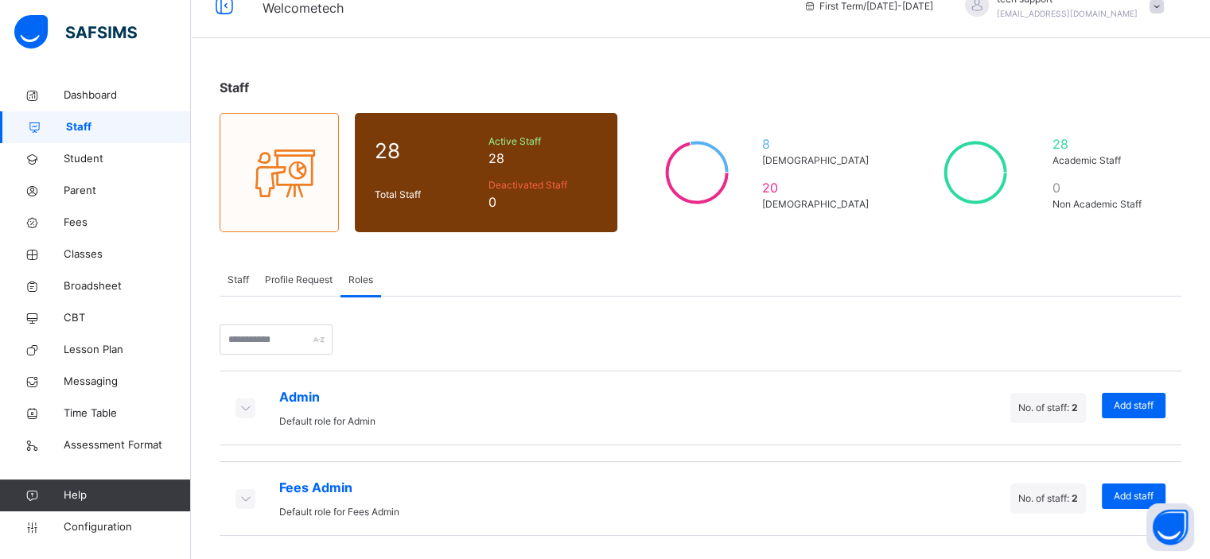
click at [251, 410] on icon at bounding box center [245, 407] width 18 height 16
click at [245, 406] on icon at bounding box center [245, 407] width 18 height 16
click at [243, 500] on icon at bounding box center [245, 498] width 18 height 16
click at [248, 407] on icon at bounding box center [245, 407] width 18 height 16
click at [246, 496] on icon at bounding box center [245, 498] width 18 height 16
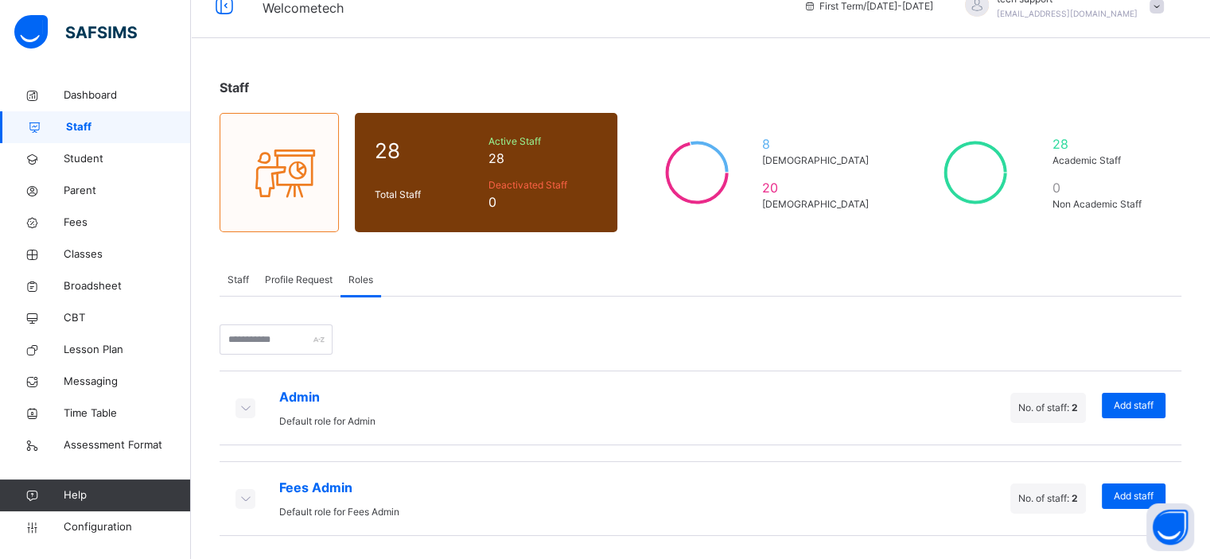
click at [237, 286] on span "Staff" at bounding box center [238, 280] width 21 height 14
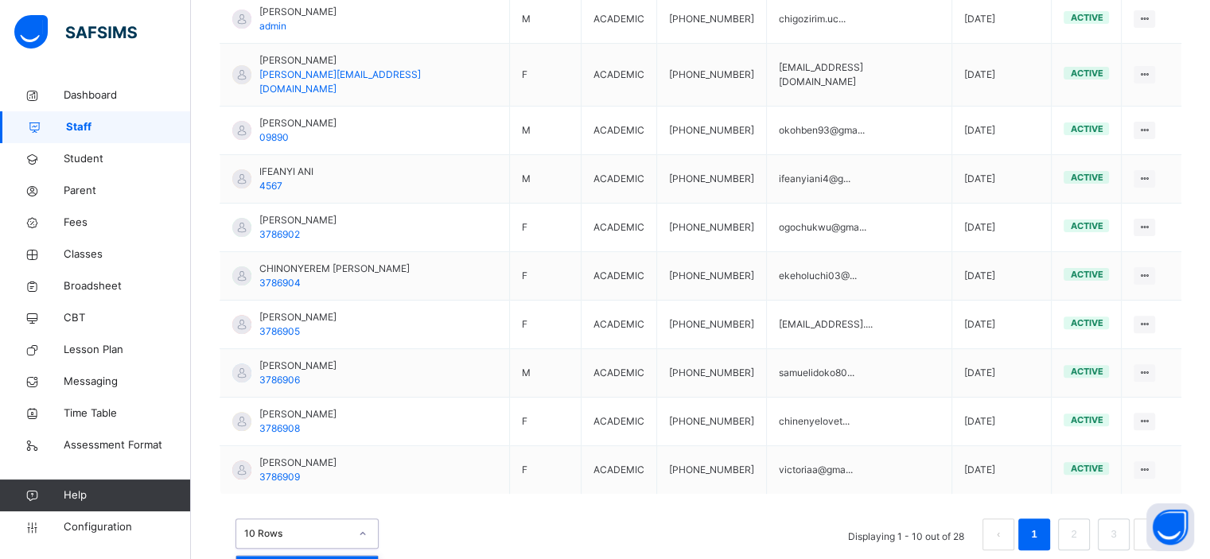
scroll to position [503, 0]
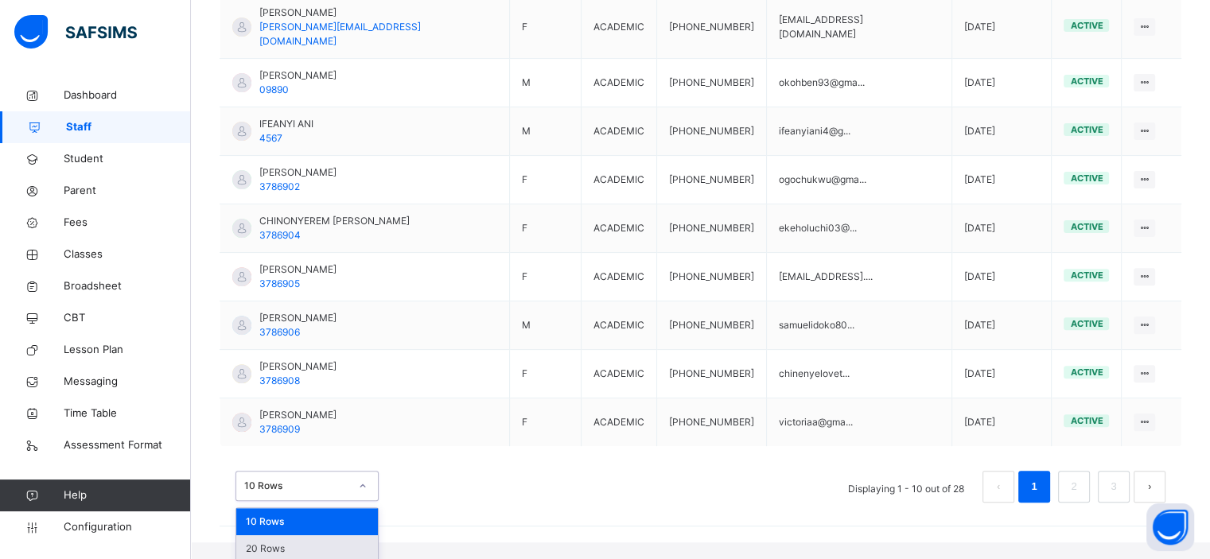
click at [356, 501] on div "option 20 Rows focused, 2 of 3. 3 results available. Use Up and Down to choose …" at bounding box center [307, 486] width 143 height 30
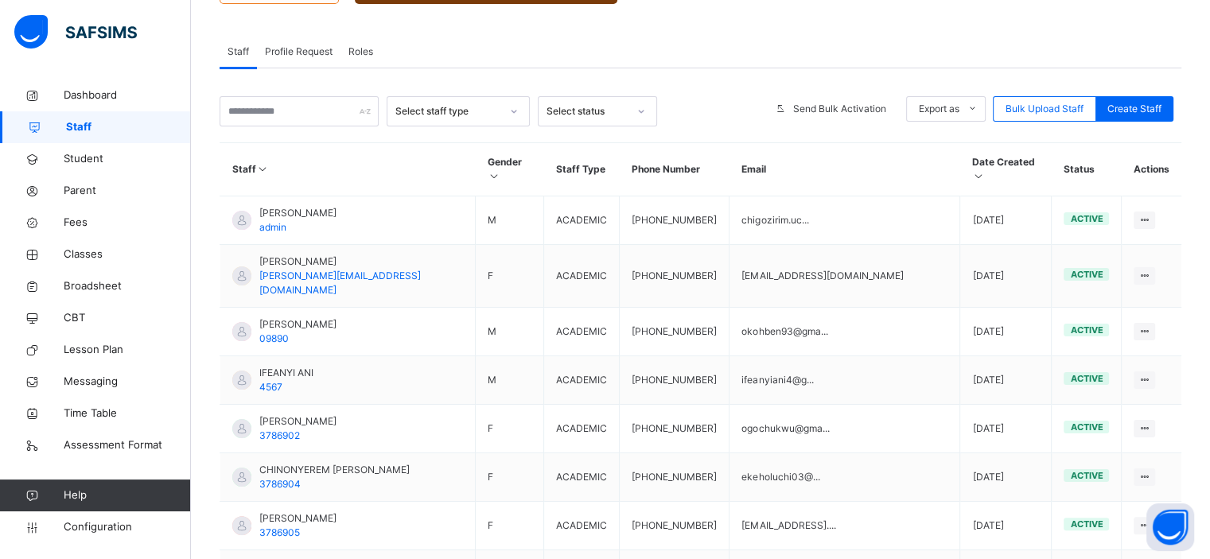
scroll to position [252, 0]
click at [1148, 117] on span "Create Staff" at bounding box center [1135, 110] width 54 height 14
select select "**"
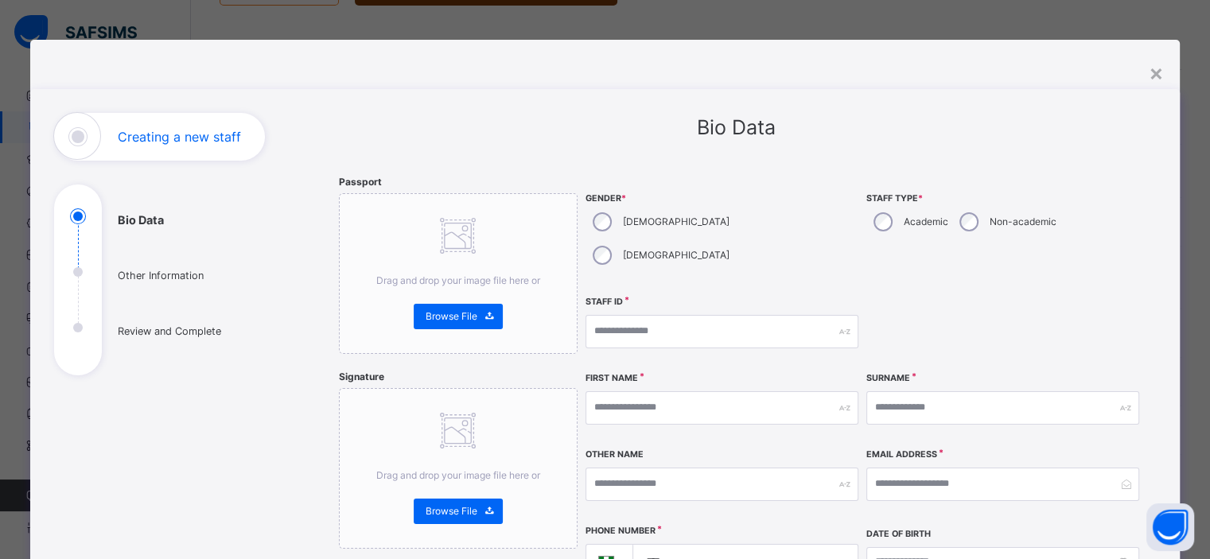
scroll to position [0, 0]
click at [1167, 74] on div "×" at bounding box center [1168, 72] width 15 height 33
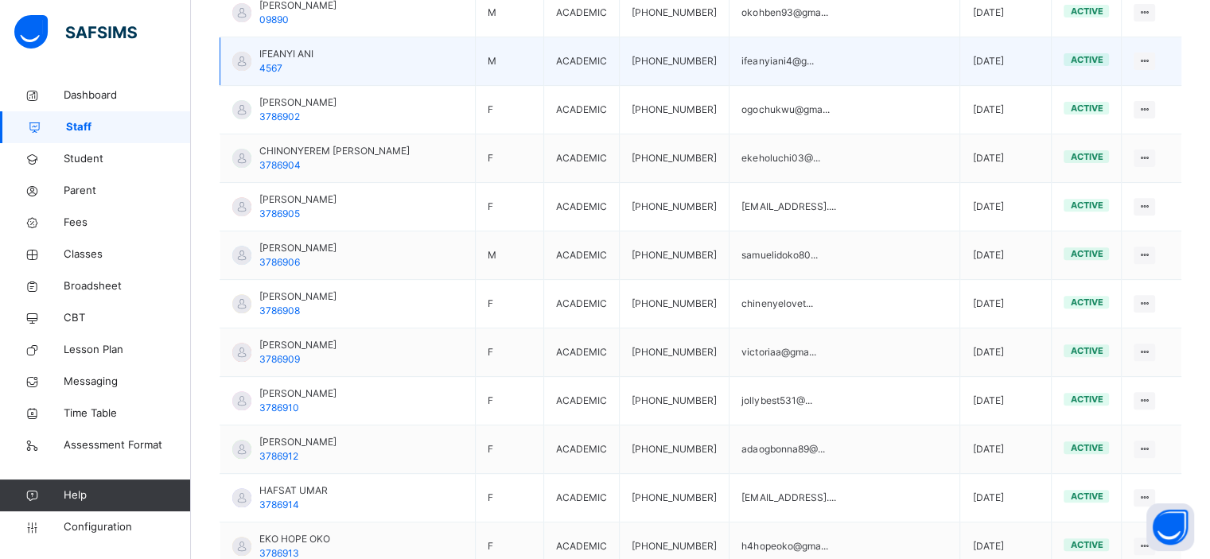
scroll to position [573, 0]
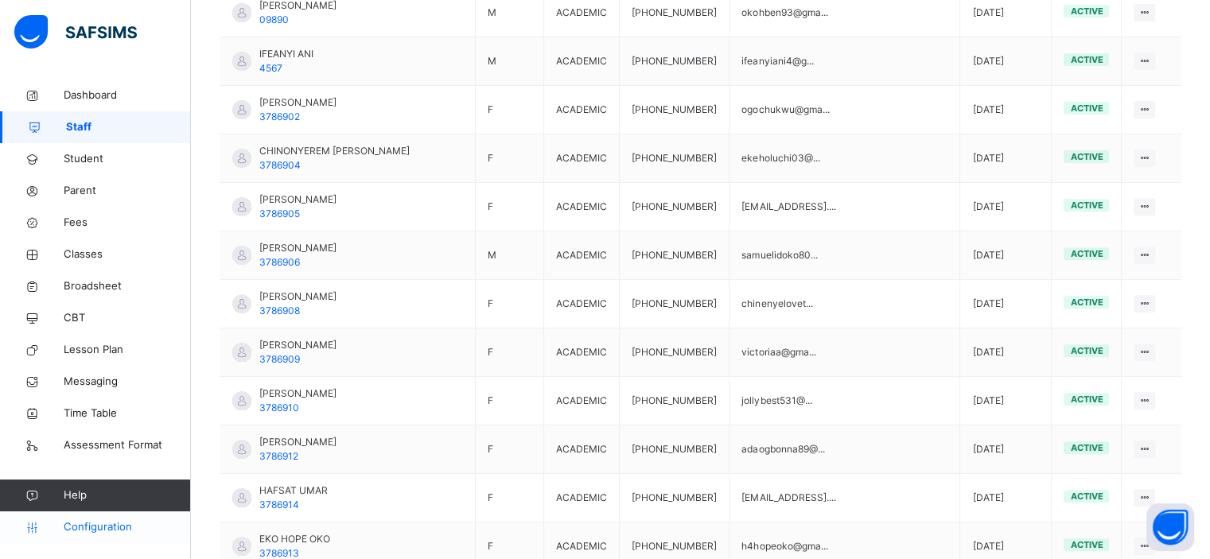
click at [92, 536] on link "Configuration" at bounding box center [95, 528] width 190 height 32
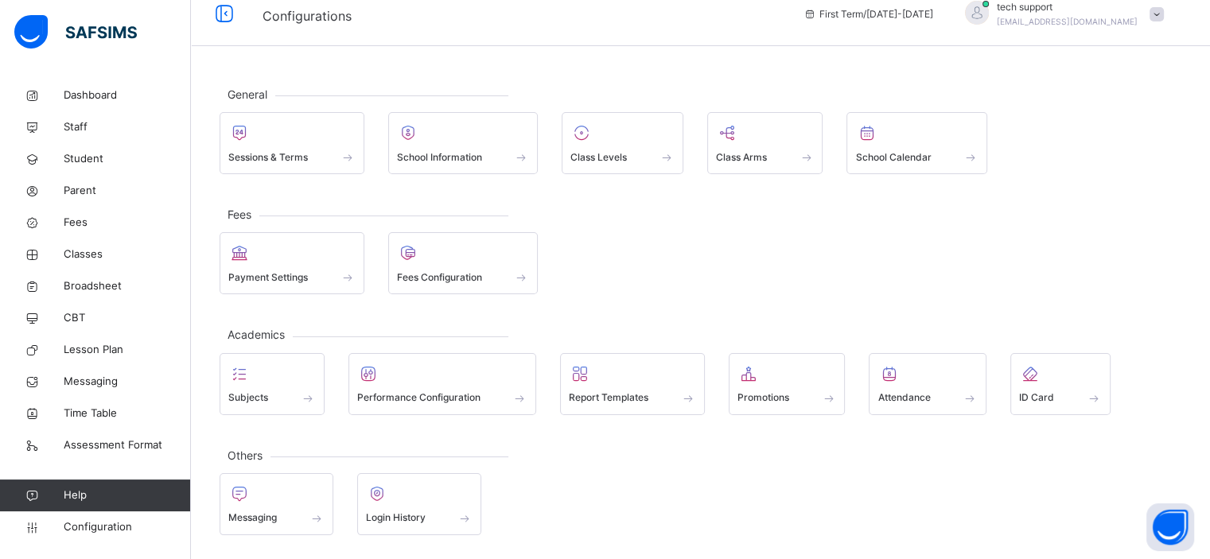
scroll to position [14, 0]
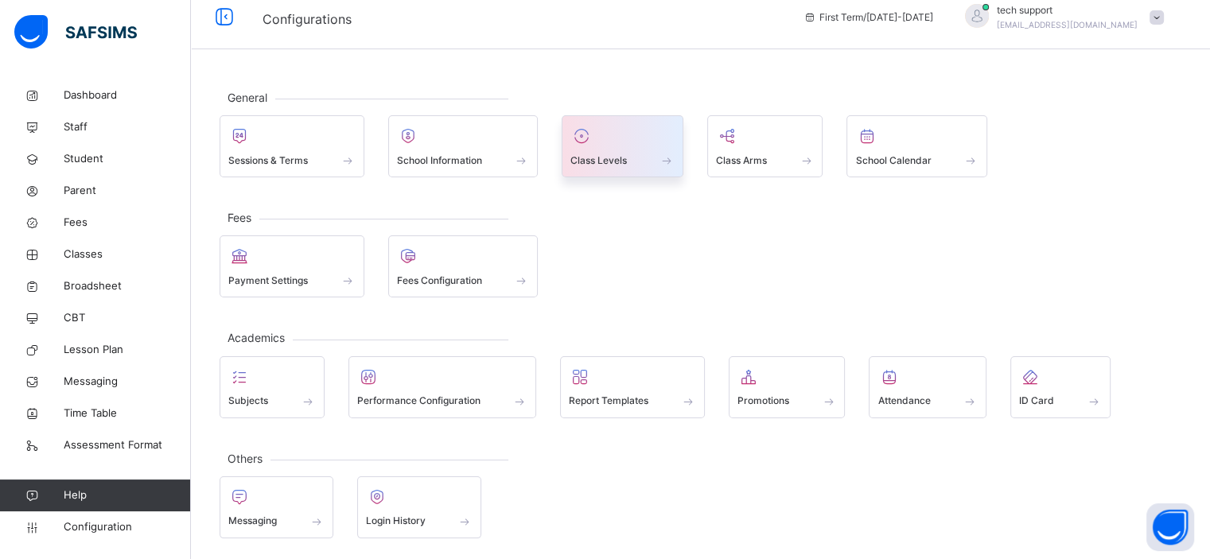
click at [624, 174] on div "Class Levels" at bounding box center [623, 146] width 122 height 62
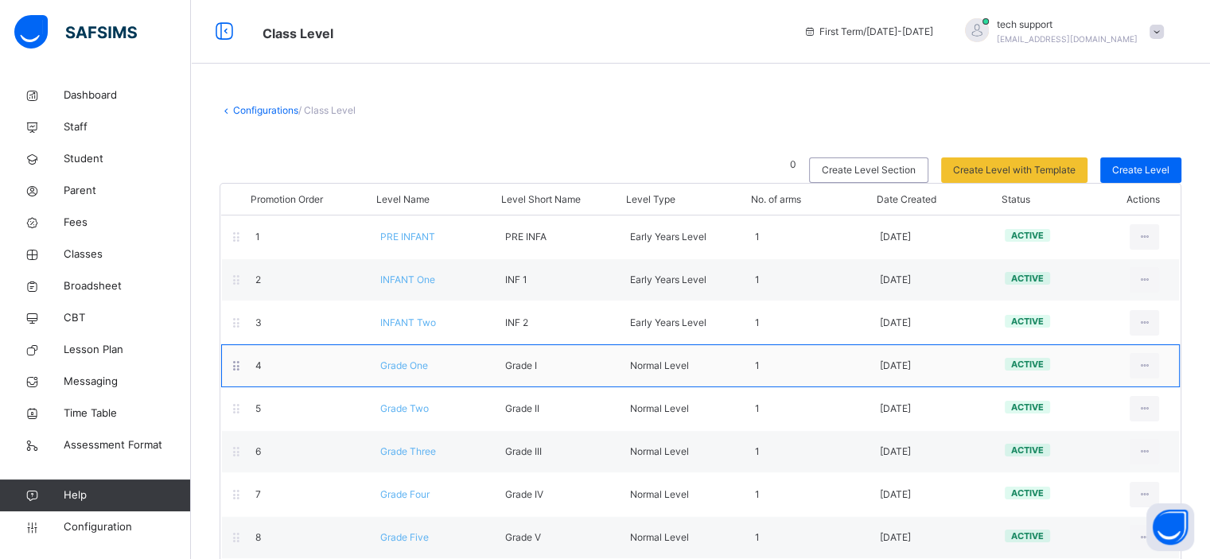
scroll to position [363, 0]
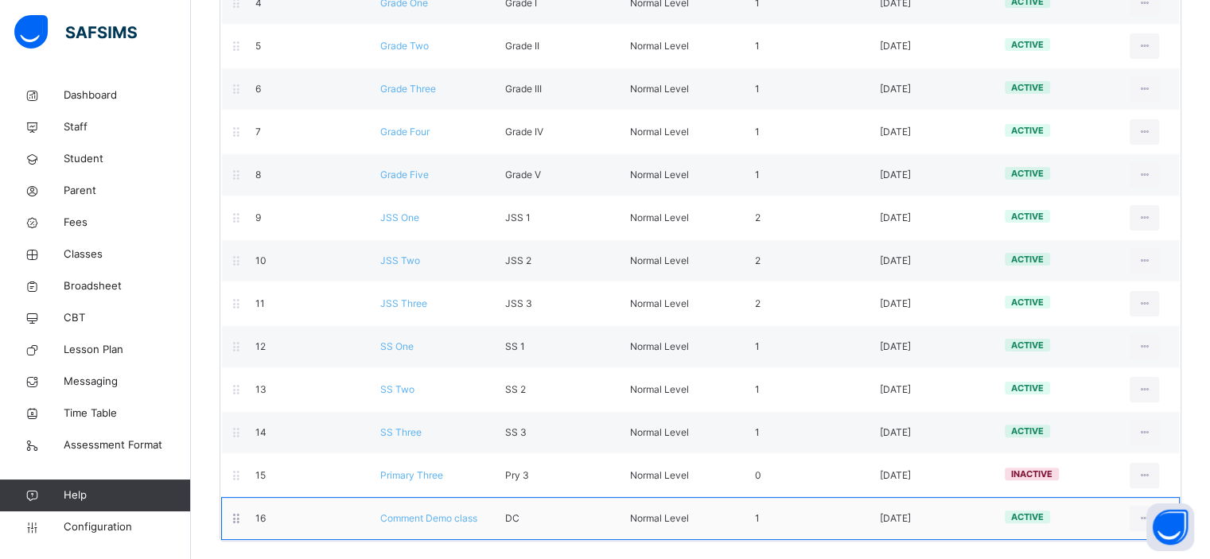
click at [420, 516] on span "Comment Demo class" at bounding box center [428, 518] width 97 height 12
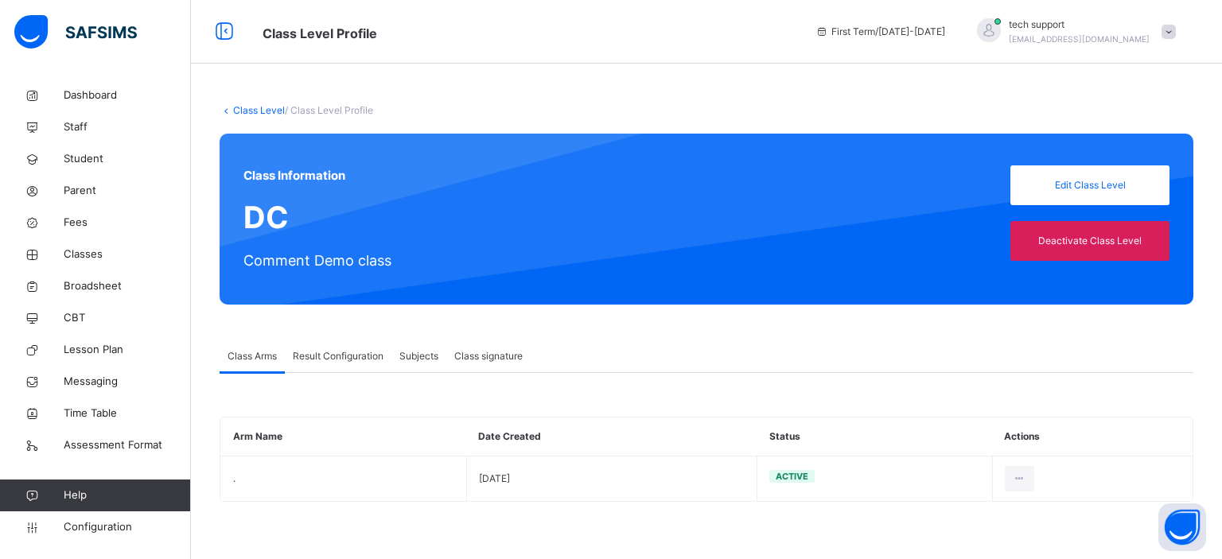
click at [328, 368] on div "Result Configuration" at bounding box center [338, 357] width 107 height 32
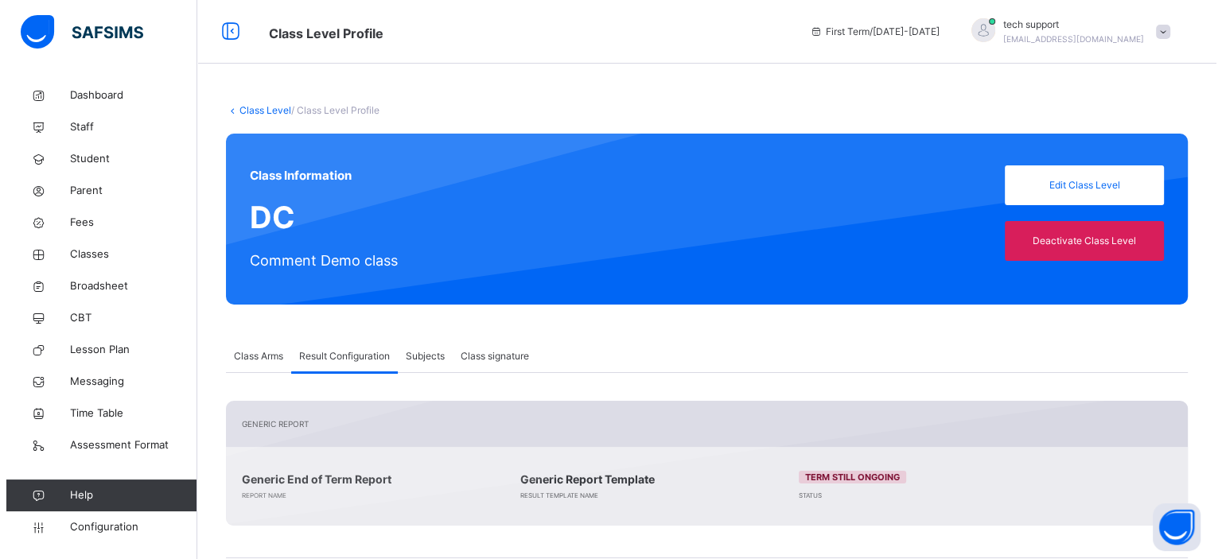
scroll to position [337, 0]
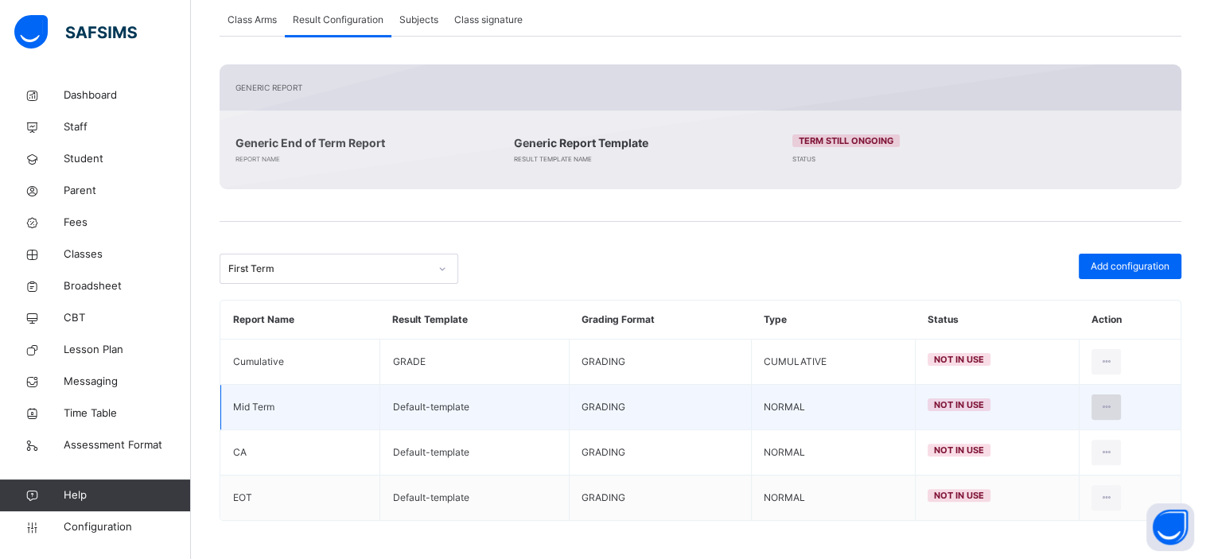
click at [1113, 407] on icon at bounding box center [1107, 407] width 14 height 14
click at [1050, 438] on div "Edit Configuration" at bounding box center [1068, 443] width 92 height 16
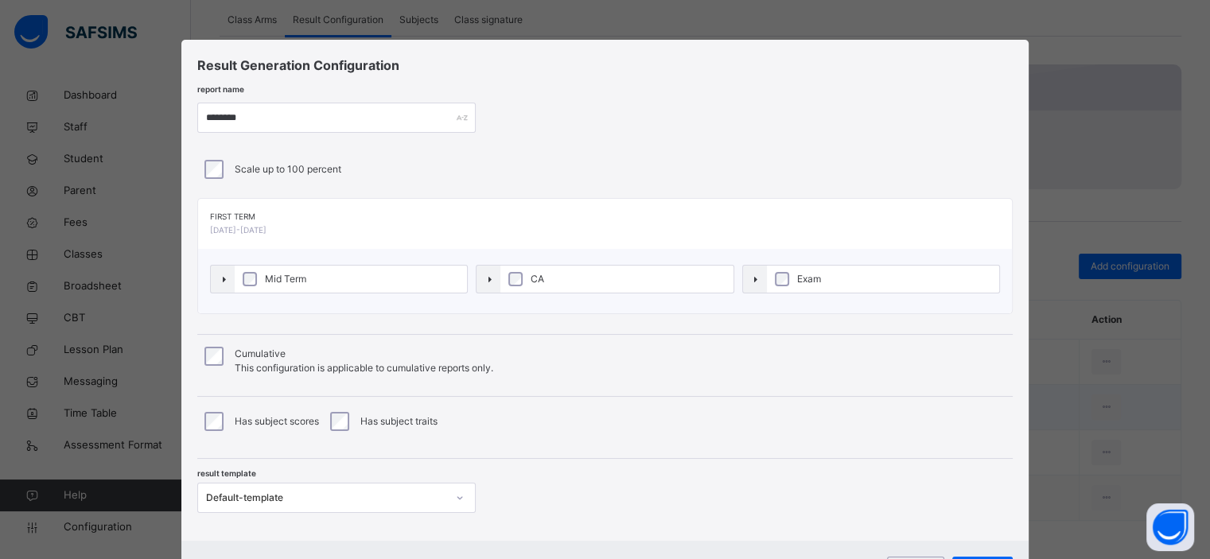
type input "********"
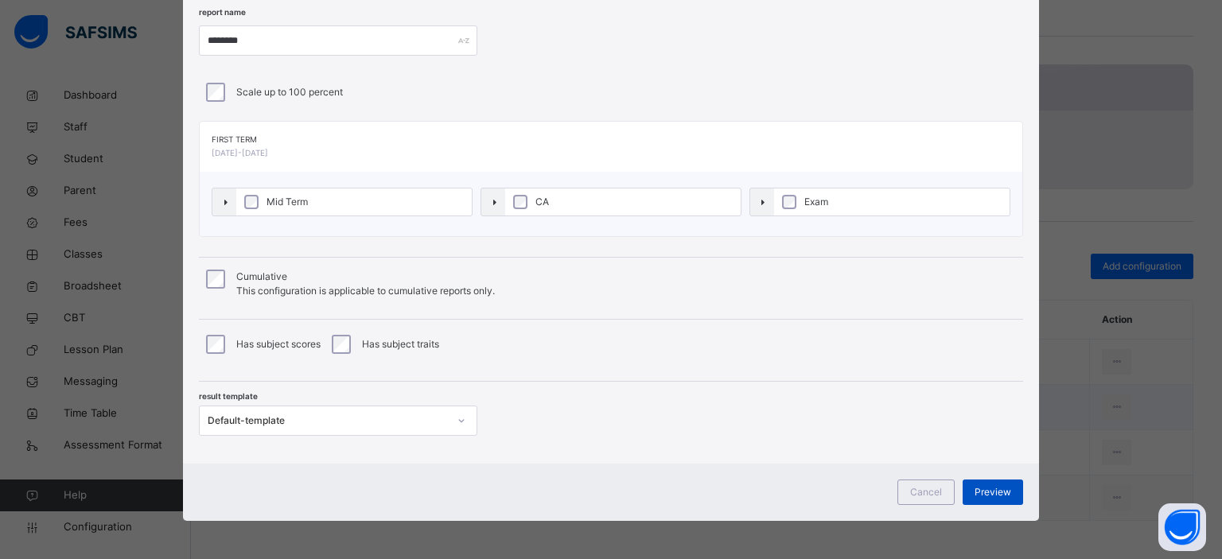
click at [996, 487] on span "Preview" at bounding box center [993, 492] width 37 height 14
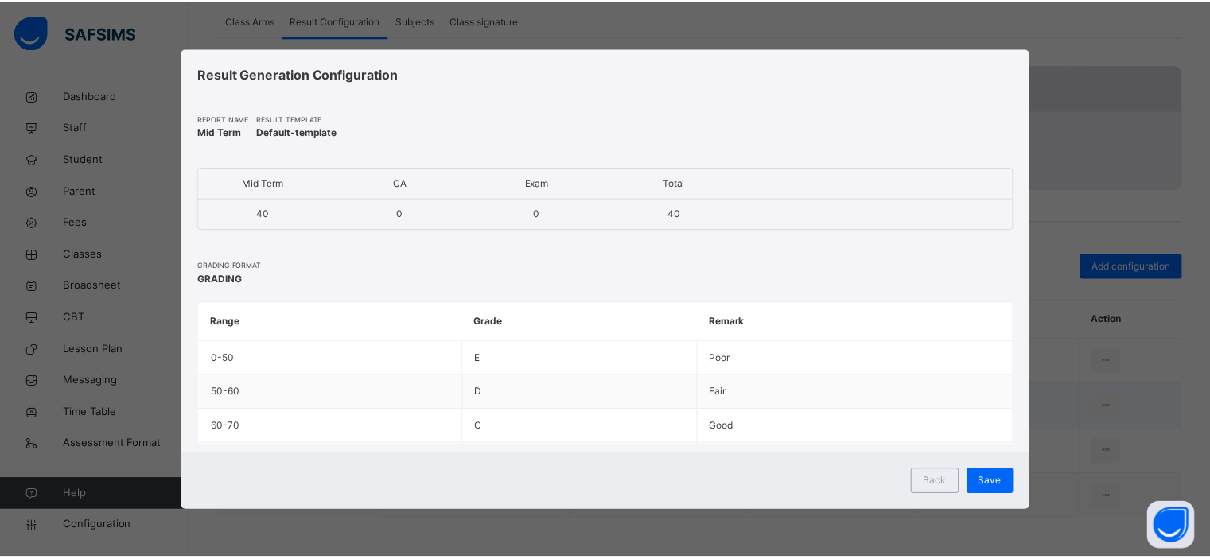
scroll to position [0, 0]
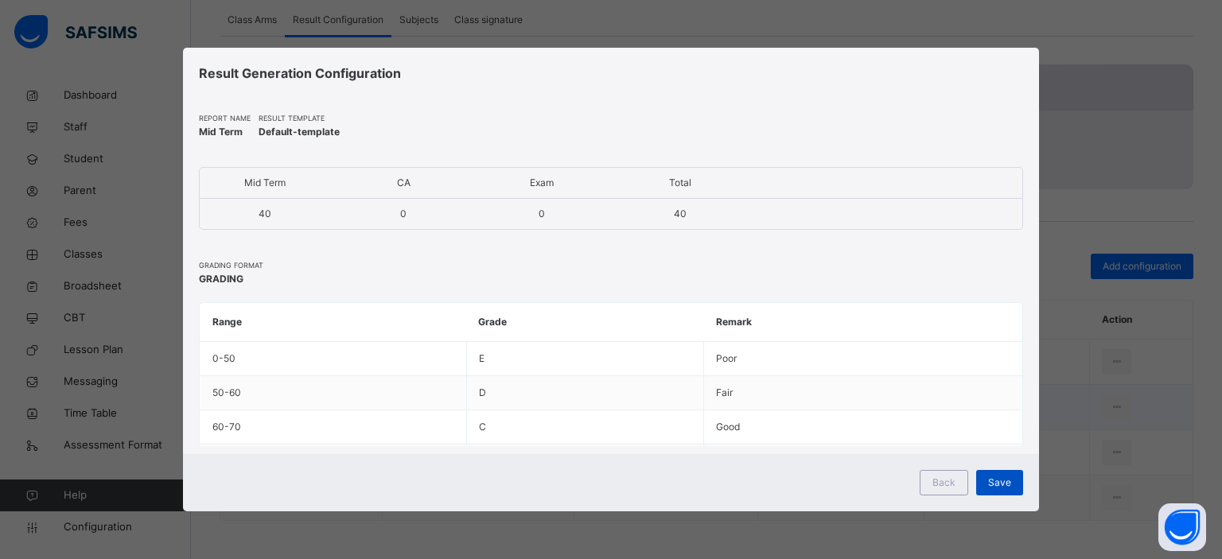
click at [996, 485] on span "Save" at bounding box center [999, 483] width 23 height 14
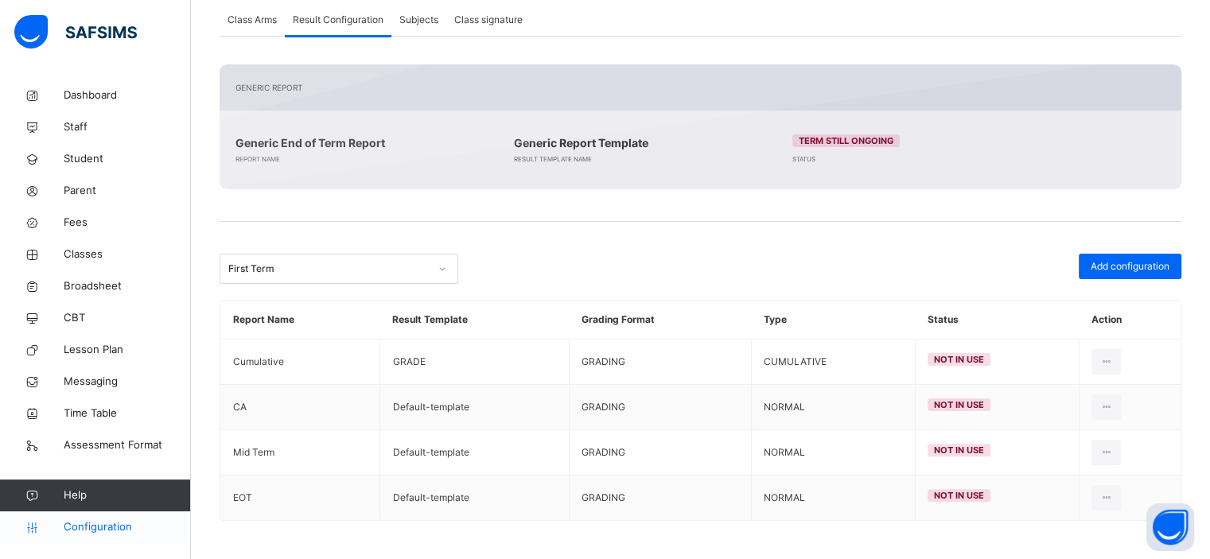
click at [115, 528] on span "Configuration" at bounding box center [127, 528] width 127 height 16
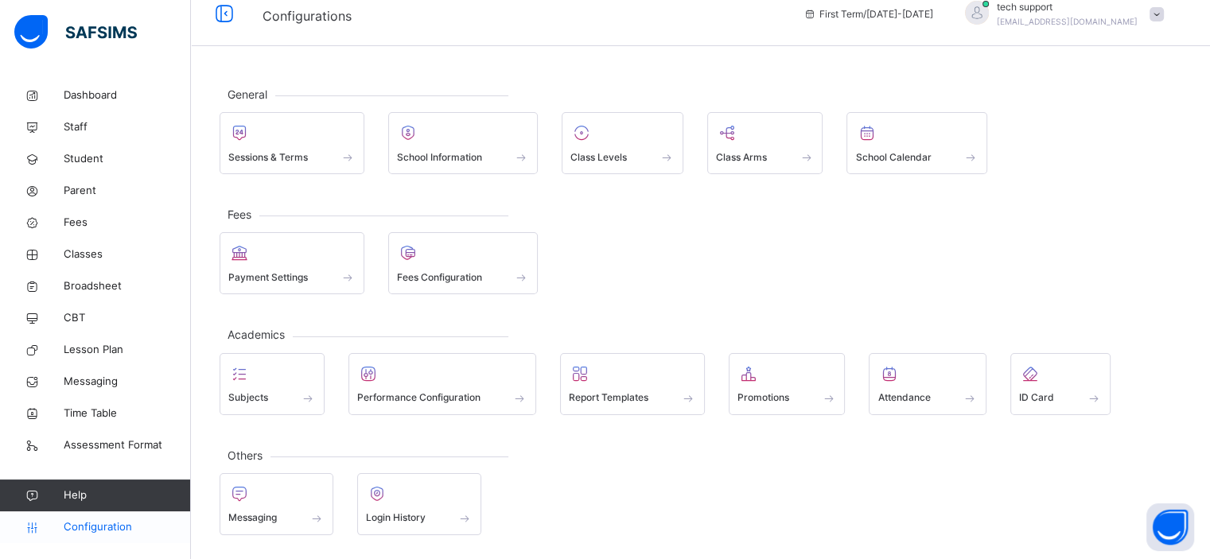
scroll to position [14, 0]
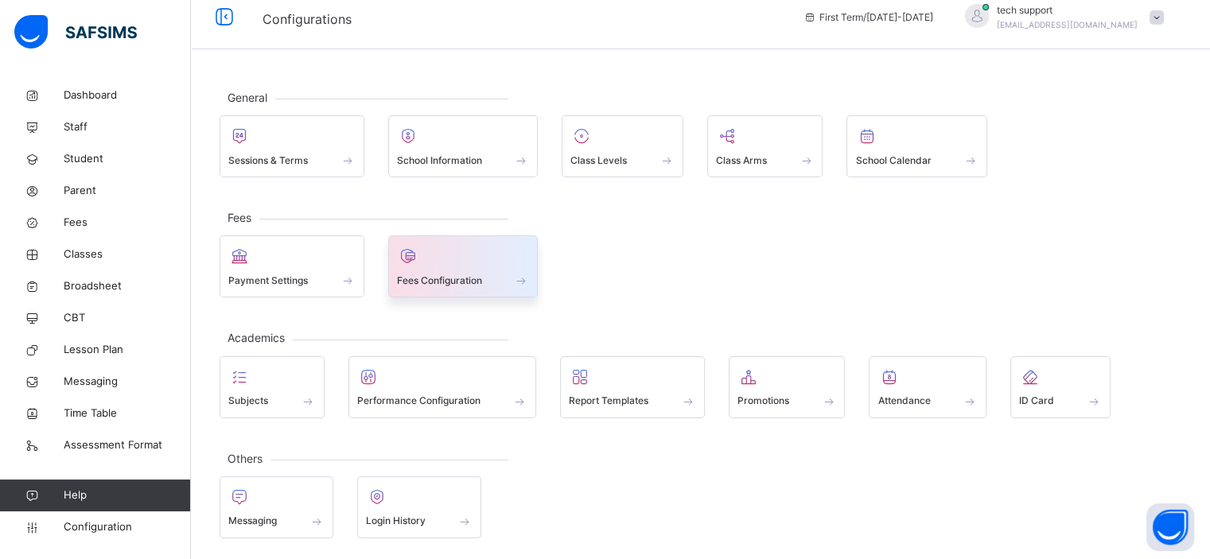
click at [440, 277] on span "Fees Configuration" at bounding box center [439, 281] width 85 height 14
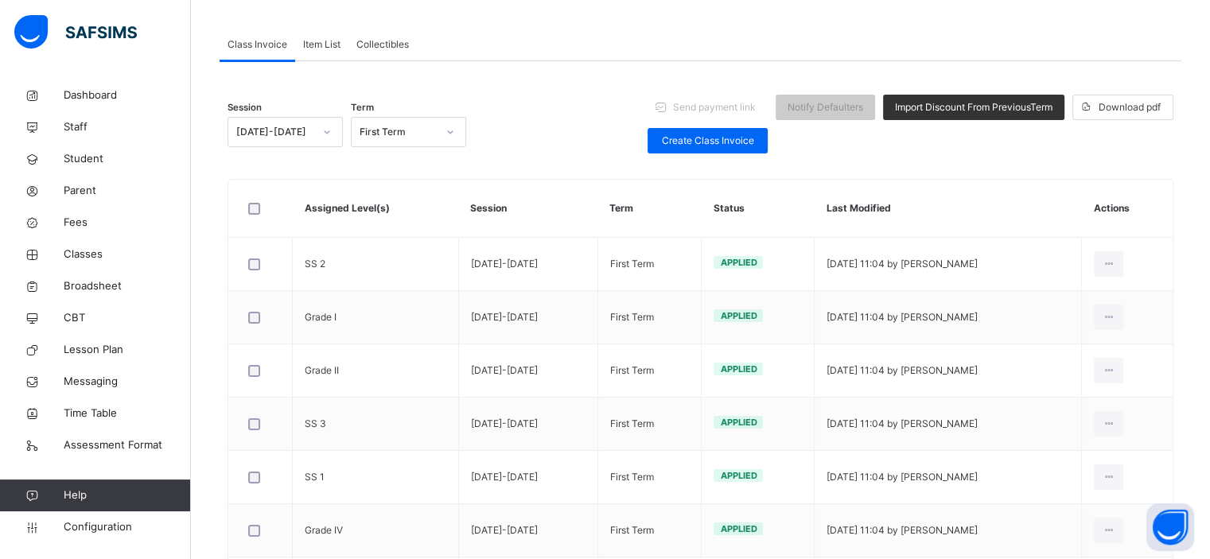
scroll to position [130, 0]
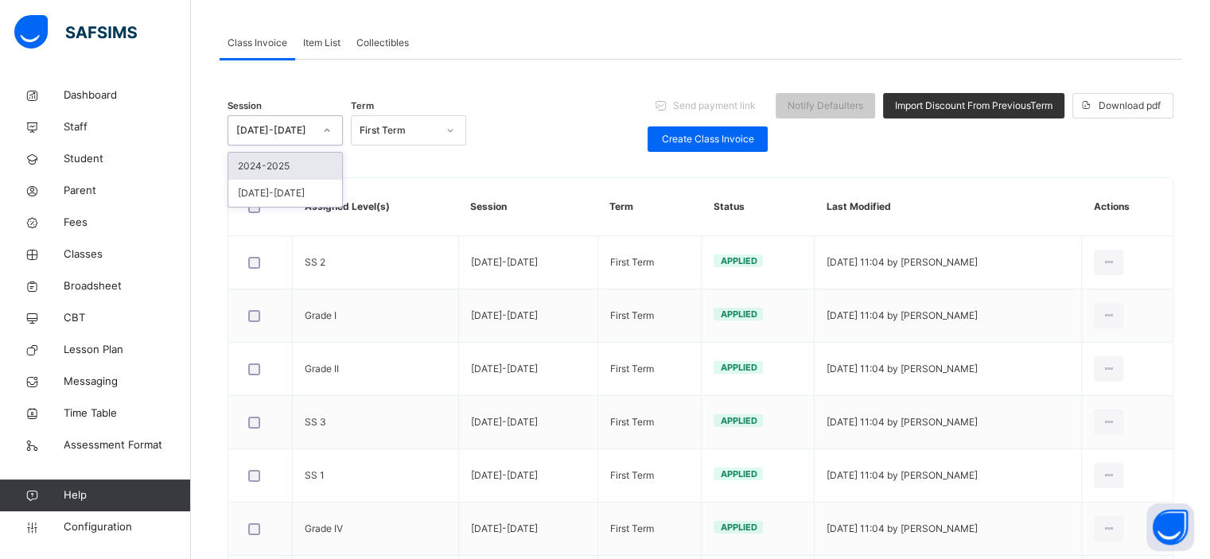
click at [321, 129] on div at bounding box center [327, 130] width 27 height 25
click at [385, 127] on div "First Term" at bounding box center [398, 130] width 77 height 14
drag, startPoint x: 325, startPoint y: 119, endPoint x: 300, endPoint y: 169, distance: 56.9
click at [300, 146] on div "option [DATE]-[DATE] focused, 1 of 2. 2 results available. Use Up and Down to c…" at bounding box center [285, 130] width 115 height 30
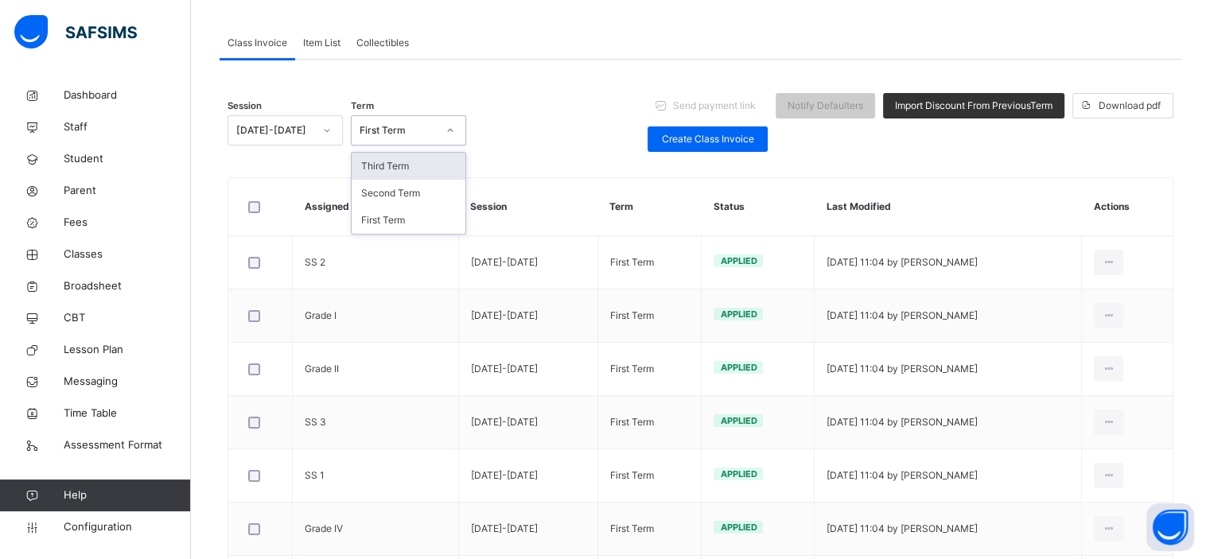
click at [413, 120] on div "First Term" at bounding box center [394, 131] width 84 height 25
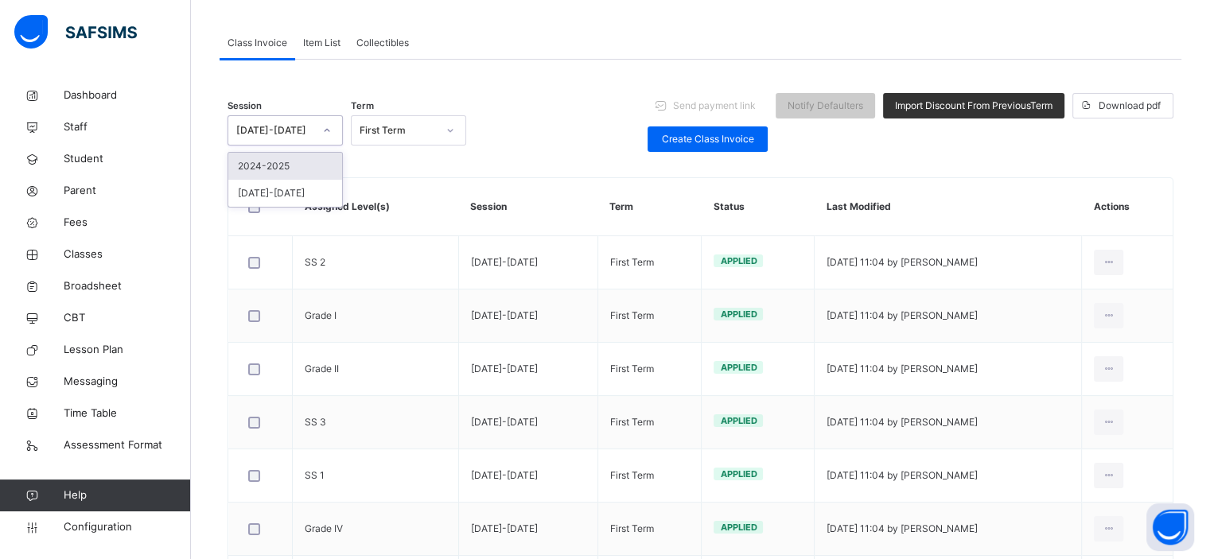
click at [322, 127] on icon at bounding box center [327, 131] width 10 height 16
click at [299, 163] on div "2024-2025" at bounding box center [285, 166] width 114 height 27
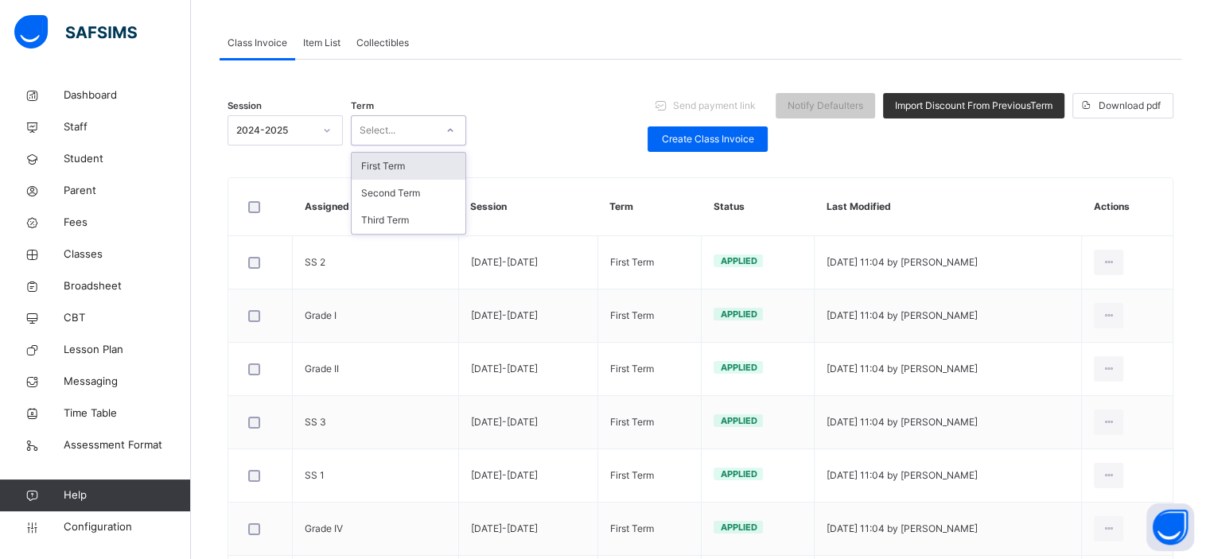
click at [435, 137] on div at bounding box center [450, 130] width 30 height 29
click at [427, 165] on div "First Term" at bounding box center [409, 166] width 114 height 27
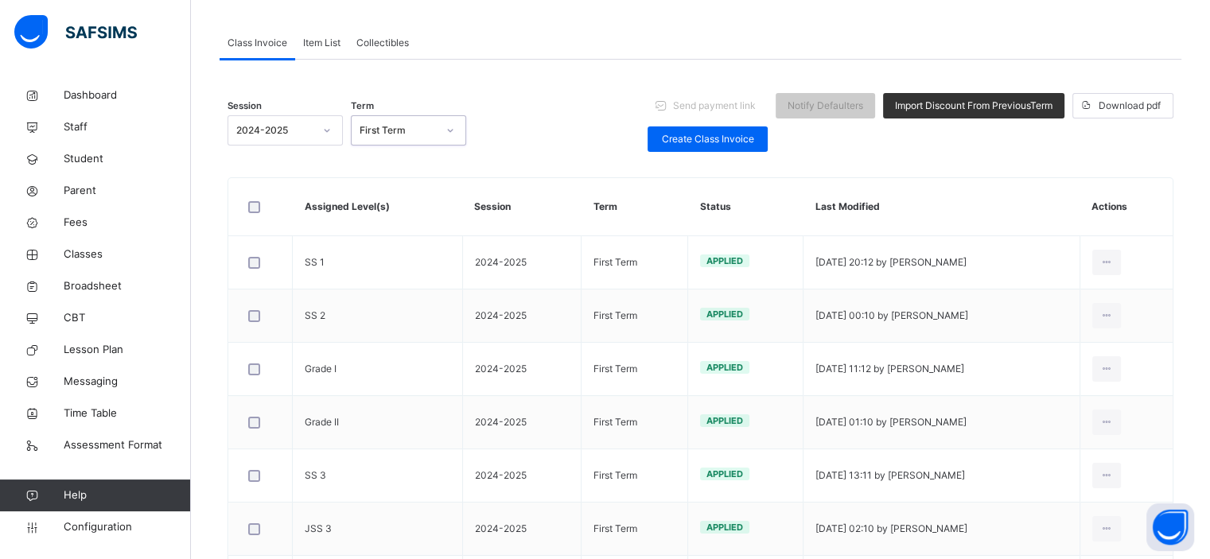
click at [442, 134] on div at bounding box center [450, 130] width 27 height 25
click at [427, 192] on div "Second Term" at bounding box center [409, 193] width 114 height 27
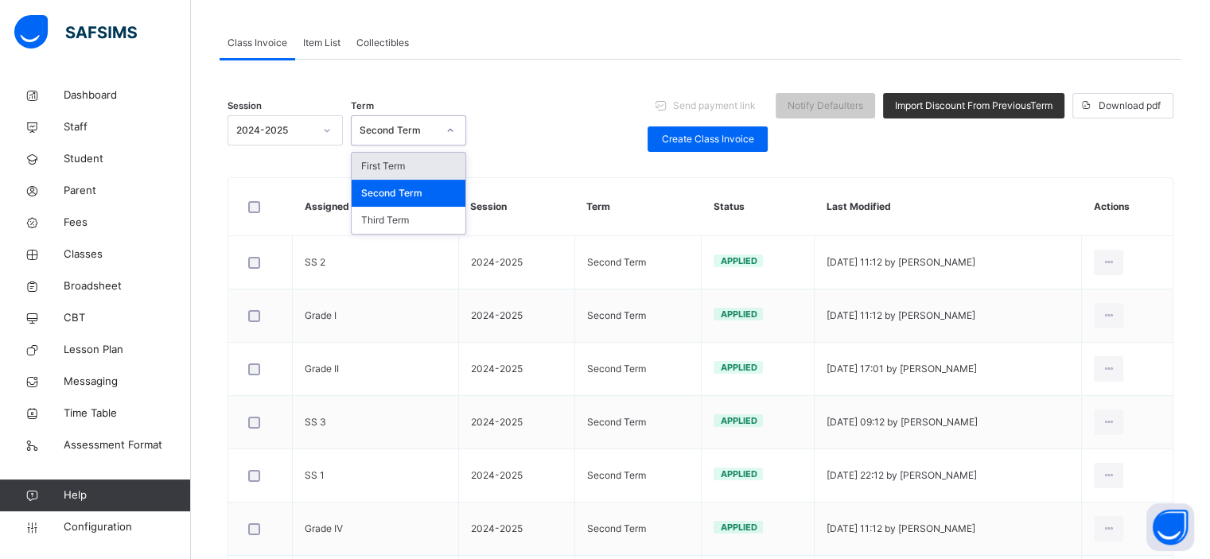
click at [442, 135] on div at bounding box center [450, 130] width 27 height 25
click at [415, 221] on div "Third Term" at bounding box center [409, 220] width 114 height 27
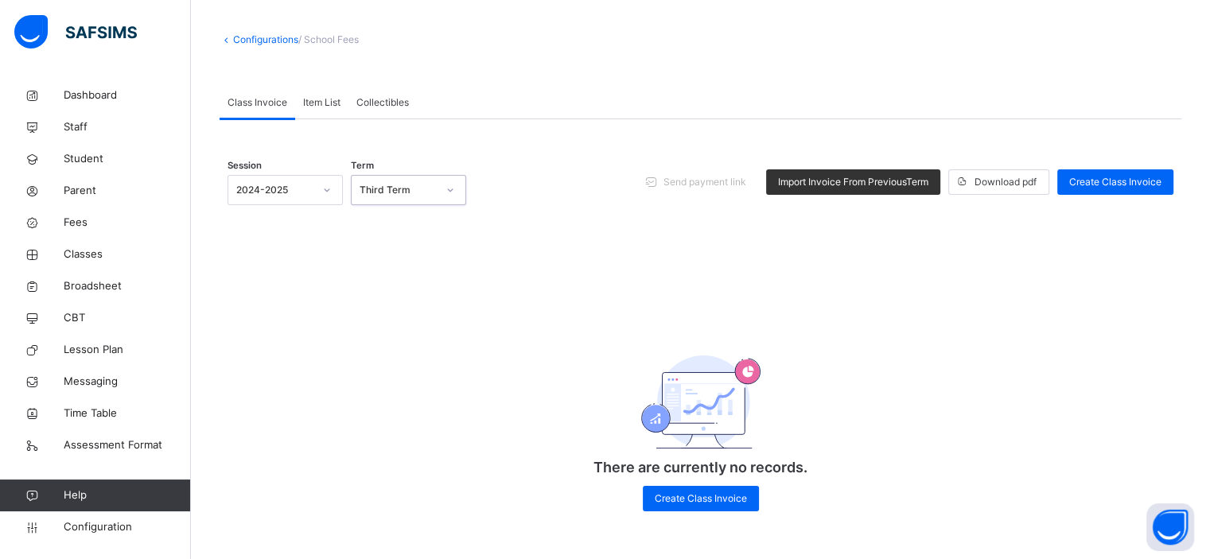
scroll to position [72, 0]
click at [847, 176] on span "Import Invoice From Previous Term" at bounding box center [853, 182] width 150 height 14
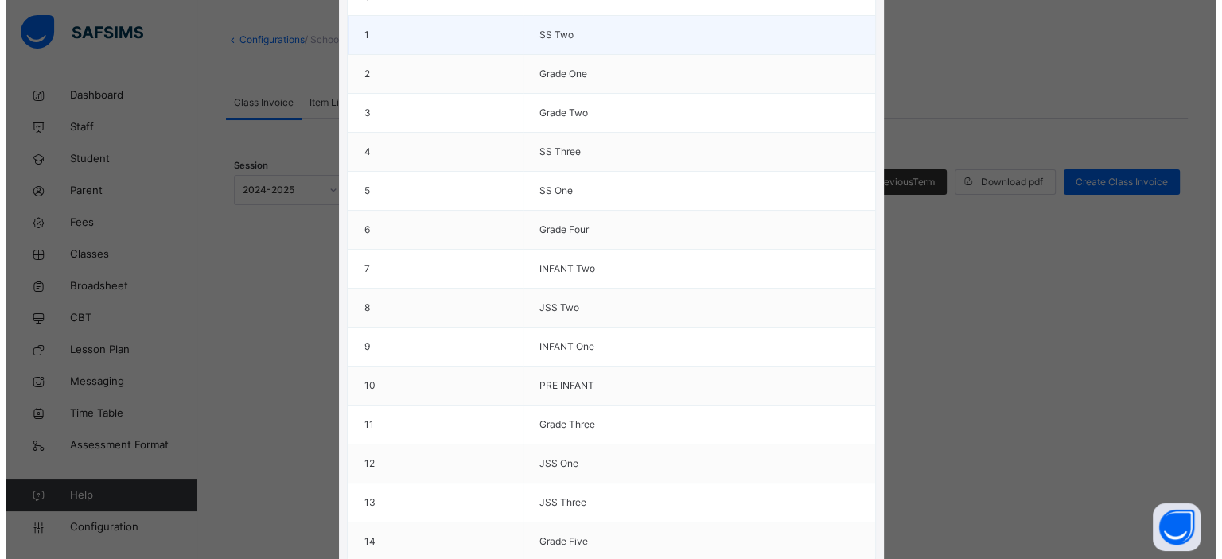
scroll to position [341, 0]
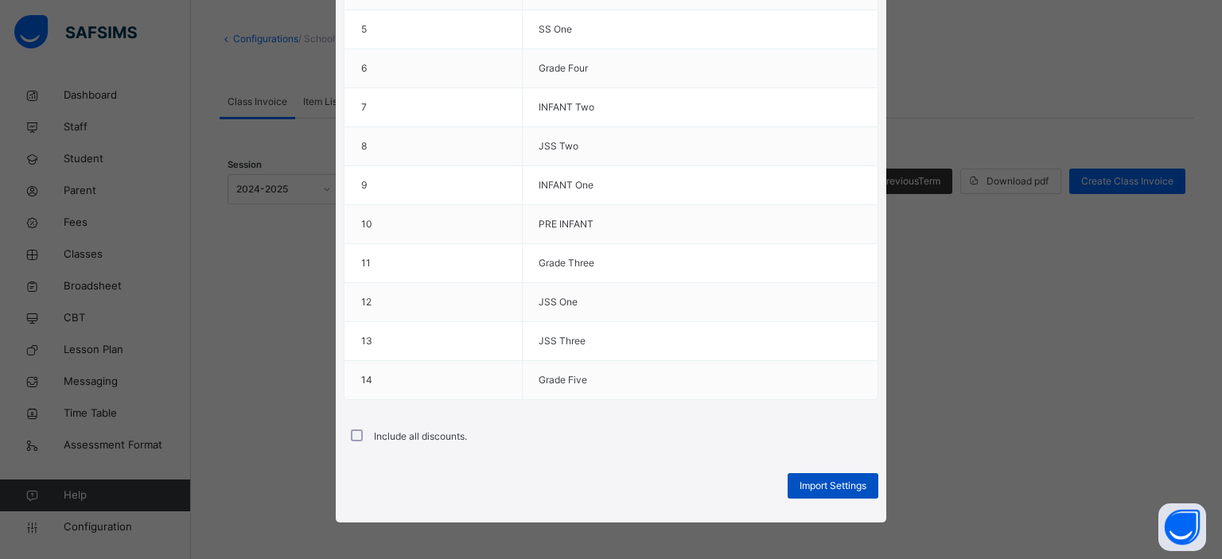
click at [808, 481] on span "Import Settings" at bounding box center [833, 486] width 67 height 14
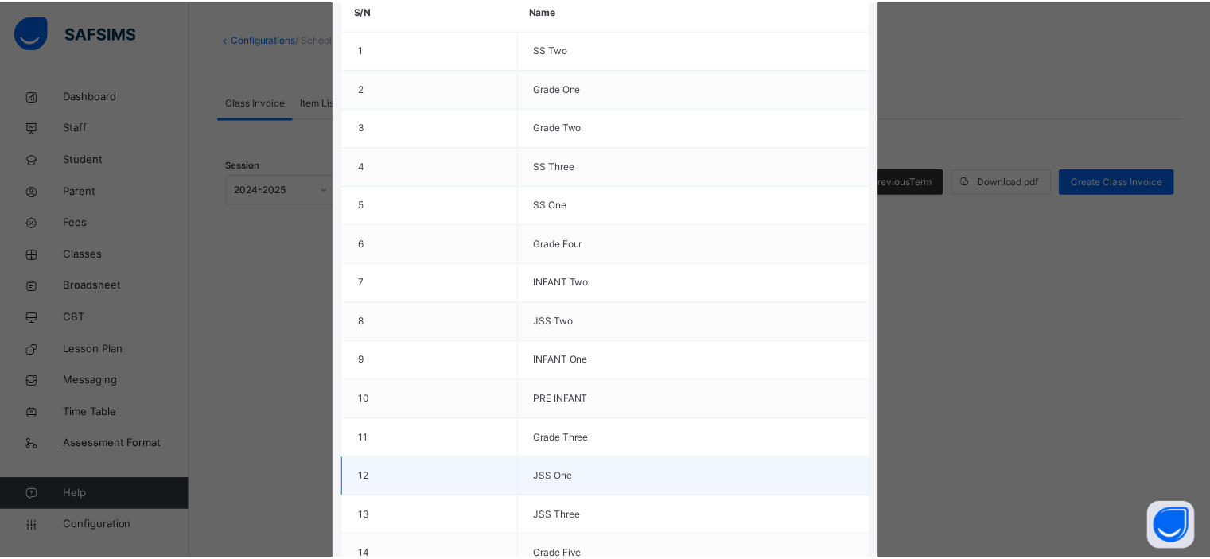
scroll to position [0, 0]
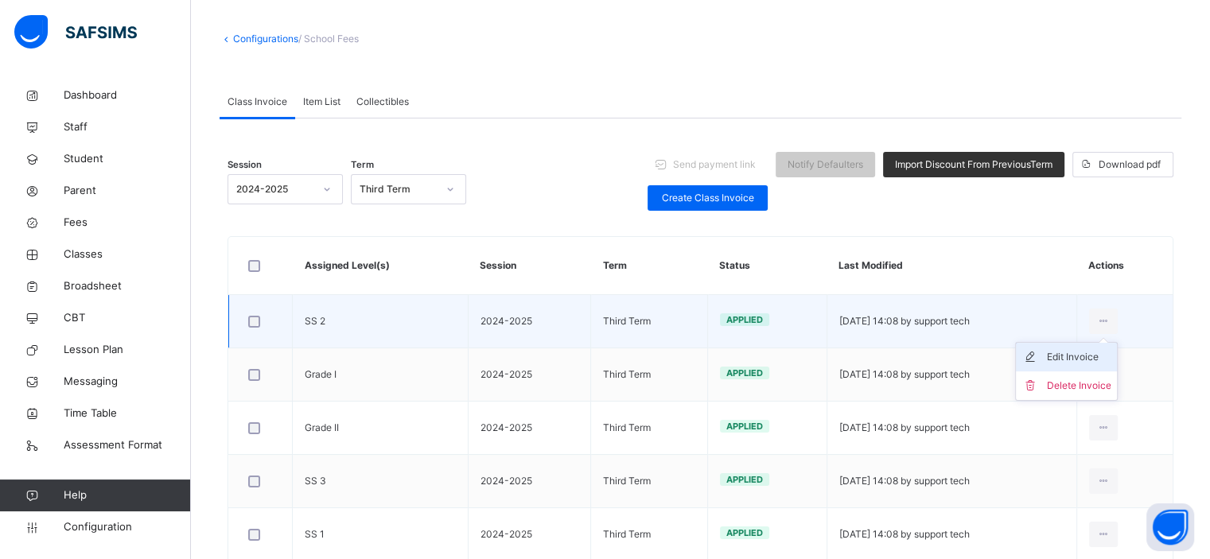
click at [1073, 358] on div "Edit Invoice" at bounding box center [1078, 357] width 64 height 16
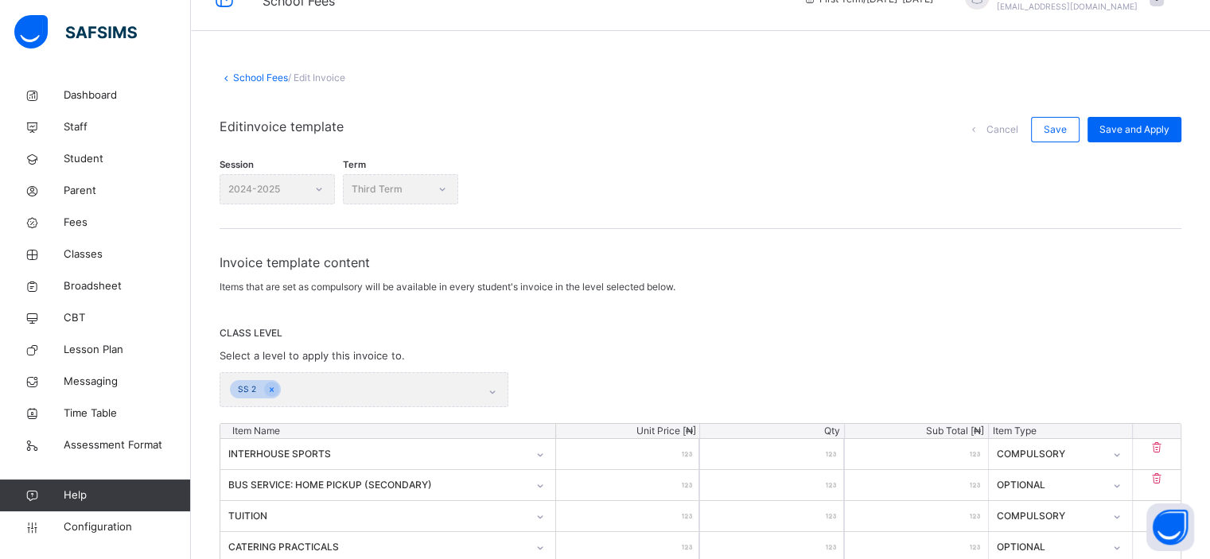
scroll to position [24, 0]
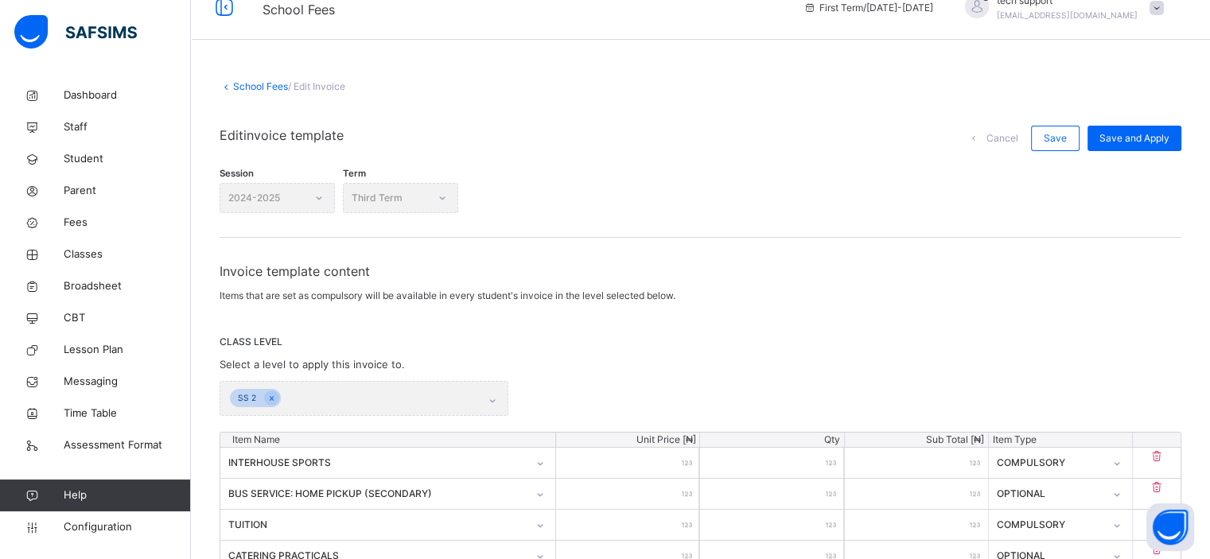
click at [258, 82] on link "School Fees" at bounding box center [260, 86] width 55 height 12
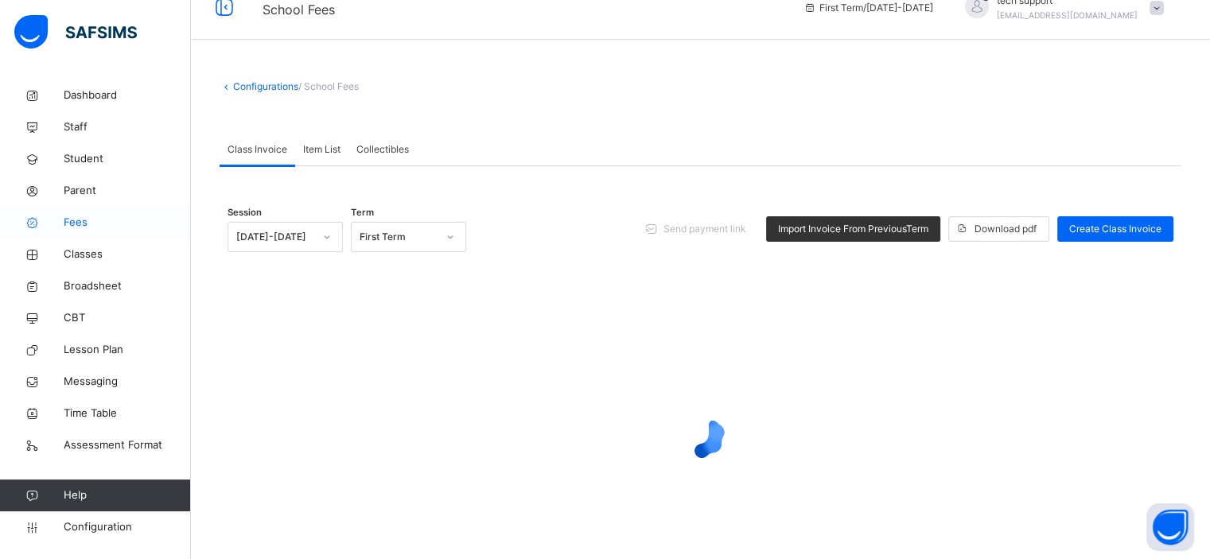
click at [76, 226] on span "Fees" at bounding box center [127, 223] width 127 height 16
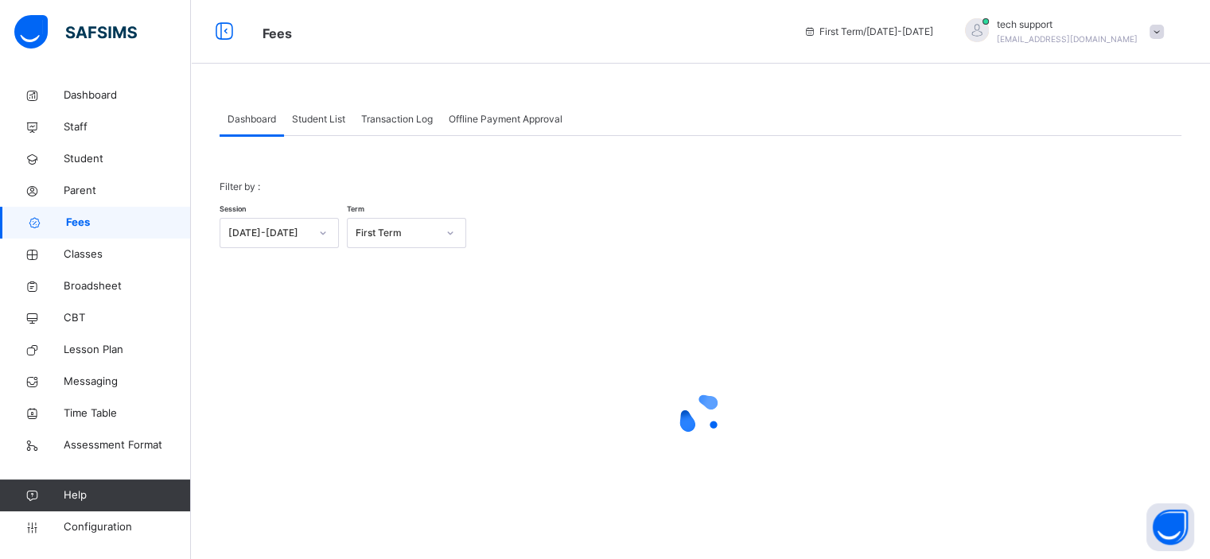
click at [332, 136] on div "Filter by : Session [DATE]-[DATE] Term First Term × Fees Configuration Status B…" at bounding box center [701, 351] width 962 height 430
click at [329, 133] on div "Student List" at bounding box center [318, 119] width 69 height 32
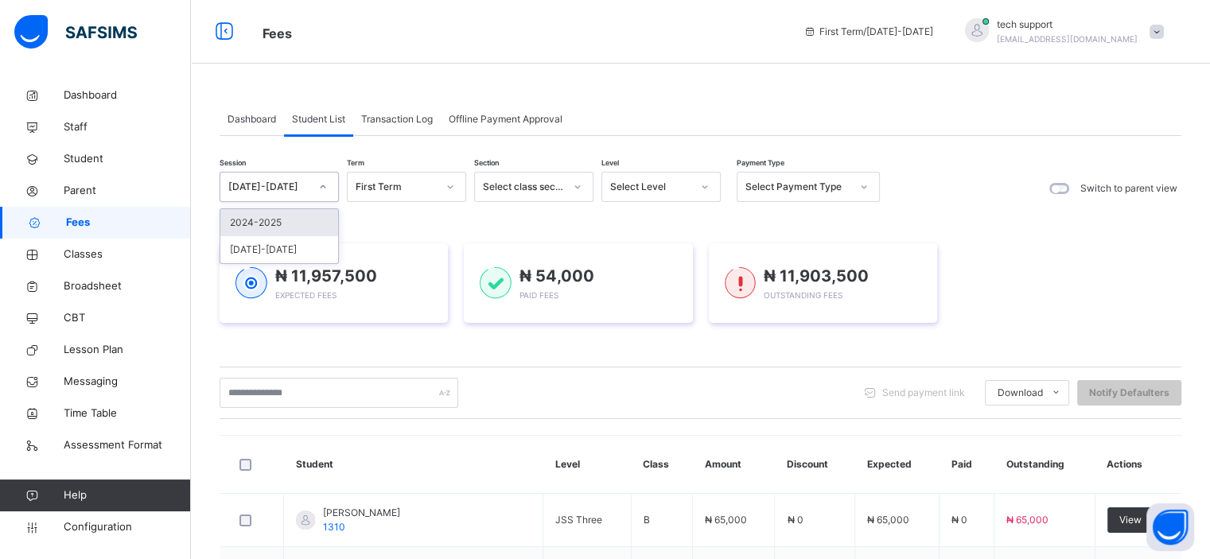
click at [325, 192] on icon at bounding box center [323, 187] width 10 height 16
click at [297, 229] on div "2024-2025" at bounding box center [279, 222] width 118 height 27
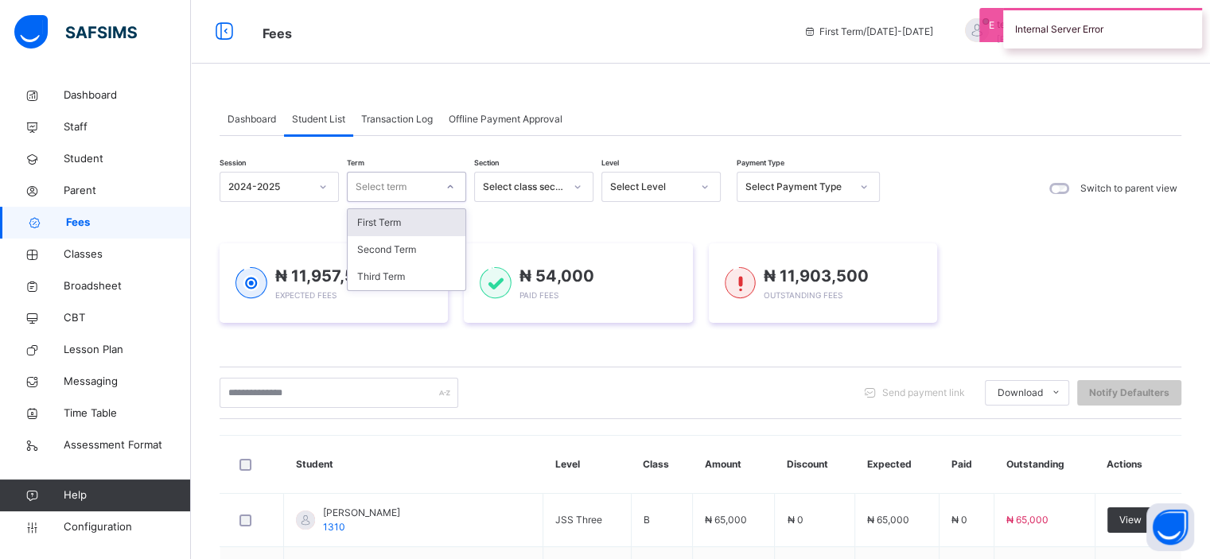
click at [410, 190] on div "Select term" at bounding box center [392, 187] width 88 height 25
click at [398, 273] on div "Third Term" at bounding box center [407, 276] width 118 height 27
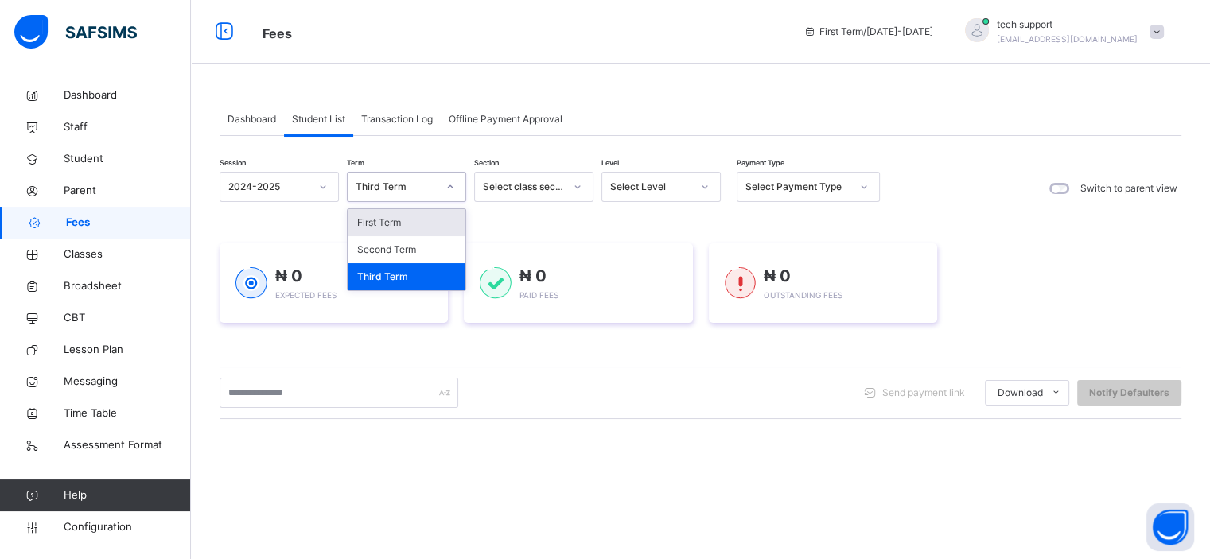
click at [445, 180] on div at bounding box center [450, 186] width 27 height 25
click at [411, 247] on div "Second Term" at bounding box center [407, 249] width 118 height 27
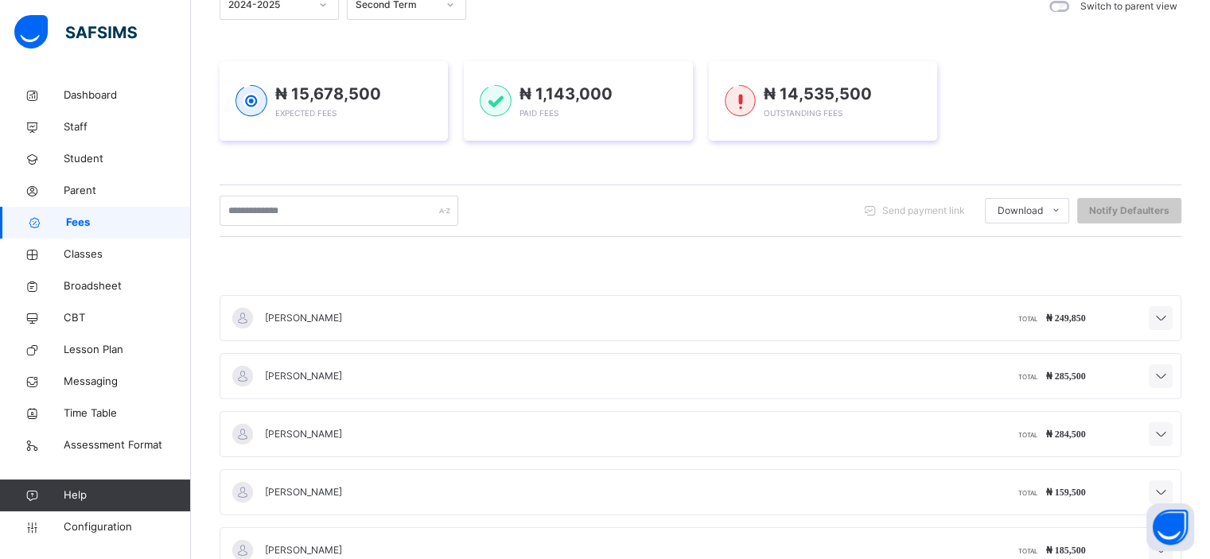
scroll to position [186, 0]
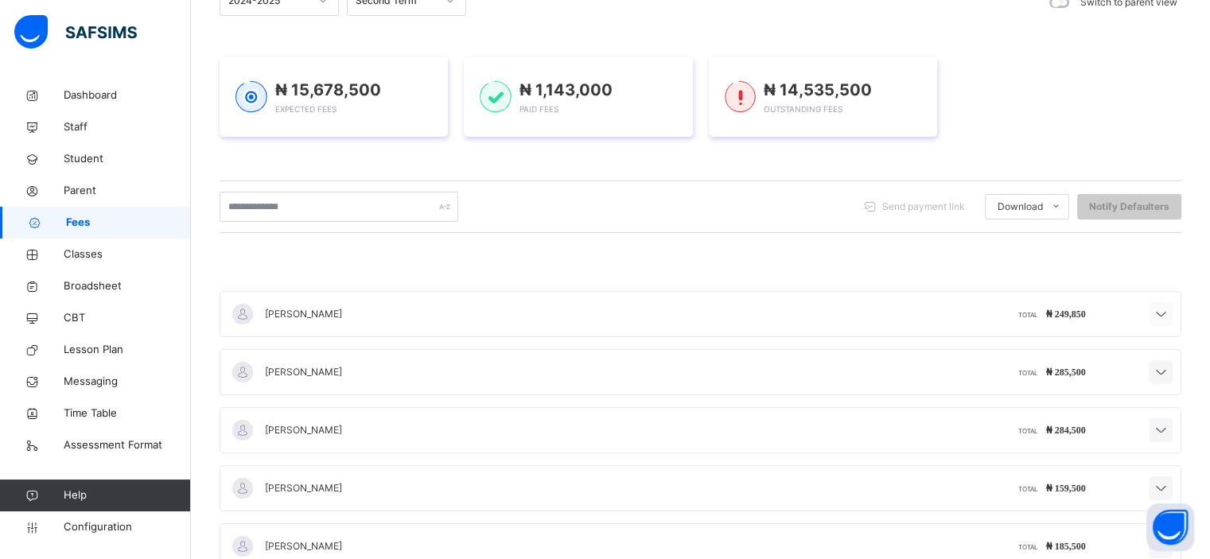
click at [1170, 314] on icon at bounding box center [1160, 315] width 19 height 21
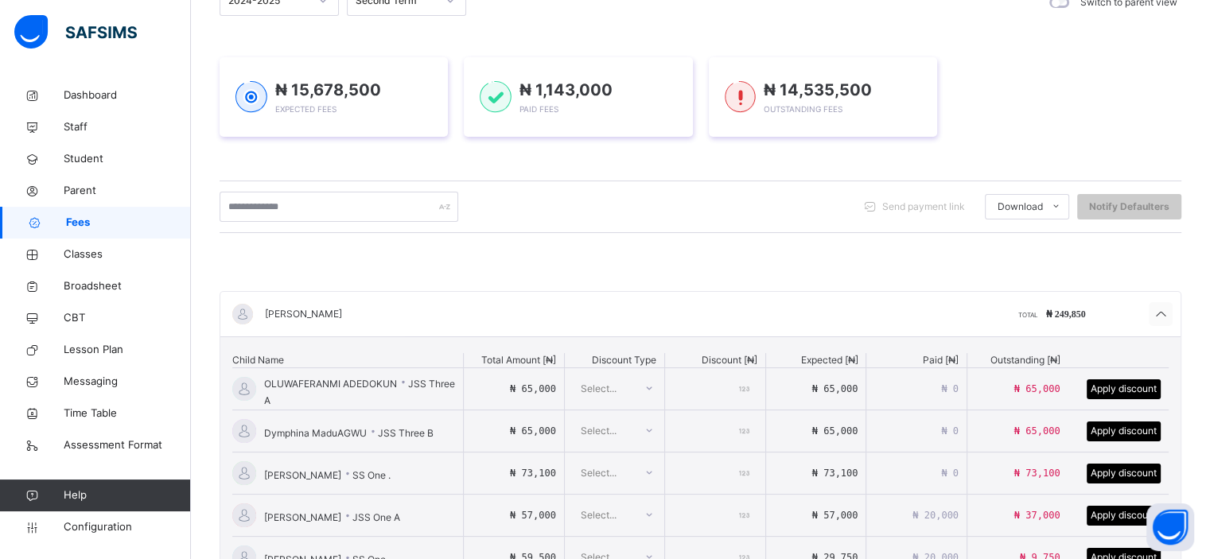
click at [1170, 314] on icon at bounding box center [1160, 315] width 19 height 21
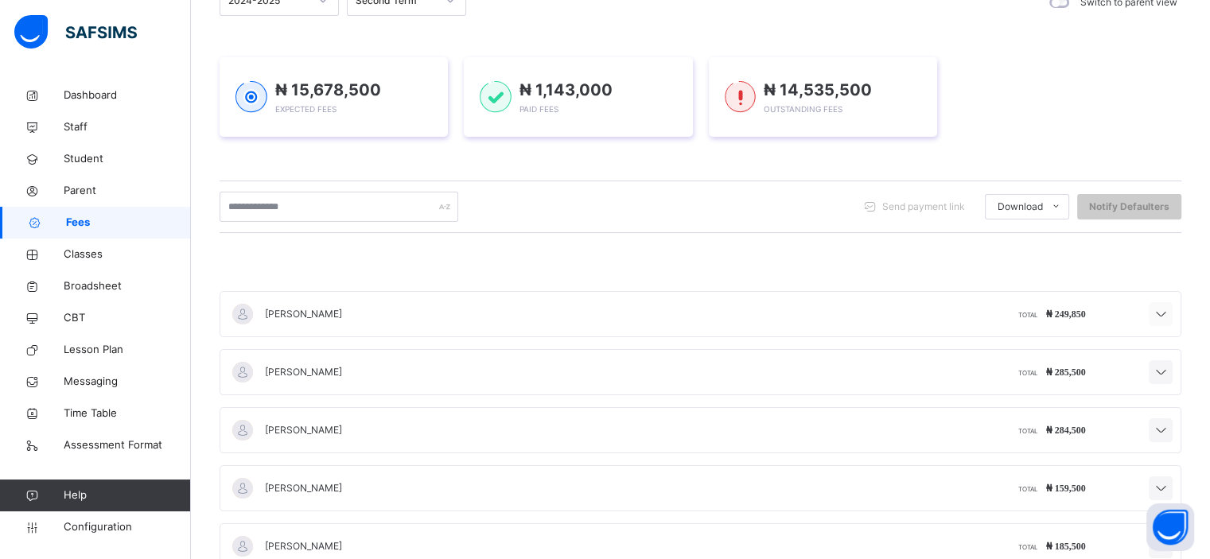
click at [1170, 314] on icon at bounding box center [1160, 315] width 19 height 21
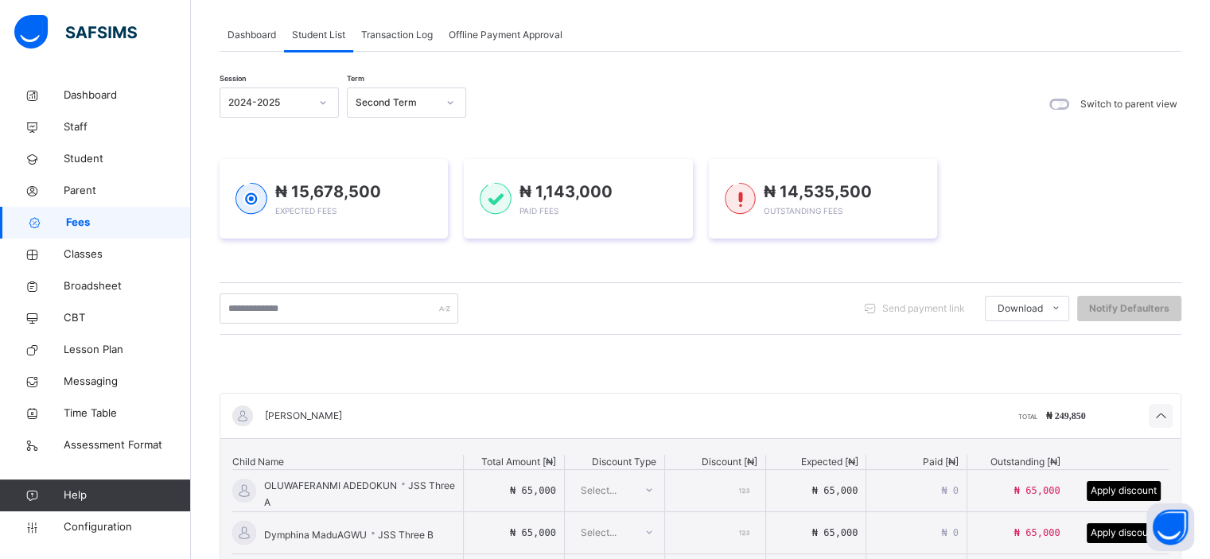
scroll to position [84, 0]
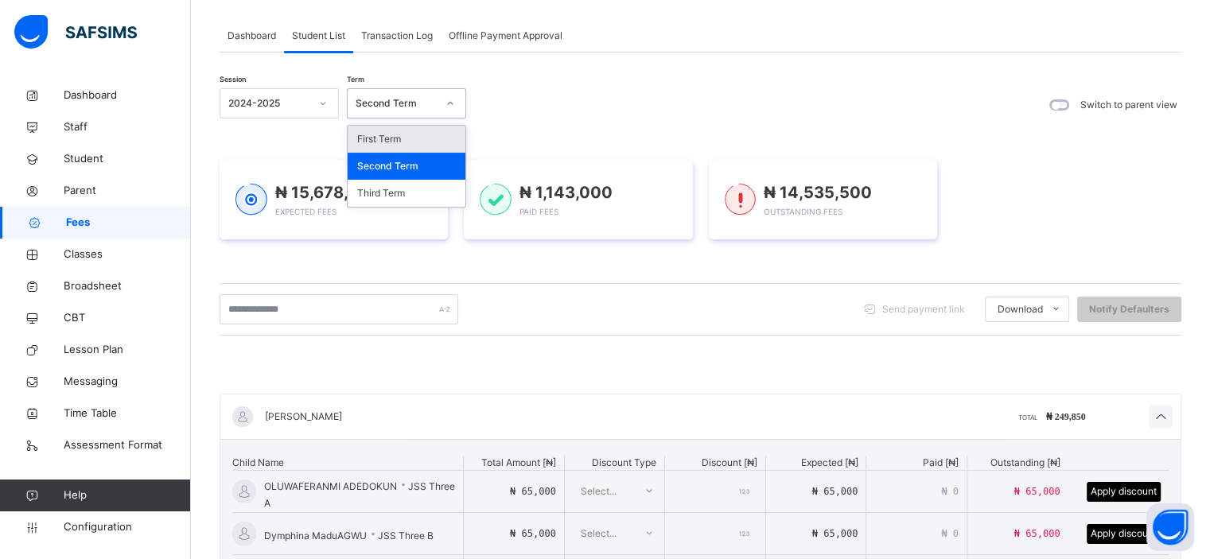
click at [439, 111] on div at bounding box center [450, 103] width 27 height 25
click at [407, 190] on div "Third Term" at bounding box center [407, 193] width 118 height 27
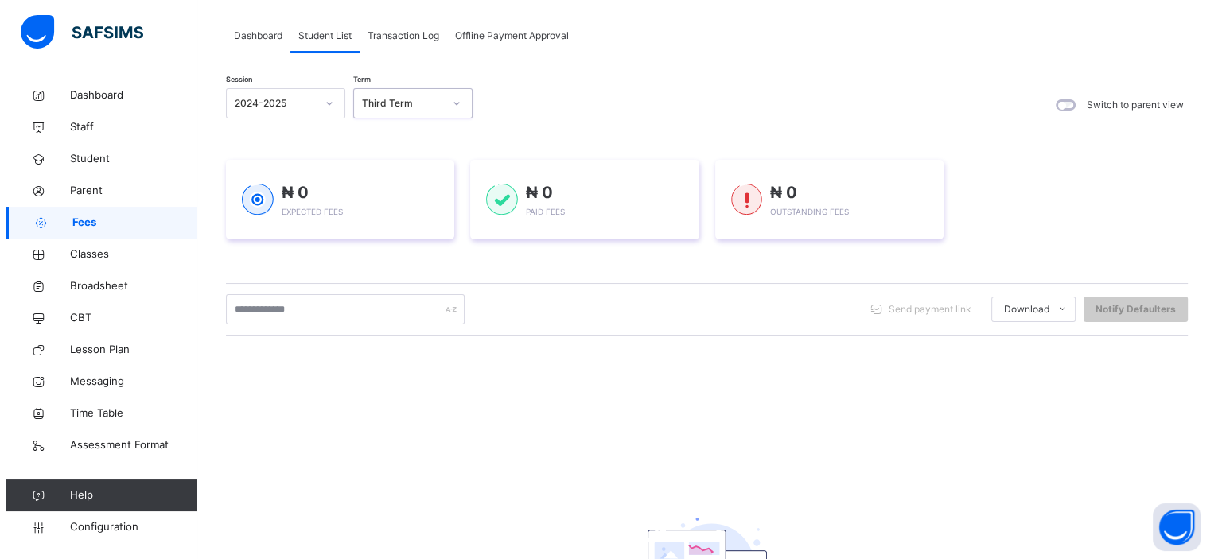
scroll to position [0, 0]
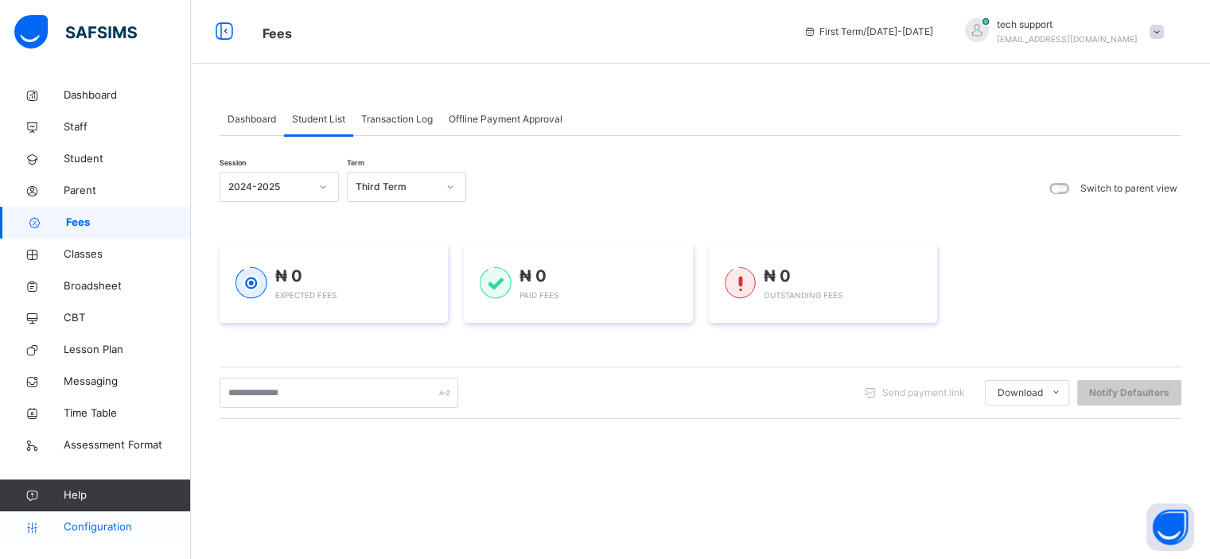
click at [78, 539] on link "Configuration" at bounding box center [95, 528] width 190 height 32
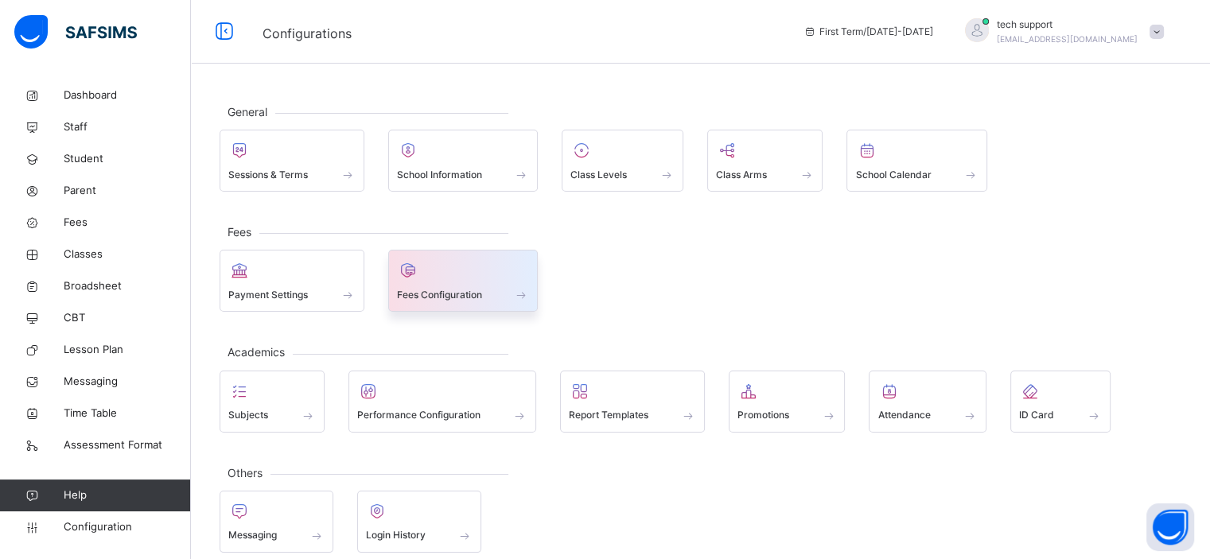
click at [452, 282] on span at bounding box center [463, 284] width 133 height 4
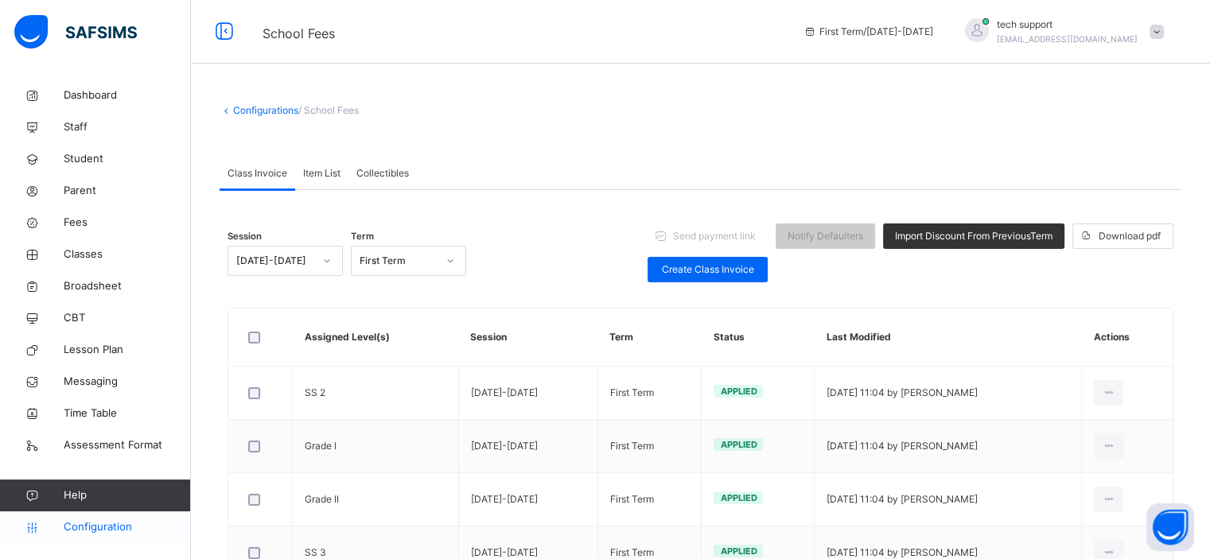
click at [95, 532] on span "Configuration" at bounding box center [127, 528] width 127 height 16
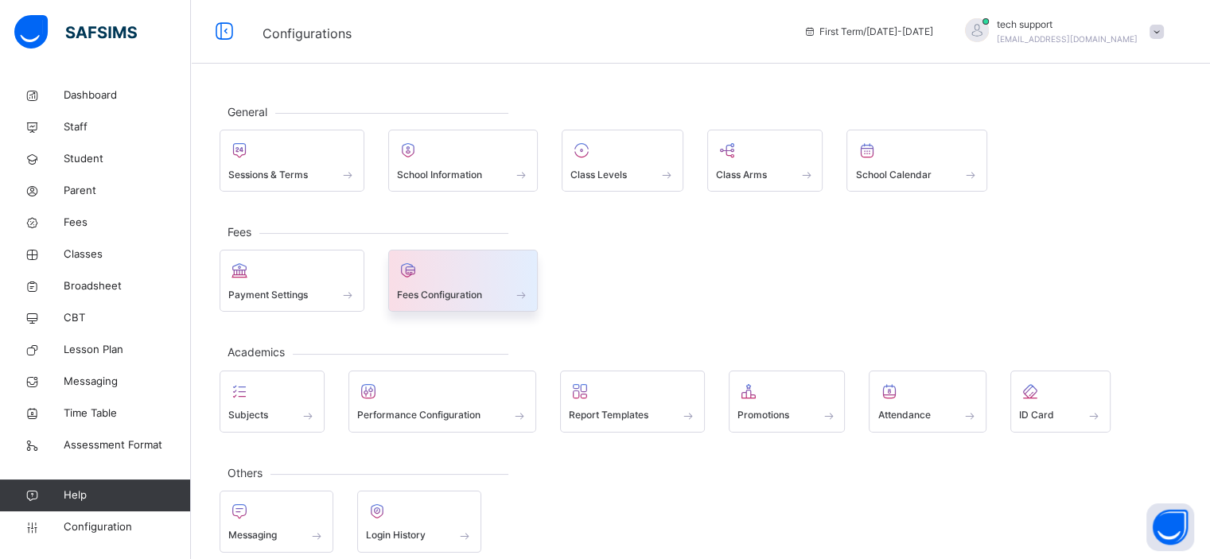
click at [427, 302] on div "Fees Configuration" at bounding box center [463, 294] width 133 height 17
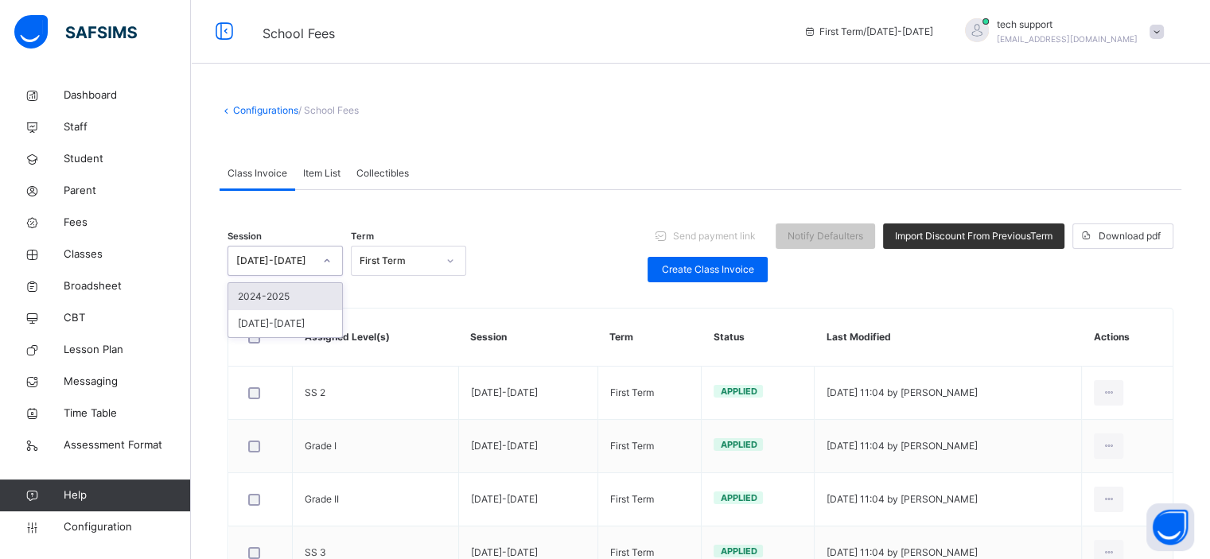
click at [322, 255] on icon at bounding box center [327, 261] width 10 height 16
click at [303, 293] on div "2024-2025" at bounding box center [285, 296] width 114 height 27
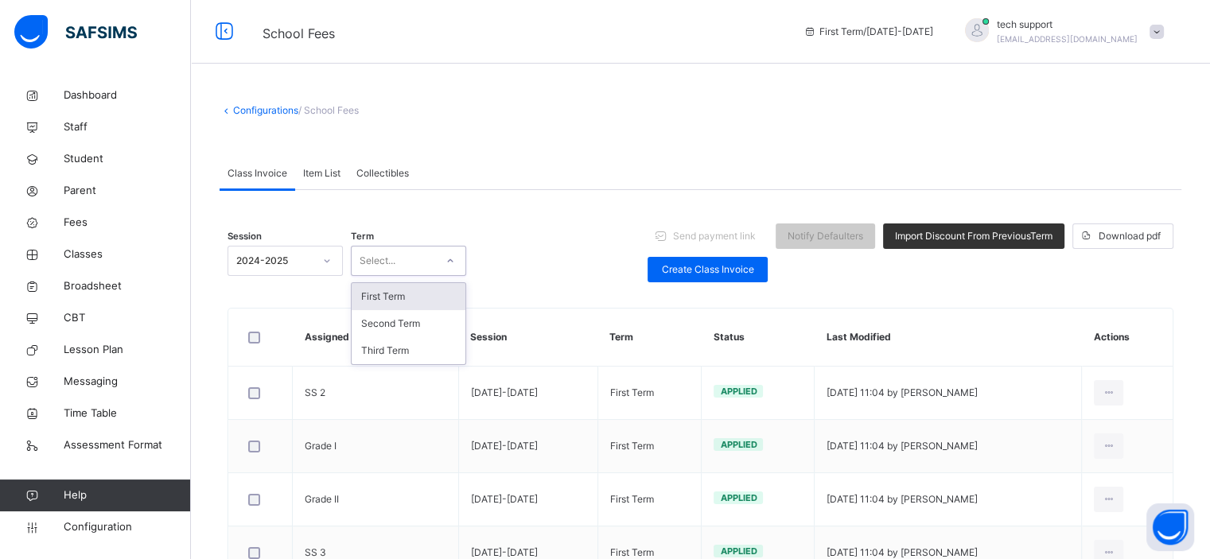
click at [445, 271] on div at bounding box center [450, 260] width 27 height 25
click at [416, 348] on div "Third Term" at bounding box center [409, 350] width 114 height 27
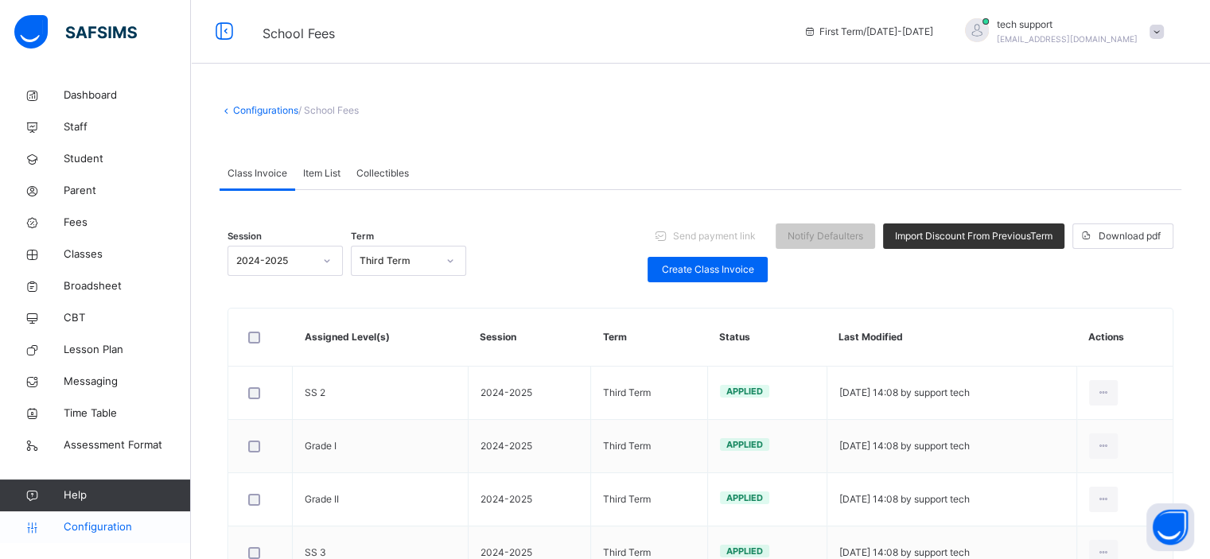
click at [115, 534] on span "Configuration" at bounding box center [127, 528] width 127 height 16
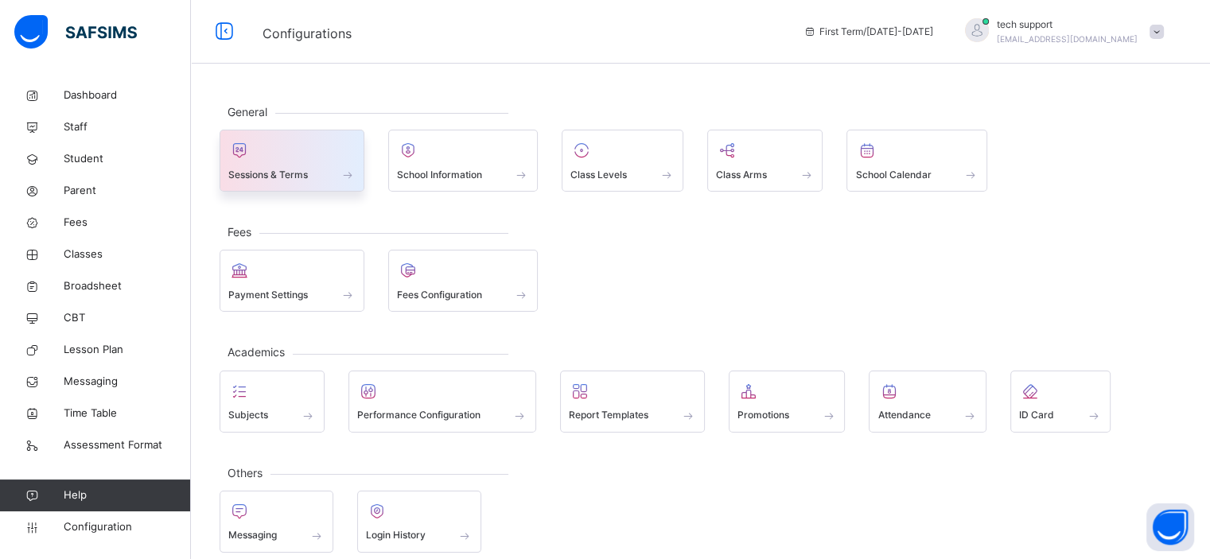
click at [283, 156] on div at bounding box center [291, 150] width 127 height 24
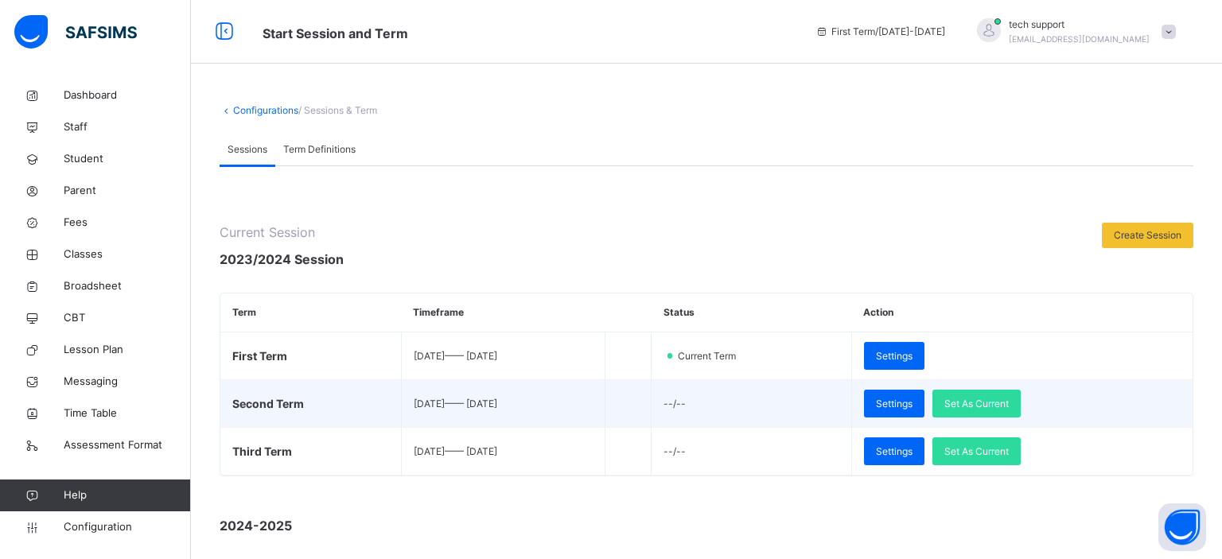
scroll to position [245, 0]
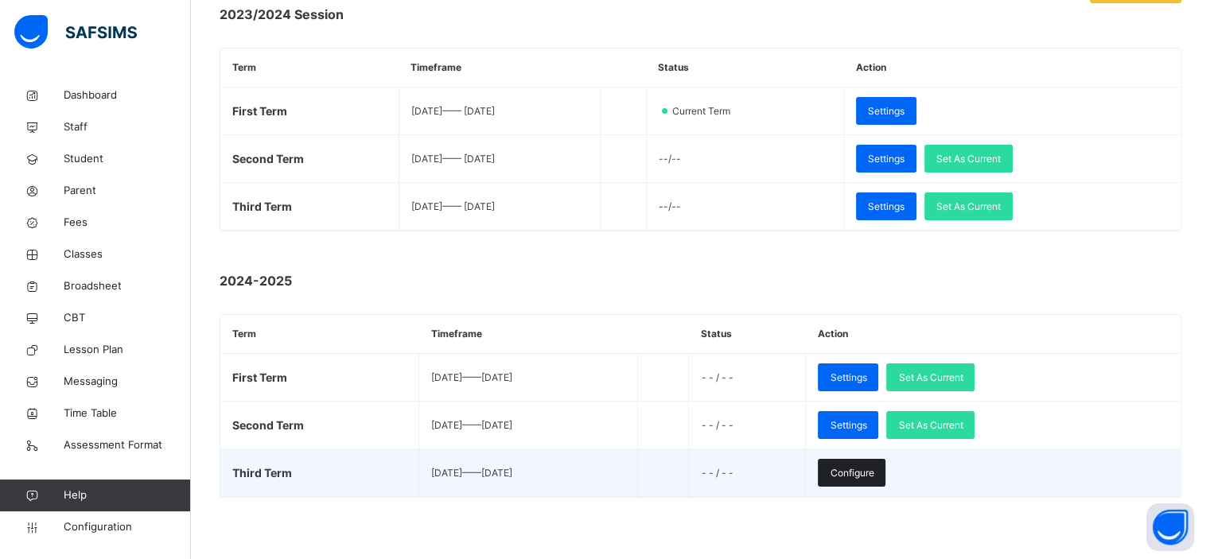
click at [874, 468] on span "Configure" at bounding box center [852, 473] width 44 height 14
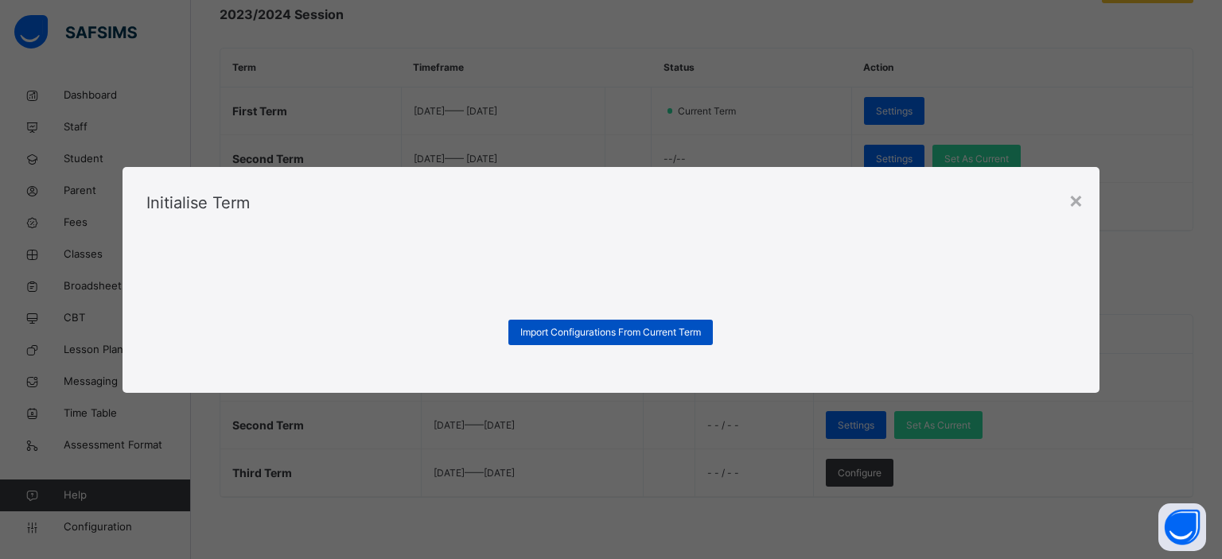
click at [649, 333] on span "Import Configurations From Current Term" at bounding box center [610, 332] width 181 height 14
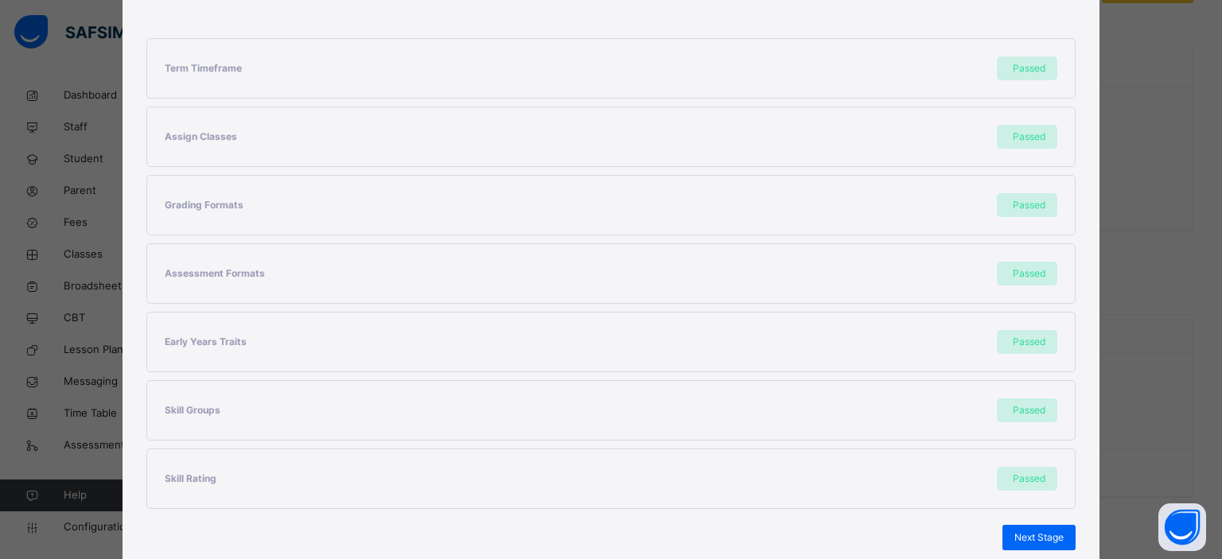
scroll to position [379, 0]
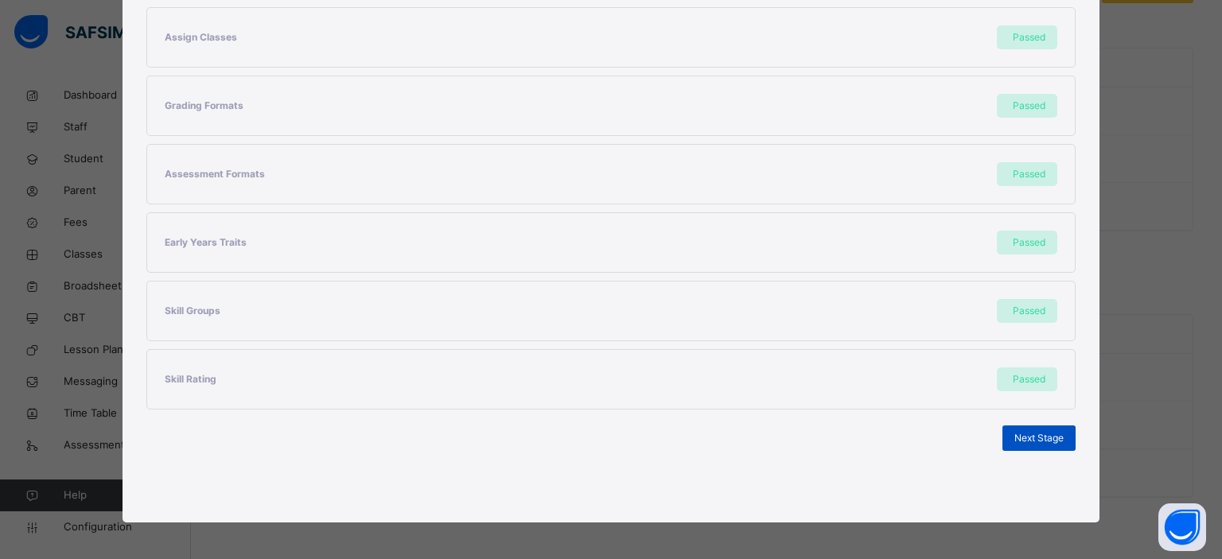
click at [1029, 434] on span "Next Stage" at bounding box center [1039, 438] width 49 height 14
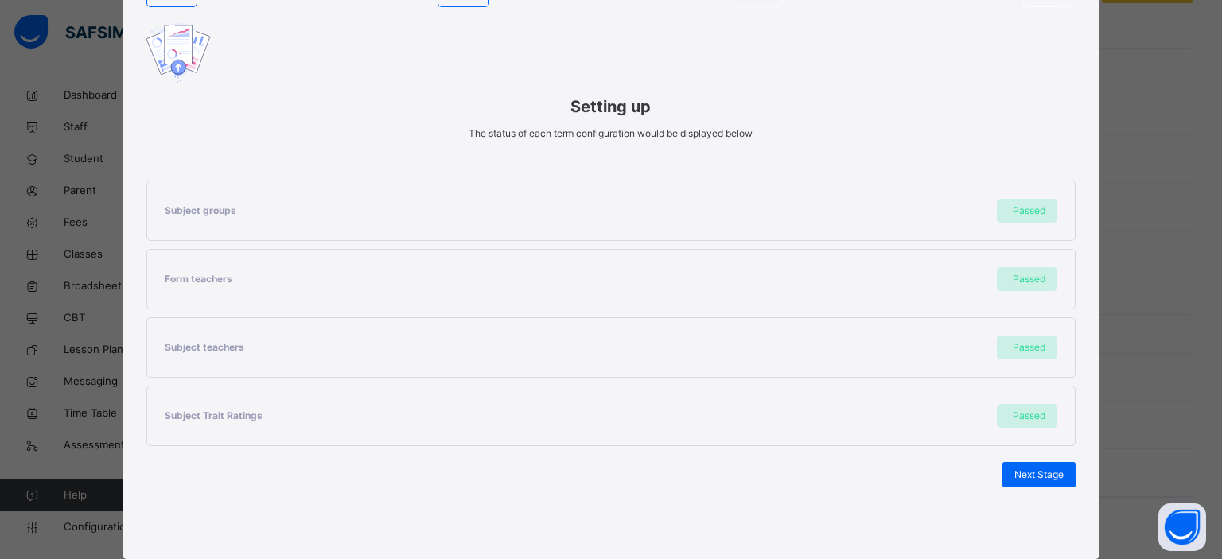
scroll to position [175, 0]
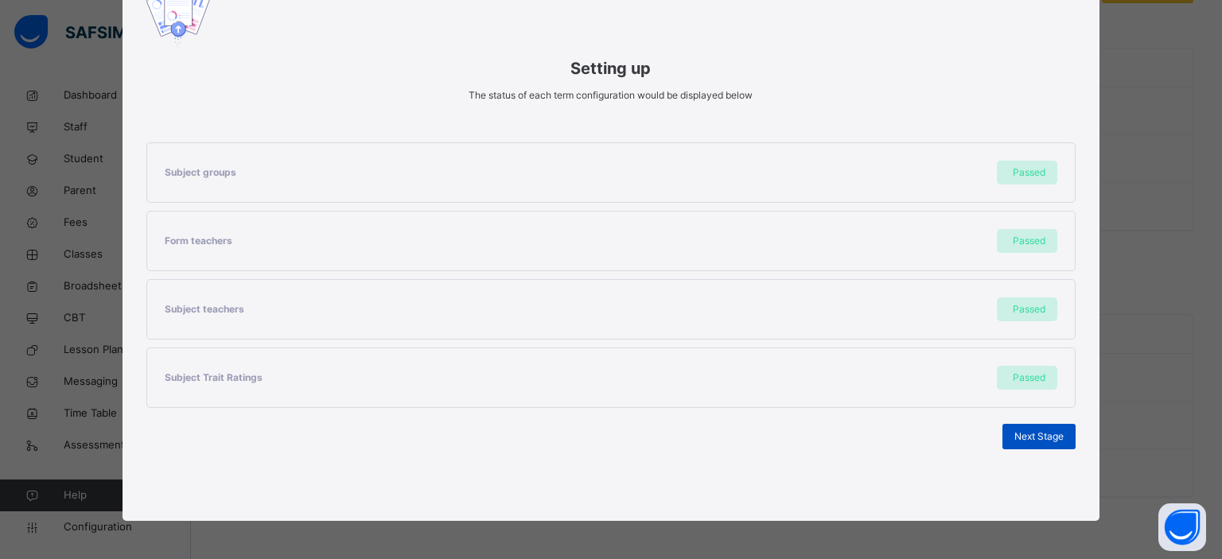
click at [1039, 442] on span "Next Stage" at bounding box center [1039, 437] width 49 height 14
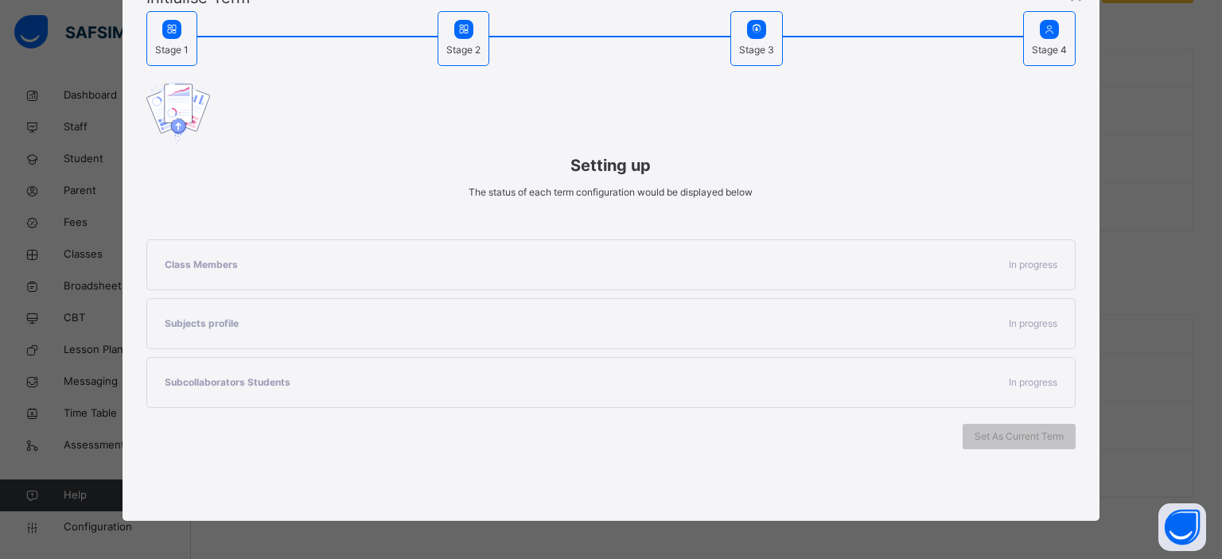
scroll to position [107, 0]
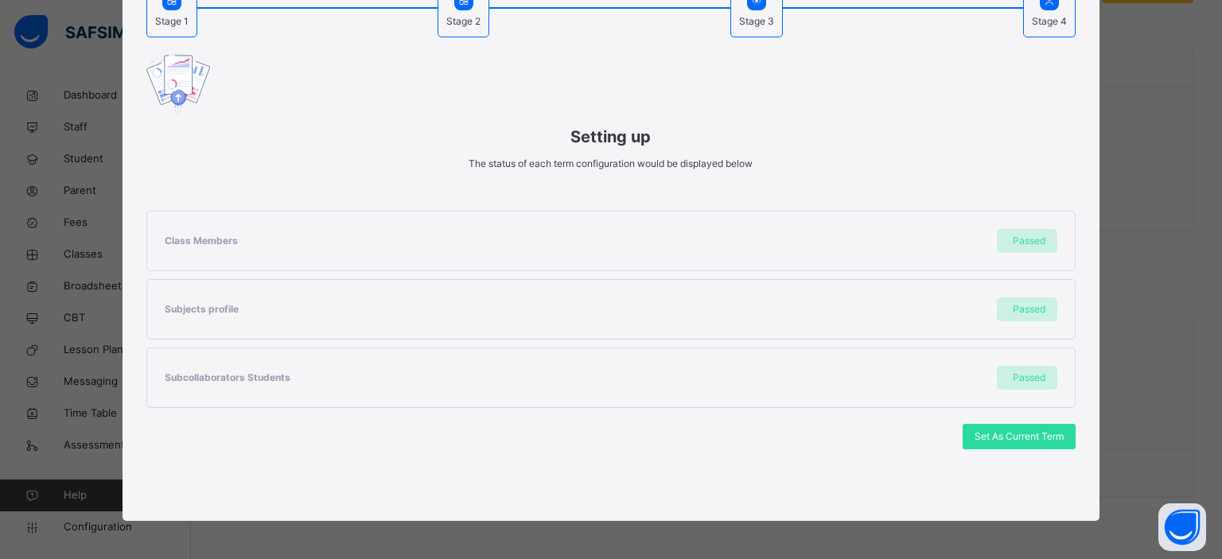
click at [1039, 442] on span "Set As Current Term" at bounding box center [1019, 437] width 89 height 14
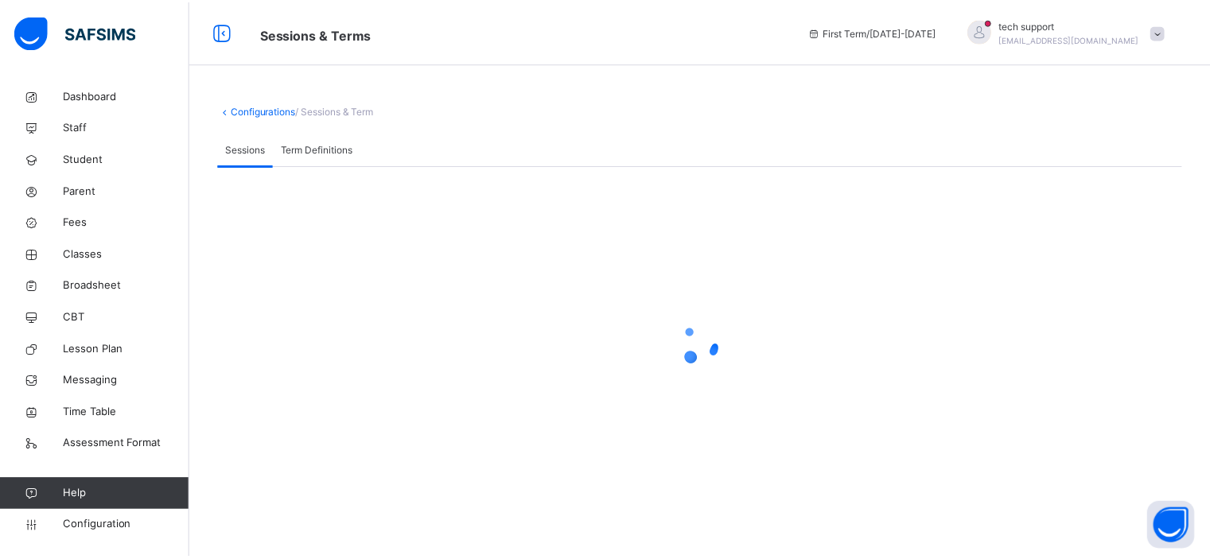
scroll to position [0, 0]
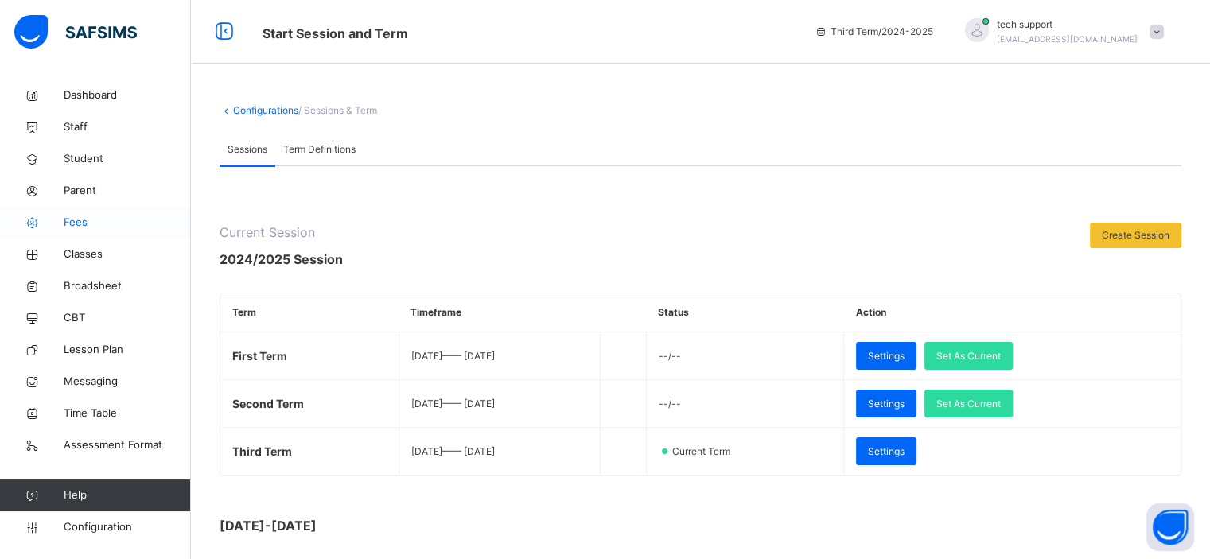
click at [81, 215] on span "Fees" at bounding box center [127, 223] width 127 height 16
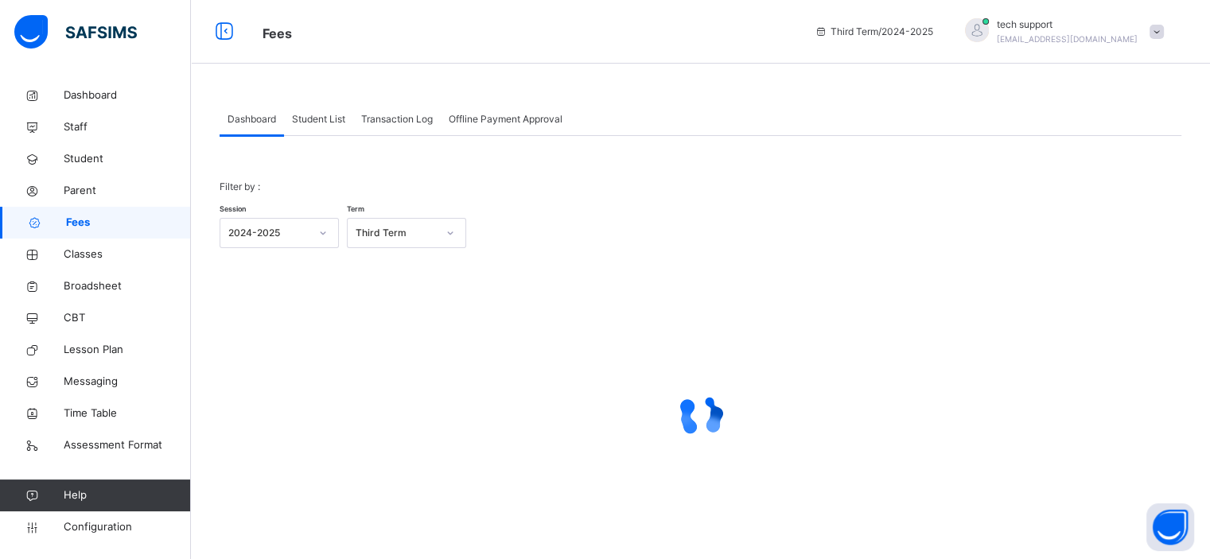
click at [314, 127] on div "Student List" at bounding box center [318, 119] width 69 height 32
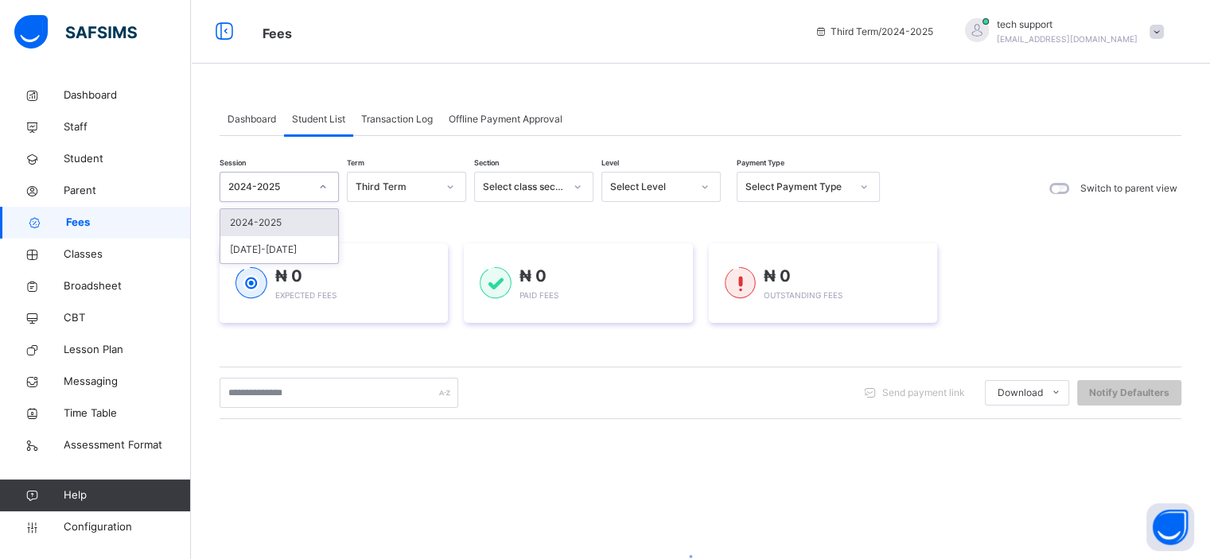
click at [328, 188] on icon at bounding box center [323, 187] width 10 height 16
click at [363, 223] on div "₦ 0 Expected Fees ₦ 0 Paid Fees ₦ 0 Outstanding Fees" at bounding box center [701, 283] width 962 height 127
click at [415, 187] on div "Third Term" at bounding box center [396, 187] width 81 height 14
click at [317, 230] on div "₦ 0 Expected Fees ₦ 0 Paid Fees ₦ 0 Outstanding Fees" at bounding box center [701, 283] width 962 height 127
click at [390, 116] on span "Transaction Log" at bounding box center [397, 119] width 72 height 14
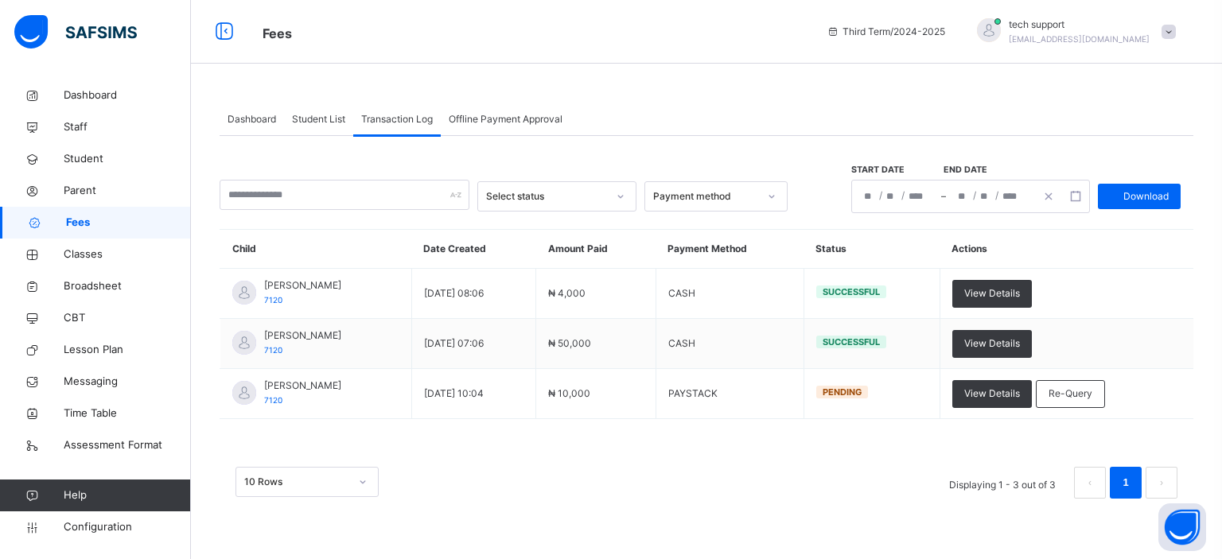
click at [305, 125] on span "Student List" at bounding box center [318, 119] width 53 height 14
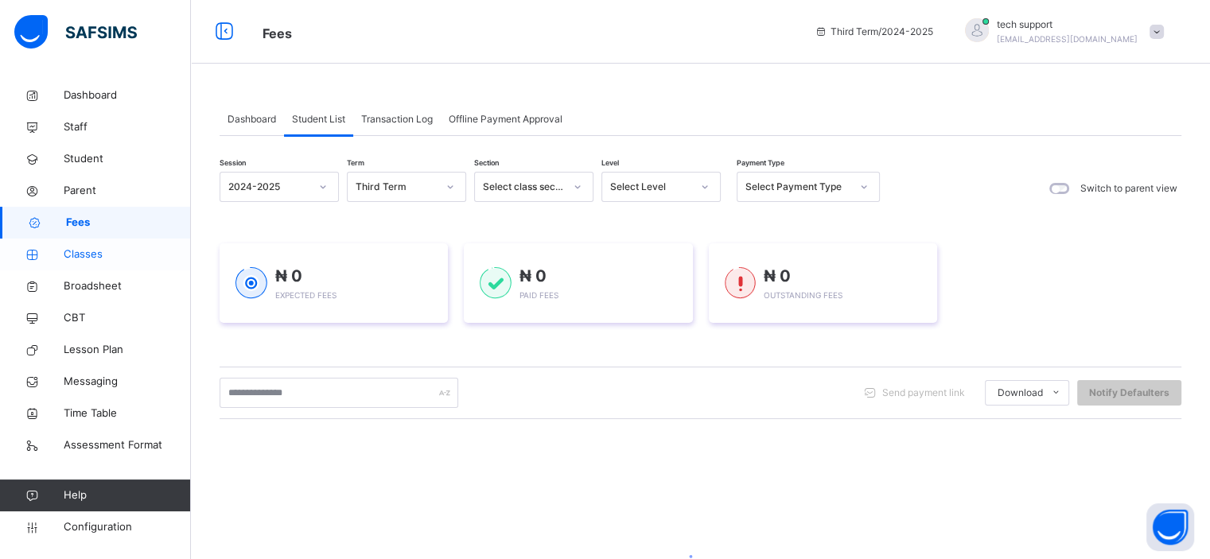
click at [78, 260] on span "Classes" at bounding box center [127, 255] width 127 height 16
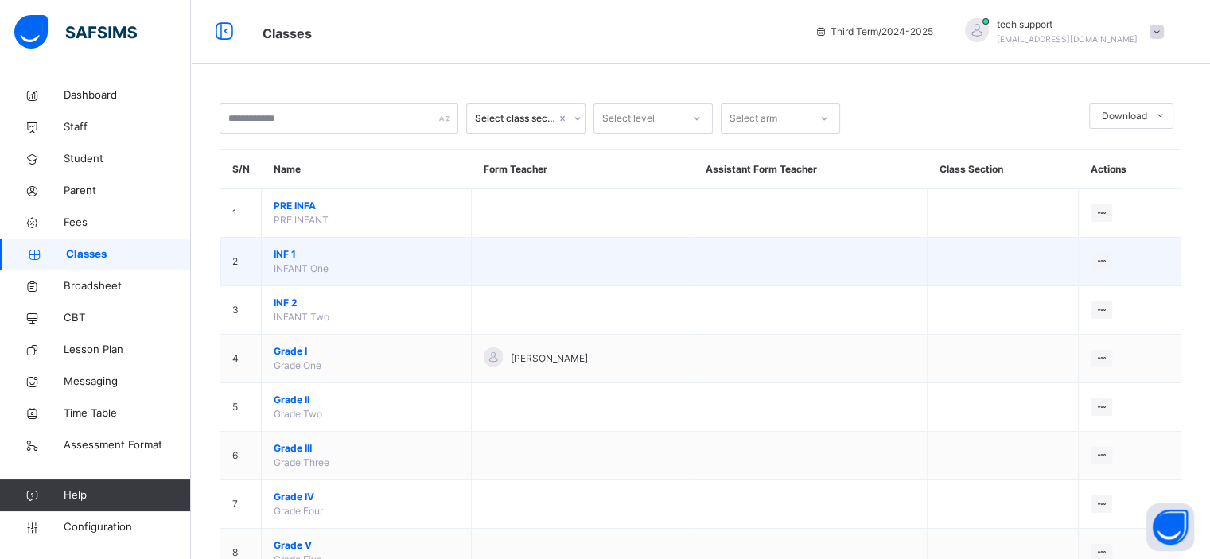
click at [280, 251] on span "INF 1" at bounding box center [366, 254] width 185 height 14
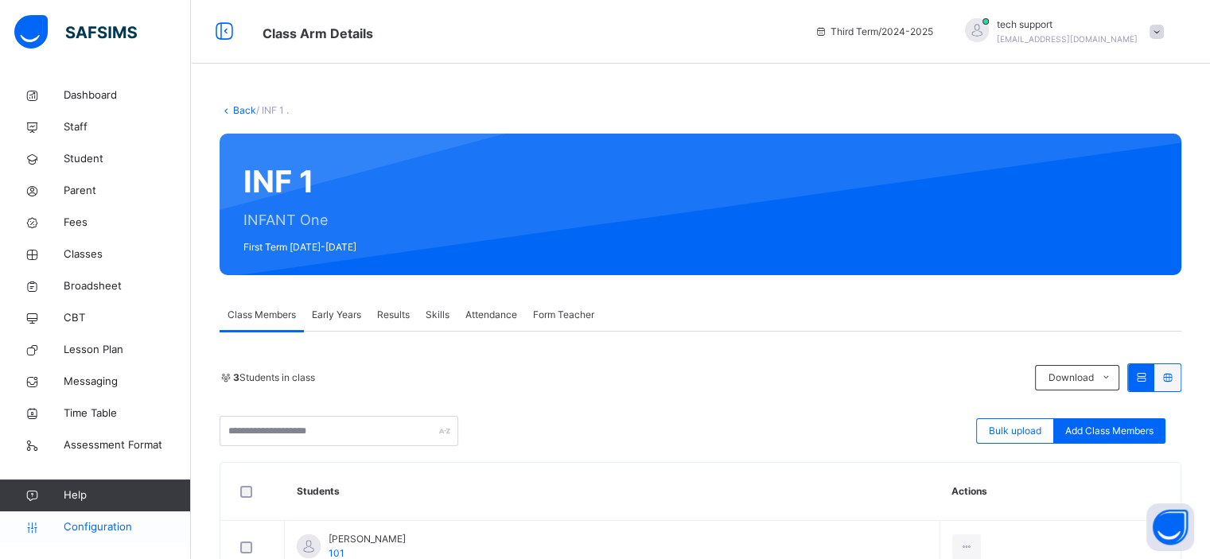
click at [89, 533] on span "Configuration" at bounding box center [127, 528] width 127 height 16
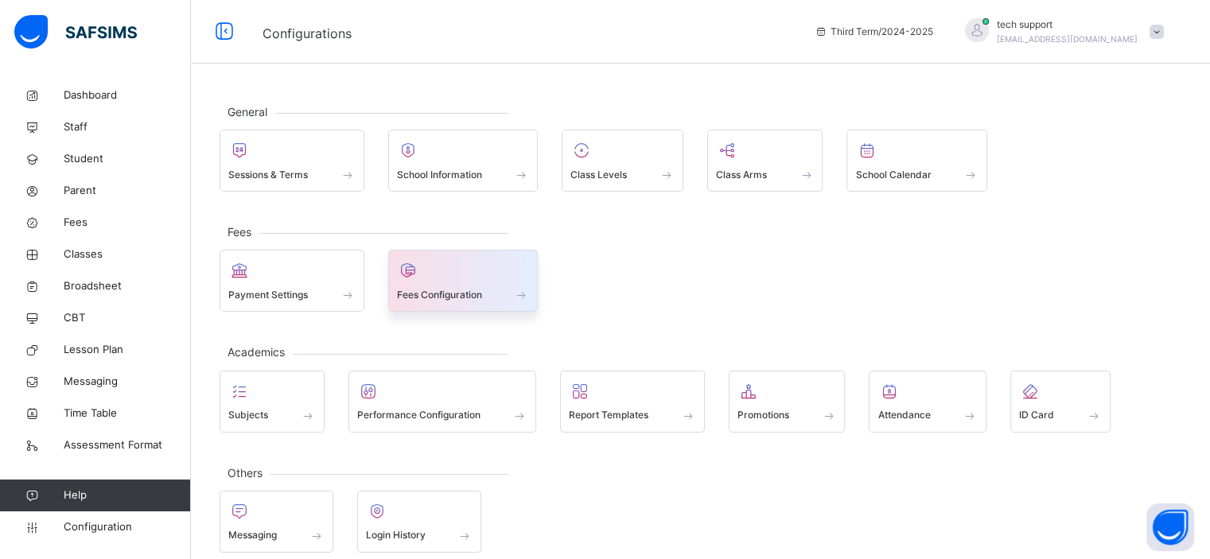
click at [442, 282] on span at bounding box center [463, 284] width 133 height 4
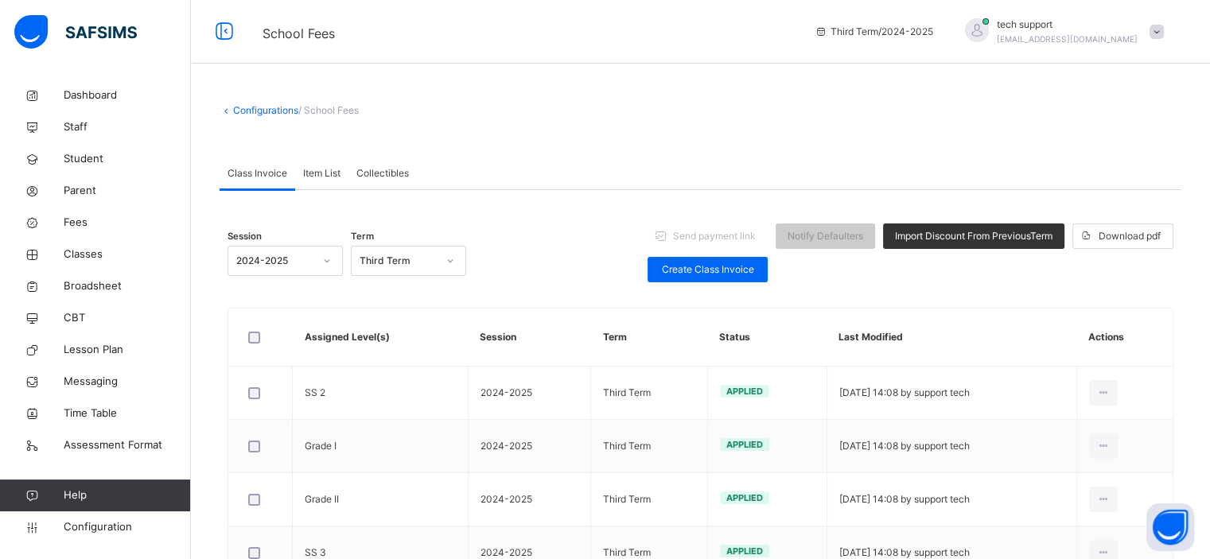
scroll to position [92, 0]
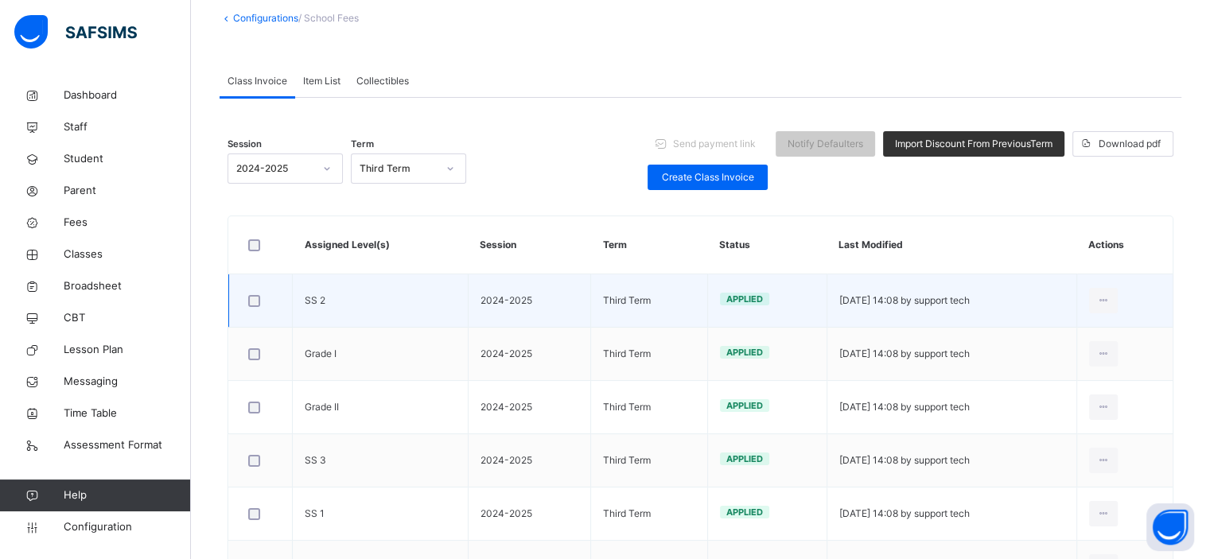
click at [317, 305] on td "SS 2" at bounding box center [381, 301] width 176 height 53
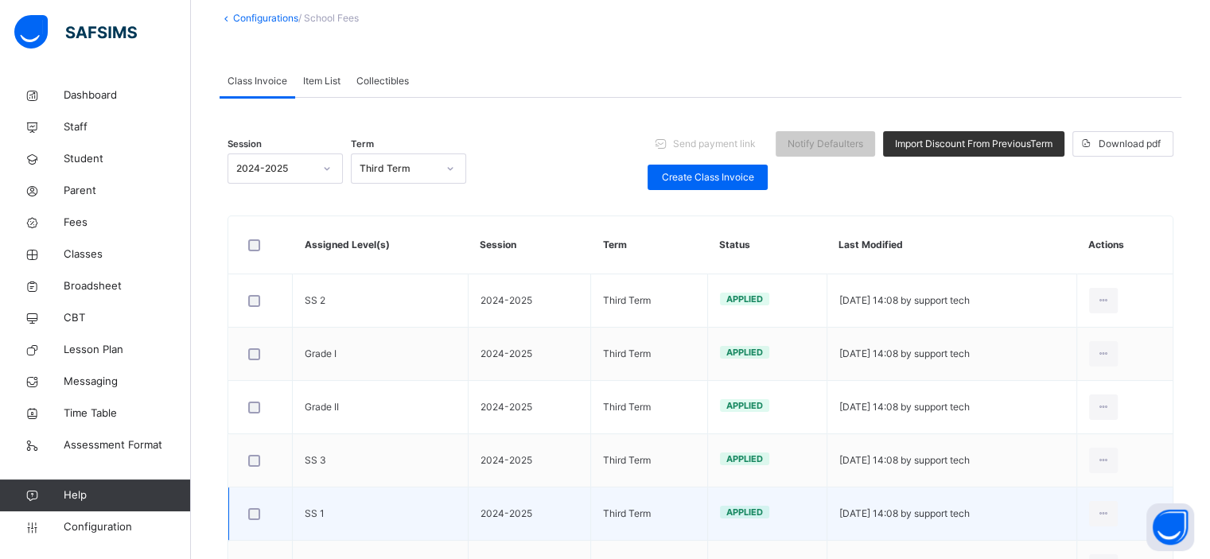
click at [310, 512] on td "SS 1" at bounding box center [381, 514] width 176 height 53
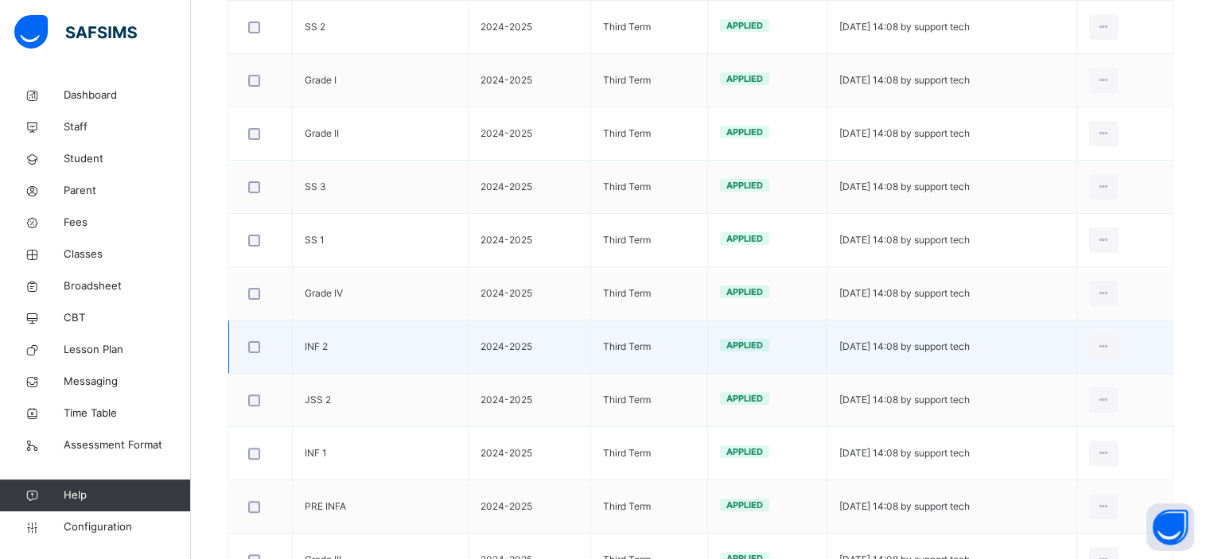
scroll to position [385, 0]
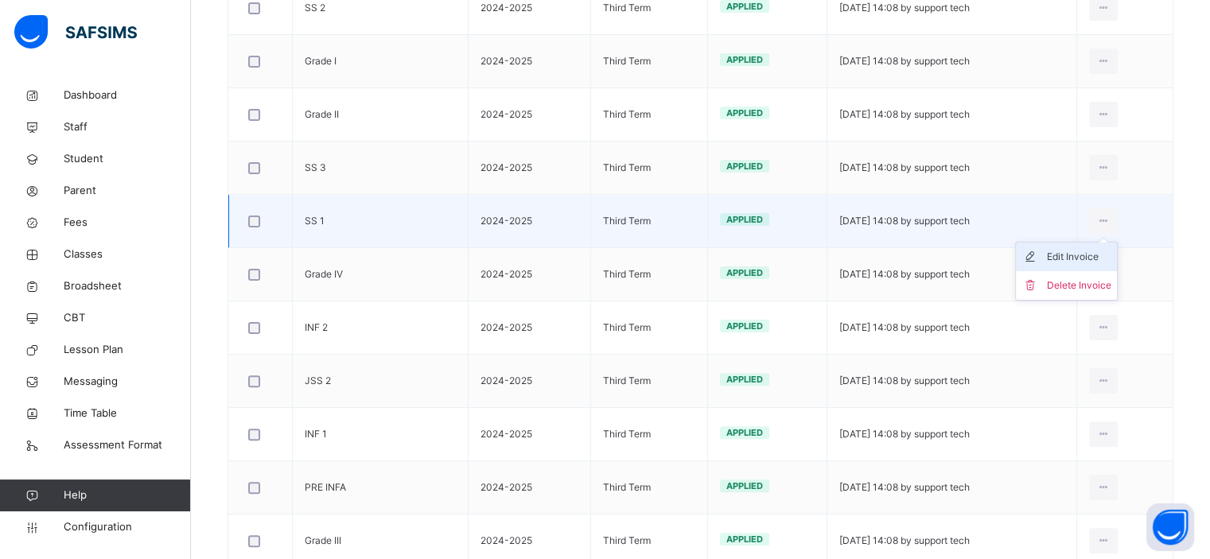
click at [1083, 256] on div "Edit Invoice" at bounding box center [1078, 257] width 64 height 16
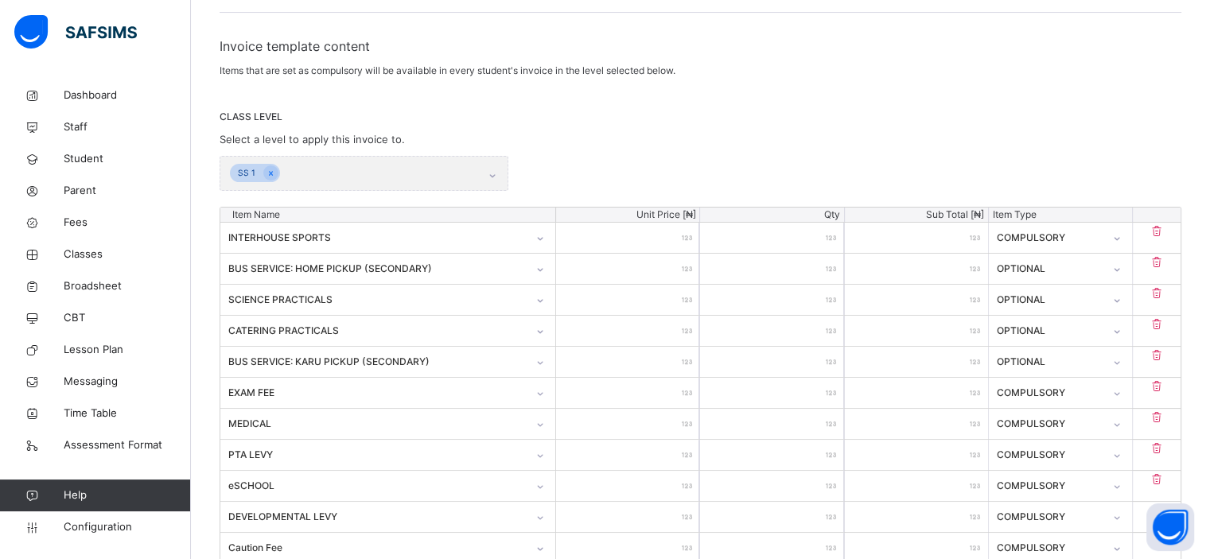
scroll to position [898, 0]
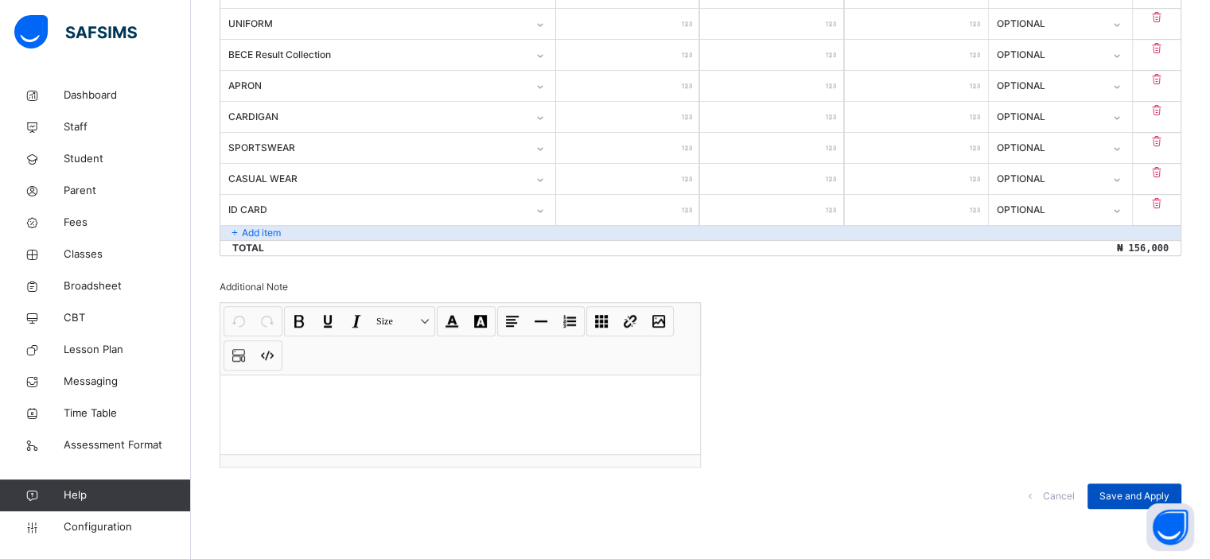
click at [1109, 493] on div "Save and Apply" at bounding box center [1135, 496] width 94 height 25
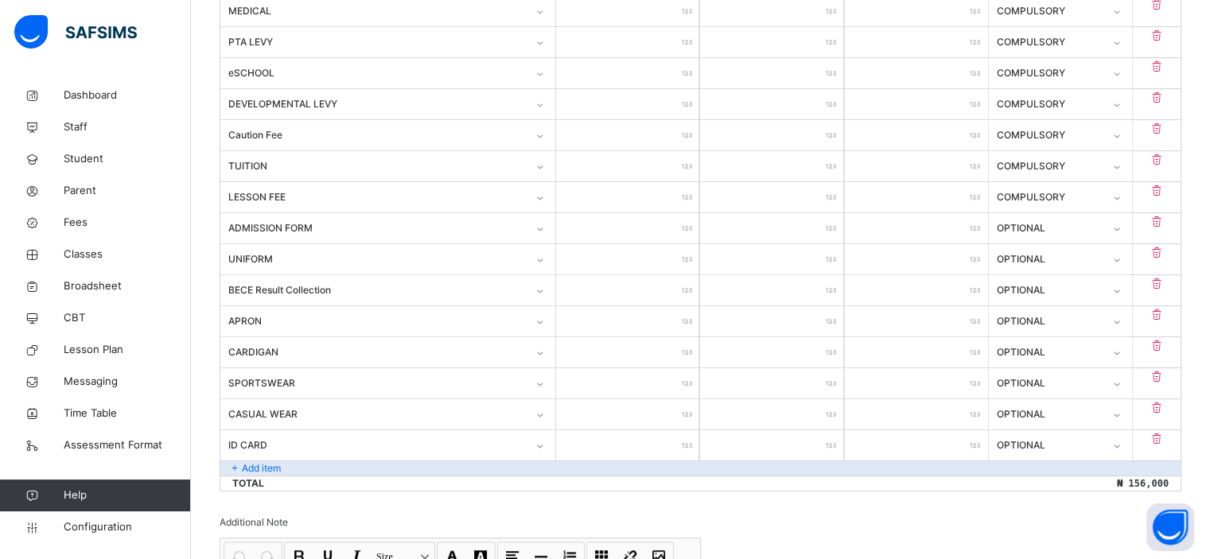
scroll to position [656, 0]
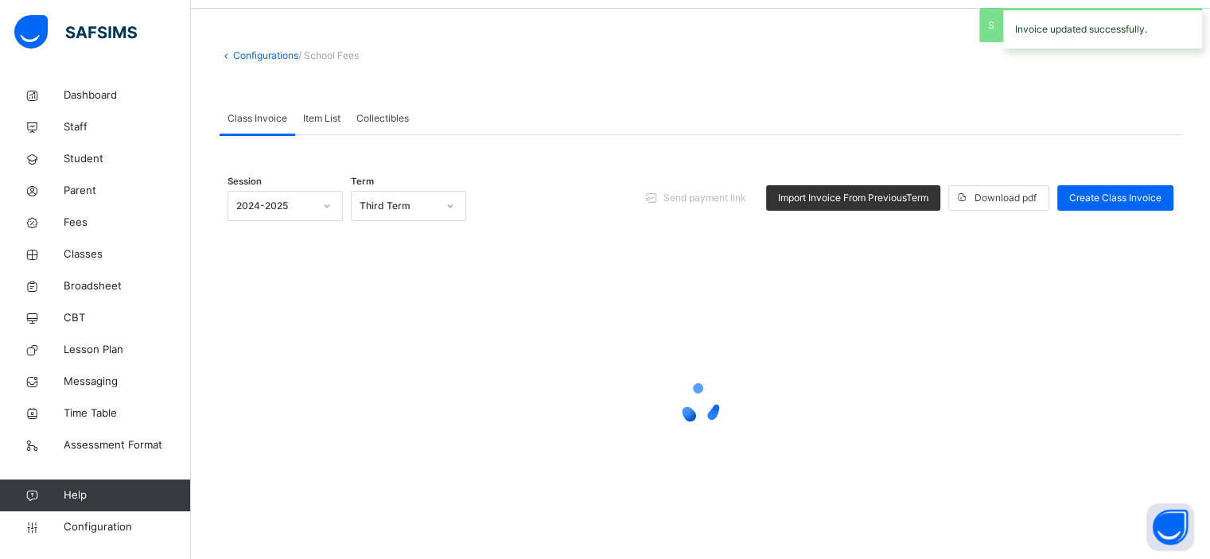
scroll to position [83, 0]
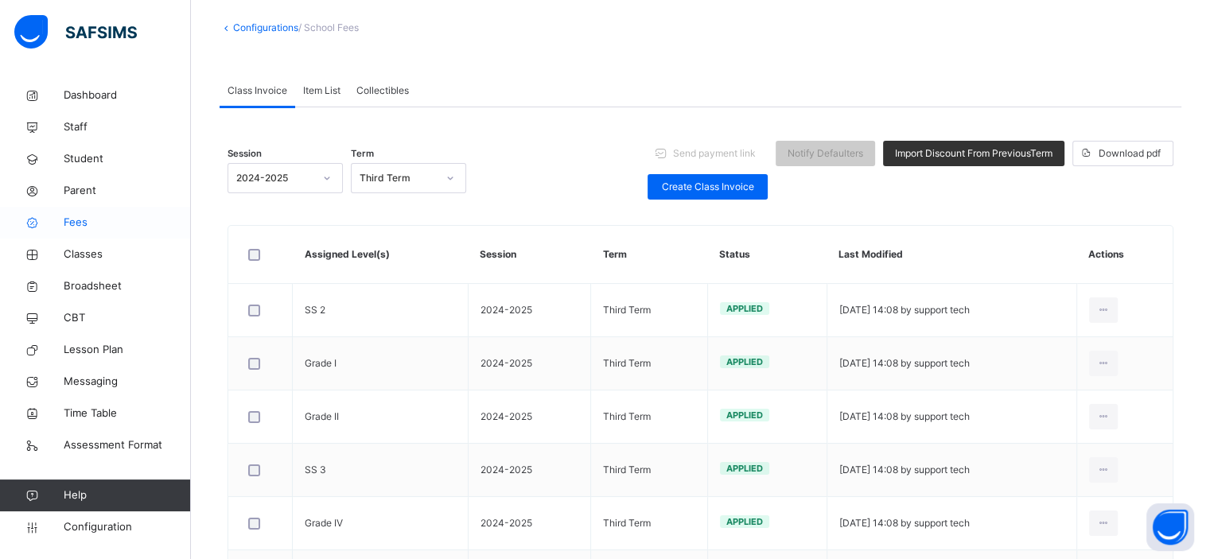
click at [78, 228] on span "Fees" at bounding box center [127, 223] width 127 height 16
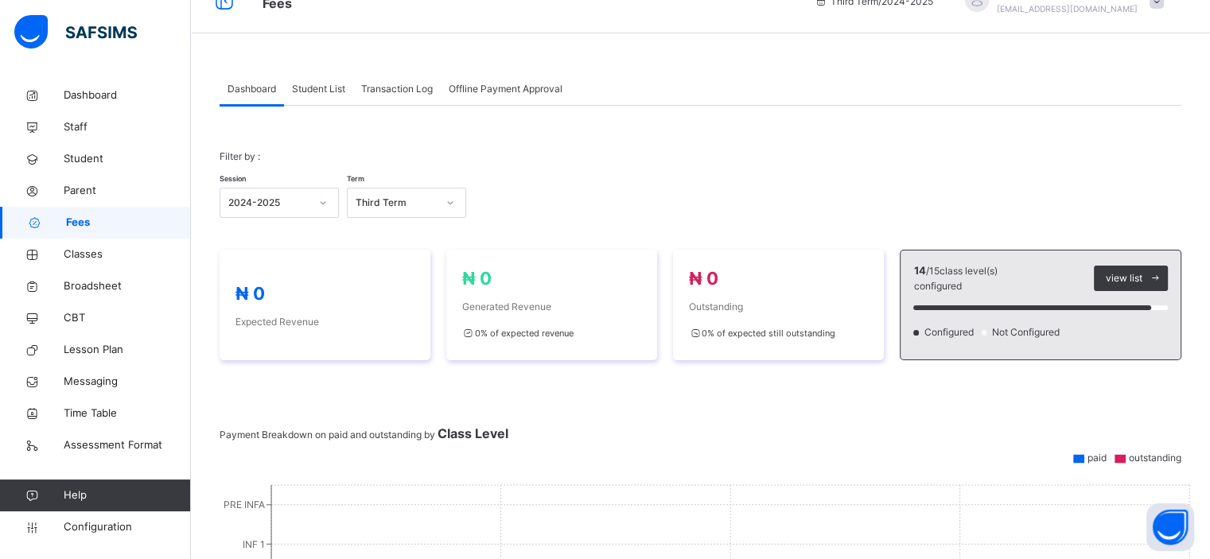
scroll to position [83, 0]
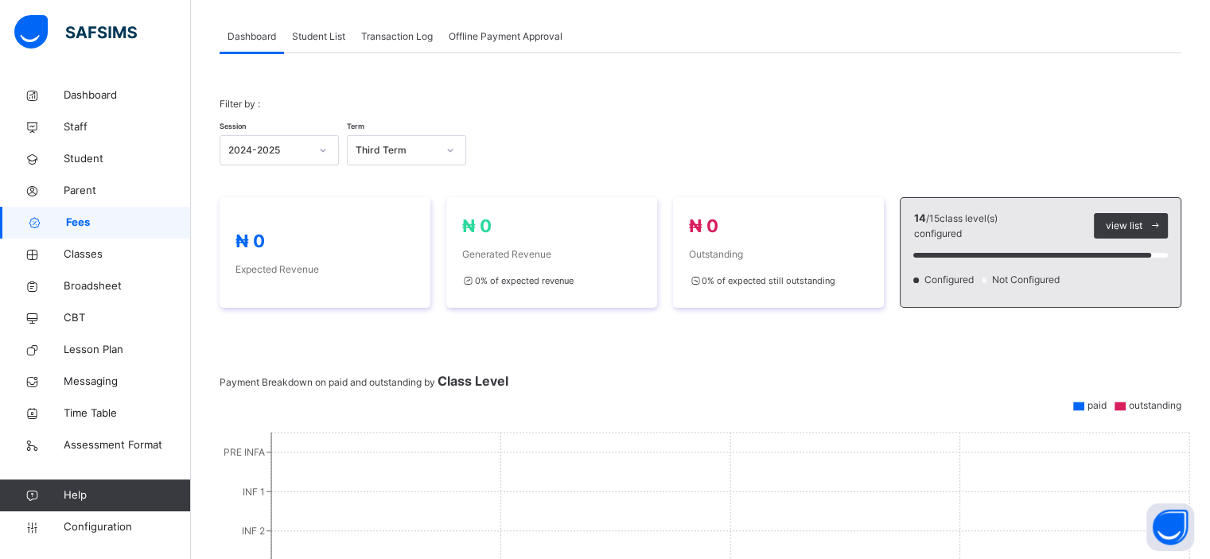
click at [321, 33] on span "Student List" at bounding box center [318, 36] width 53 height 14
